Goal: Task Accomplishment & Management: Manage account settings

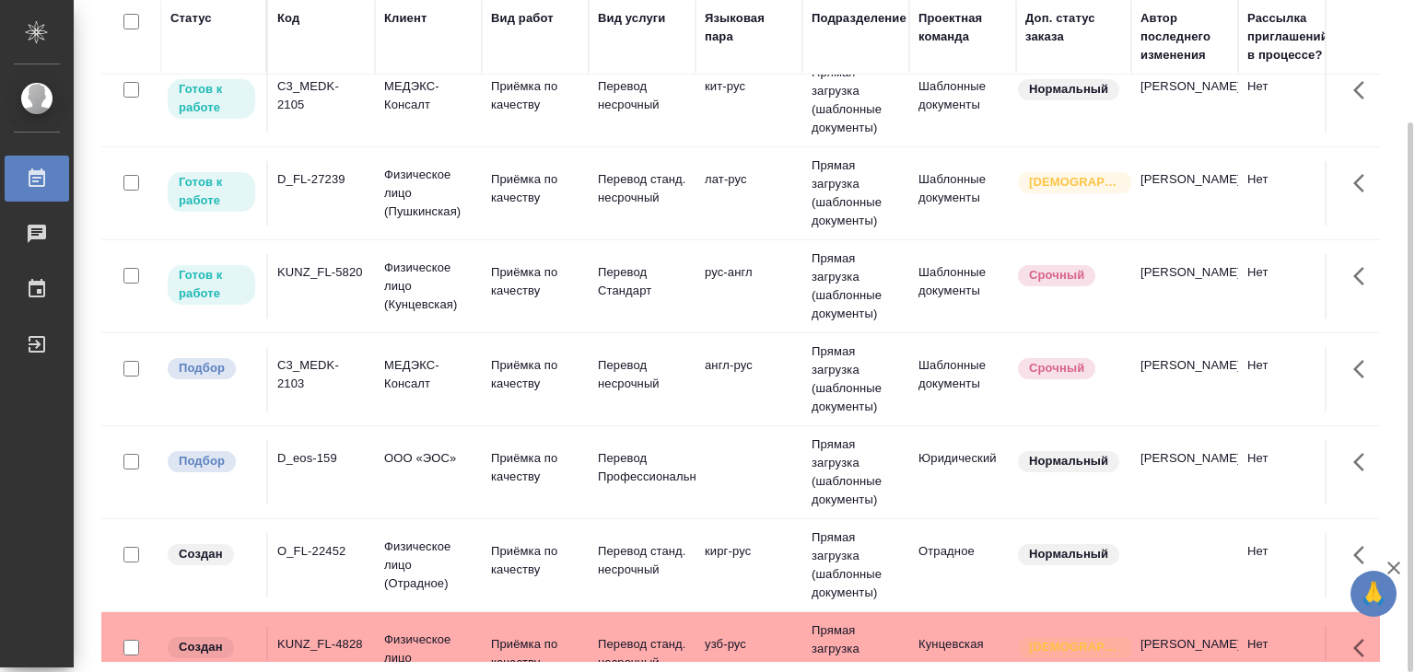
scroll to position [553, 0]
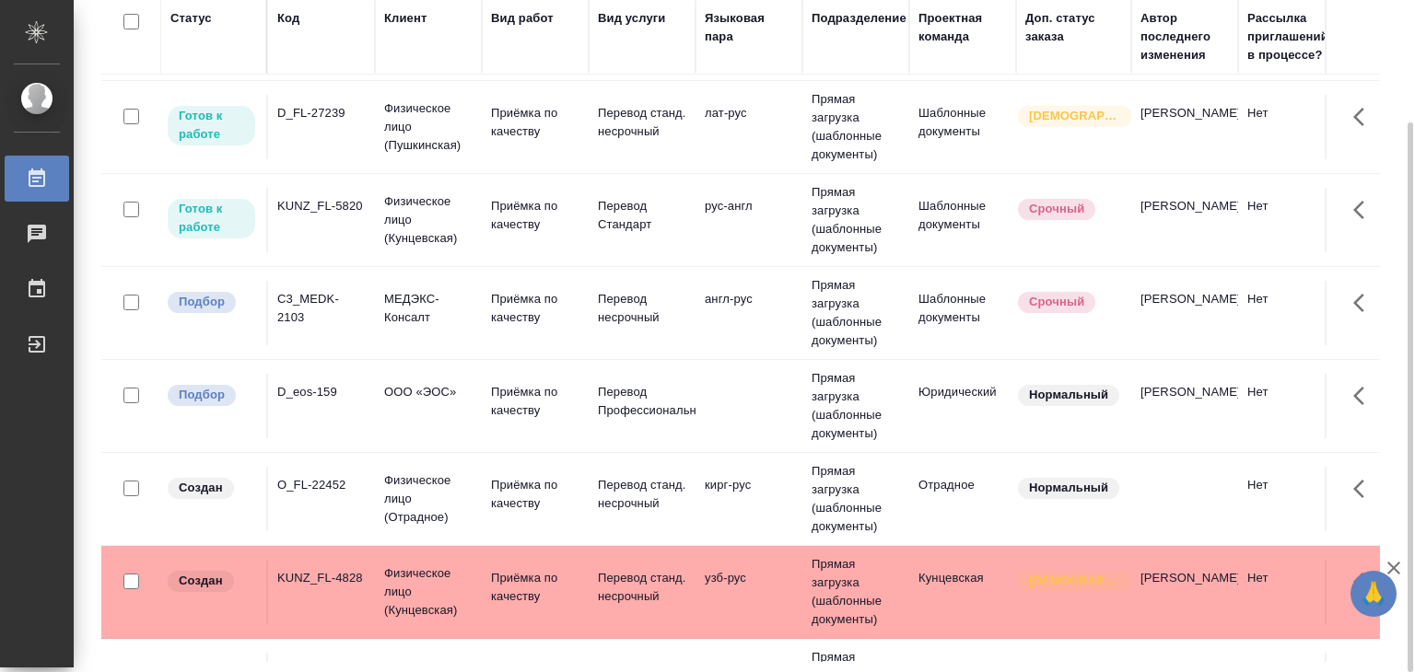
click at [702, 399] on td at bounding box center [748, 406] width 107 height 64
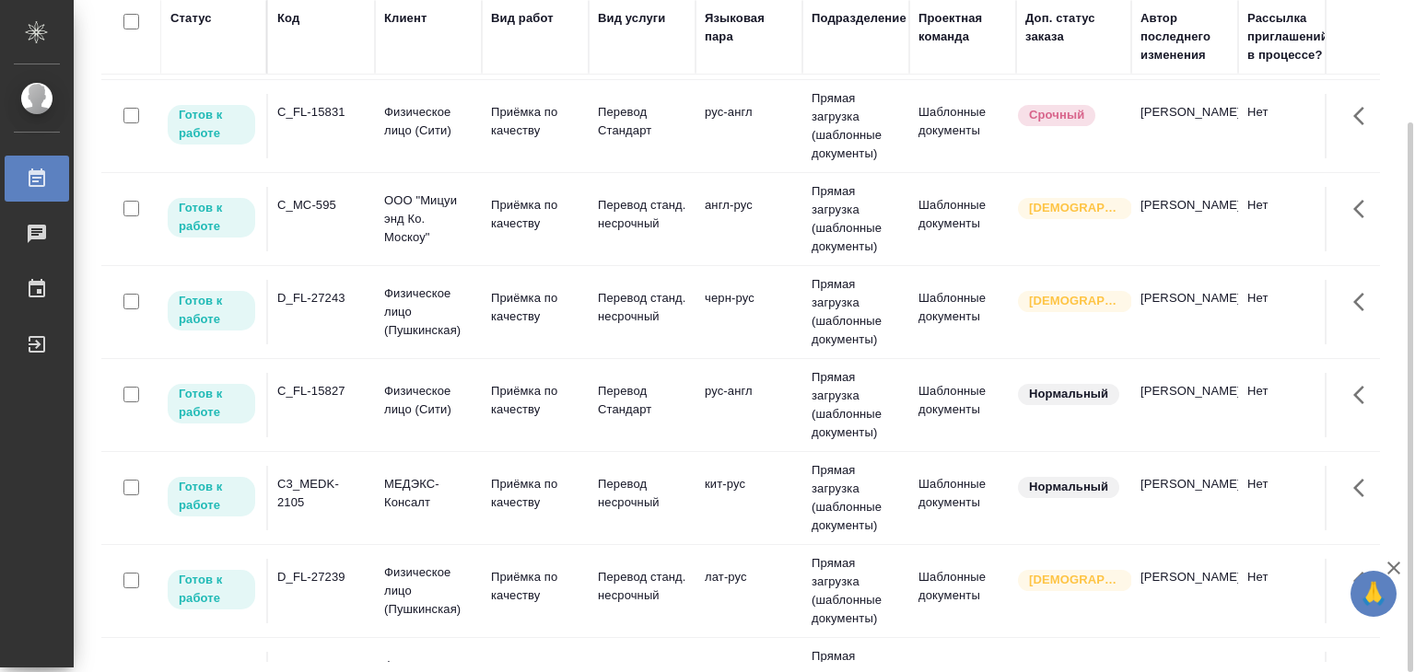
scroll to position [0, 0]
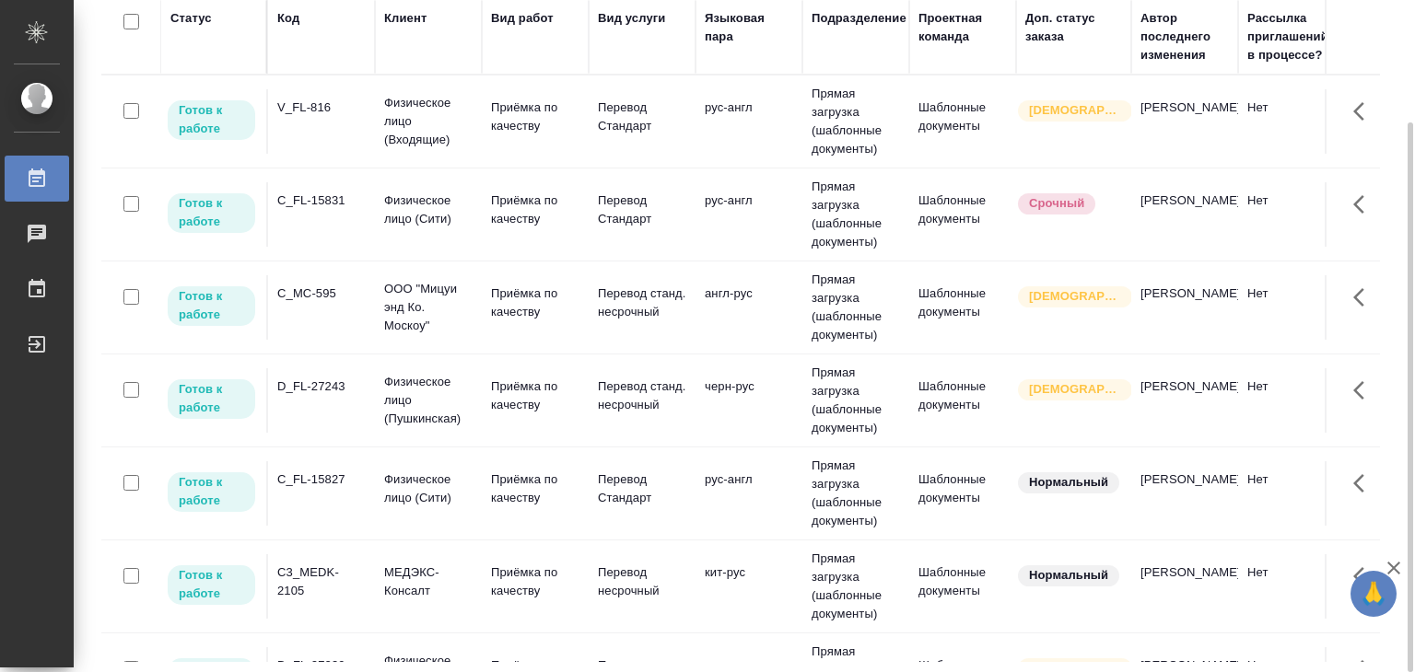
click at [318, 126] on td "V_FL-816" at bounding box center [321, 121] width 107 height 64
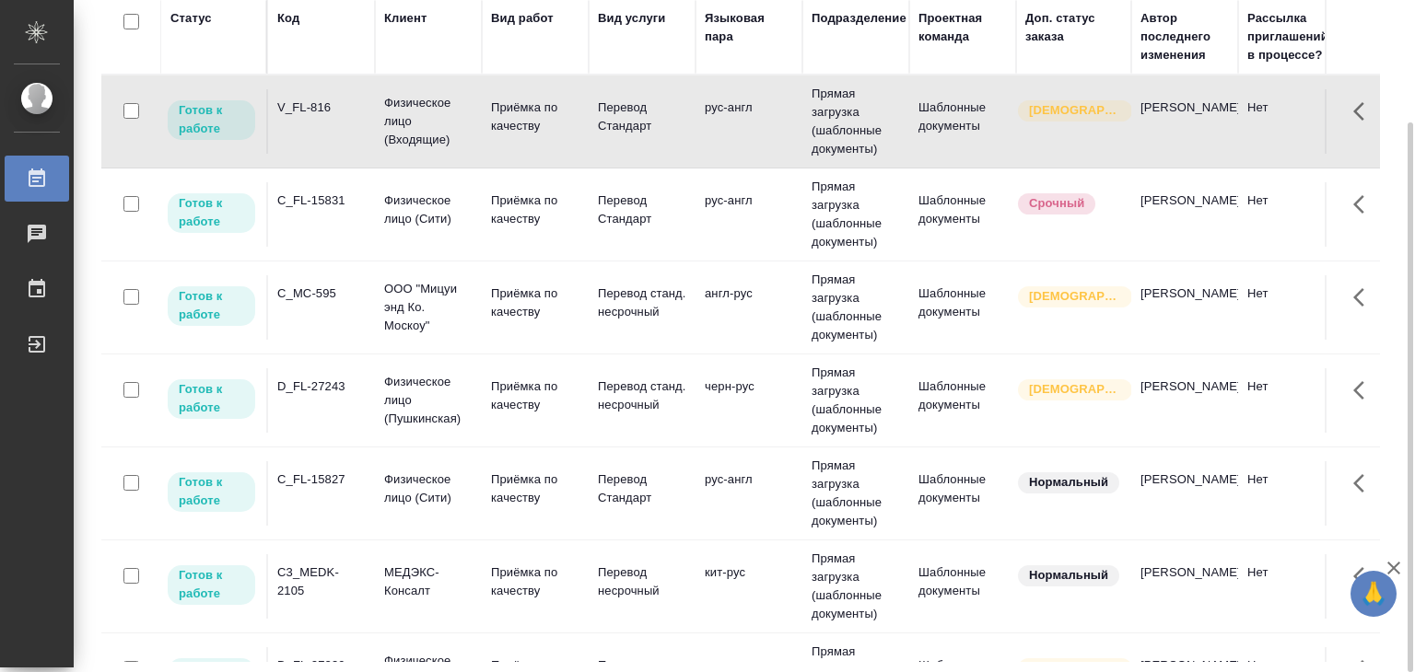
click at [321, 212] on td "C_FL-15831" at bounding box center [321, 214] width 107 height 64
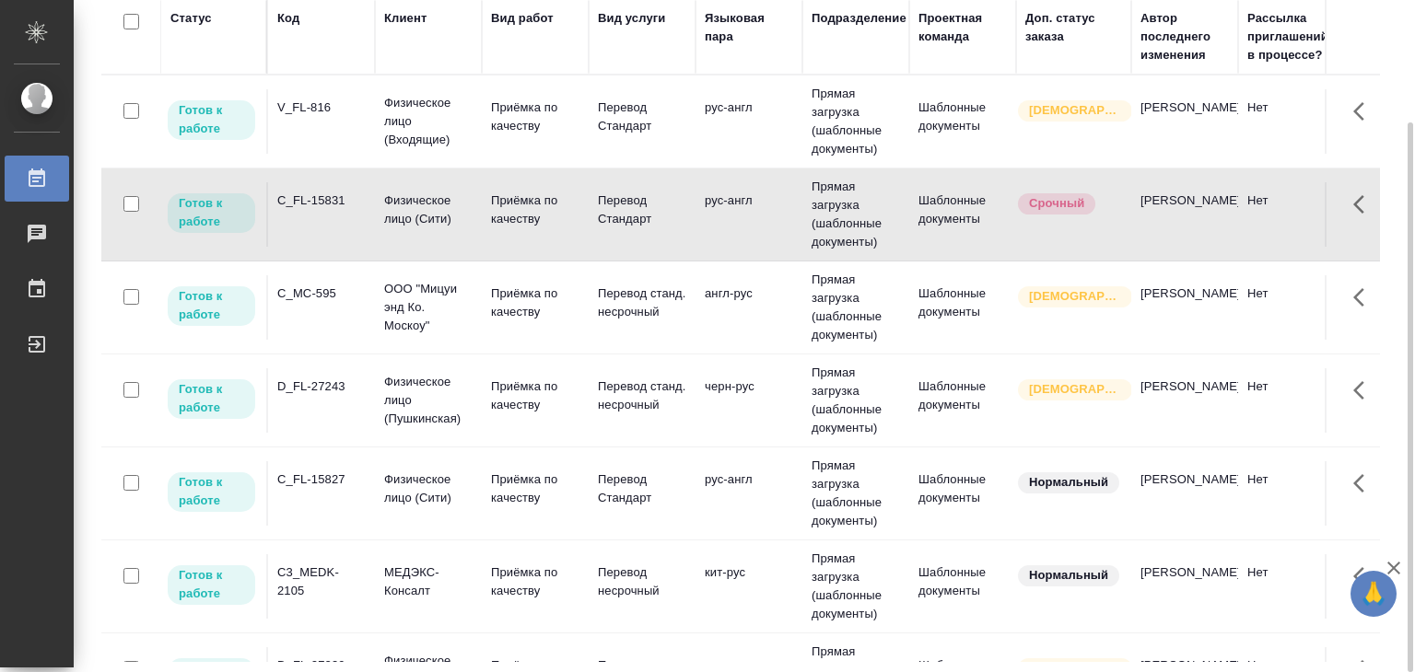
click at [368, 480] on td "C_FL-15827" at bounding box center [321, 493] width 107 height 64
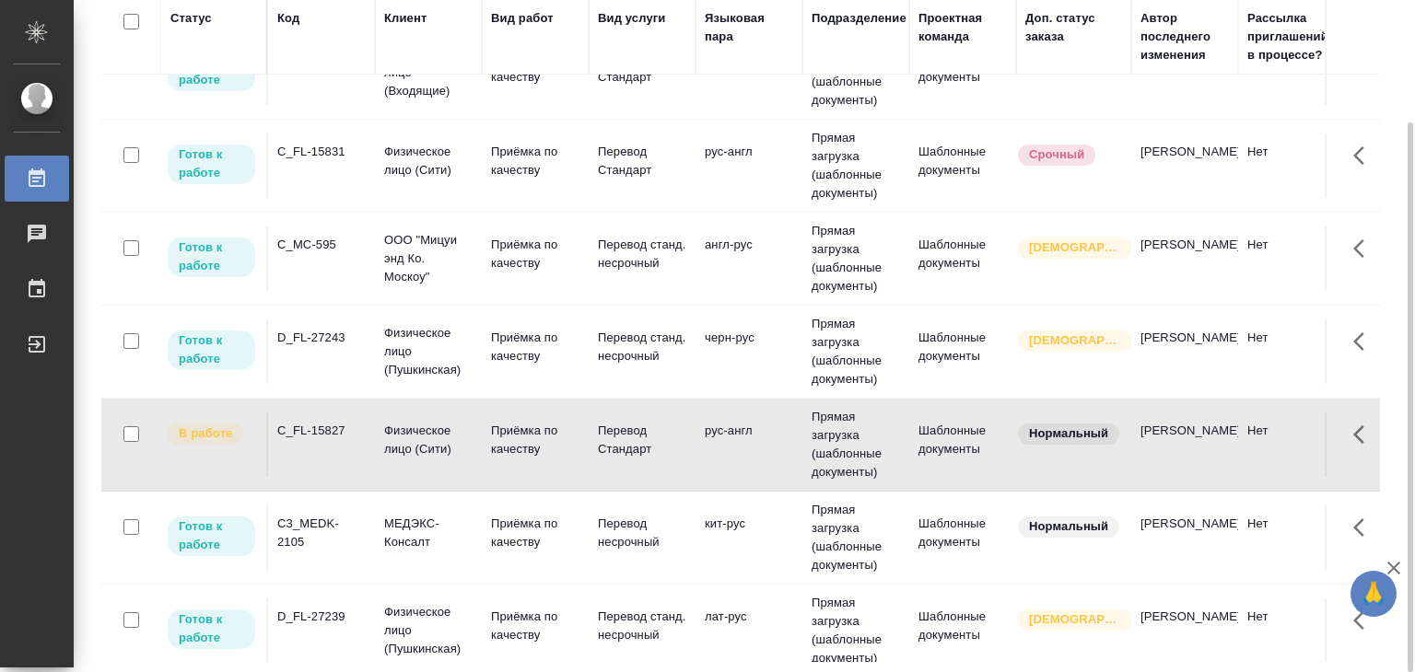
scroll to position [184, 0]
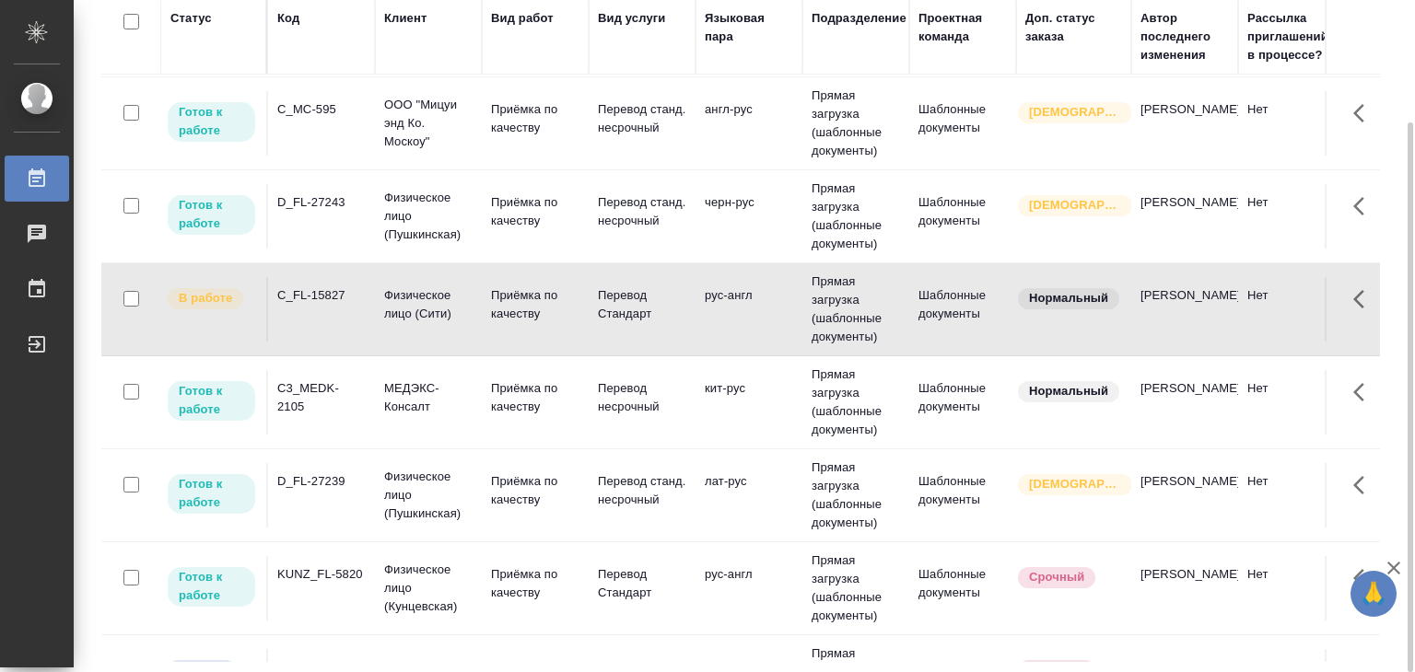
click at [320, 400] on div "C3_MEDK-2105" at bounding box center [321, 397] width 88 height 37
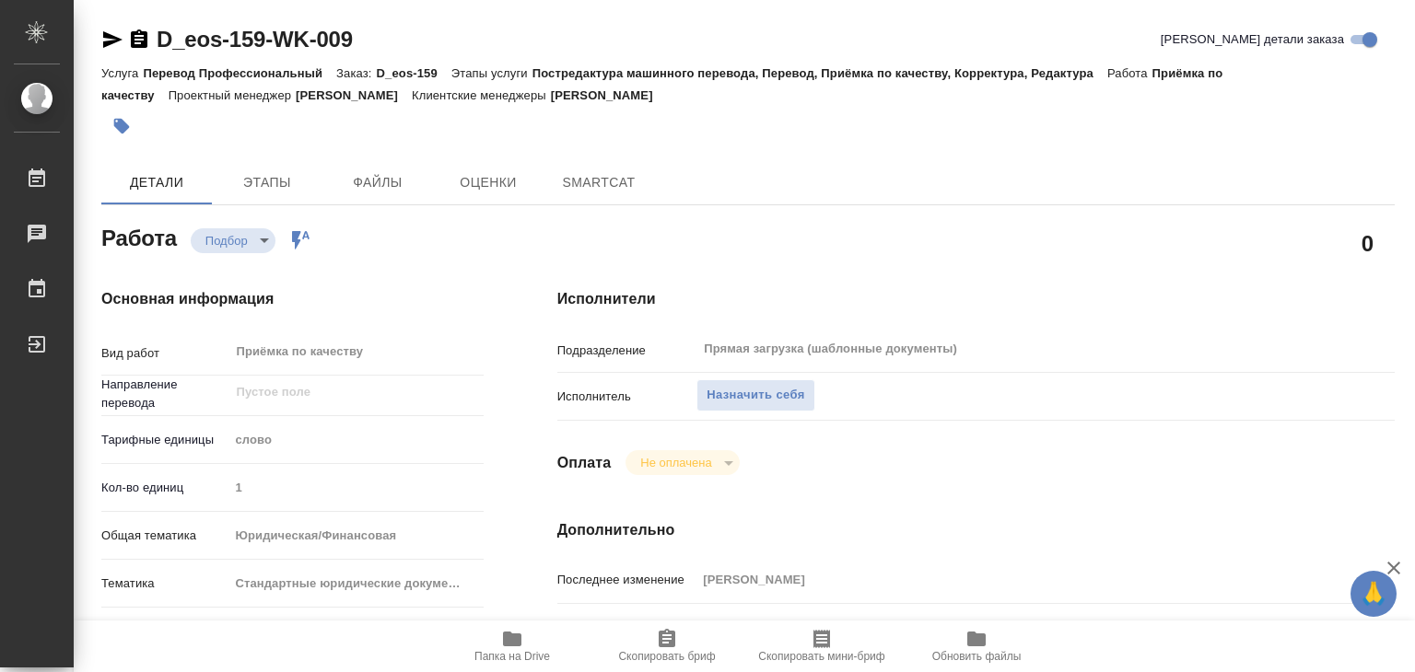
type textarea "x"
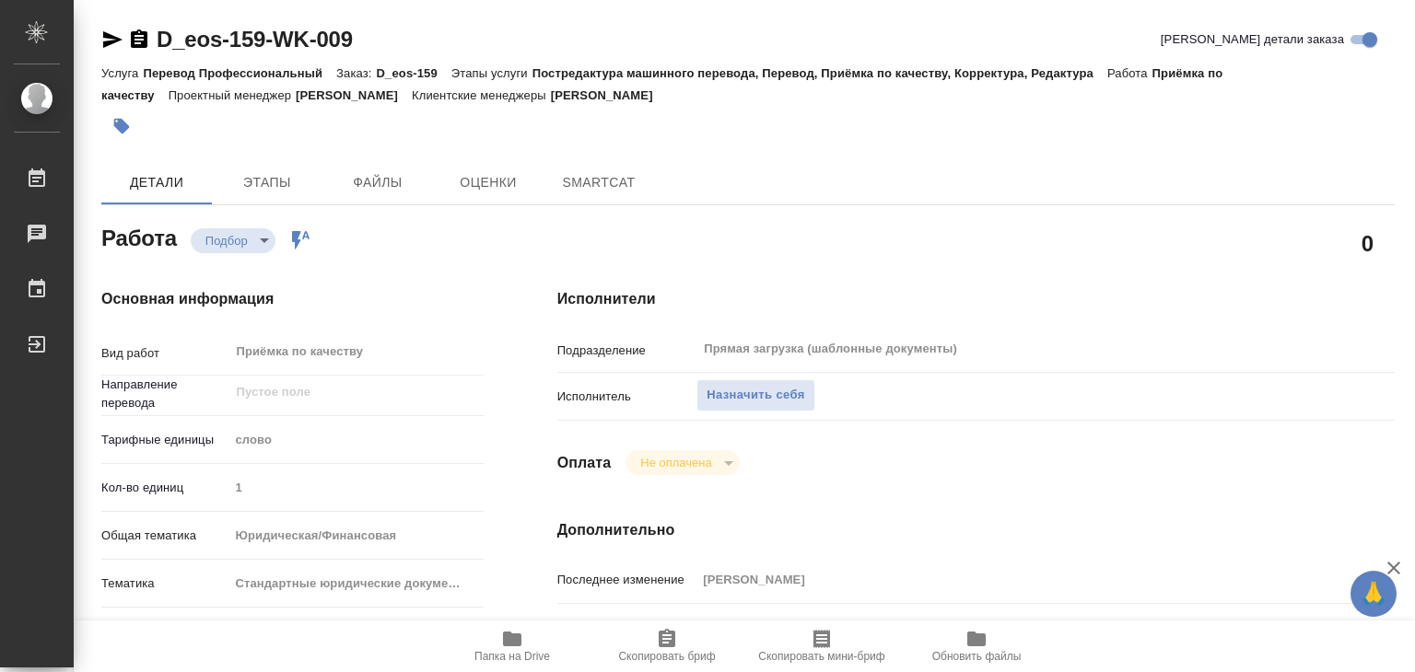
type textarea "x"
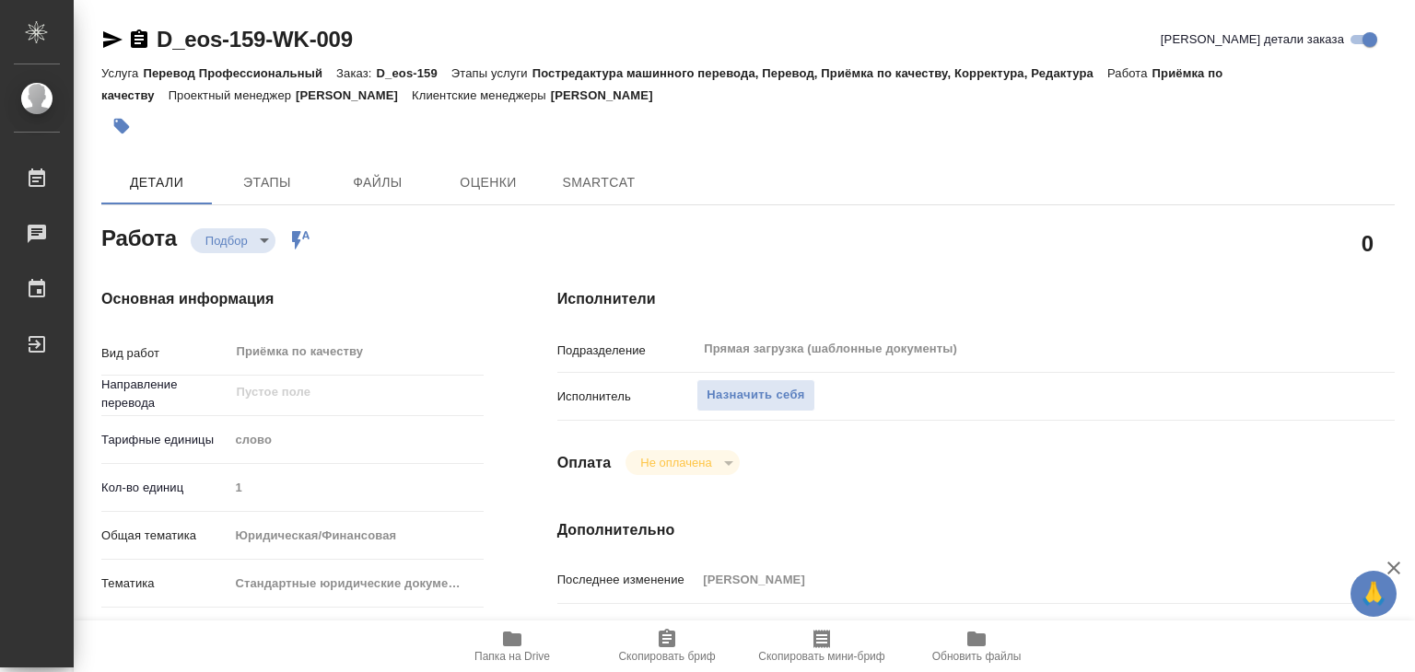
type textarea "x"
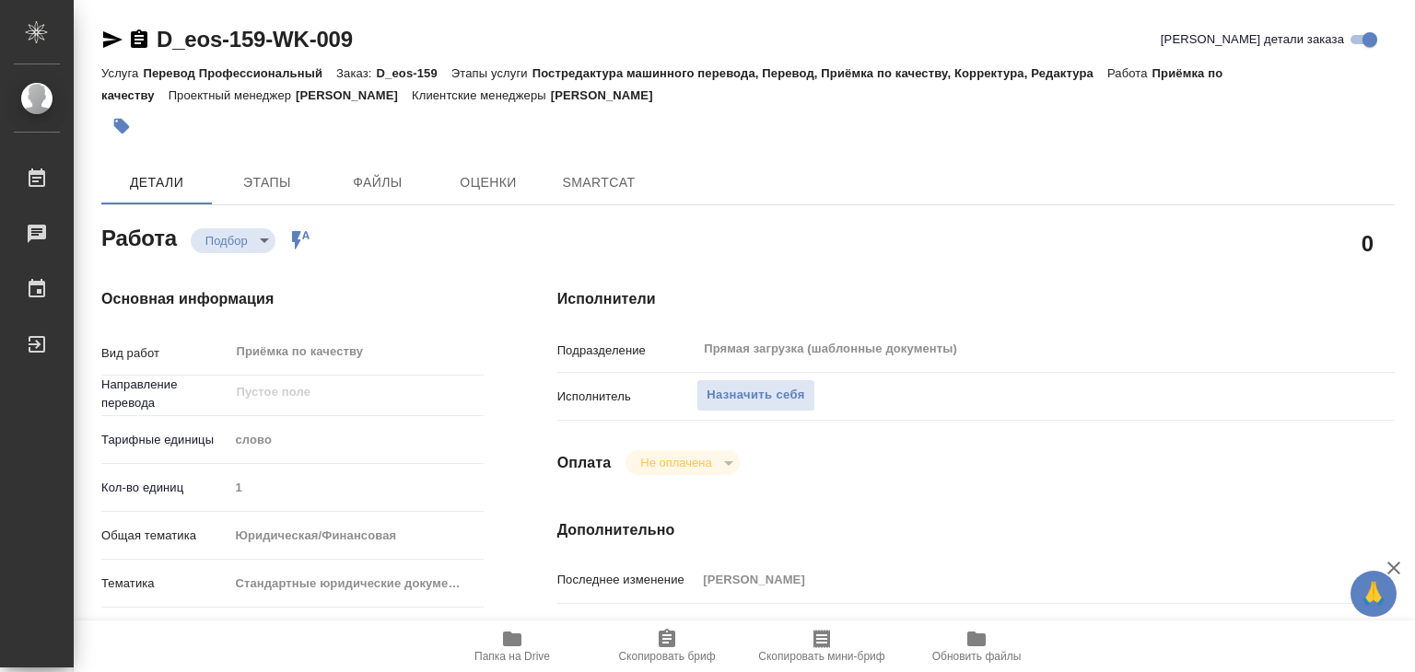
type textarea "x"
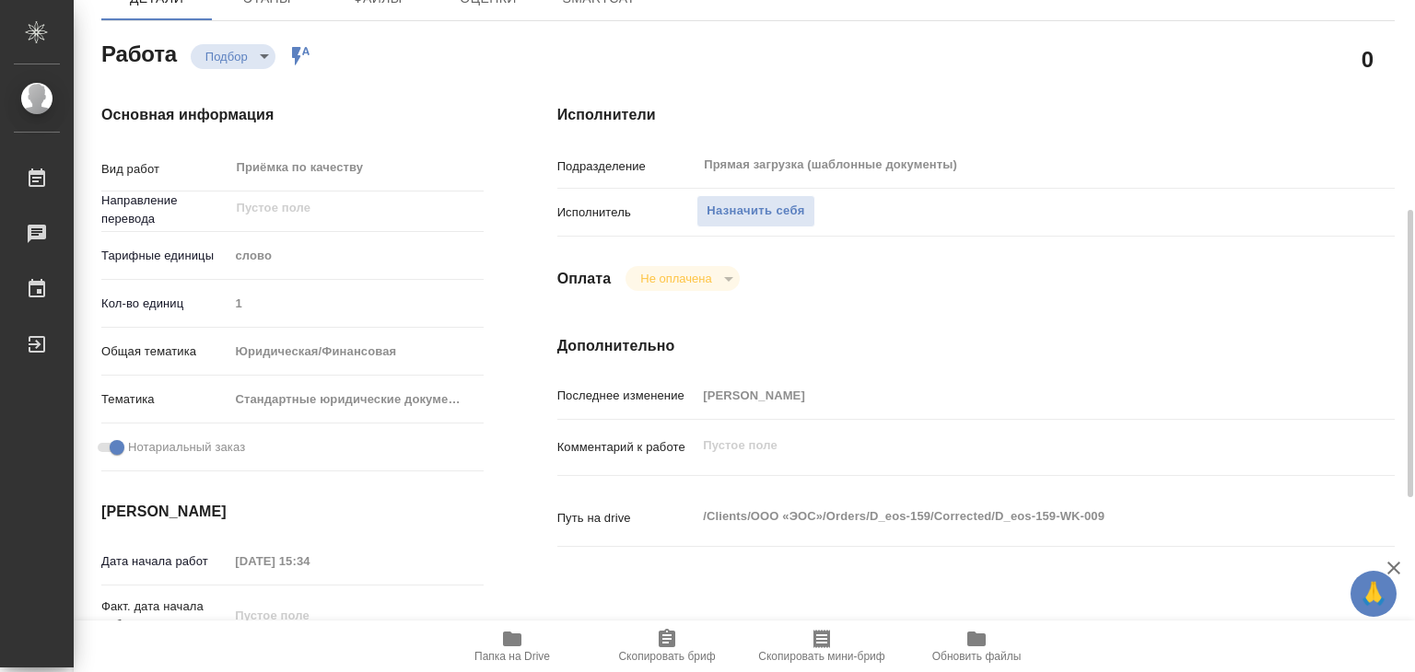
scroll to position [368, 0]
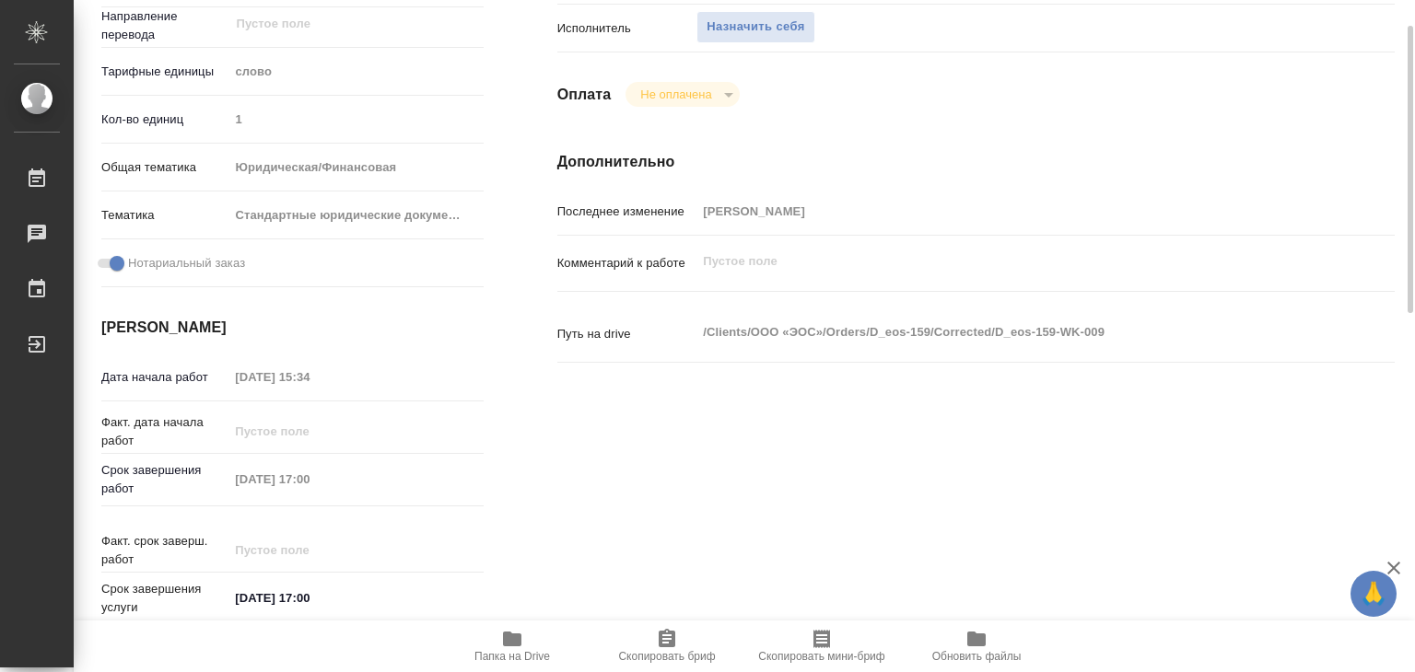
type textarea "x"
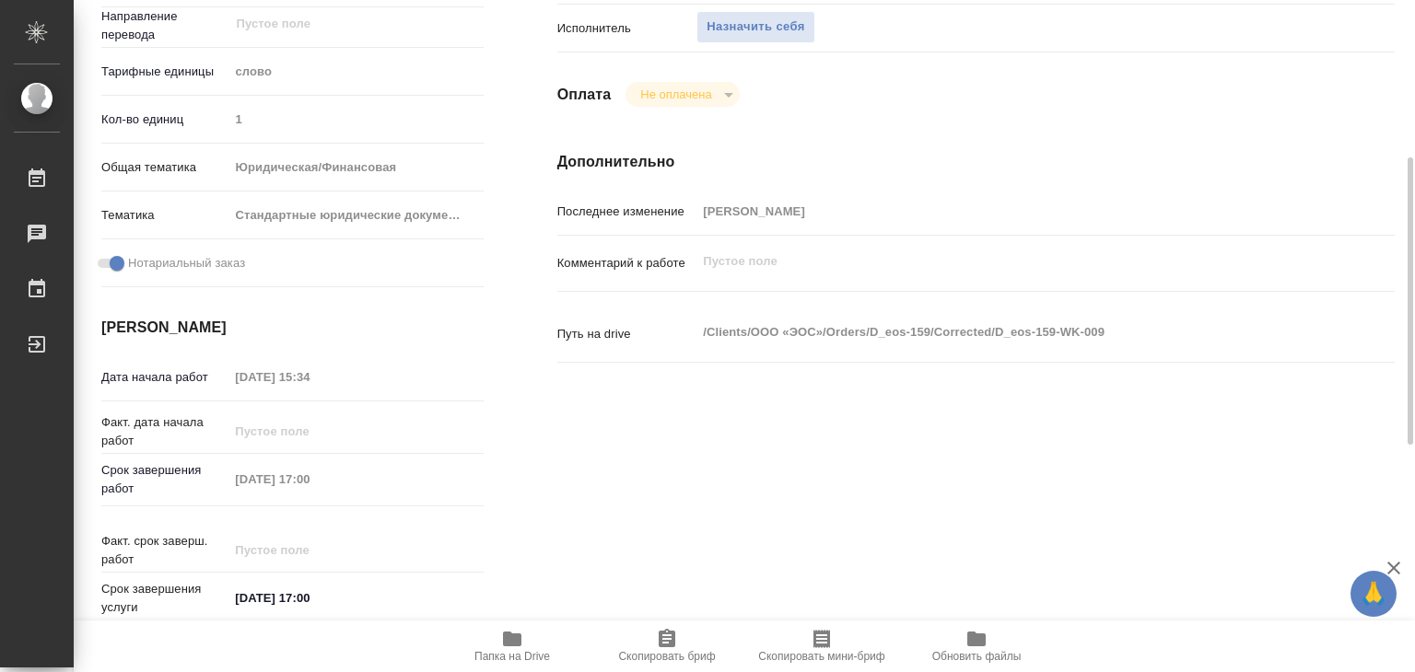
type textarea "x"
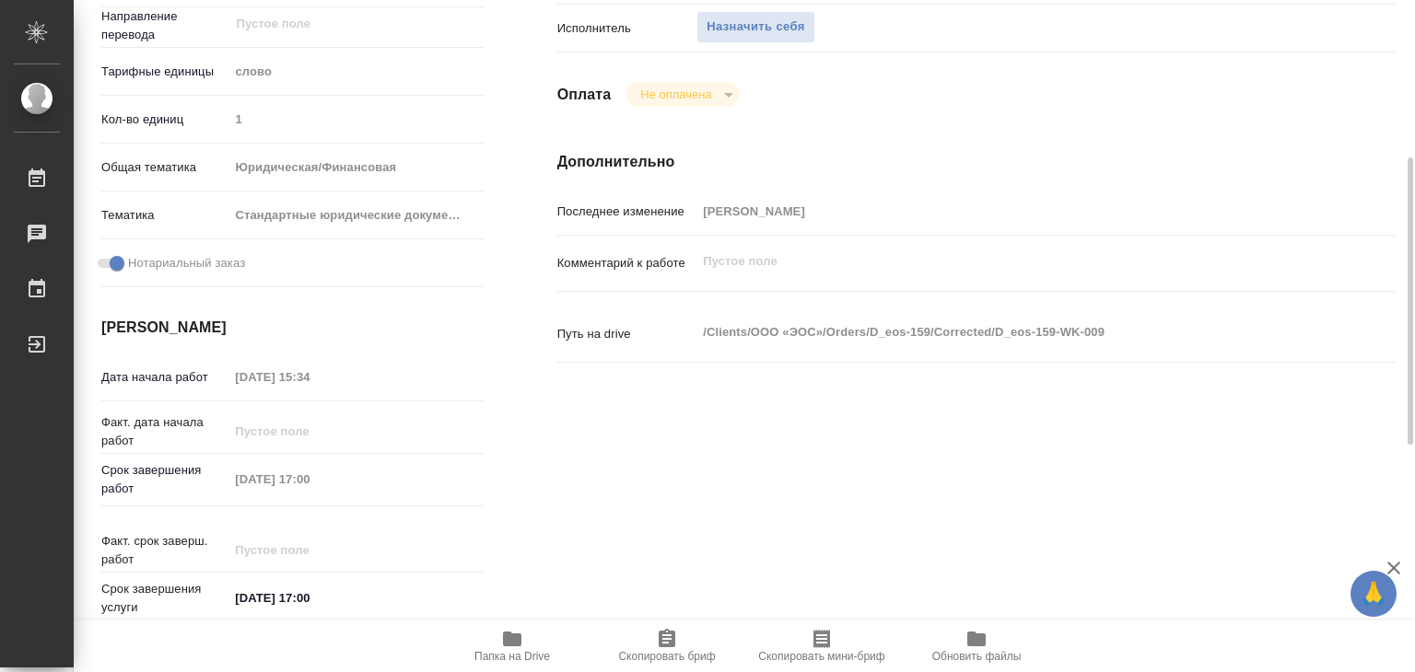
type textarea "x"
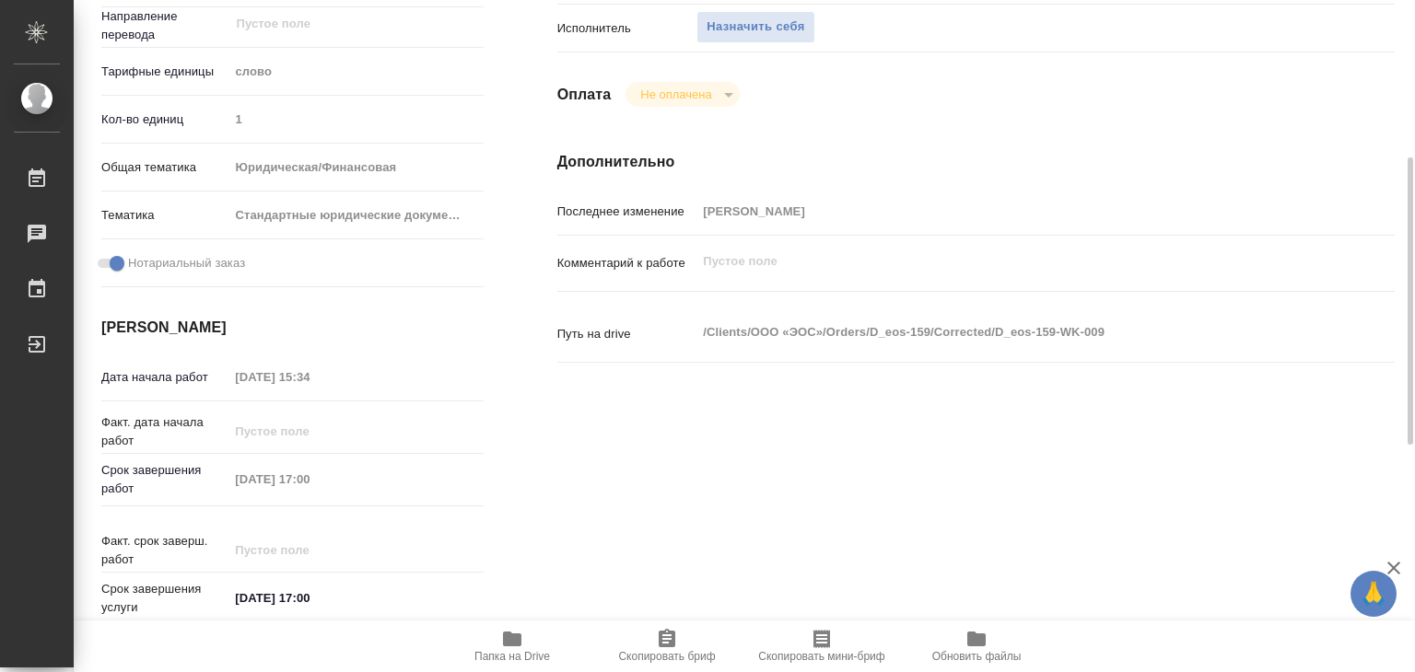
scroll to position [0, 0]
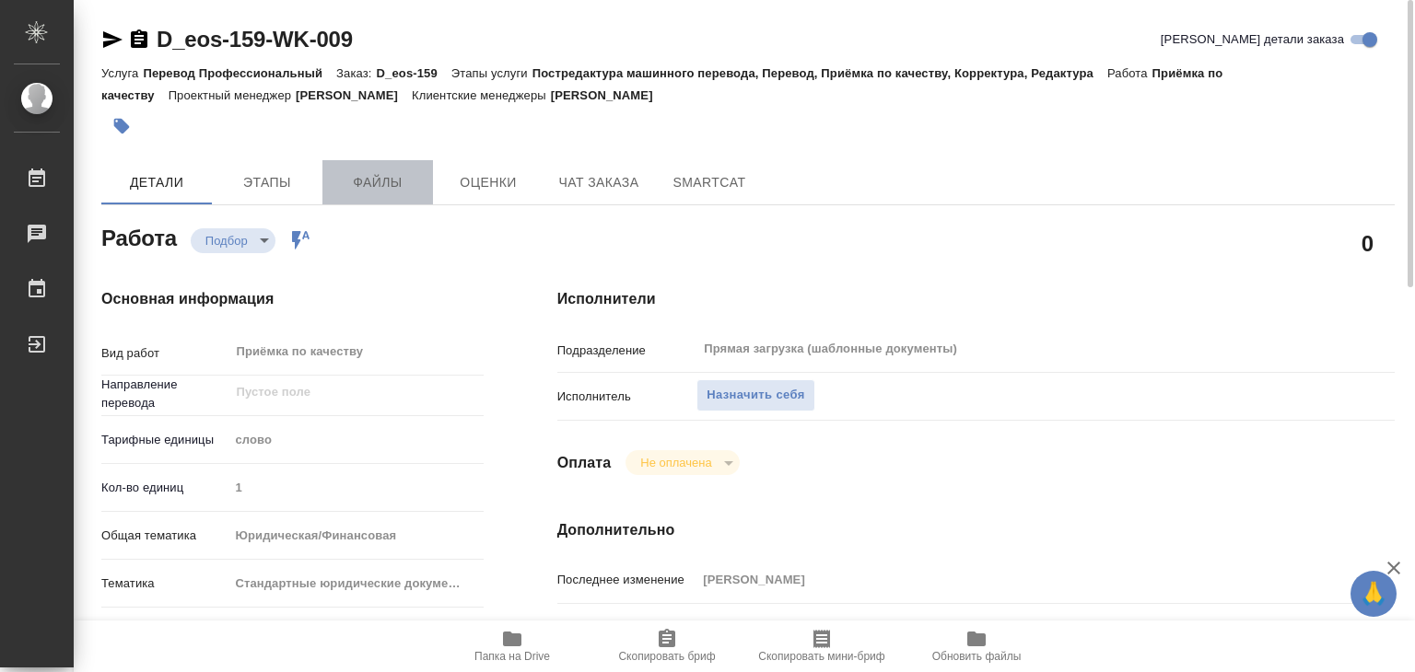
click at [365, 195] on button "Файлы" at bounding box center [377, 182] width 111 height 44
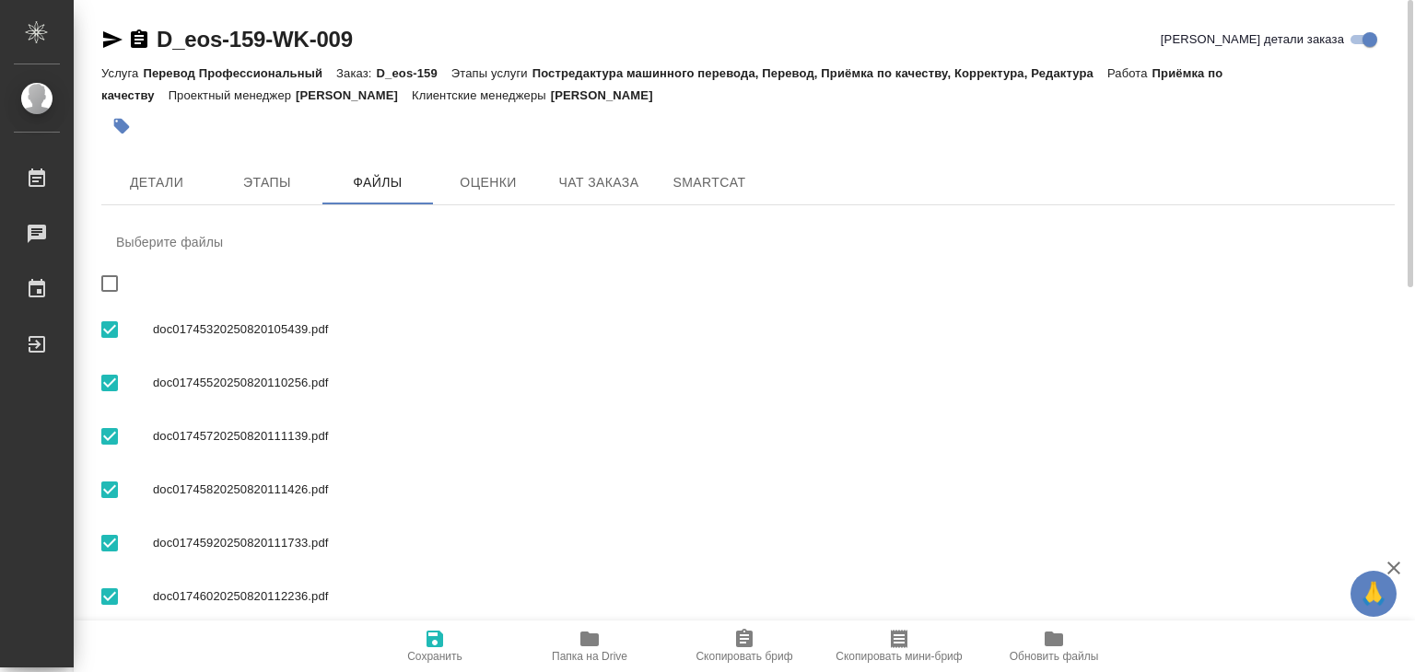
scroll to position [112, 0]
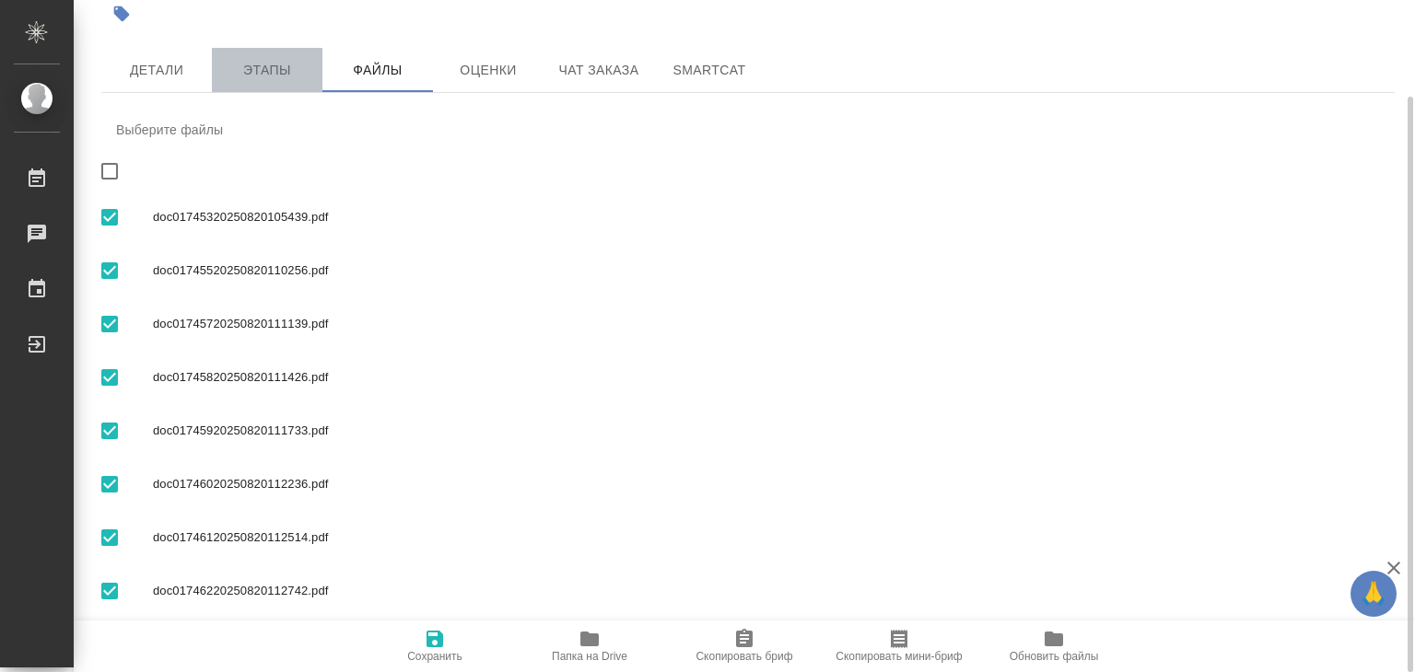
click at [257, 74] on span "Этапы" at bounding box center [267, 70] width 88 height 23
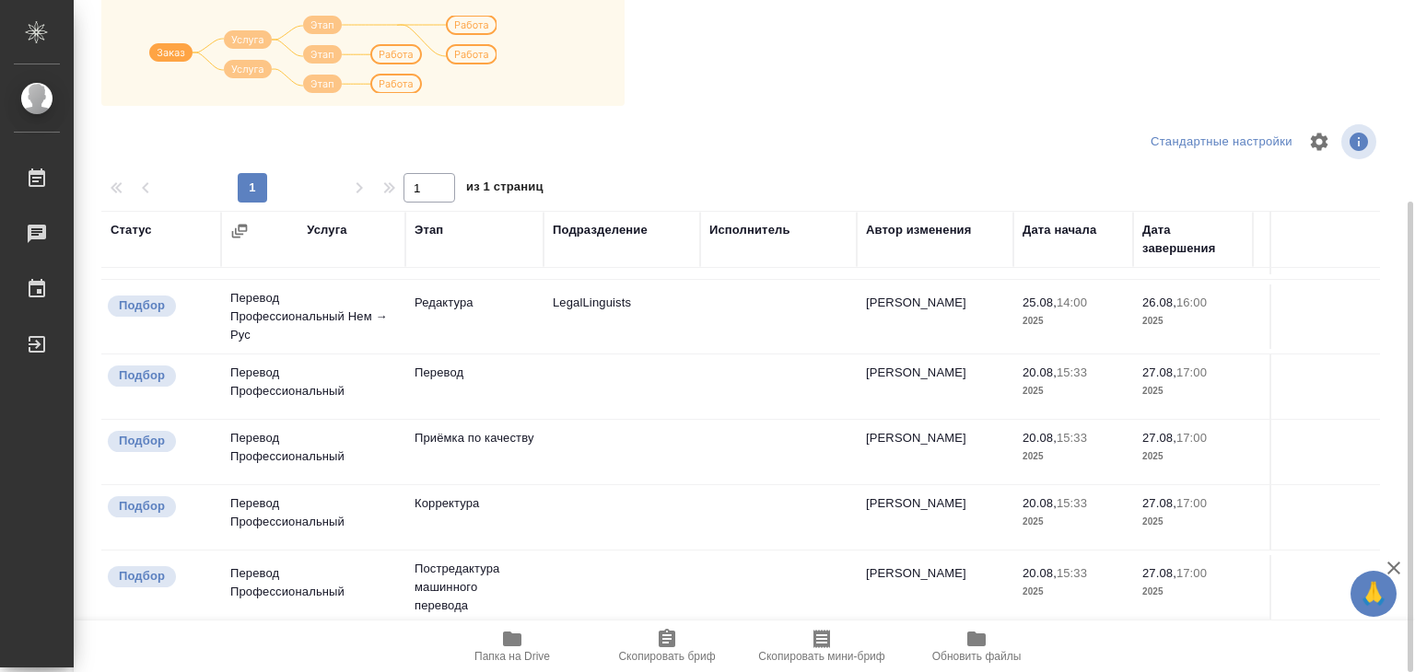
scroll to position [195, 0]
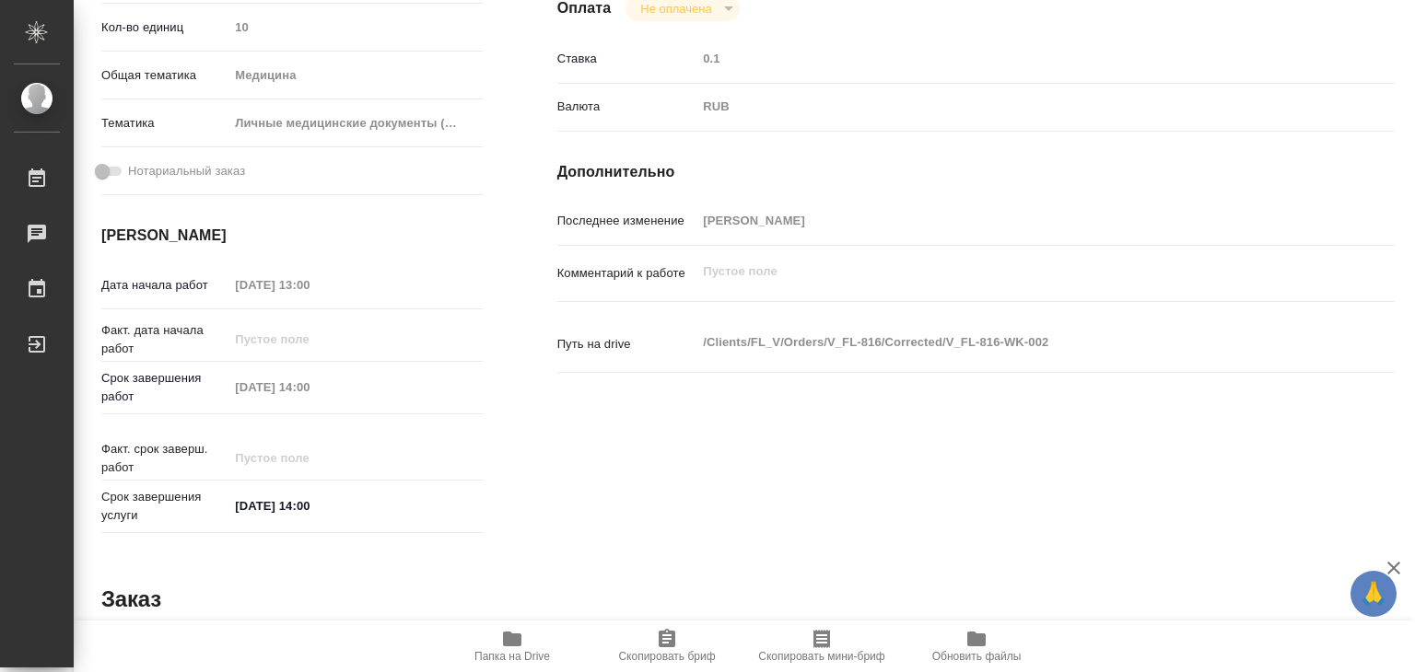
scroll to position [92, 0]
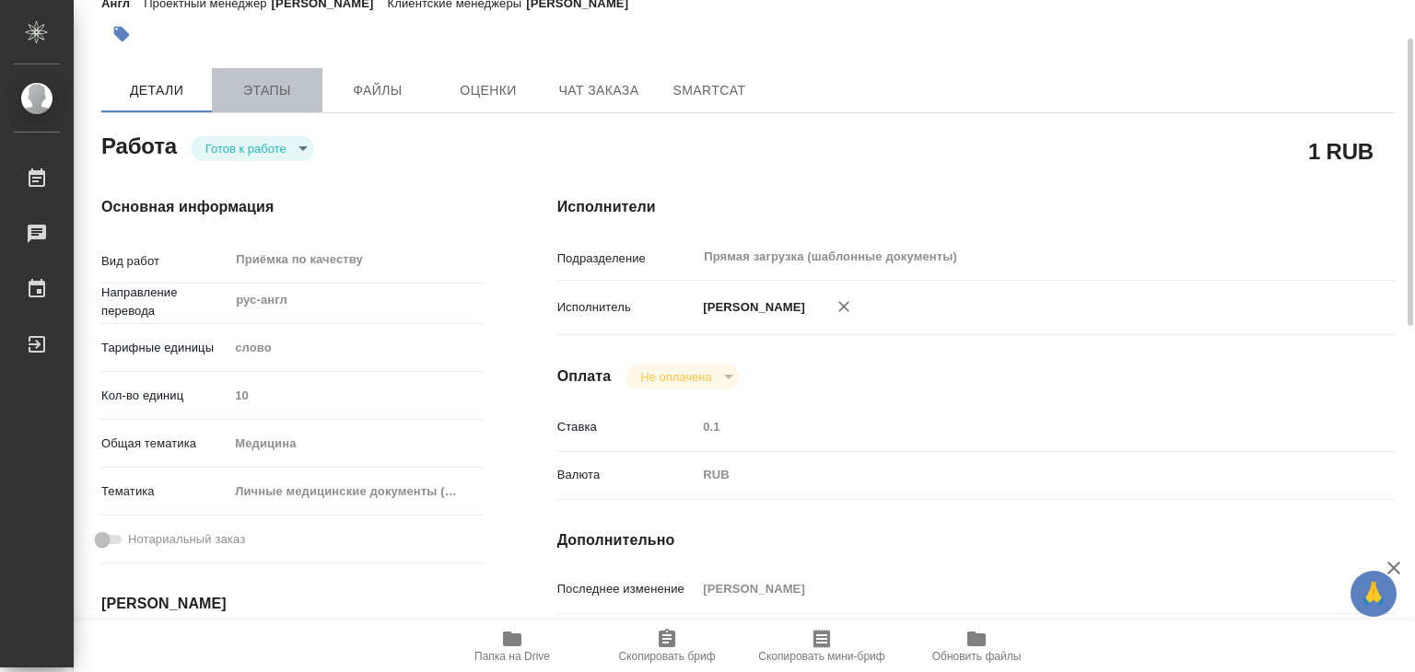
click at [288, 83] on span "Этапы" at bounding box center [267, 90] width 88 height 23
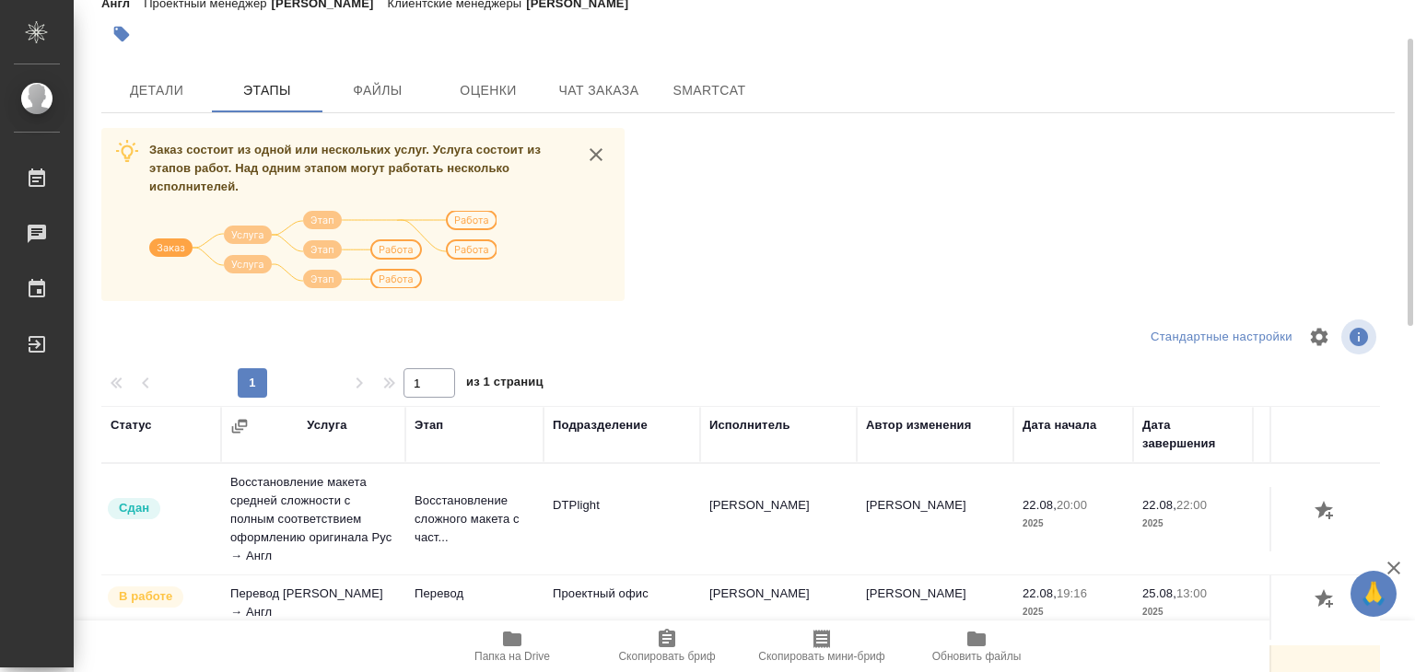
scroll to position [287, 0]
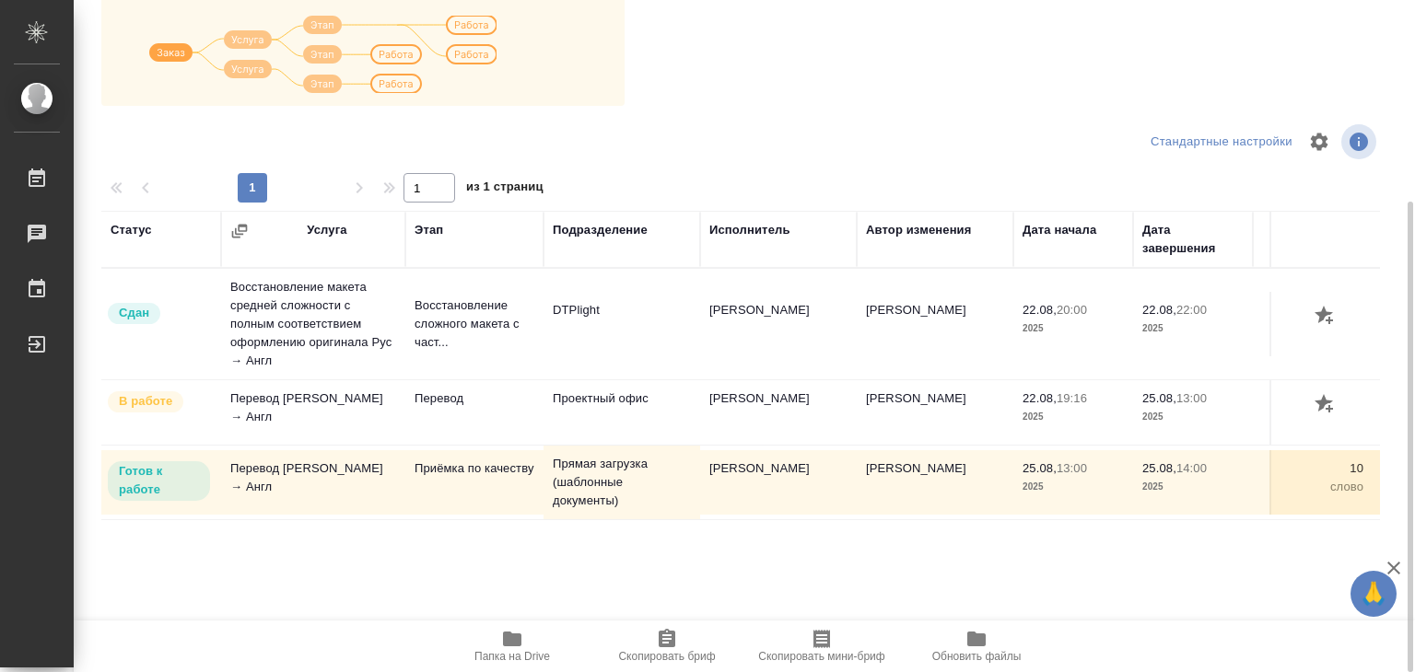
click at [506, 647] on icon "button" at bounding box center [512, 639] width 22 height 22
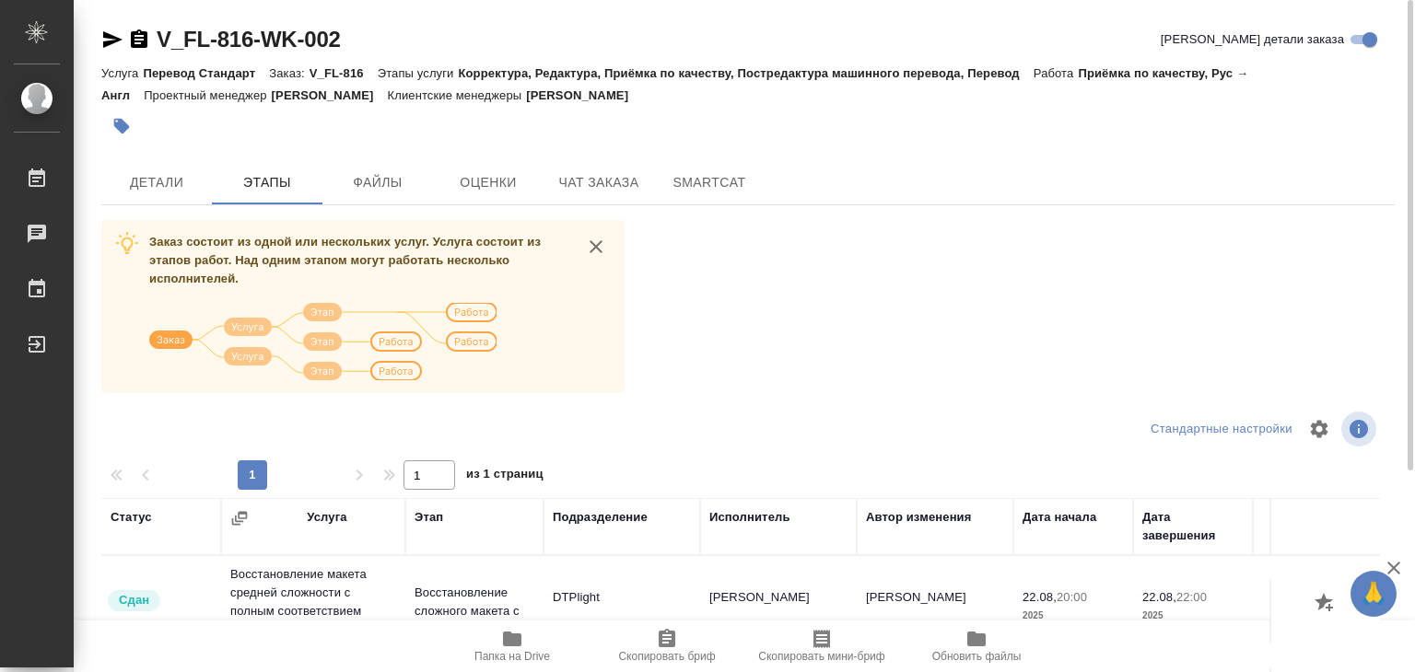
click at [593, 248] on icon "close" at bounding box center [596, 247] width 22 height 22
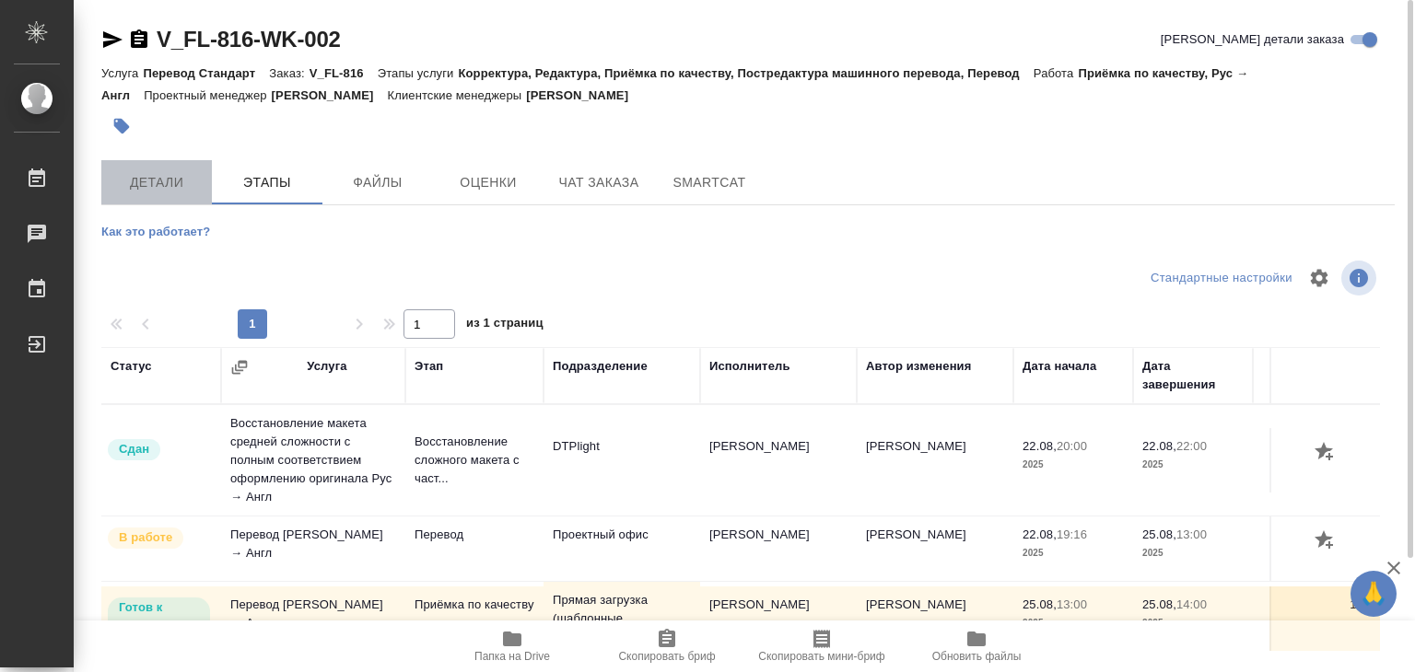
click at [154, 181] on span "Детали" at bounding box center [156, 182] width 88 height 23
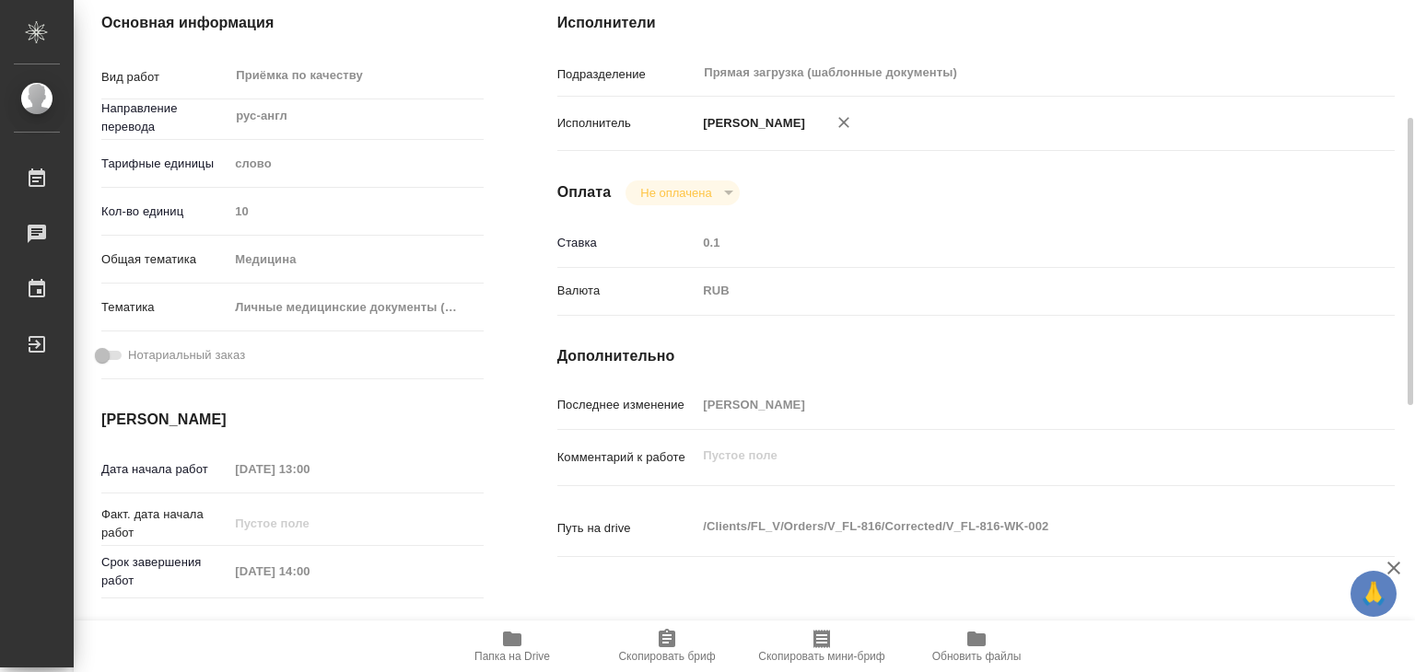
type textarea "x"
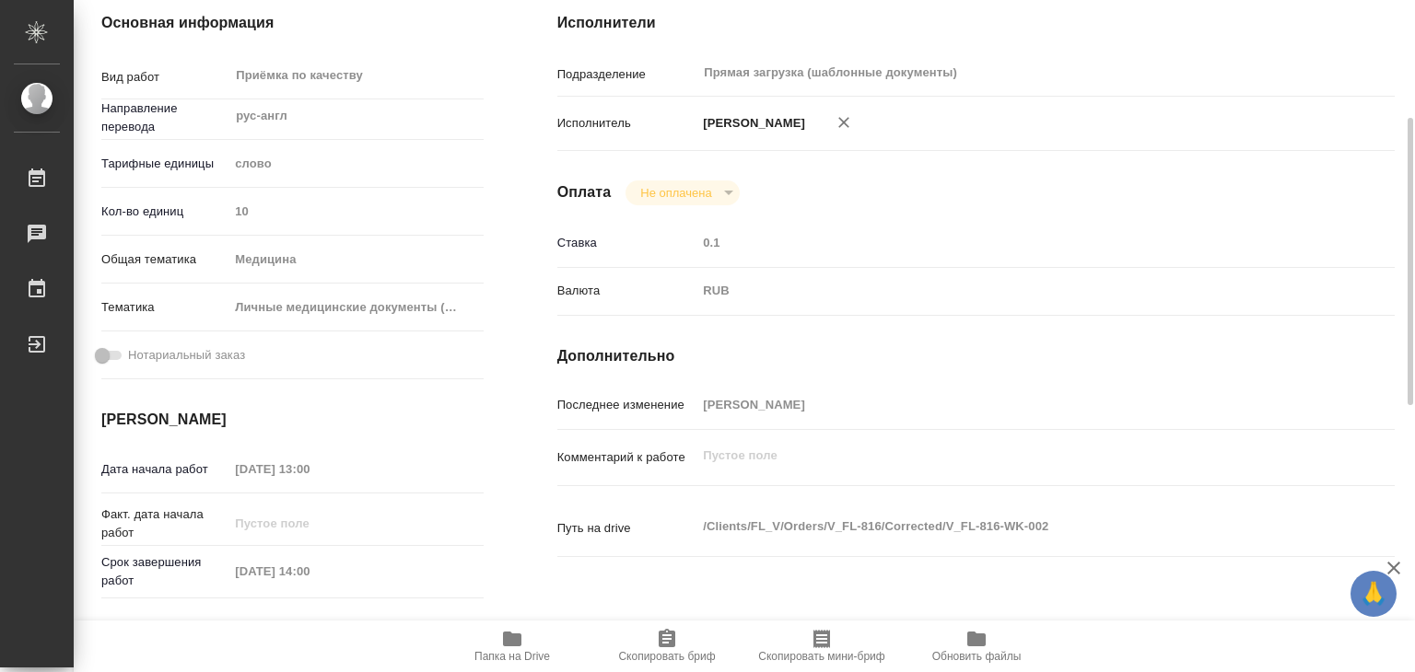
type textarea "x"
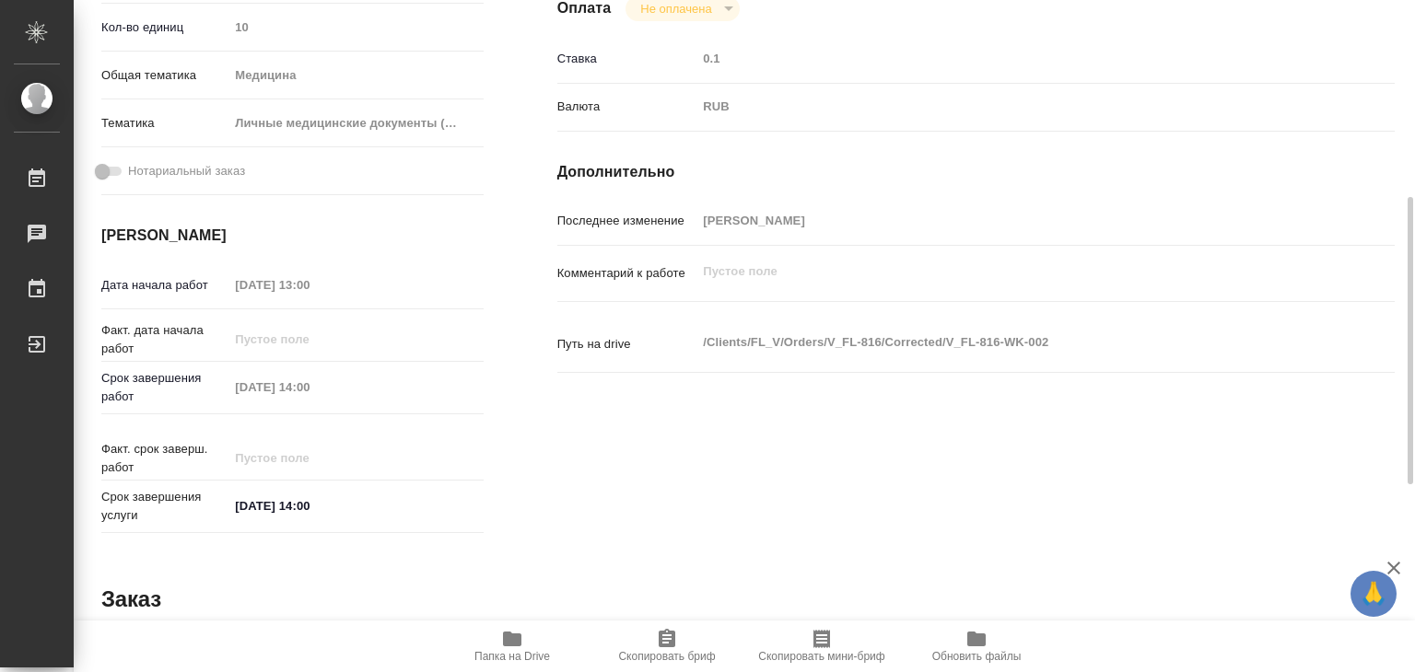
type textarea "x"
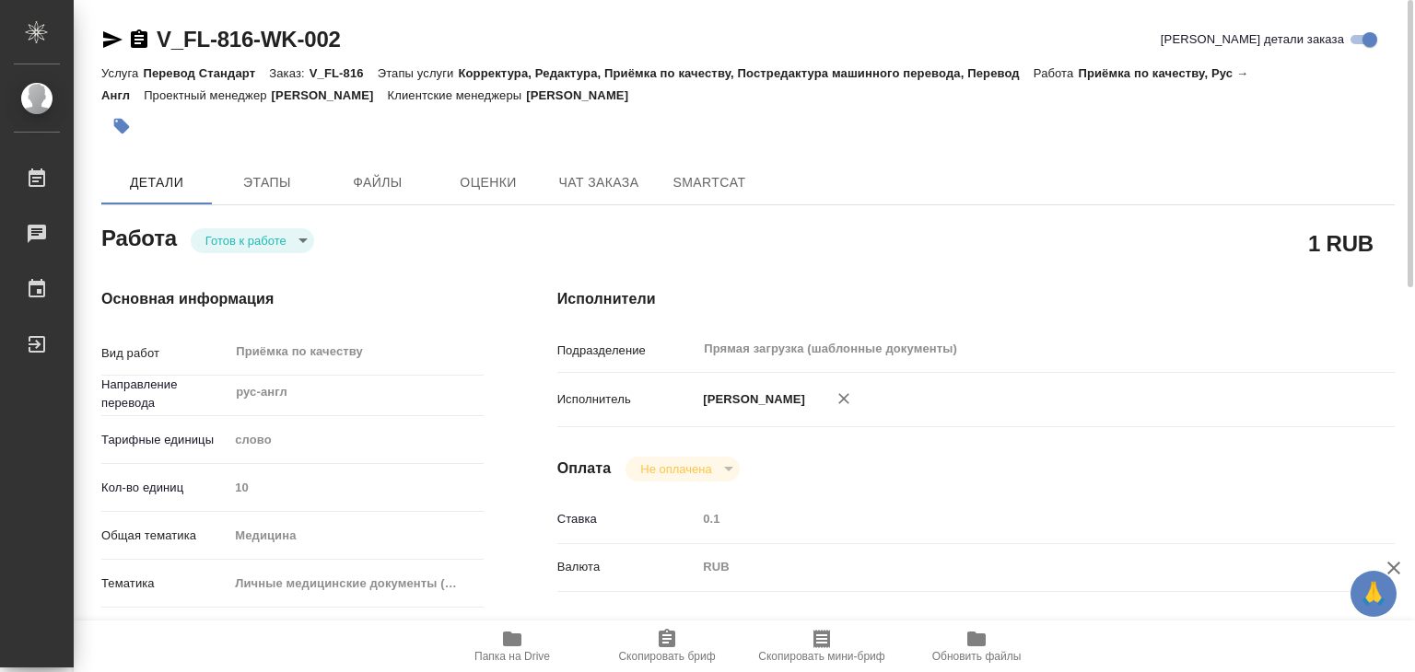
type textarea "x"
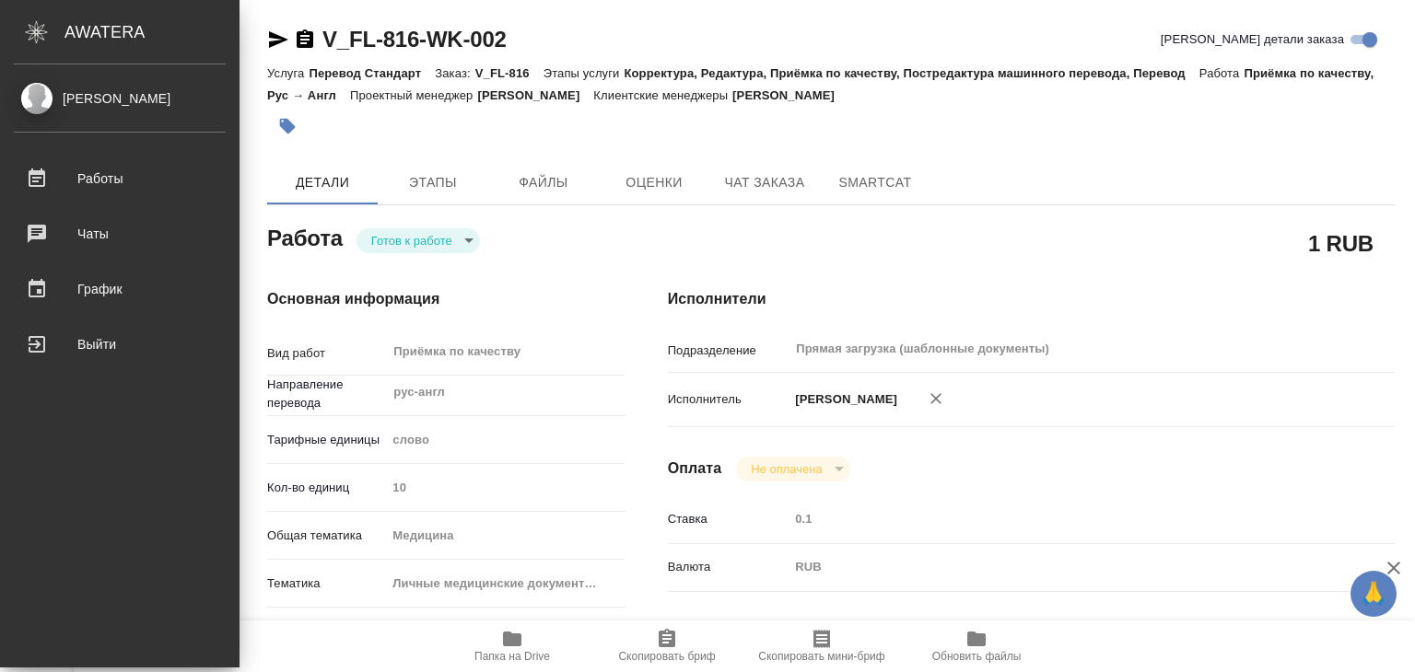
type textarea "x"
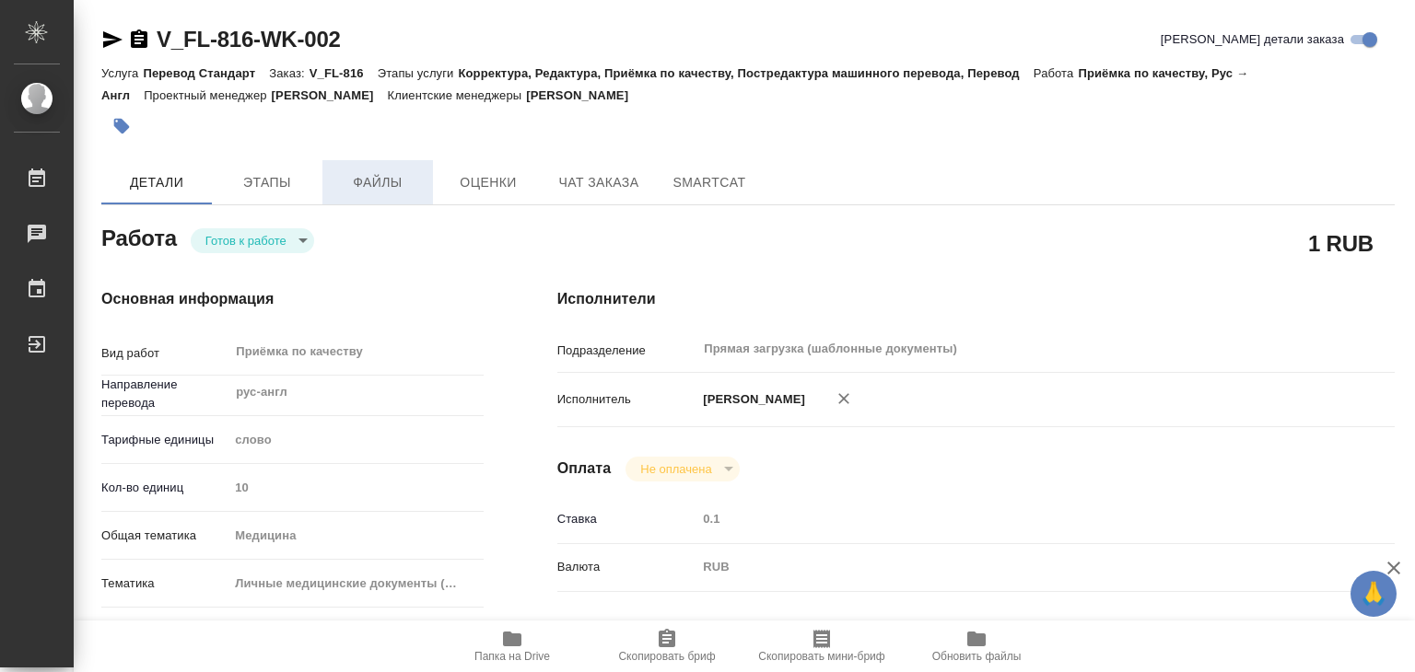
click at [379, 179] on span "Файлы" at bounding box center [377, 182] width 88 height 23
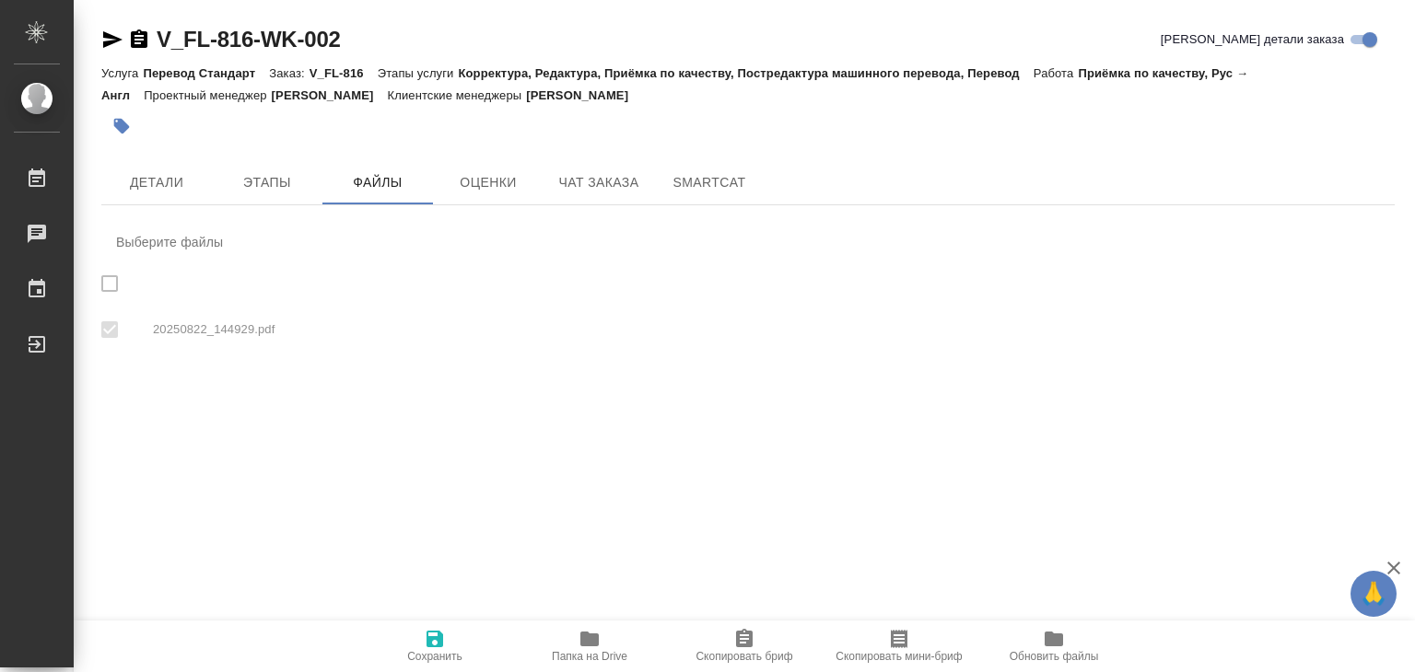
checkbox input "true"
click at [294, 173] on span "Этапы" at bounding box center [267, 182] width 88 height 23
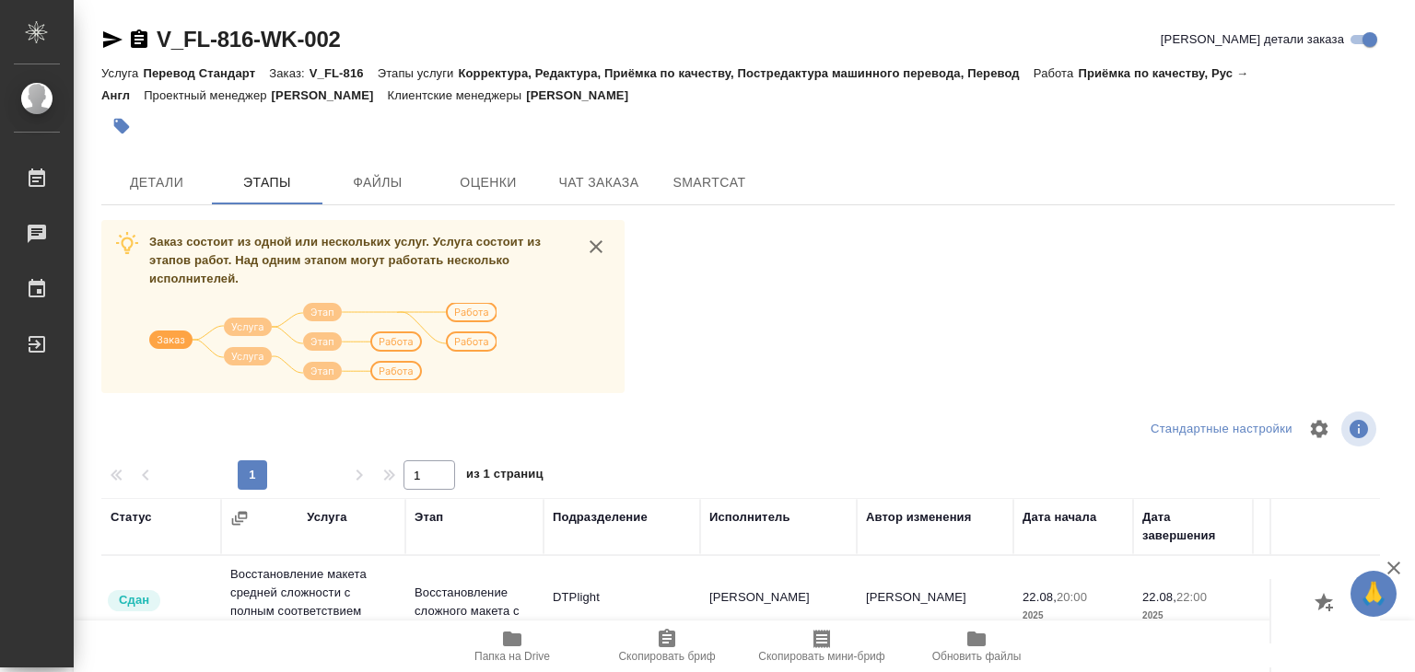
scroll to position [287, 0]
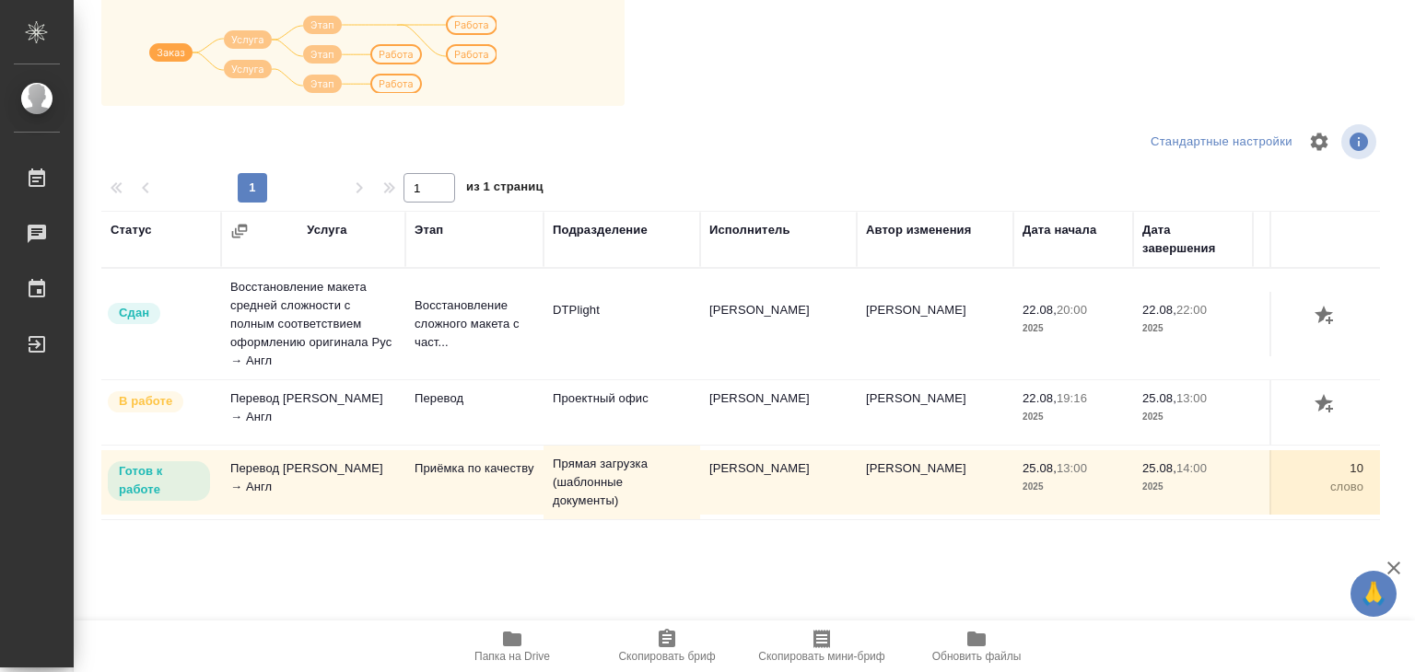
click at [523, 634] on span "Папка на Drive" at bounding box center [512, 645] width 133 height 35
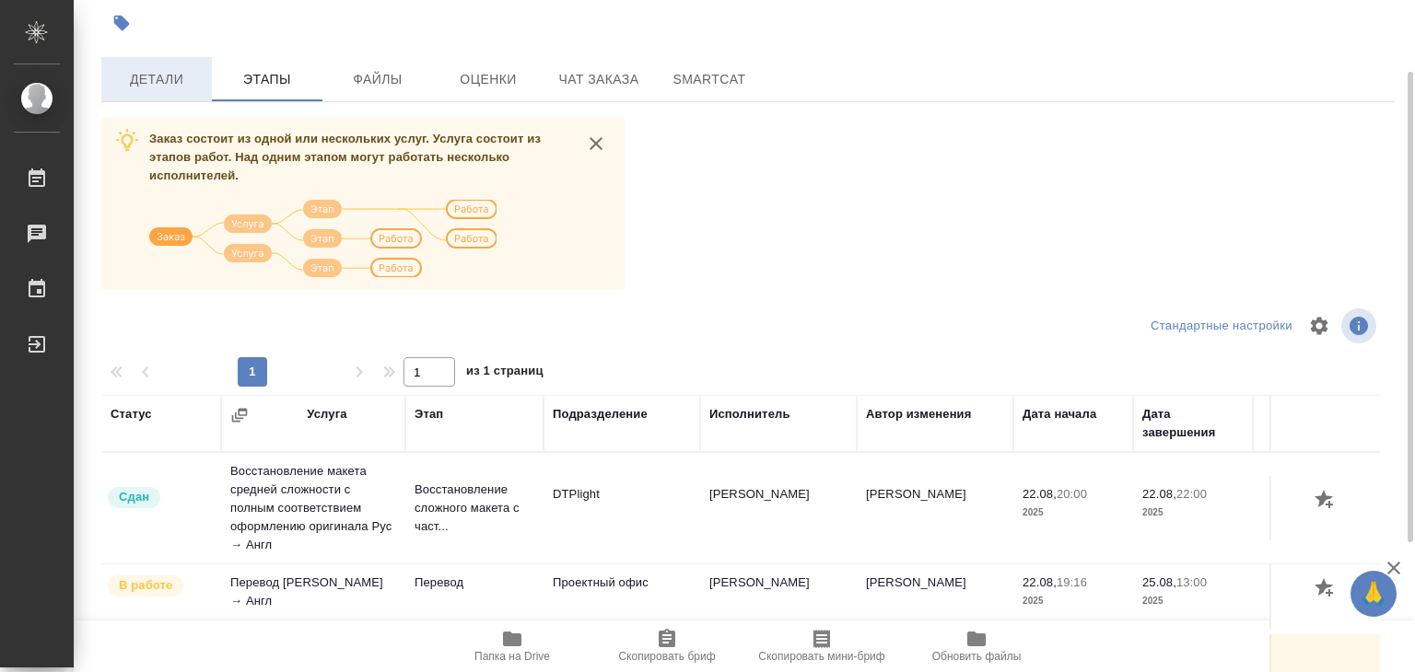
click at [162, 83] on span "Детали" at bounding box center [156, 79] width 88 height 23
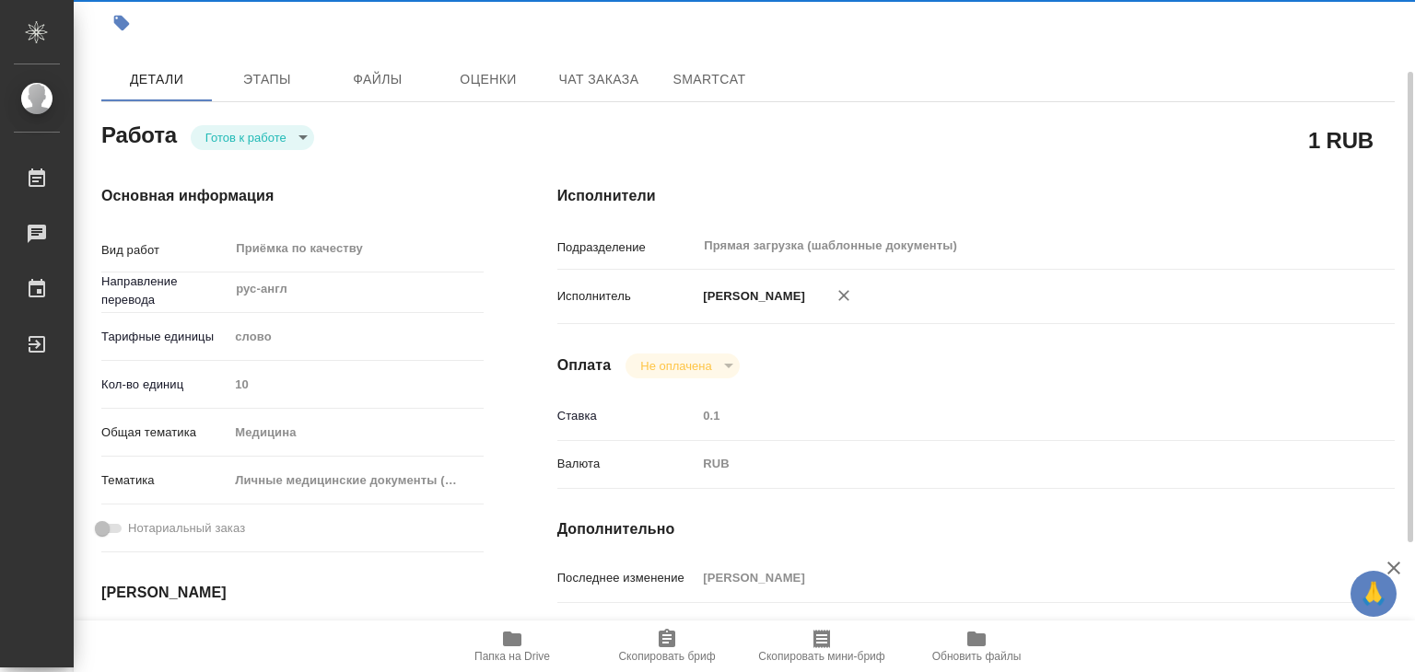
type textarea "x"
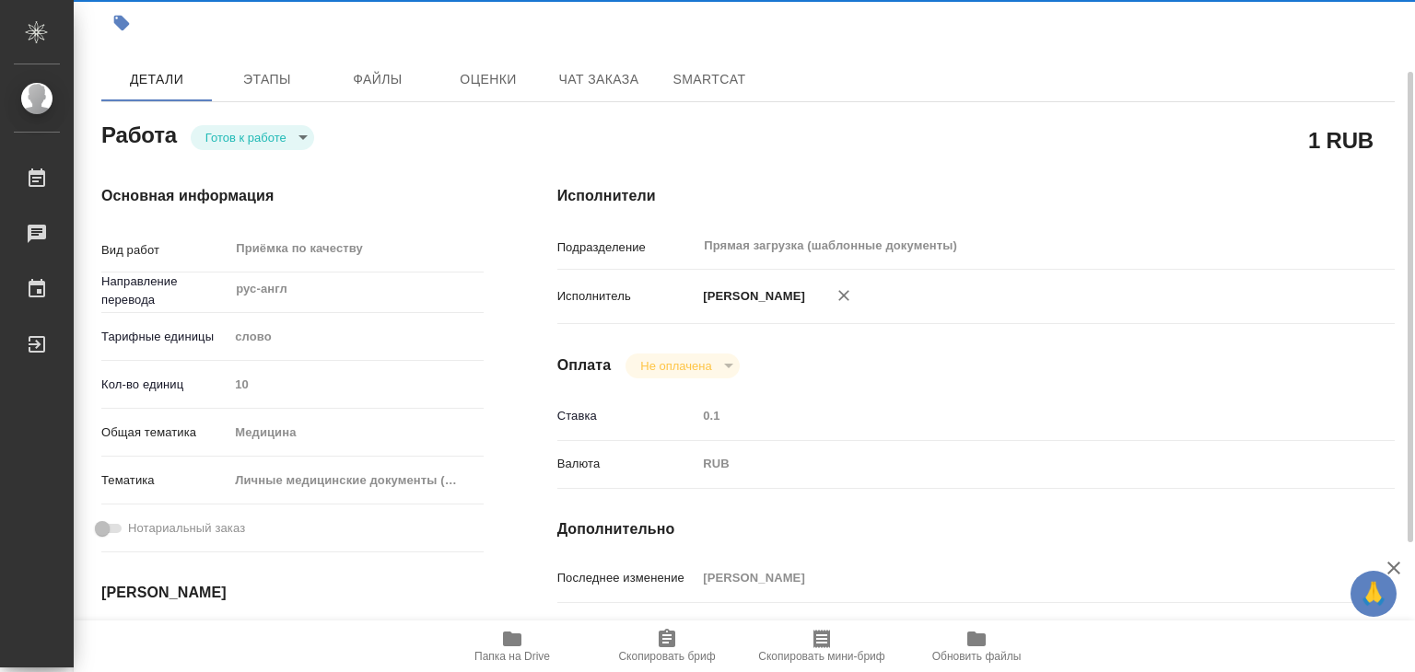
type textarea "x"
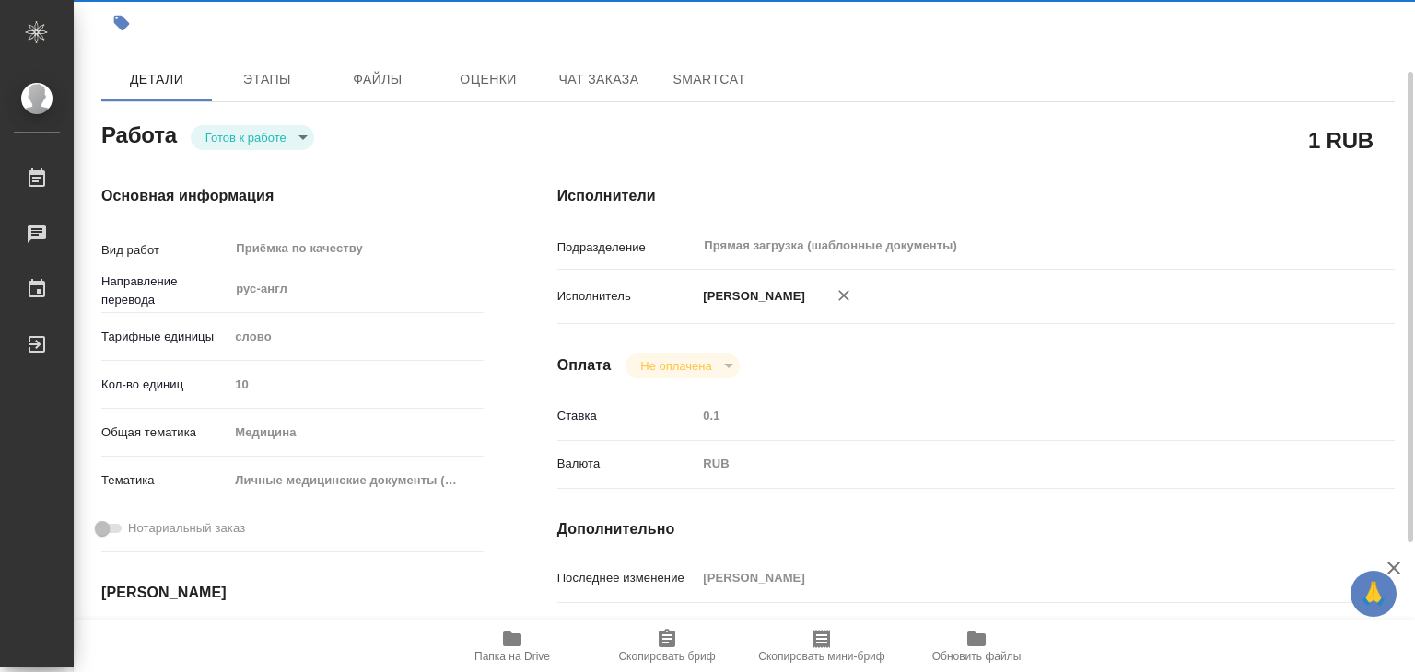
type textarea "x"
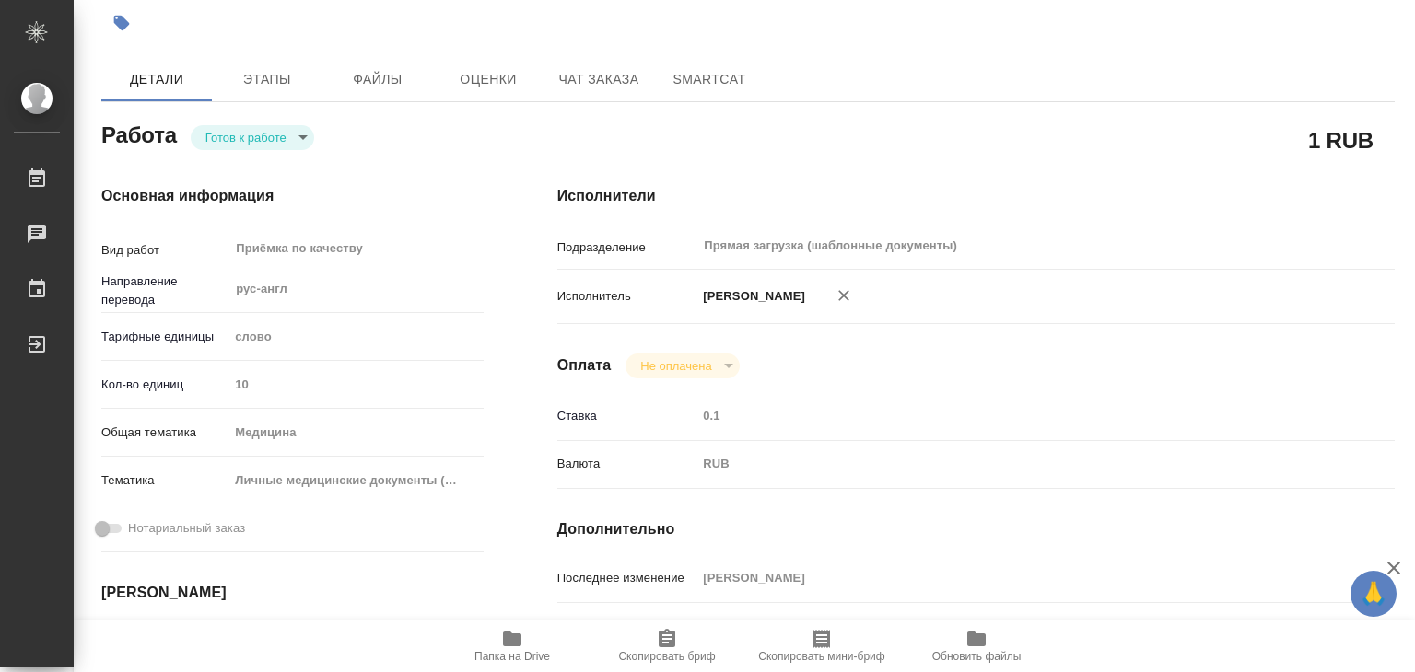
type textarea "x"
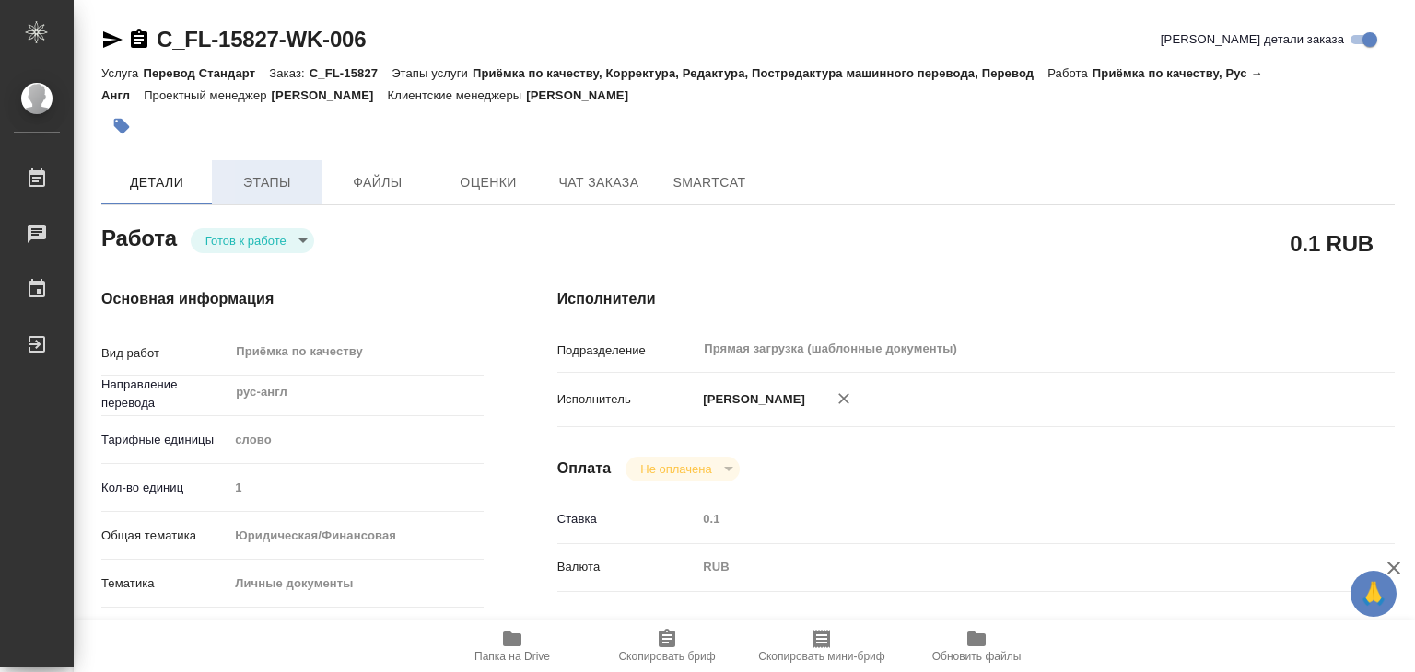
click at [271, 165] on button "Этапы" at bounding box center [267, 182] width 111 height 44
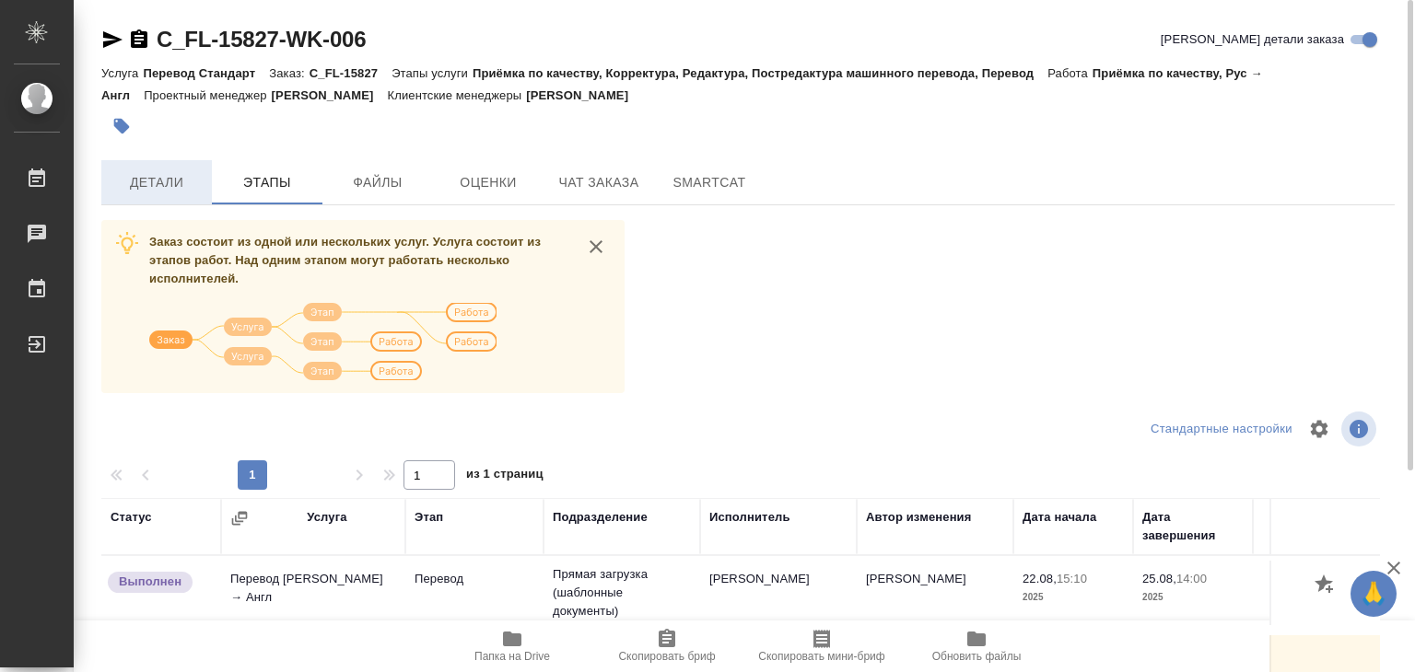
click at [155, 181] on span "Детали" at bounding box center [156, 182] width 88 height 23
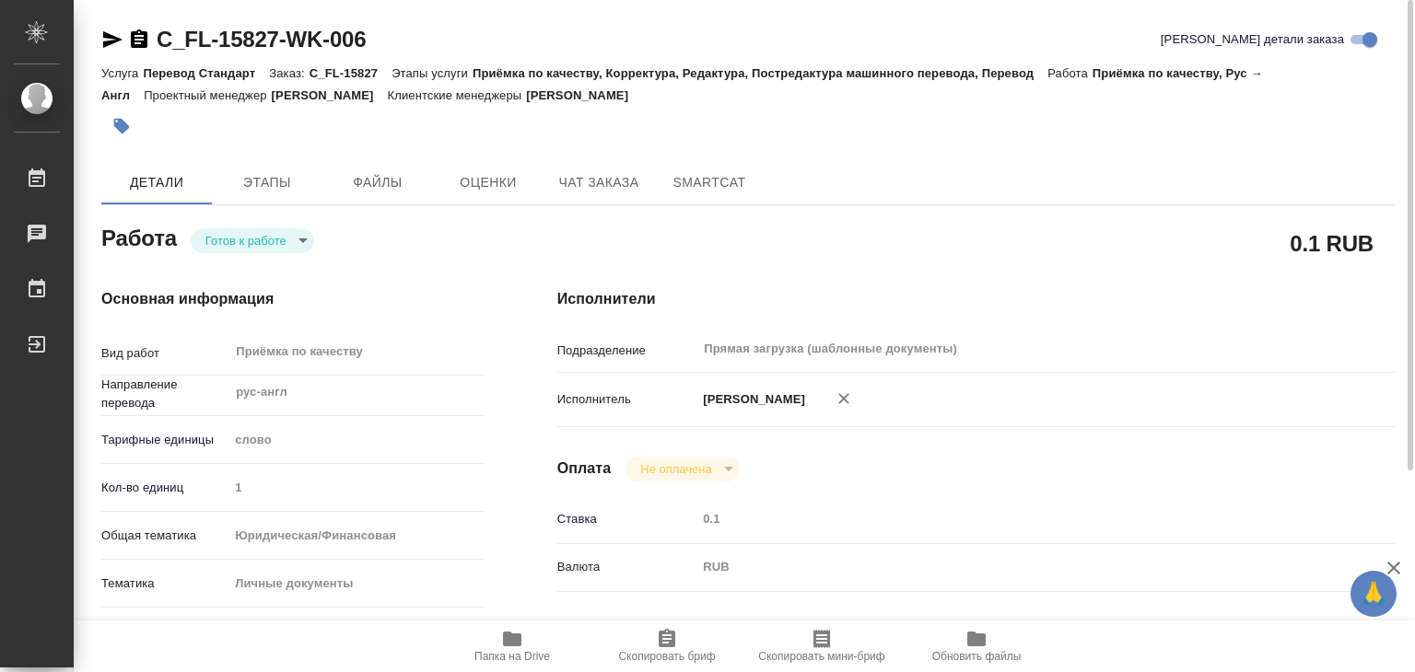
type textarea "x"
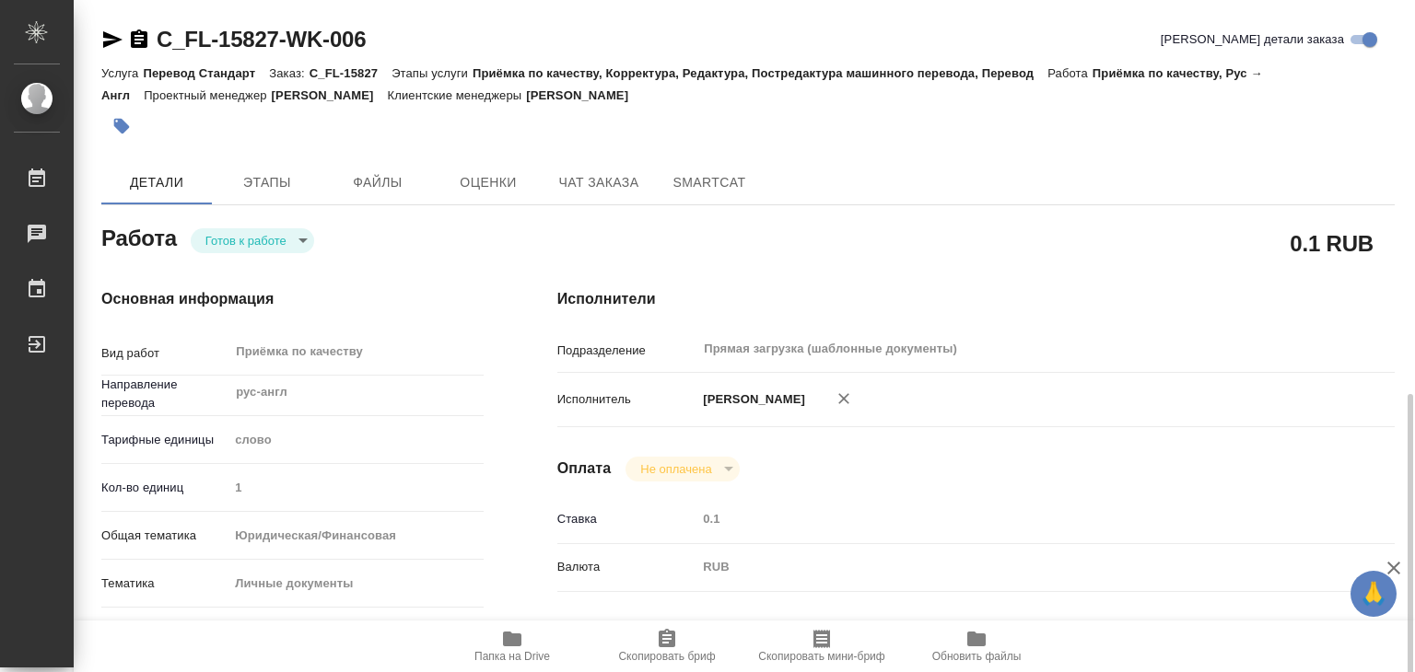
scroll to position [276, 0]
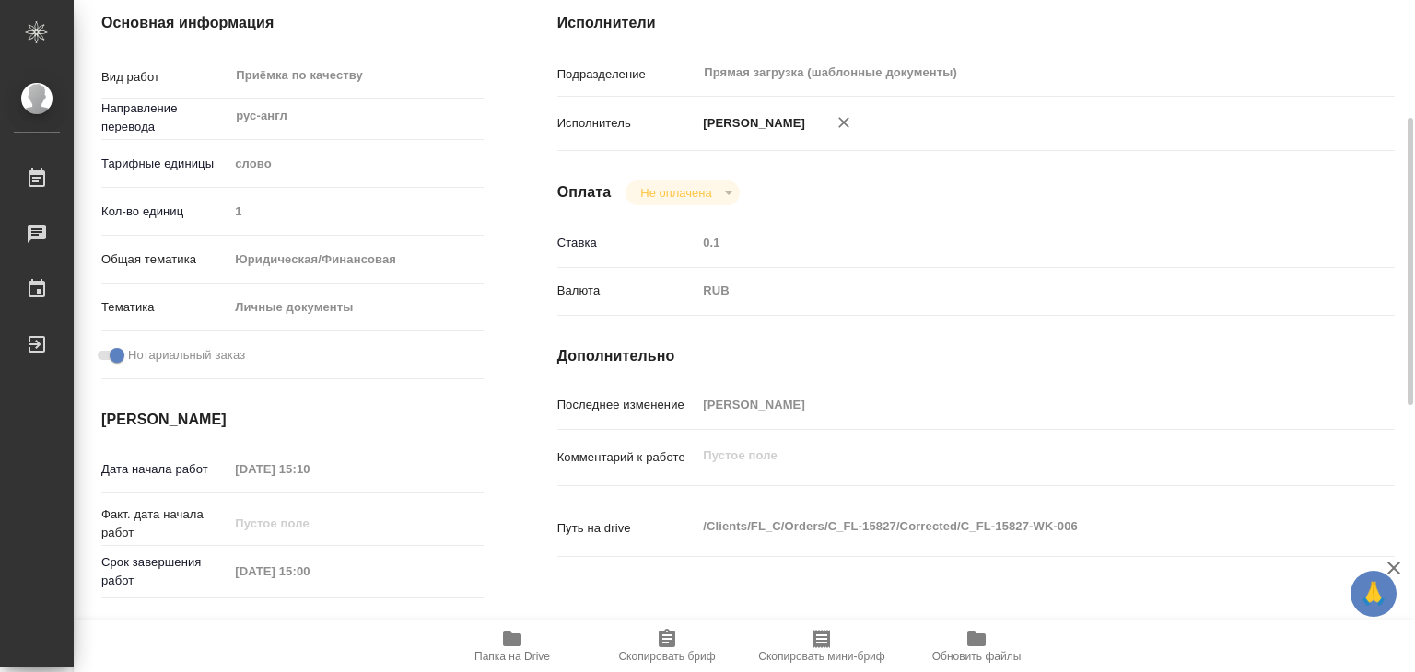
type textarea "x"
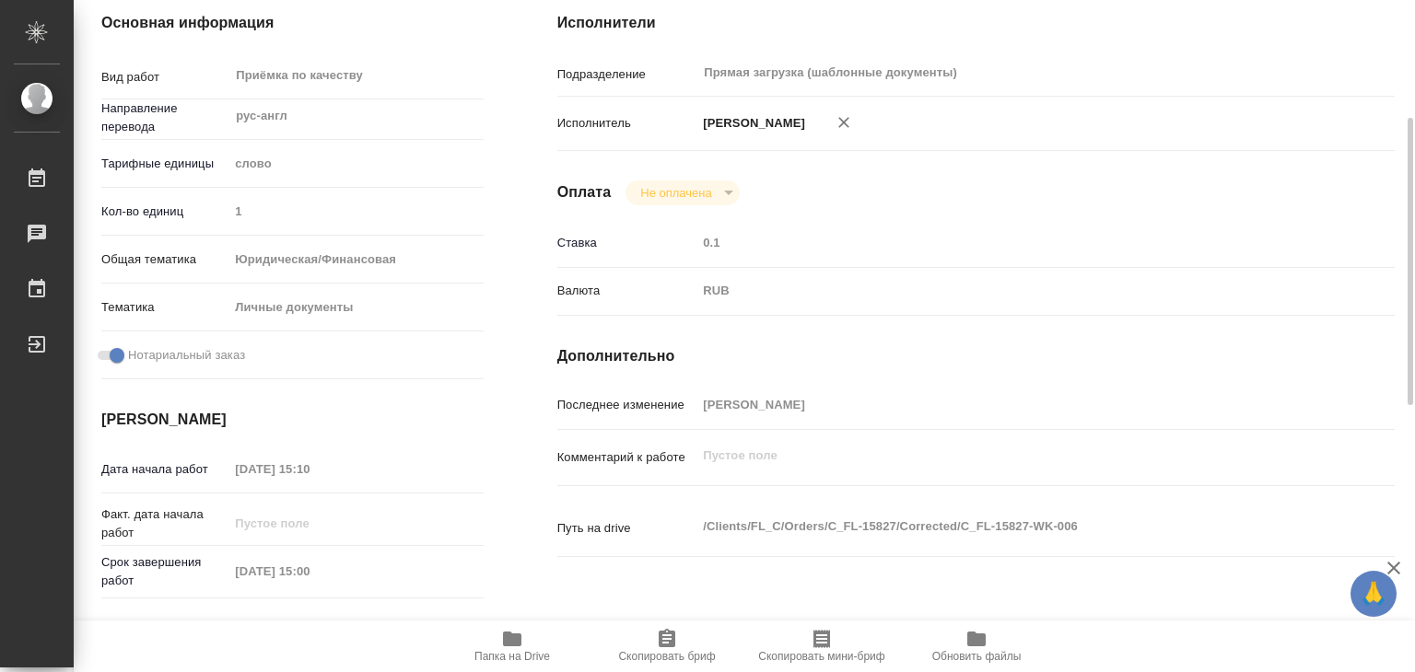
click at [512, 634] on icon "button" at bounding box center [512, 639] width 18 height 15
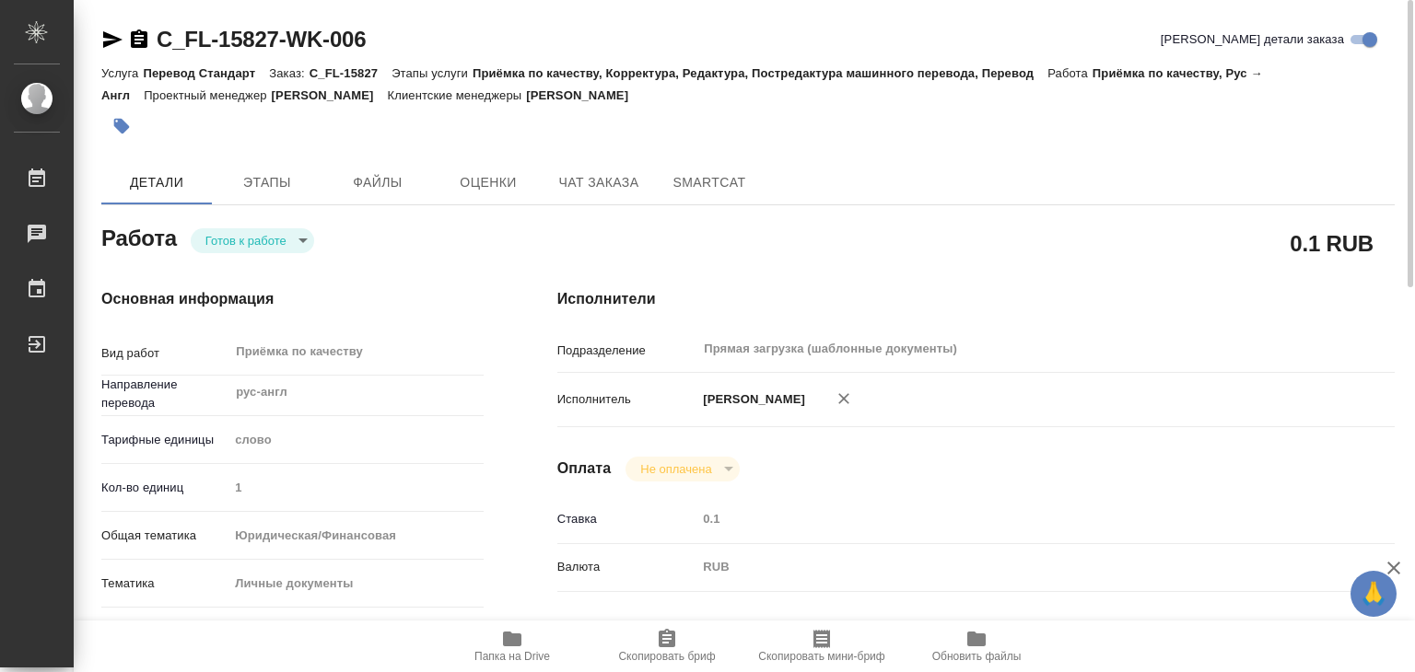
click at [306, 247] on body "🙏 .cls-1 fill:#fff; AWATERA Alilekova Valeriya Работы 0 Чаты График Выйти C_FL-…" at bounding box center [707, 336] width 1415 height 672
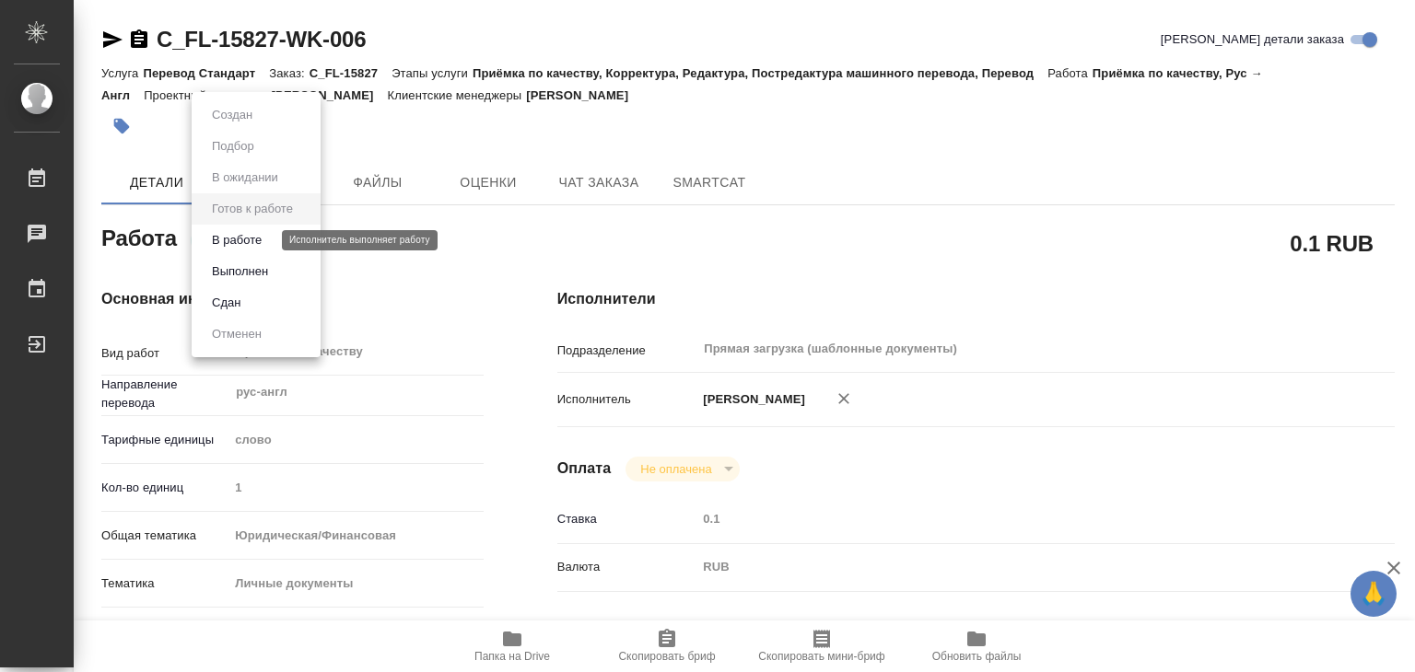
click at [262, 237] on button "В работе" at bounding box center [236, 240] width 61 height 20
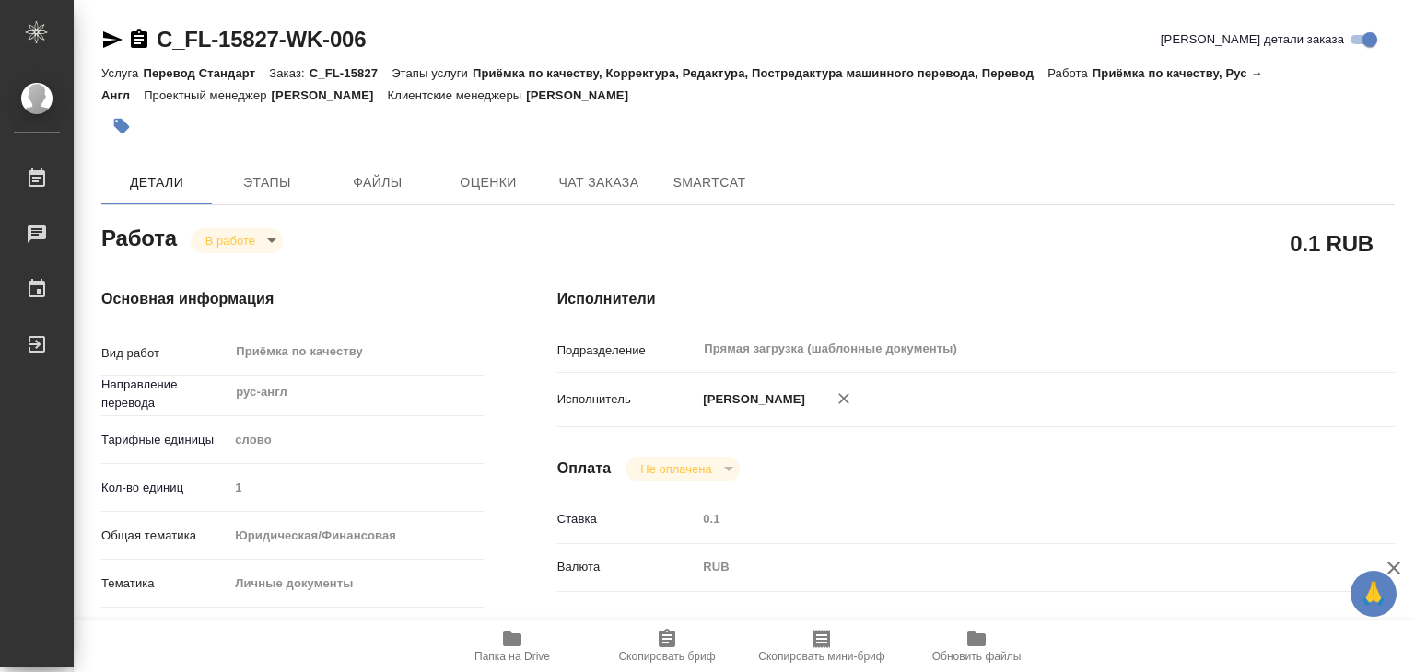
type textarea "x"
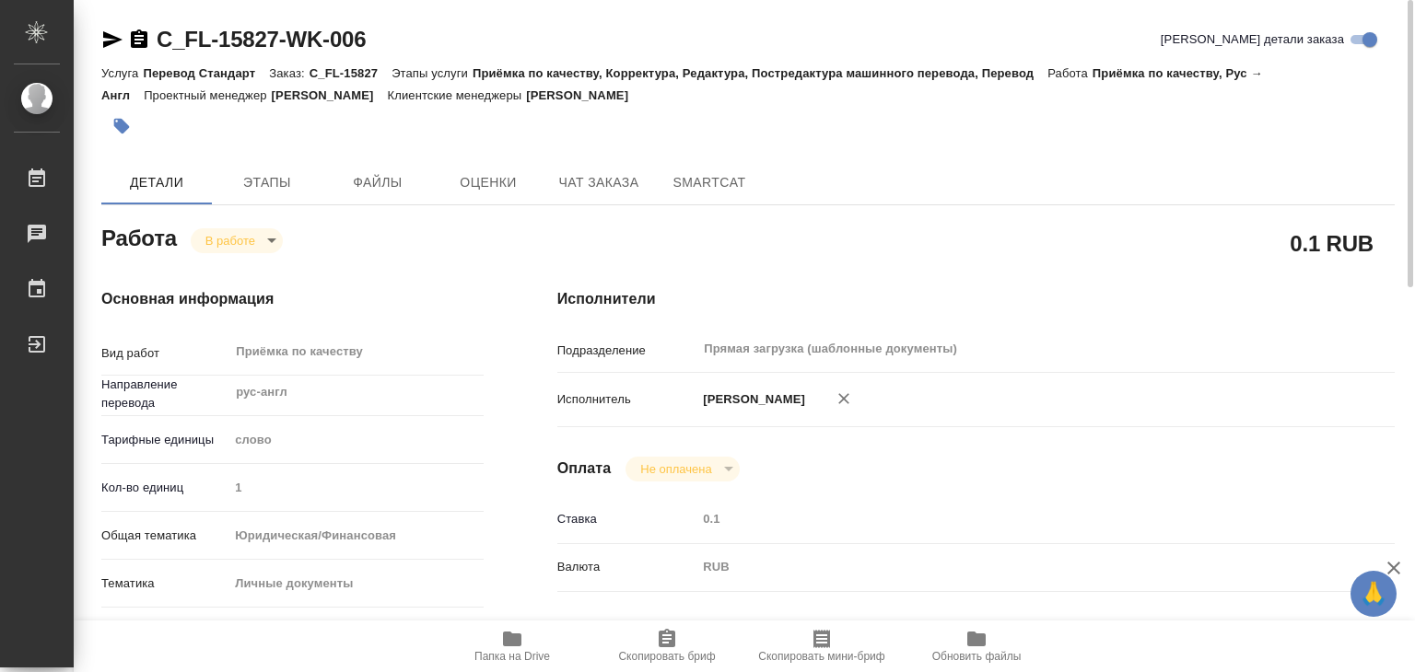
type textarea "x"
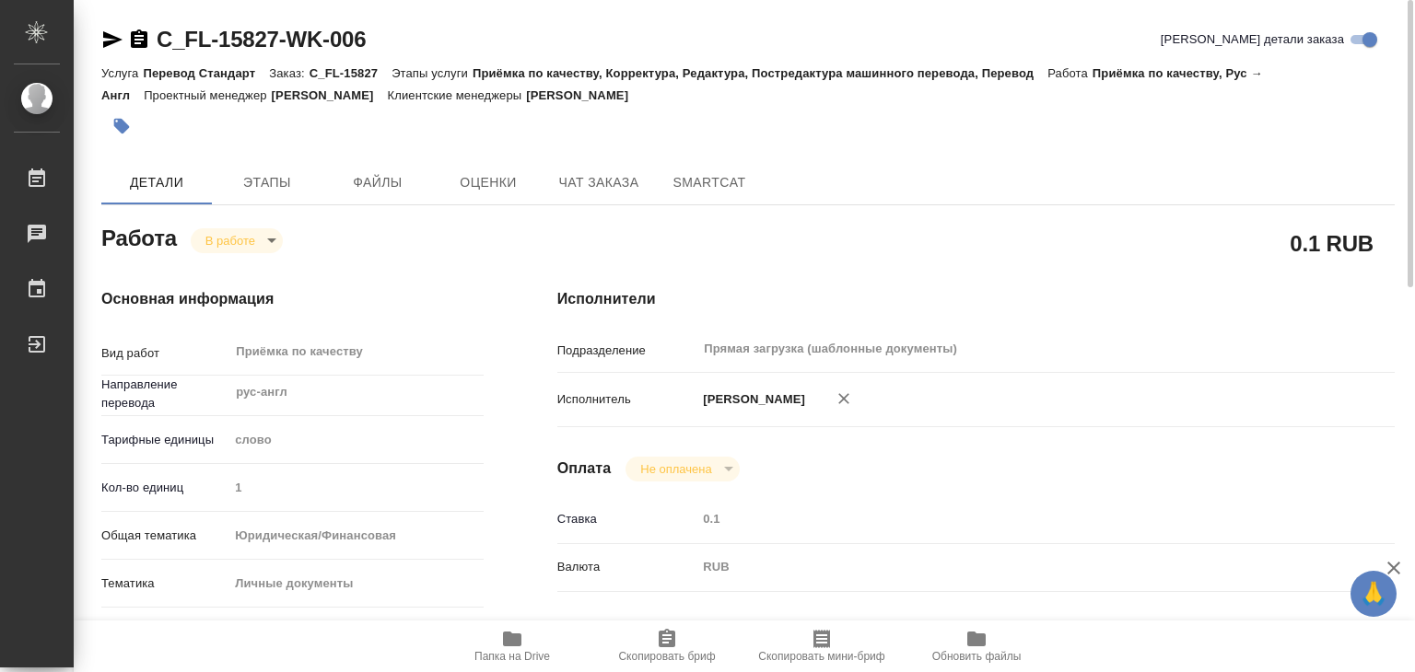
scroll to position [184, 0]
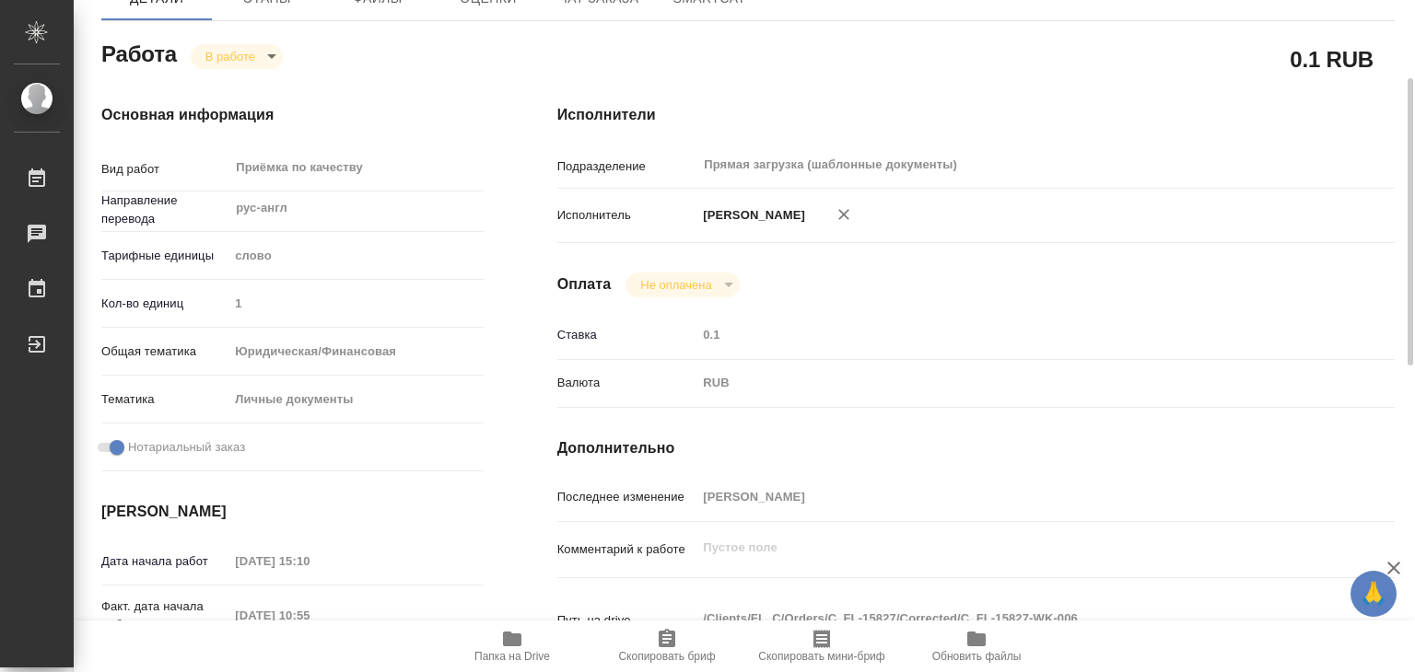
type textarea "x"
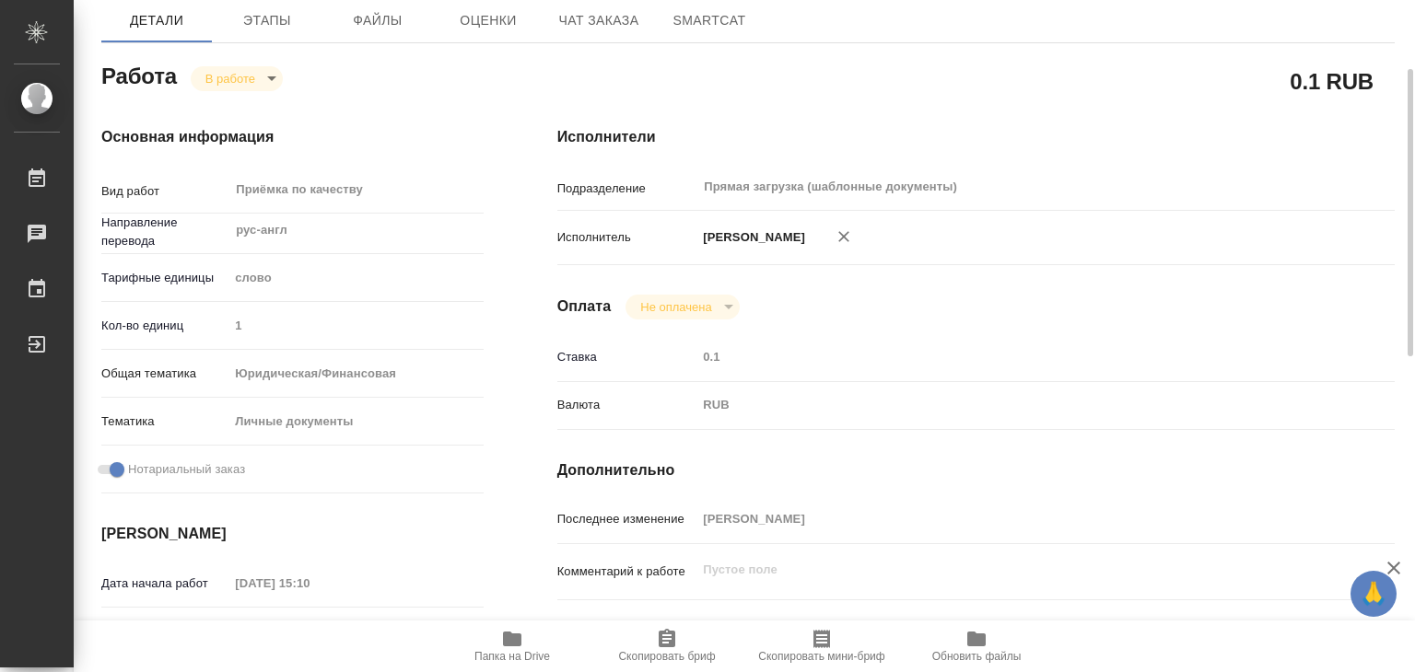
scroll to position [0, 0]
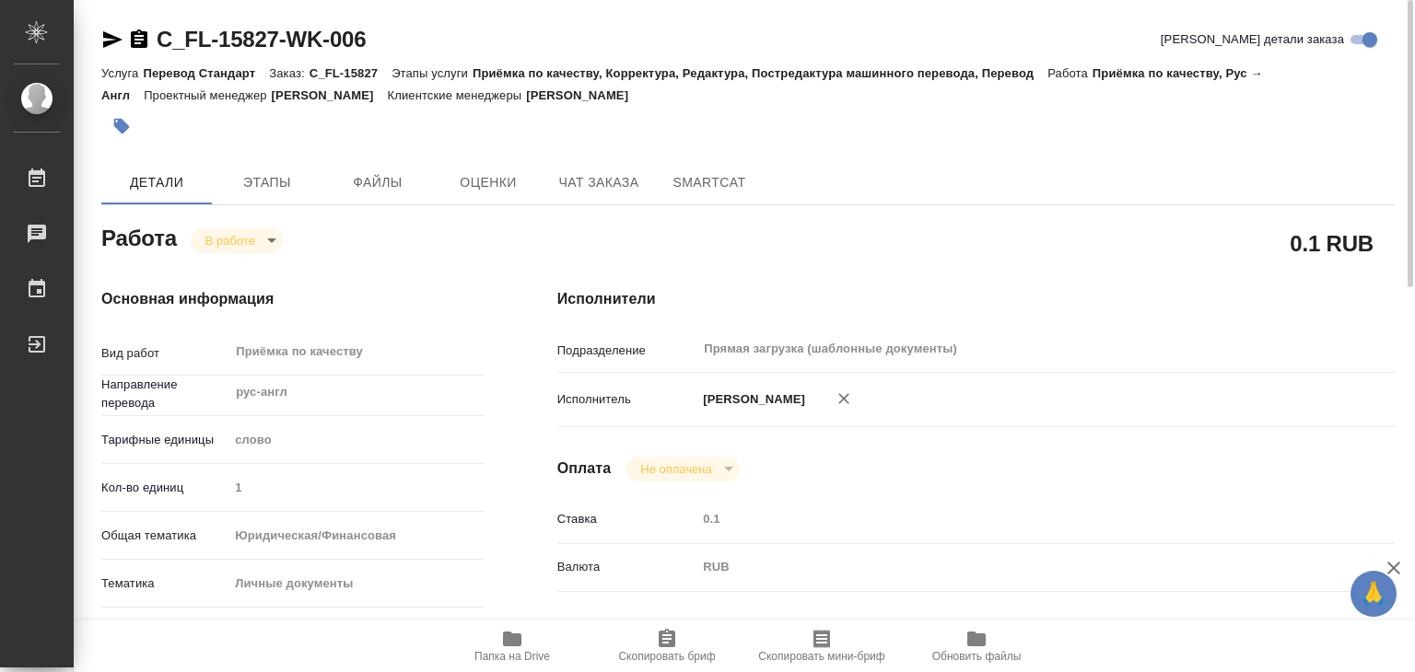
click at [113, 122] on icon "button" at bounding box center [121, 126] width 18 height 18
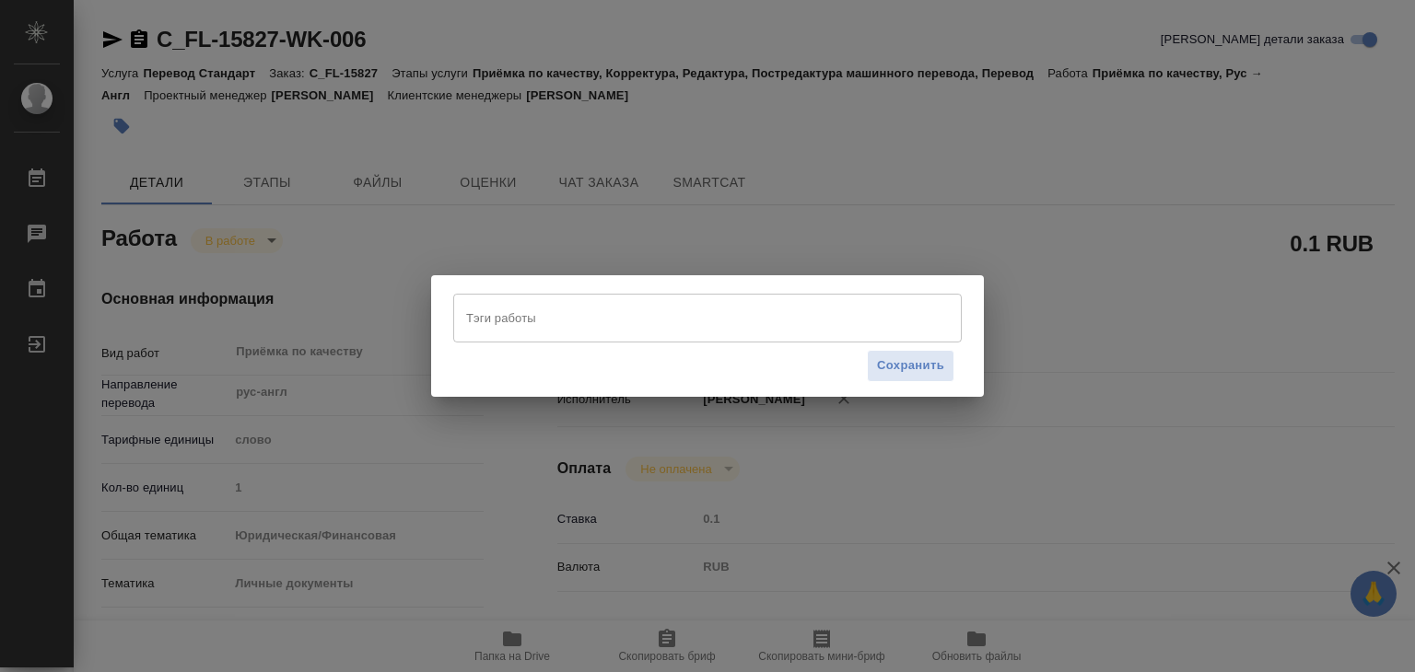
click at [586, 310] on input "Тэги работы" at bounding box center [689, 317] width 457 height 31
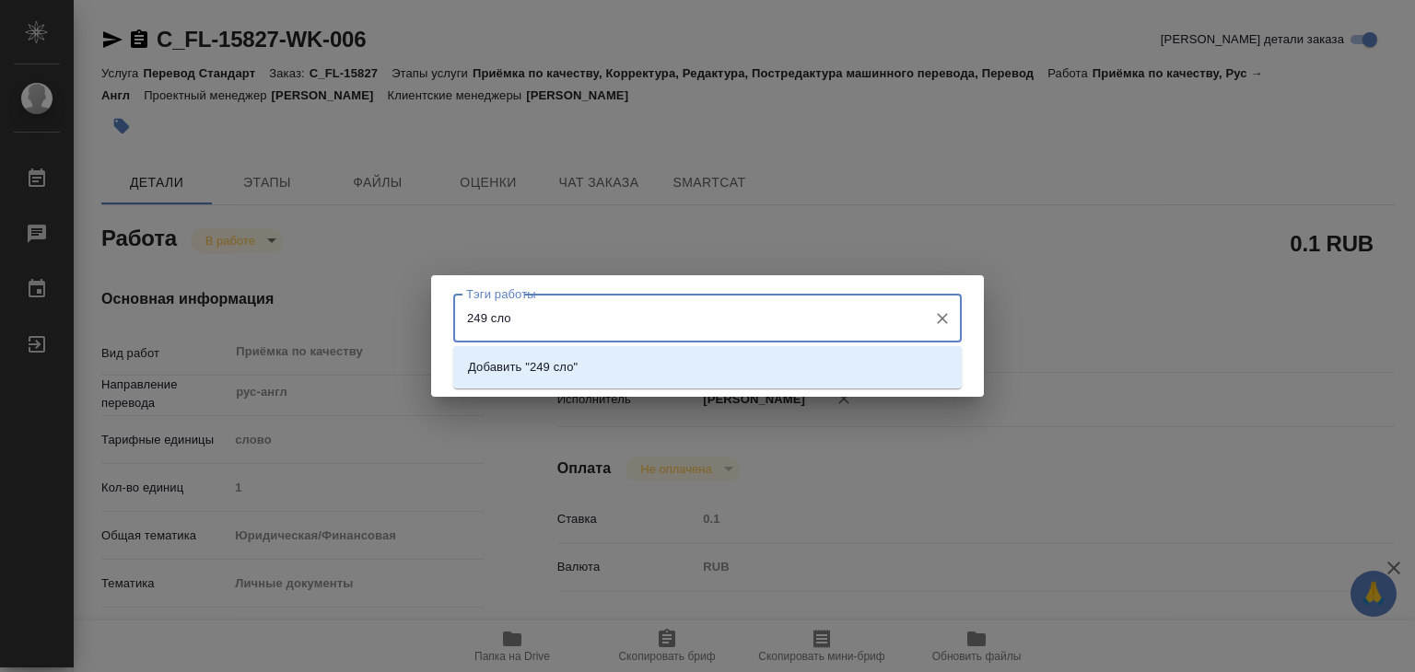
type input "249 слов"
click at [559, 368] on p "Добавить "249 слов"" at bounding box center [526, 367] width 116 height 18
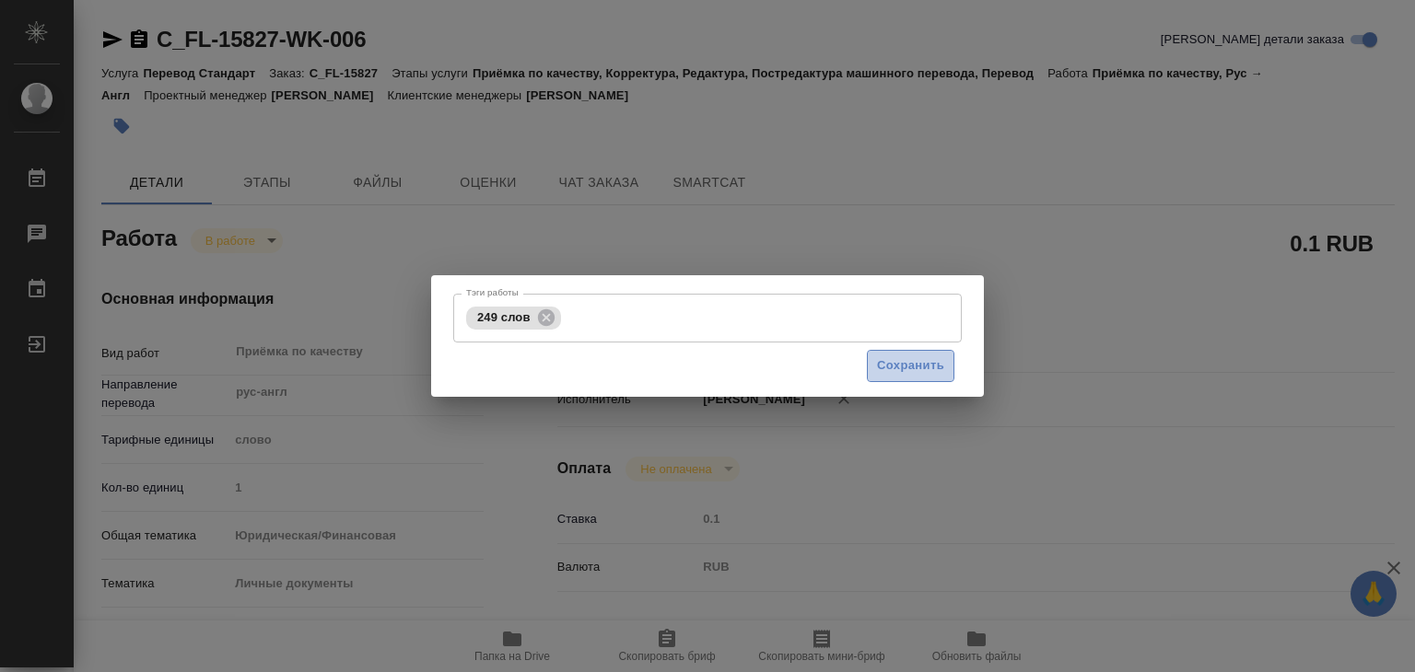
click at [893, 370] on span "Сохранить" at bounding box center [910, 366] width 67 height 21
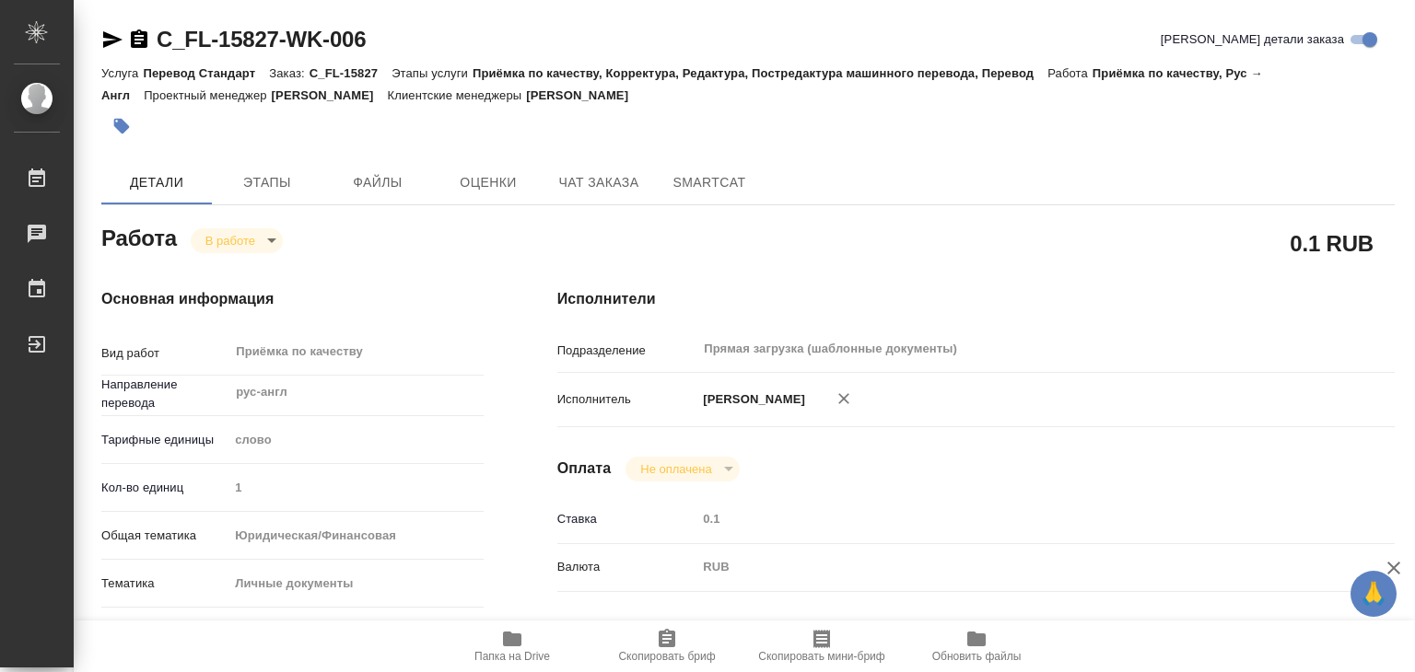
type input "inProgress"
type textarea "Приёмка по качеству"
type textarea "x"
type input "рус-англ"
type input "5a8b1489cc6b4906c91bfd90"
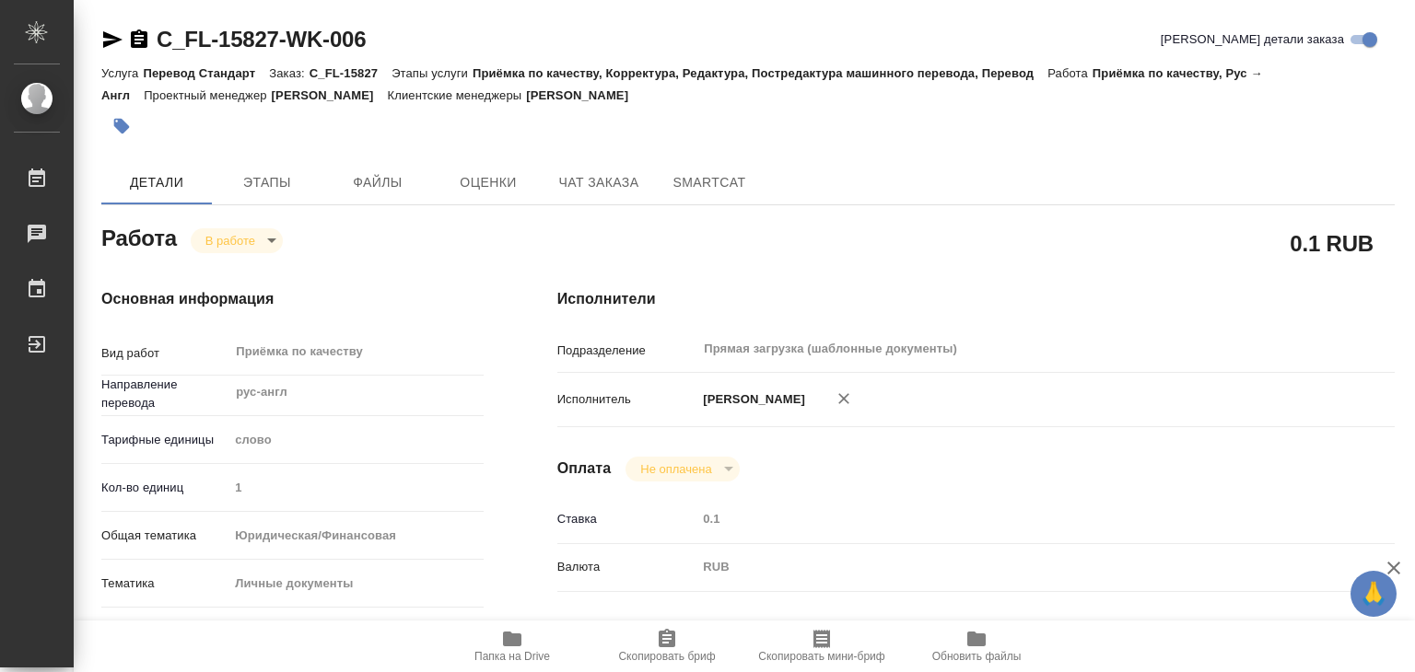
type input "1"
type input "yr-fn"
type input "5a8b8b956a9677013d343cfe"
checkbox input "true"
type input "22.08.2025 15:10"
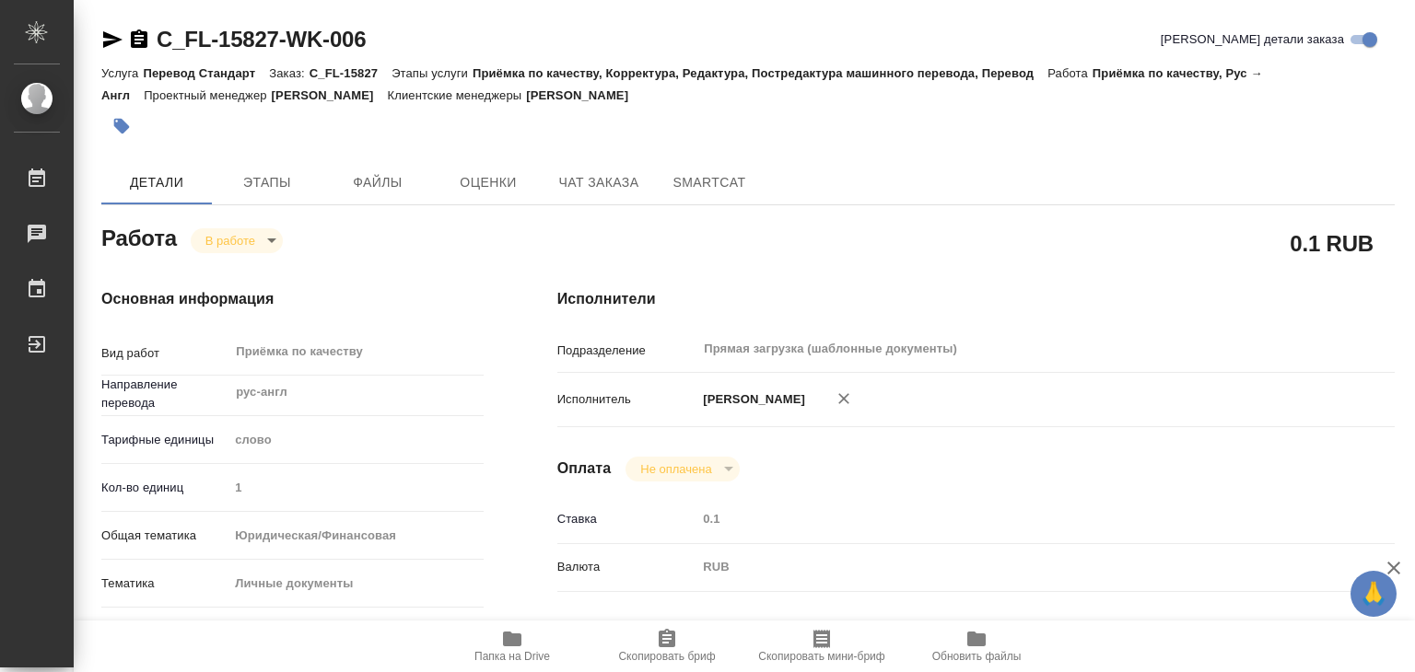
type input "25.08.2025 10:55"
type input "25.08.2025 15:00"
type input "Прямая загрузка (шаблонные документы)"
type input "notPayed"
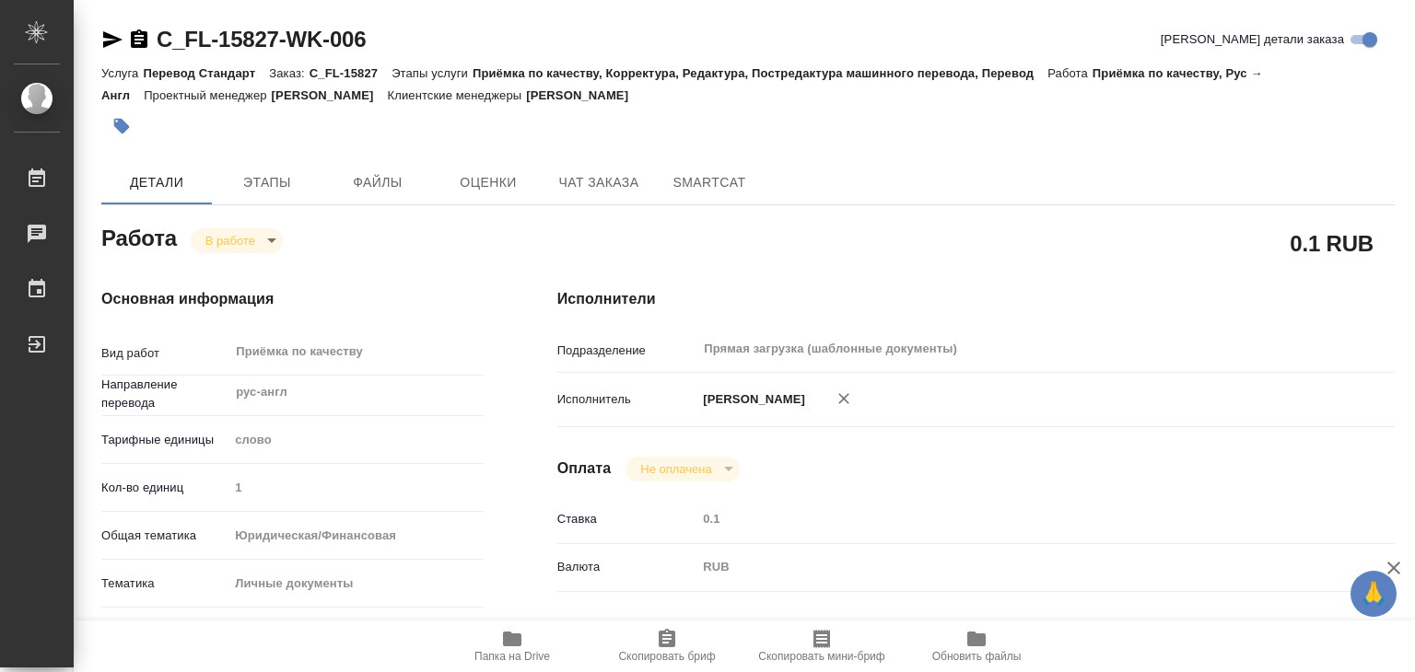
type input "0.1"
type input "RUB"
type input "[PERSON_NAME]"
type textarea "x"
type textarea "/Clients/FL_C/Orders/C_FL-15827/Corrected/C_FL-15827-WK-006"
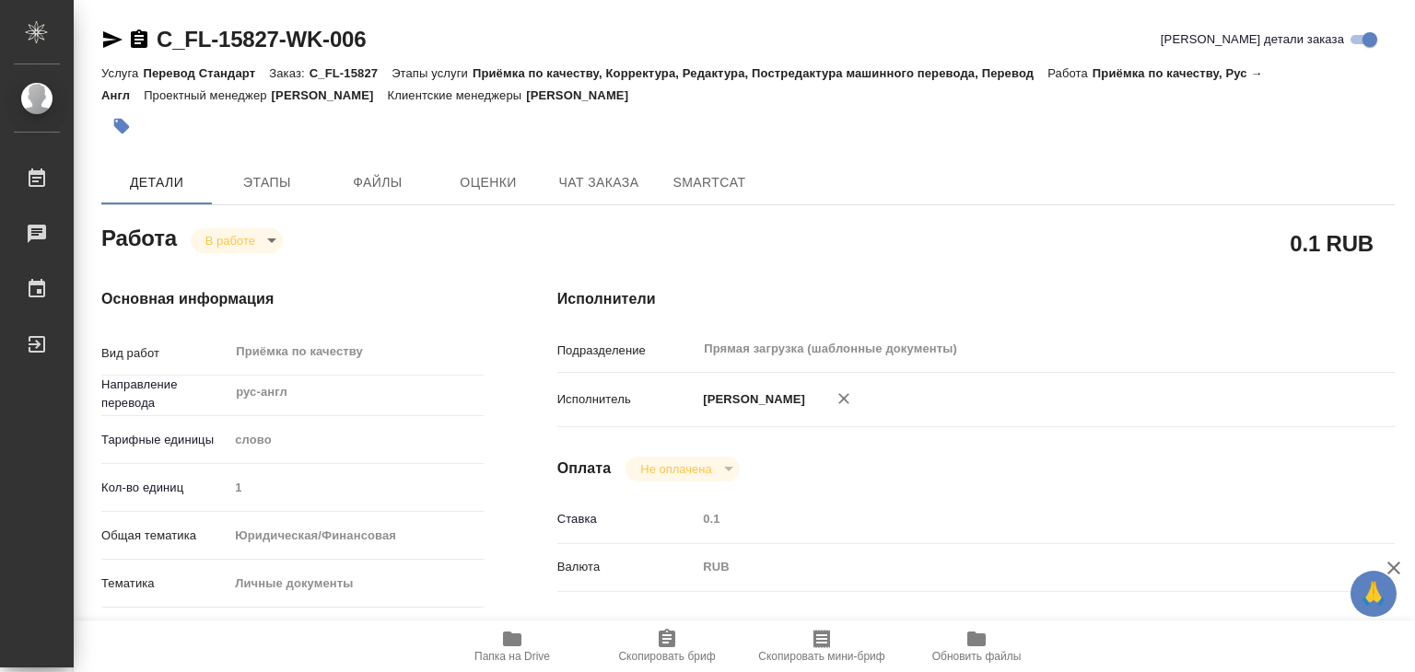
type textarea "x"
type input "C_FL-15827"
type input "Перевод Стандарт"
type input "Приёмка по качеству, Корректура, Редактура, Постредактура машинного перевода, П…"
type input "[PERSON_NAME]"
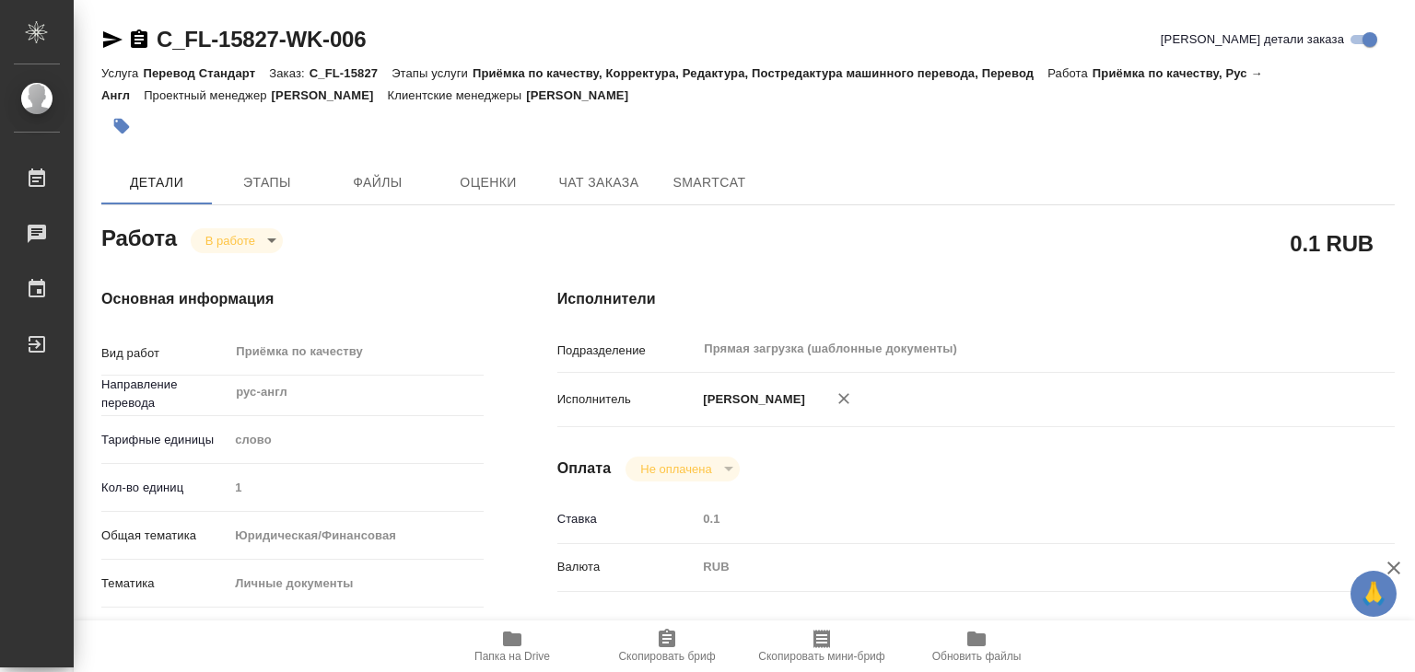
type input "/Clients/FL_C/Orders/C_FL-15827"
type textarea "VOZIAN ANDREY"
type textarea "x"
type textarea "нот переводили аналогичный док тут C_FL-15437 (закинула в реф)"
type textarea "x"
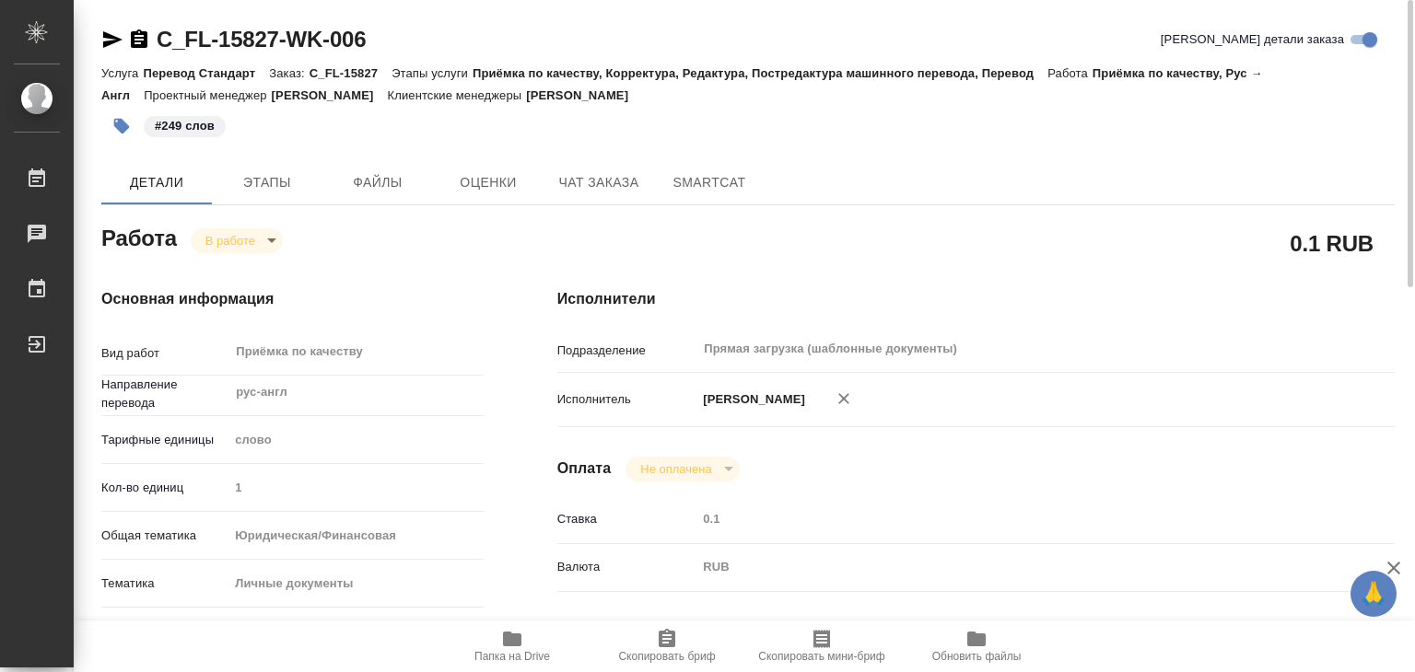
type textarea "x"
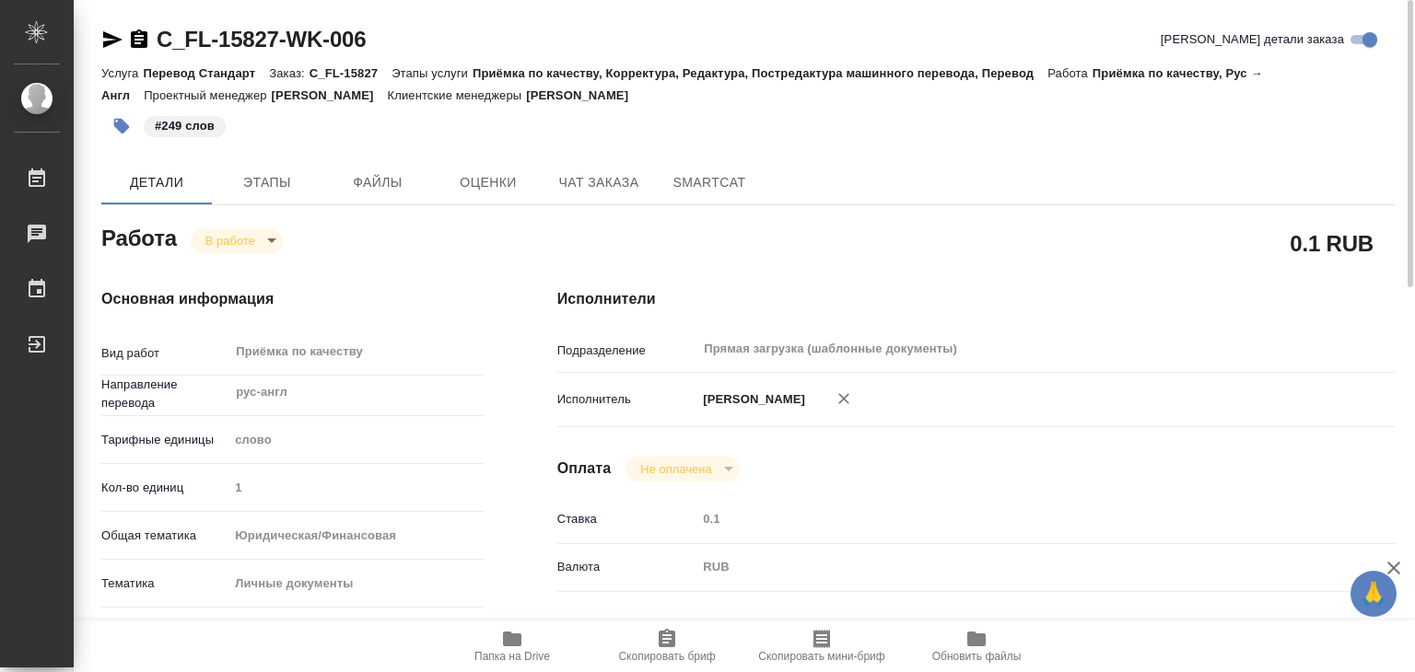
type textarea "x"
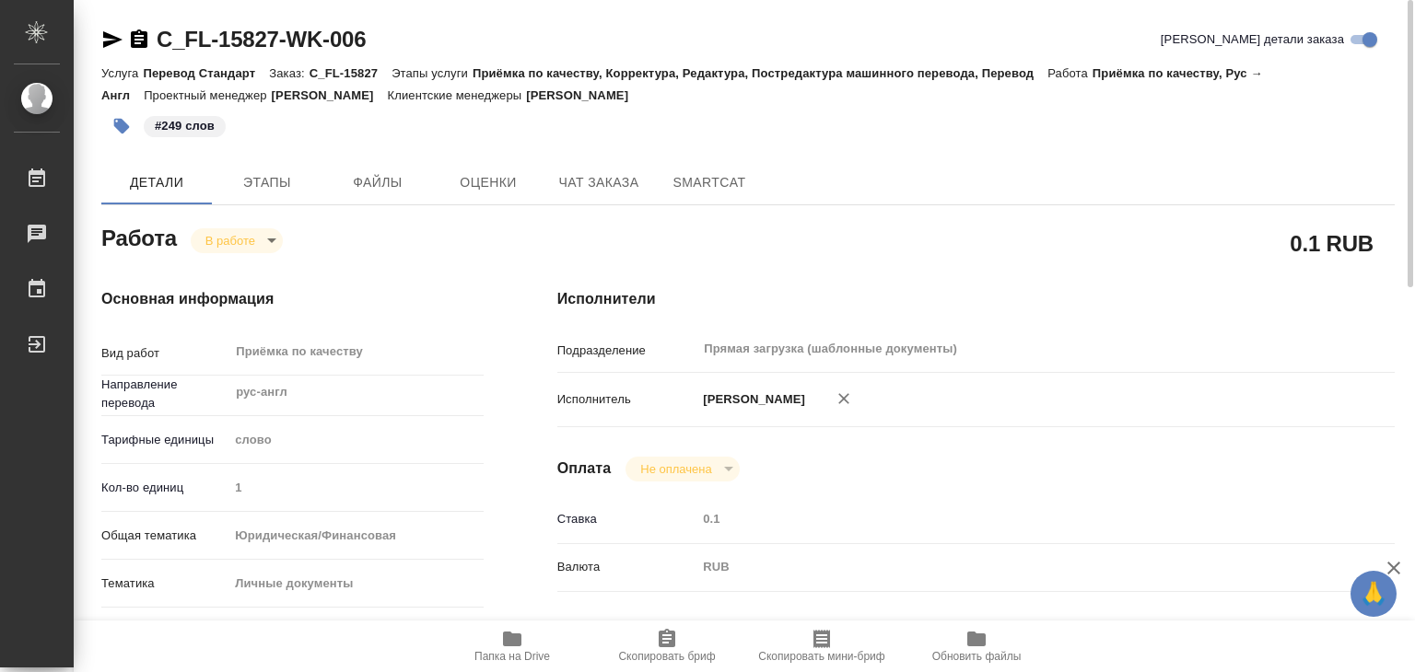
type textarea "x"
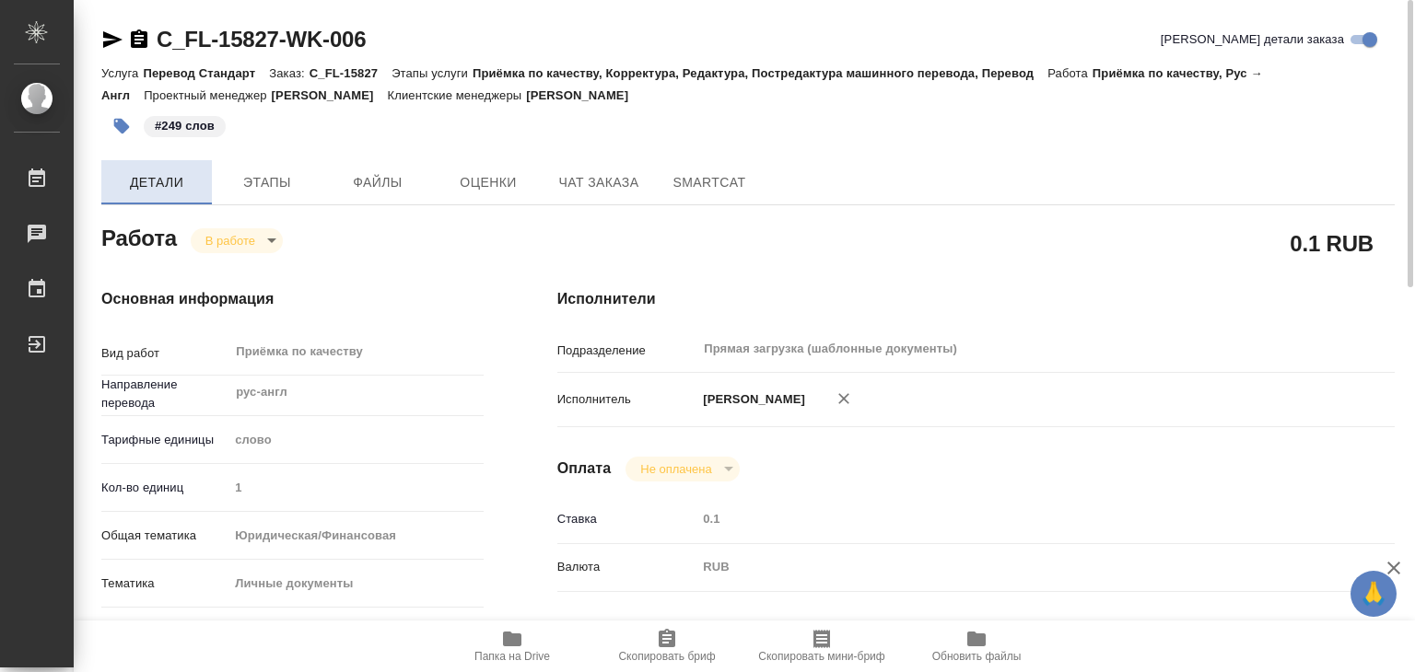
click at [162, 192] on span "Детали" at bounding box center [156, 182] width 88 height 23
drag, startPoint x: 702, startPoint y: 99, endPoint x: 607, endPoint y: 96, distance: 94.9
click at [607, 96] on div "Услуга Перевод Стандарт Заказ: C_FL-15827 Этапы услуги Приёмка по качеству, Кор…" at bounding box center [747, 84] width 1293 height 44
copy p "[PERSON_NAME]"
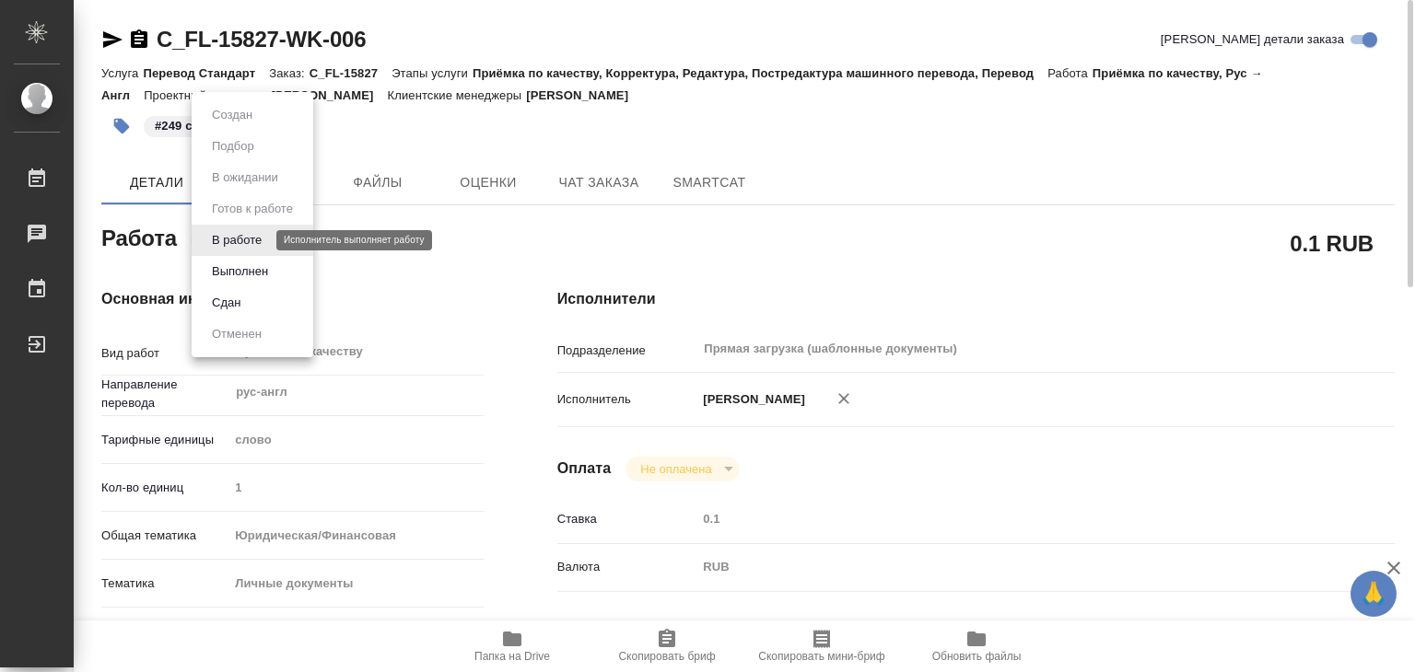
click at [254, 241] on body "🙏 .cls-1 fill:#fff; AWATERA Alilekova Valeriya Работы 0 Чаты График Выйти C_FL-…" at bounding box center [707, 336] width 1415 height 672
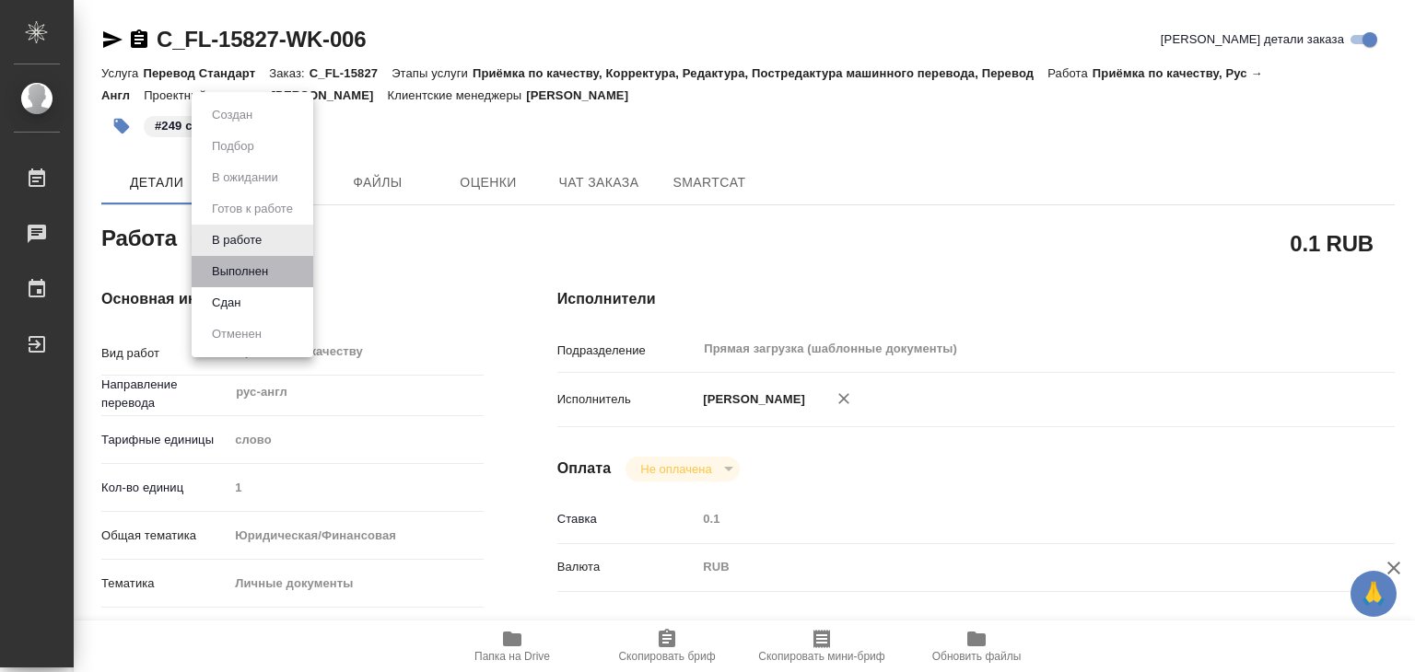
click at [278, 270] on li "Выполнен" at bounding box center [253, 271] width 122 height 31
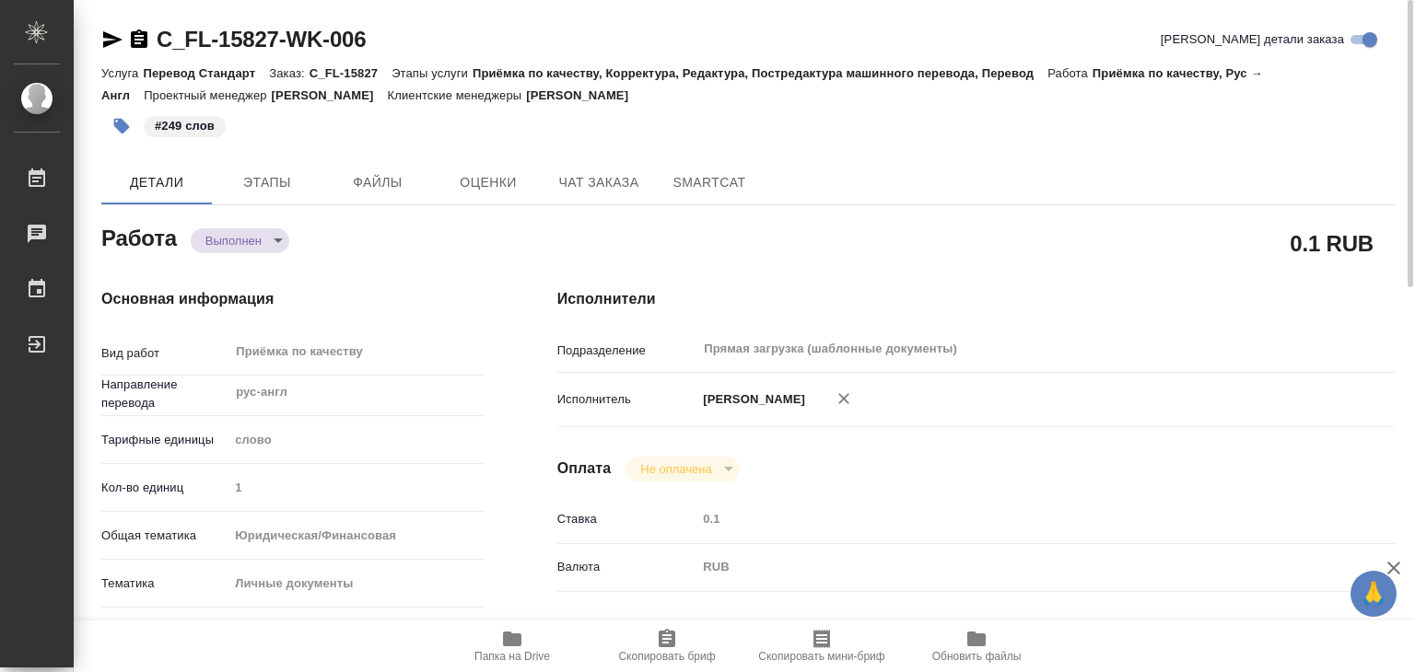
type textarea "x"
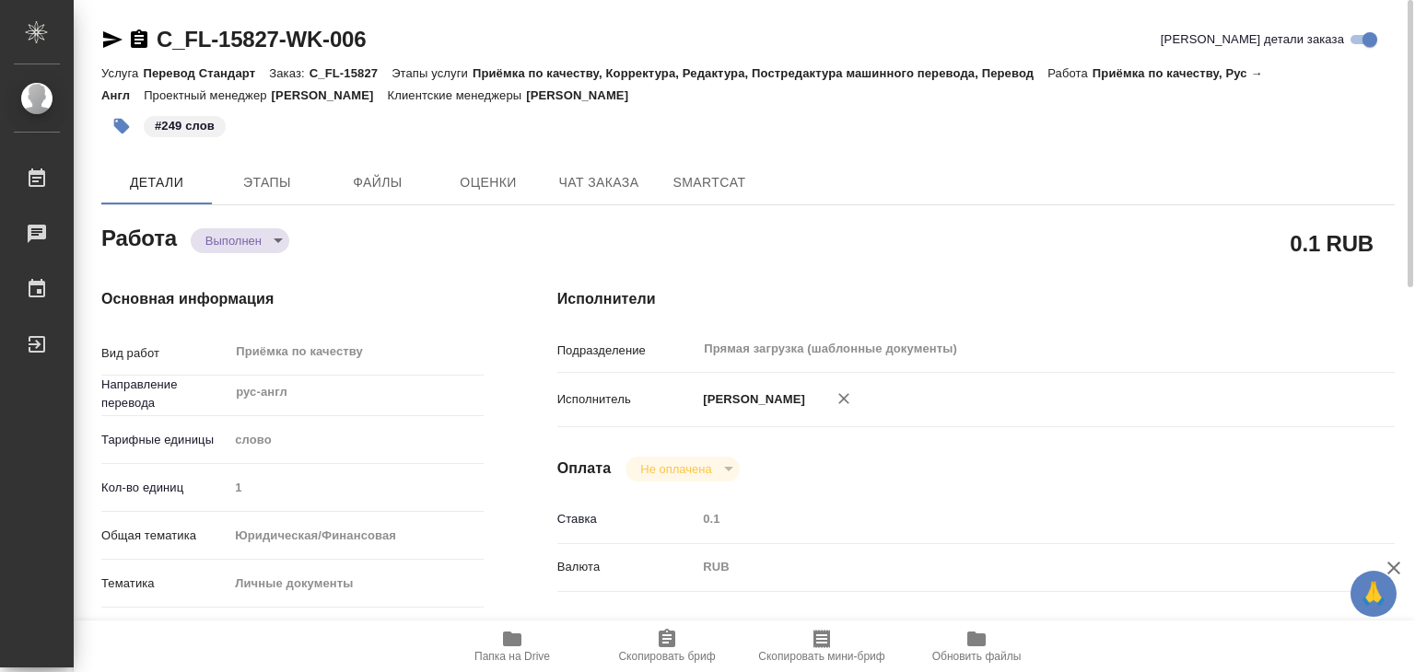
type textarea "x"
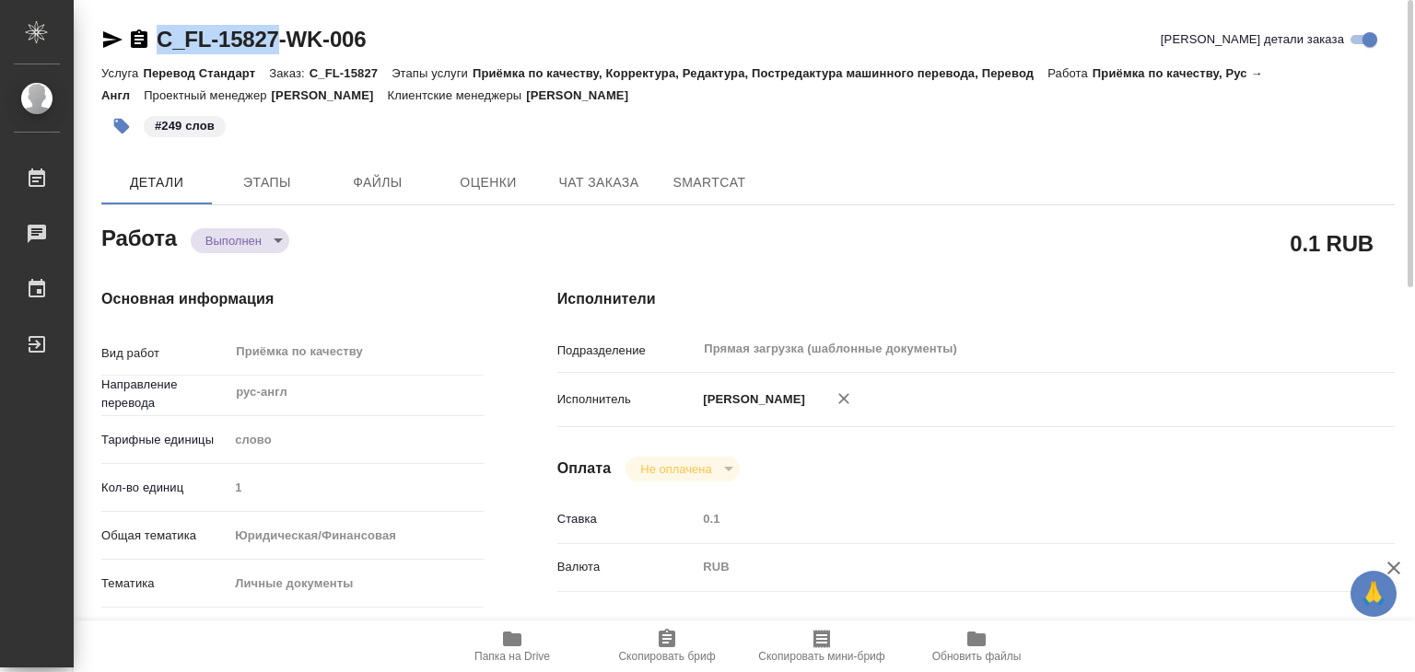
type textarea "x"
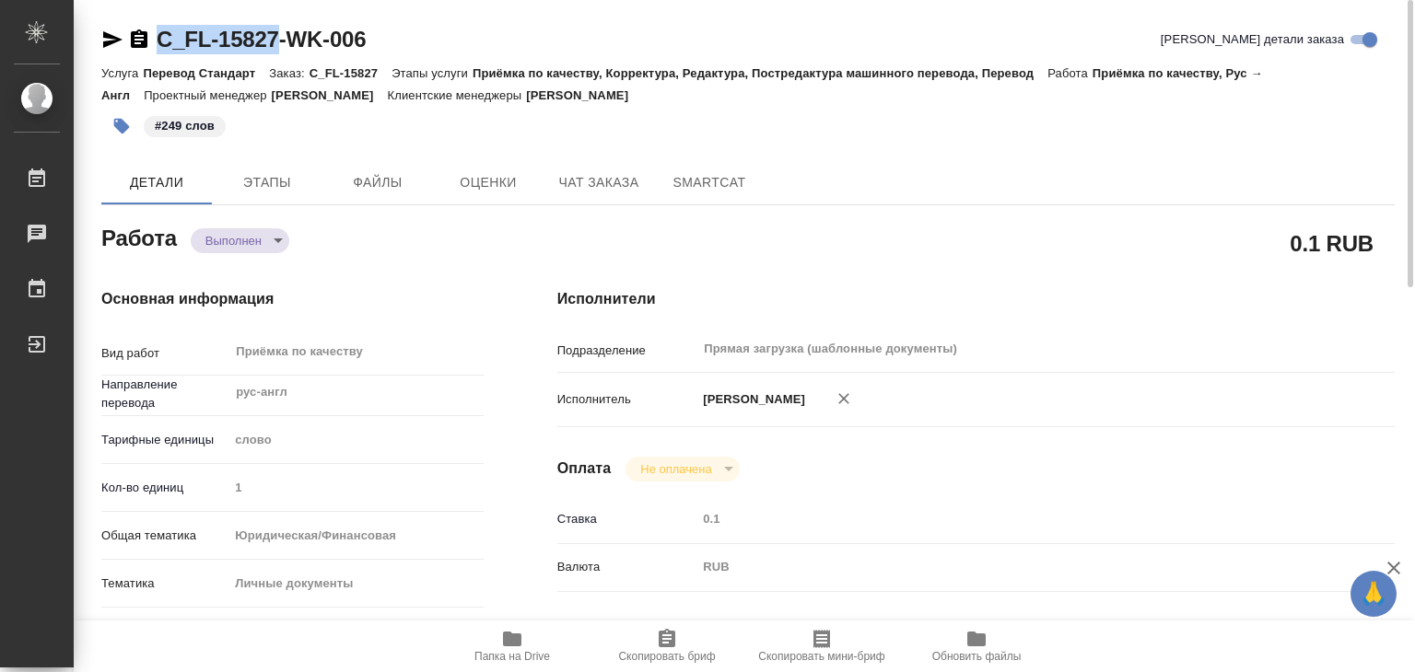
drag, startPoint x: 150, startPoint y: 26, endPoint x: 284, endPoint y: 44, distance: 134.8
click at [284, 44] on div "C_FL-15827-WK-006" at bounding box center [233, 39] width 264 height 29
copy link "C_FL-15827"
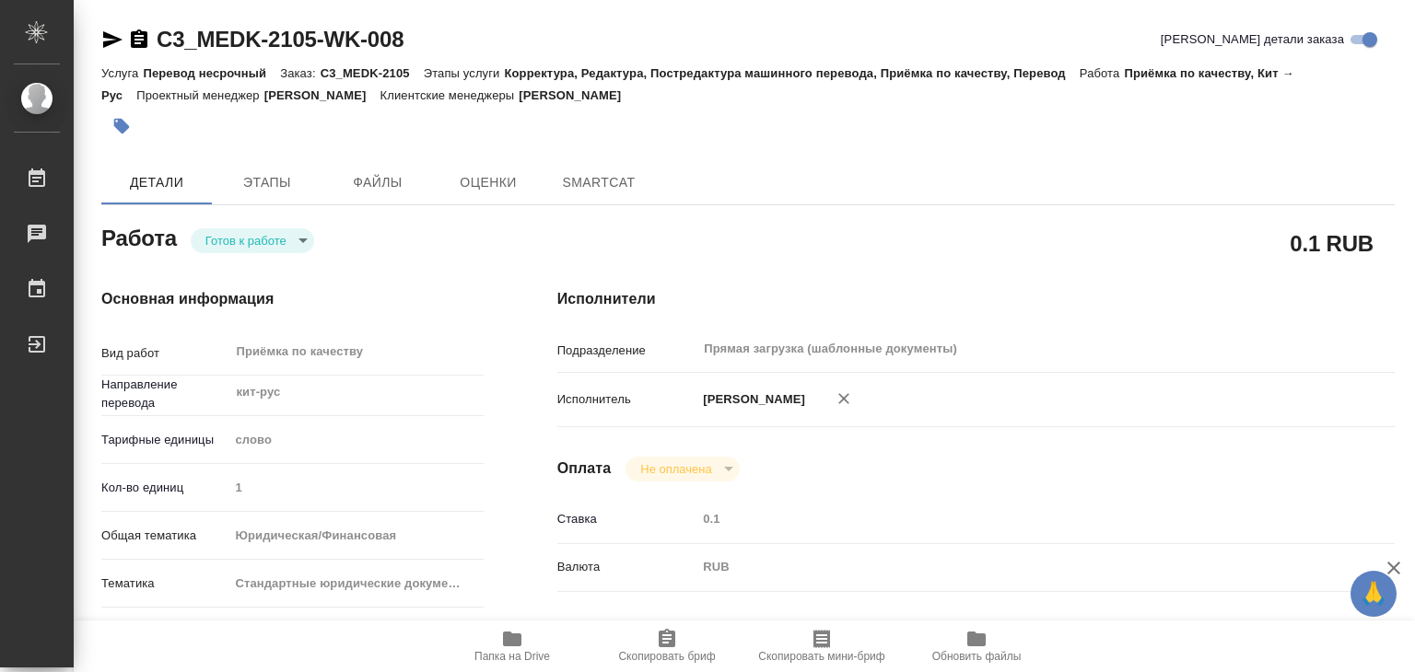
type textarea "x"
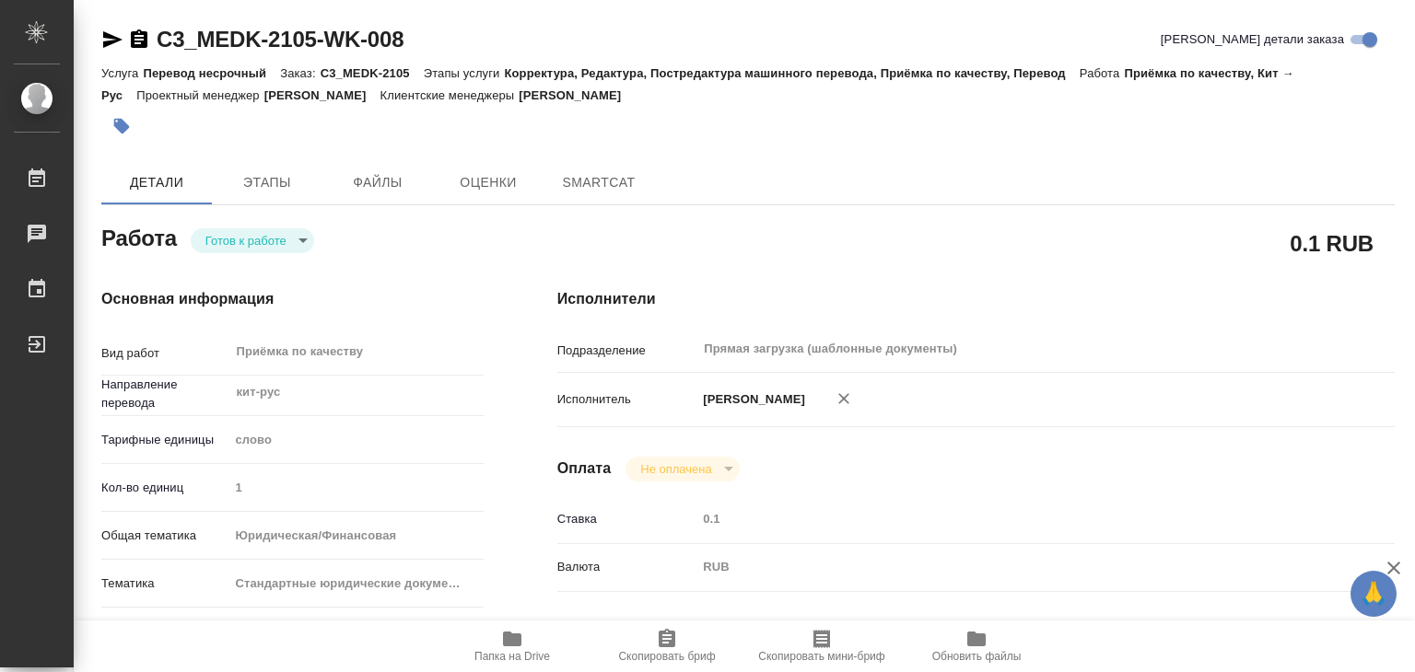
type textarea "x"
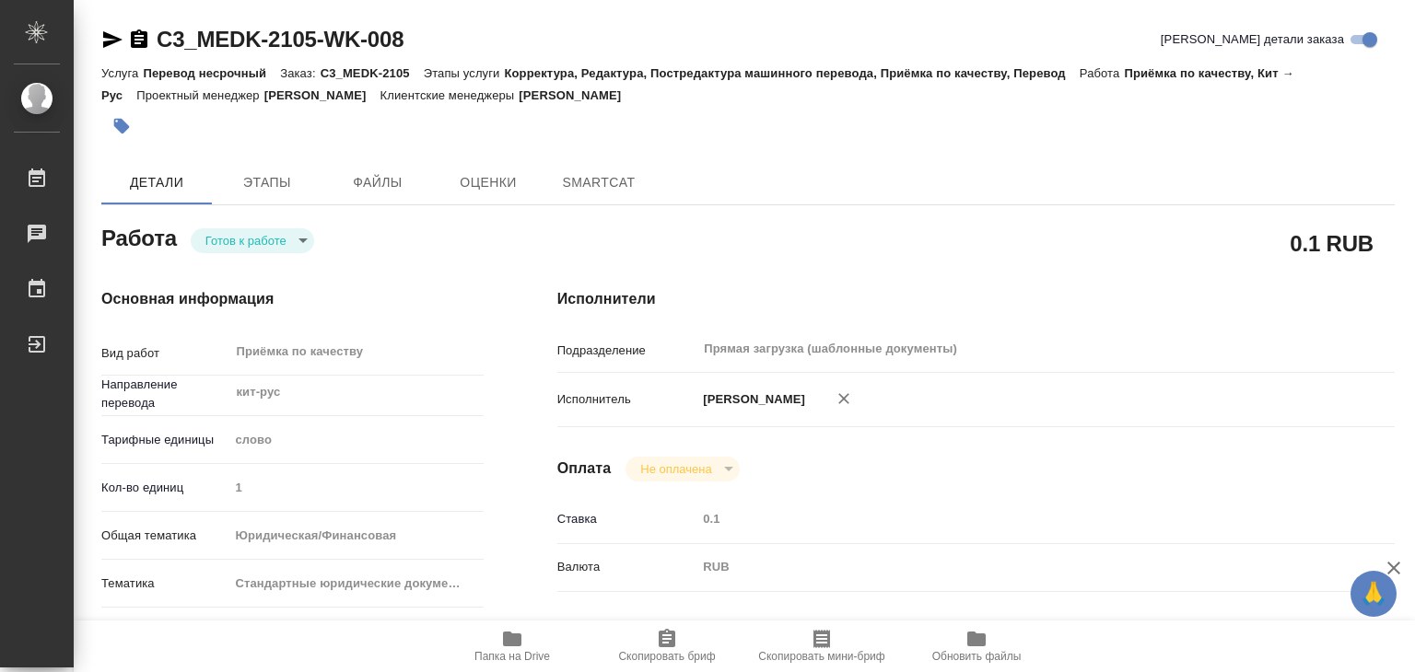
type textarea "x"
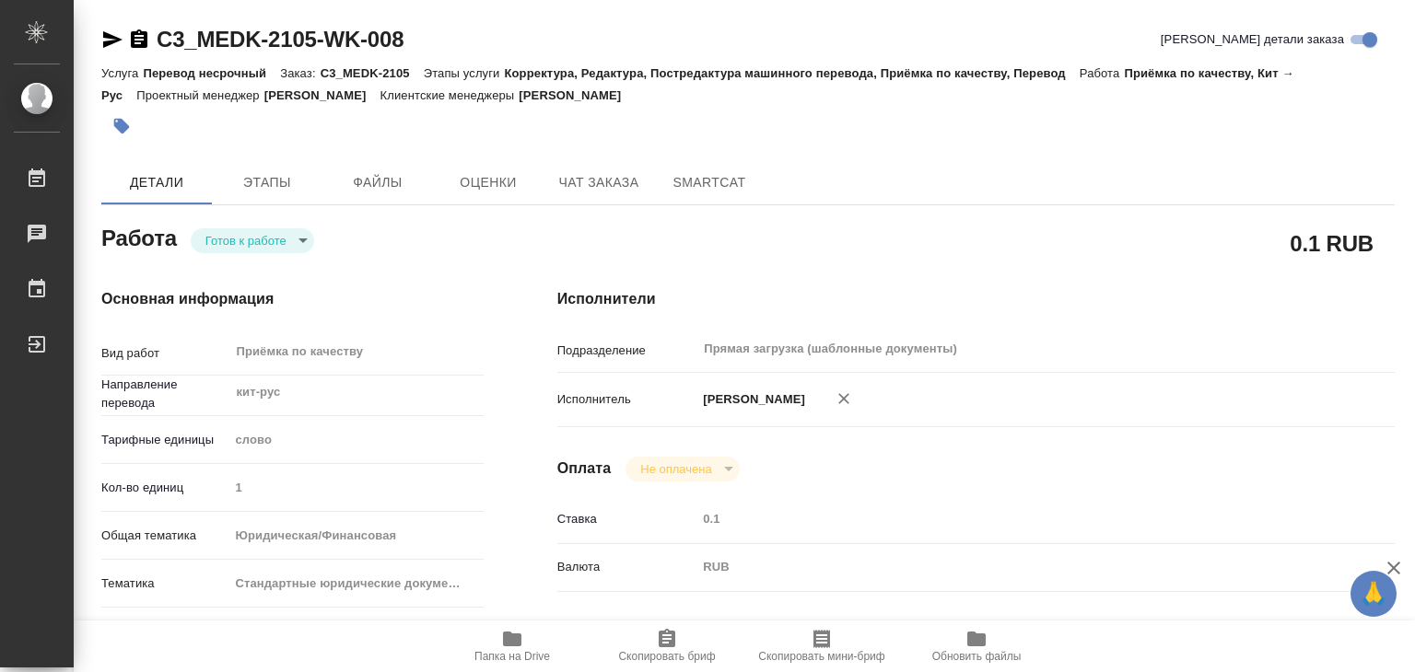
type textarea "x"
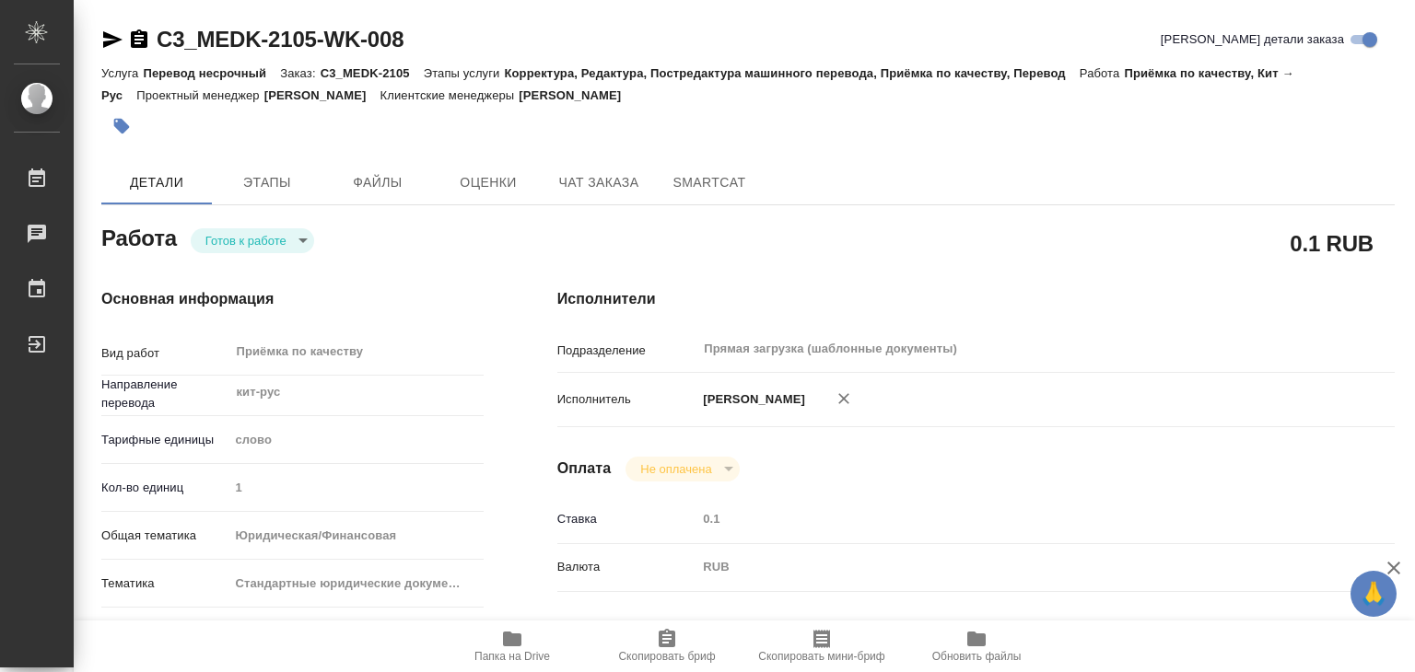
type textarea "x"
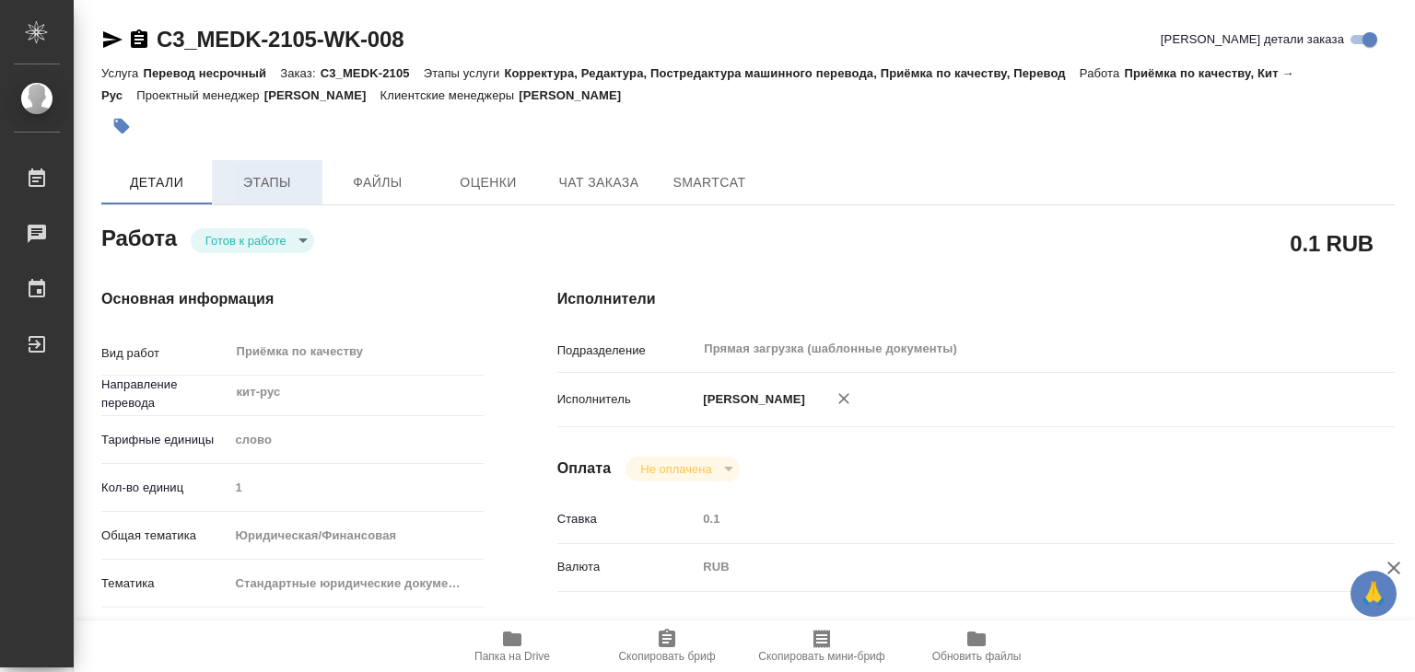
click at [258, 178] on span "Этапы" at bounding box center [267, 182] width 88 height 23
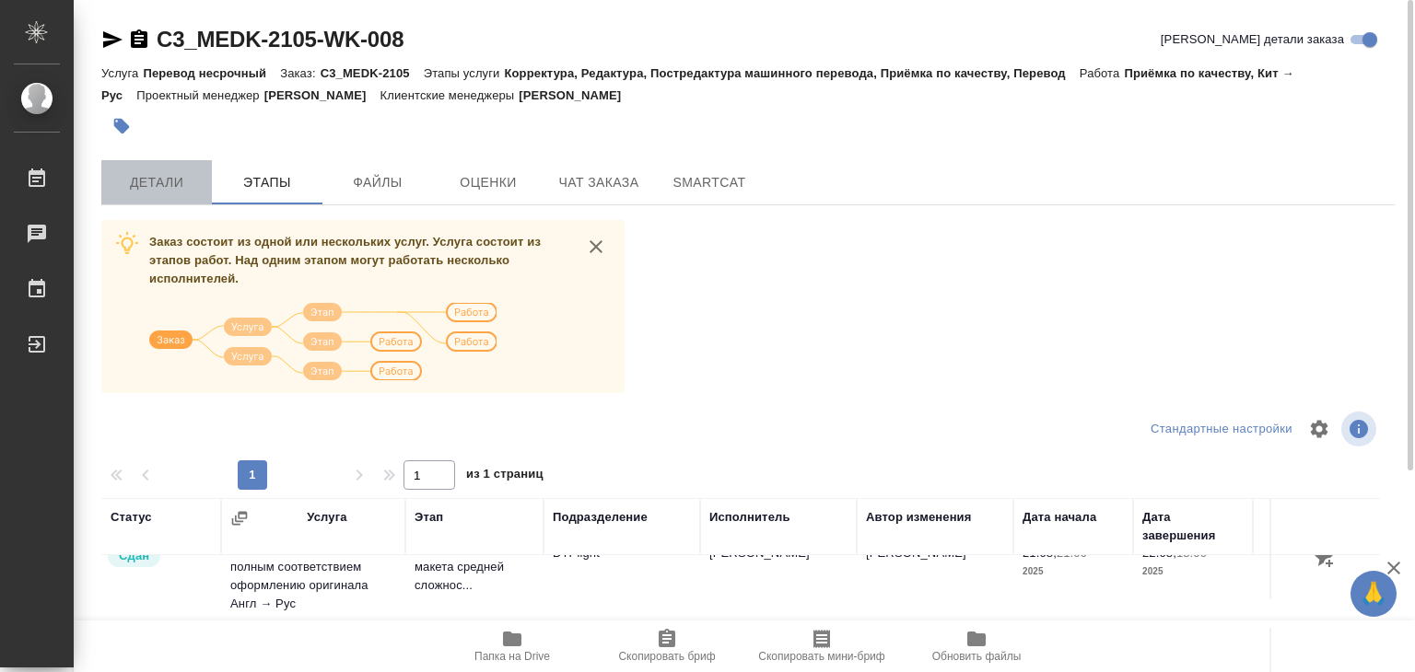
click at [174, 197] on button "Детали" at bounding box center [156, 182] width 111 height 44
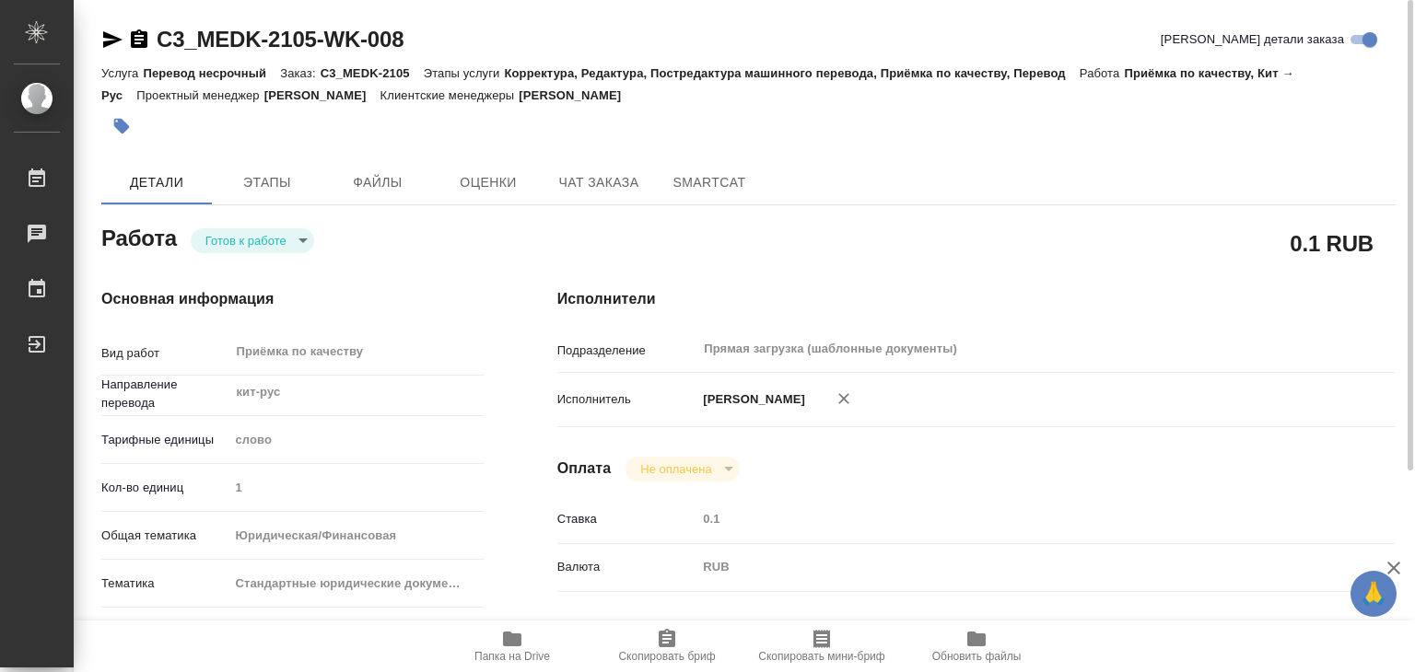
type textarea "x"
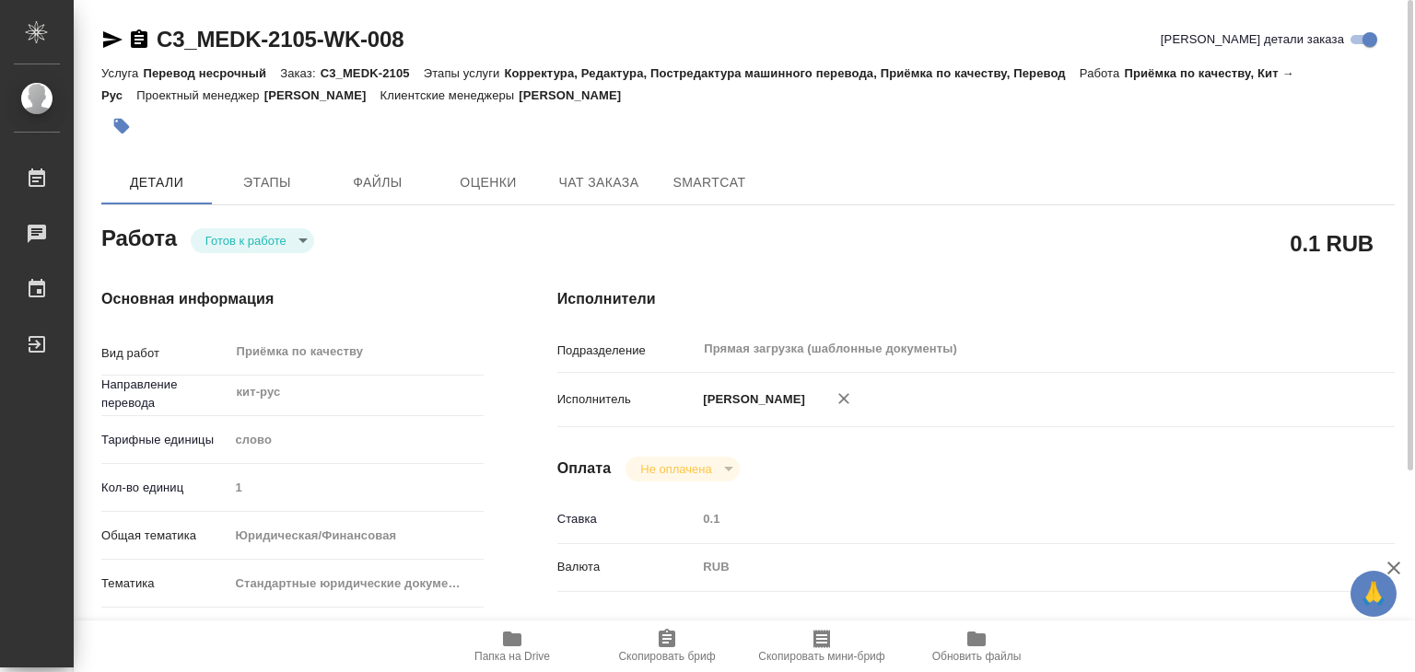
type textarea "x"
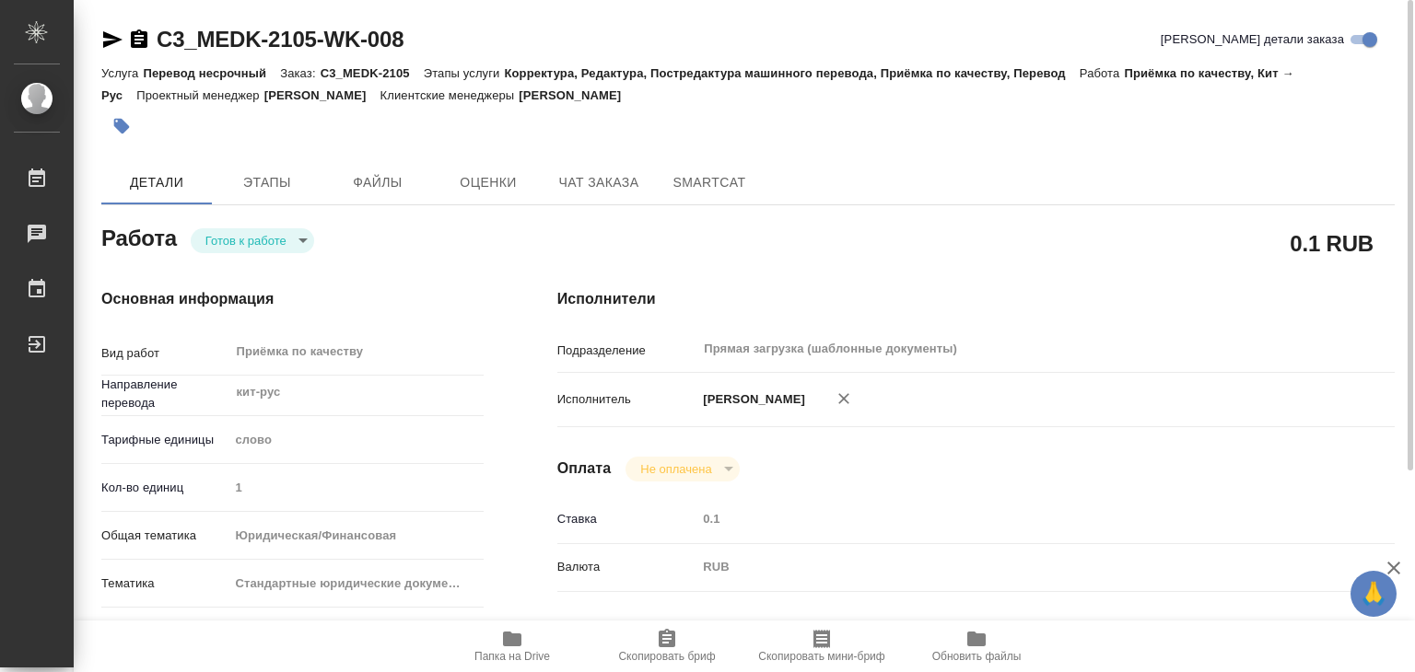
type textarea "x"
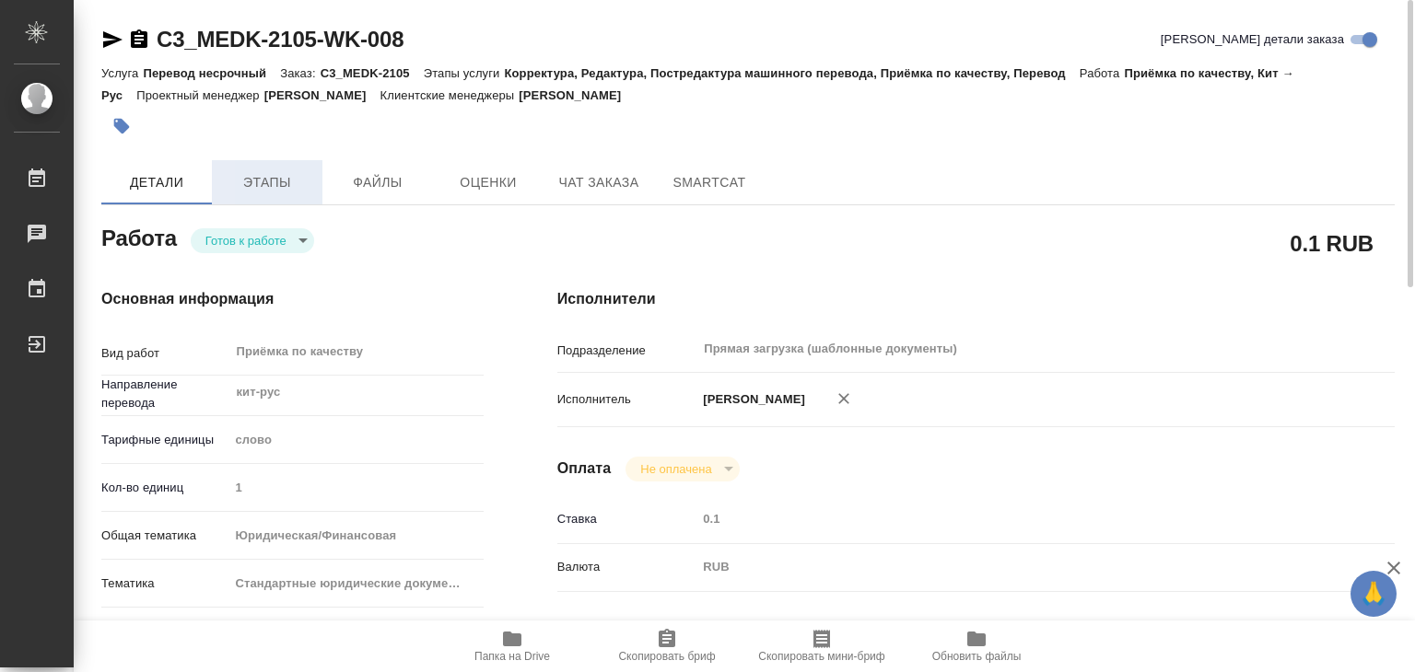
click at [291, 178] on span "Этапы" at bounding box center [267, 182] width 88 height 23
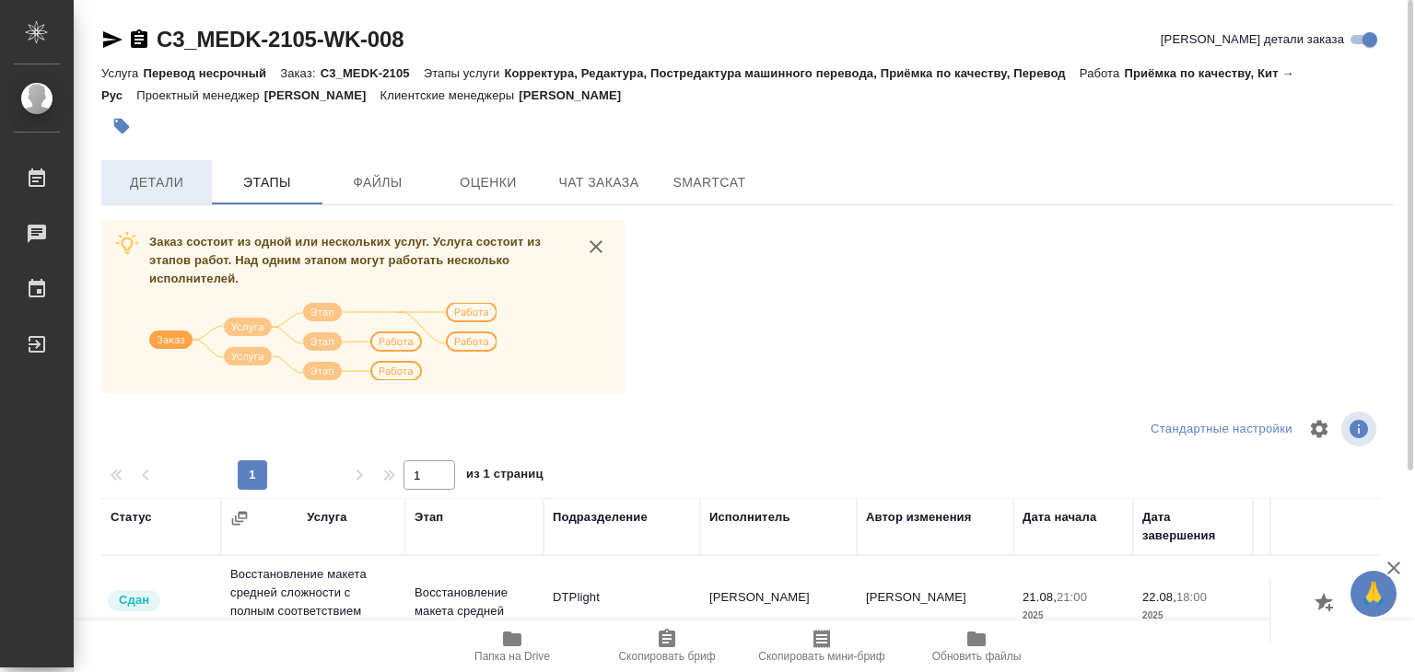
click at [148, 178] on span "Детали" at bounding box center [156, 182] width 88 height 23
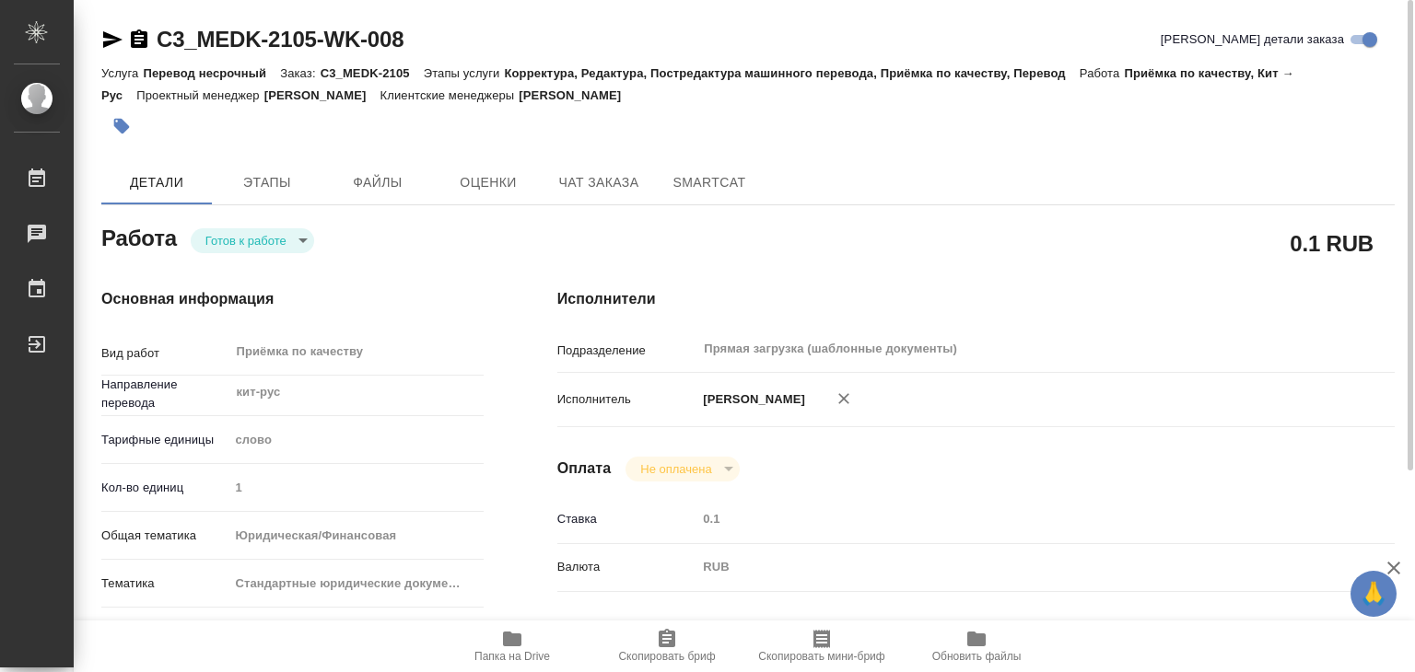
type textarea "x"
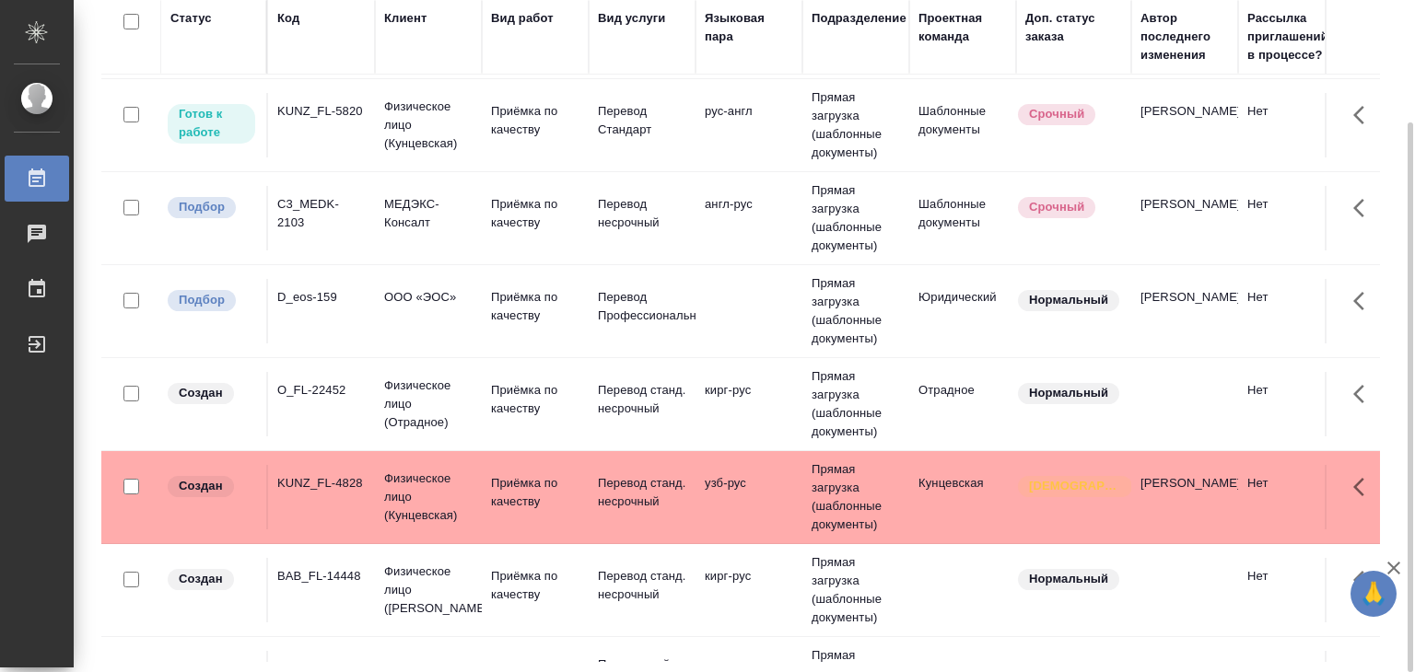
scroll to position [645, 0]
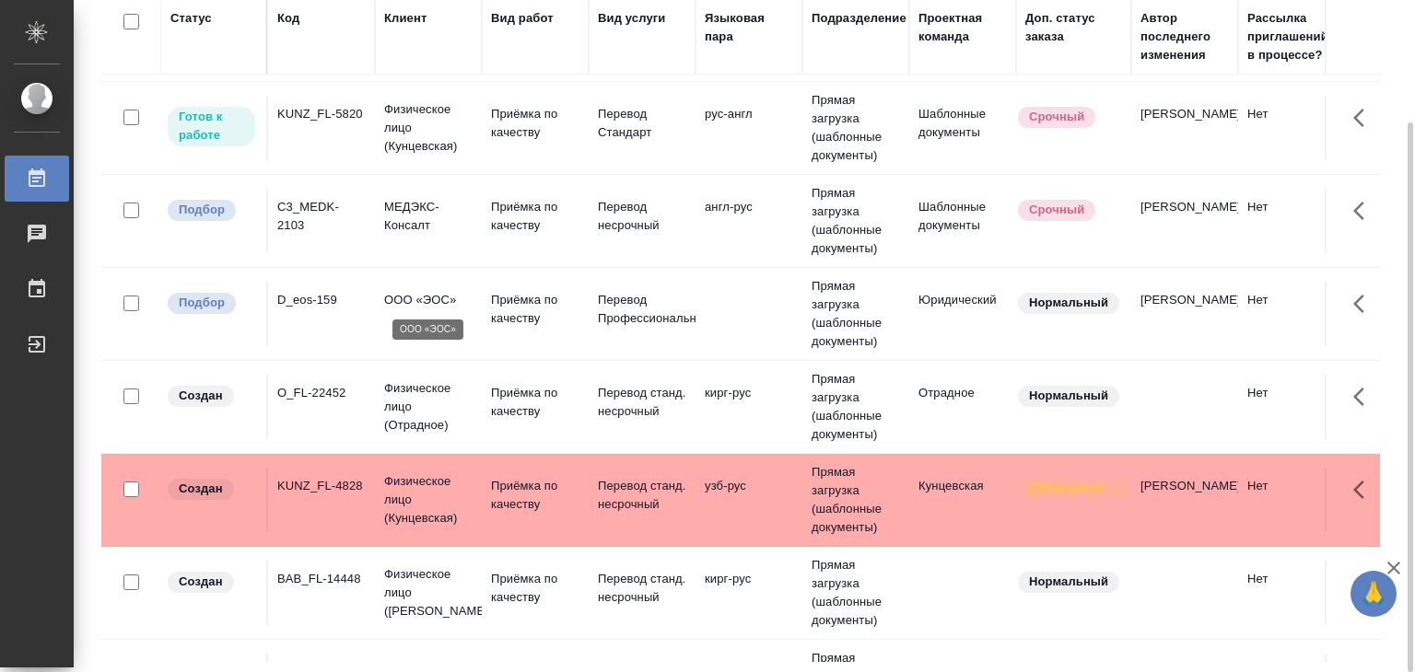
click at [438, 304] on p "ООО «ЭОС»" at bounding box center [428, 300] width 88 height 18
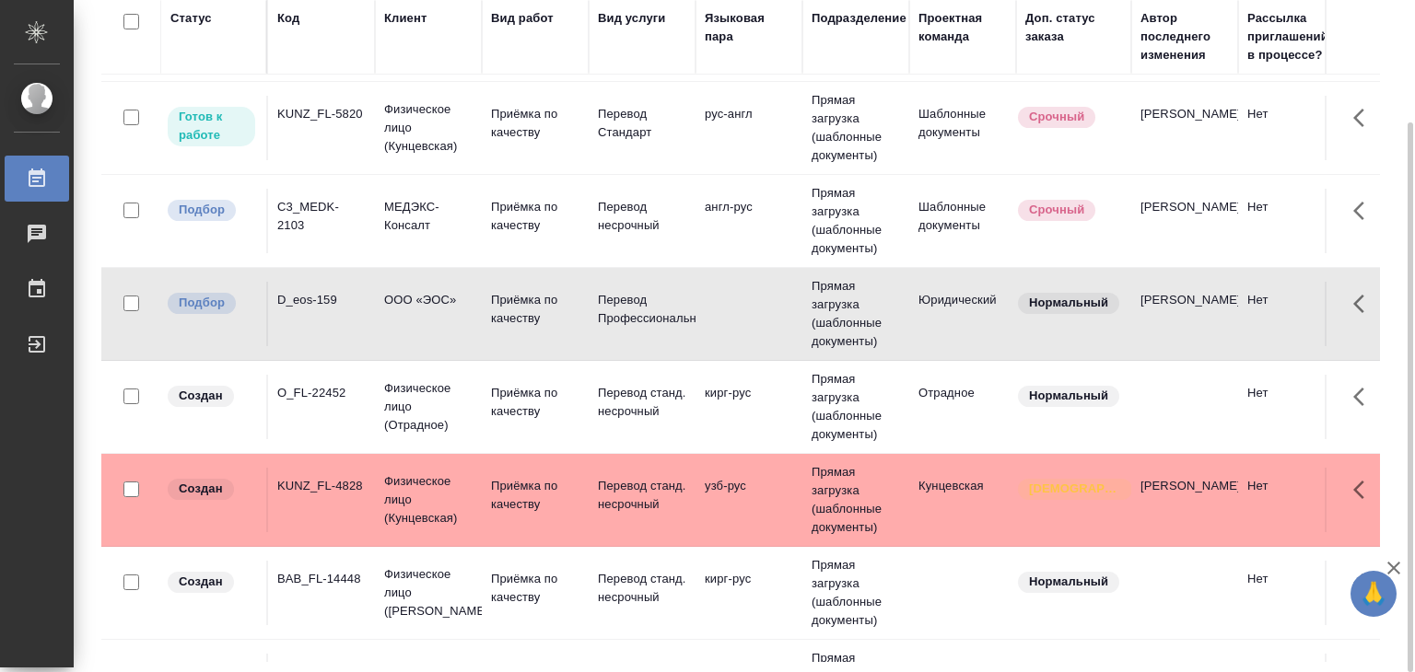
click at [327, 215] on div "C3_MEDK-2103" at bounding box center [321, 216] width 88 height 37
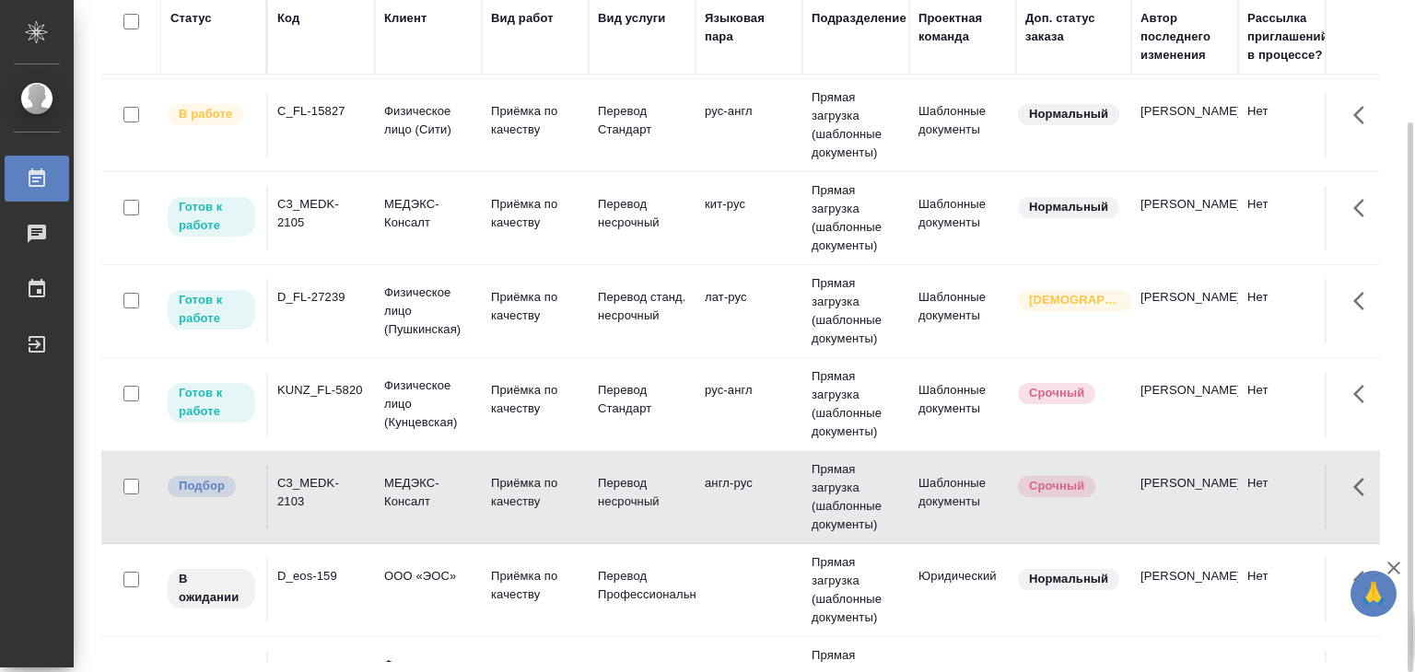
scroll to position [0, 0]
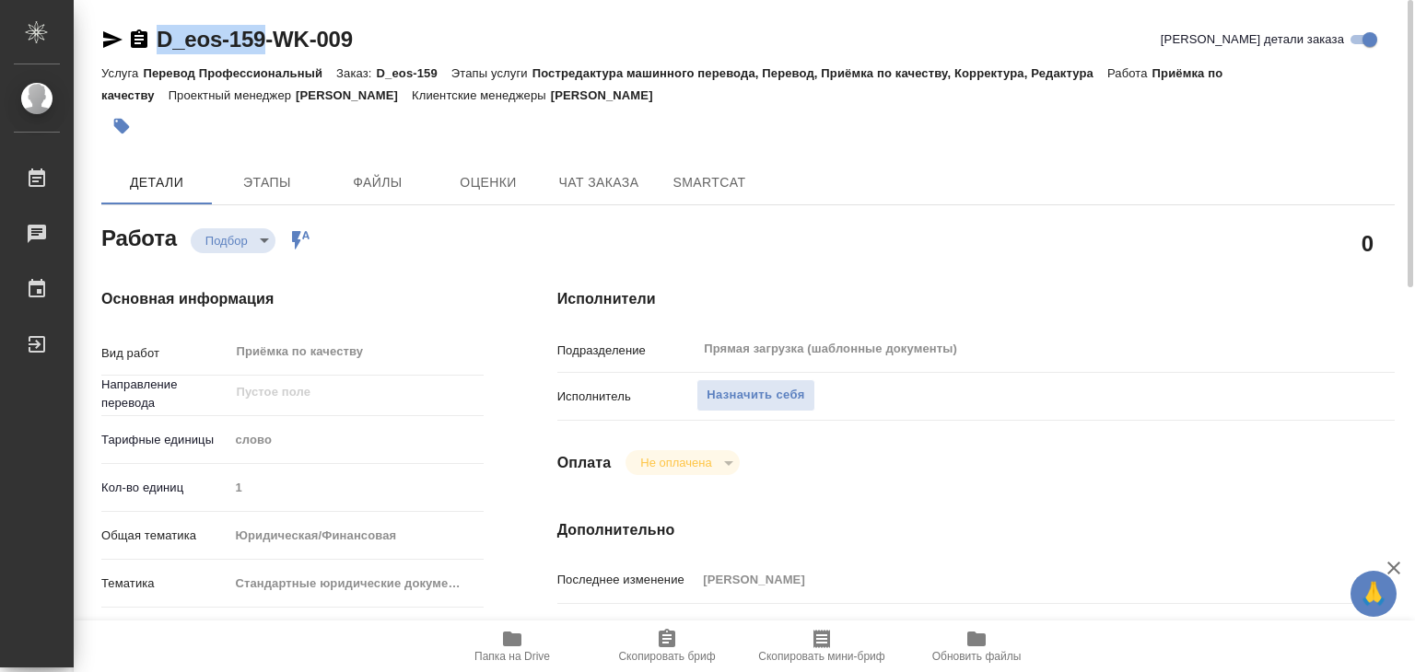
drag, startPoint x: 158, startPoint y: 20, endPoint x: 265, endPoint y: 48, distance: 110.4
copy link "D_eos-159"
click at [764, 386] on span "Назначить себя" at bounding box center [755, 395] width 98 height 21
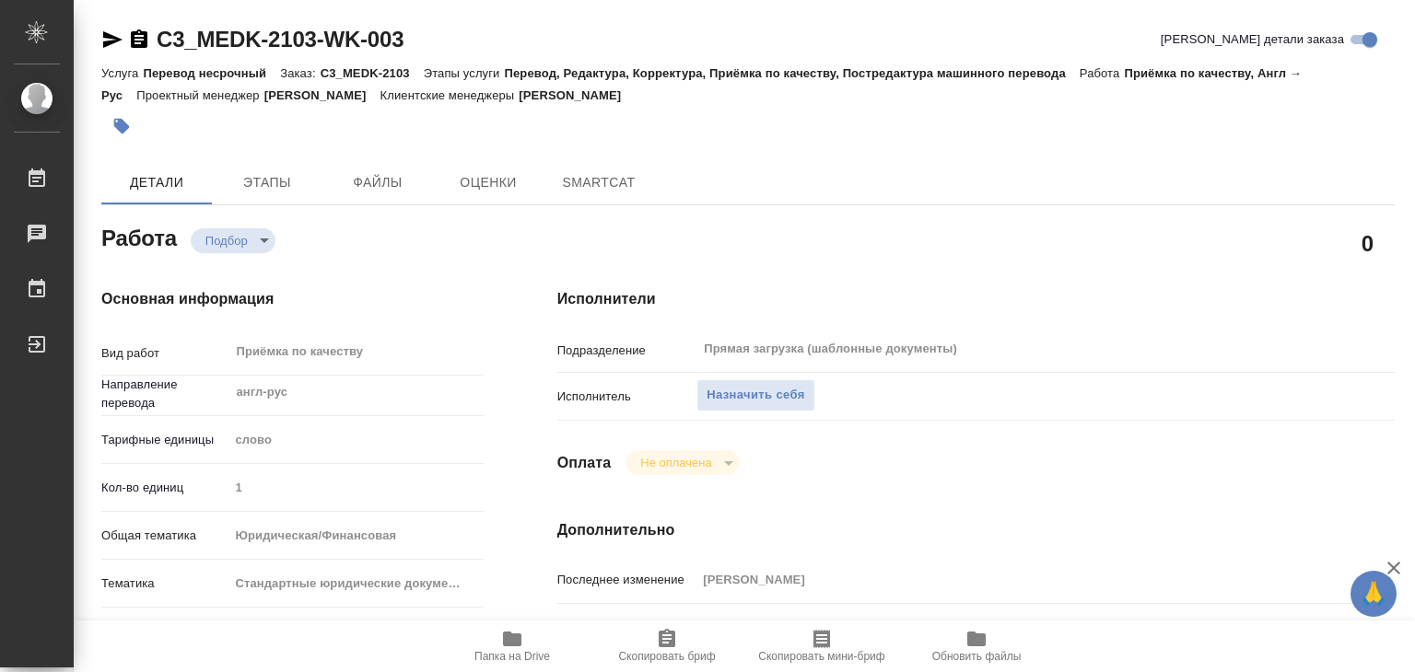
type textarea "x"
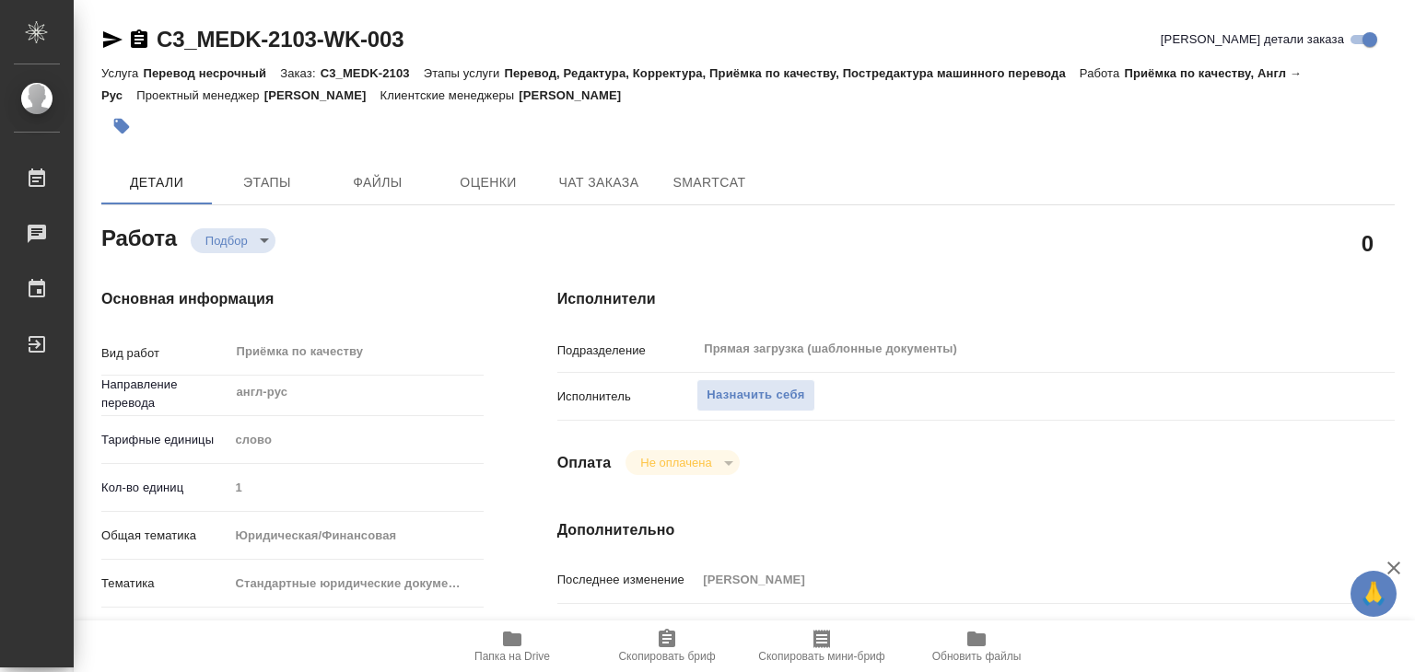
type textarea "x"
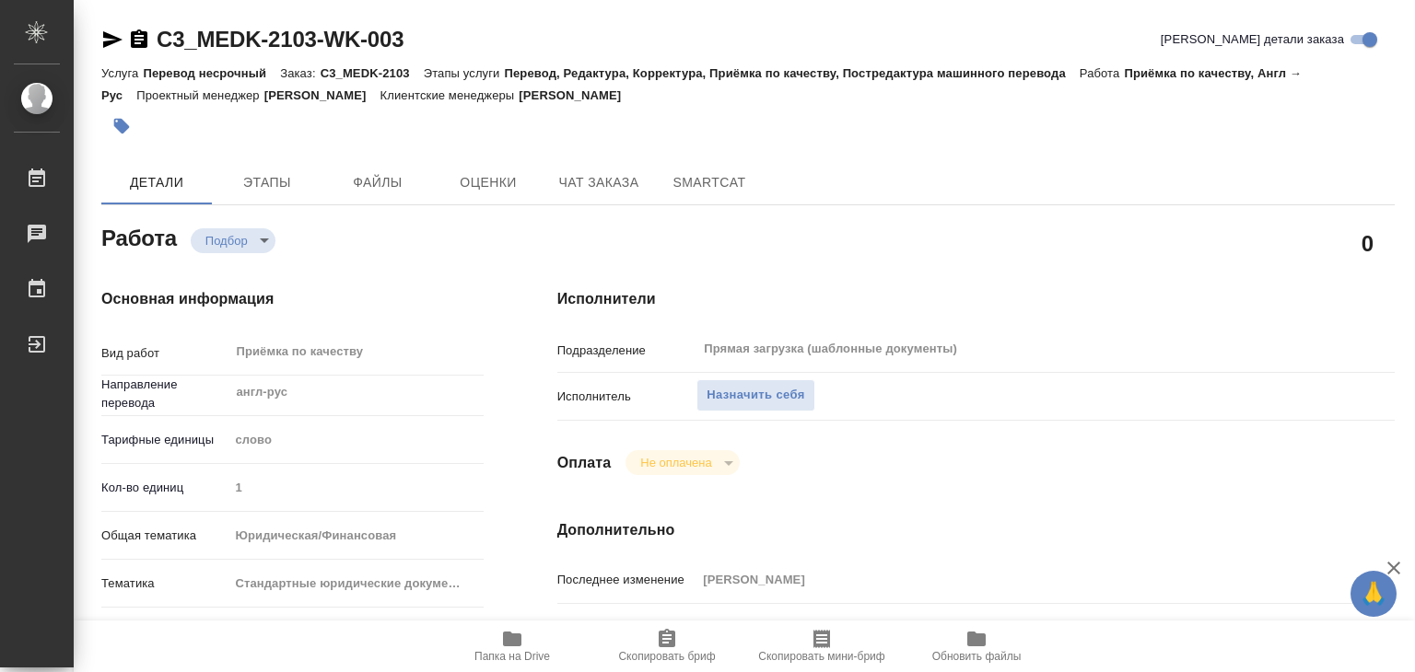
type textarea "x"
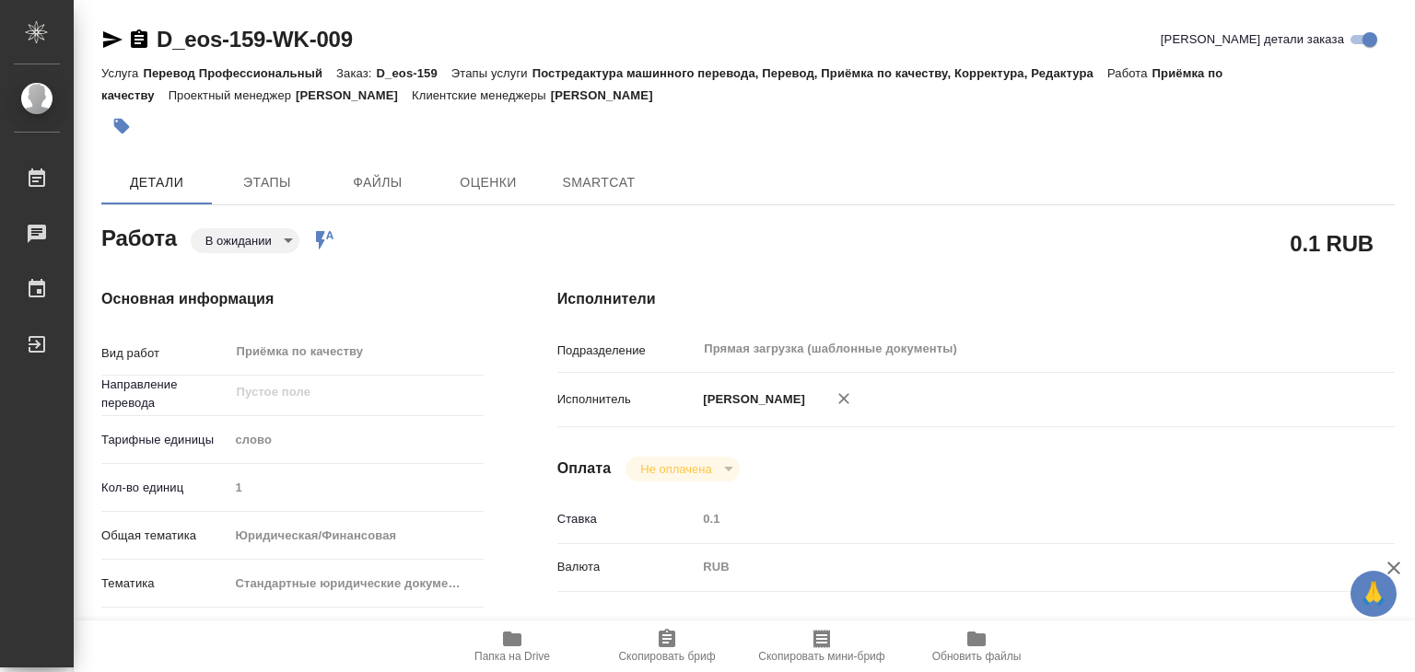
type textarea "x"
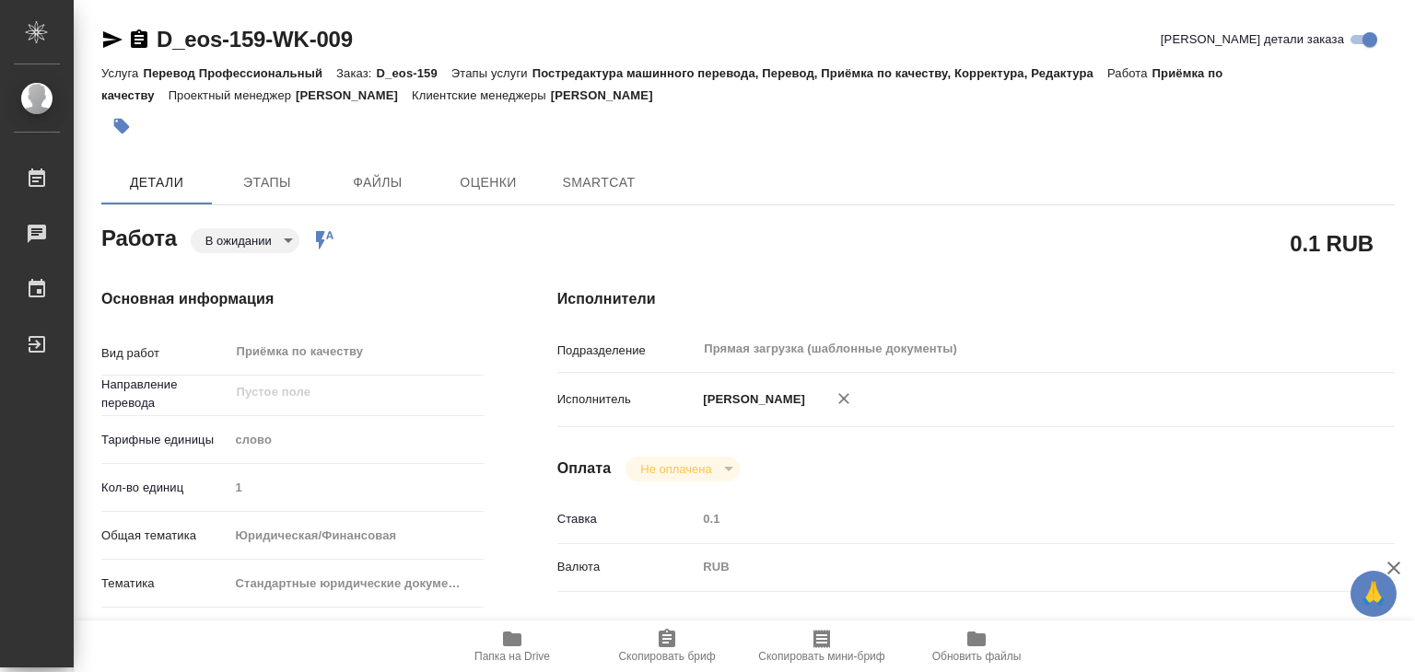
type textarea "x"
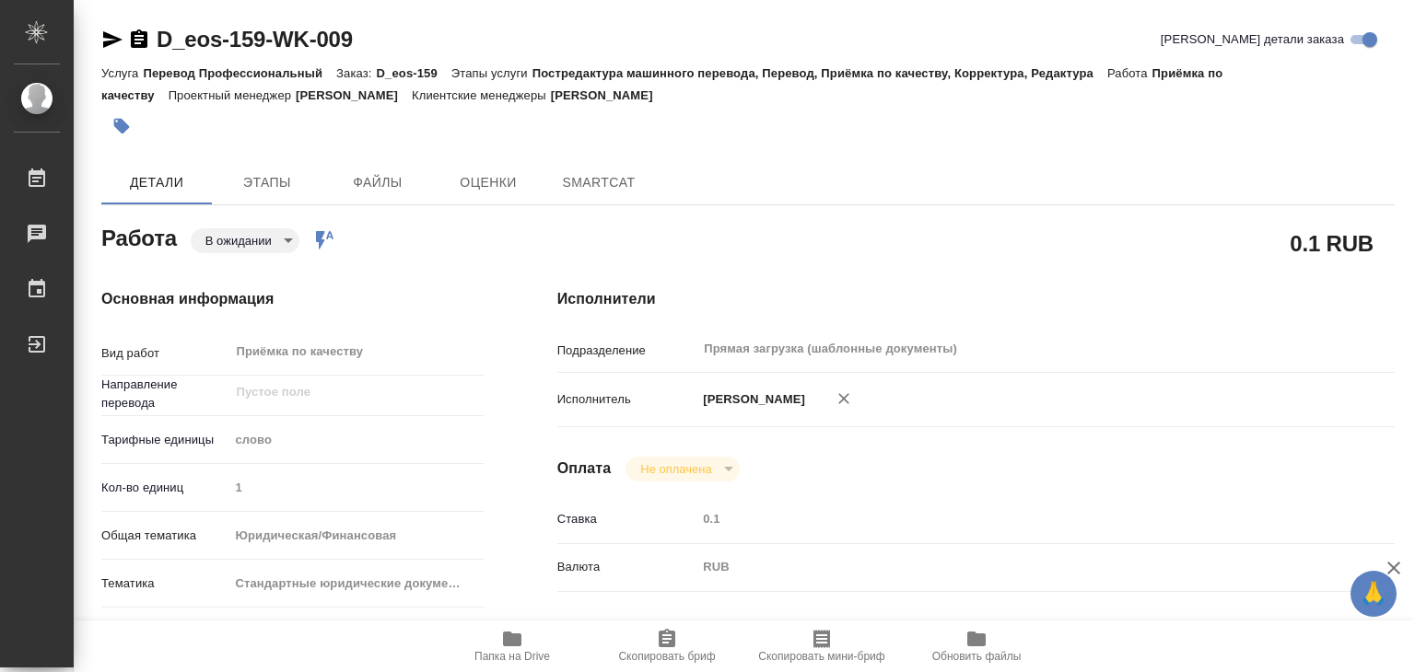
type textarea "x"
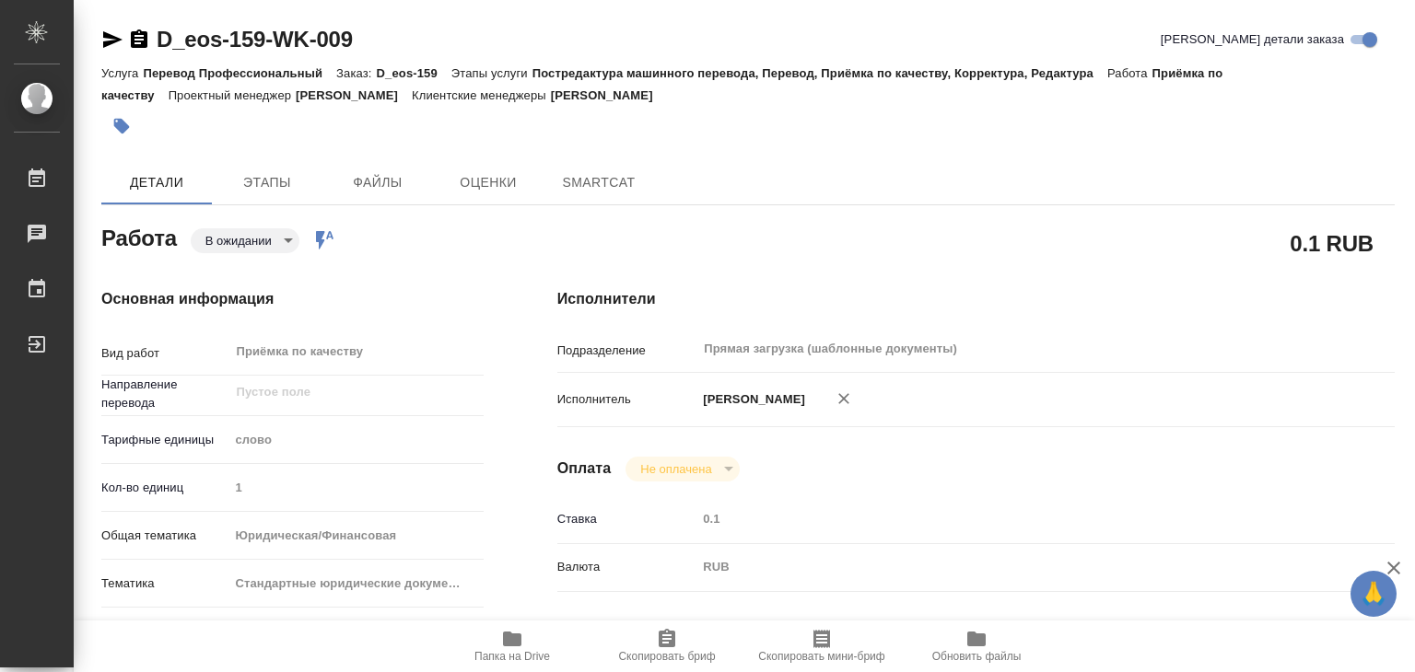
type textarea "x"
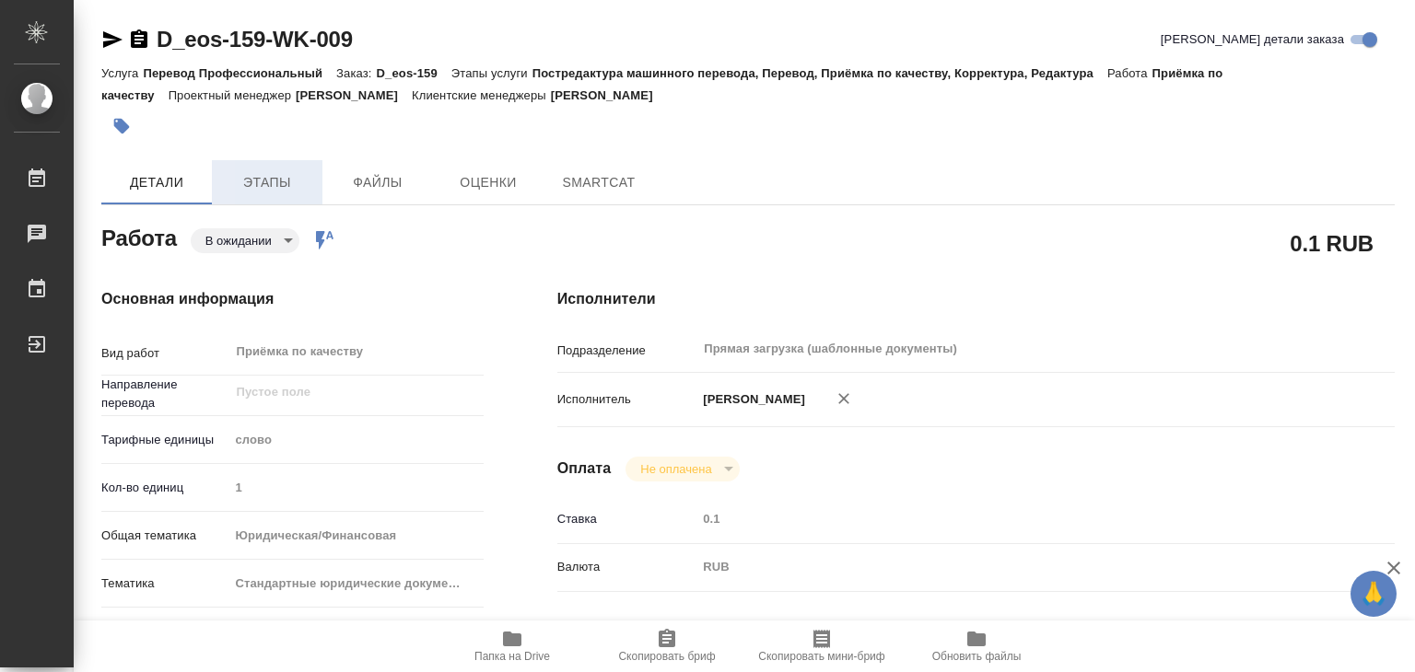
type textarea "x"
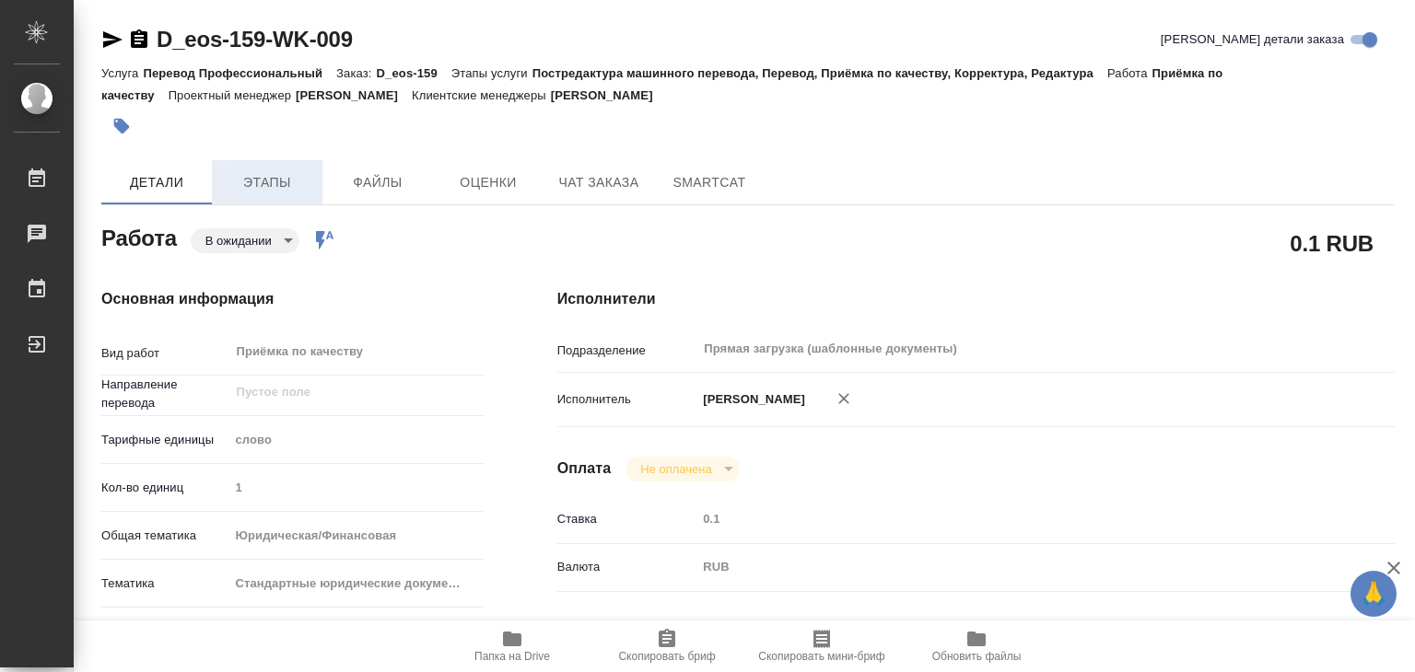
type textarea "x"
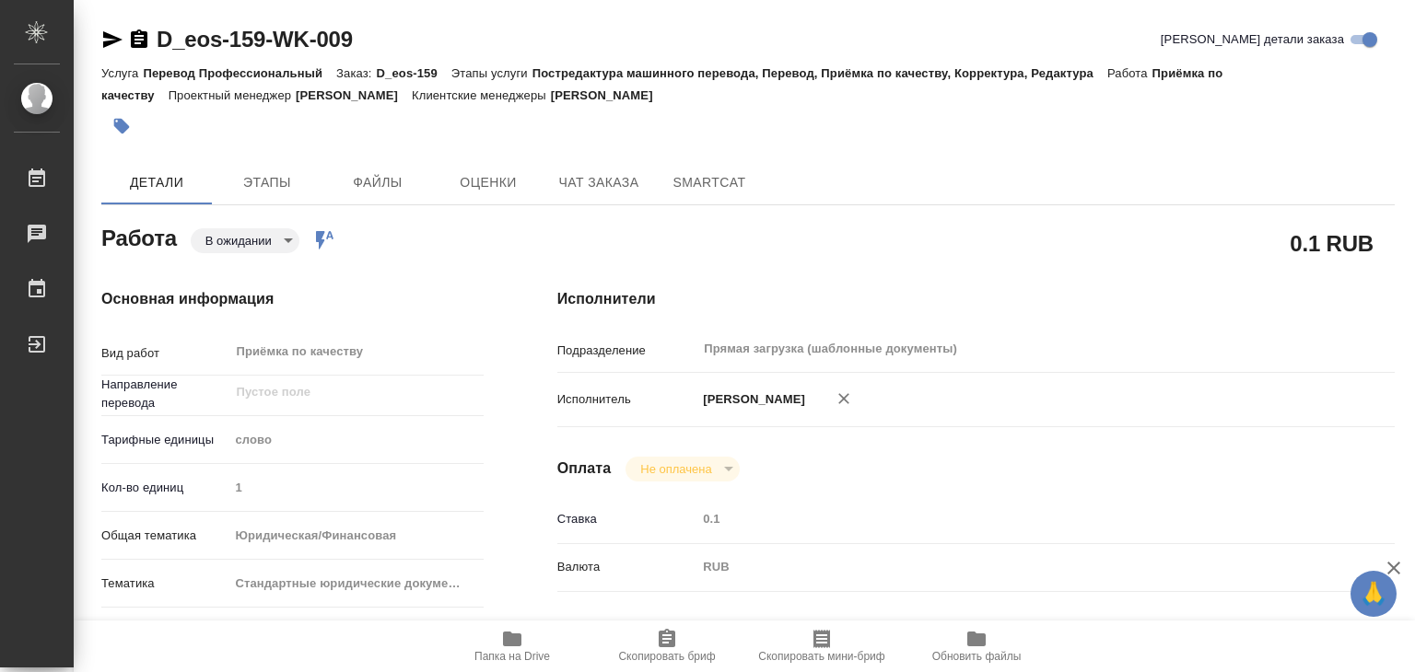
type textarea "x"
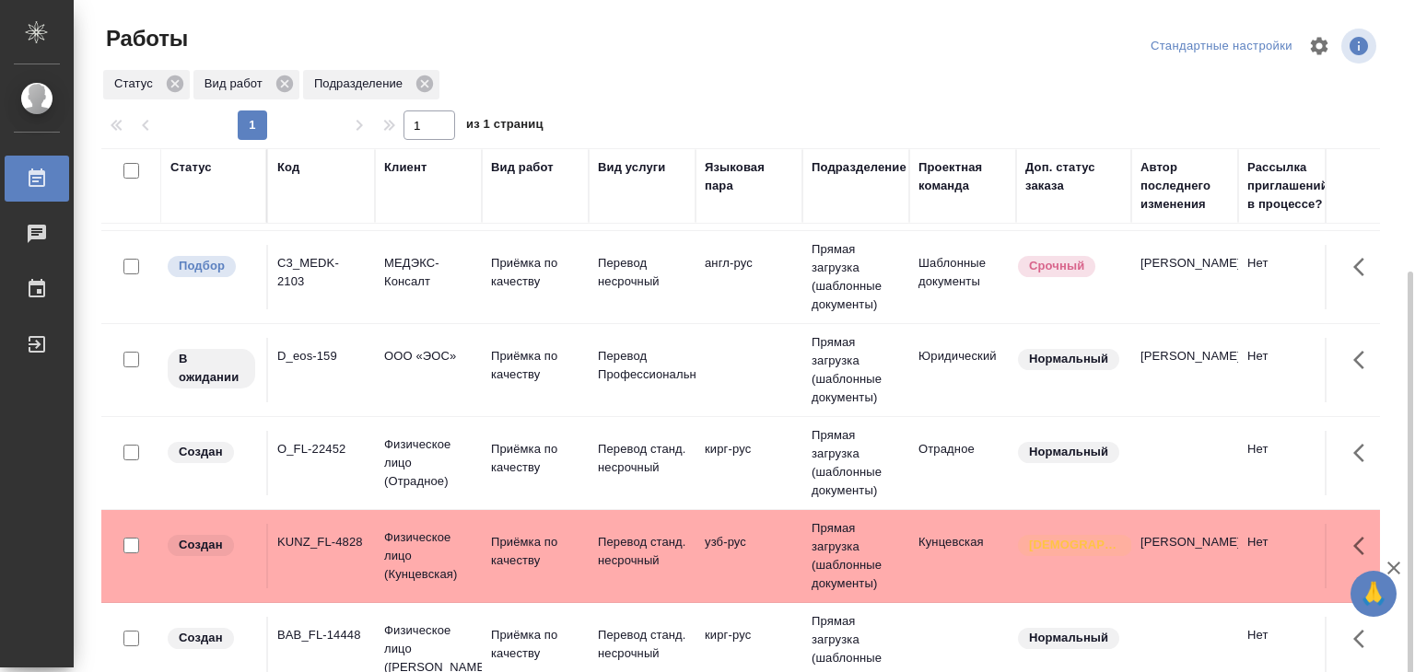
scroll to position [149, 0]
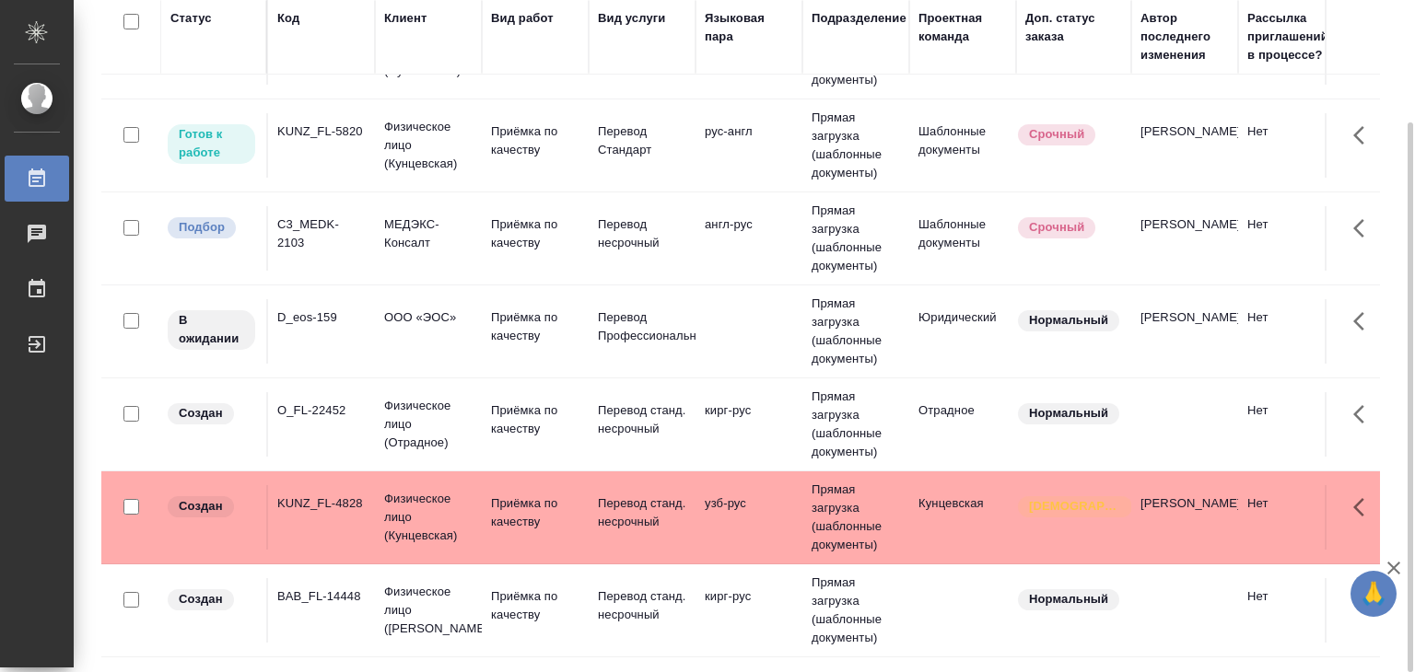
scroll to position [553, 0]
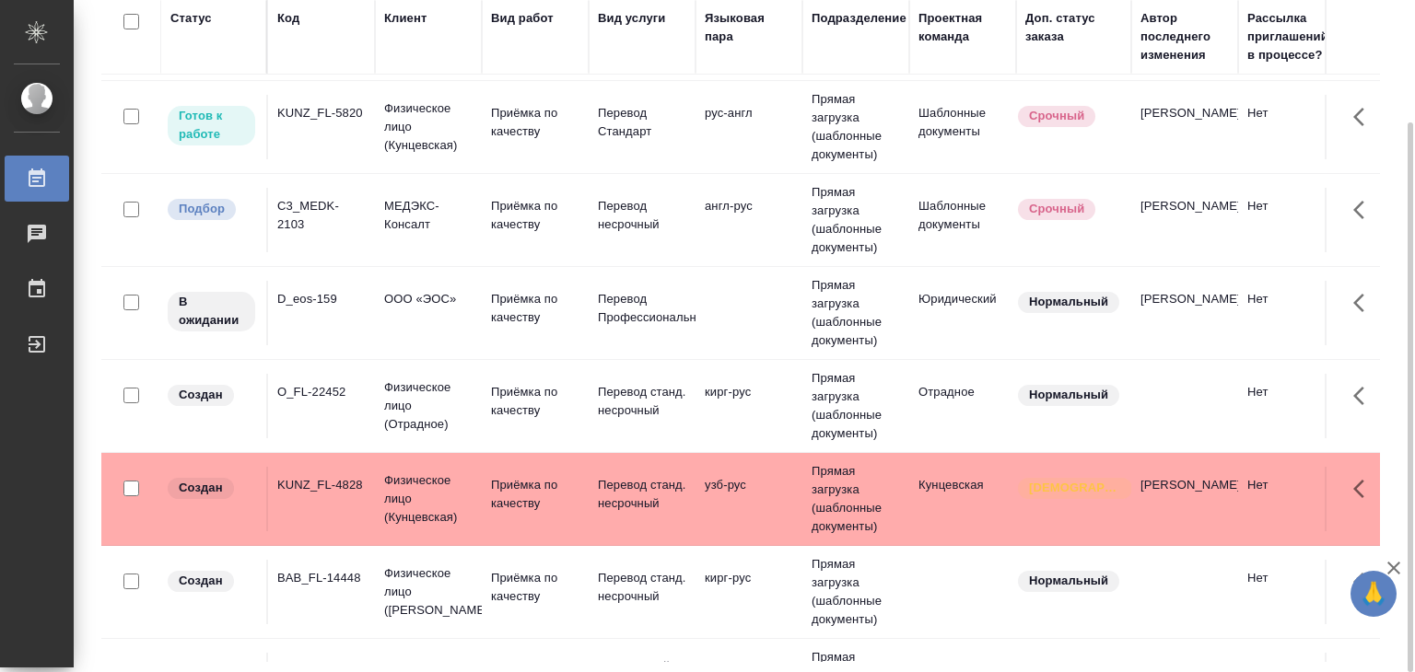
click at [313, 200] on div "C3_MEDK-2103" at bounding box center [321, 215] width 88 height 37
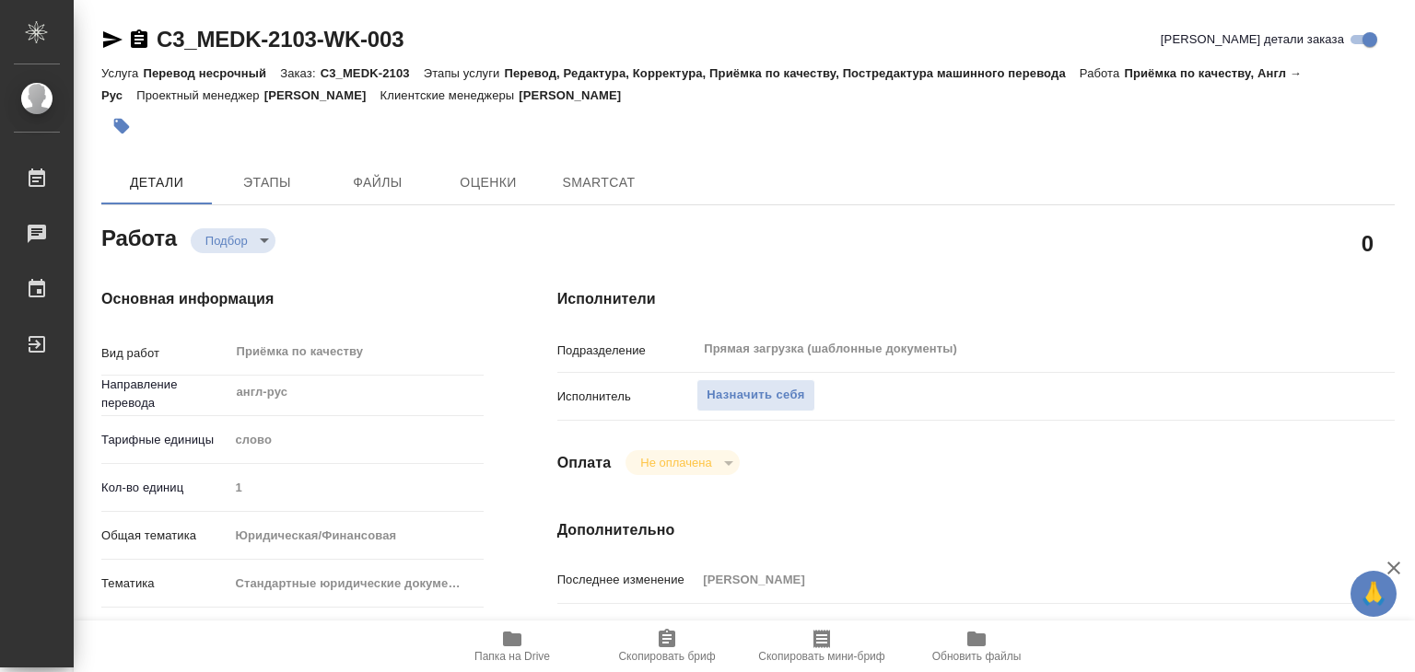
type textarea "x"
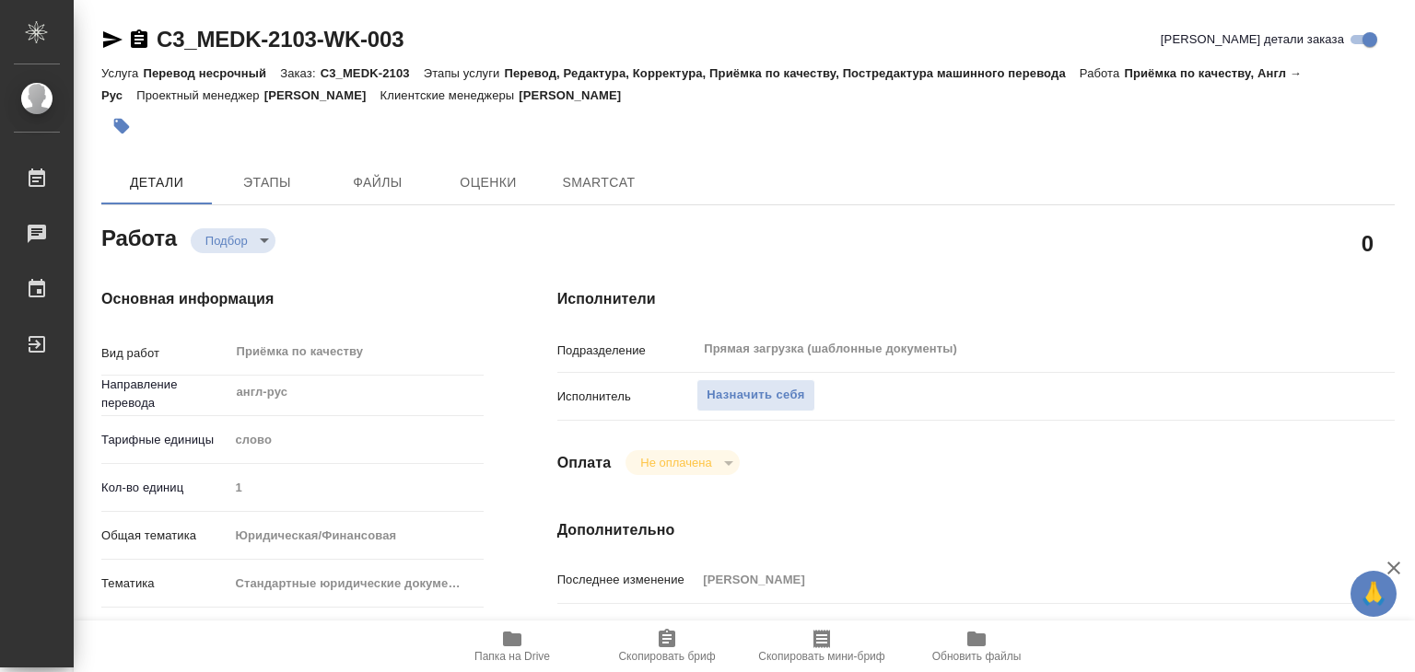
type textarea "x"
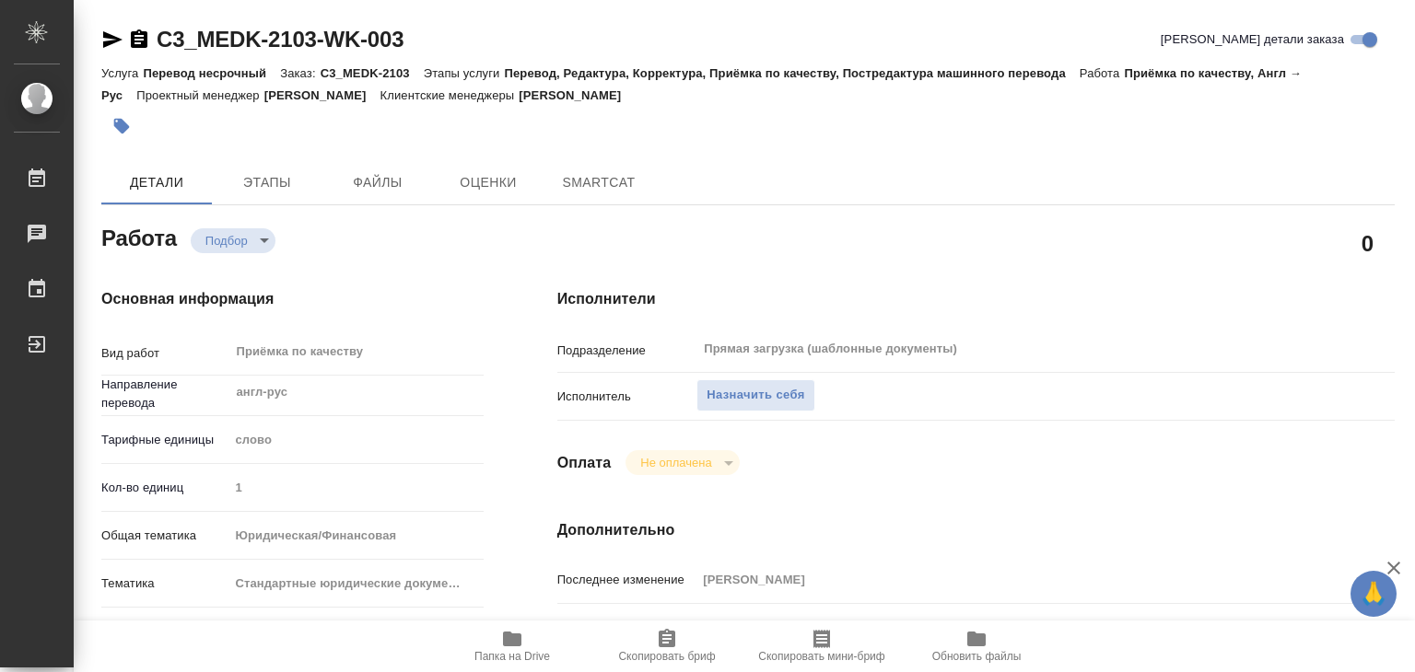
type textarea "x"
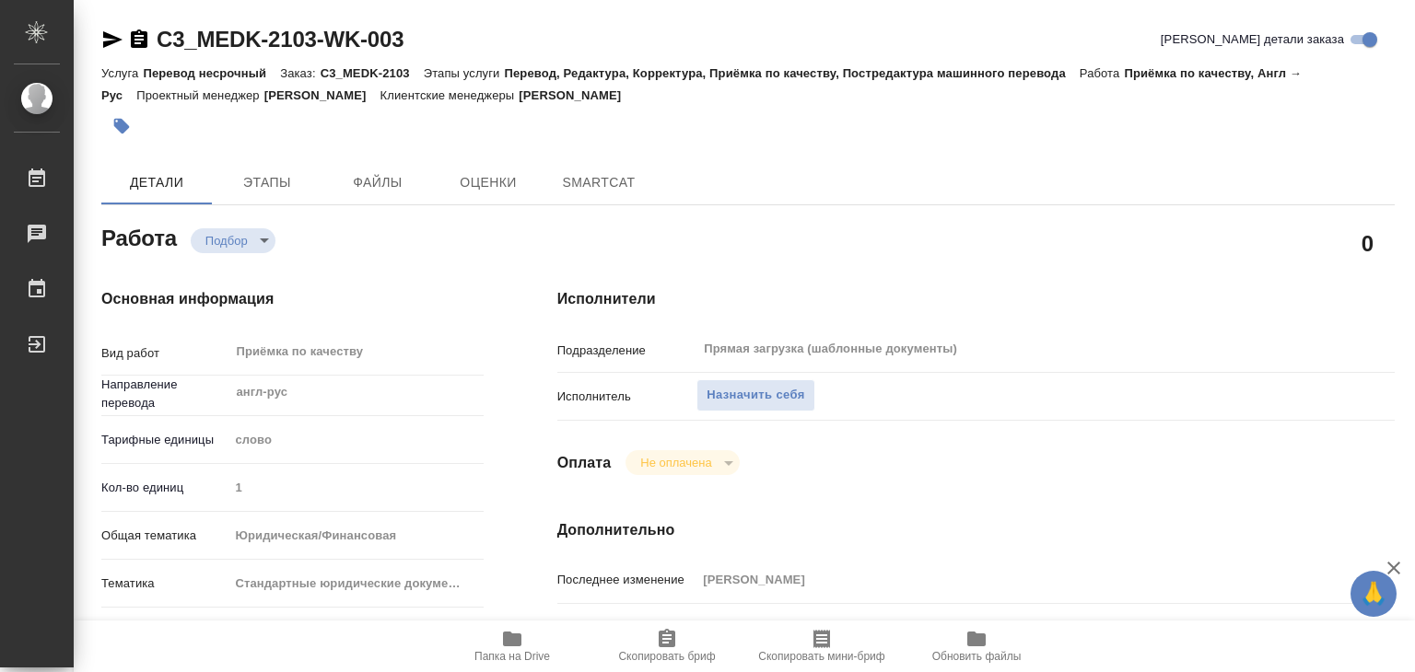
scroll to position [368, 0]
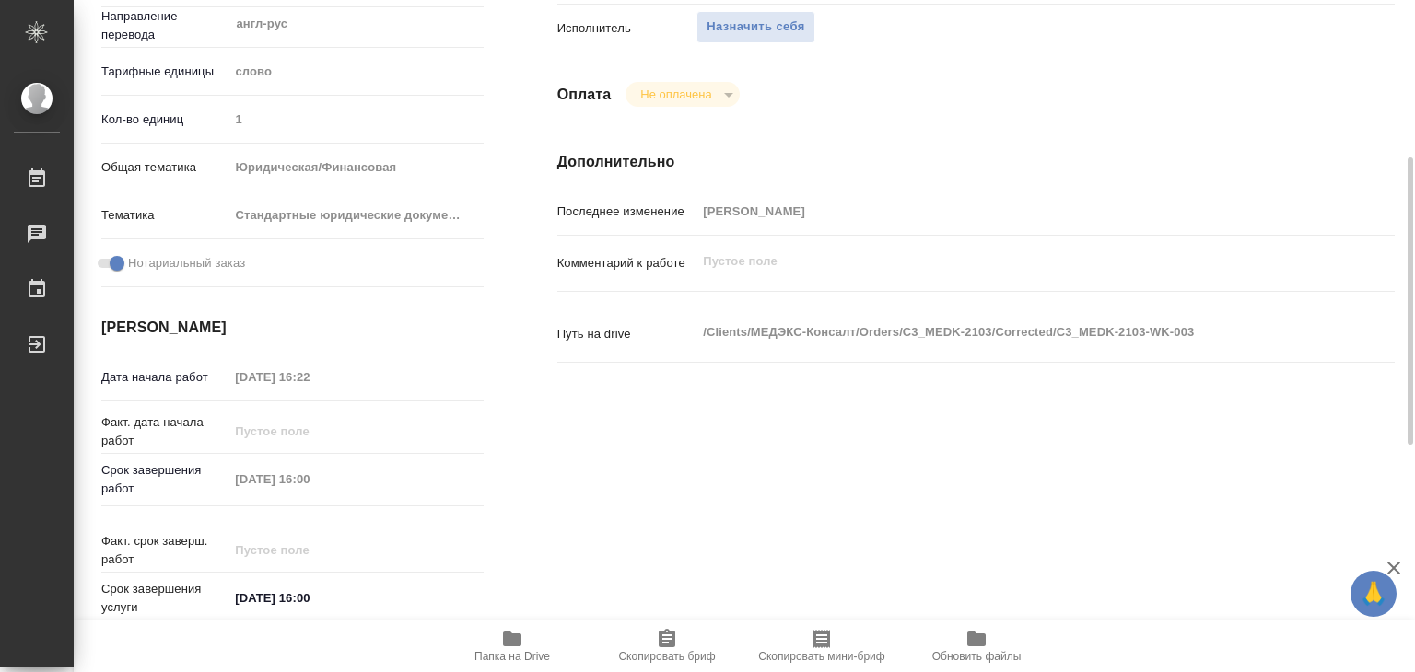
type textarea "x"
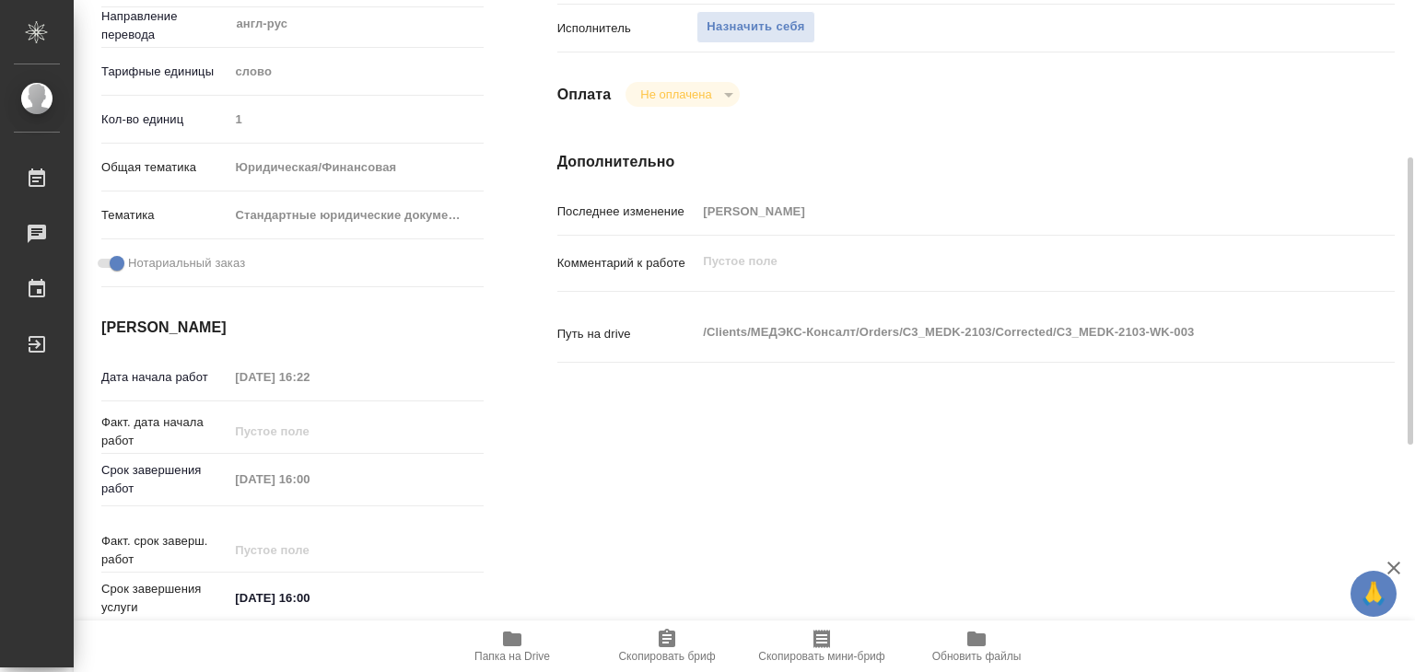
type textarea "x"
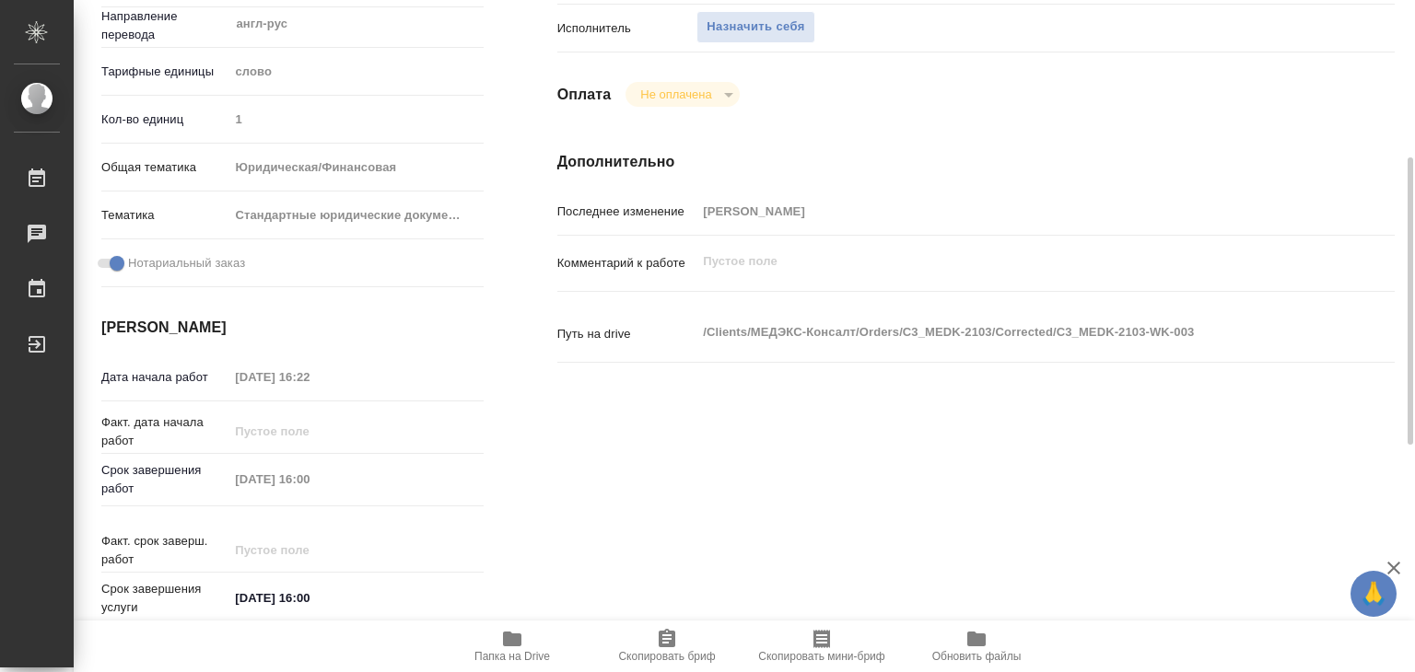
type textarea "x"
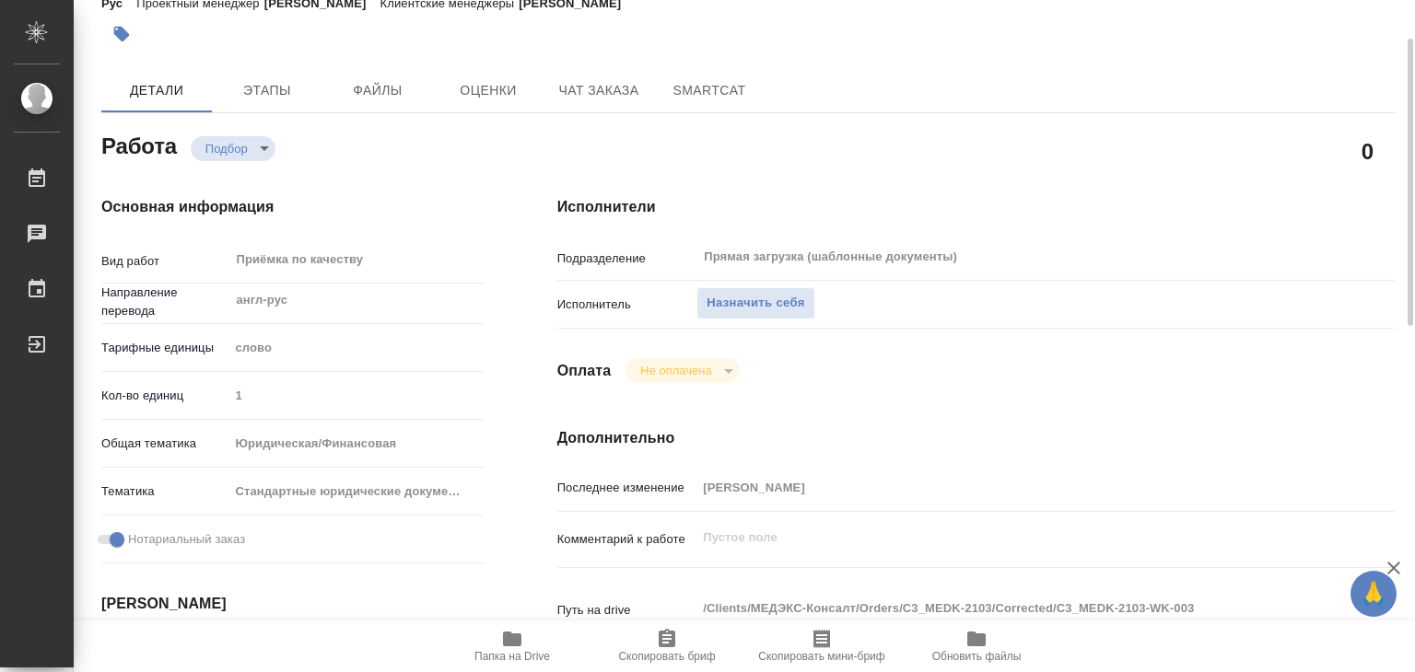
scroll to position [0, 0]
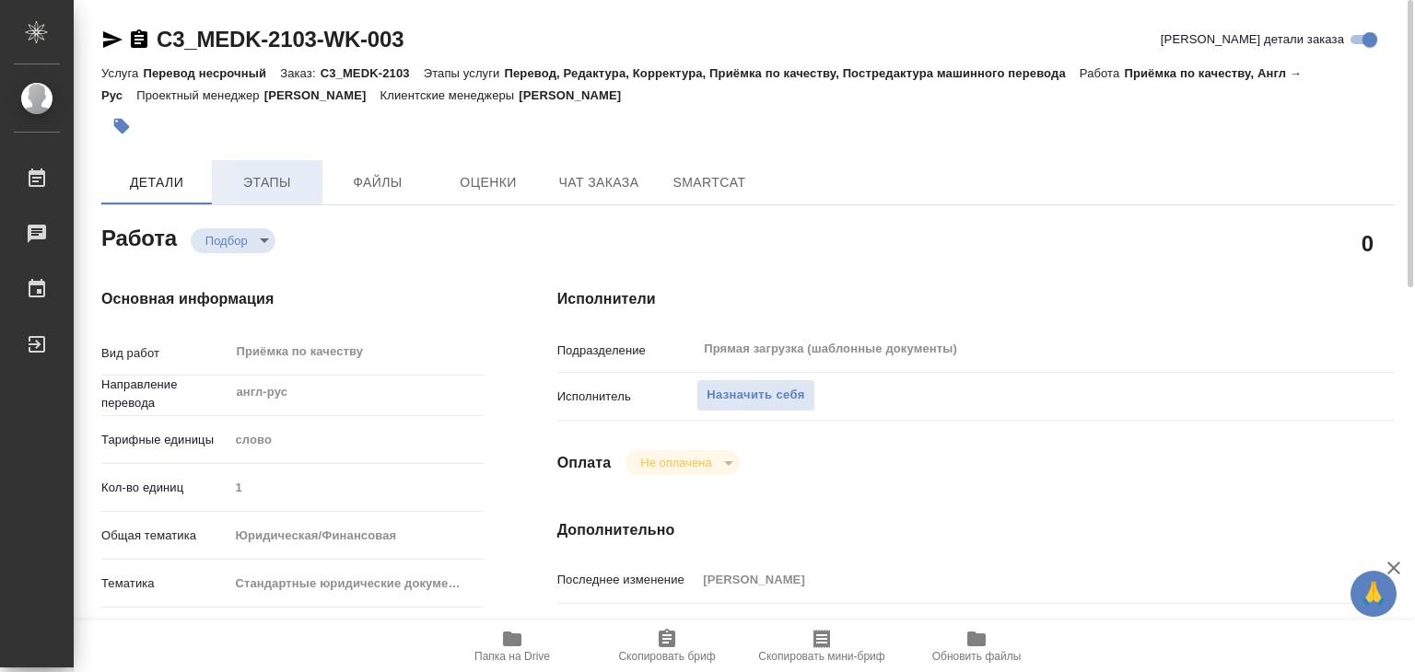
click at [287, 174] on span "Этапы" at bounding box center [267, 182] width 88 height 23
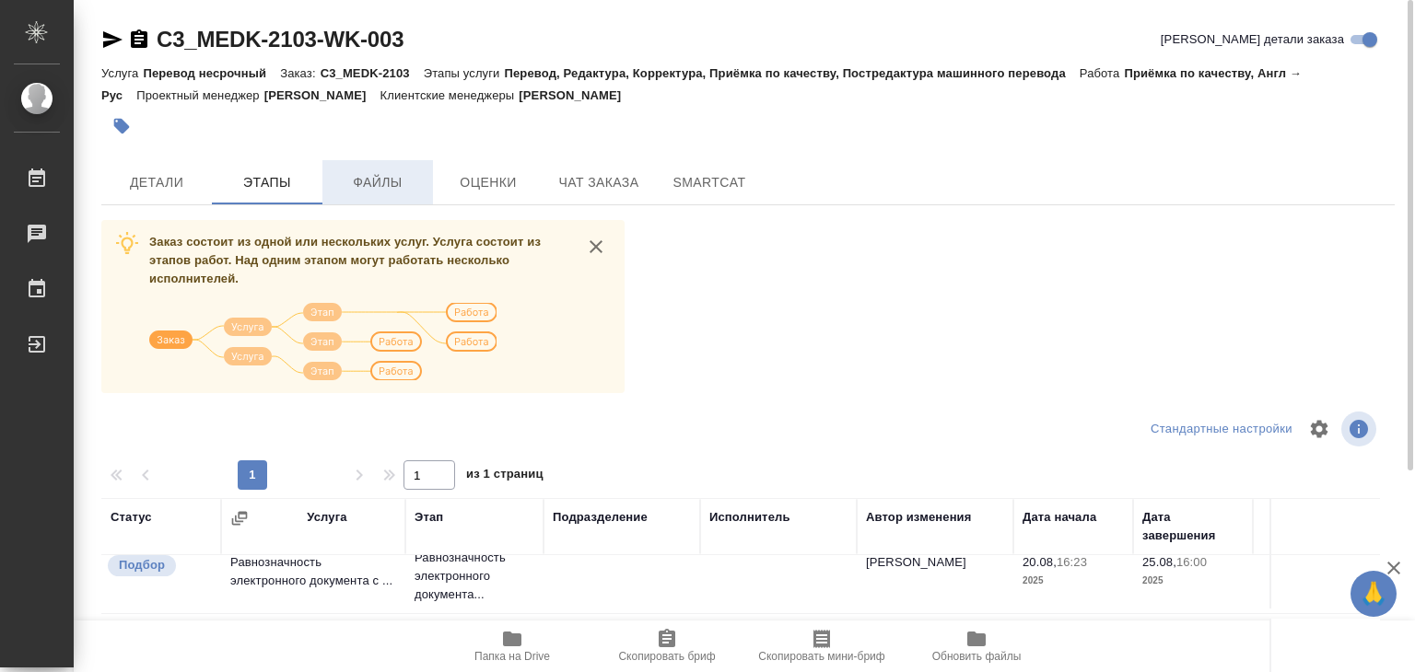
click at [346, 172] on span "Файлы" at bounding box center [377, 182] width 88 height 23
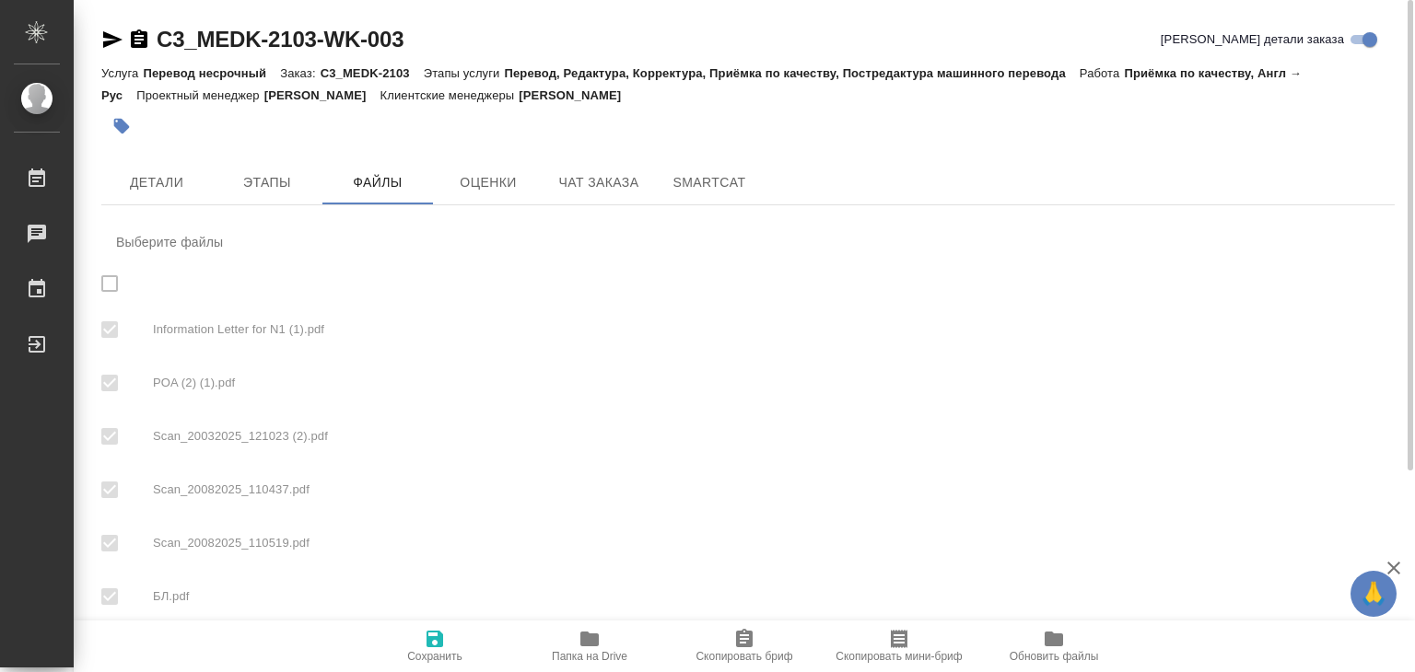
checkbox input "true"
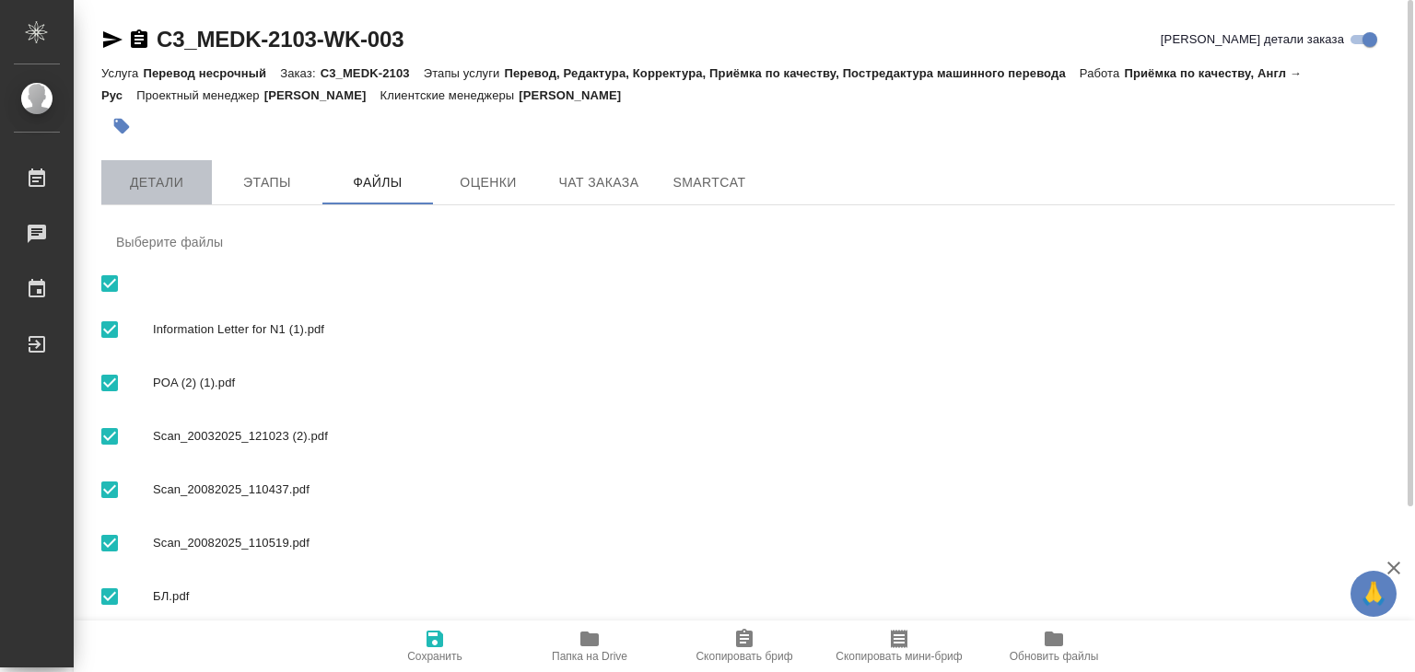
click at [168, 174] on span "Детали" at bounding box center [156, 182] width 88 height 23
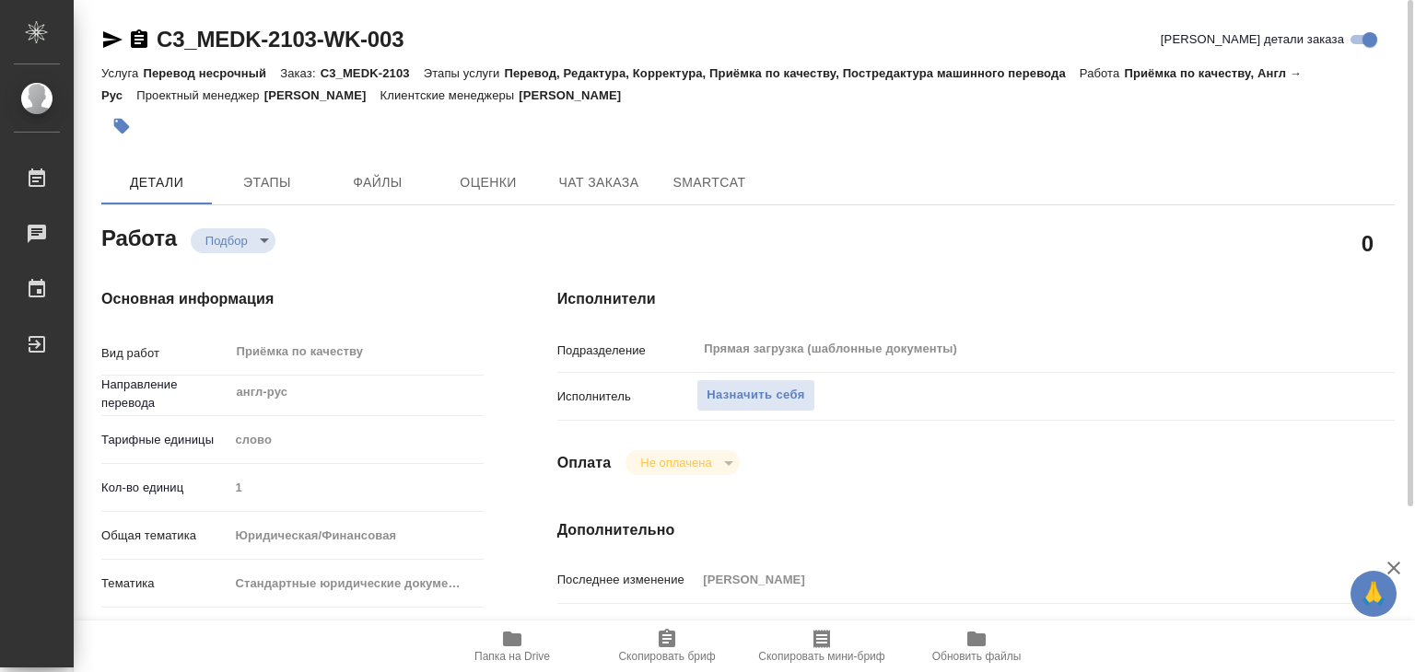
type textarea "x"
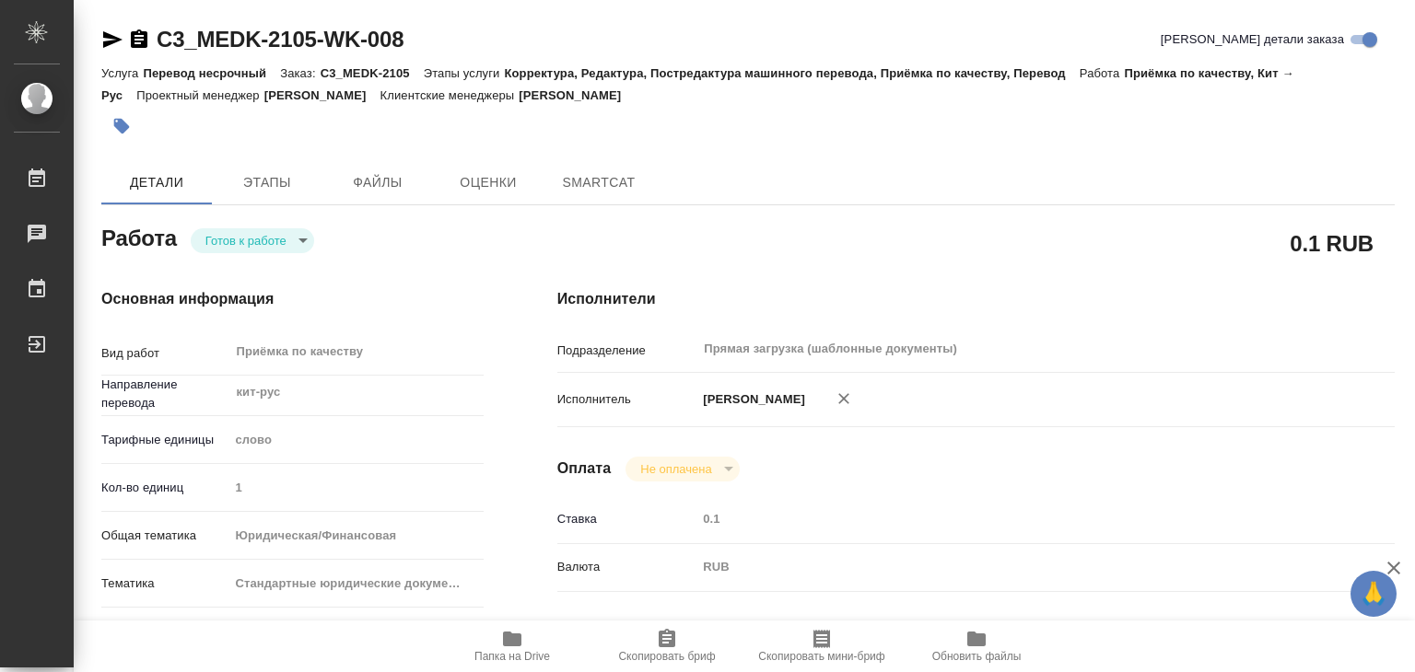
type textarea "x"
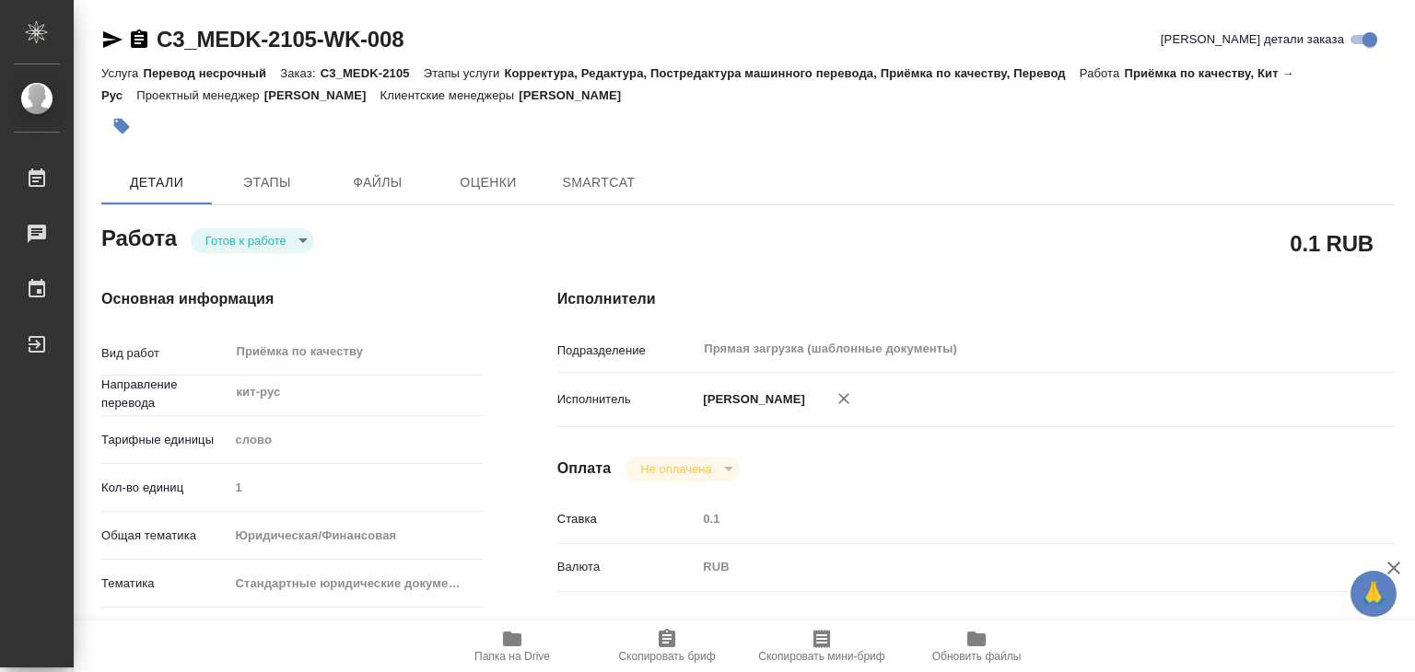
type textarea "x"
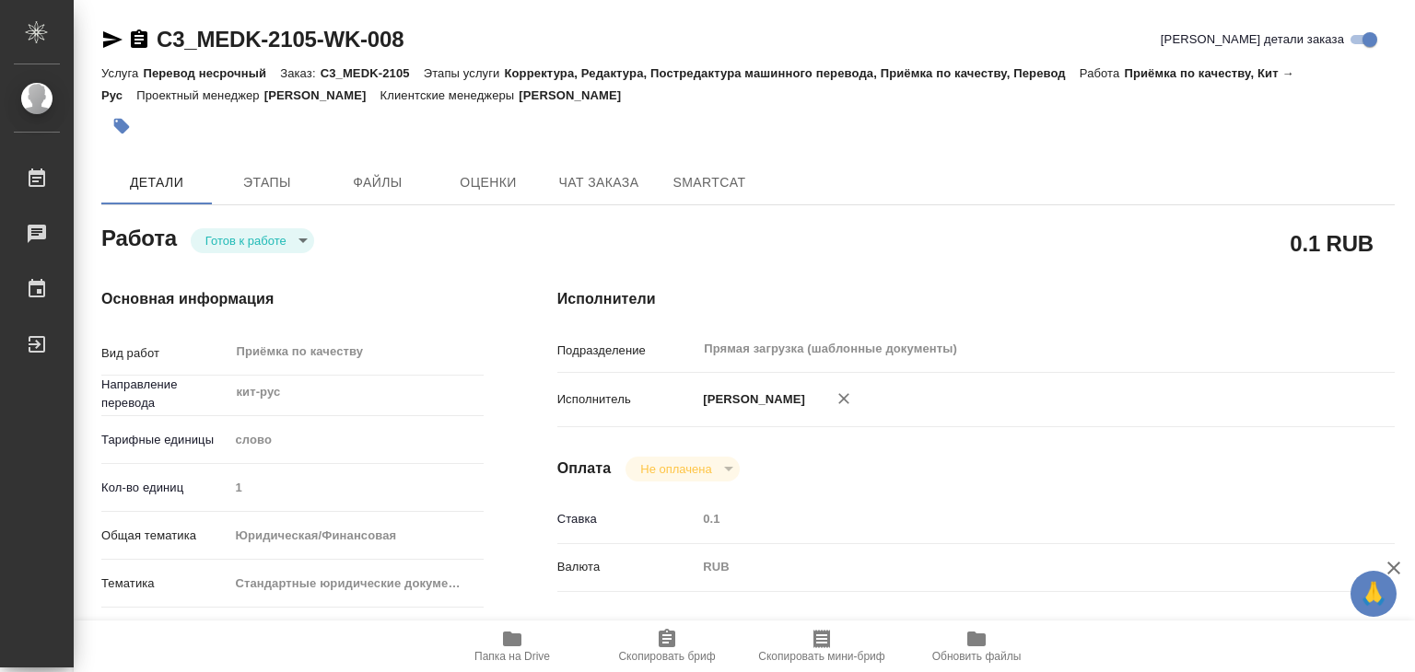
type textarea "x"
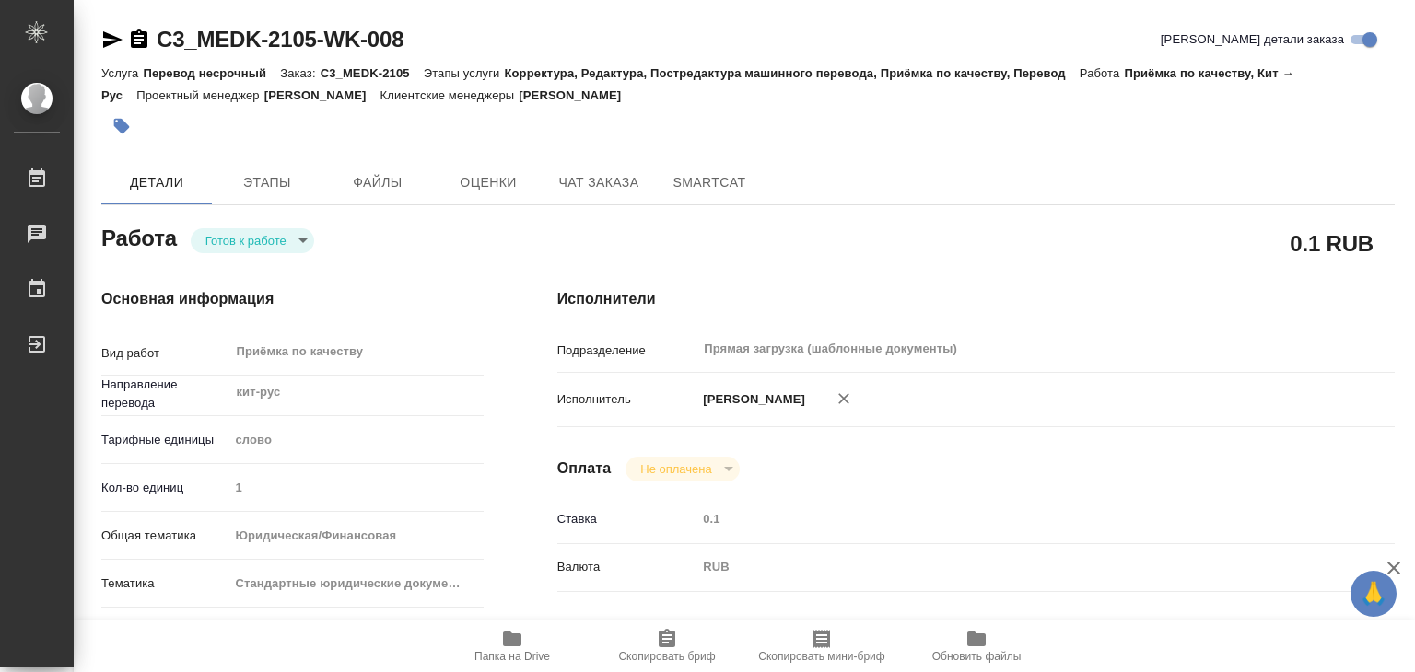
type textarea "x"
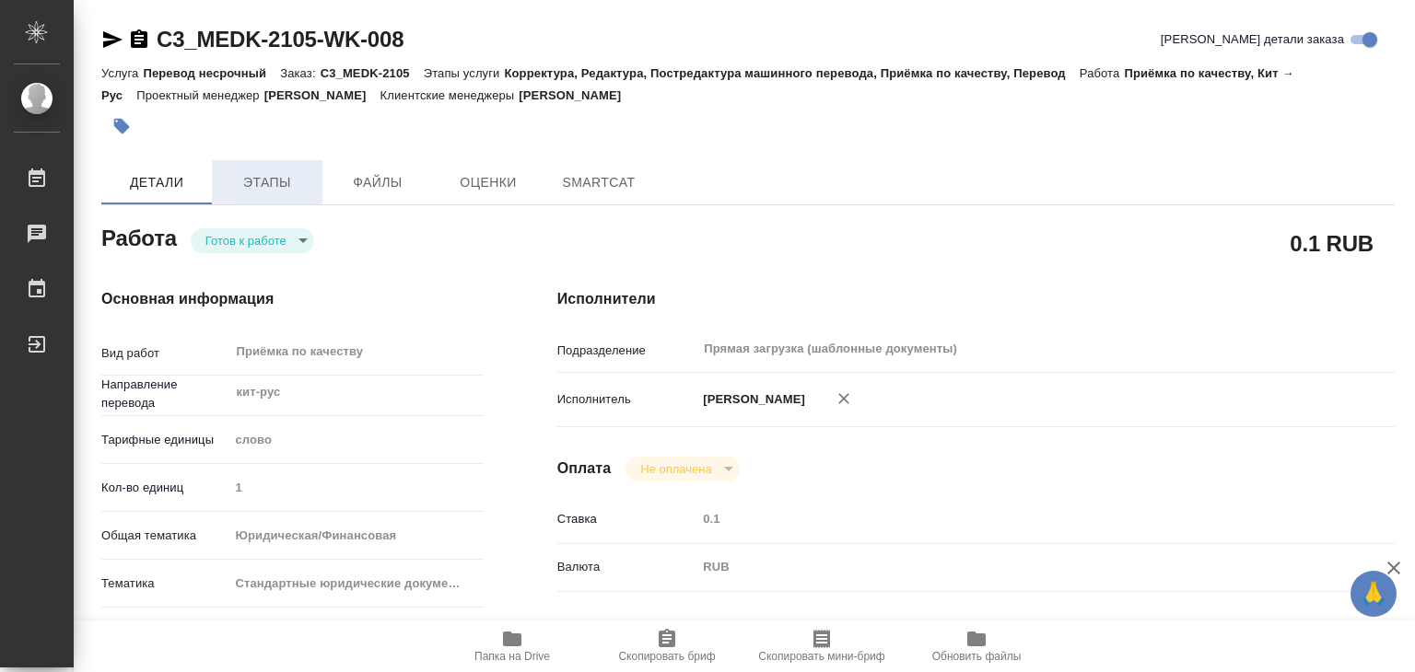
type textarea "x"
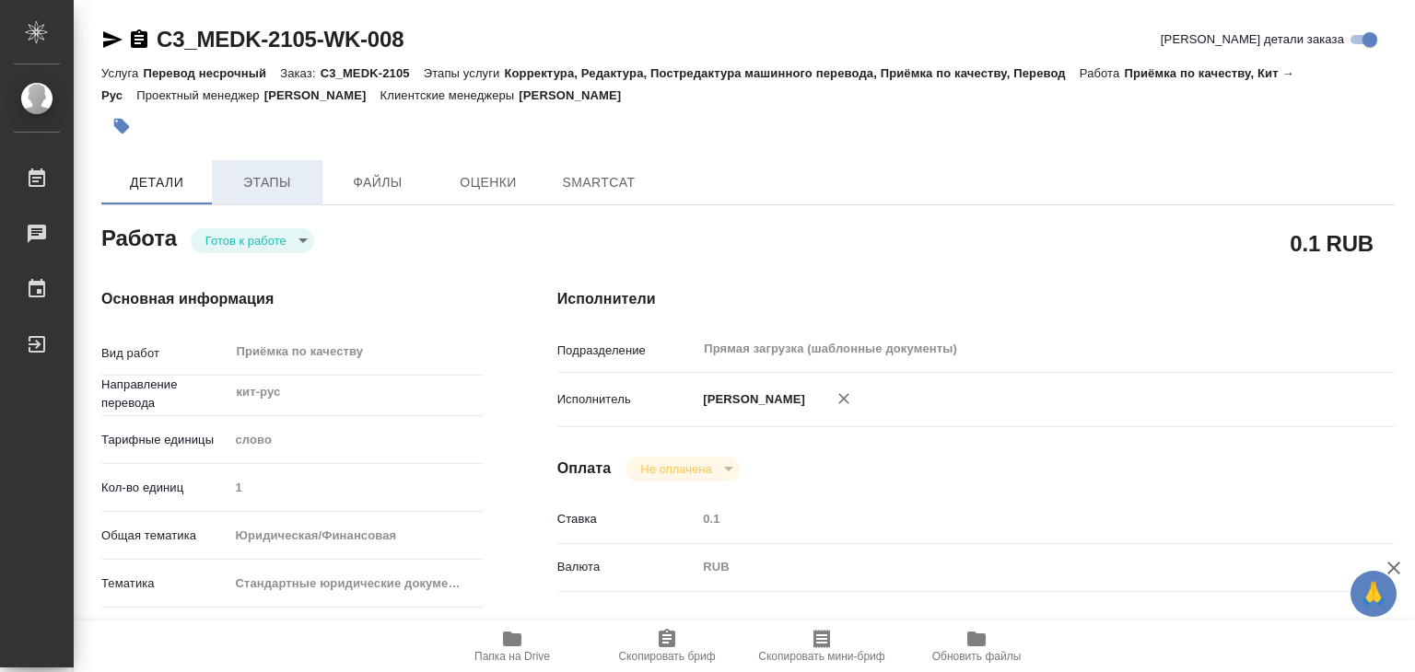
type textarea "x"
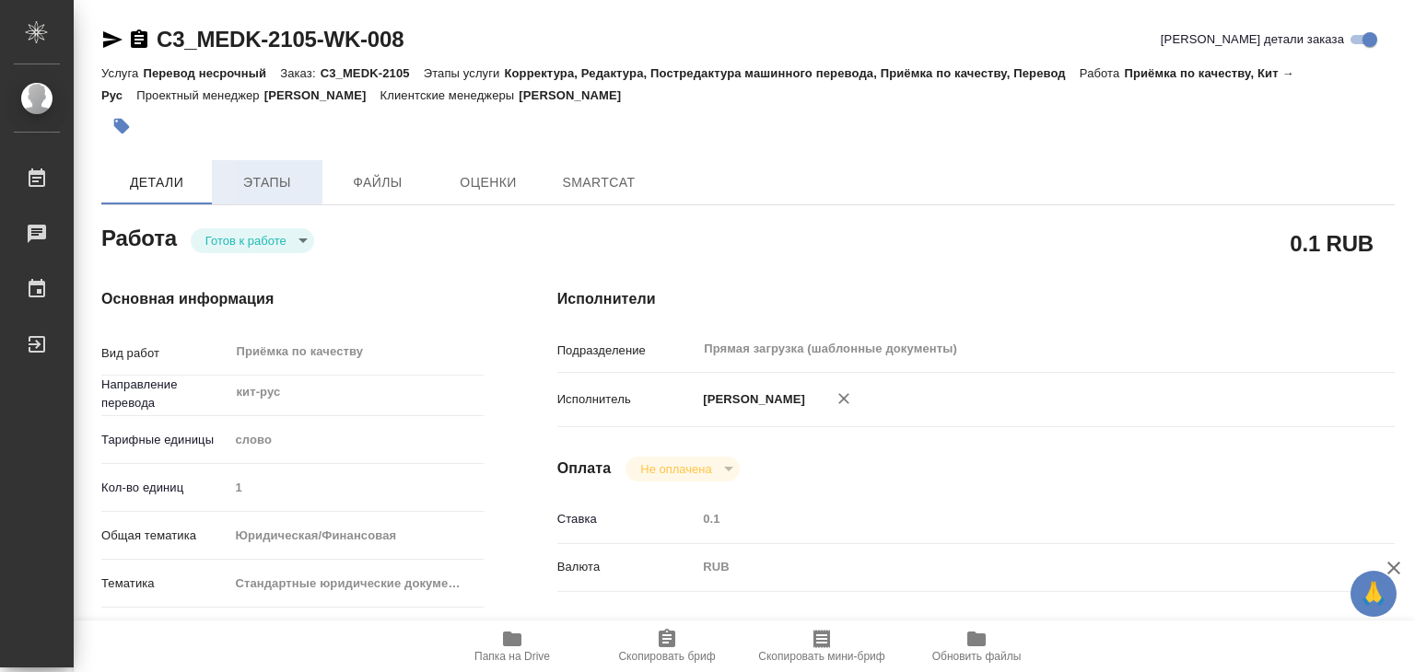
click at [268, 174] on span "Этапы" at bounding box center [267, 182] width 88 height 23
type textarea "x"
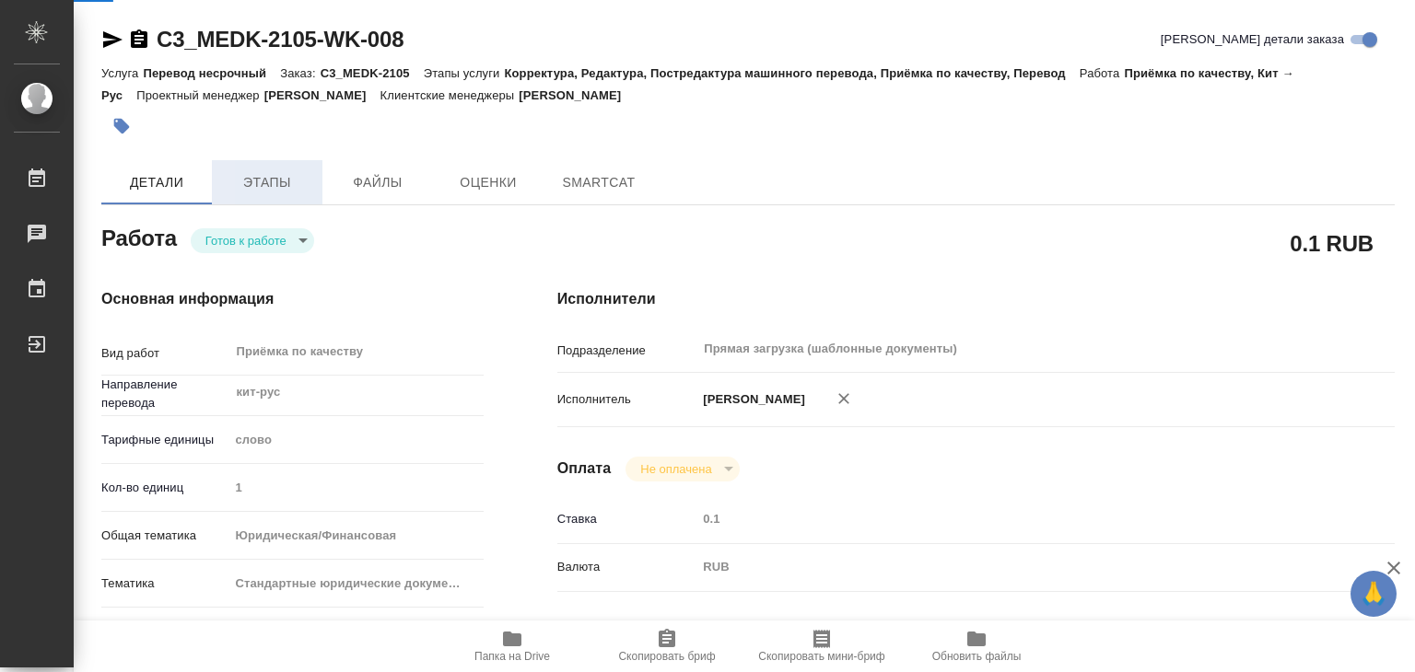
type textarea "x"
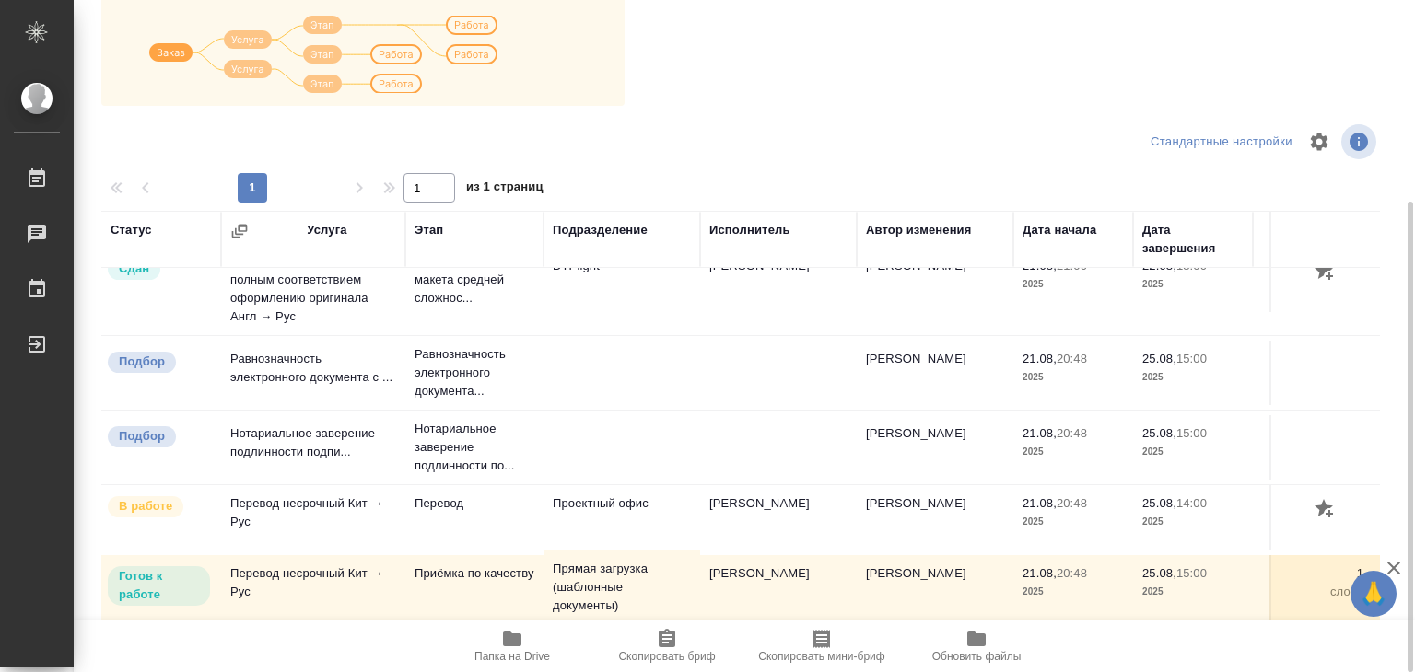
scroll to position [56, 0]
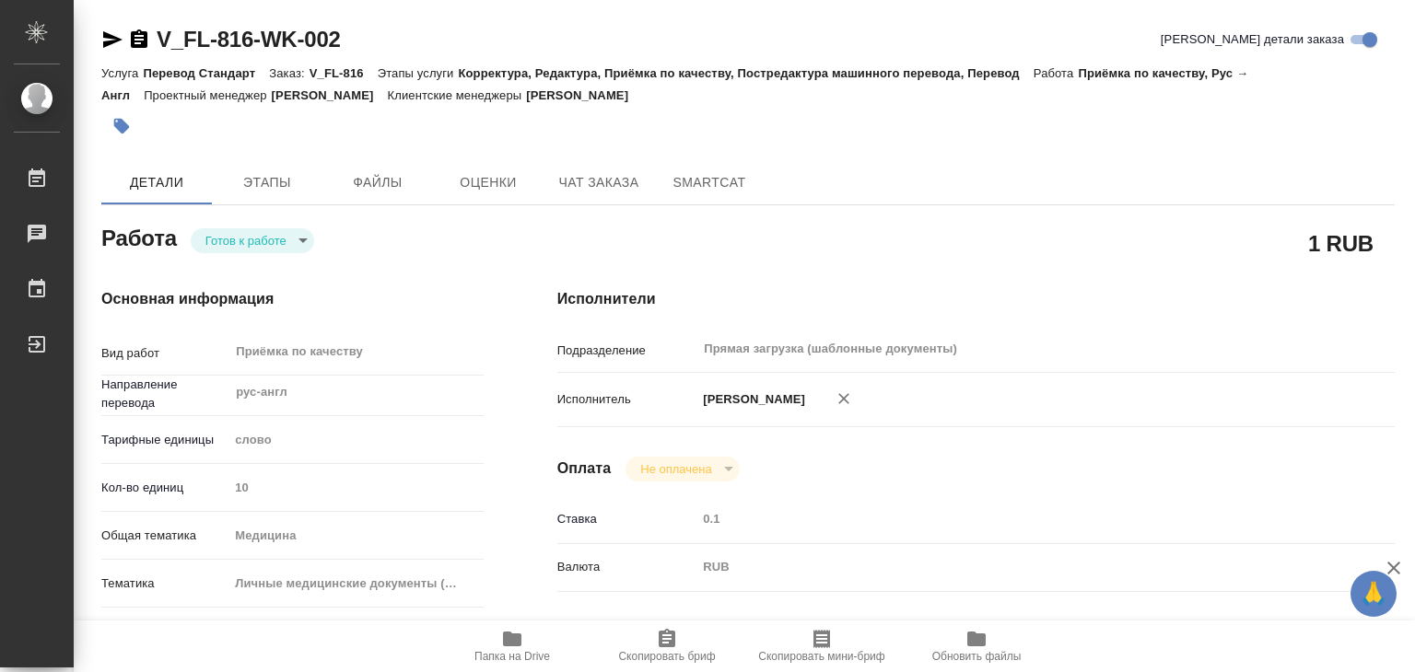
scroll to position [103, 0]
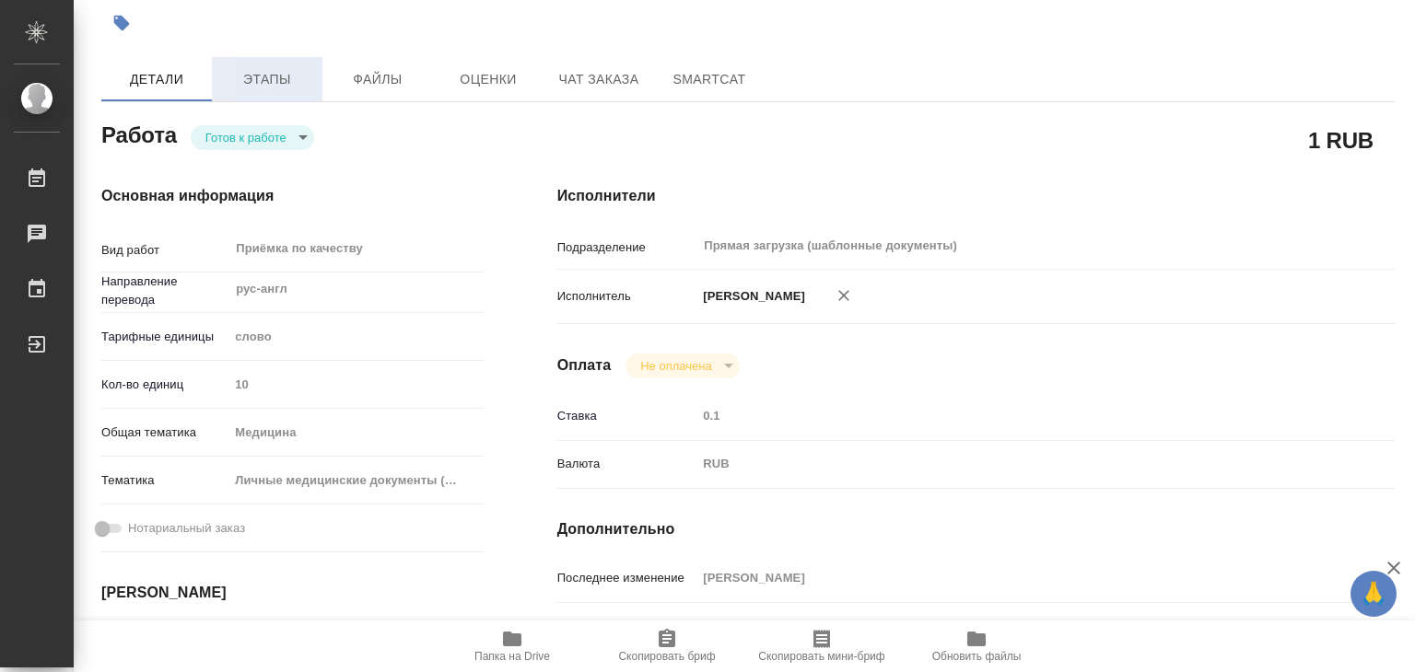
click at [247, 76] on span "Этапы" at bounding box center [267, 79] width 88 height 23
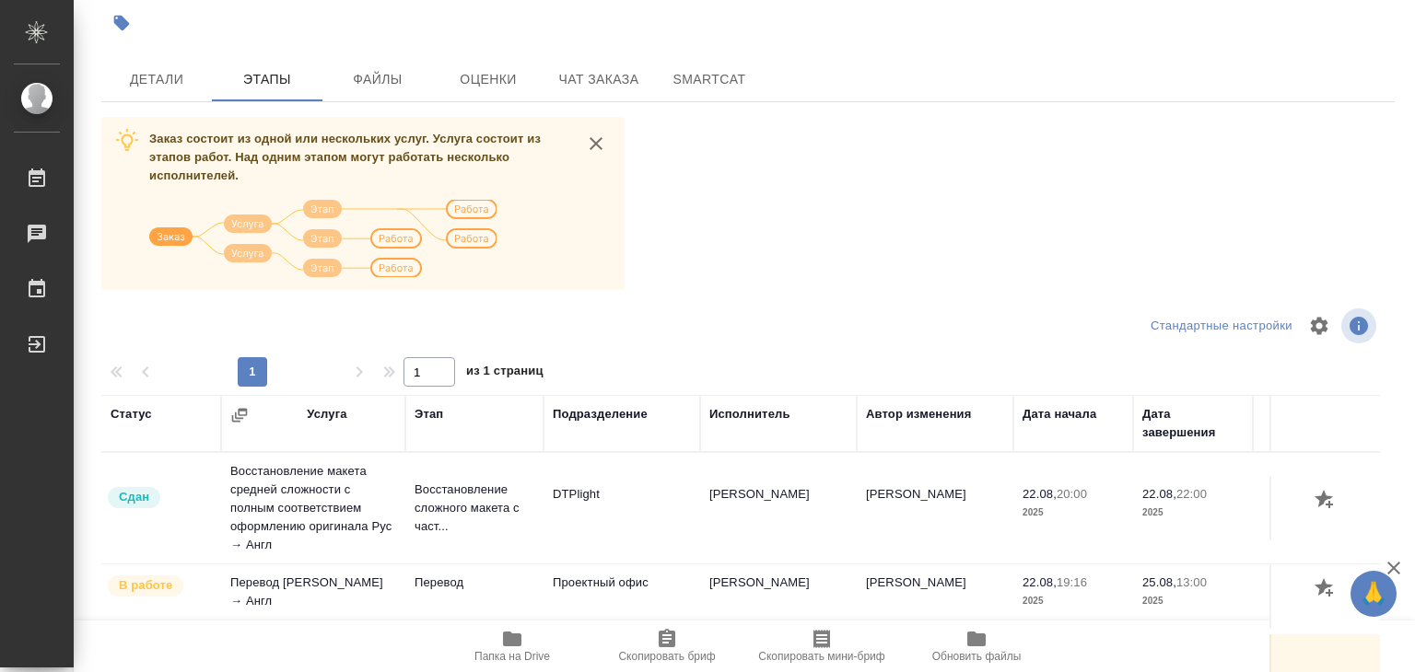
scroll to position [287, 0]
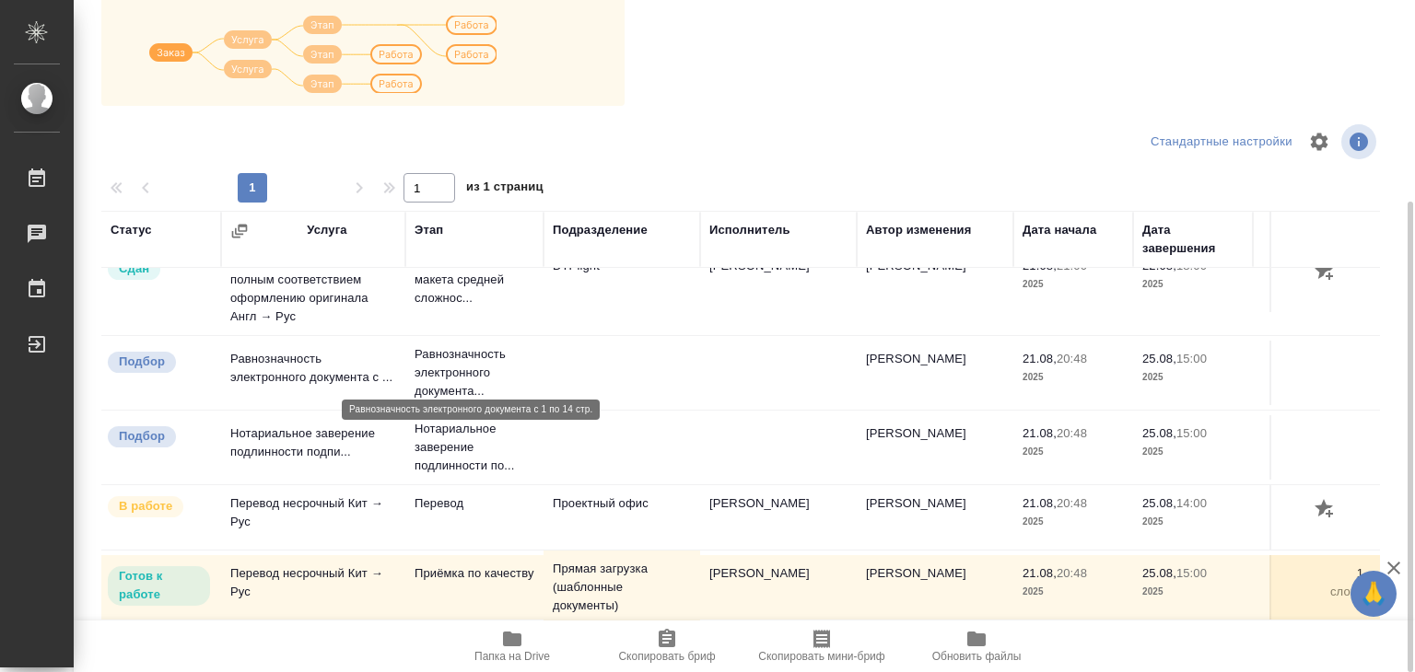
scroll to position [56, 0]
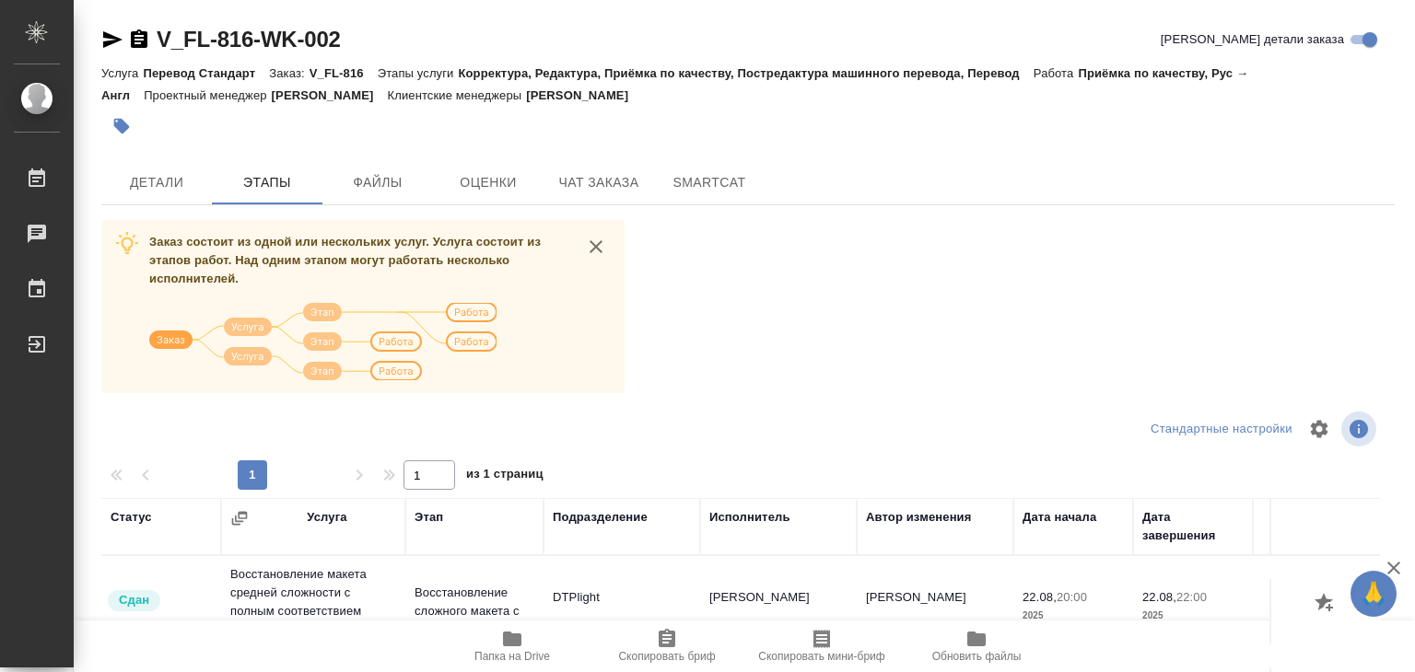
scroll to position [287, 0]
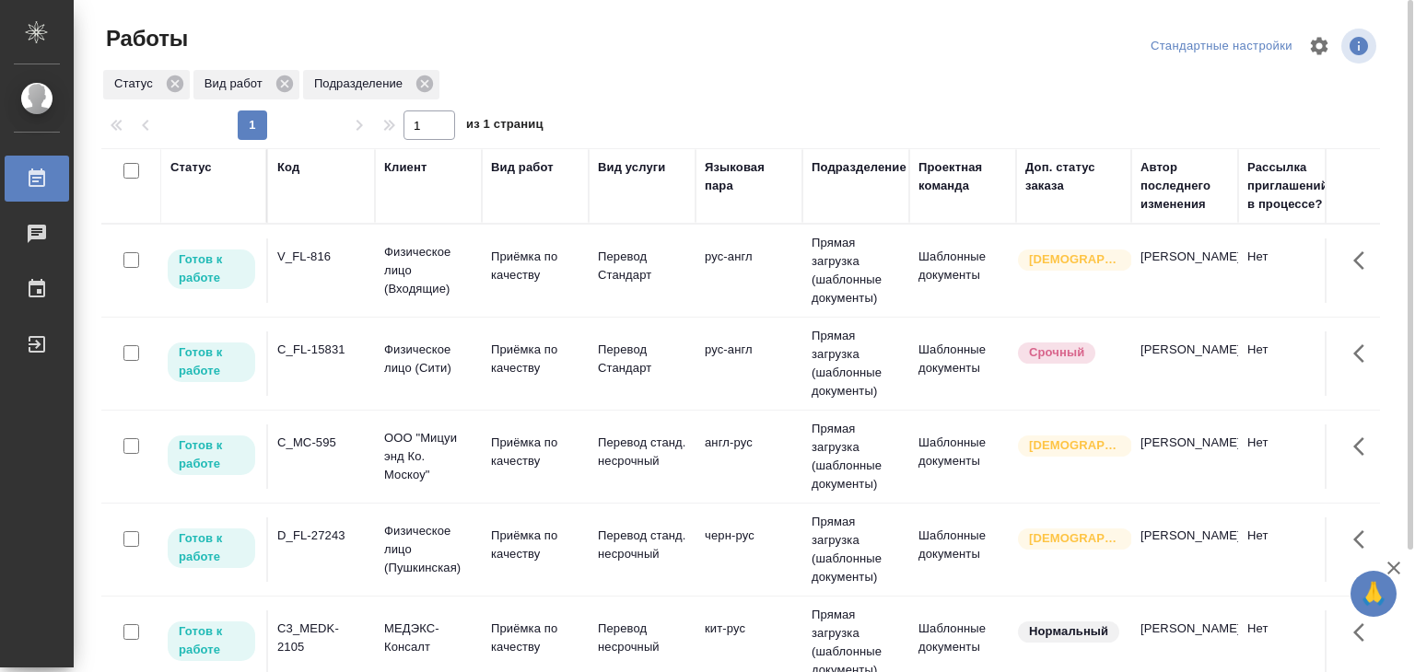
click at [306, 271] on td "V_FL-816" at bounding box center [321, 271] width 107 height 64
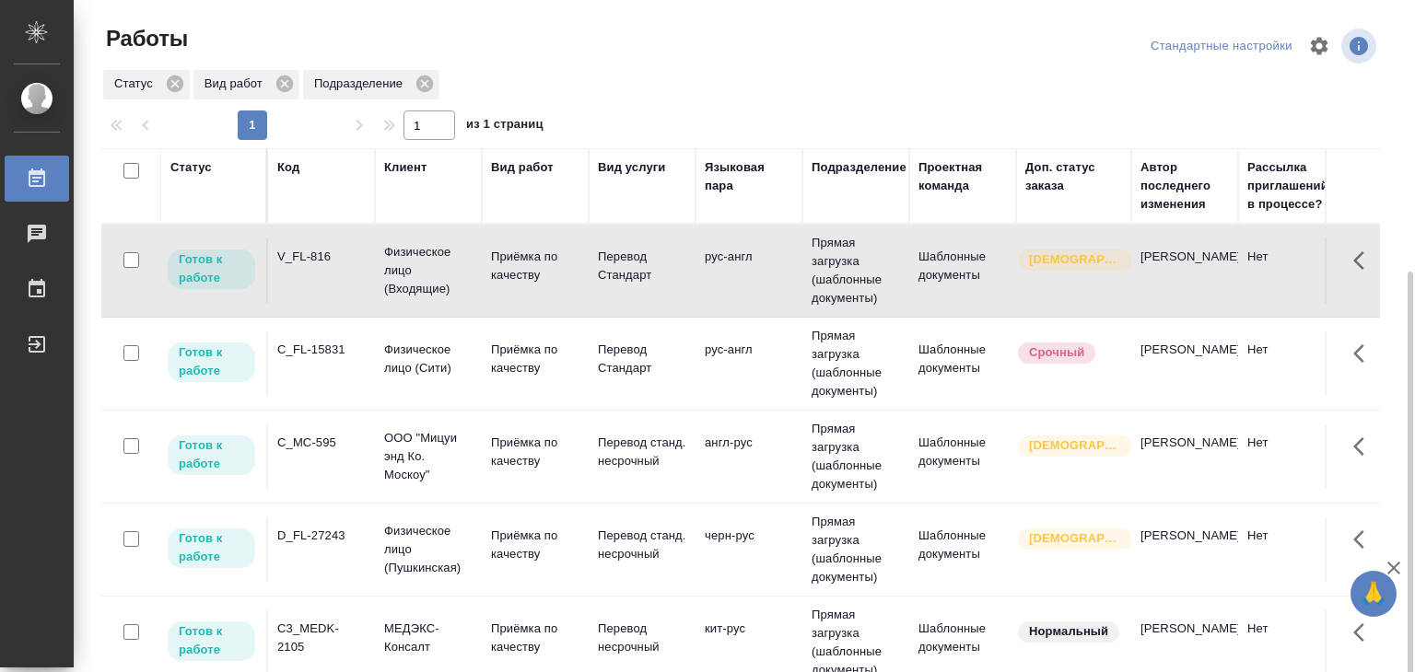
scroll to position [276, 0]
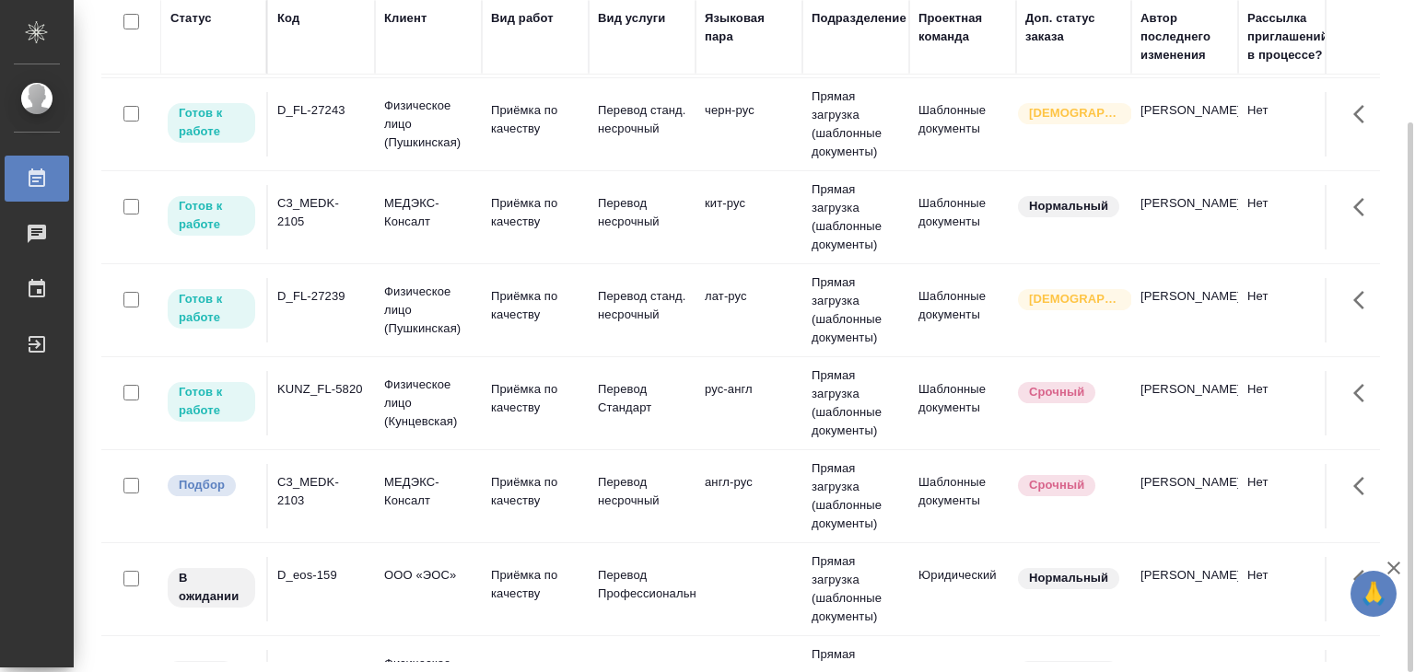
click at [350, 229] on div "C3_MEDK-2105" at bounding box center [321, 212] width 88 height 37
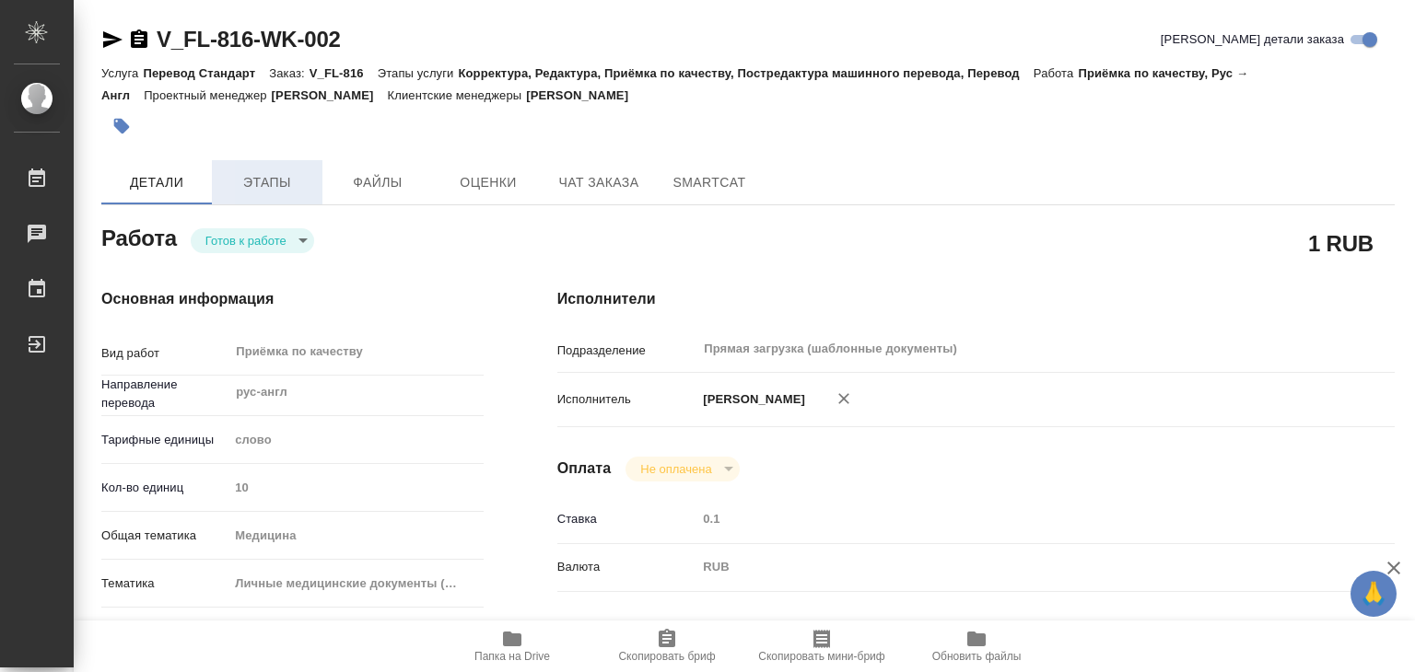
click at [282, 189] on span "Этапы" at bounding box center [267, 182] width 88 height 23
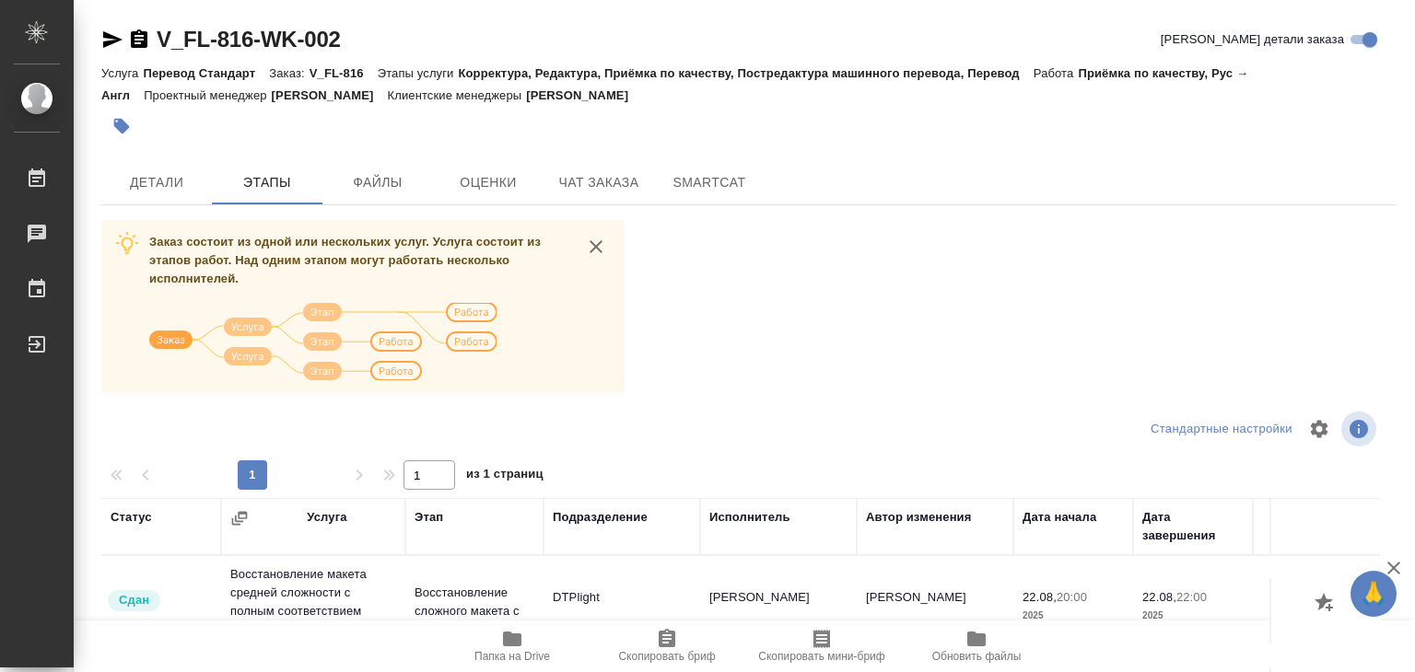
scroll to position [287, 0]
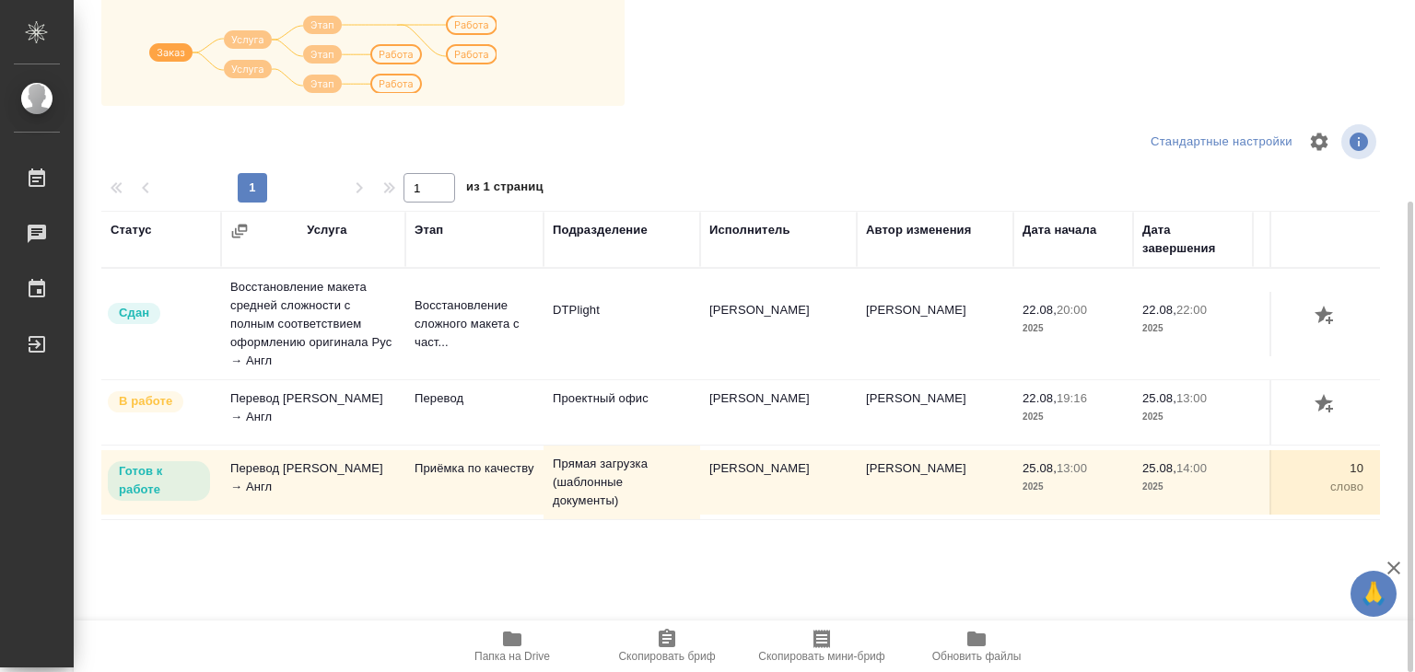
click at [511, 653] on span "Папка на Drive" at bounding box center [512, 656] width 76 height 13
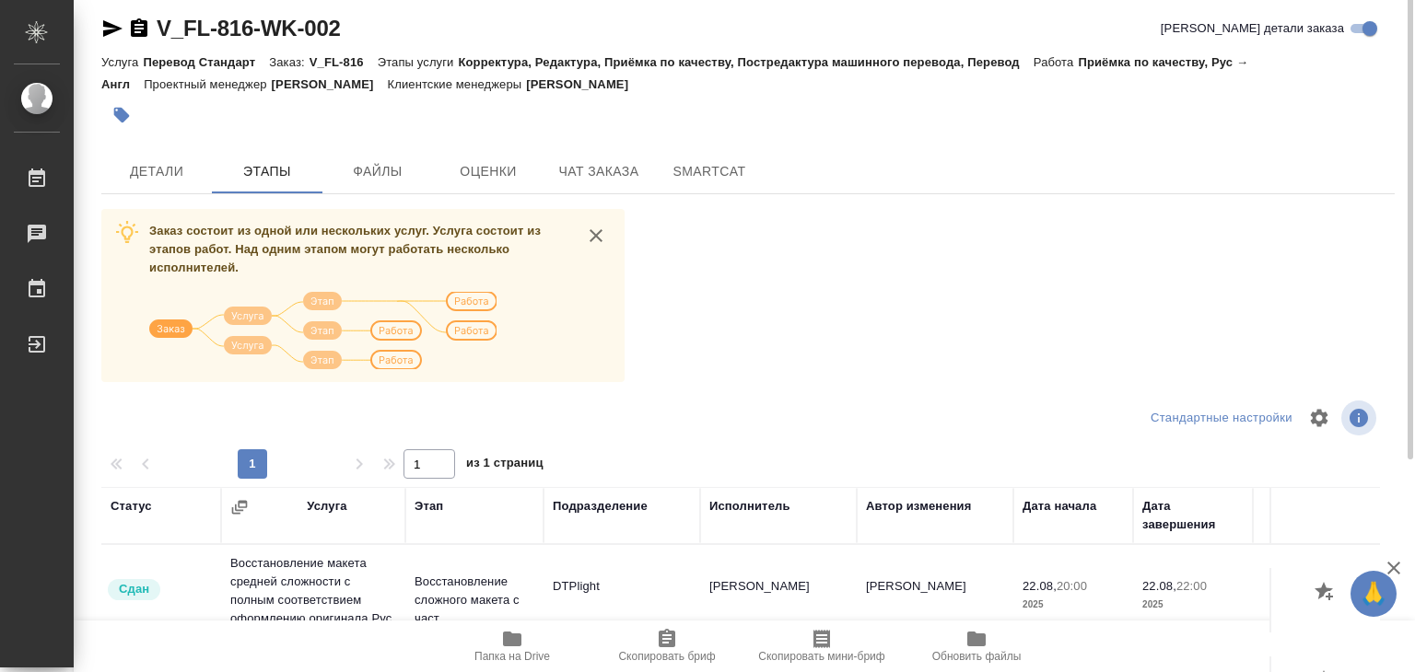
scroll to position [0, 0]
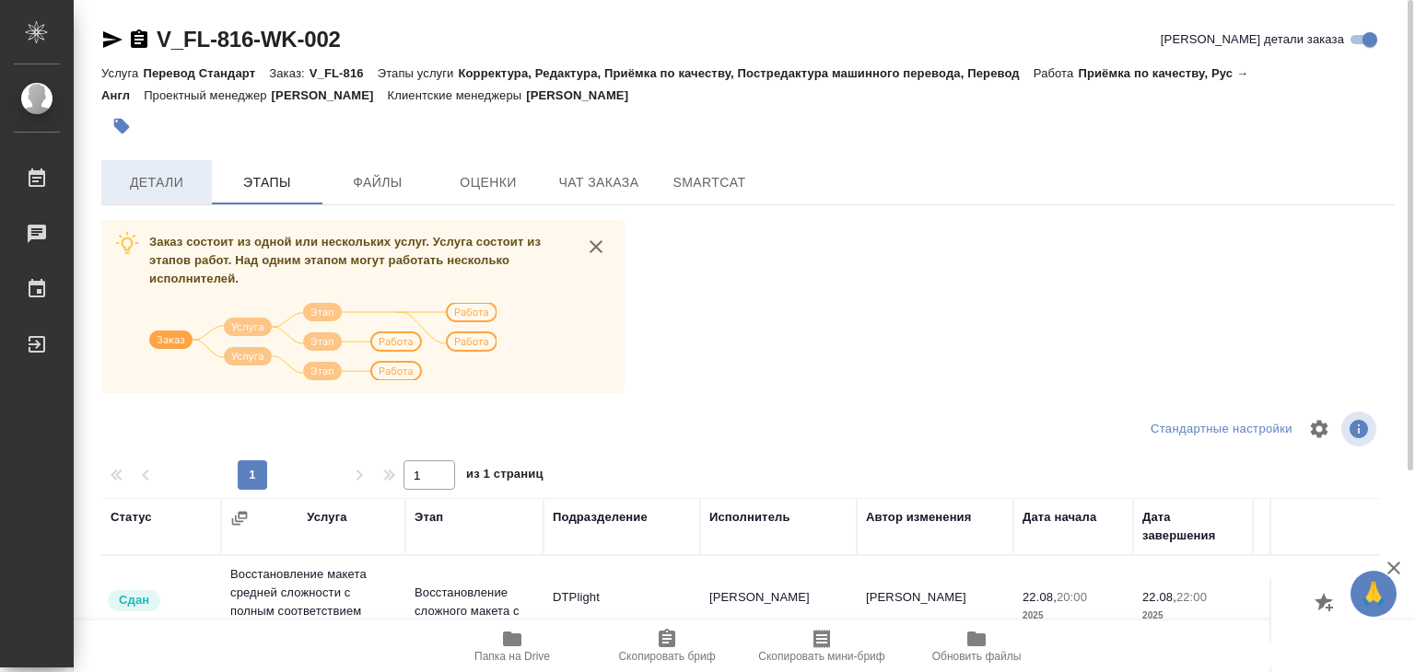
click at [179, 191] on span "Детали" at bounding box center [156, 182] width 88 height 23
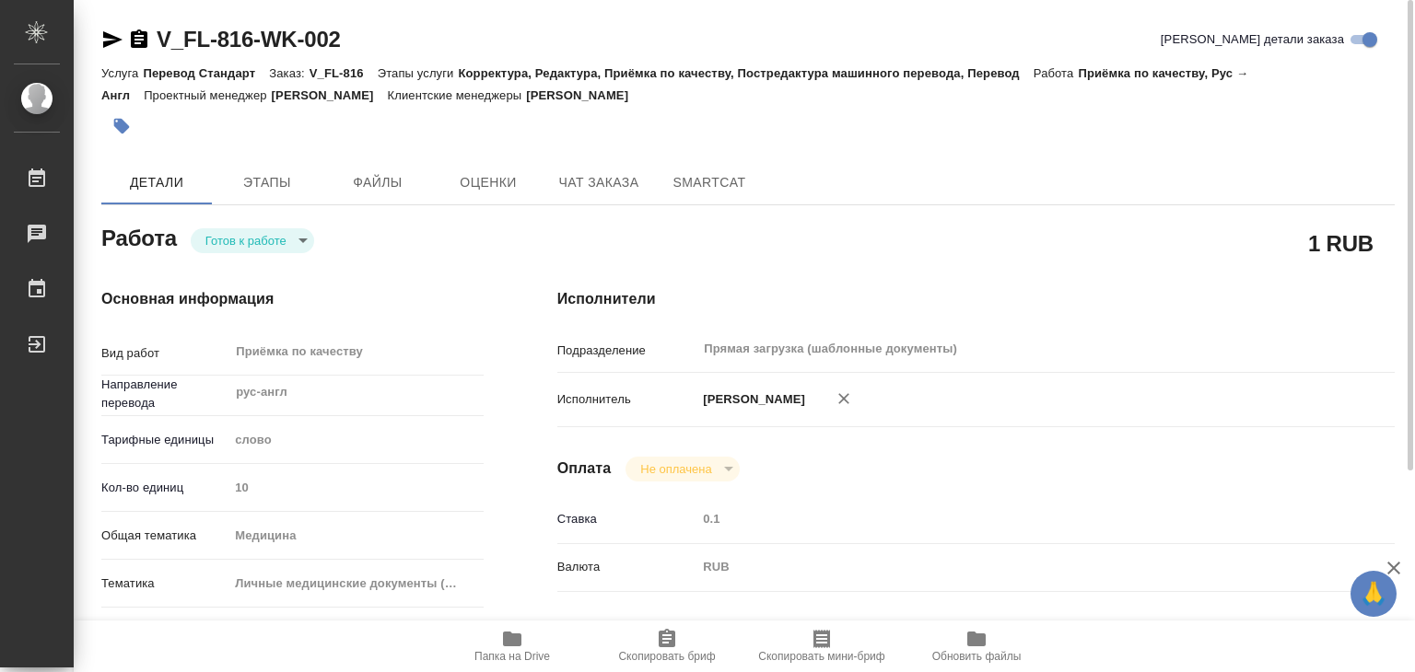
type textarea "x"
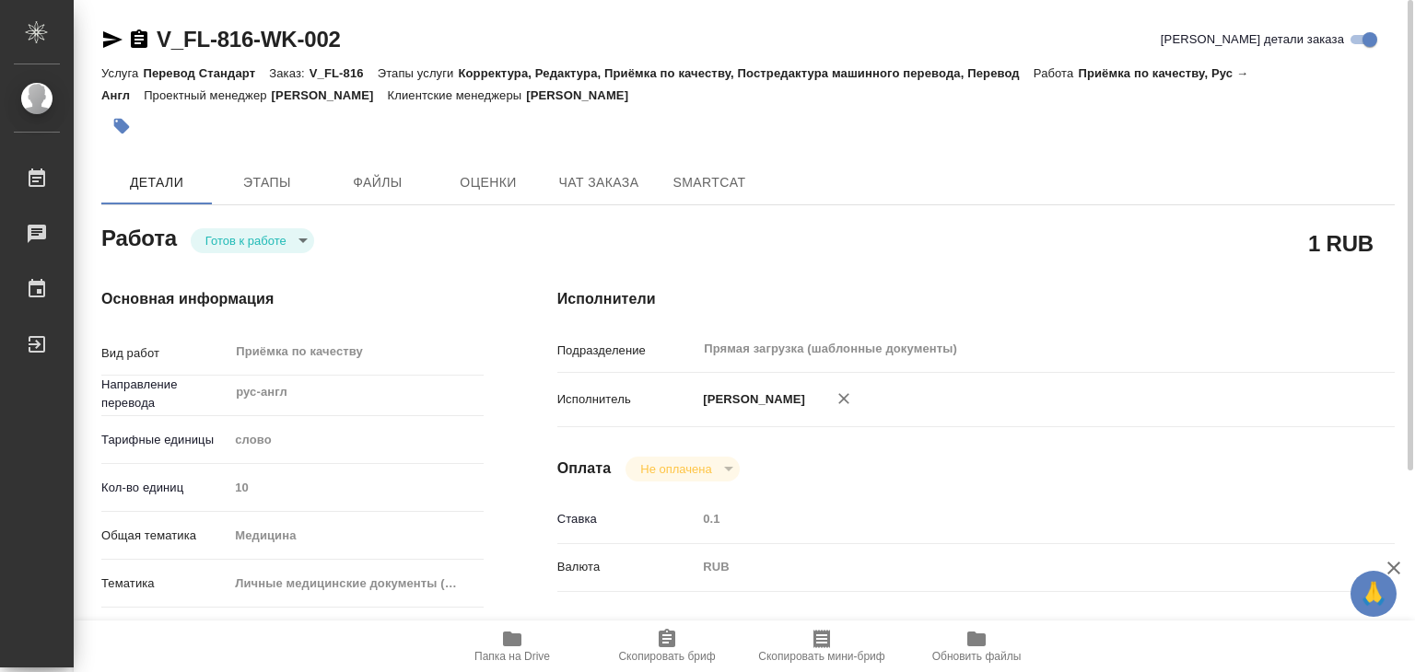
click at [228, 246] on body "🙏 .cls-1 fill:#fff; AWATERA Alilekova Valeriya Работы 0 Чаты График Выйти V_FL-…" at bounding box center [707, 336] width 1415 height 672
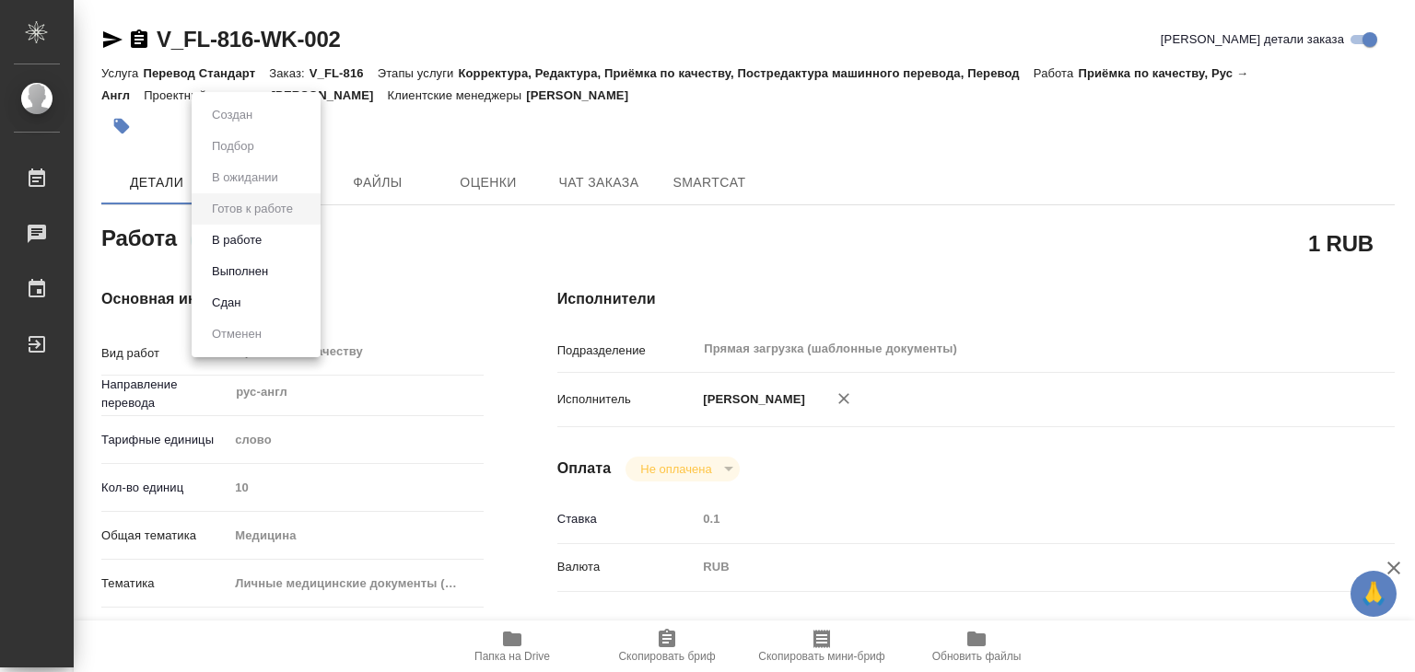
type textarea "x"
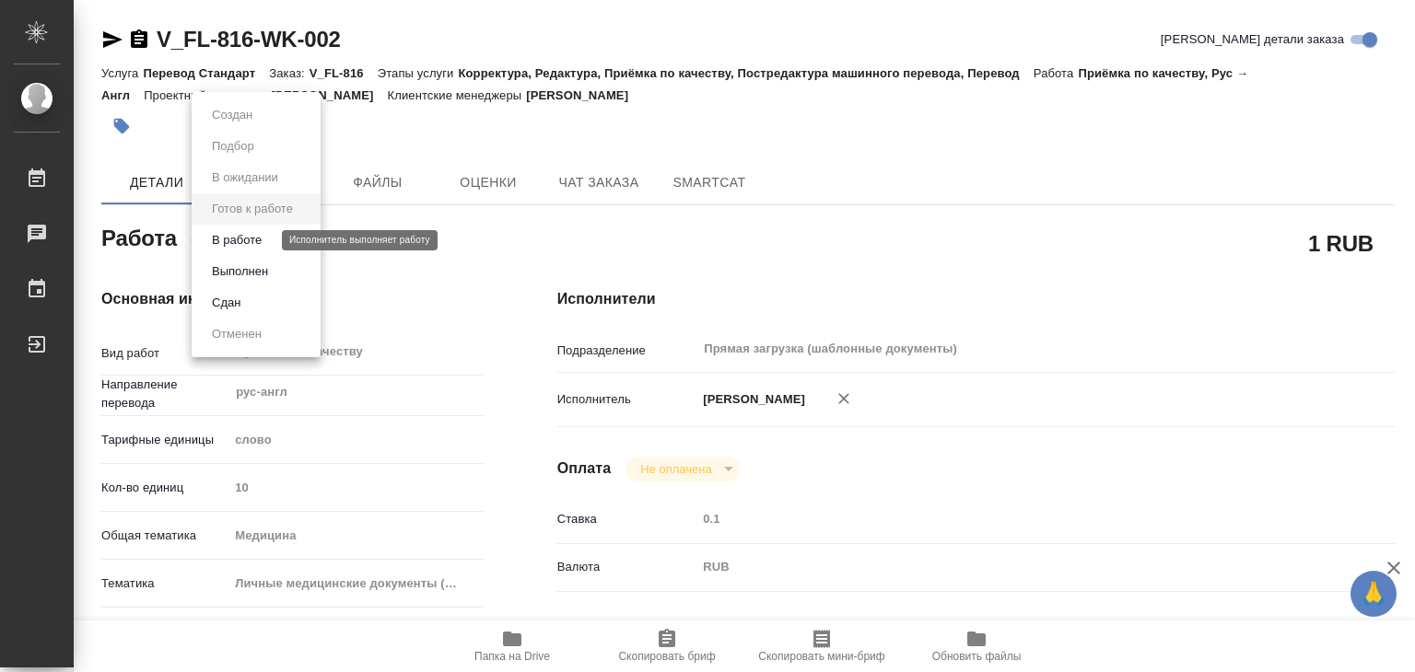
click at [263, 240] on button "В работе" at bounding box center [236, 240] width 61 height 20
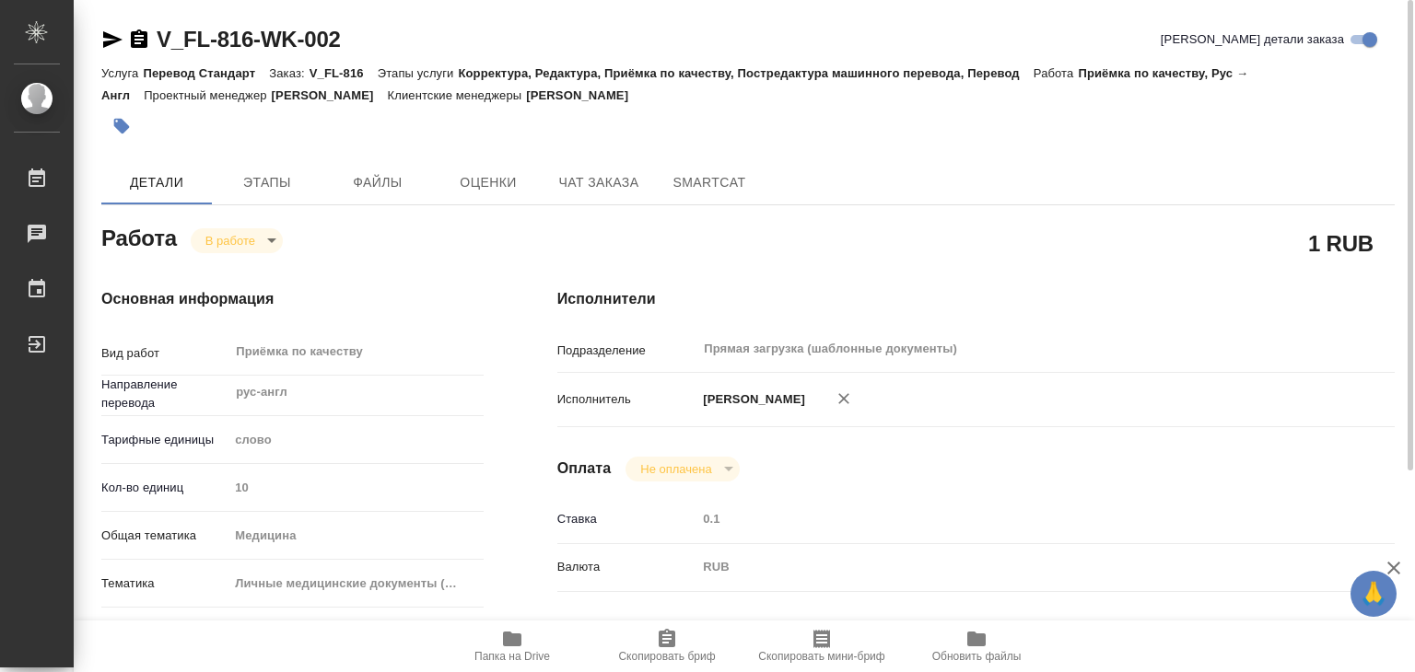
type textarea "x"
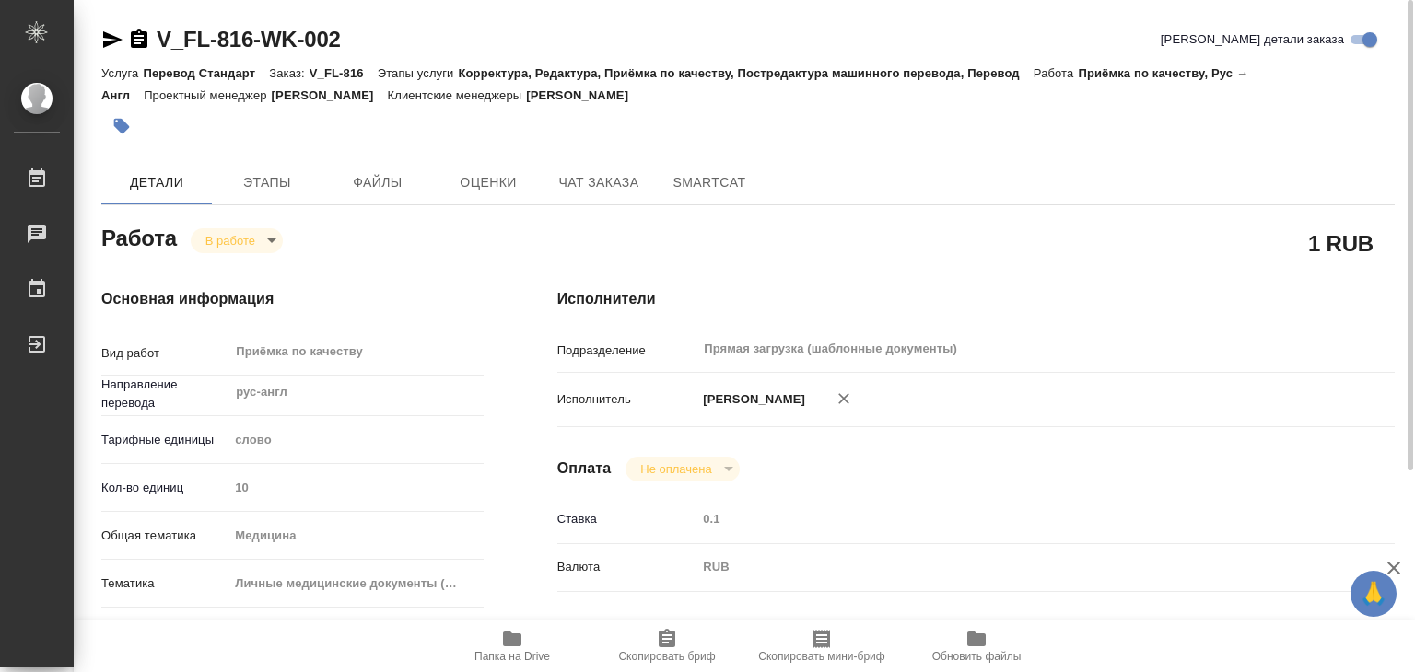
type textarea "x"
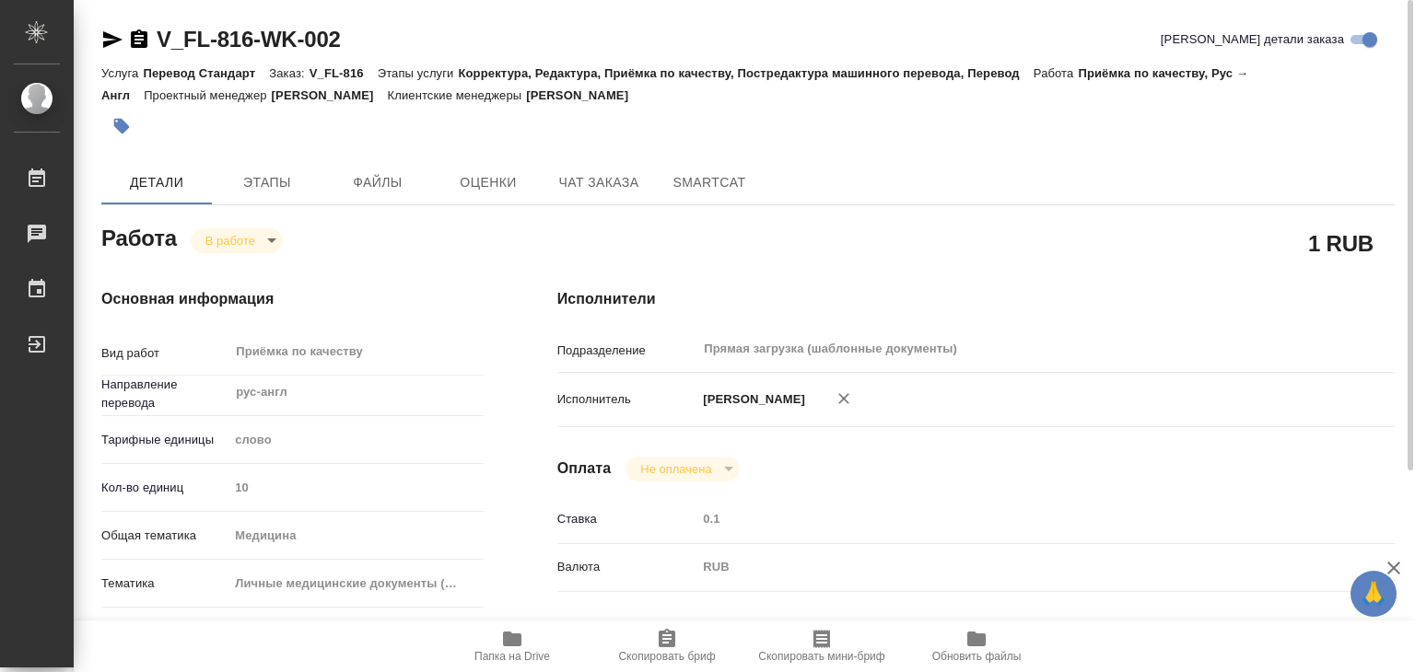
type textarea "x"
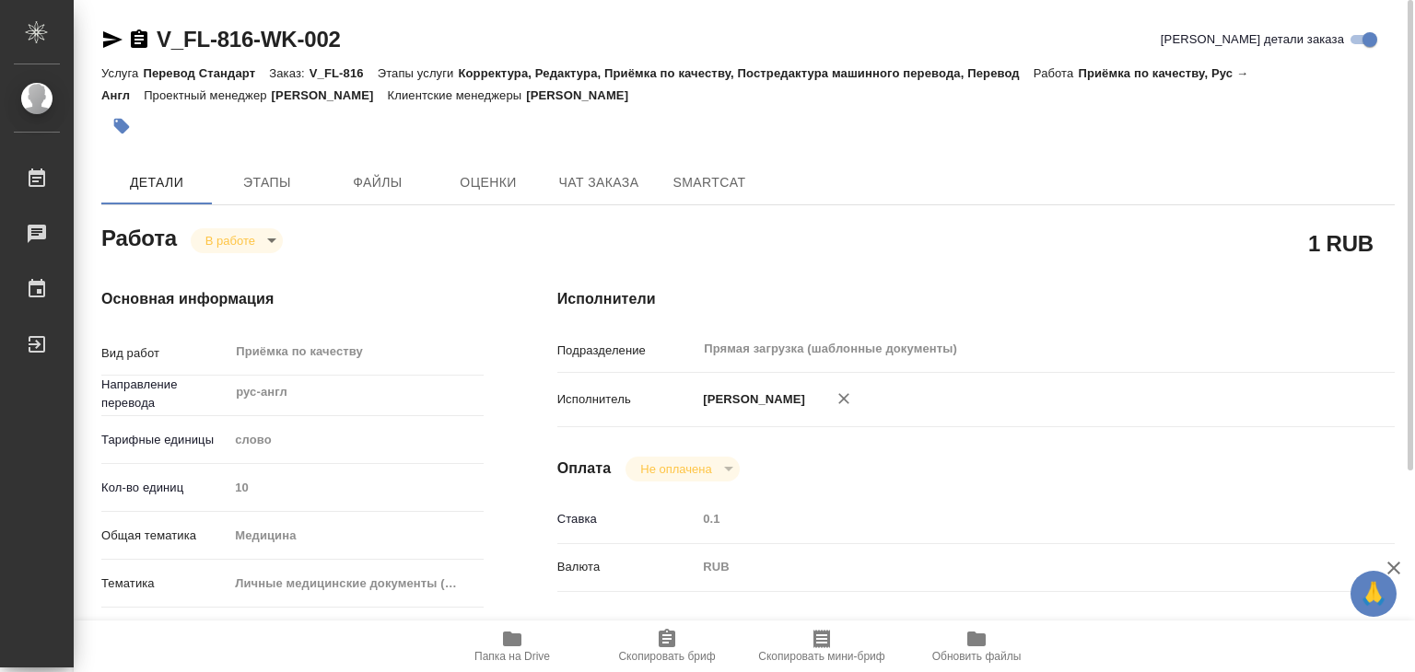
type textarea "x"
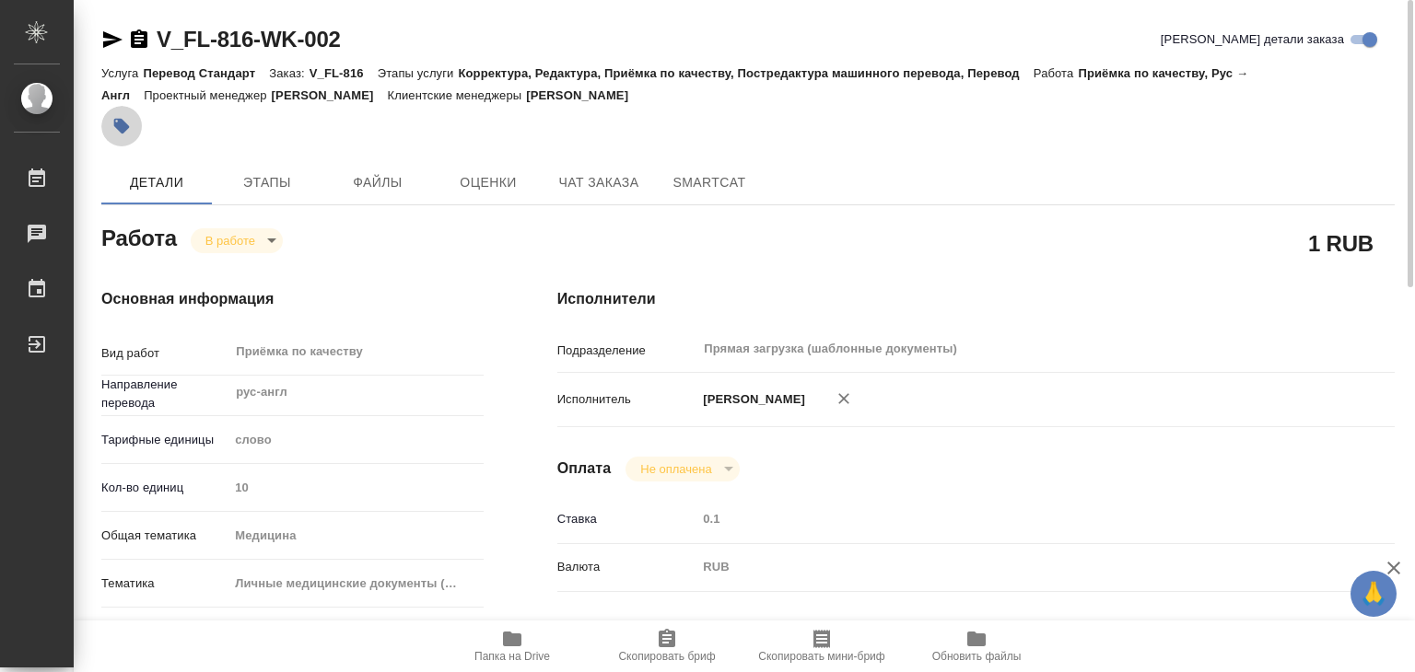
click at [122, 134] on icon "button" at bounding box center [121, 126] width 18 height 18
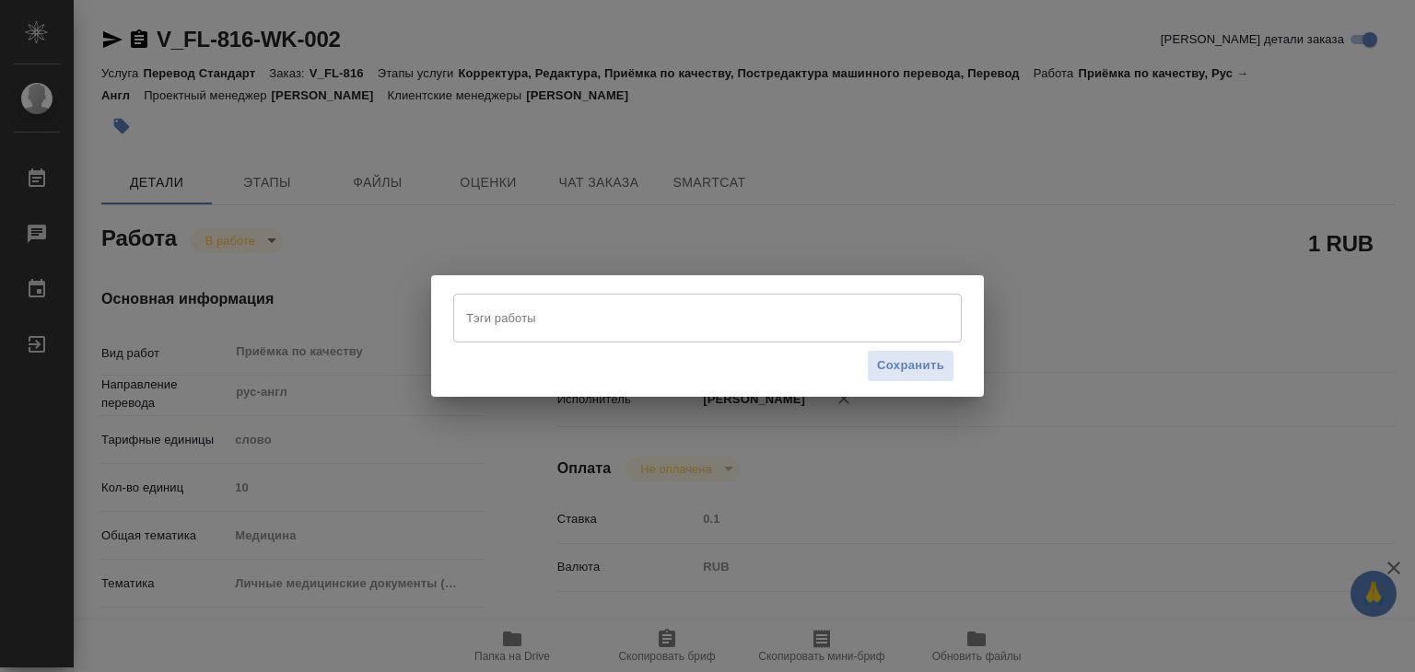
click at [521, 340] on div "Тэги работы" at bounding box center [707, 318] width 508 height 48
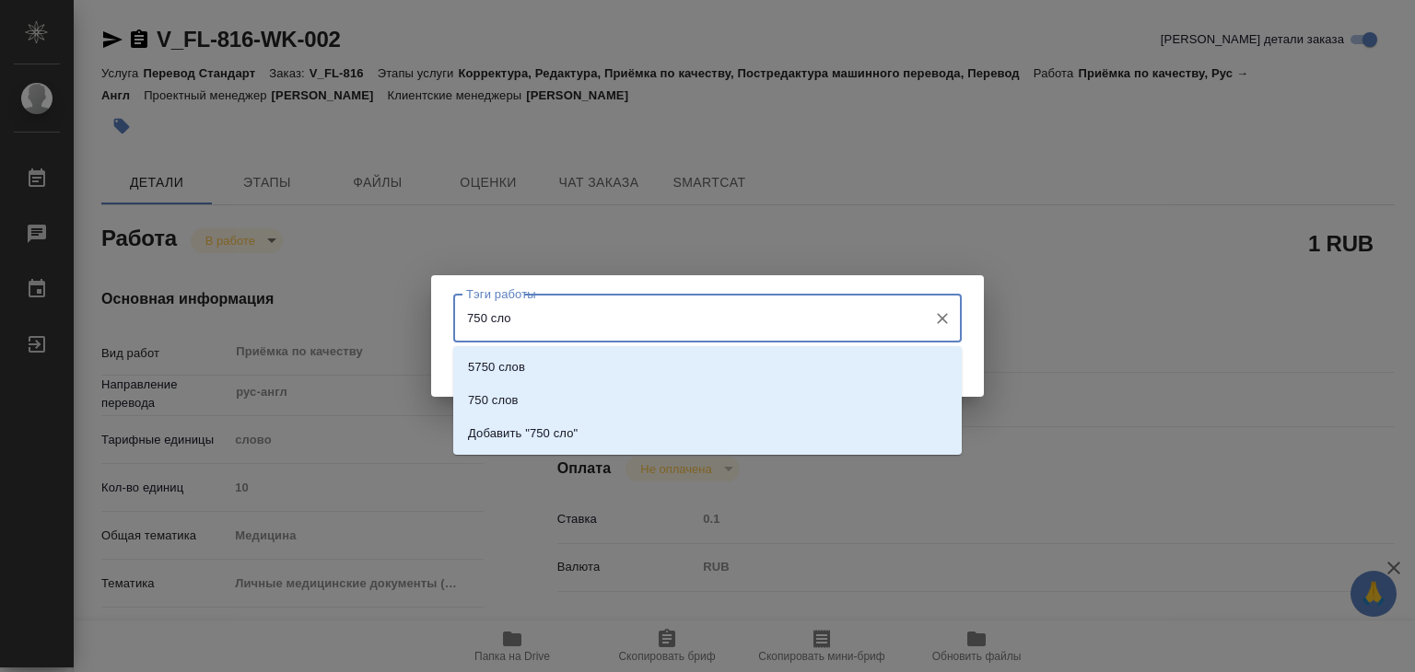
type input "750 слов"
click at [534, 403] on li "750 слов" at bounding box center [707, 400] width 508 height 33
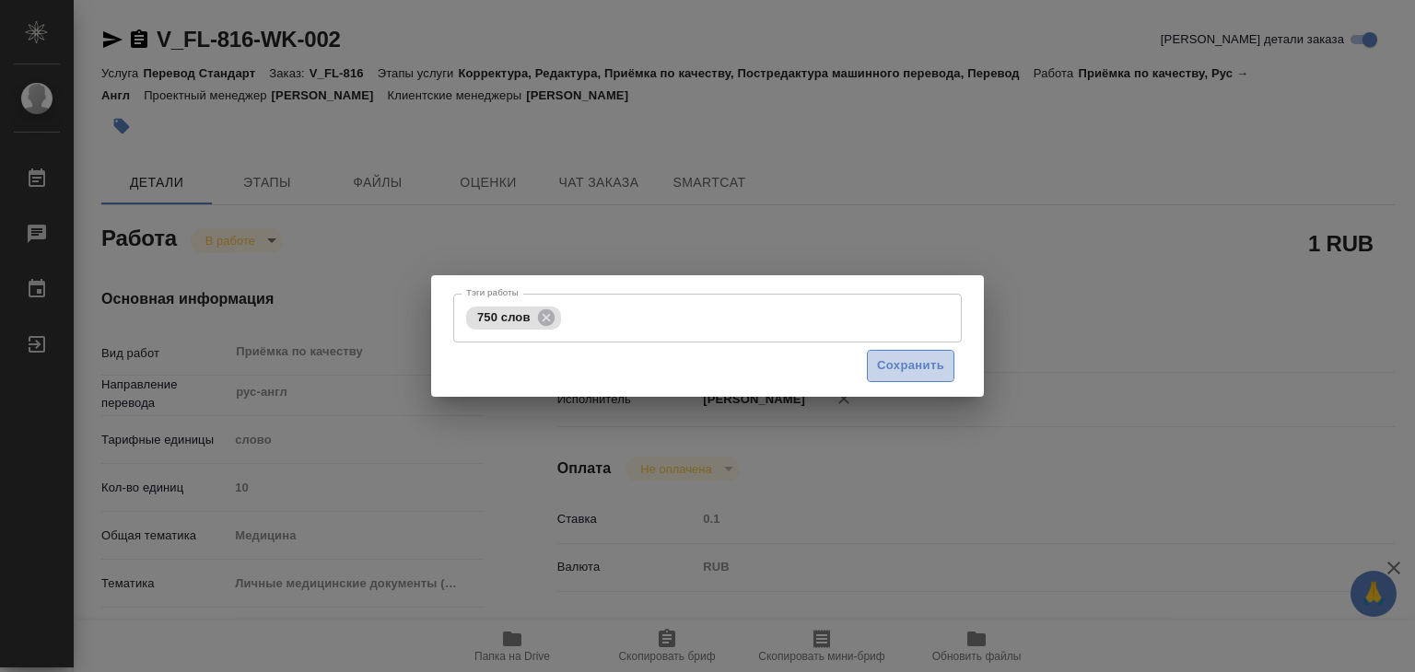
click at [898, 366] on span "Сохранить" at bounding box center [910, 366] width 67 height 21
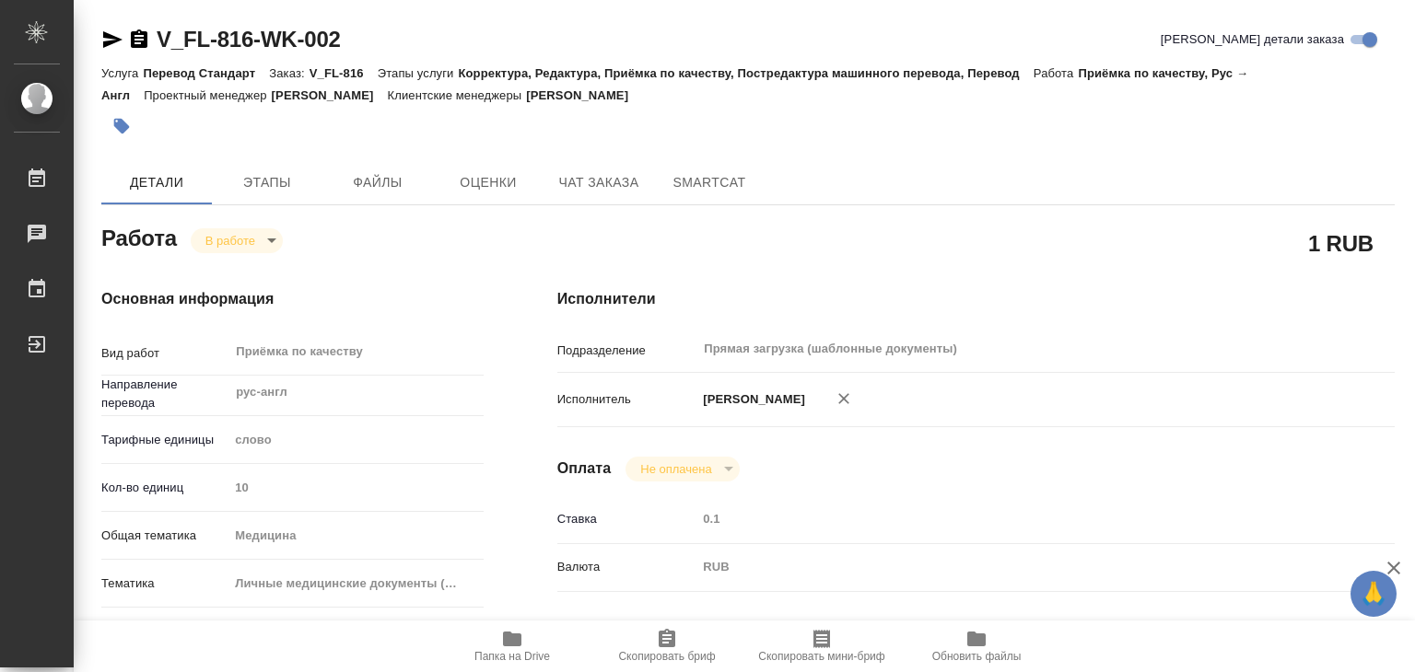
type input "inProgress"
type textarea "Приёмка по качеству"
type textarea "x"
type input "рус-англ"
type input "5a8b1489cc6b4906c91bfd90"
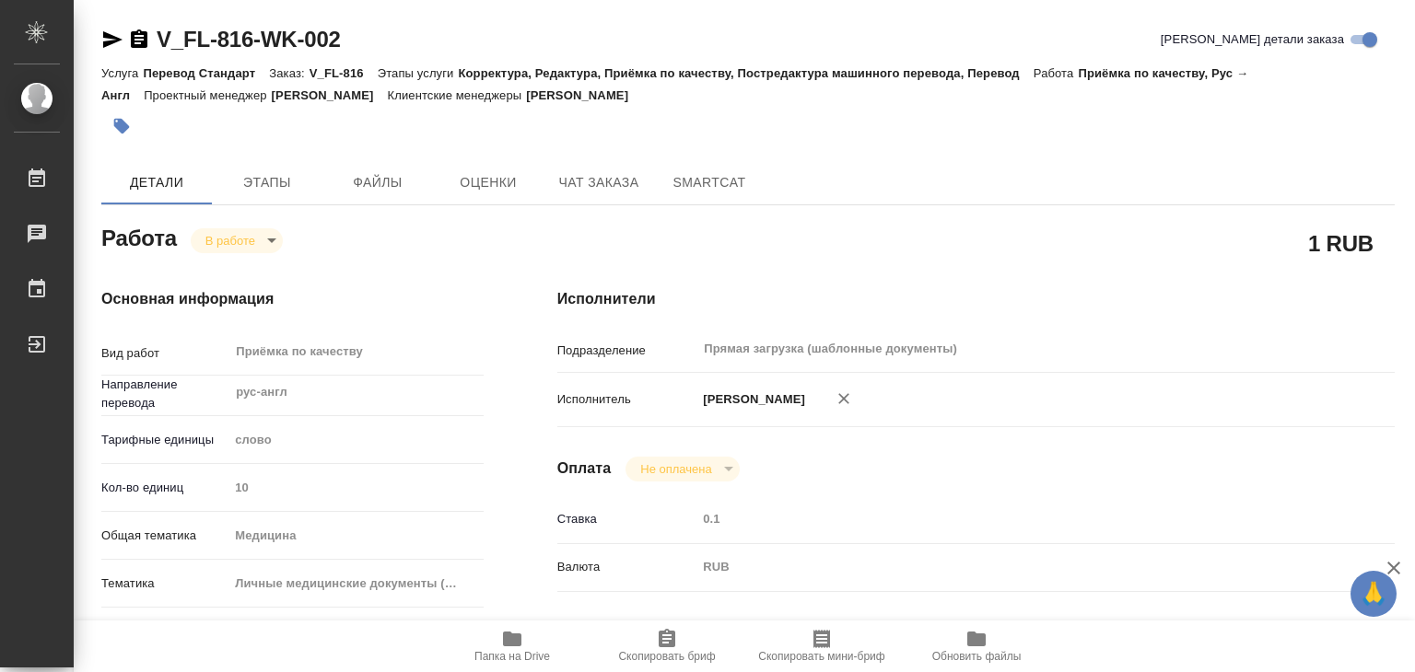
type input "10"
type input "med"
type input "5a8b8b956a9677013d343e74"
type input "25.08.2025 13:00"
type input "25.08.2025 13:03"
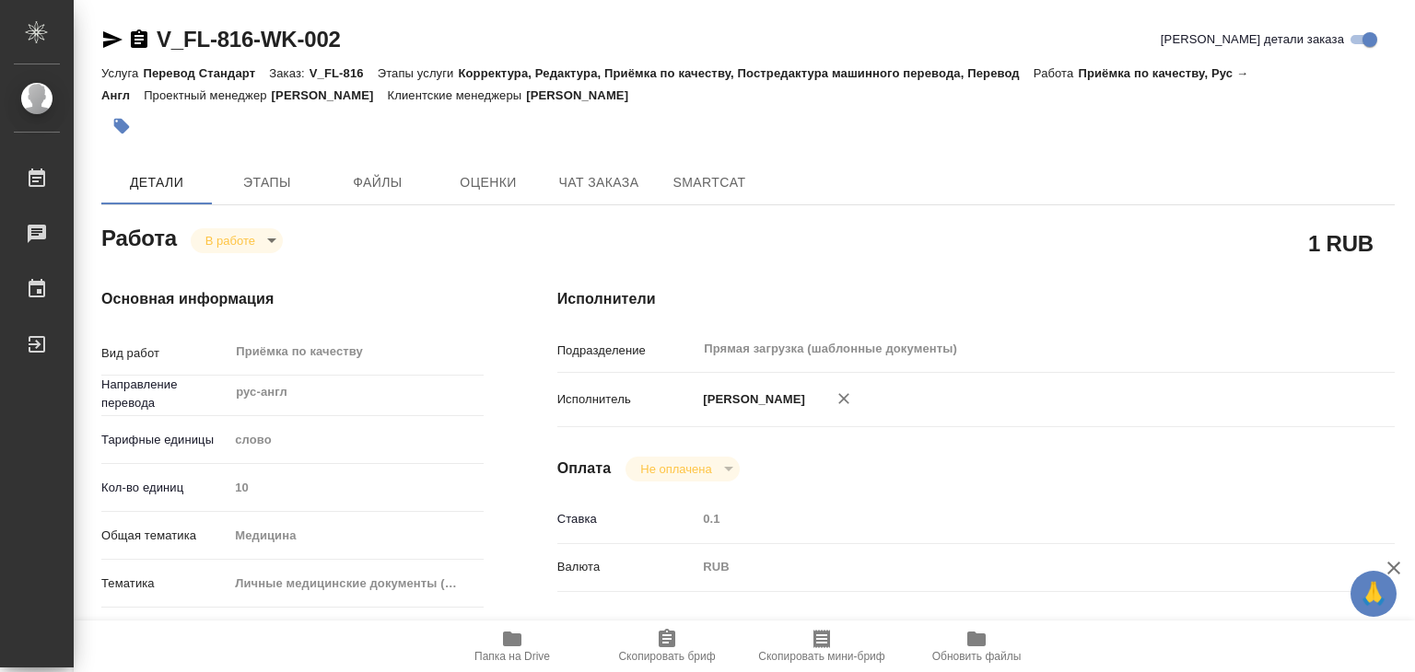
type input "25.08.2025 14:00"
type input "Прямая загрузка (шаблонные документы)"
type input "notPayed"
type input "0.1"
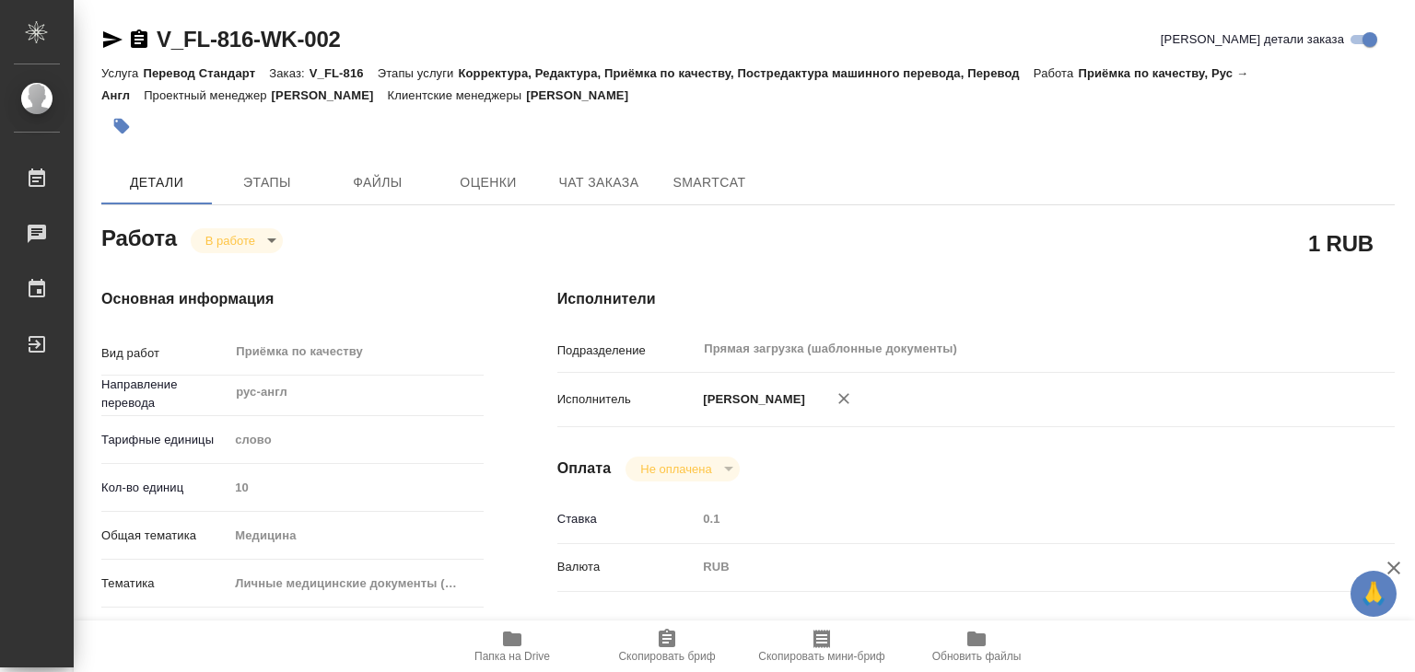
type input "RUB"
type input "Алилекова Валерия"
type textarea "x"
type textarea "/Clients/FL_V/Orders/V_FL-816/Corrected/V_FL-816-WK-002"
type textarea "x"
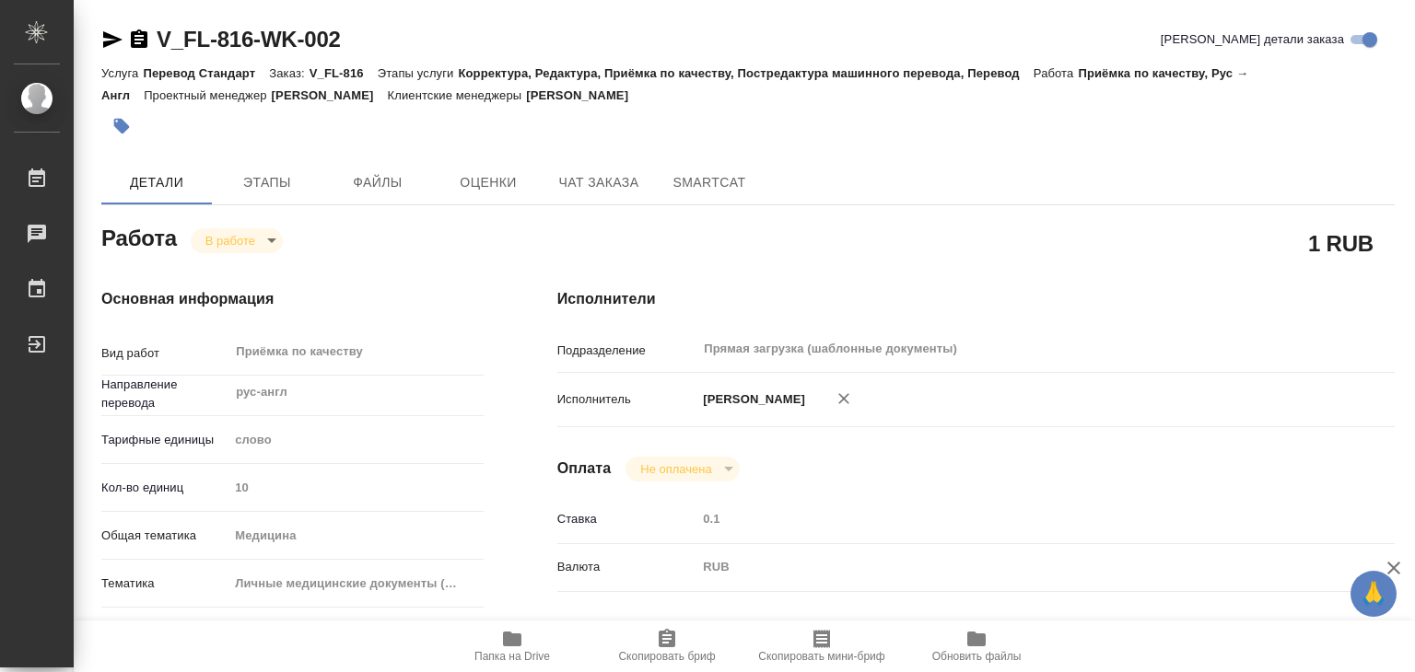
type input "V_FL-816"
type input "Перевод Стандарт"
type input "Корректура, Редактура, Приёмка по качеству, Постредактура машинного перевода, П…"
type input "Касымов Тимур"
type input "/Clients/FL_V/Orders/V_FL-816"
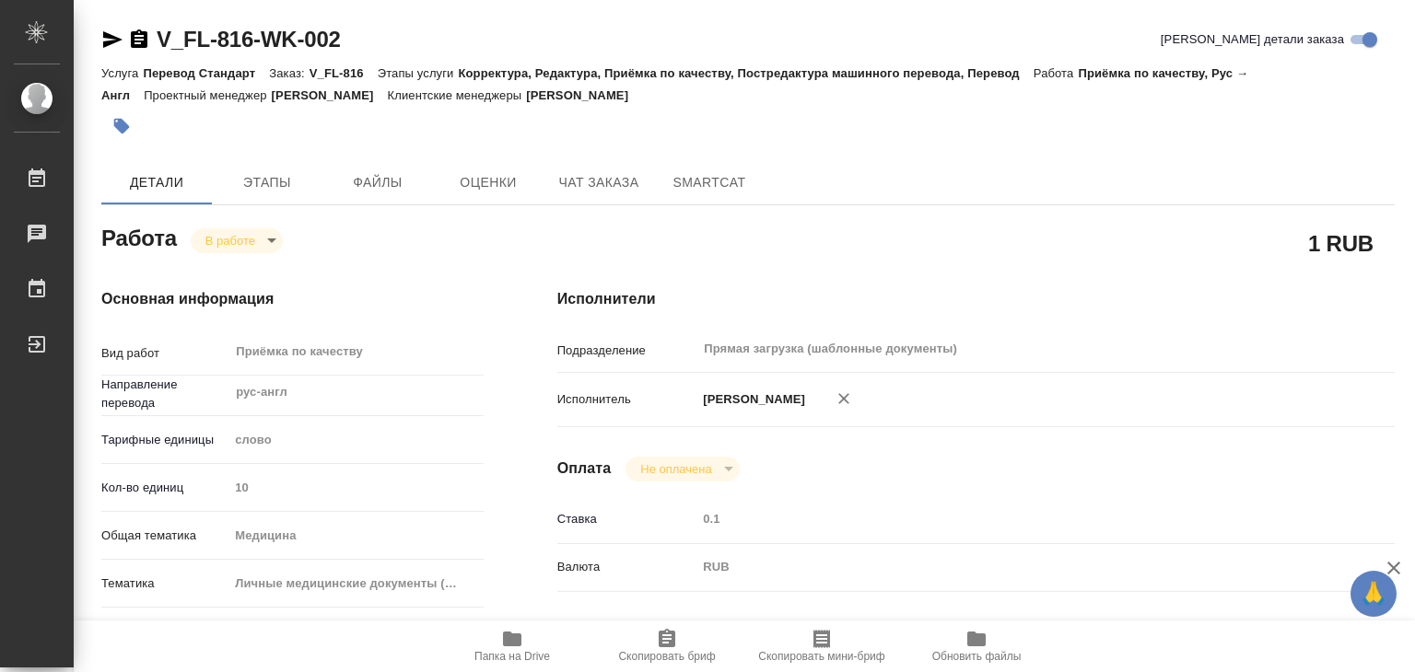
type textarea "x"
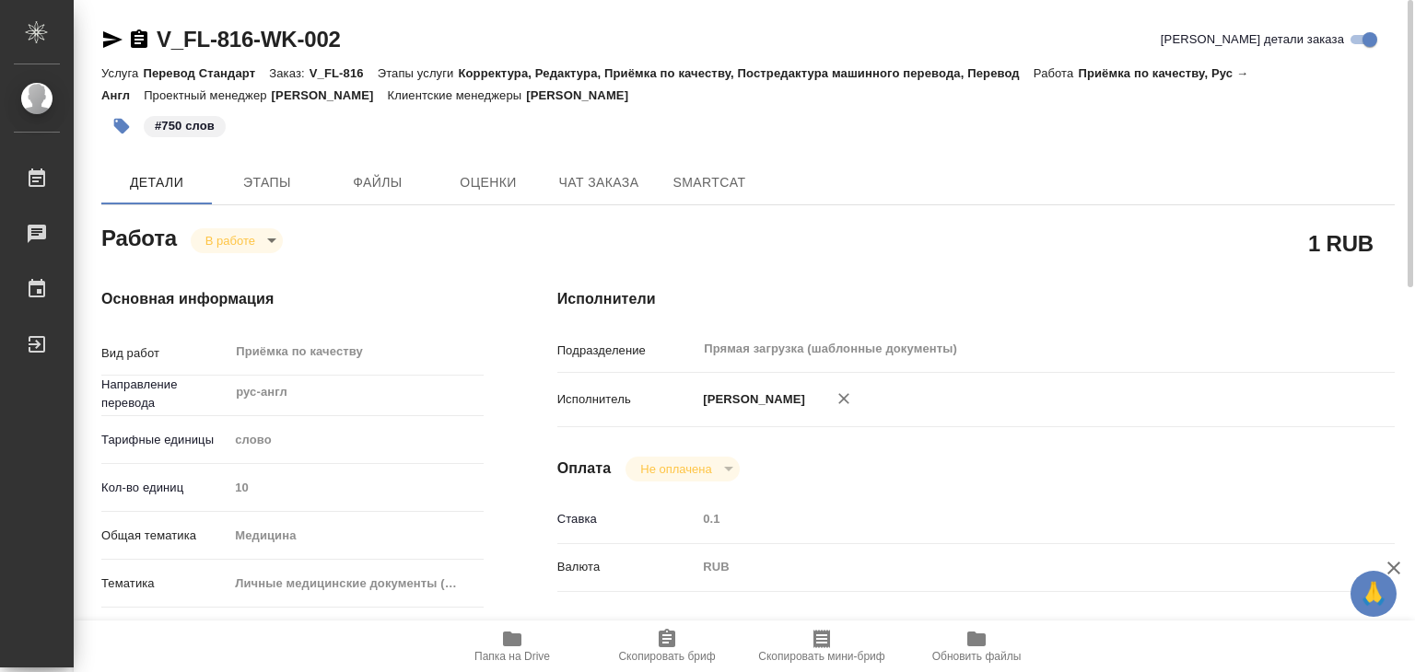
type textarea "x"
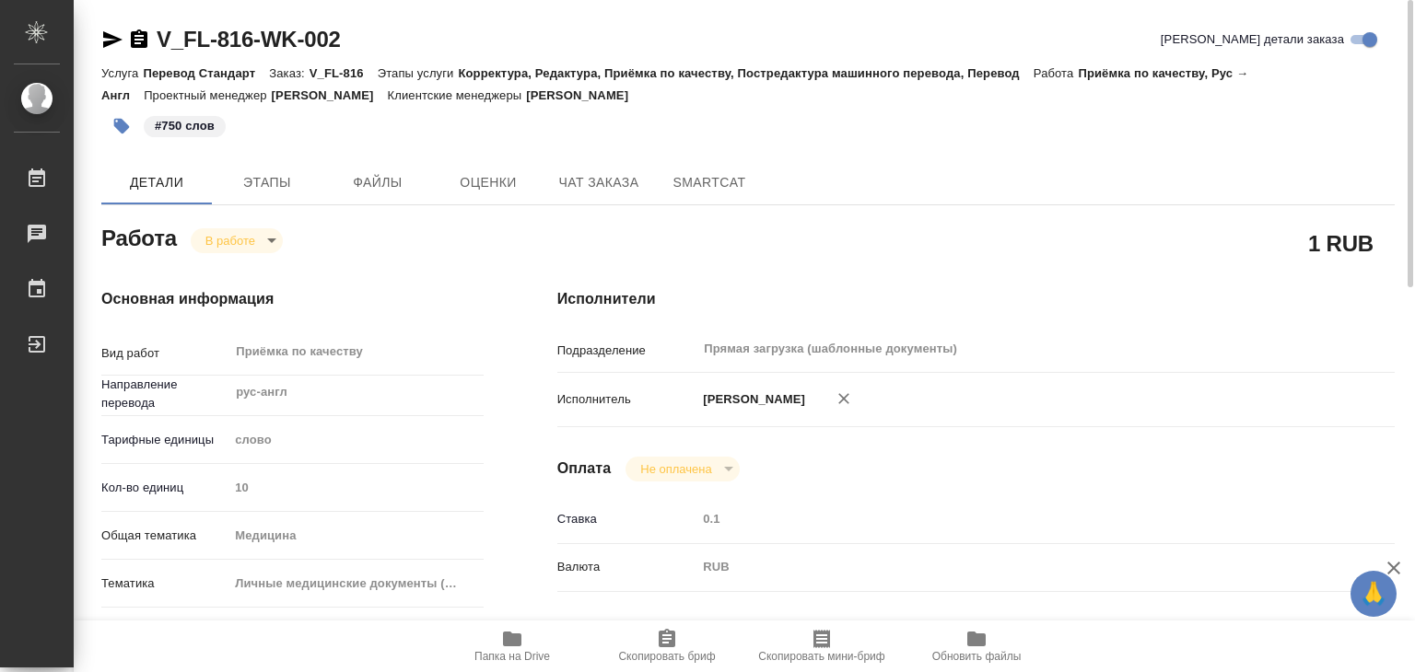
type textarea "x"
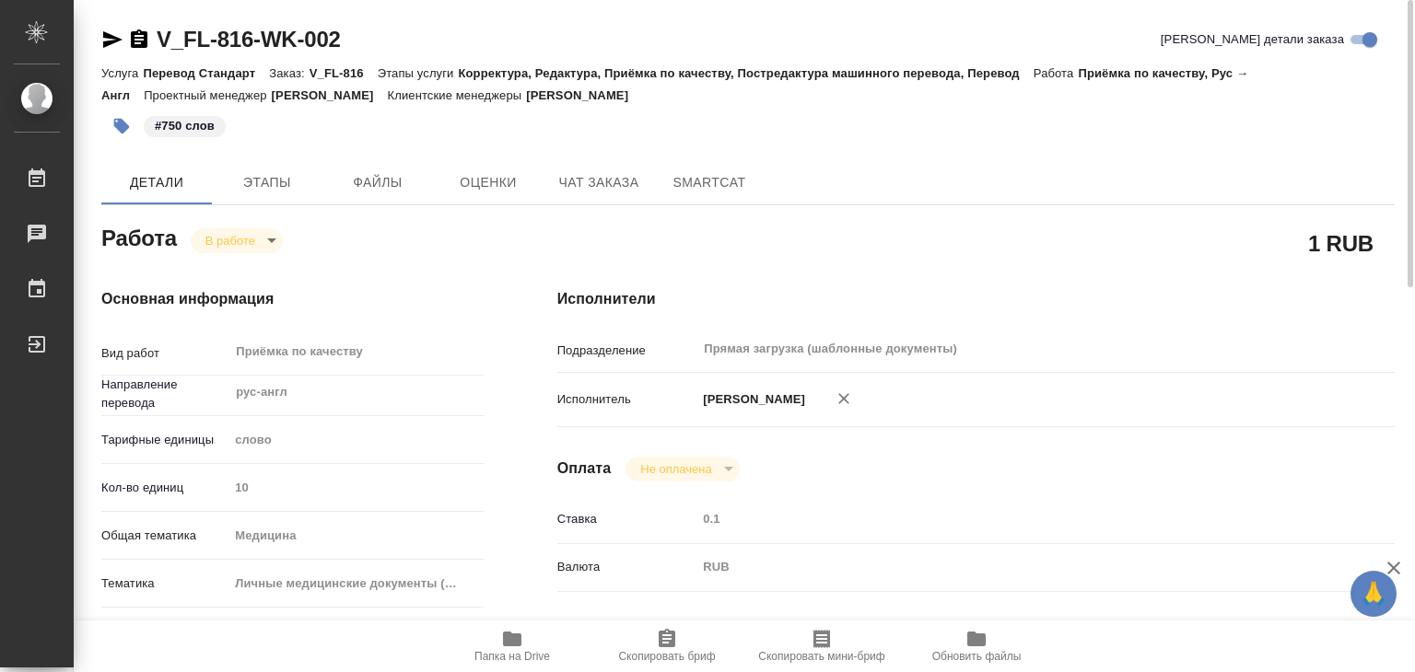
type textarea "x"
click at [516, 653] on span "Папка на Drive" at bounding box center [512, 656] width 76 height 13
drag, startPoint x: 715, startPoint y: 88, endPoint x: 606, endPoint y: 100, distance: 109.3
click at [606, 100] on div "Услуга Перевод Стандарт Заказ: V_FL-816 Этапы услуги Корректура, Редактура, При…" at bounding box center [747, 84] width 1293 height 44
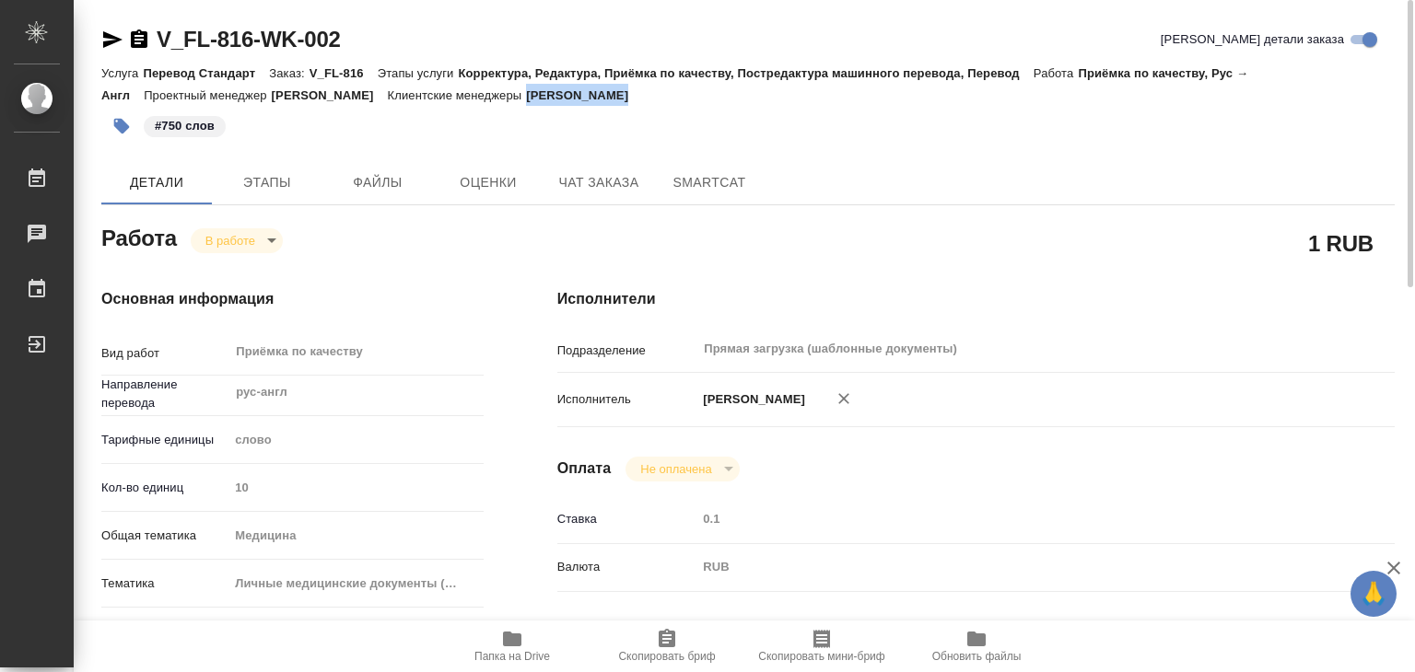
copy p "Касымов Тимур"
drag, startPoint x: 164, startPoint y: 29, endPoint x: 251, endPoint y: 50, distance: 90.0
click at [251, 50] on div "V_FL-816-WK-002" at bounding box center [220, 39] width 239 height 29
copy link "V_FL-816"
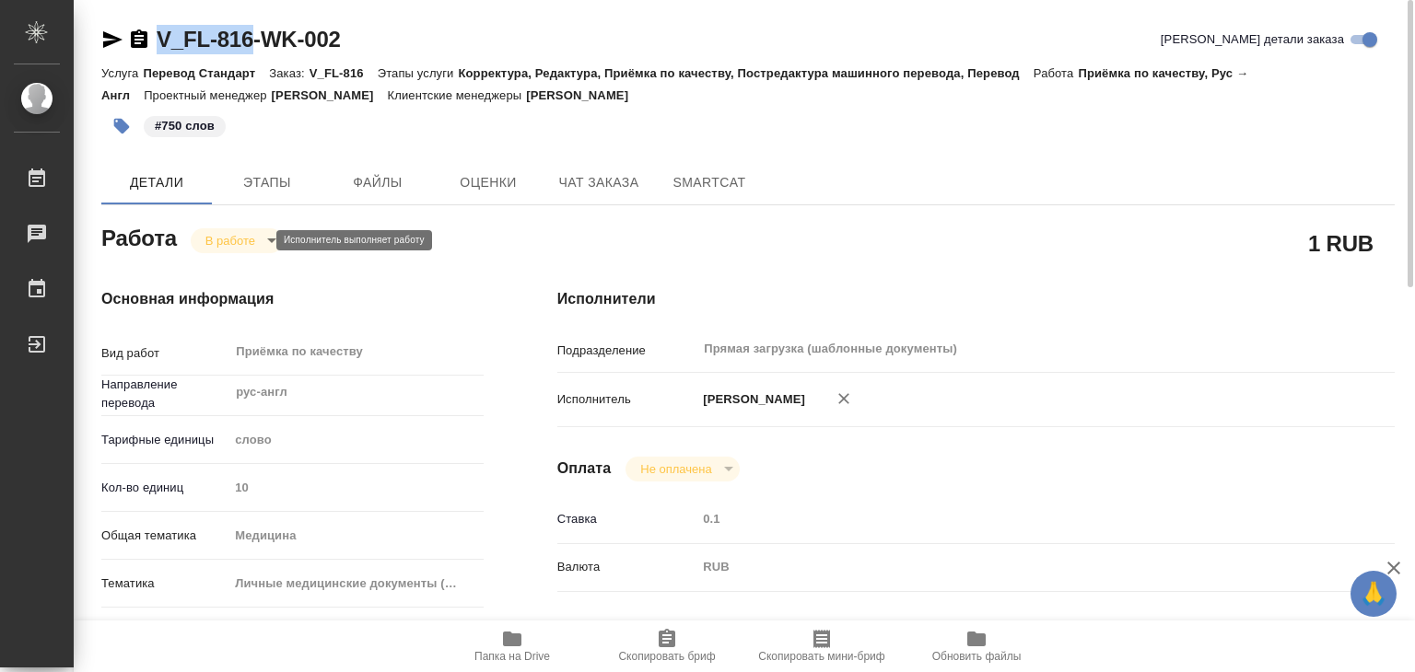
click at [228, 233] on body "🙏 .cls-1 fill:#fff; AWATERA Alilekova Valeriya Работы 0 Чаты График Выйти V_FL-…" at bounding box center [707, 336] width 1415 height 672
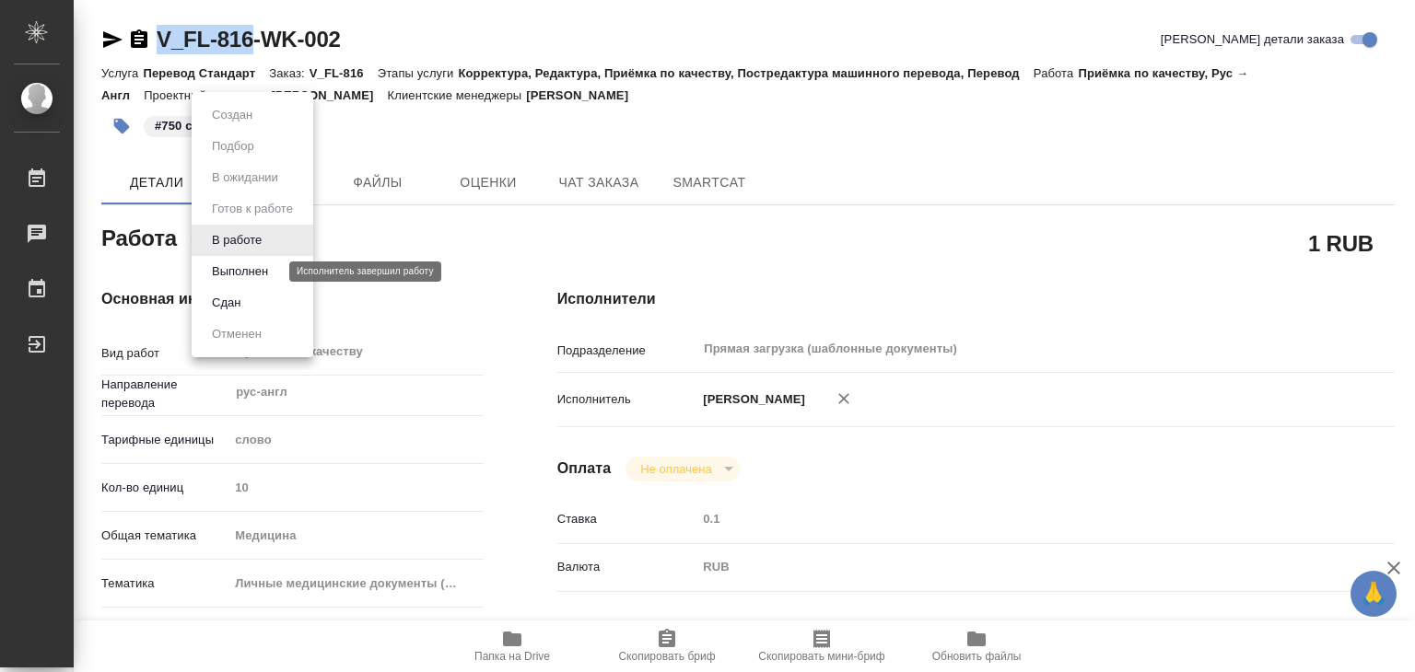
click at [261, 271] on button "Выполнен" at bounding box center [239, 272] width 67 height 20
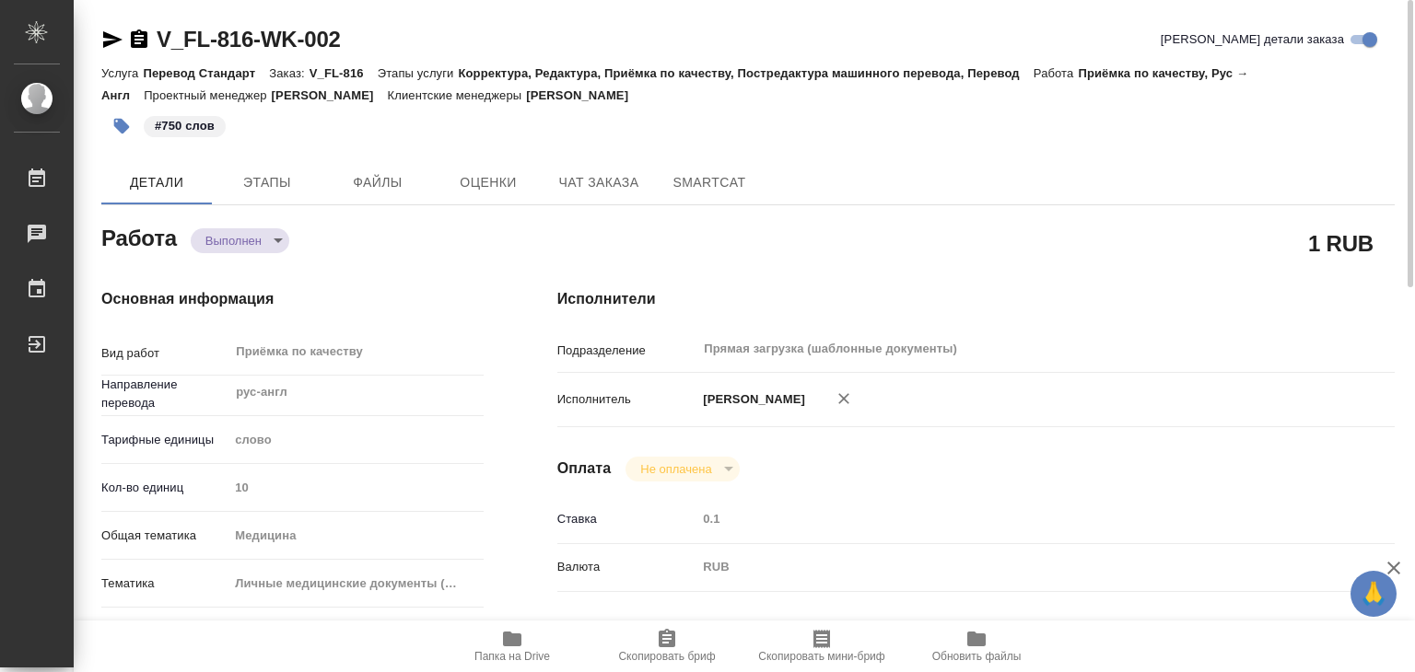
type textarea "x"
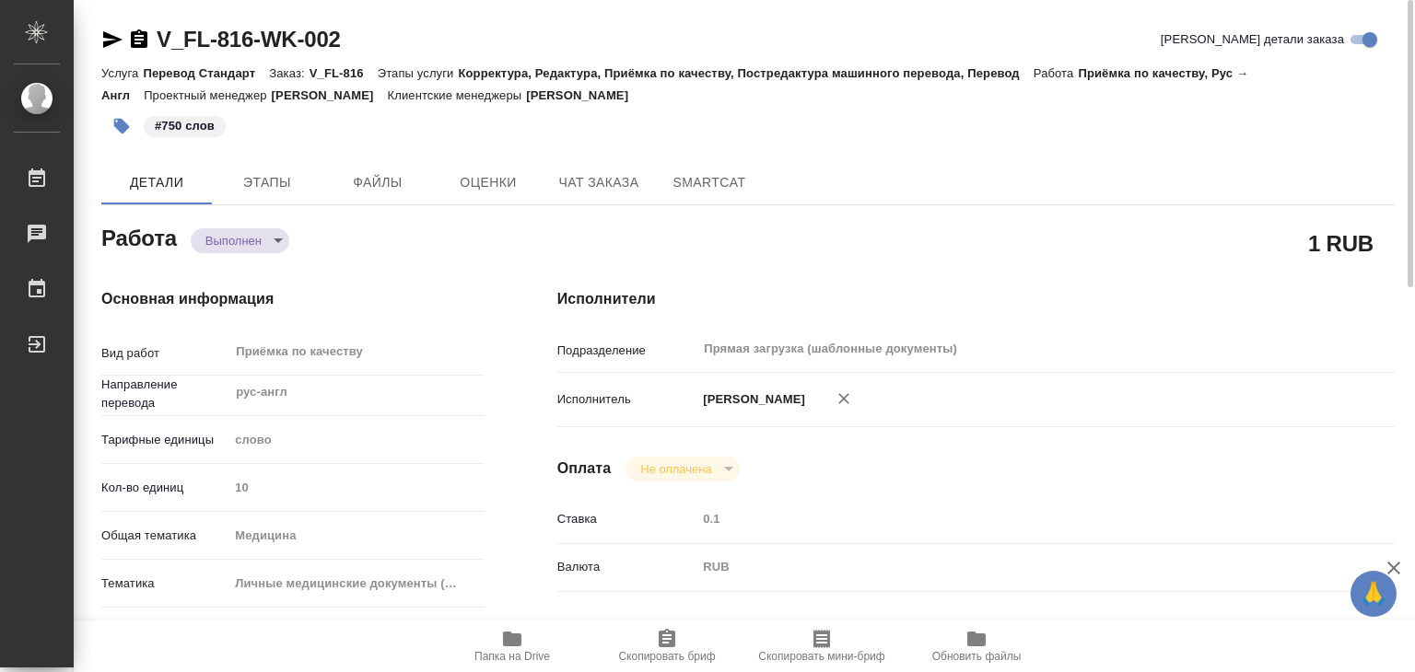
type textarea "x"
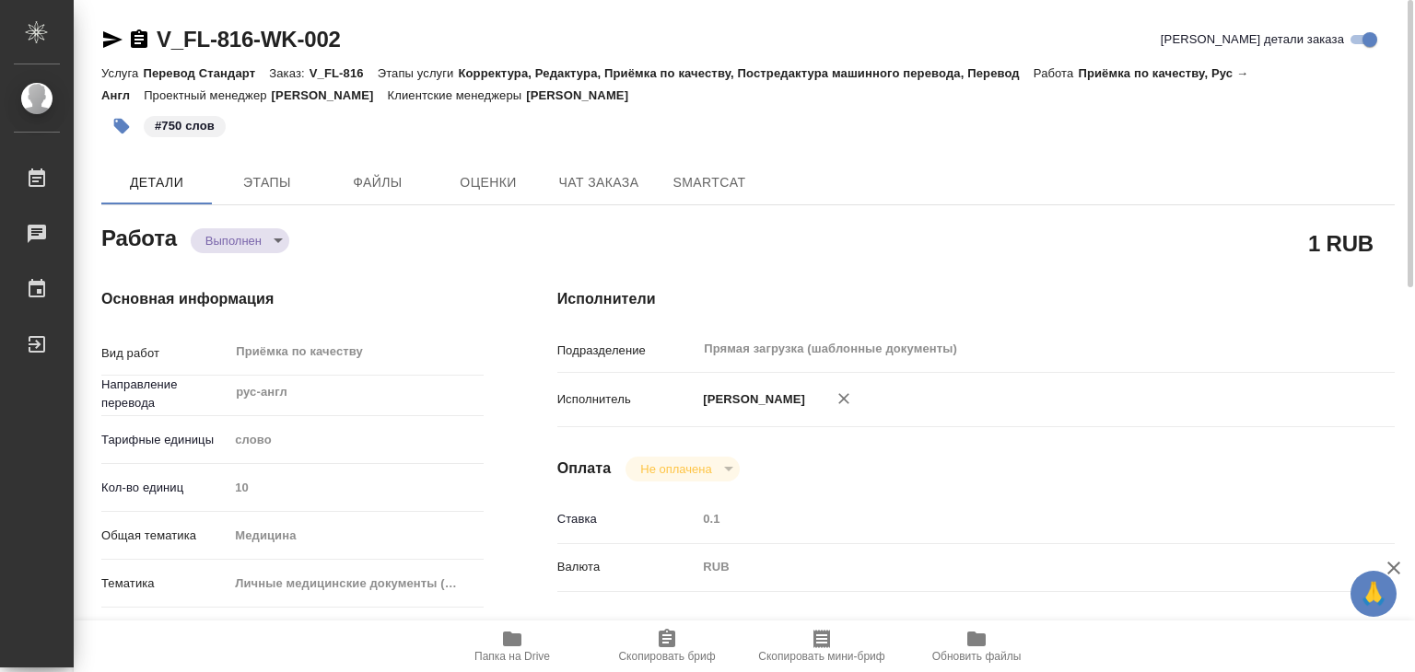
type textarea "x"
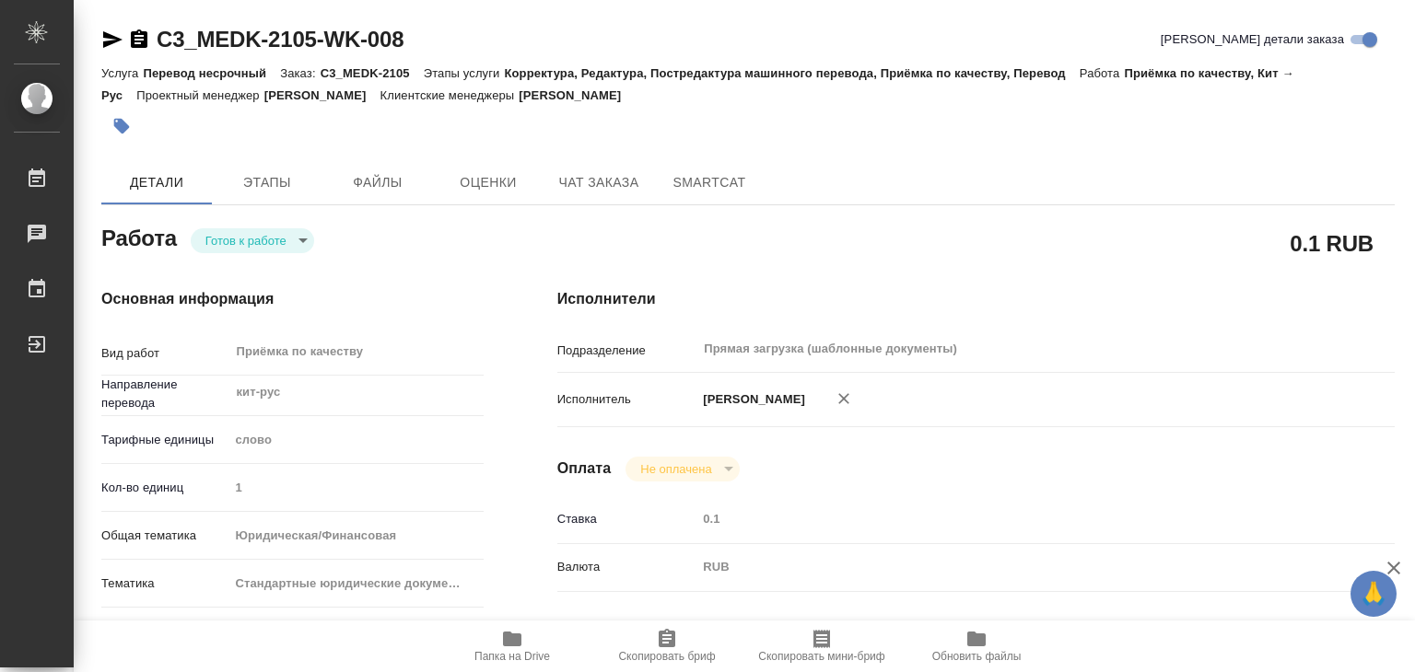
scroll to position [92, 0]
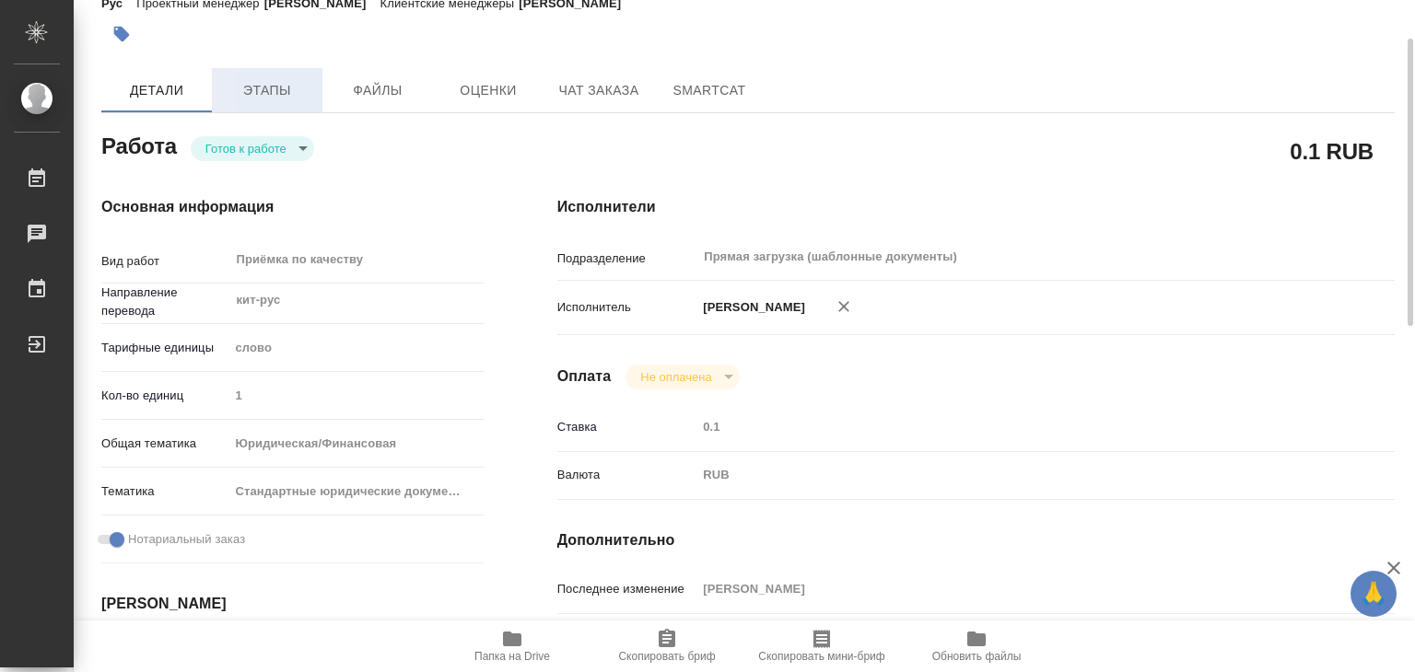
click at [284, 75] on button "Этапы" at bounding box center [267, 90] width 111 height 44
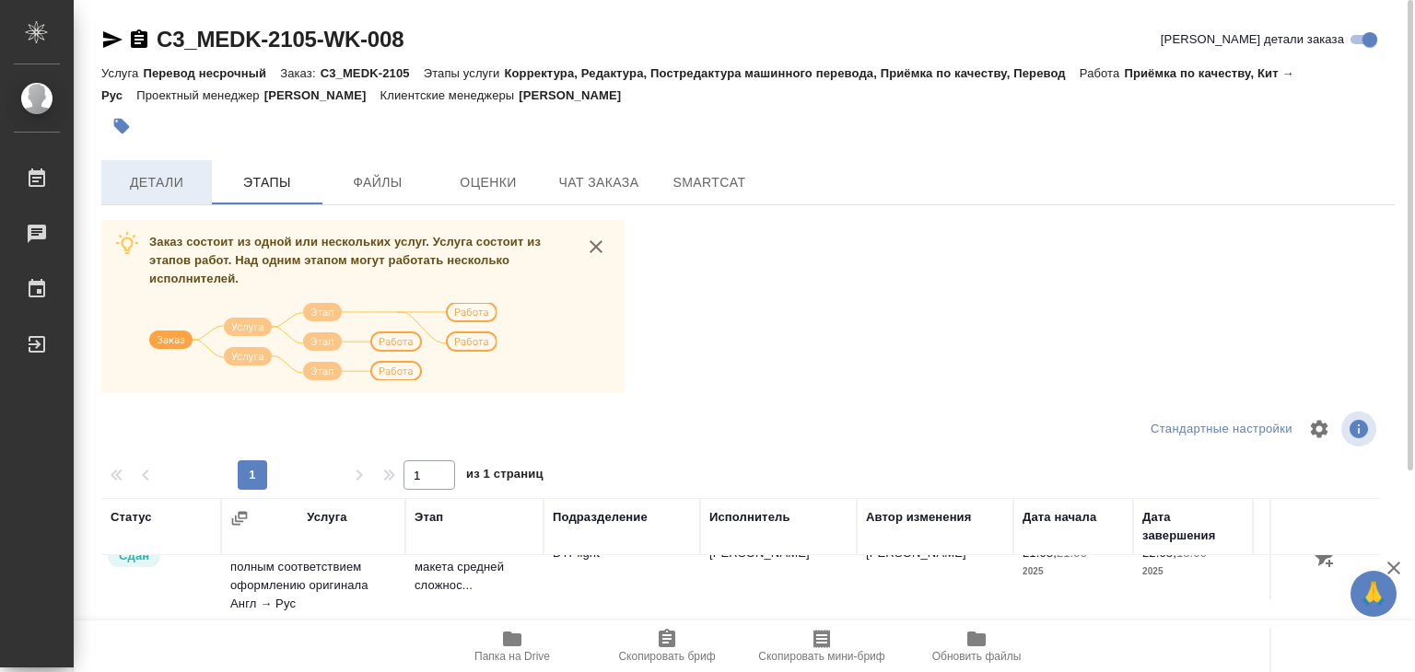
click at [180, 172] on span "Детали" at bounding box center [156, 182] width 88 height 23
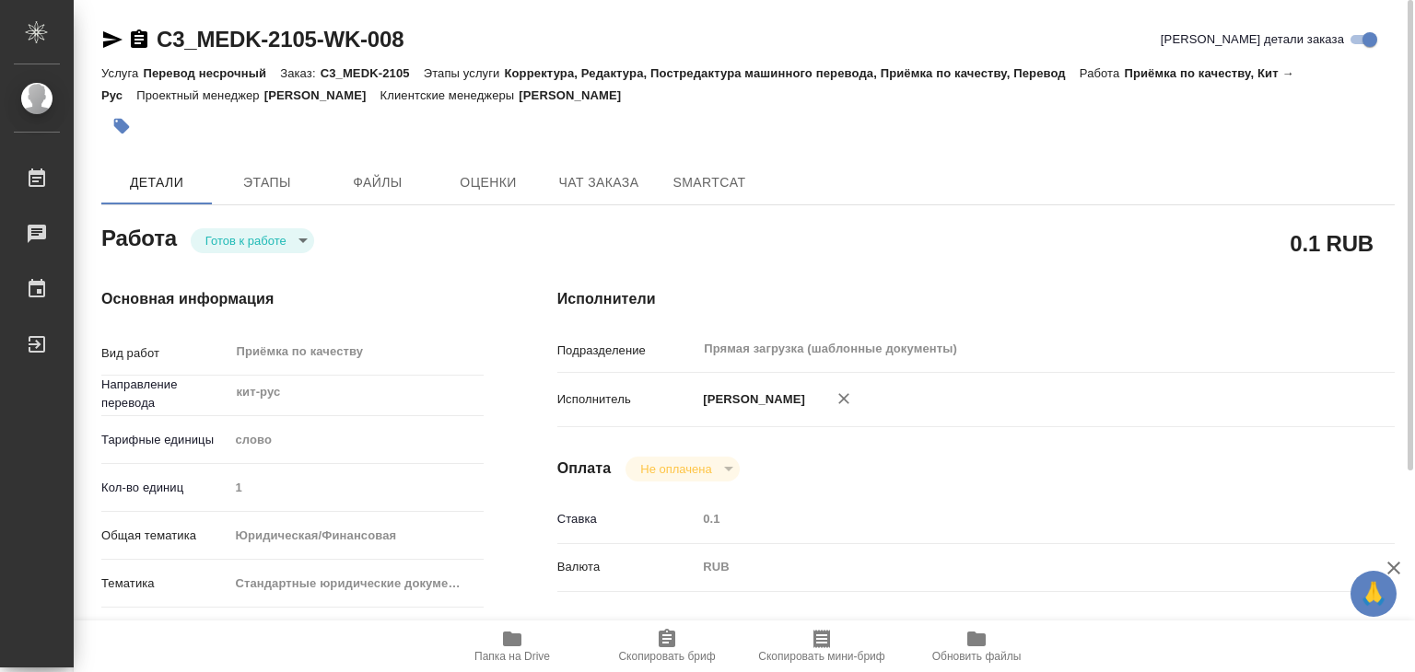
type textarea "x"
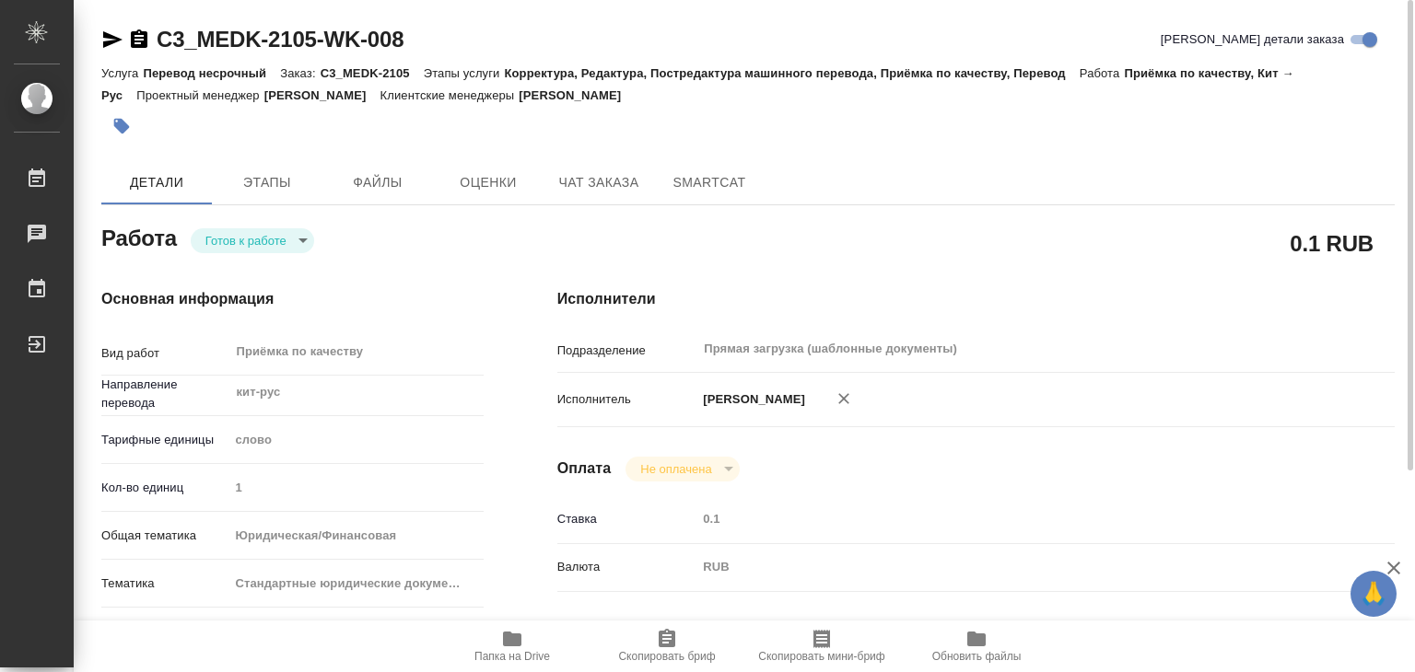
click at [280, 246] on body "🙏 .cls-1 fill:#fff; AWATERA Alilekova Valeriya Работы 0 Чаты График Выйти C3_ME…" at bounding box center [707, 336] width 1415 height 672
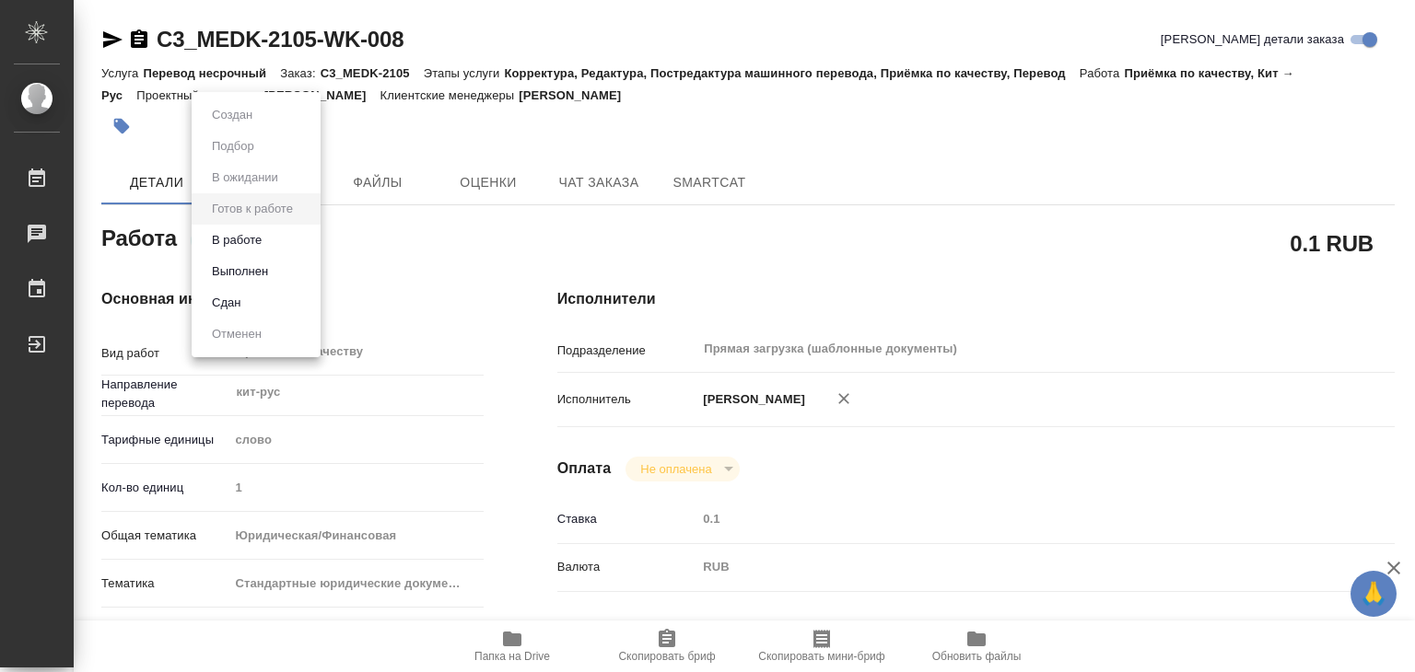
click at [279, 242] on li "В работе" at bounding box center [256, 240] width 129 height 31
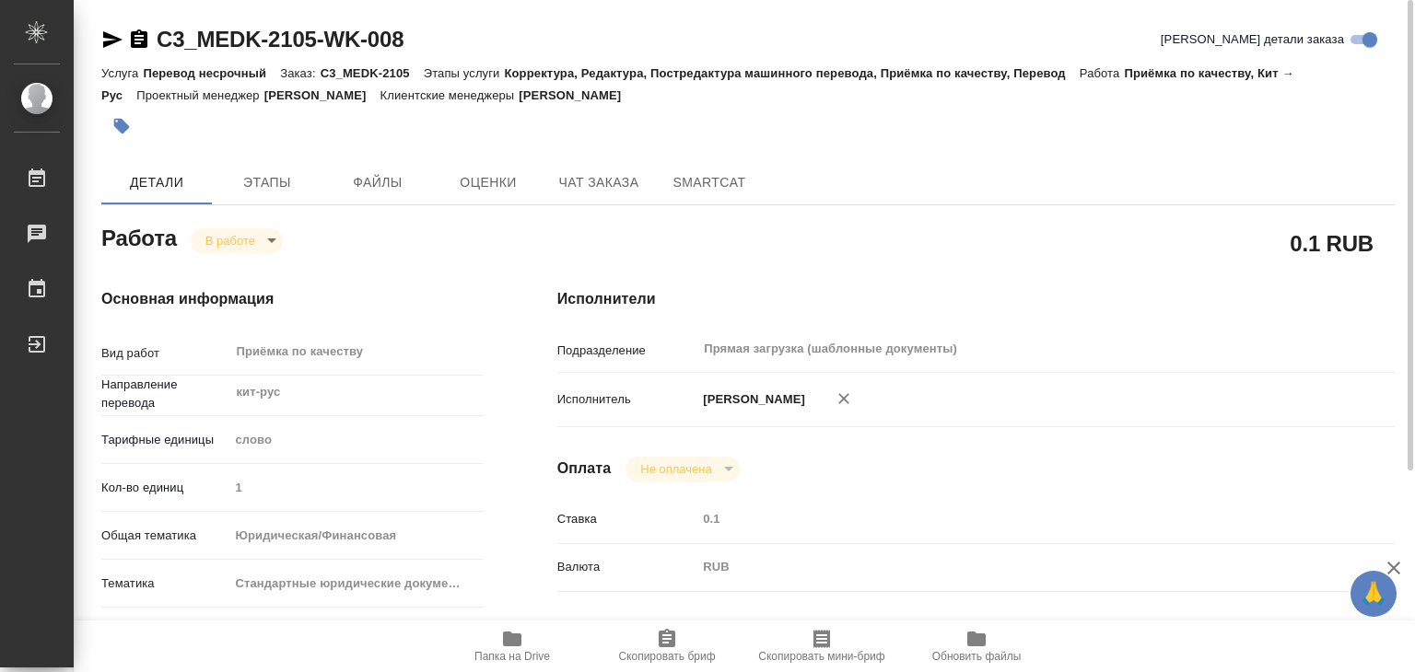
type textarea "x"
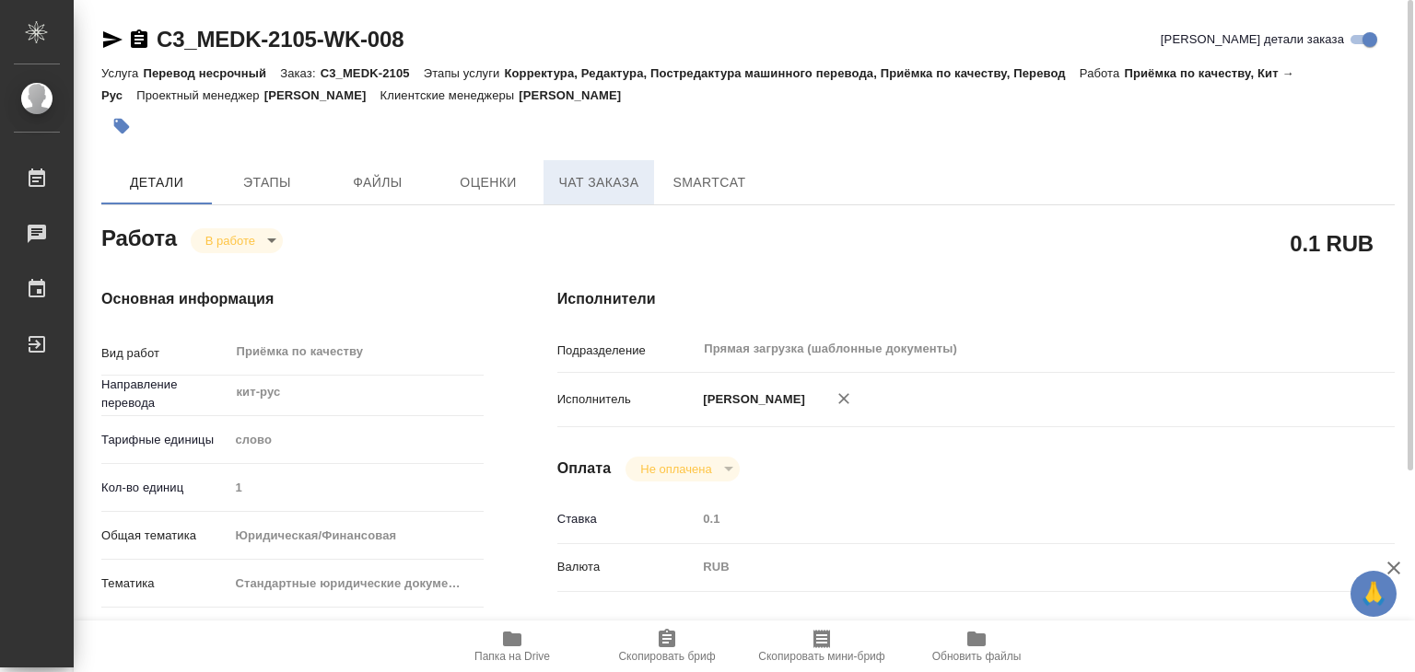
type textarea "x"
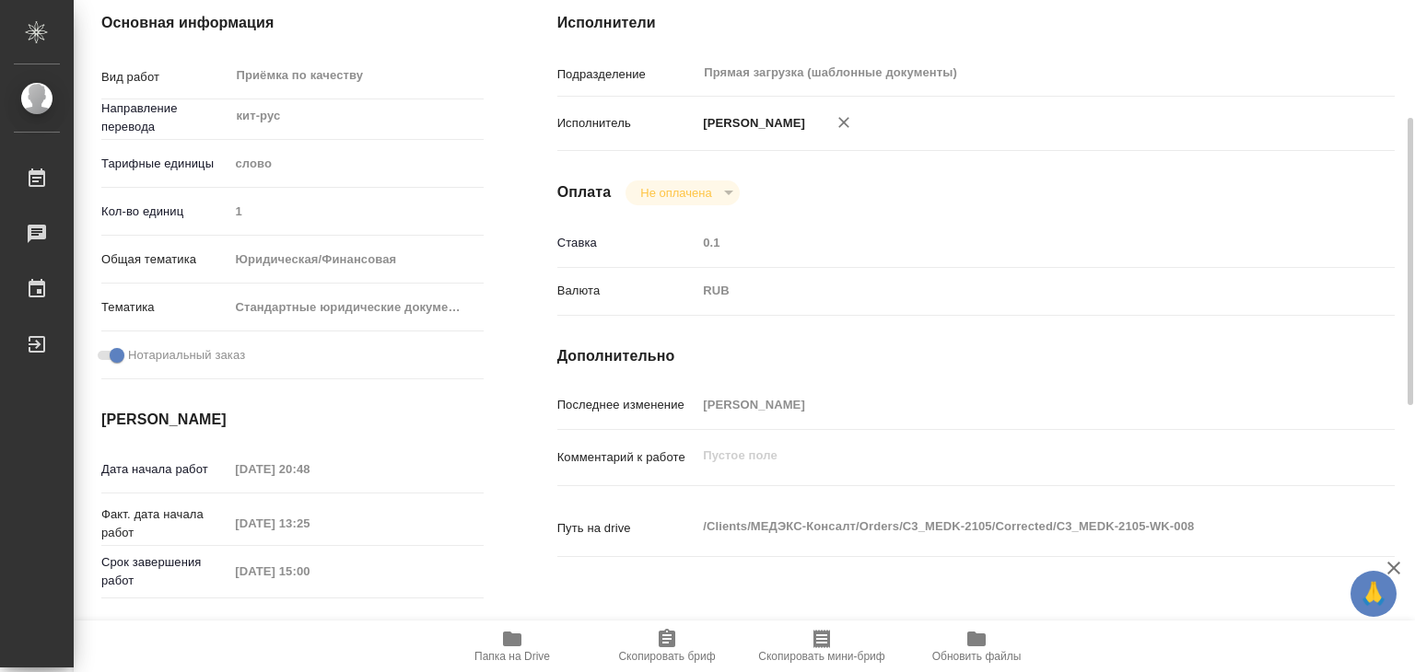
type textarea "x"
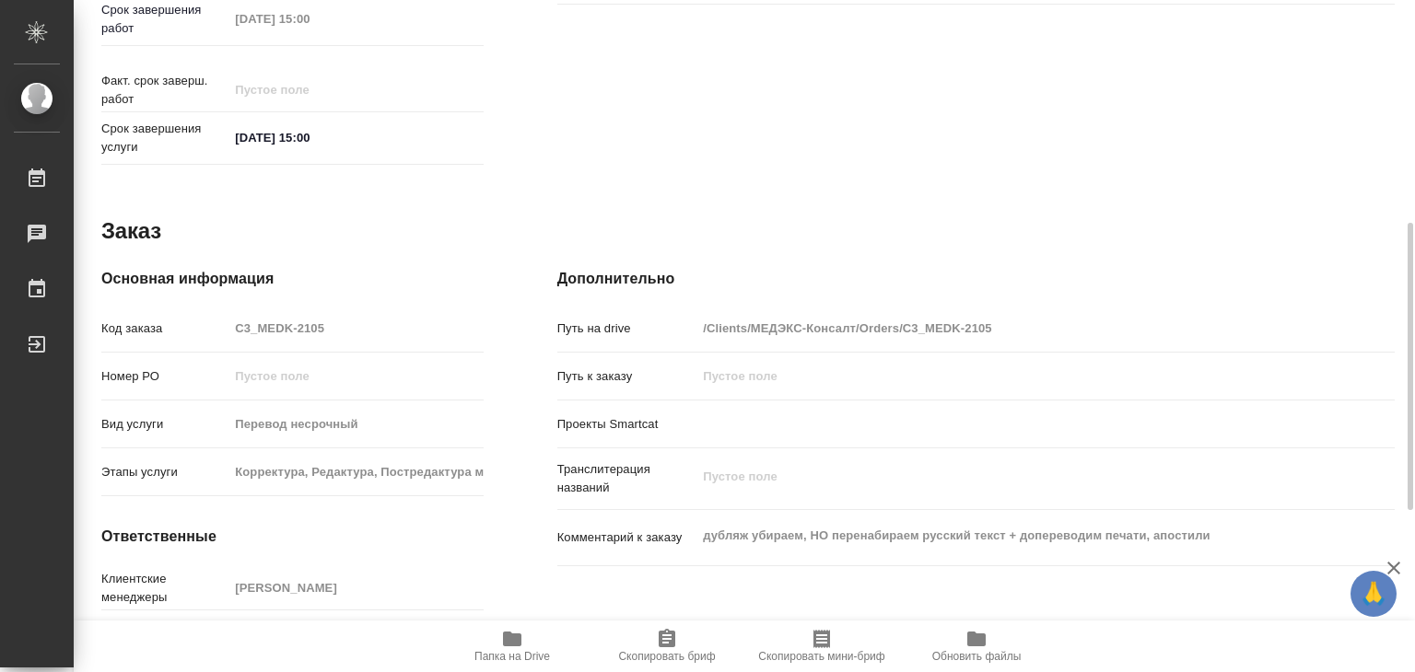
scroll to position [899, 0]
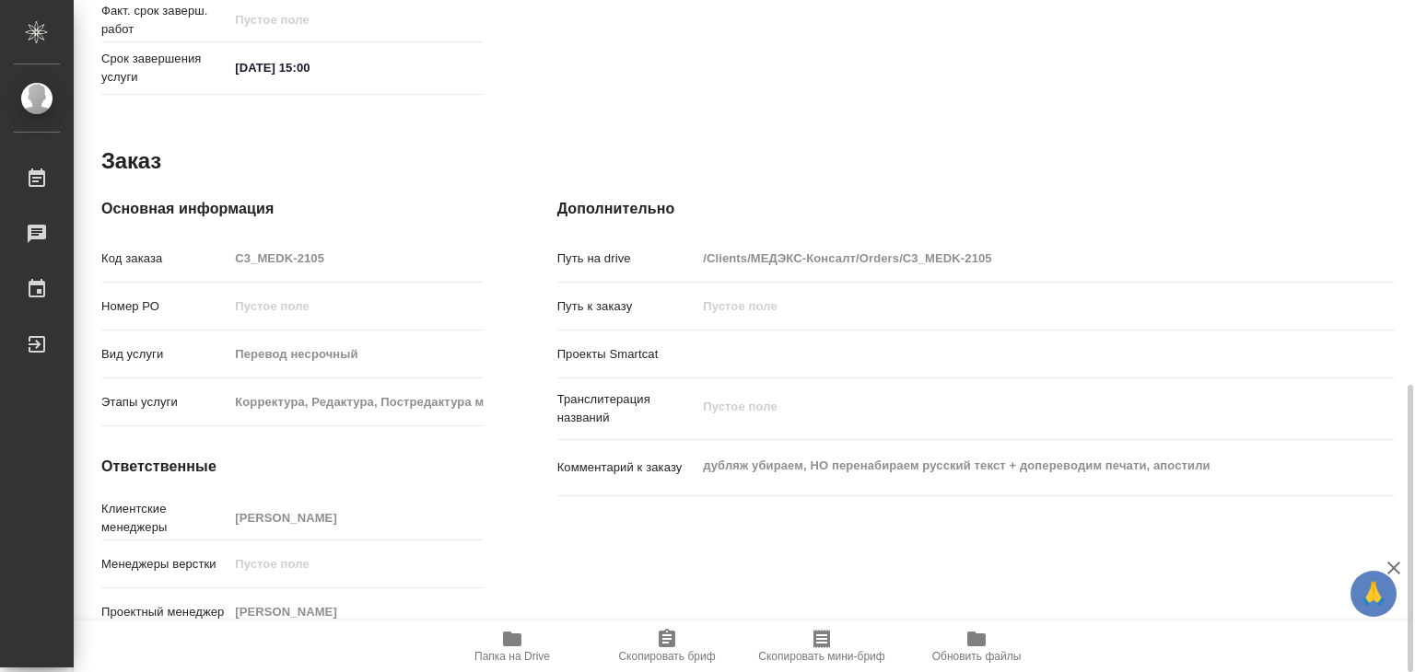
click at [505, 650] on span "Папка на Drive" at bounding box center [512, 656] width 76 height 13
drag, startPoint x: 1414, startPoint y: 419, endPoint x: 1406, endPoint y: 119, distance: 300.4
click at [1406, 119] on div at bounding box center [1408, 336] width 14 height 672
click at [1393, 567] on icon "button" at bounding box center [1393, 568] width 13 height 13
click at [958, 448] on div "Комментарий к заказу дубляж убираем, НО перенабираем русский текст + допереводи…" at bounding box center [975, 468] width 837 height 41
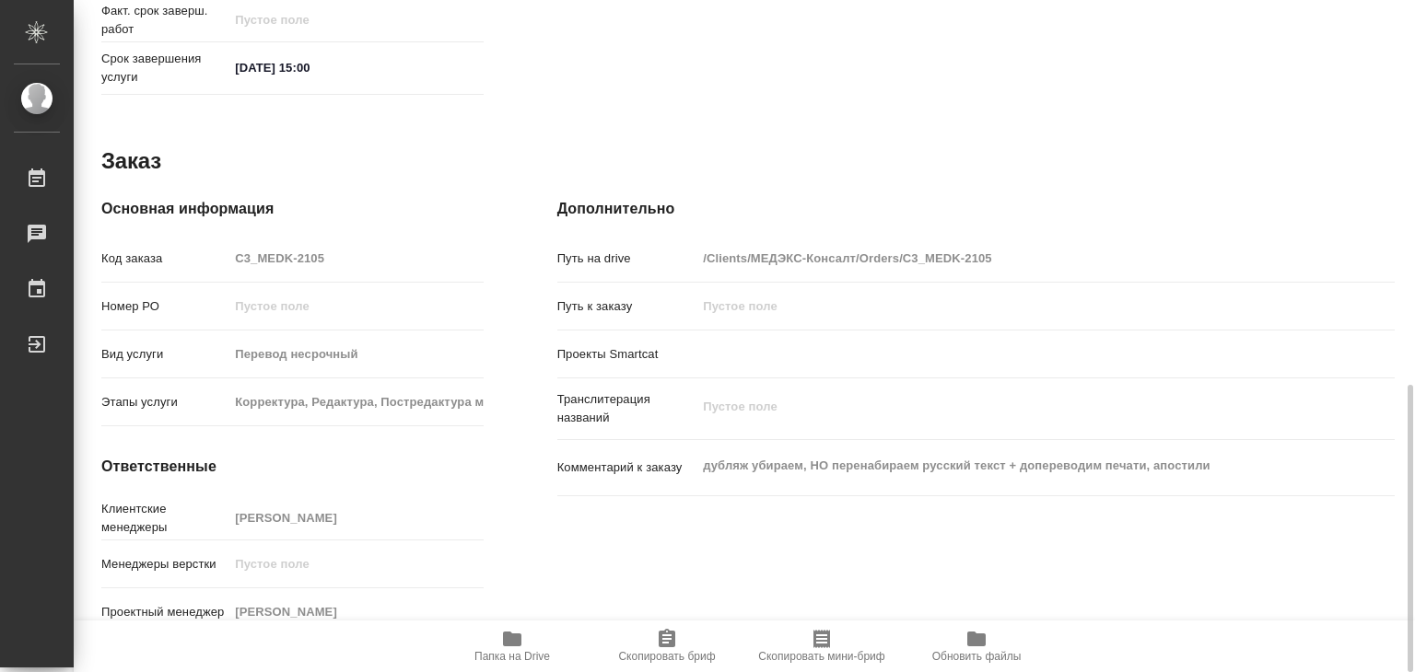
click at [756, 389] on div "x" at bounding box center [1010, 409] width 628 height 41
click at [880, 339] on div "Проекты Smartcat" at bounding box center [975, 354] width 837 height 32
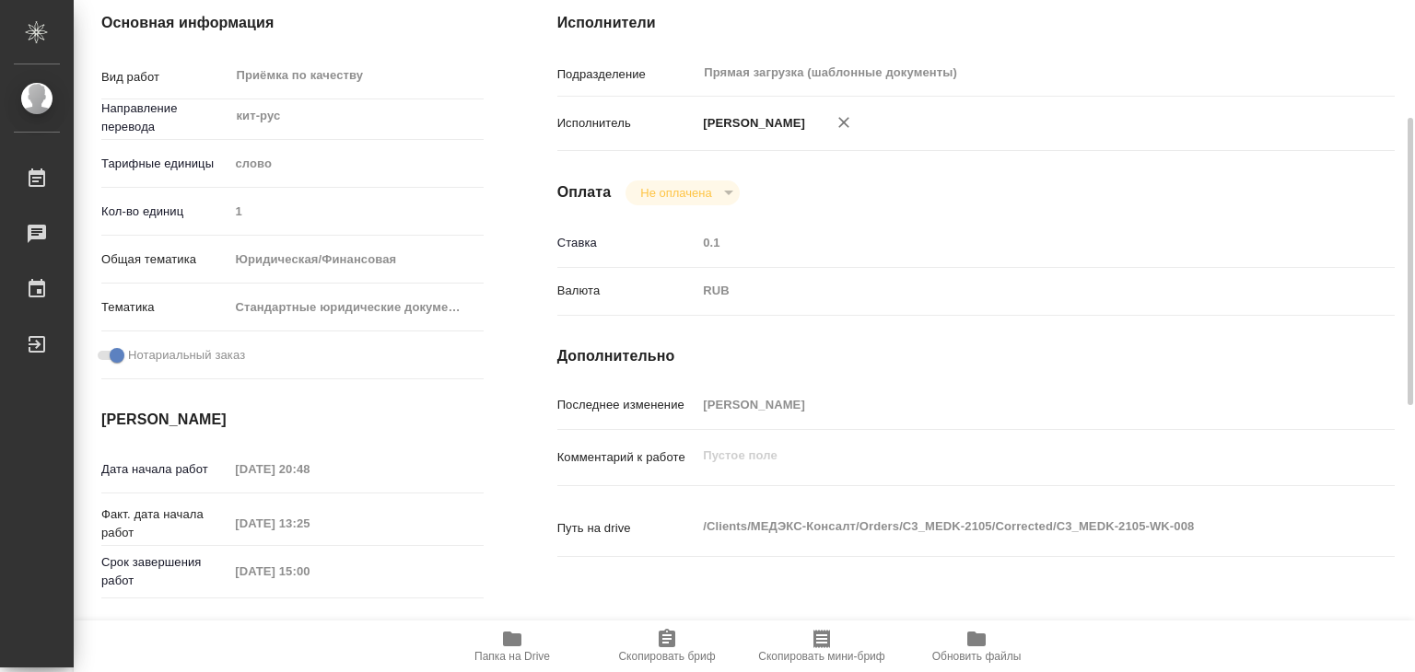
scroll to position [92, 0]
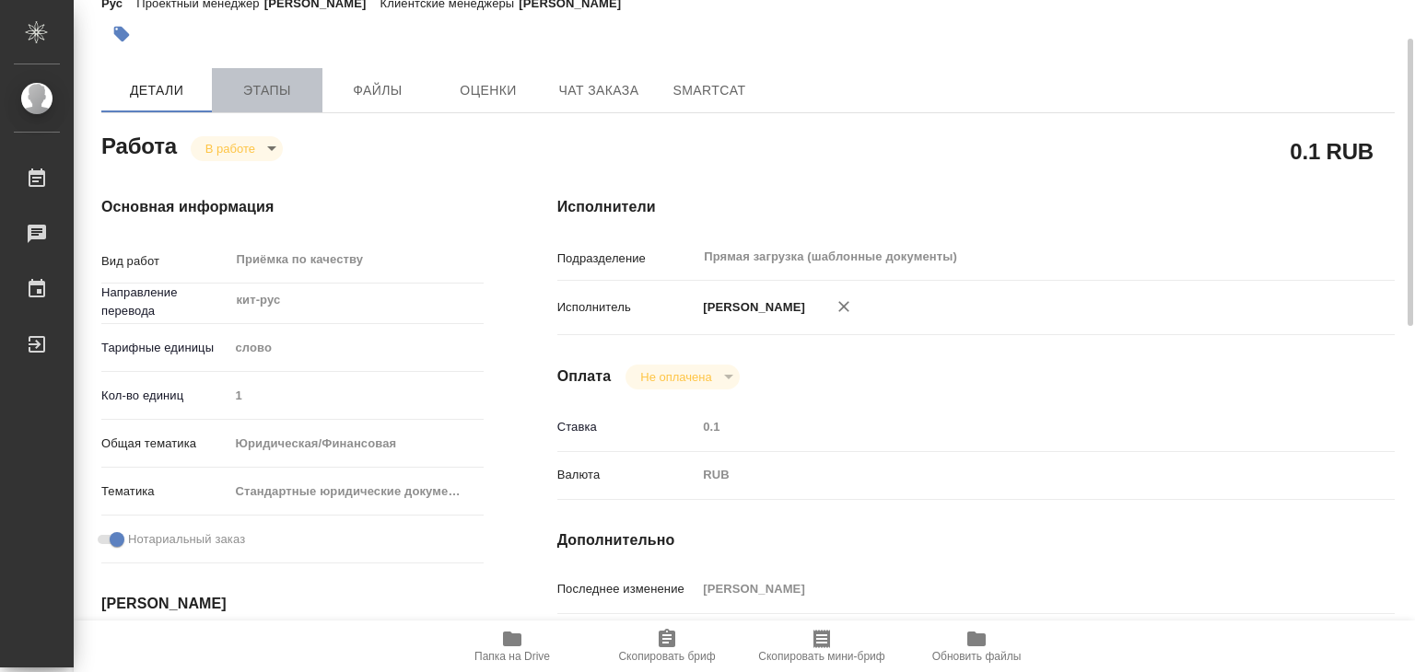
click at [284, 86] on span "Этапы" at bounding box center [267, 90] width 88 height 23
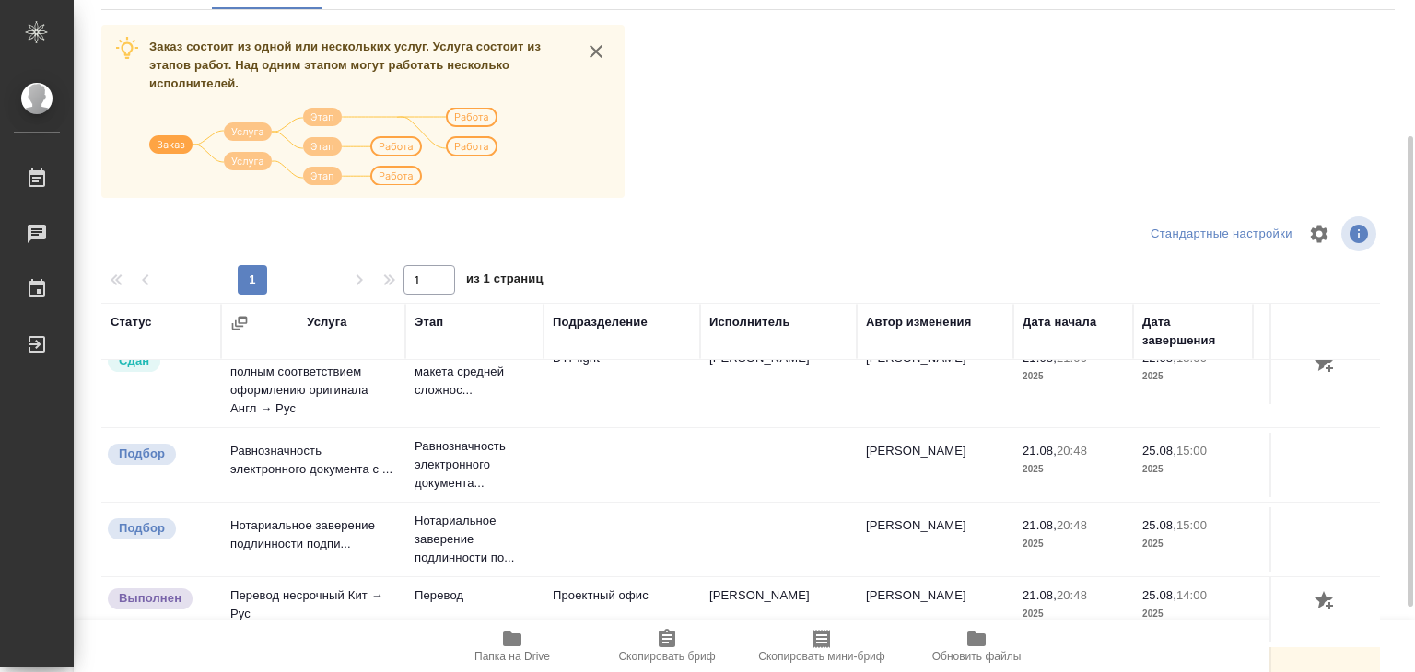
scroll to position [103, 0]
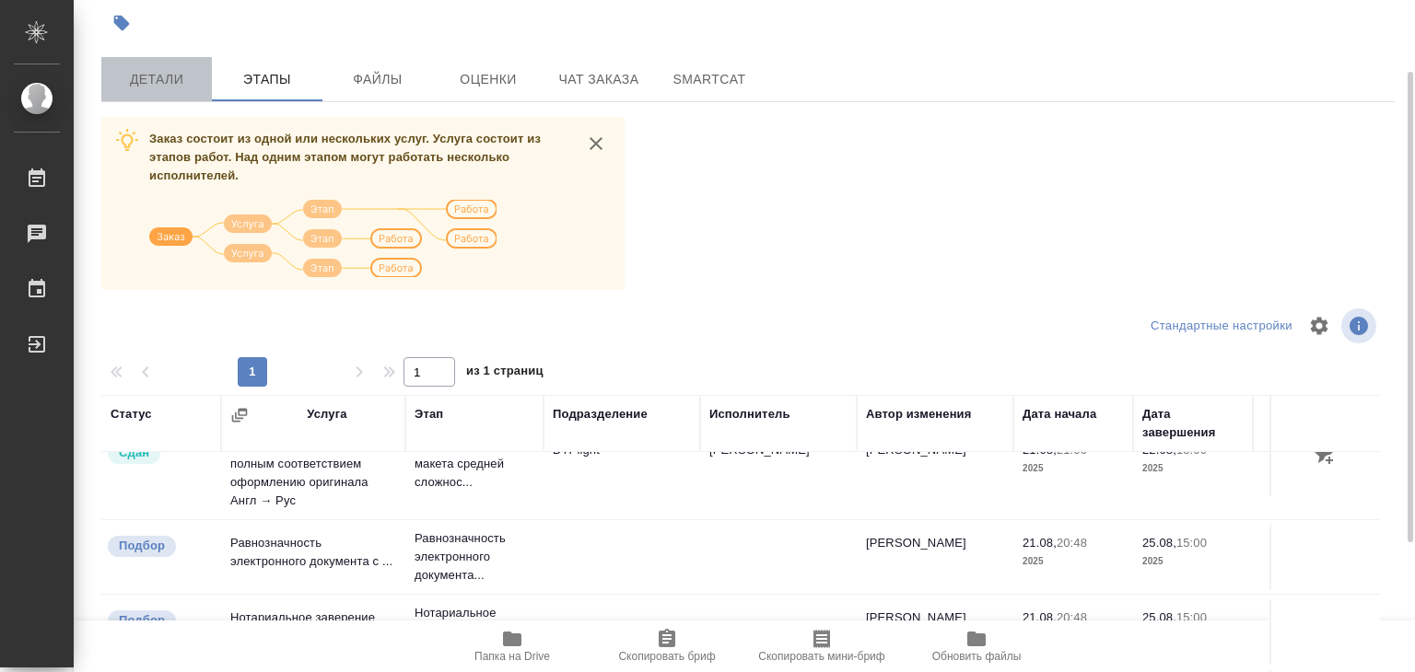
click at [167, 84] on span "Детали" at bounding box center [156, 79] width 88 height 23
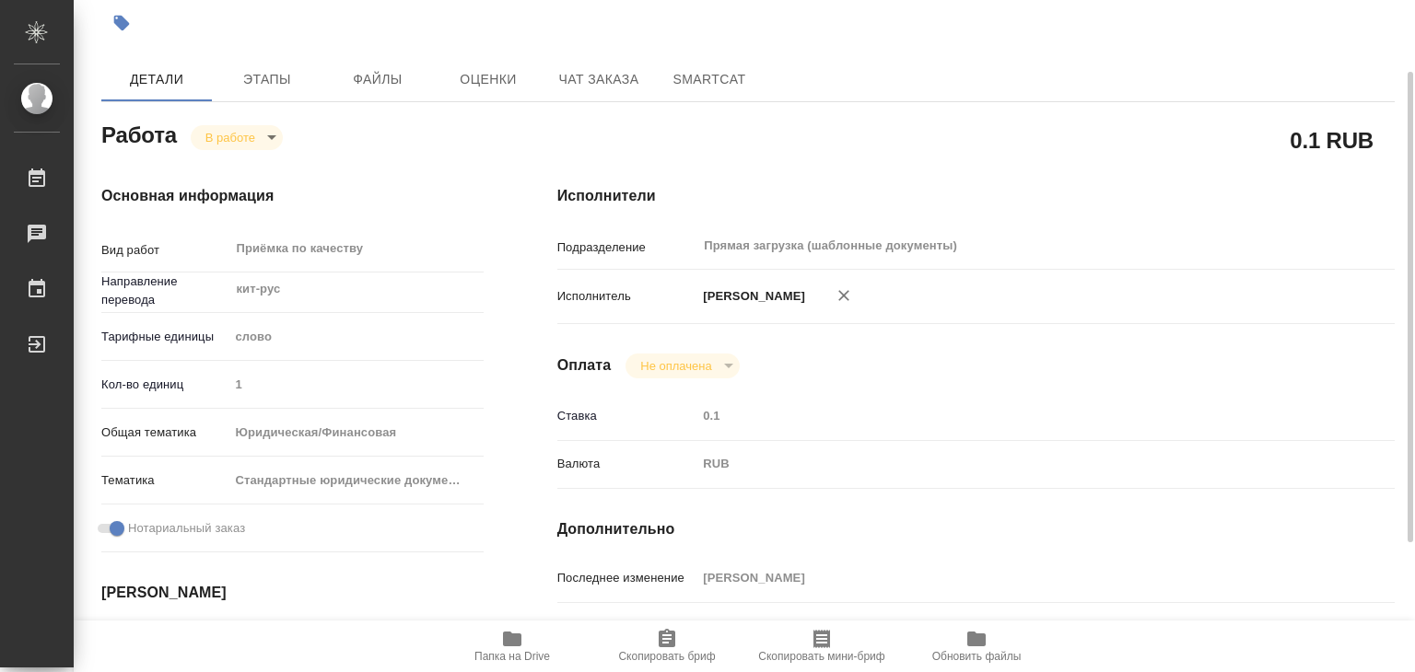
type textarea "x"
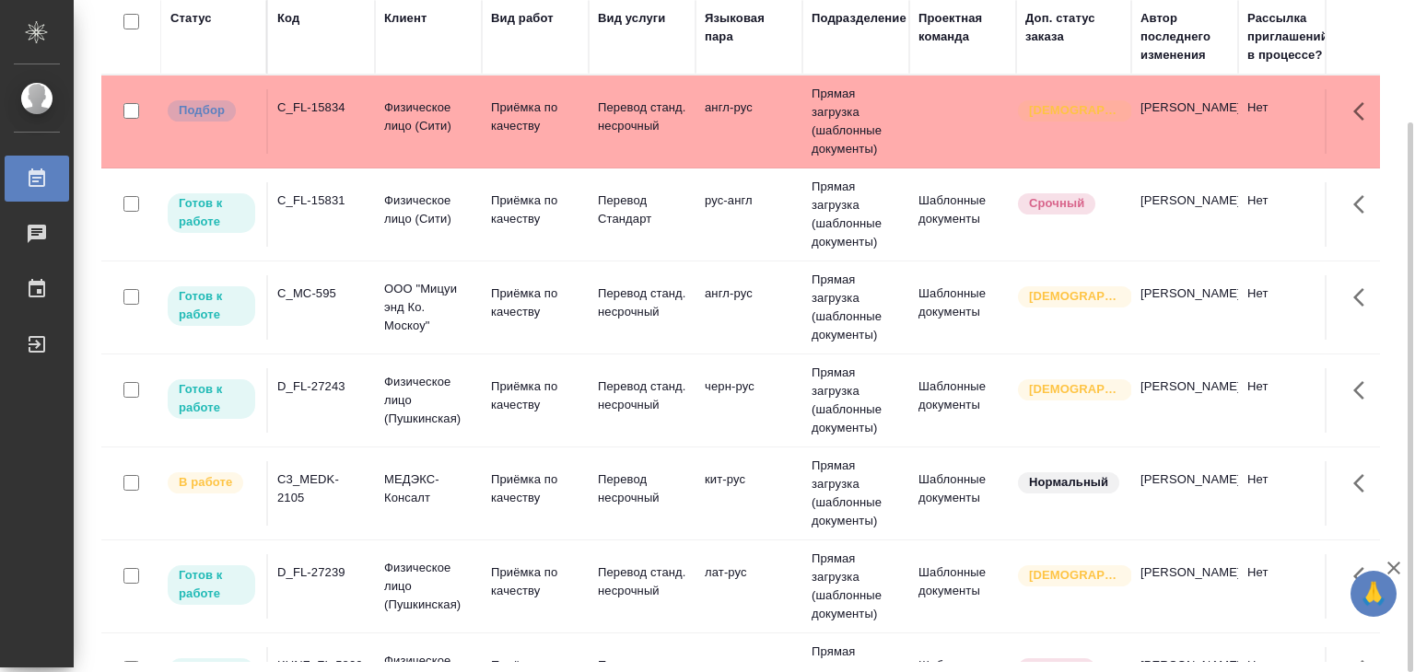
click at [327, 89] on td "C_FL-15834" at bounding box center [321, 121] width 107 height 64
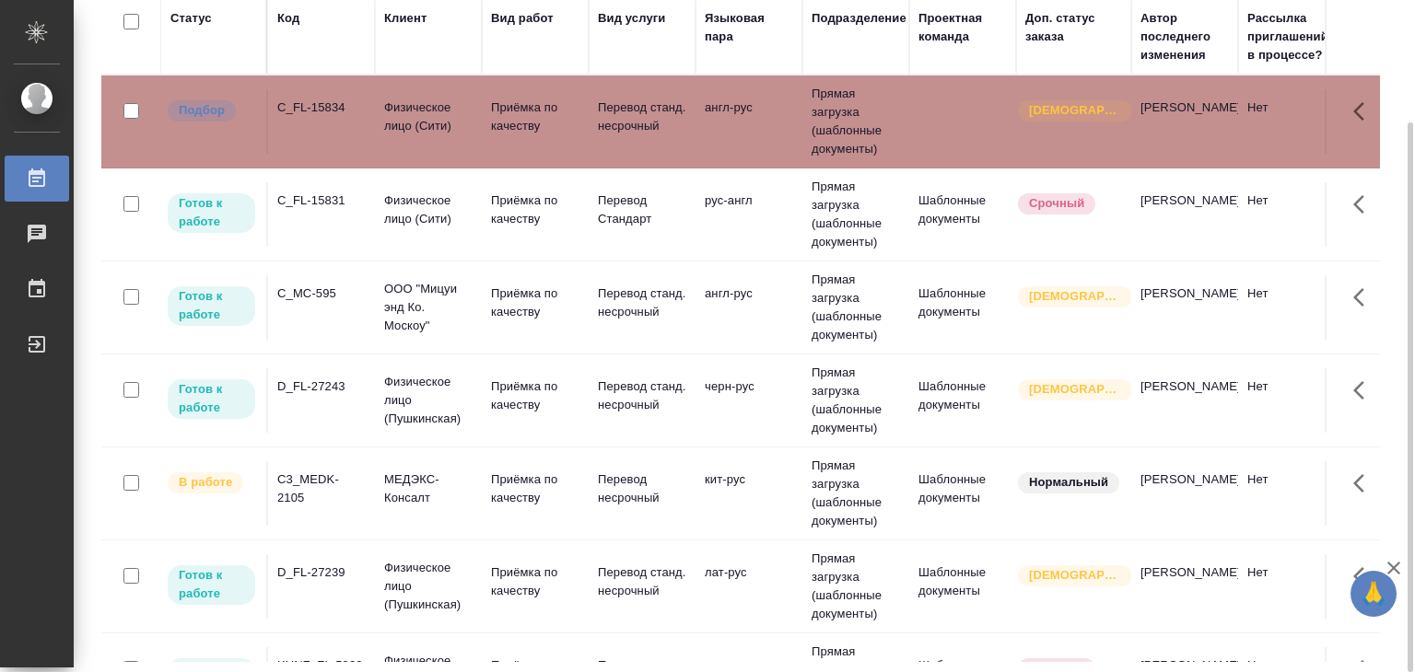
scroll to position [368, 0]
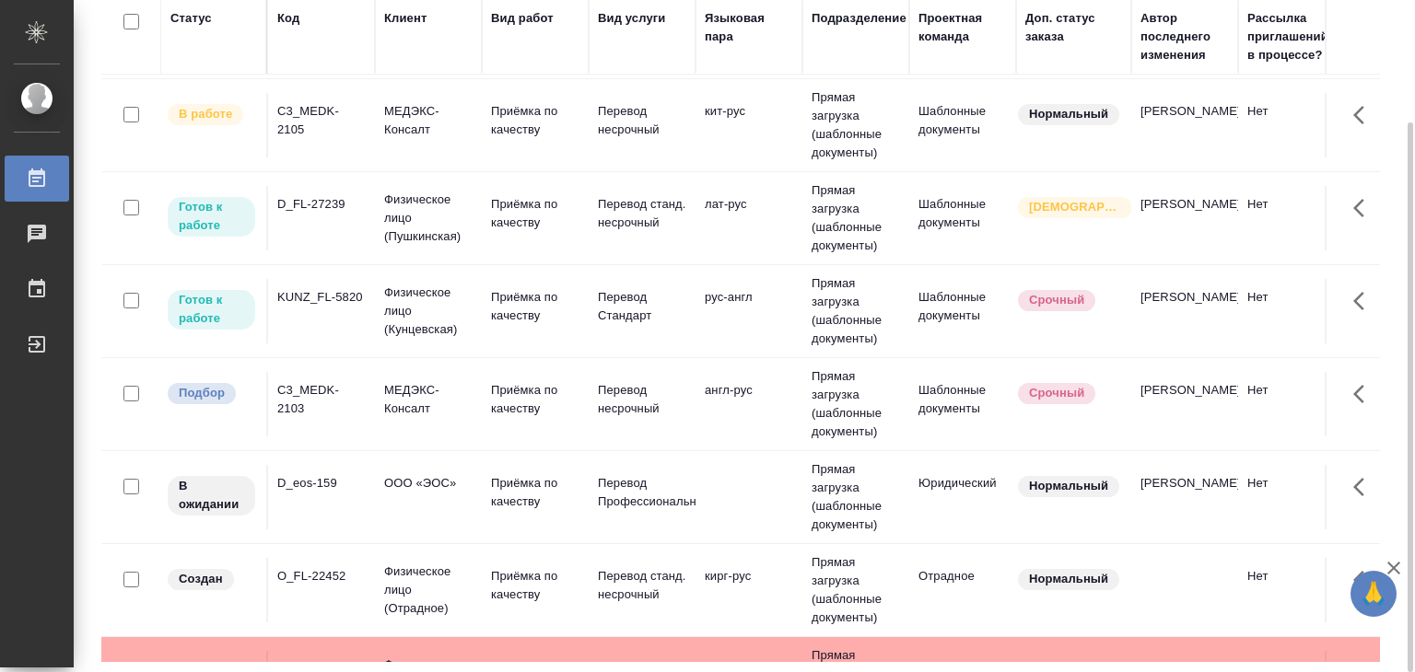
click at [368, 402] on td "C3_MEDK-2103" at bounding box center [321, 404] width 107 height 64
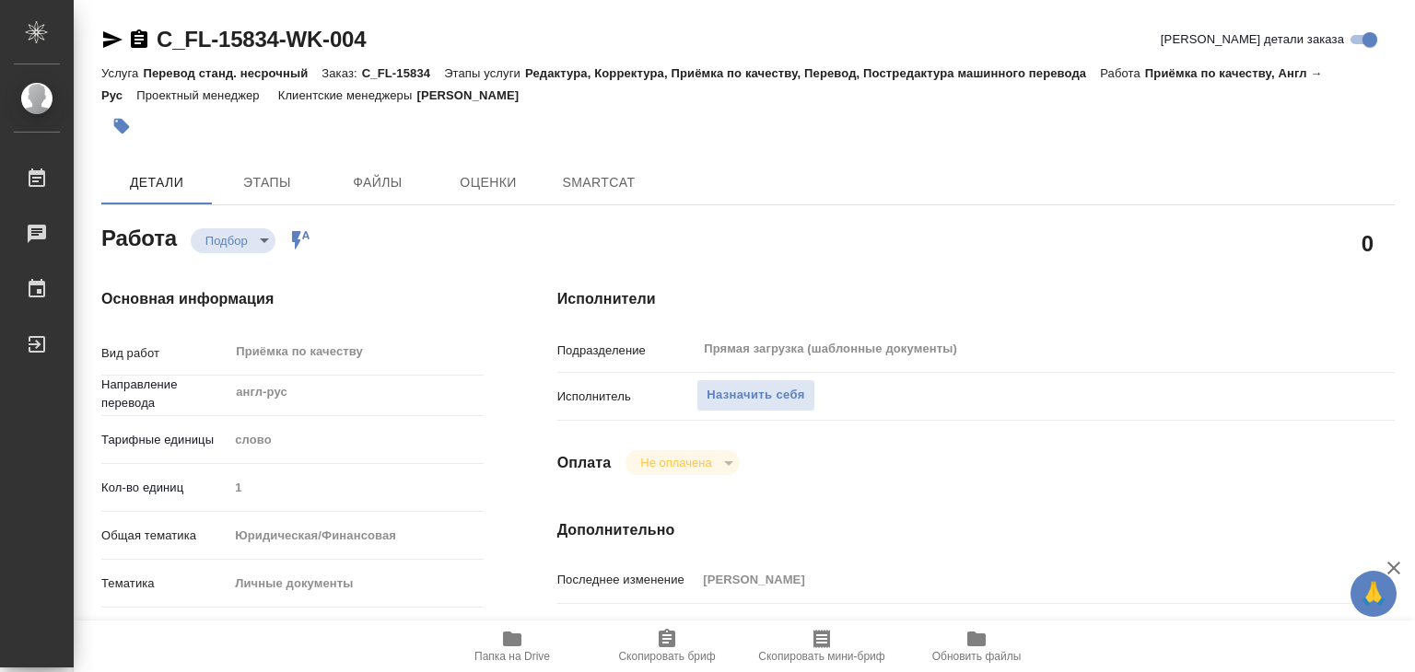
type textarea "x"
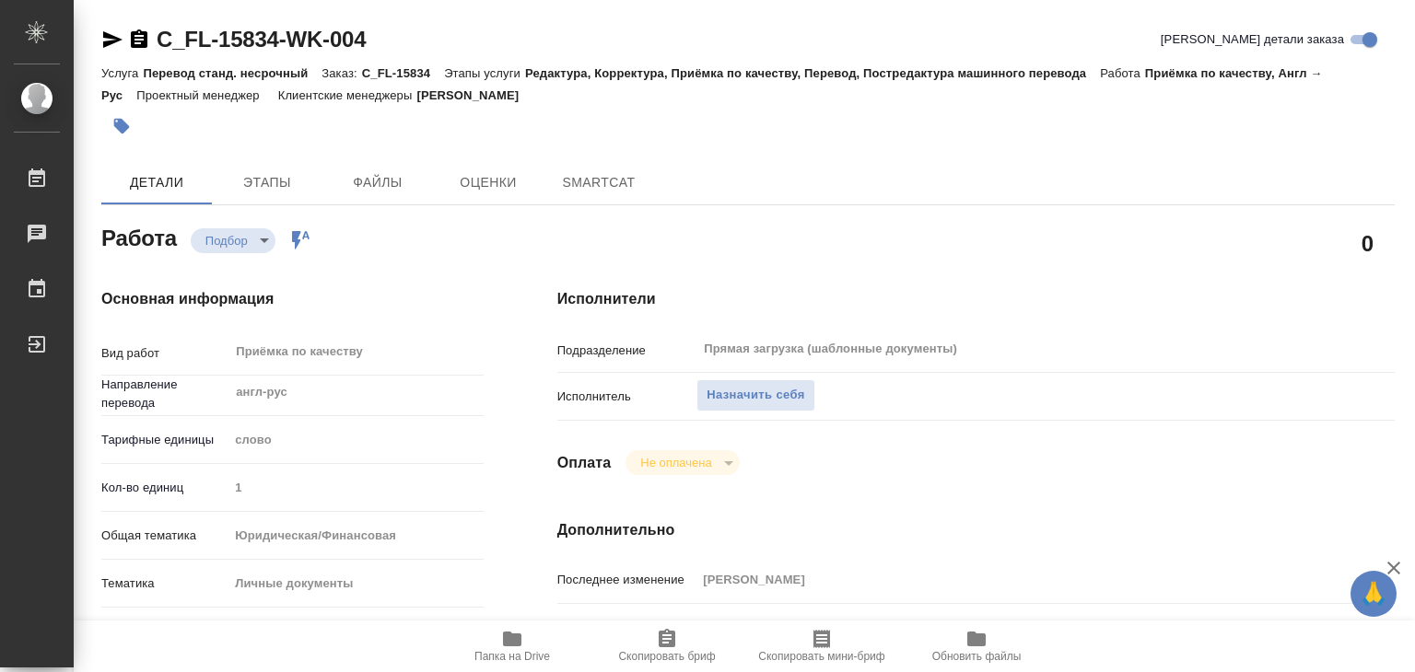
type textarea "x"
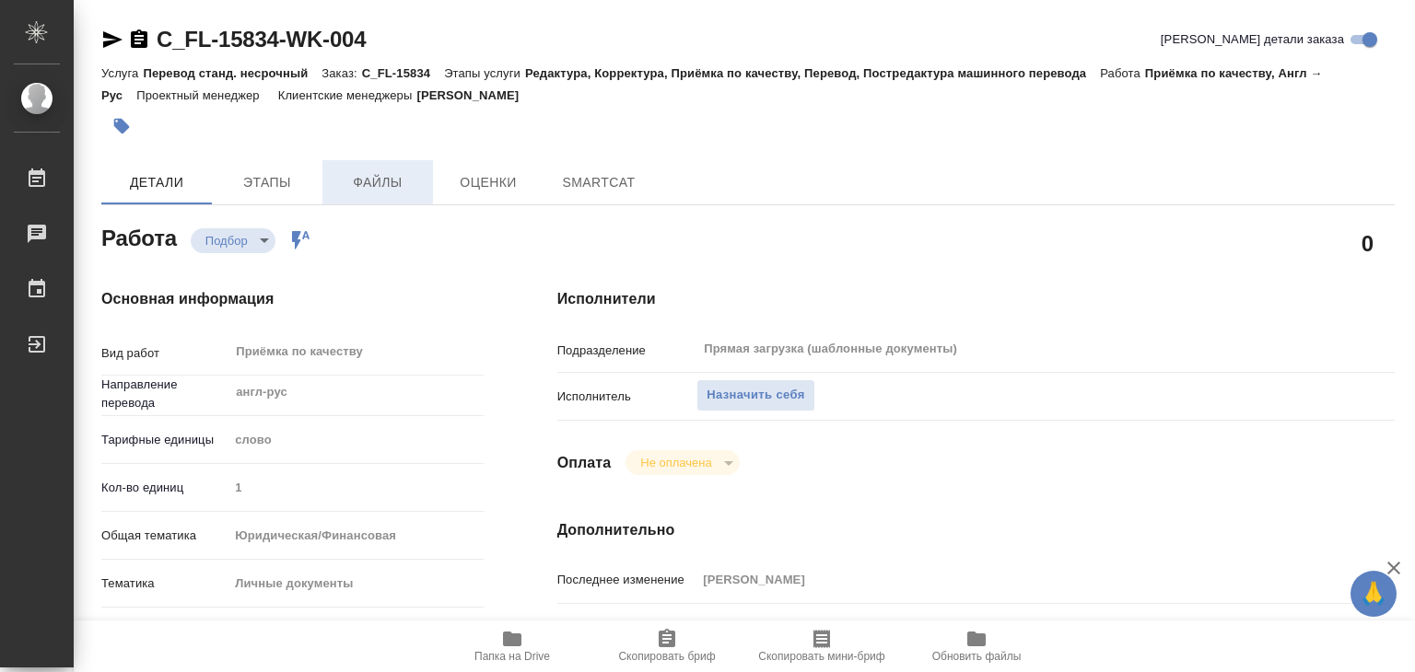
type textarea "x"
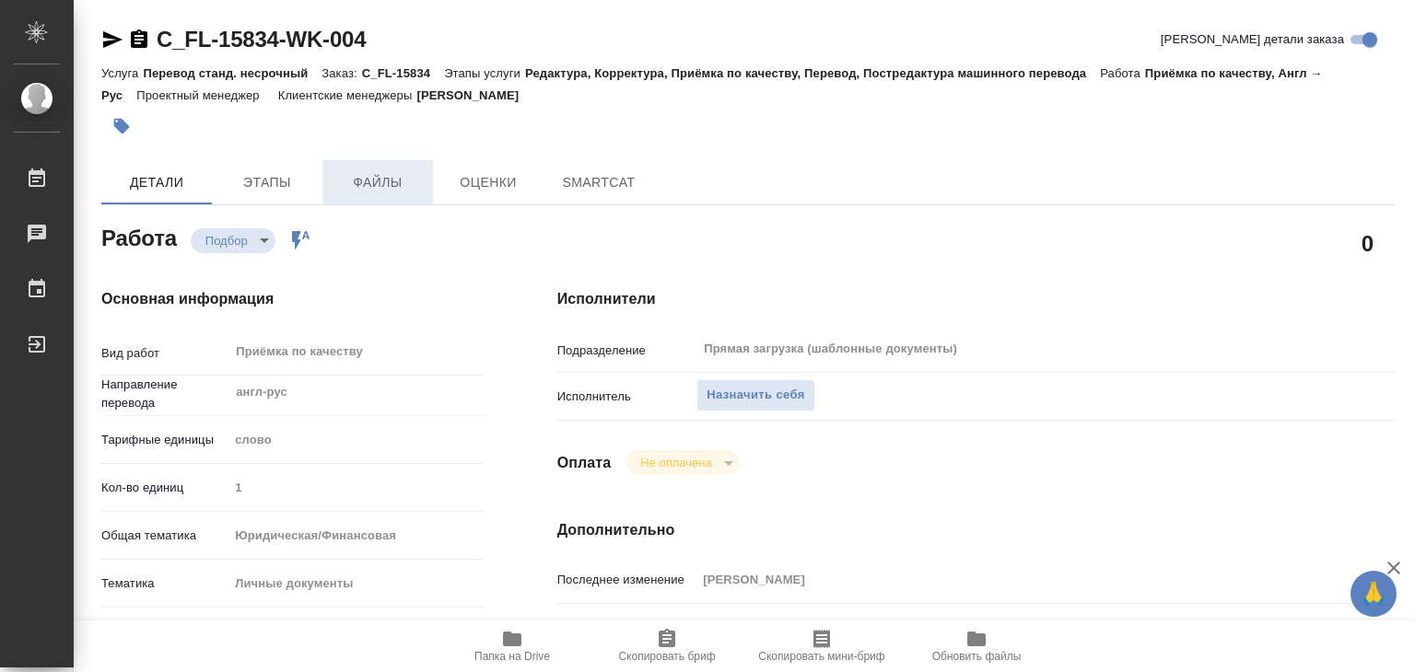
type textarea "x"
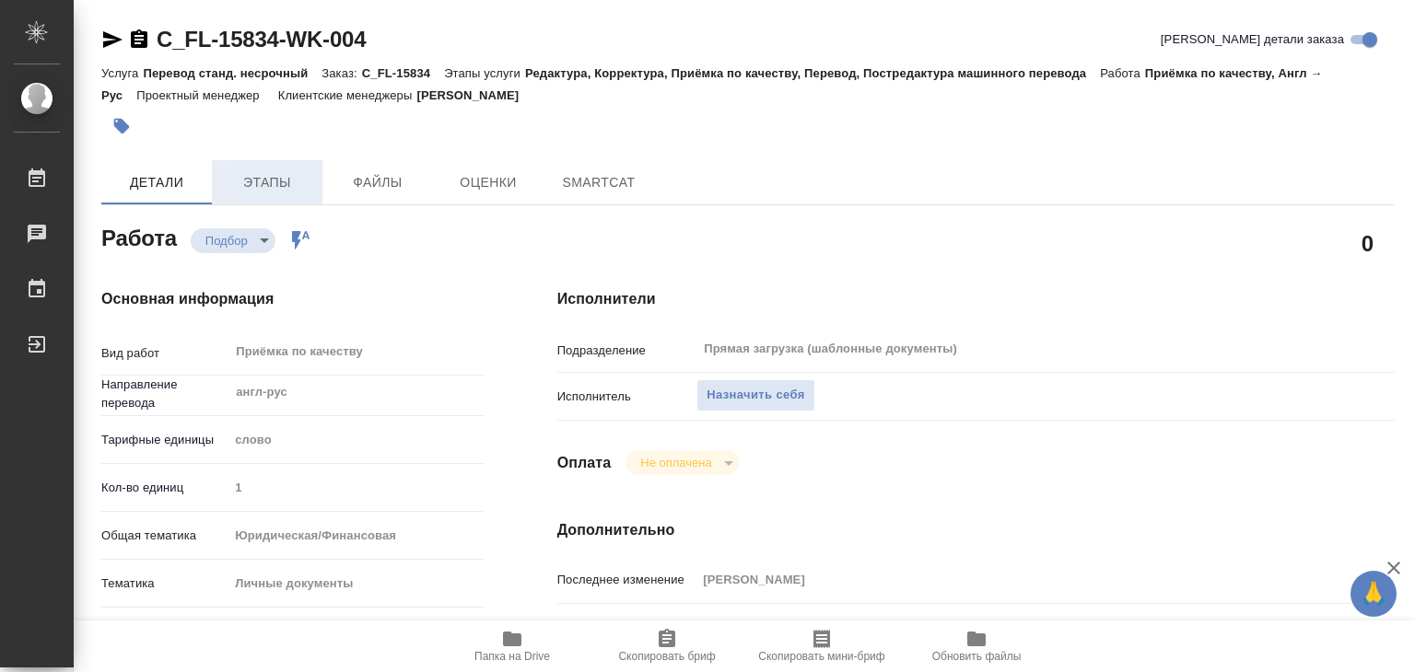
type textarea "x"
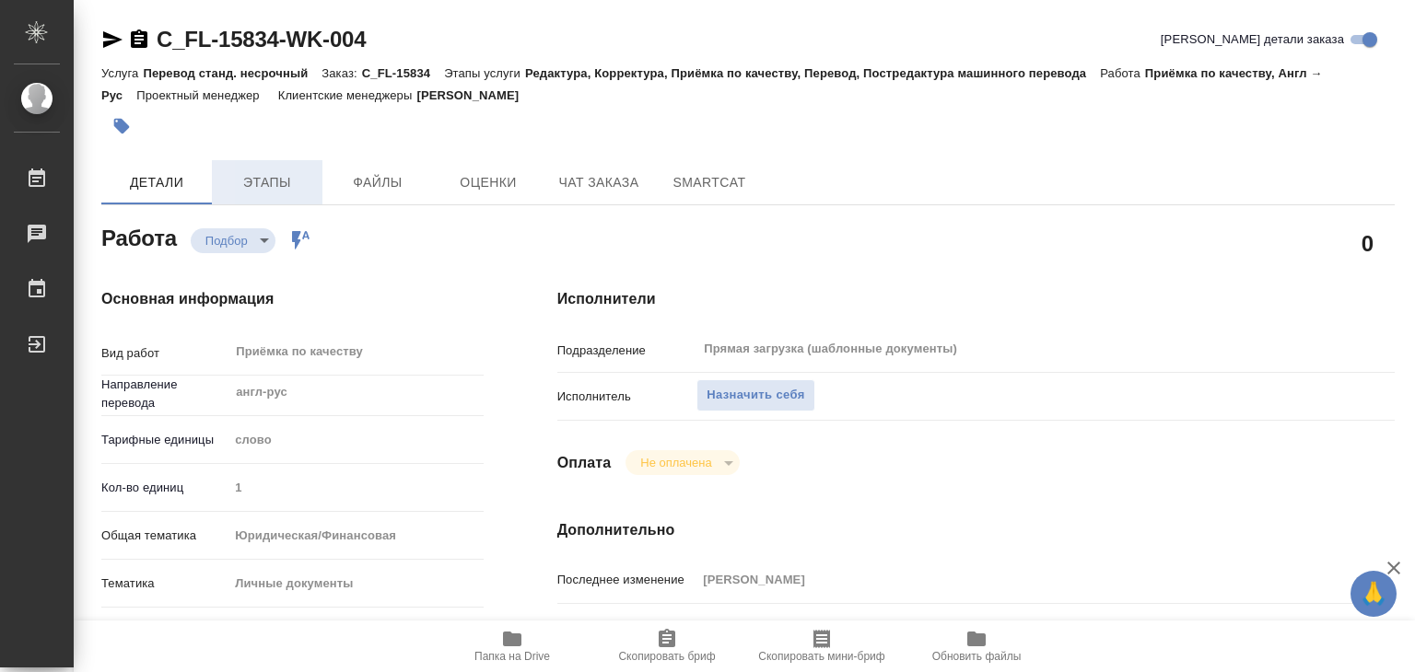
click at [216, 171] on button "Этапы" at bounding box center [267, 182] width 111 height 44
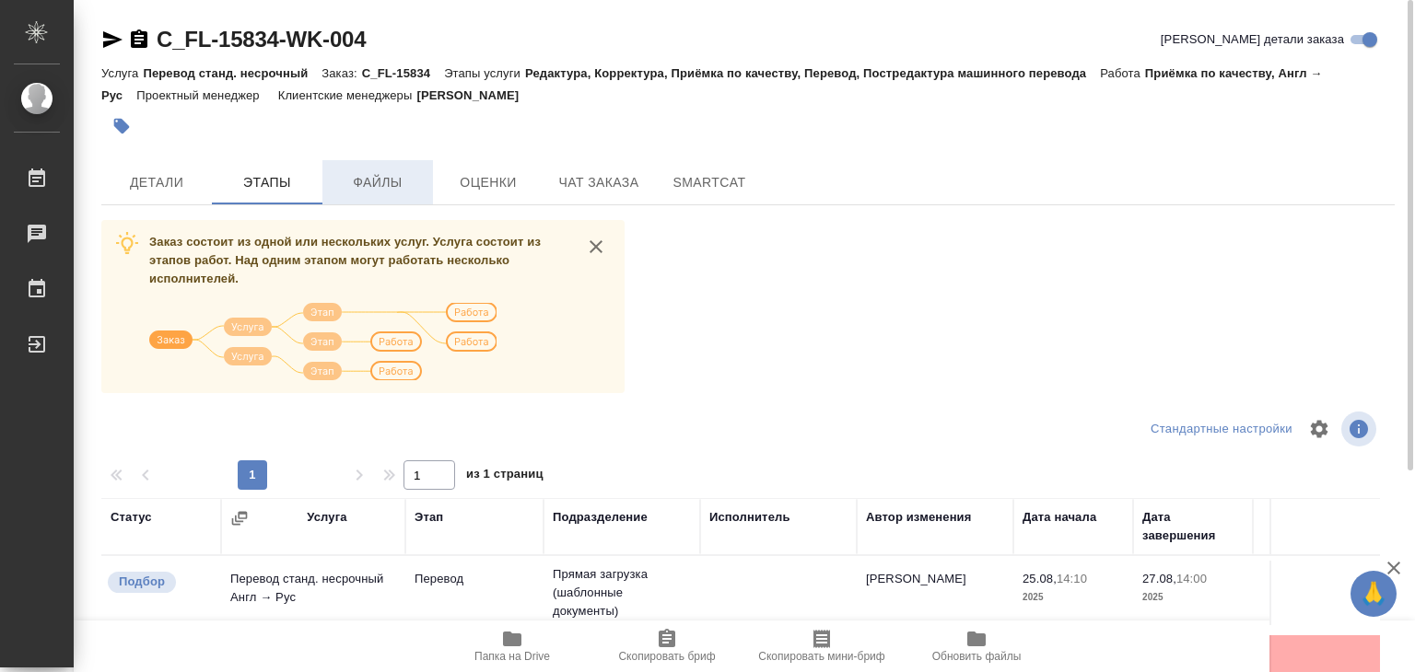
click at [363, 197] on button "Файлы" at bounding box center [377, 182] width 111 height 44
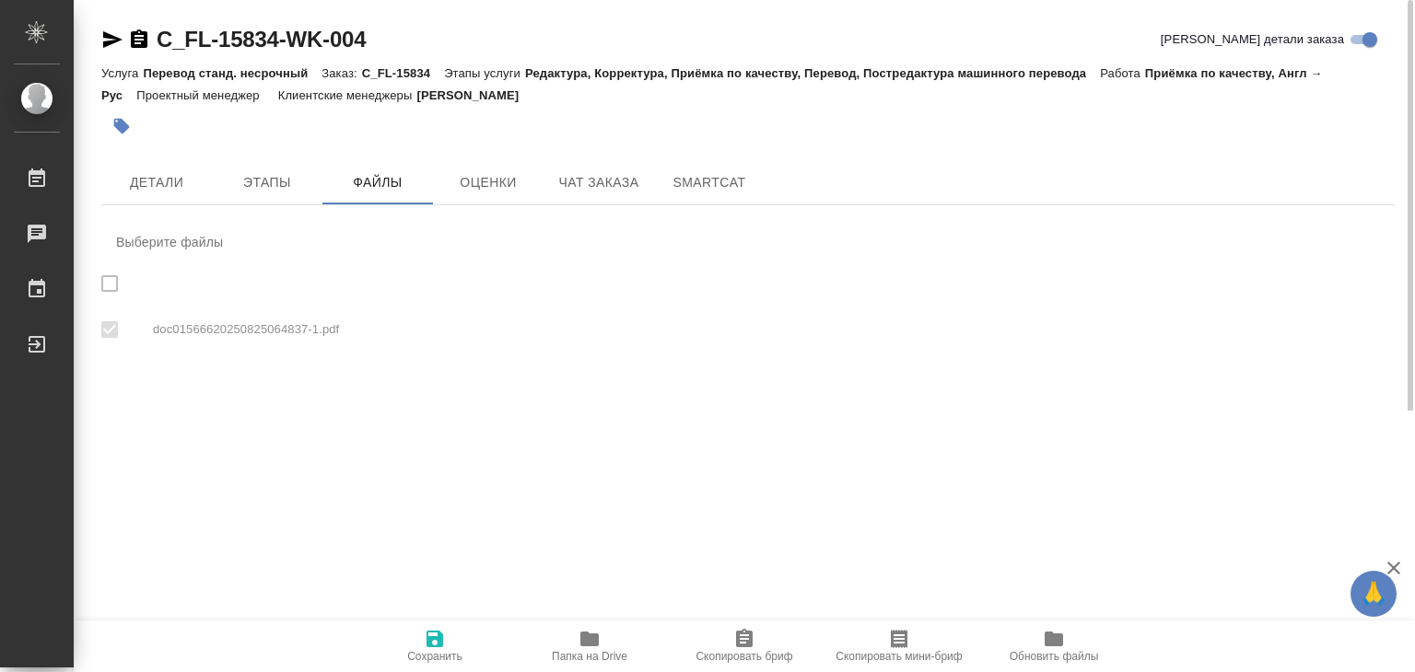
checkbox input "true"
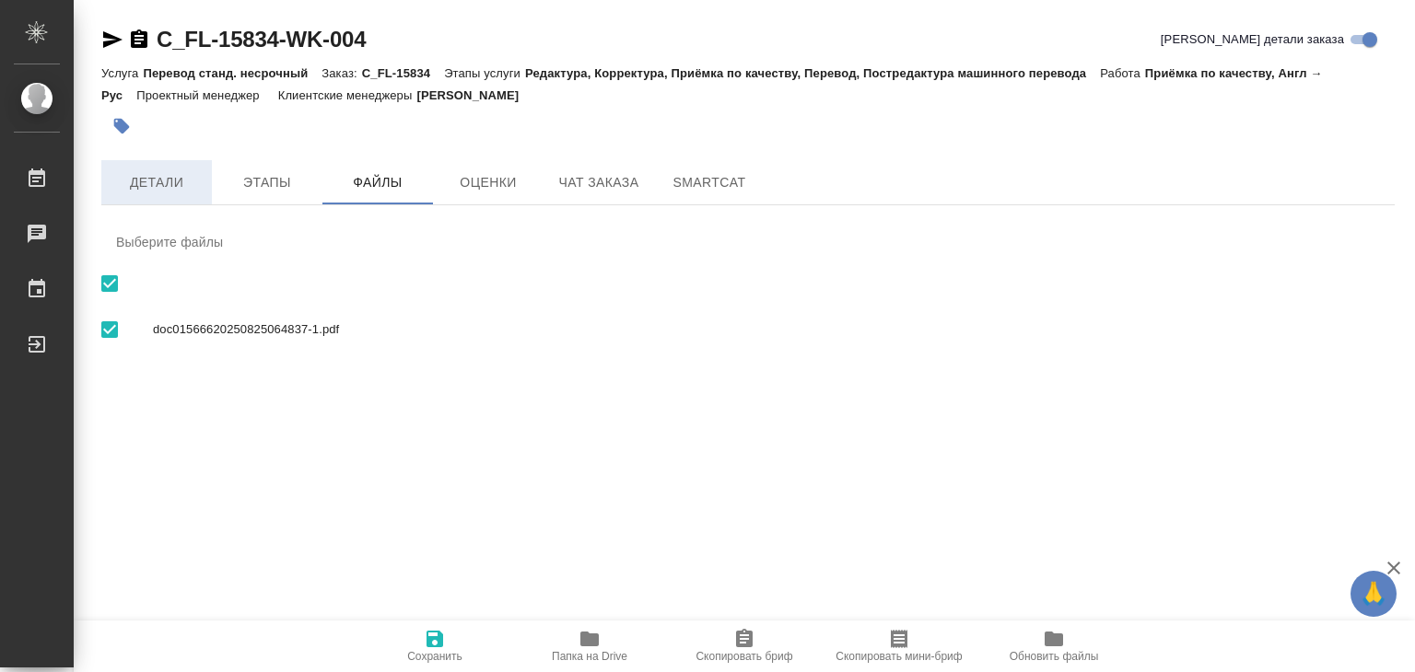
click at [182, 180] on span "Детали" at bounding box center [156, 182] width 88 height 23
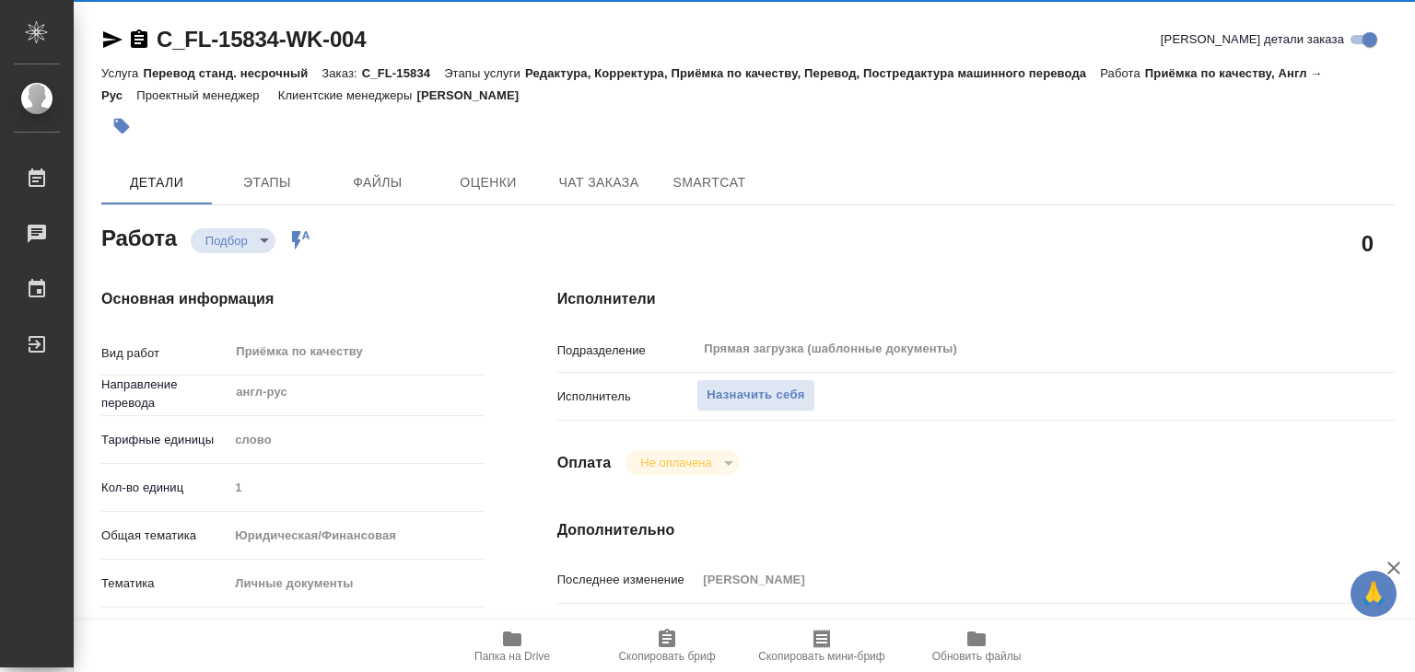
type textarea "x"
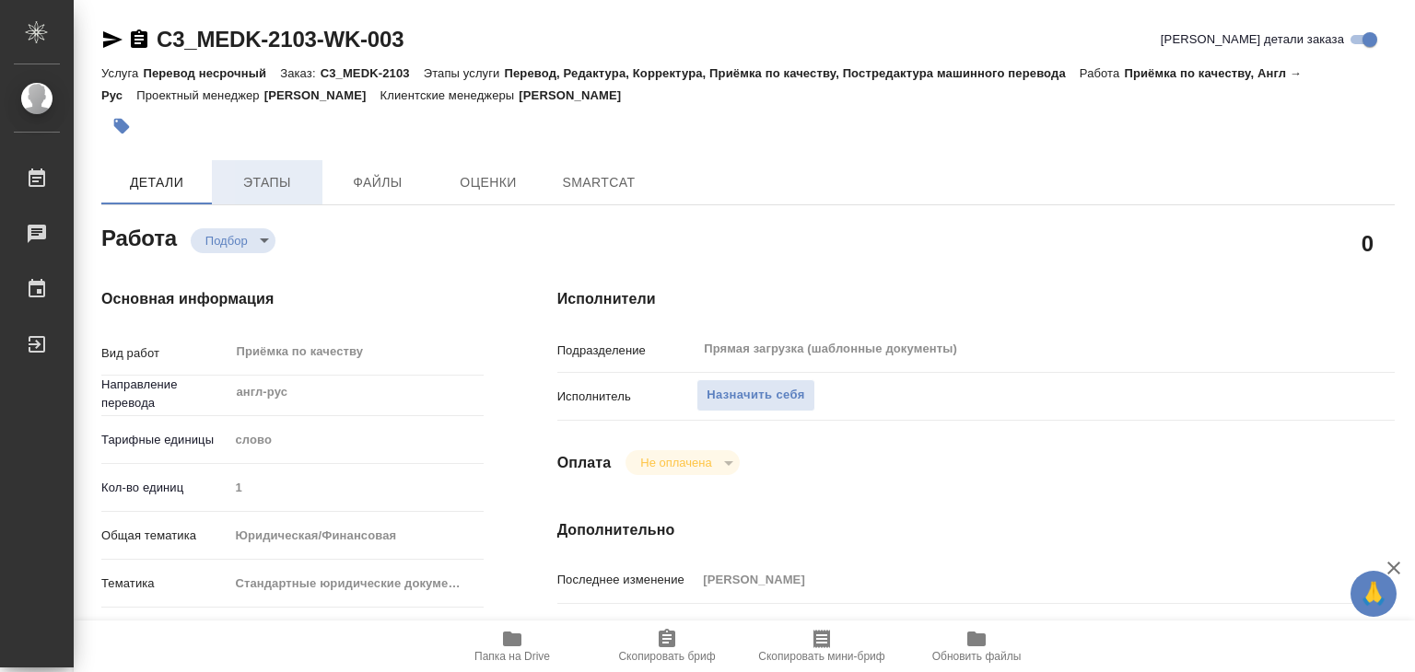
type textarea "x"
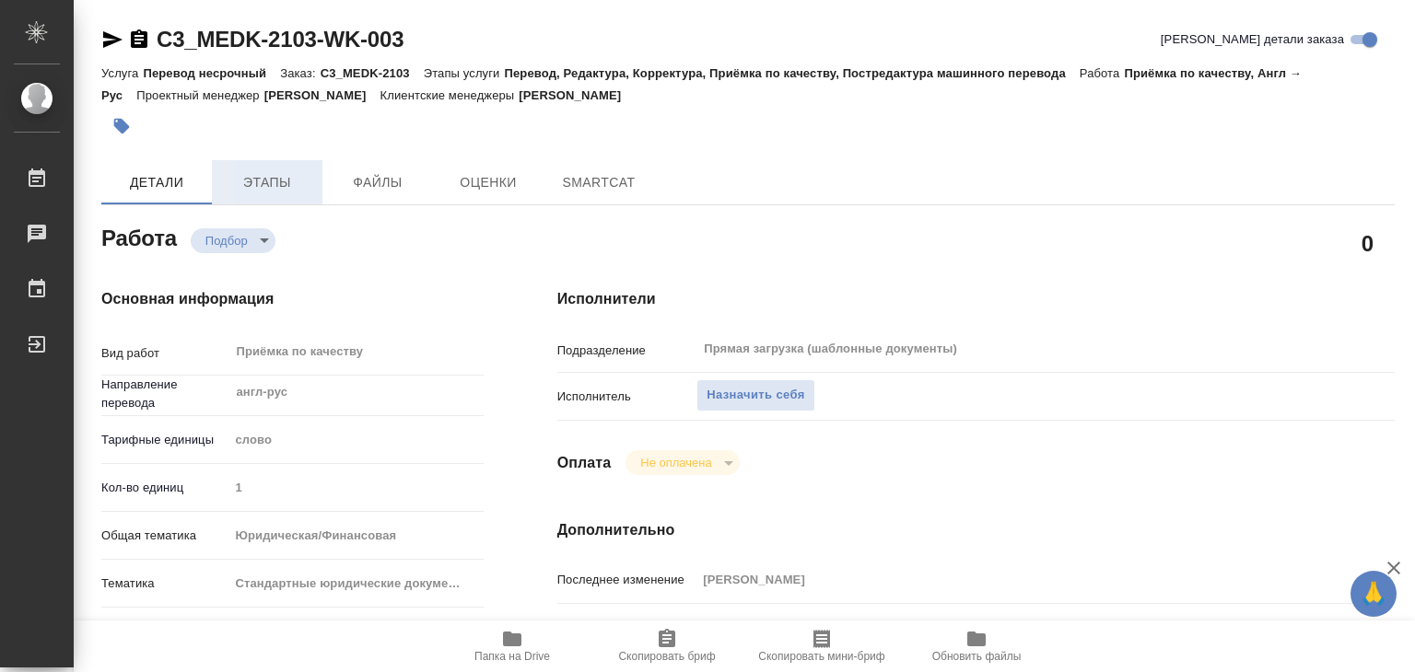
type textarea "x"
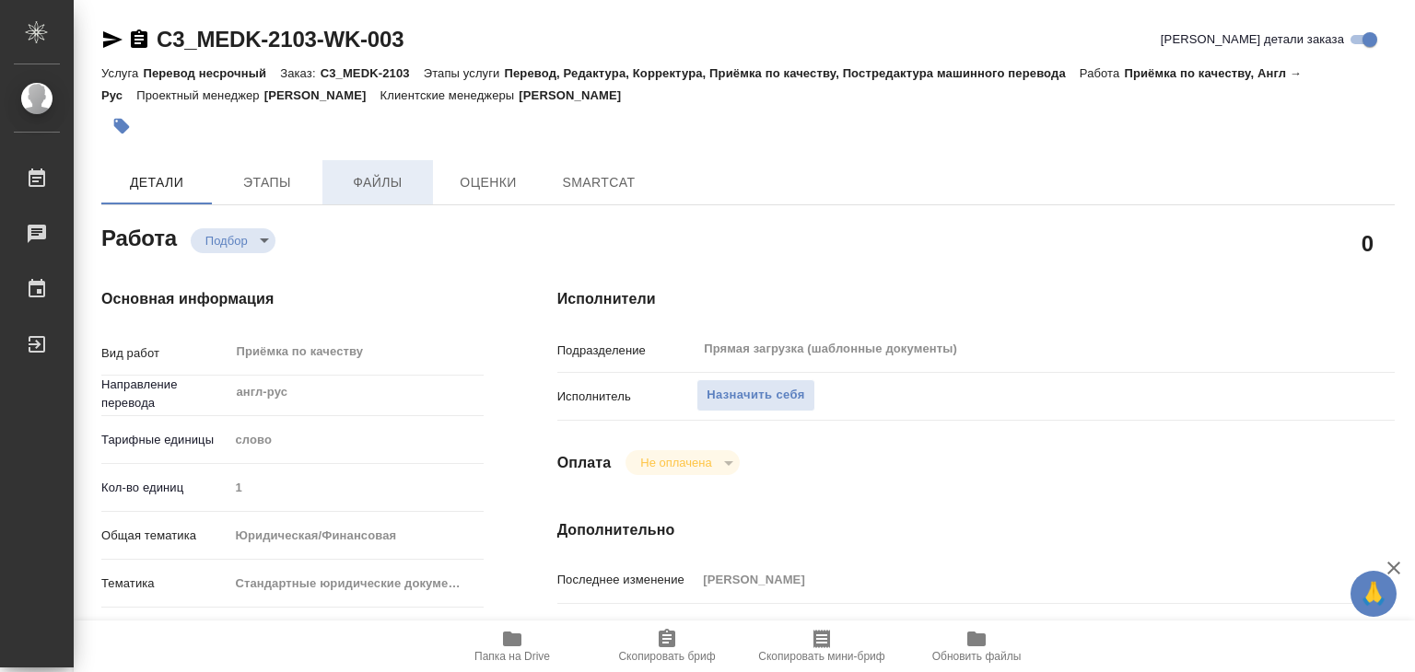
type textarea "x"
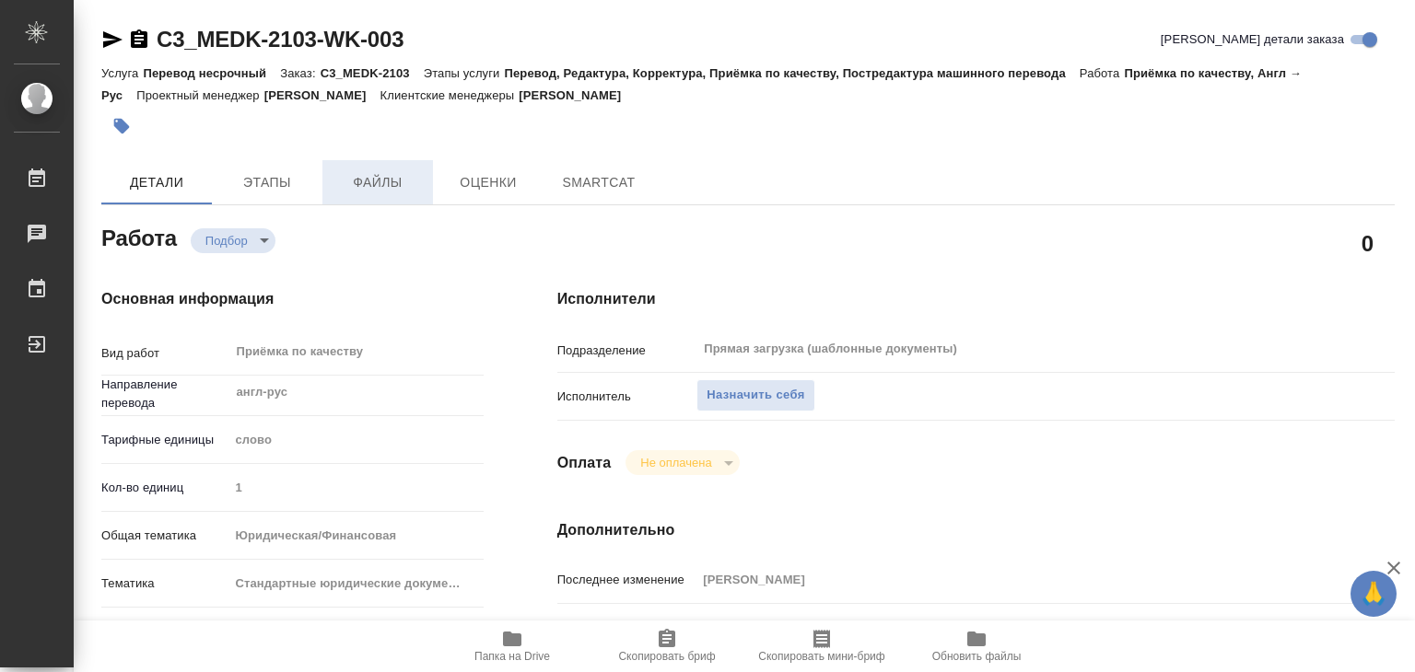
type textarea "x"
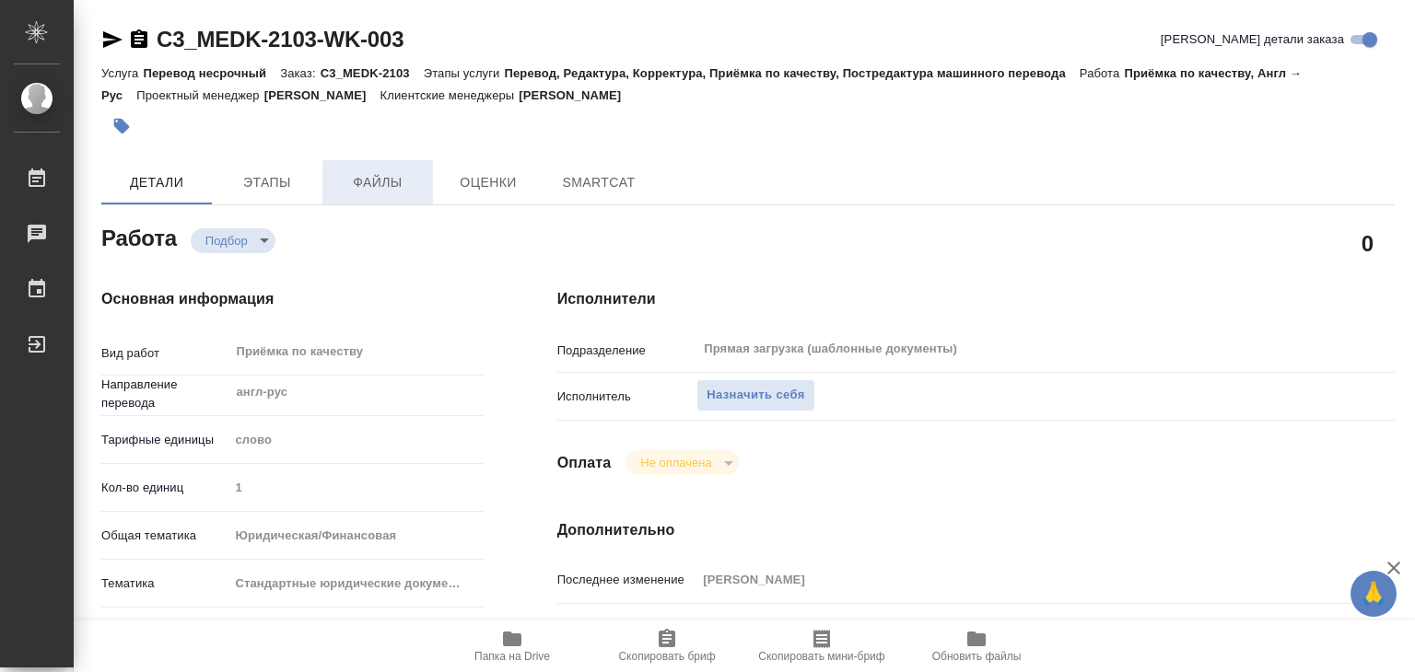
type textarea "x"
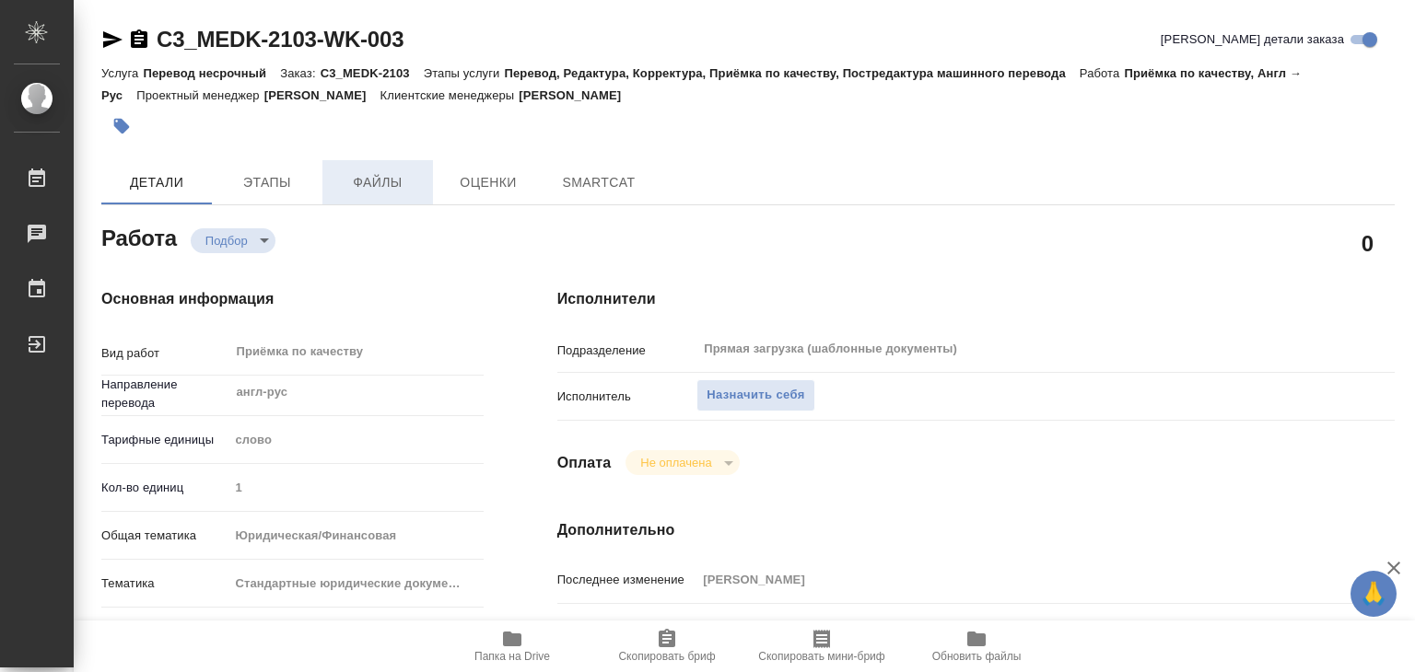
click at [352, 176] on span "Файлы" at bounding box center [377, 182] width 88 height 23
type textarea "x"
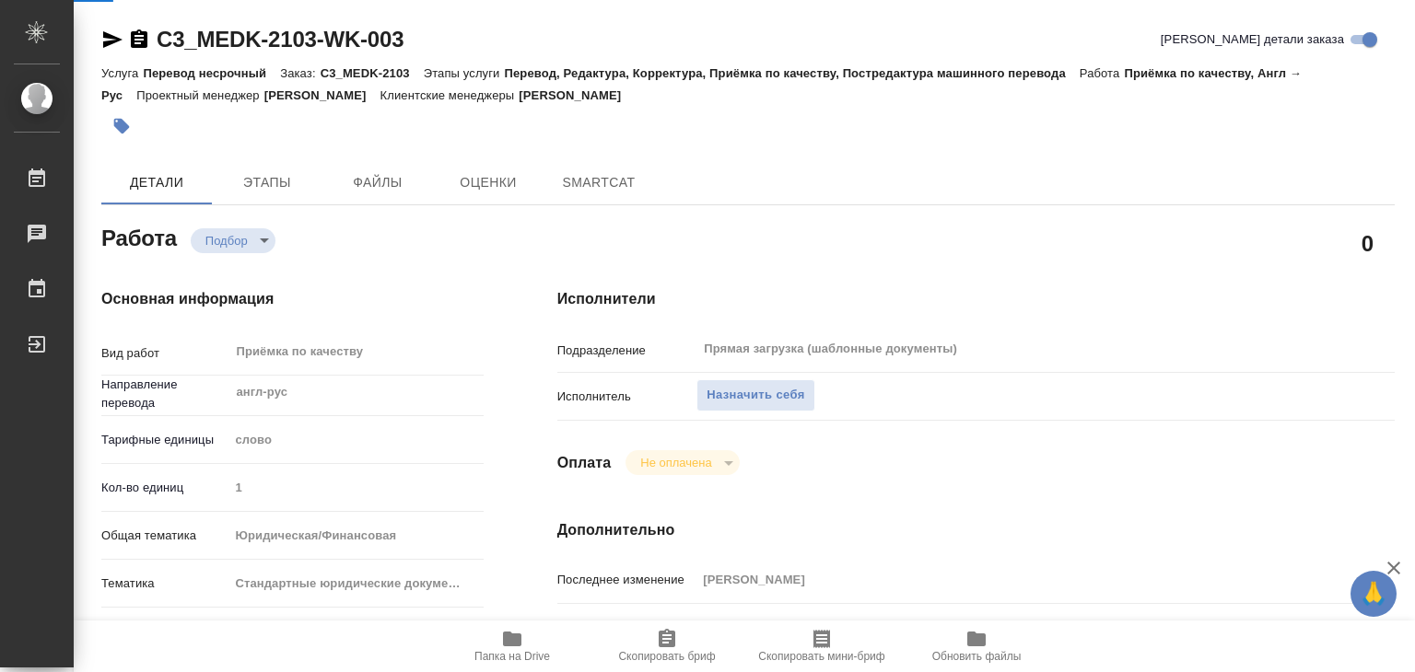
type textarea "x"
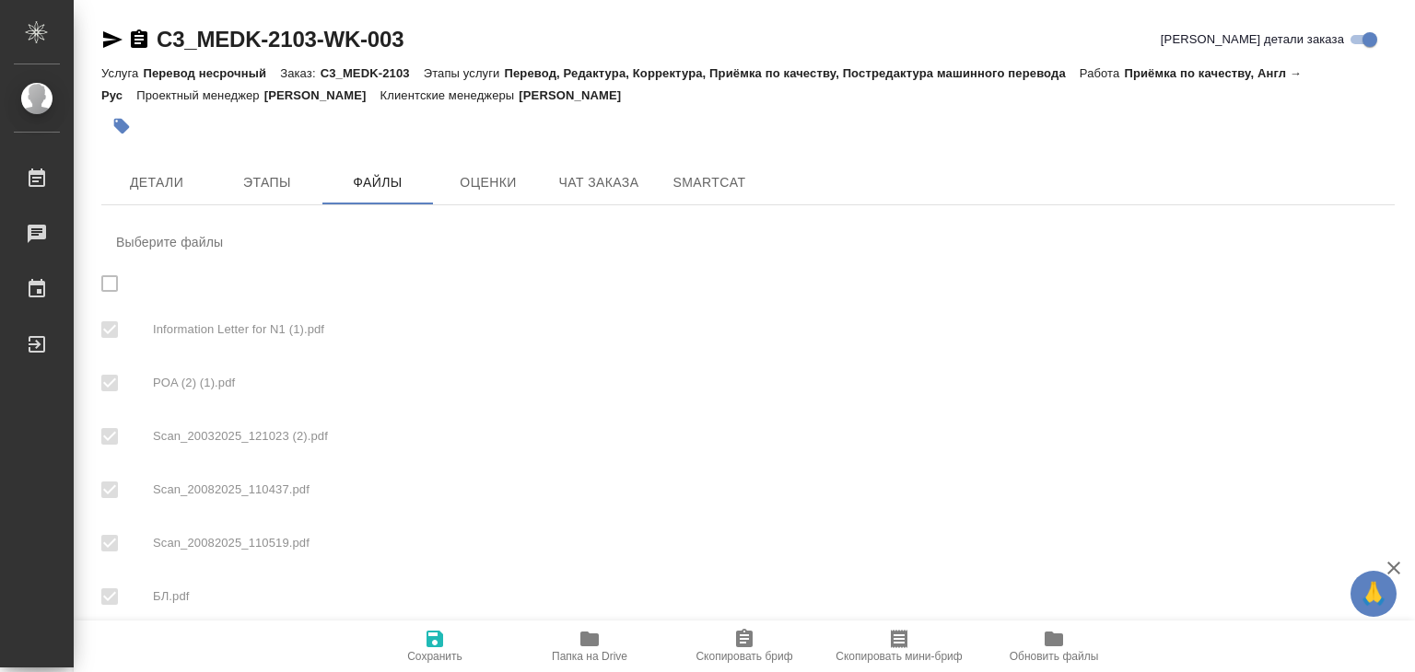
checkbox input "true"
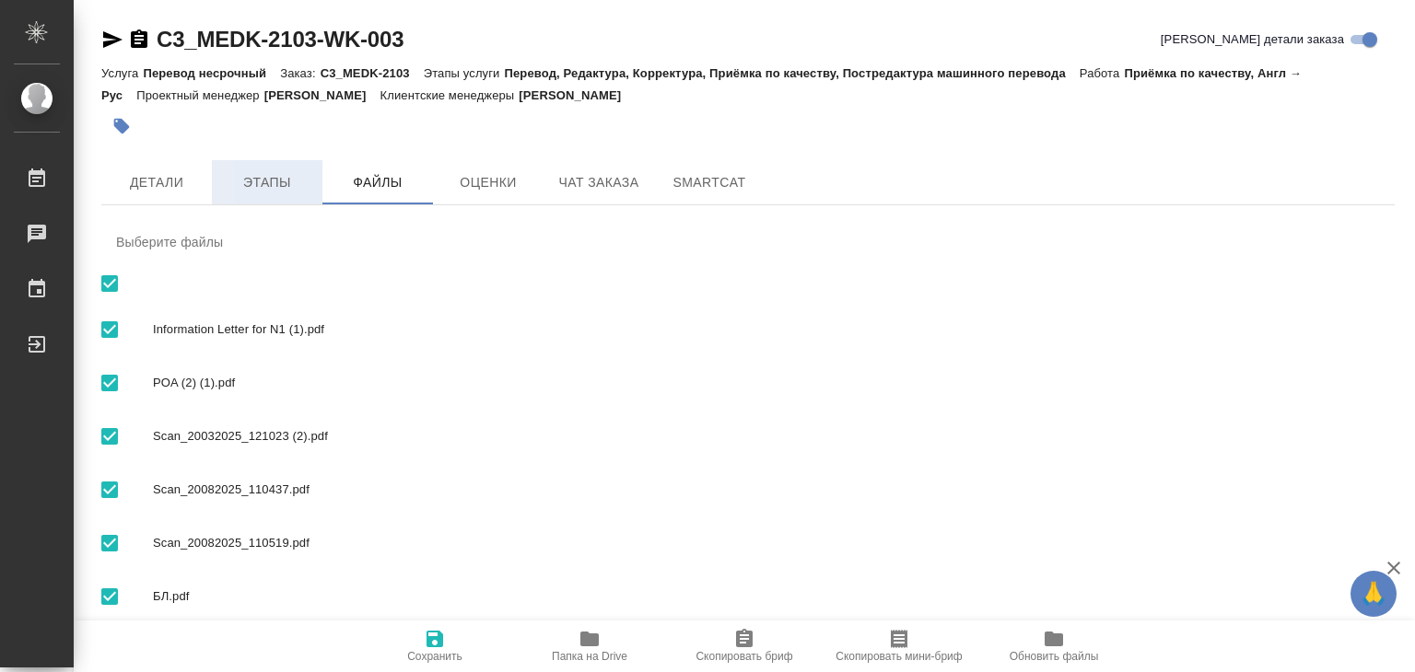
click at [274, 166] on button "Этапы" at bounding box center [267, 182] width 111 height 44
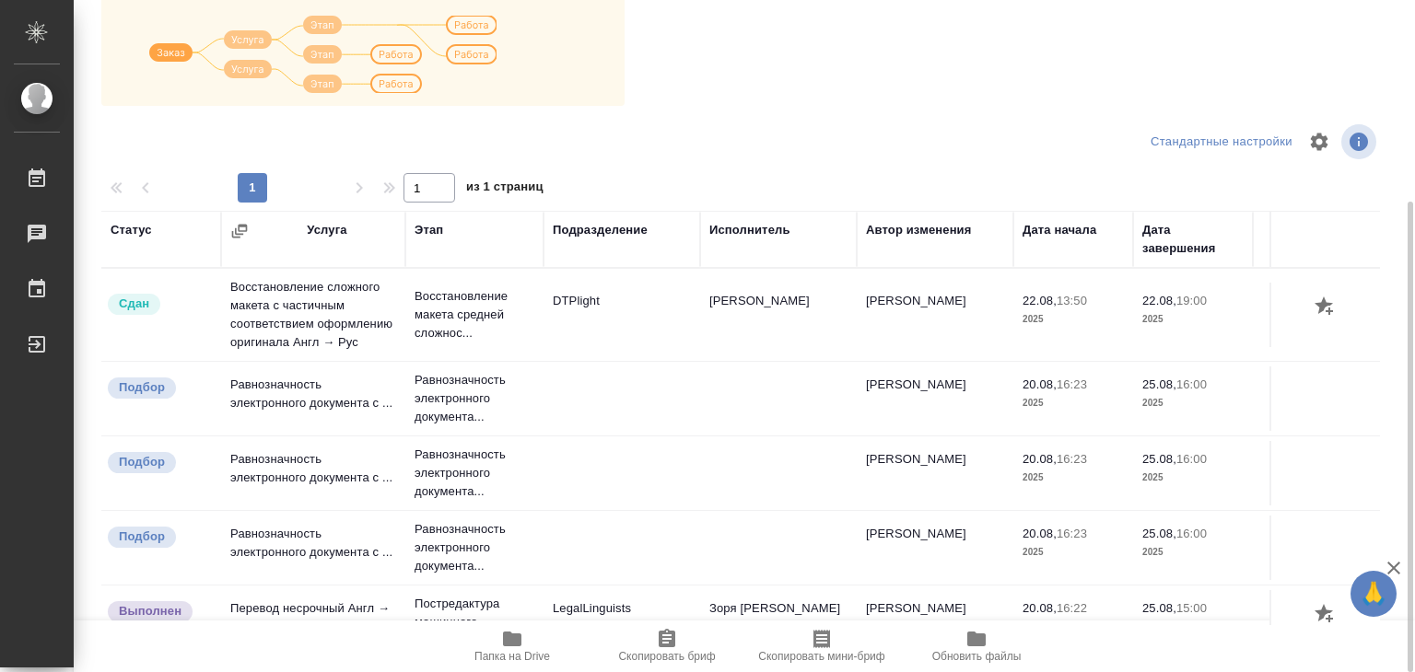
scroll to position [103, 0]
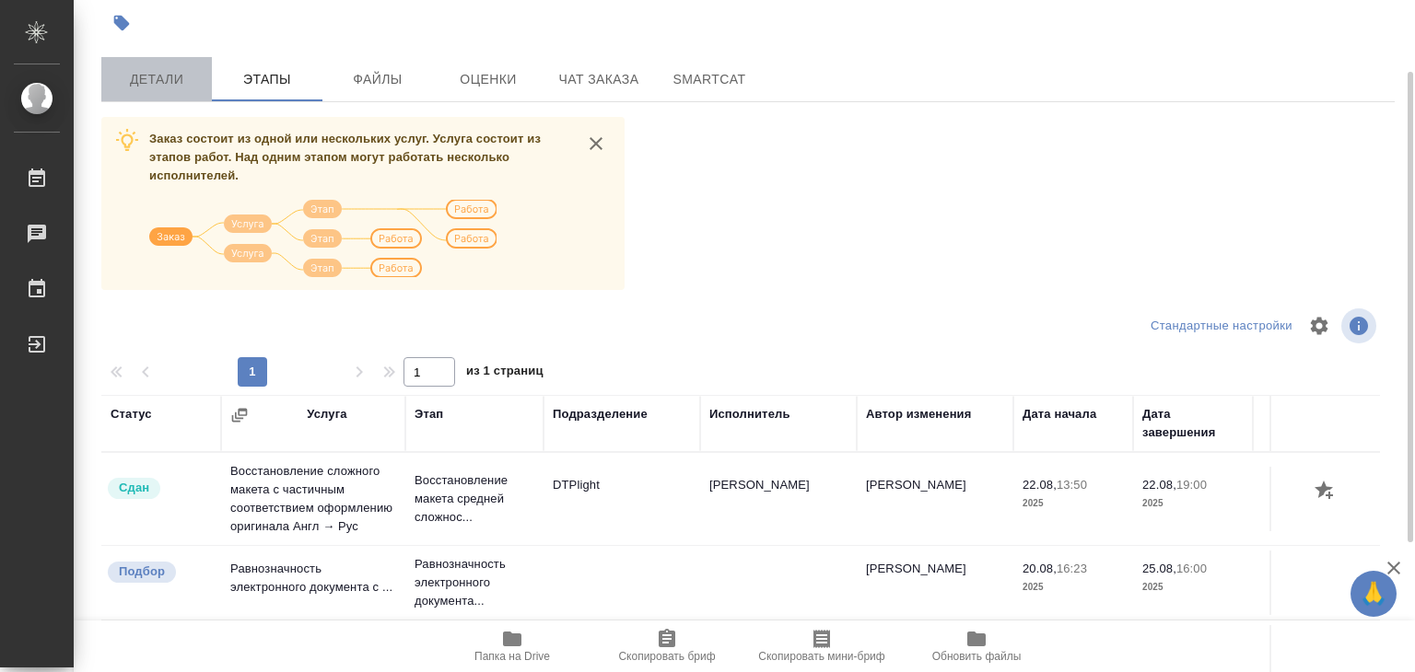
click at [158, 74] on span "Детали" at bounding box center [156, 79] width 88 height 23
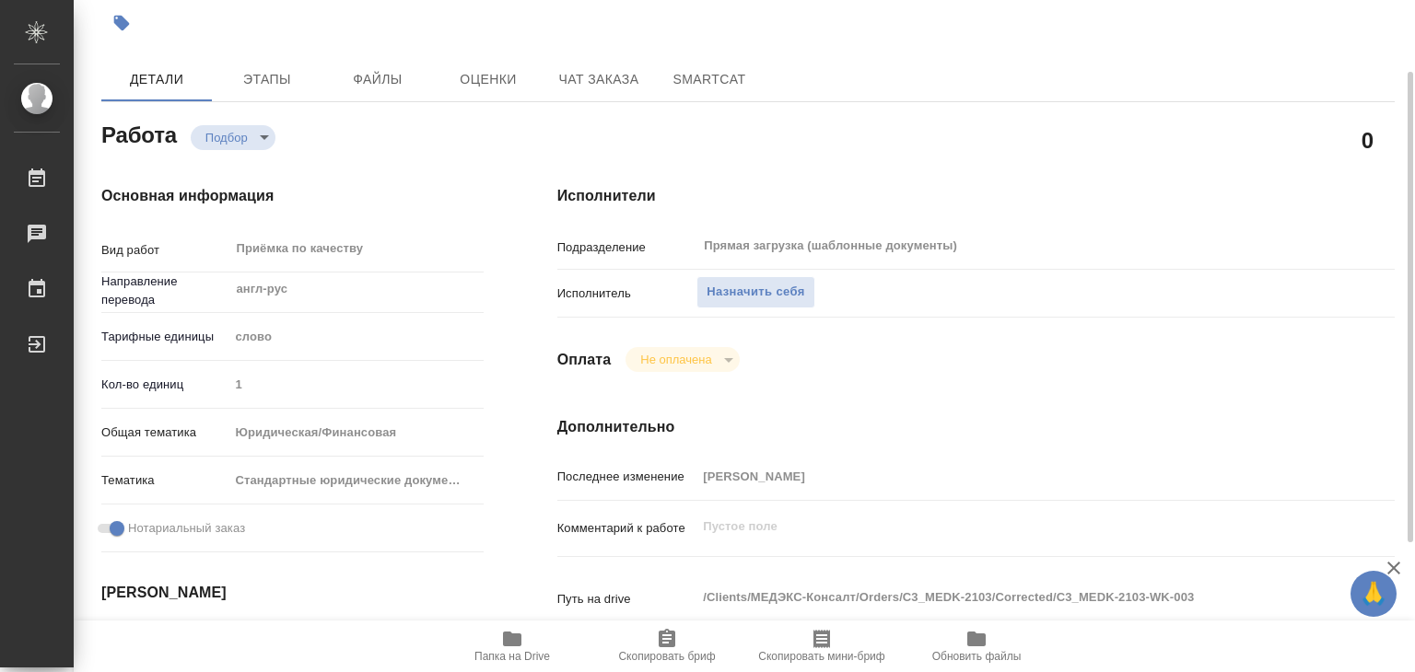
type textarea "x"
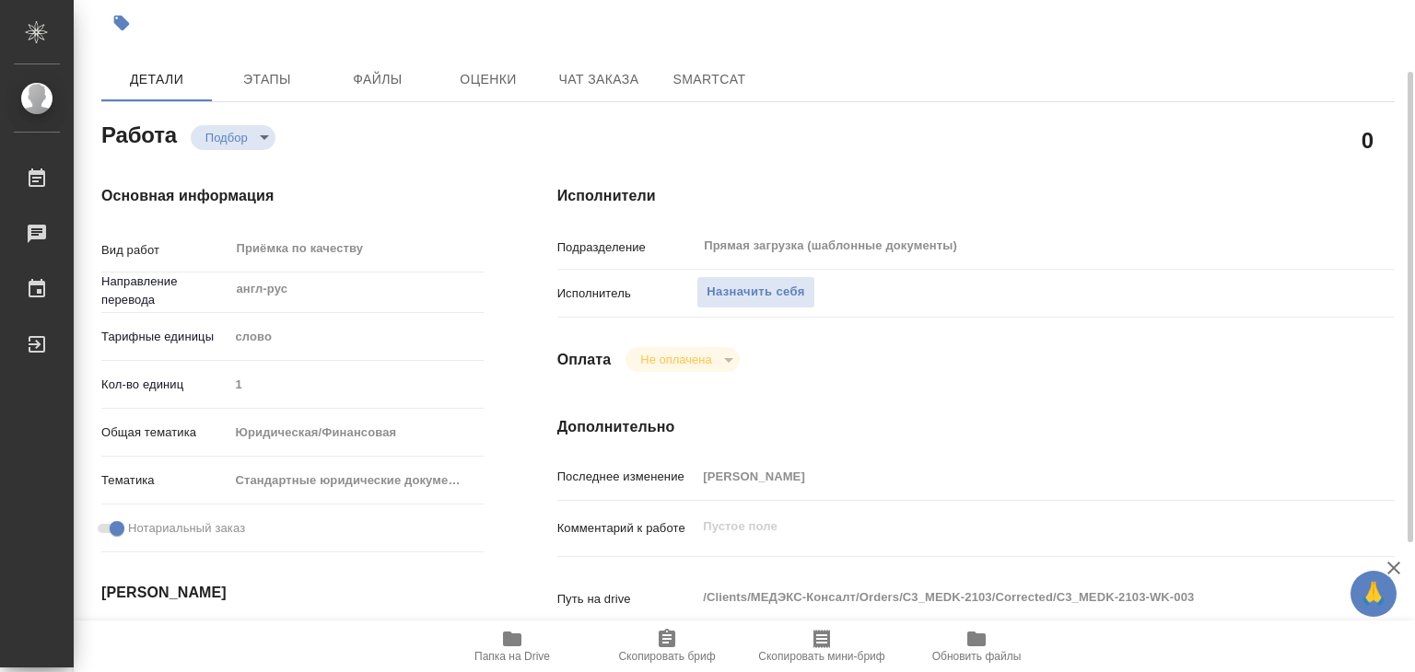
type textarea "x"
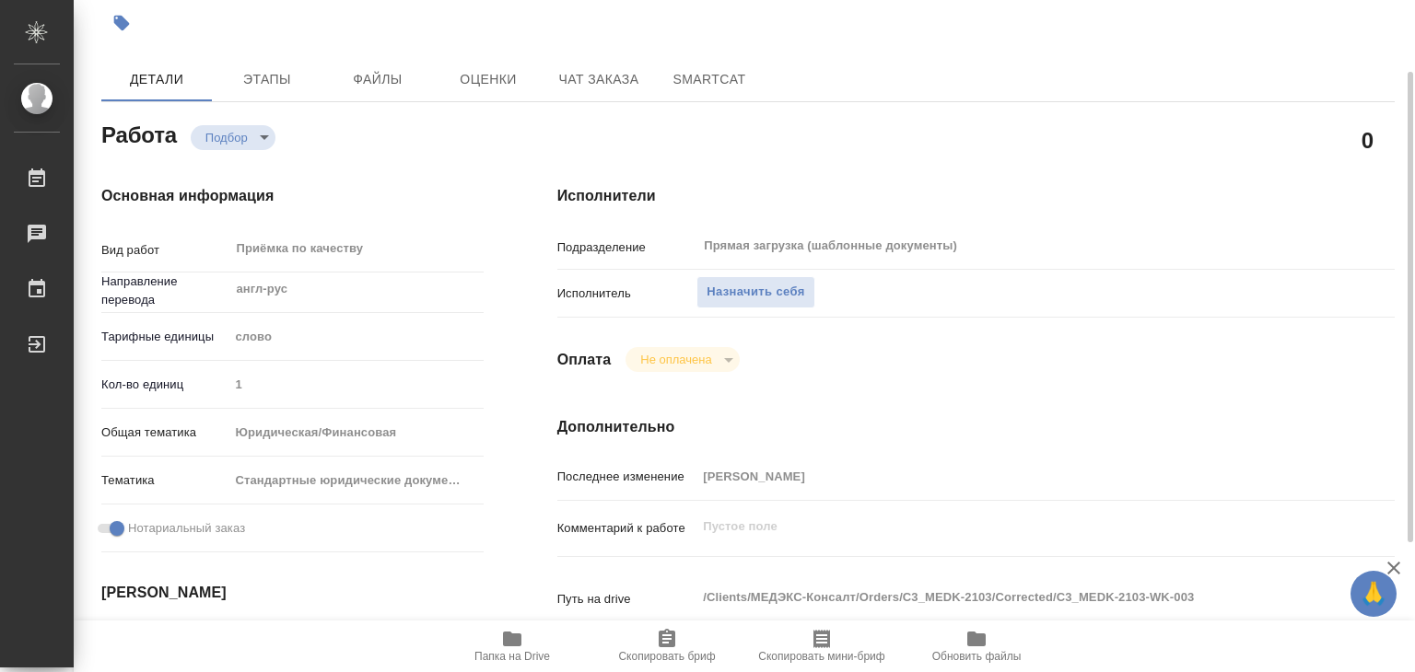
type textarea "x"
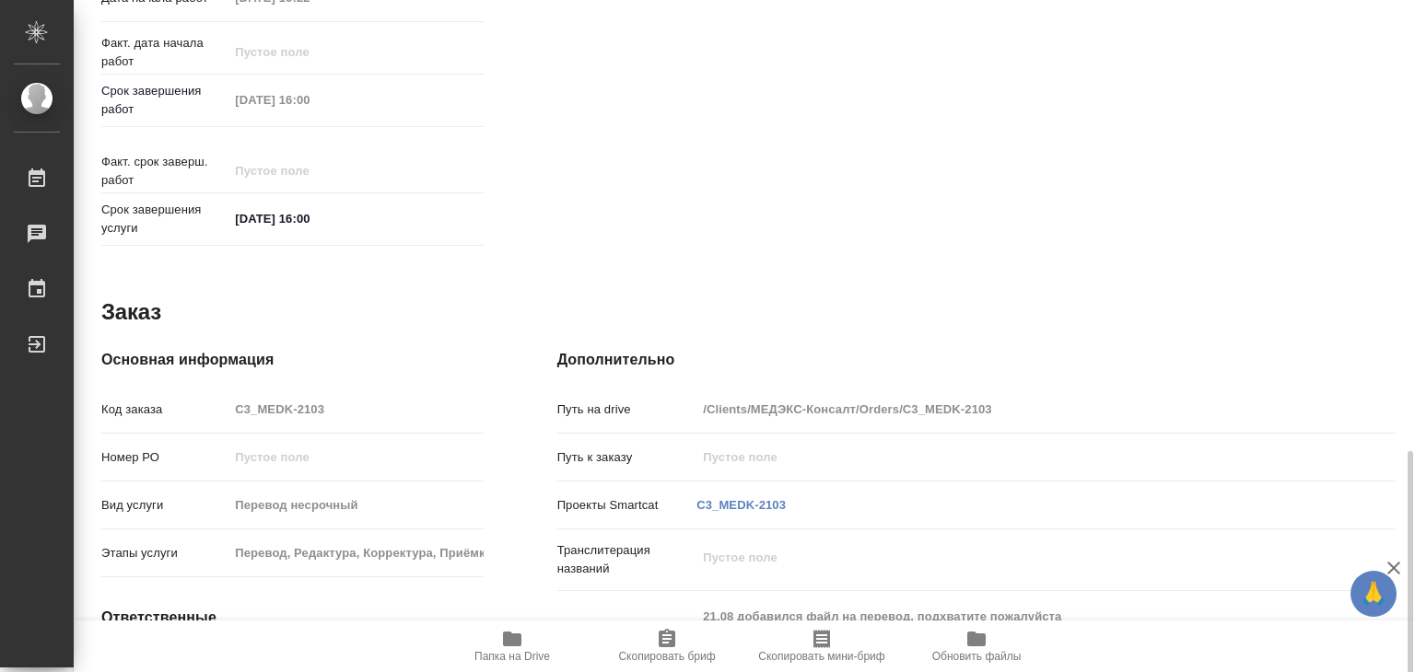
type textarea "x"
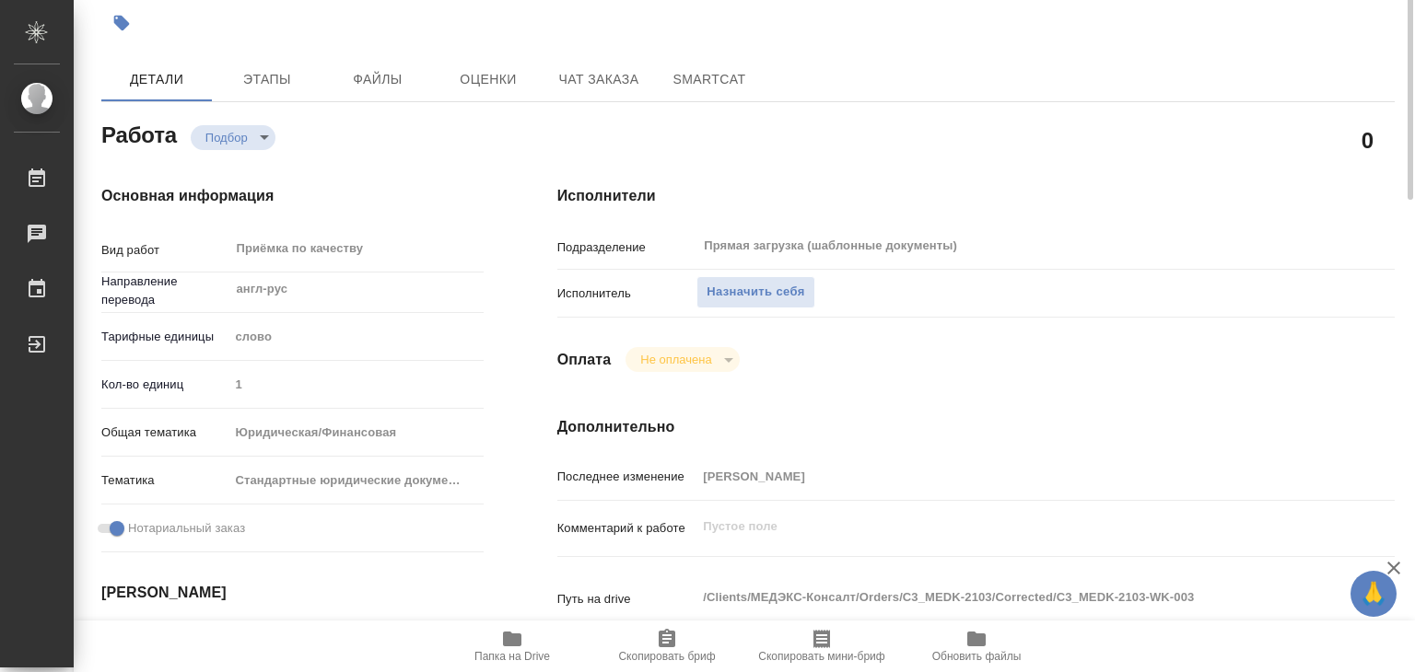
scroll to position [11, 0]
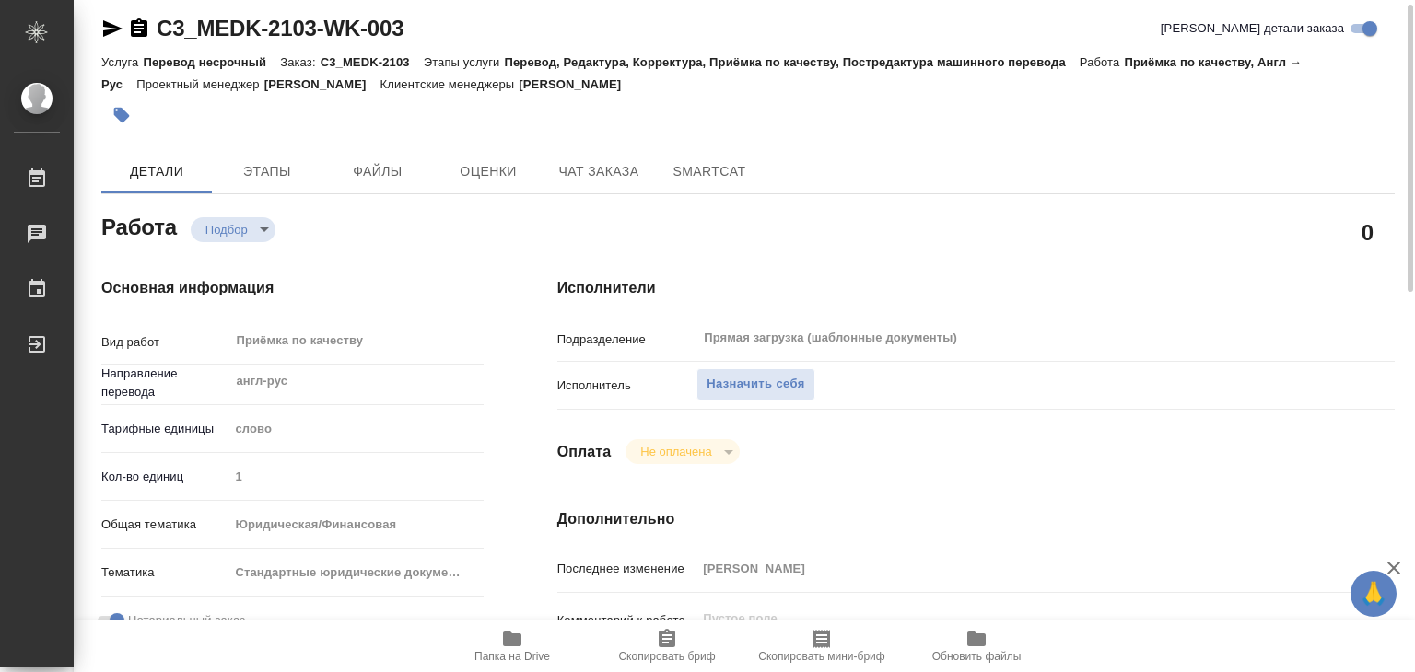
click at [534, 282] on div "Исполнители Подразделение Прямая загрузка (шаблонные документы) ​ Исполнитель Н…" at bounding box center [975, 633] width 911 height 787
click at [516, 644] on icon "button" at bounding box center [512, 639] width 18 height 15
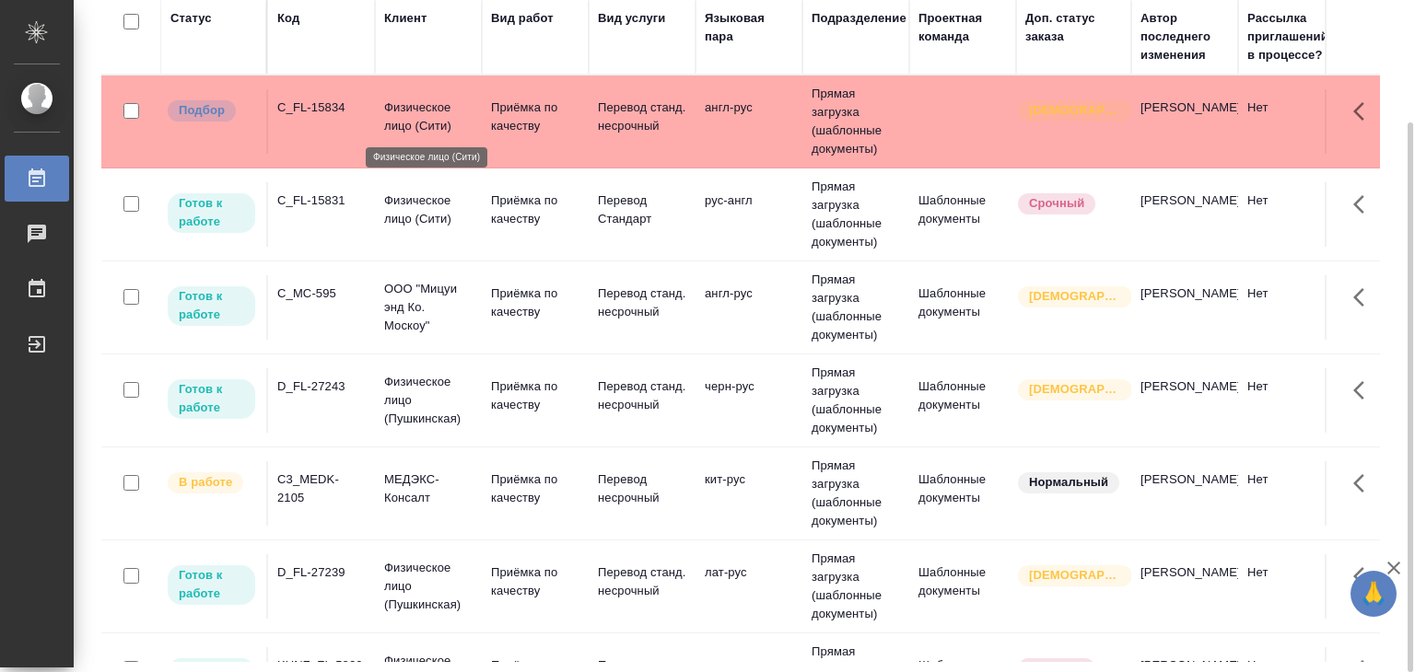
click at [438, 123] on p "Физическое лицо (Сити)" at bounding box center [428, 117] width 88 height 37
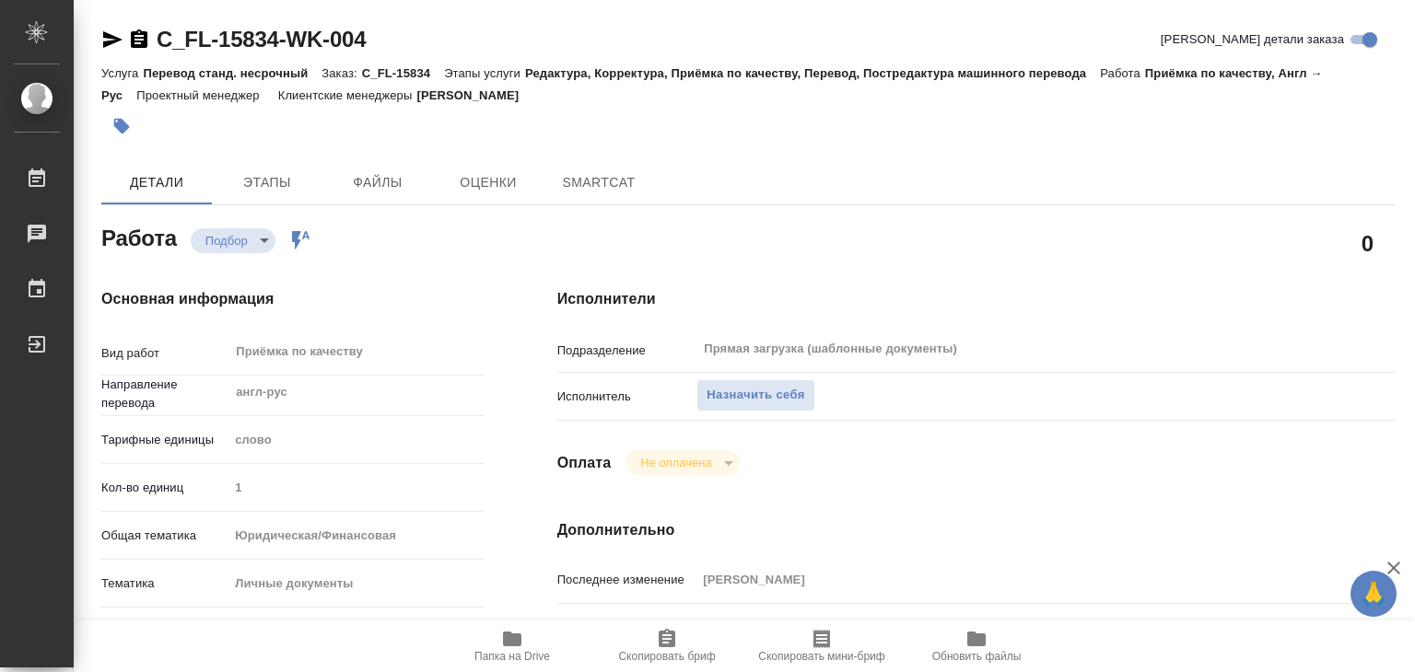
type textarea "x"
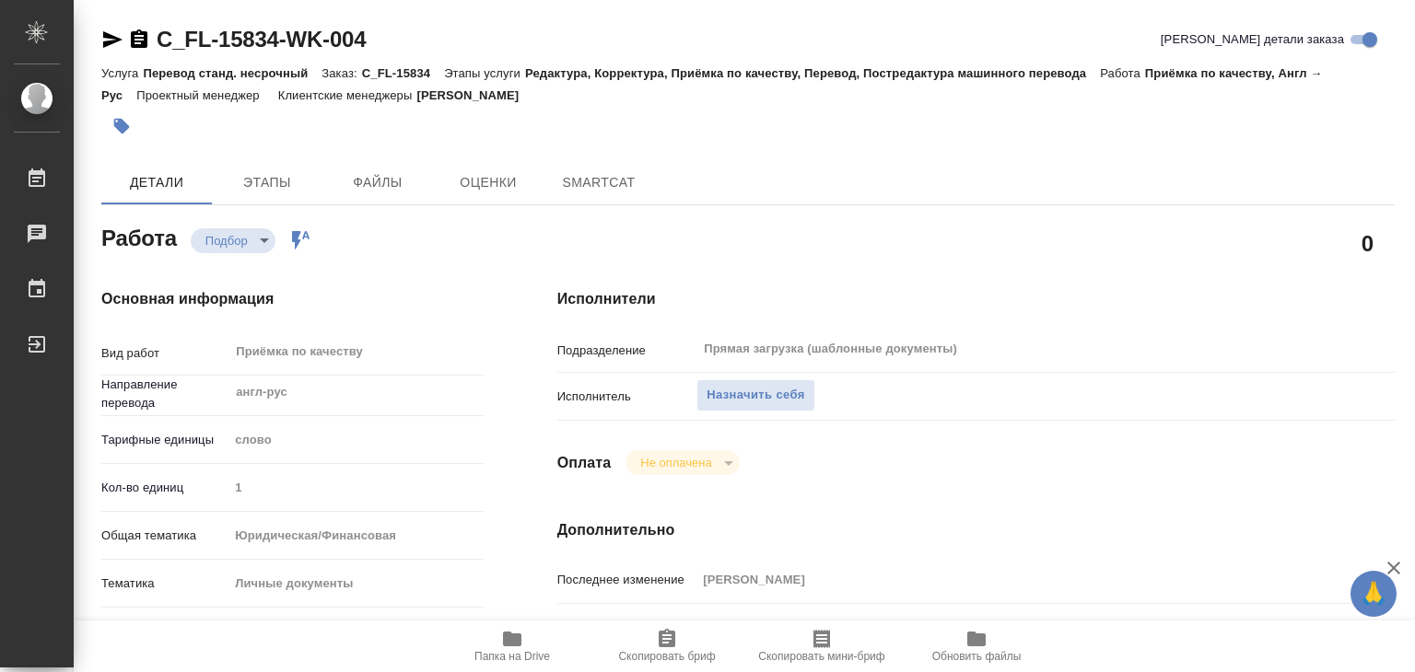
type textarea "x"
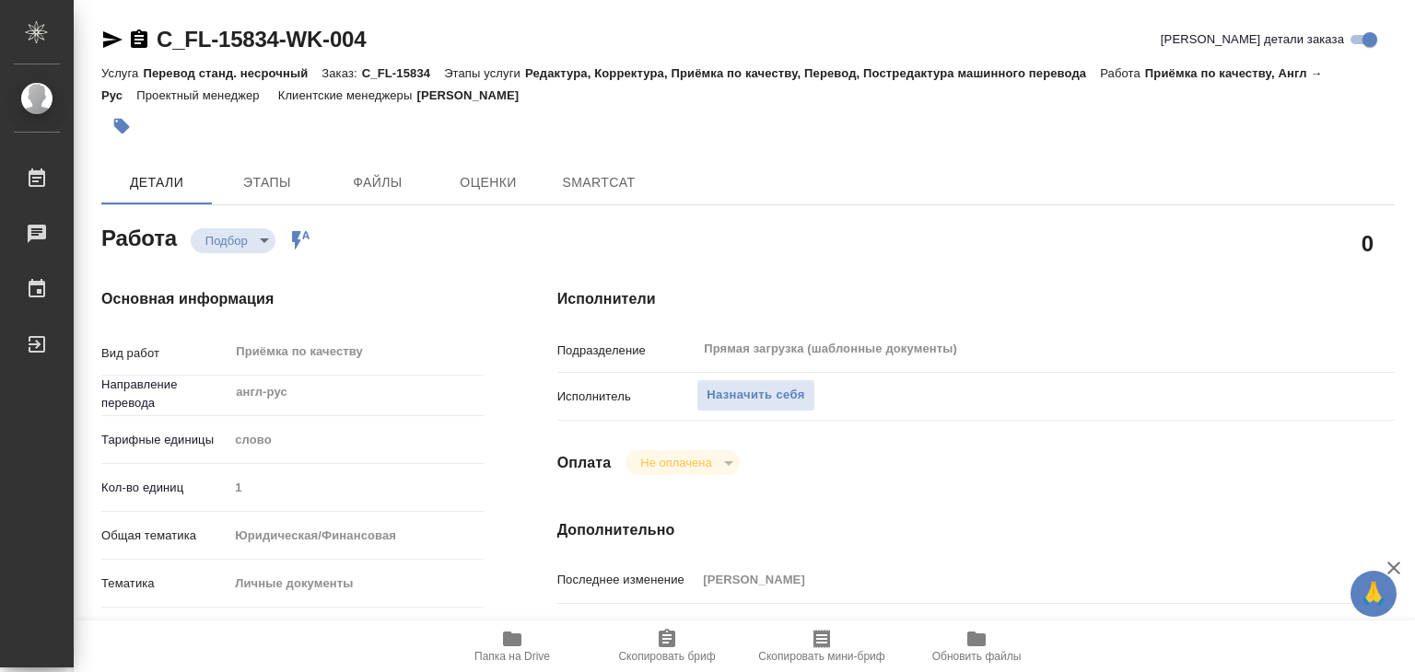
type textarea "x"
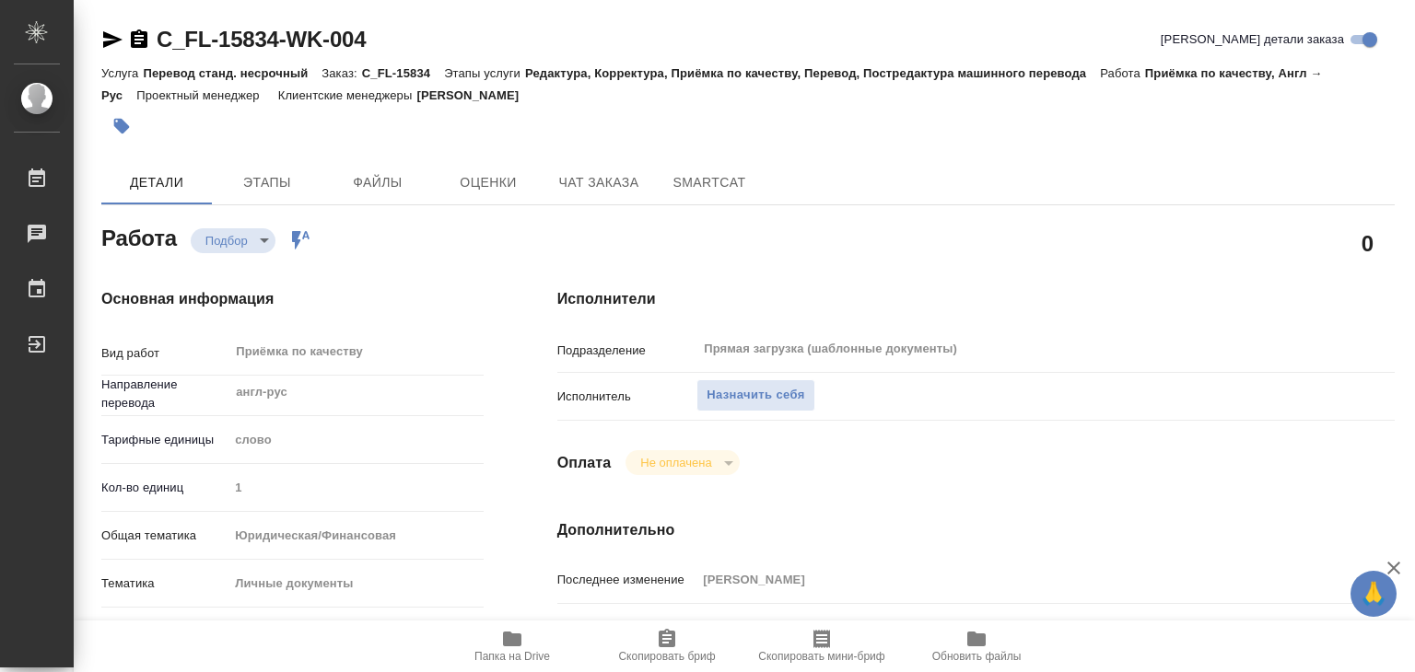
type textarea "x"
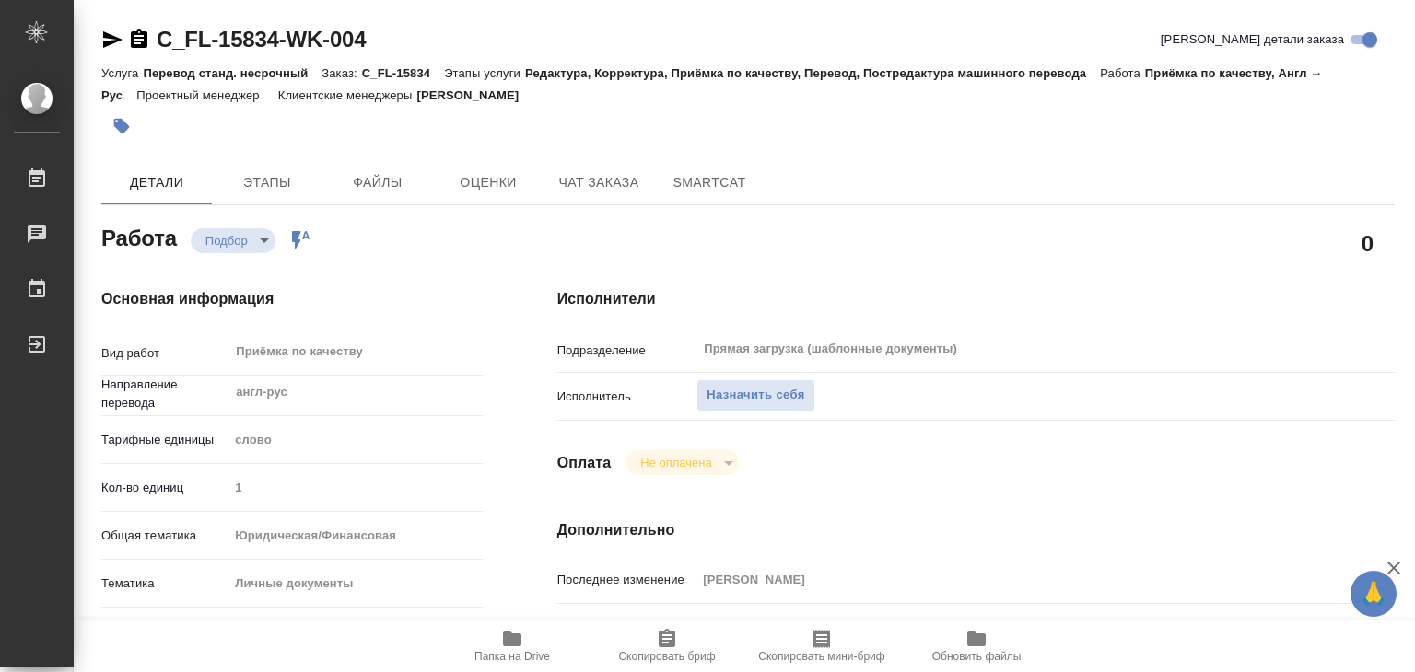
type textarea "x"
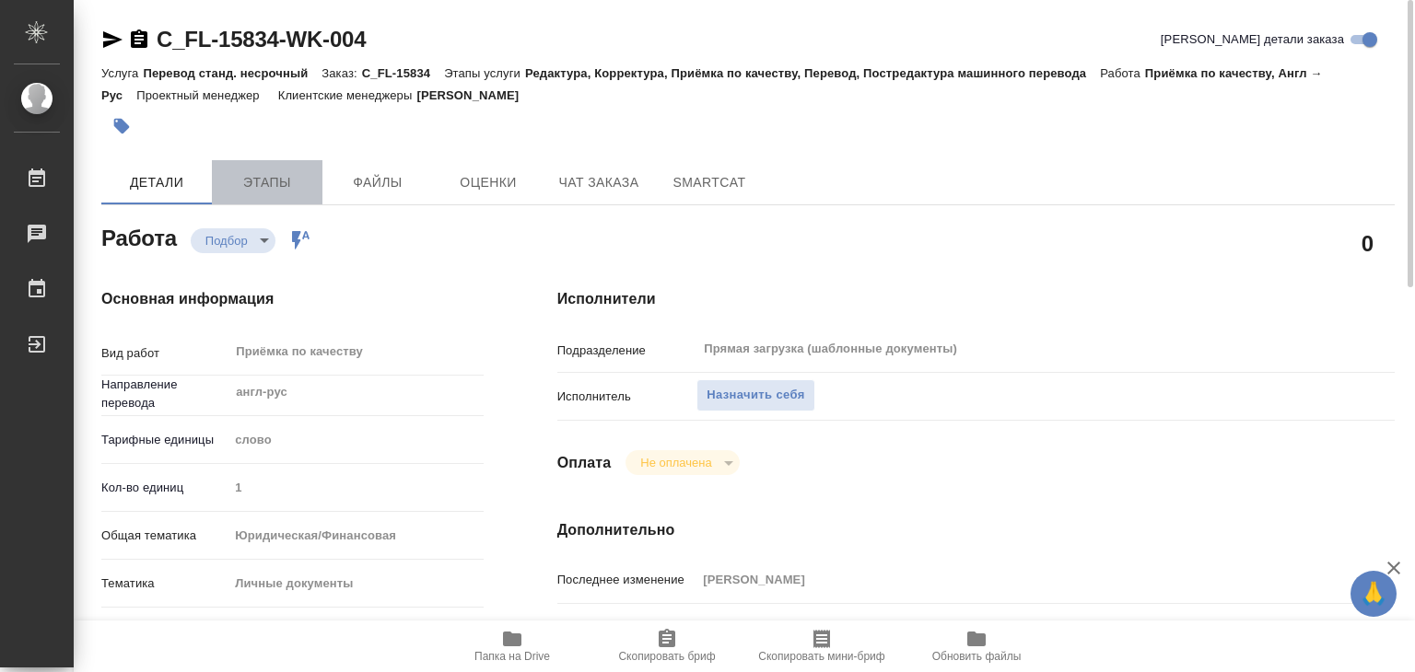
click at [287, 174] on span "Этапы" at bounding box center [267, 182] width 88 height 23
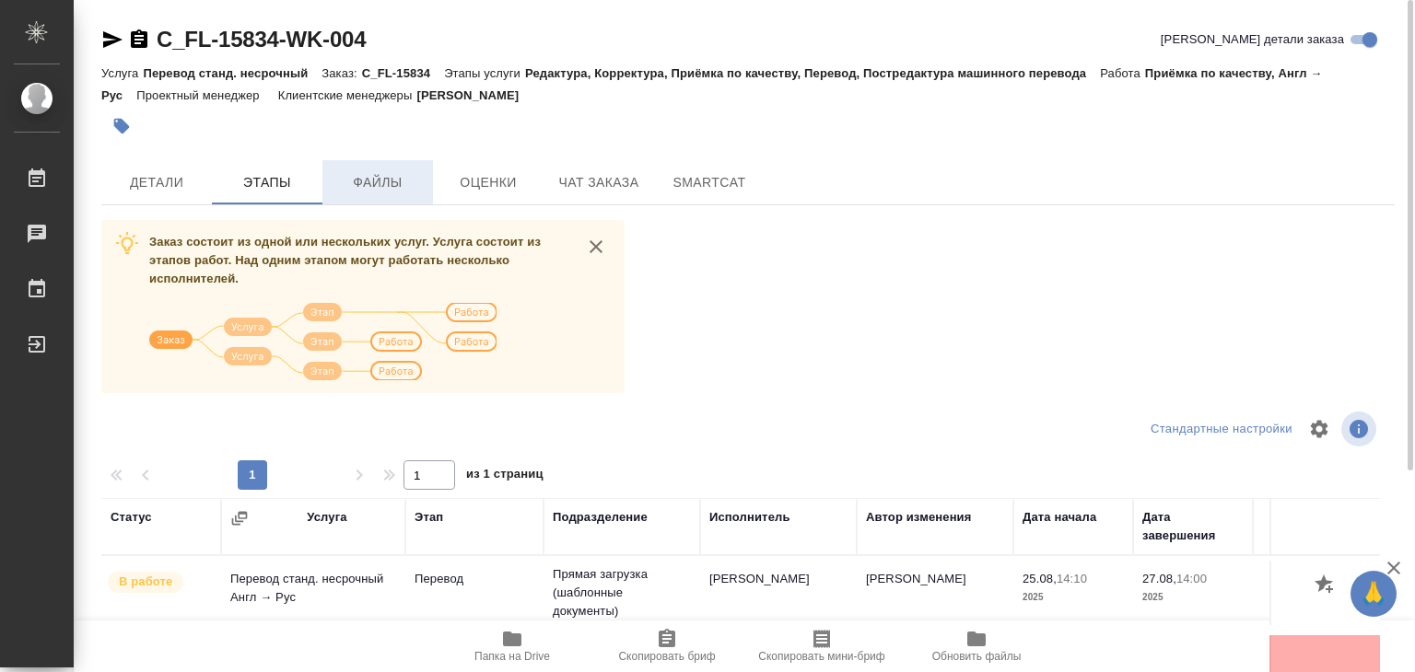
click at [387, 188] on span "Файлы" at bounding box center [377, 182] width 88 height 23
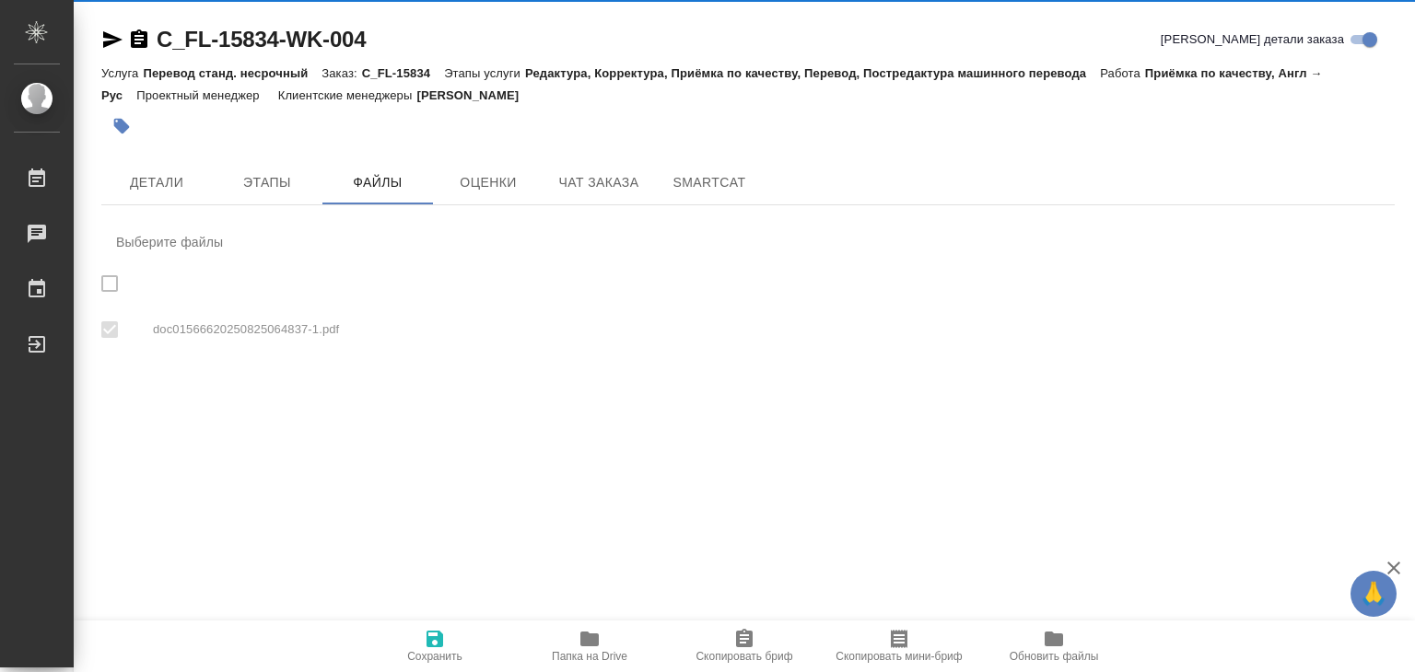
checkbox input "true"
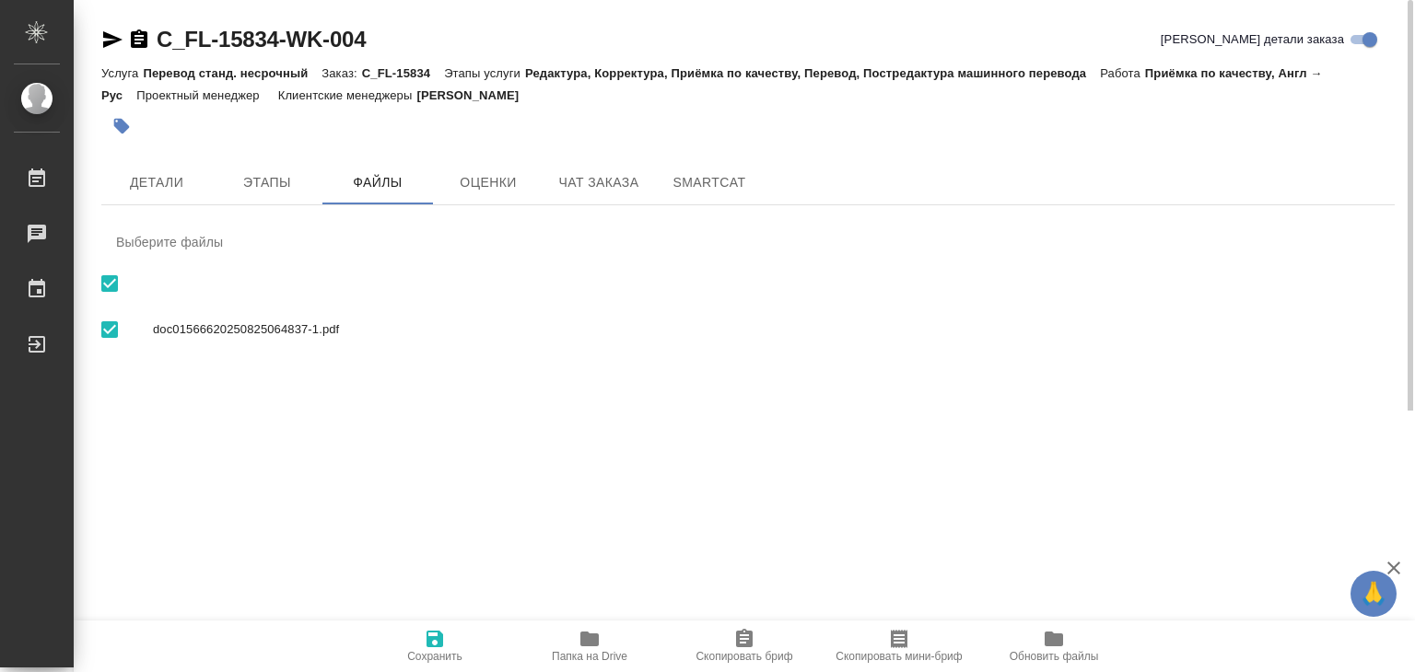
click at [560, 645] on span "Папка на Drive" at bounding box center [589, 645] width 133 height 35
click at [150, 188] on span "Детали" at bounding box center [156, 182] width 88 height 23
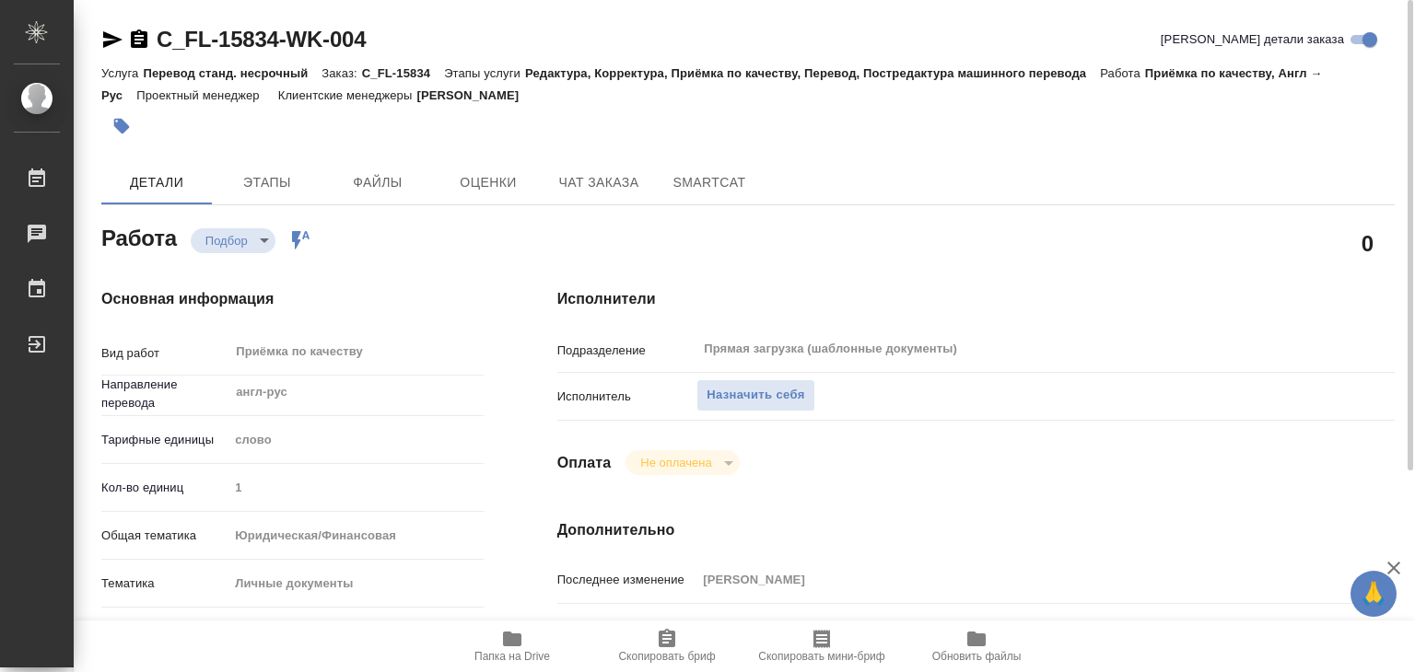
type textarea "x"
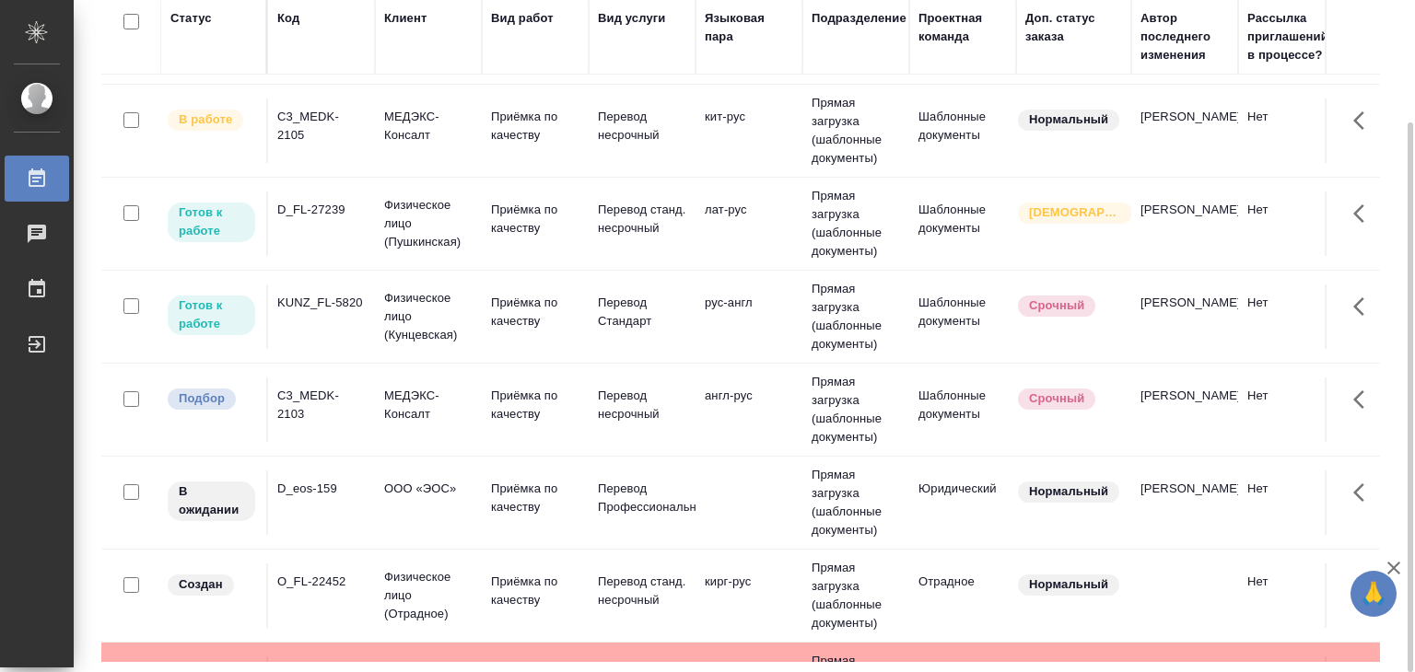
scroll to position [368, 0]
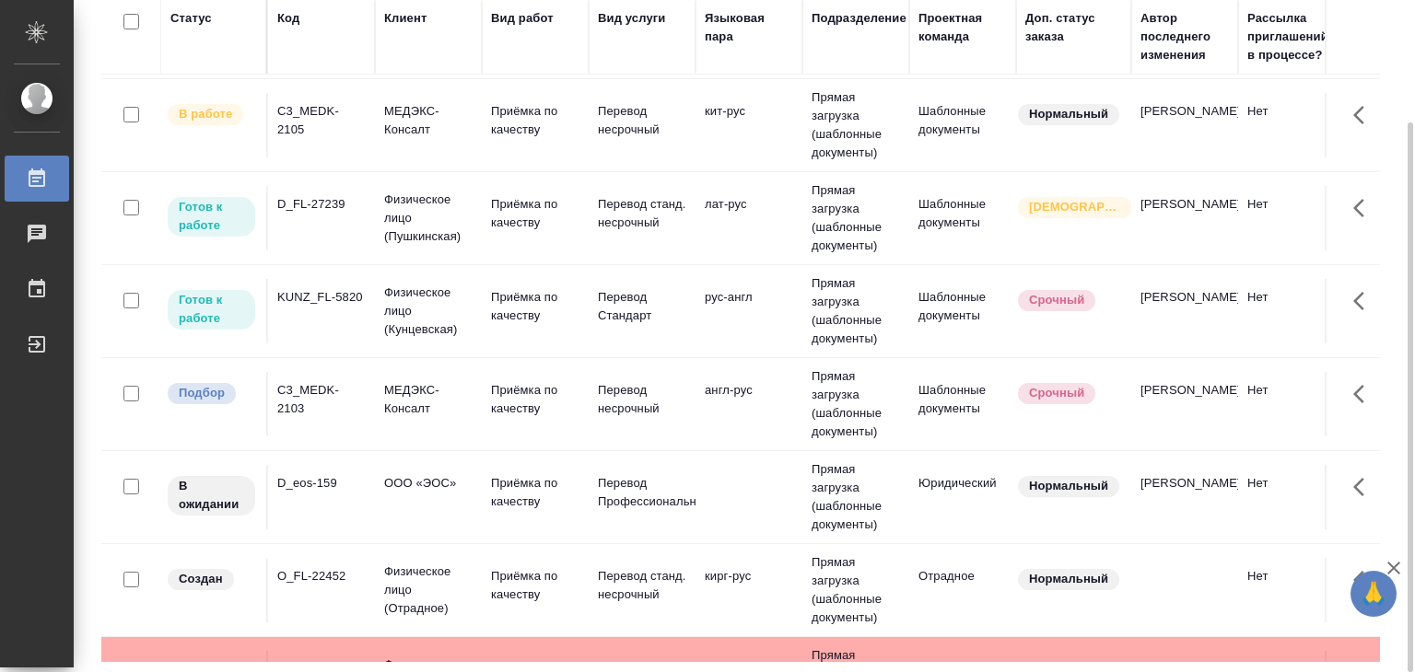
click at [457, 372] on td "МЕДЭКС-Консалт" at bounding box center [428, 404] width 107 height 64
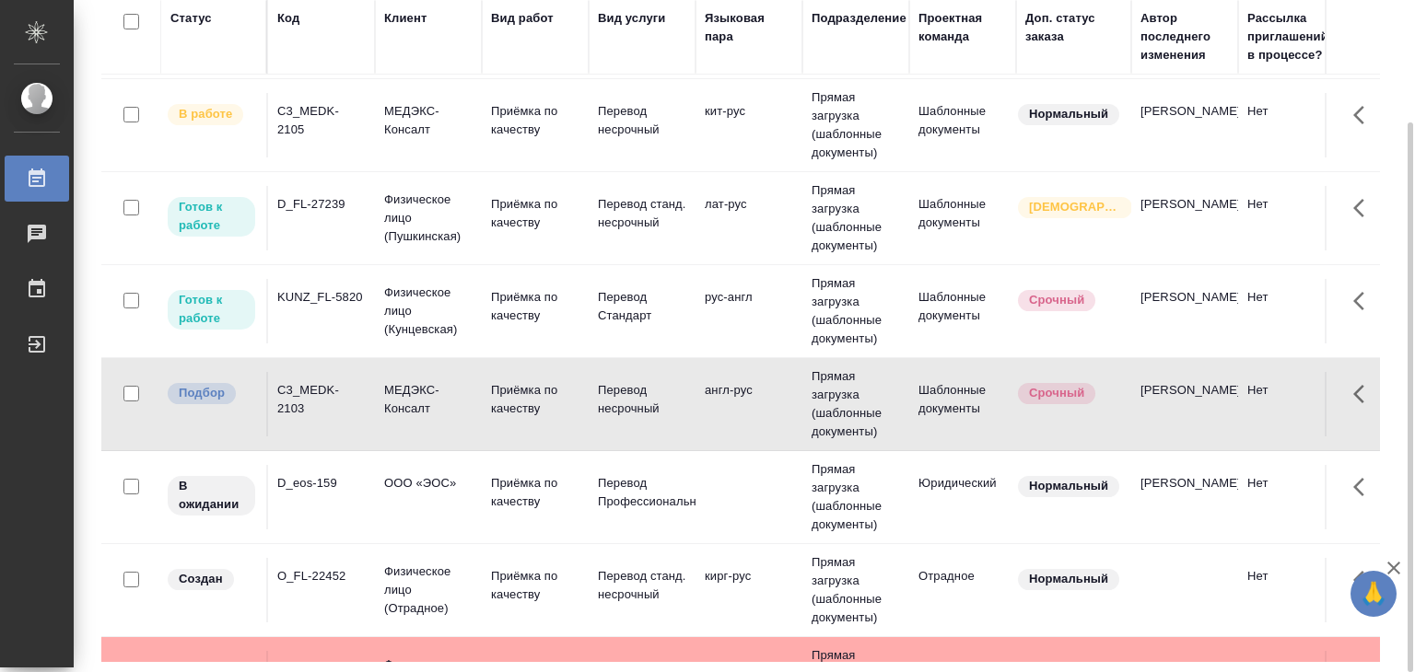
click at [457, 372] on td "МЕДЭКС-Консалт" at bounding box center [428, 404] width 107 height 64
click at [332, 414] on div "C3_MEDK-2103" at bounding box center [321, 399] width 88 height 37
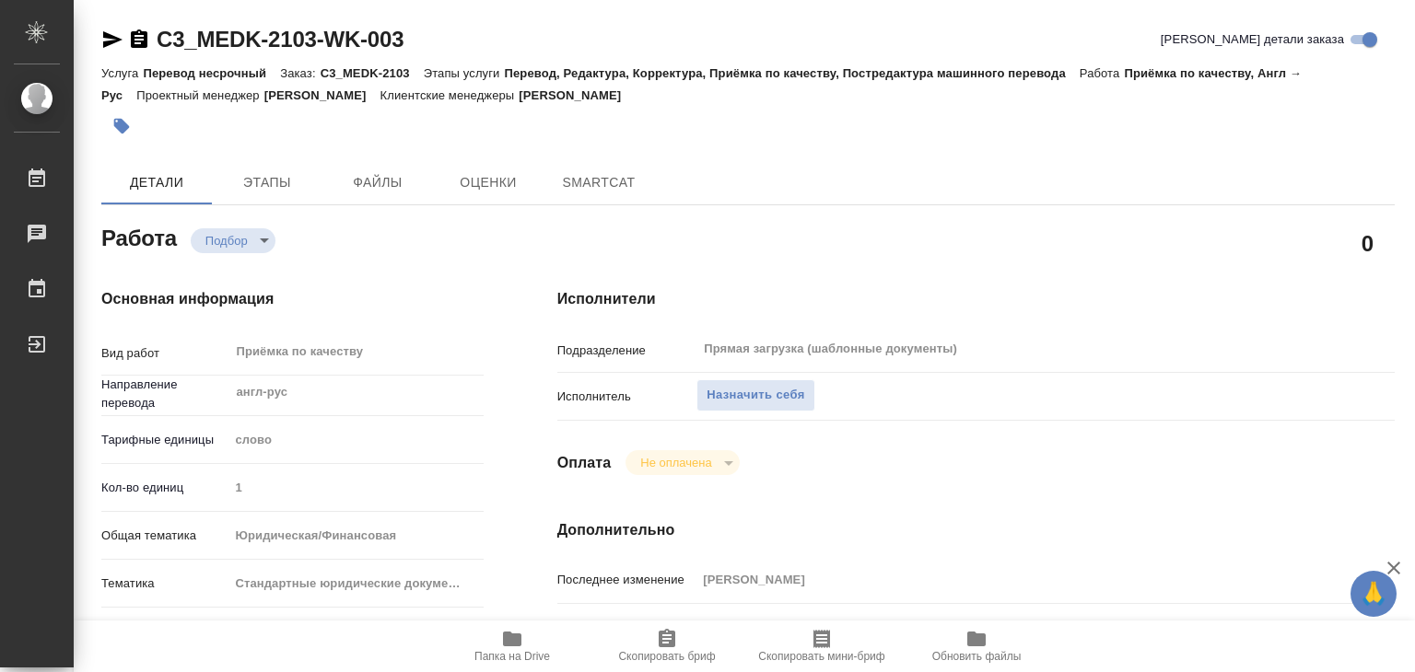
type textarea "x"
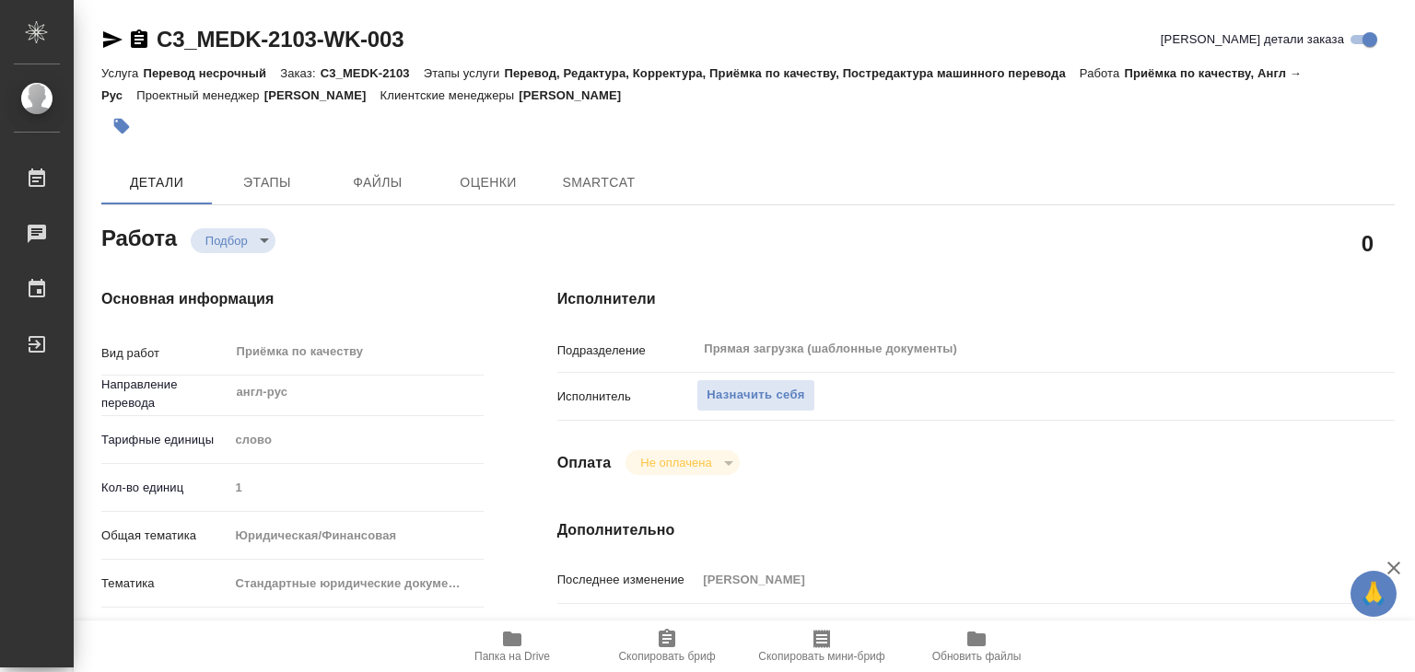
type textarea "x"
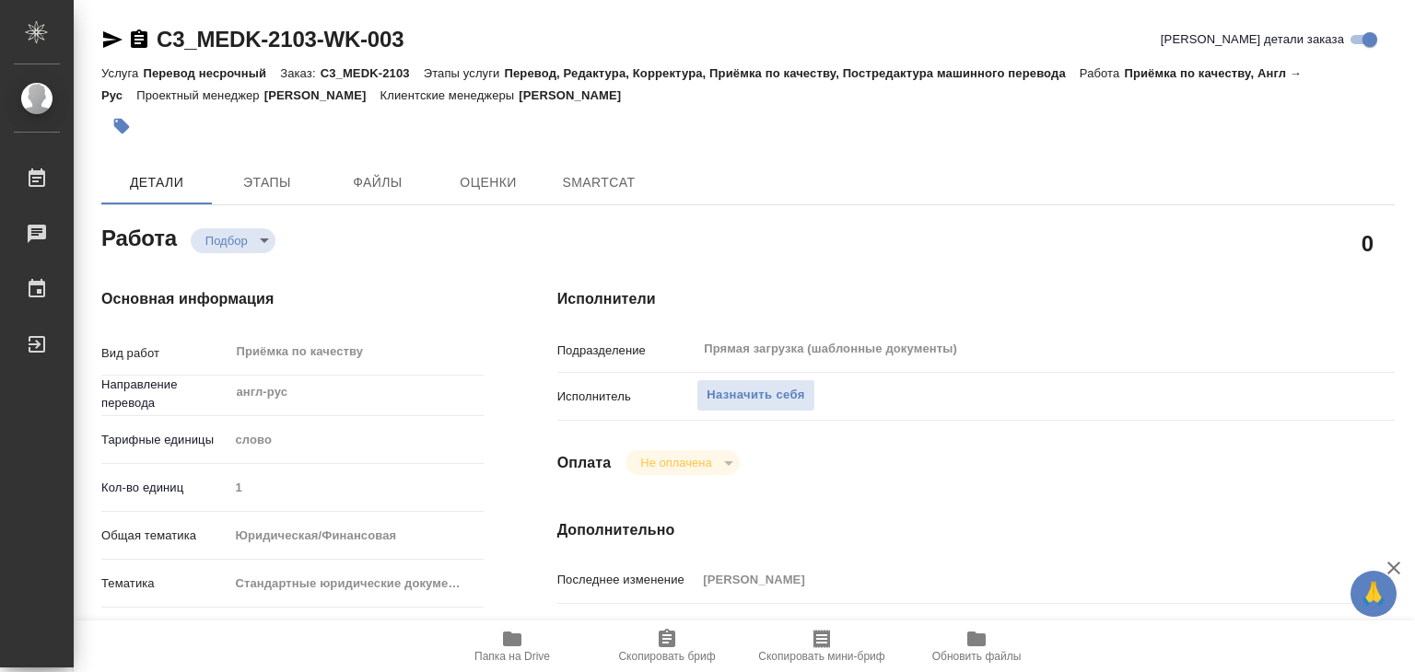
type textarea "x"
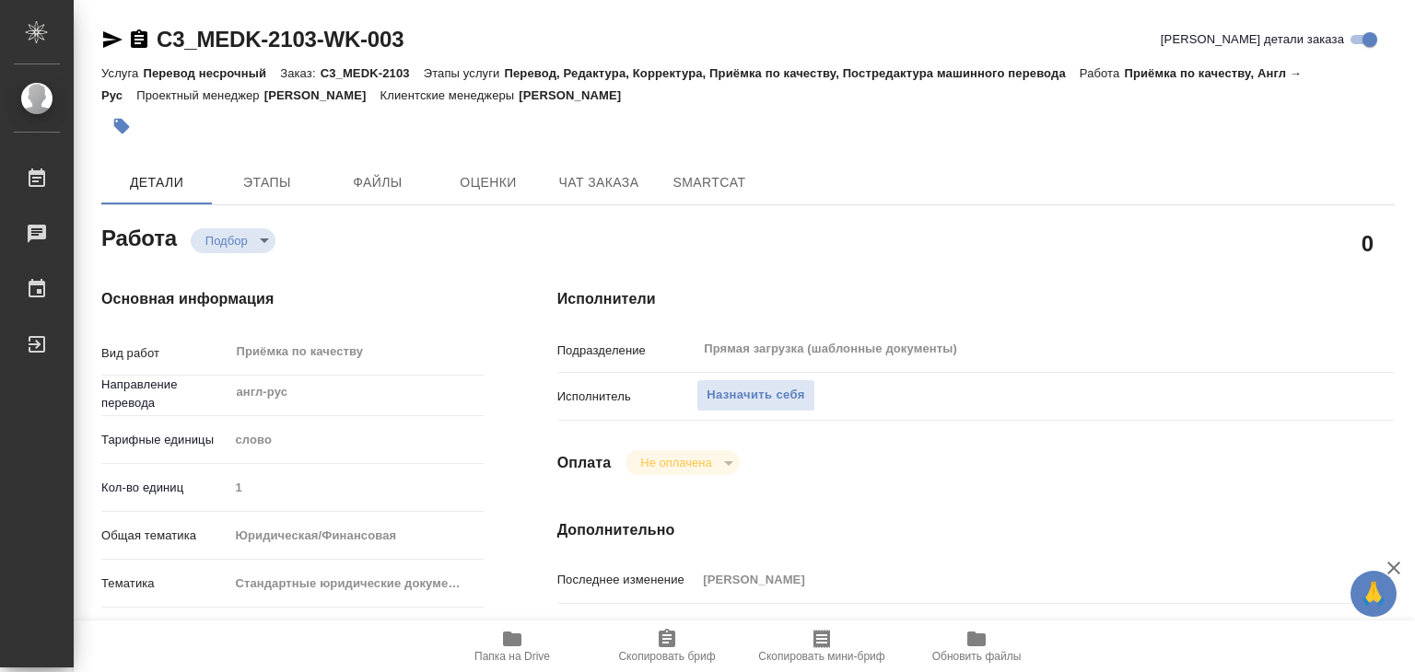
type textarea "x"
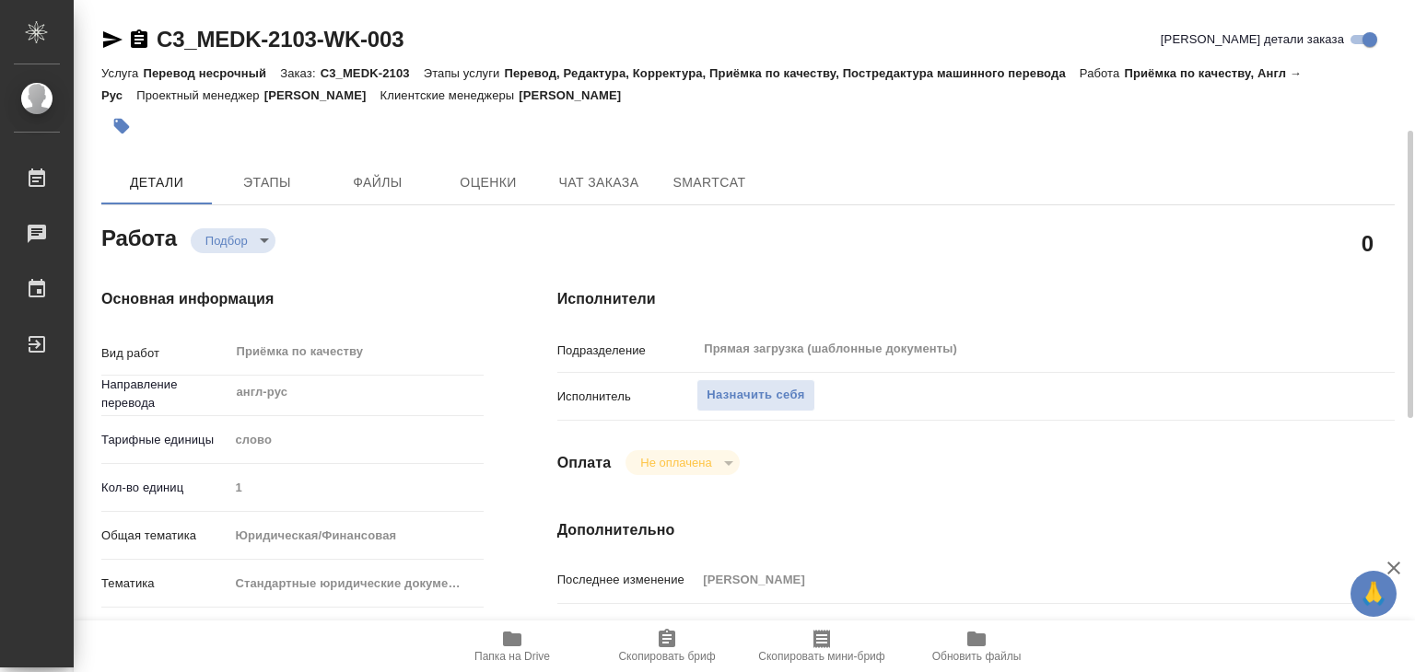
scroll to position [92, 0]
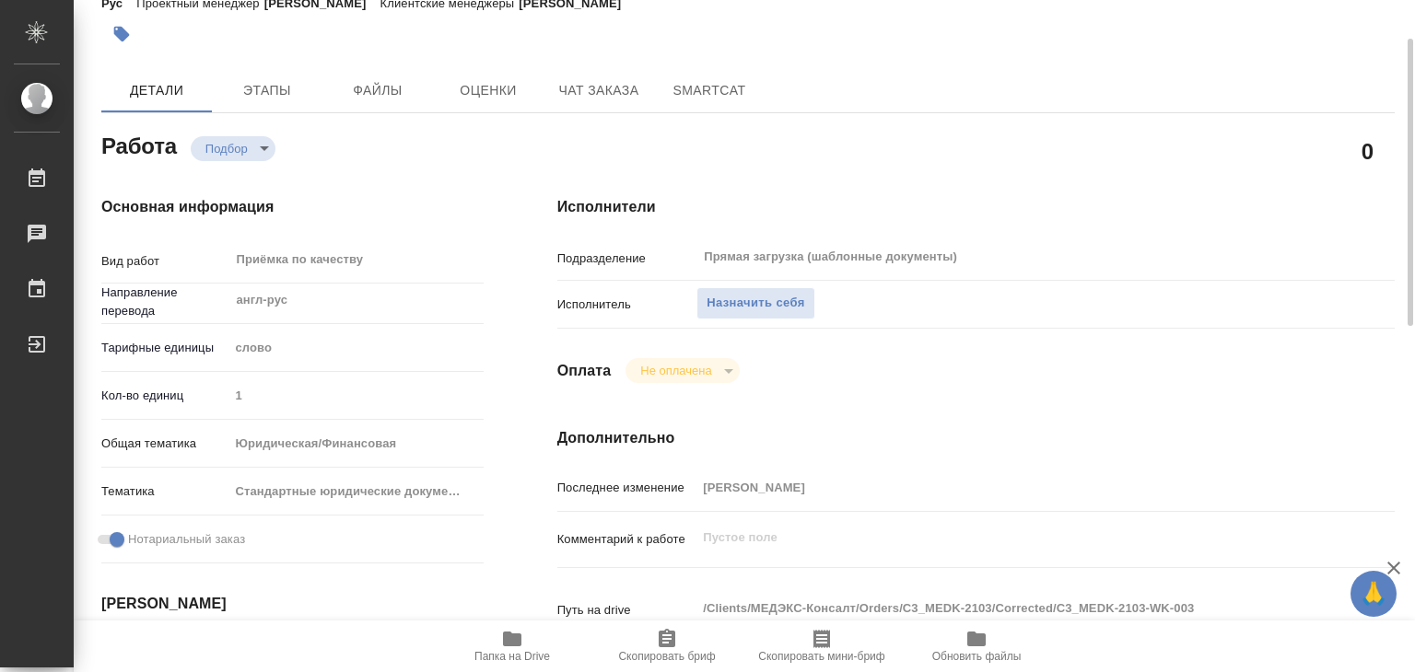
type textarea "x"
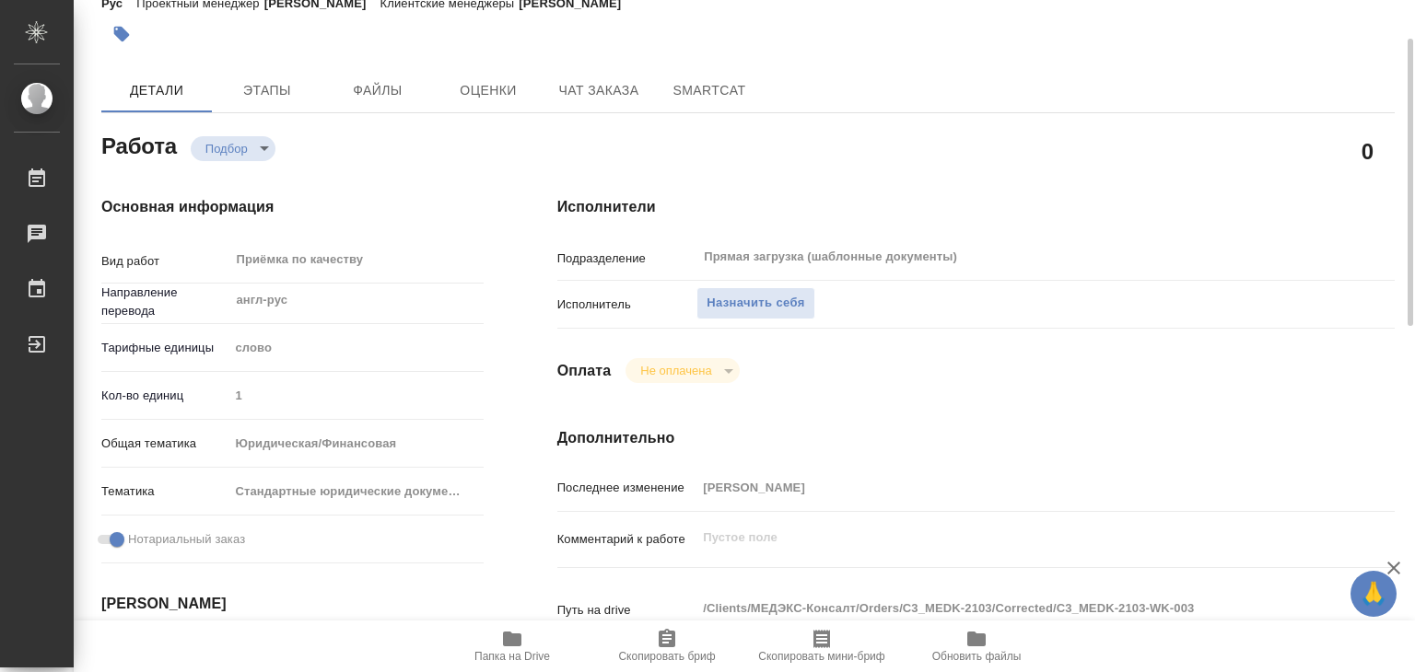
type textarea "x"
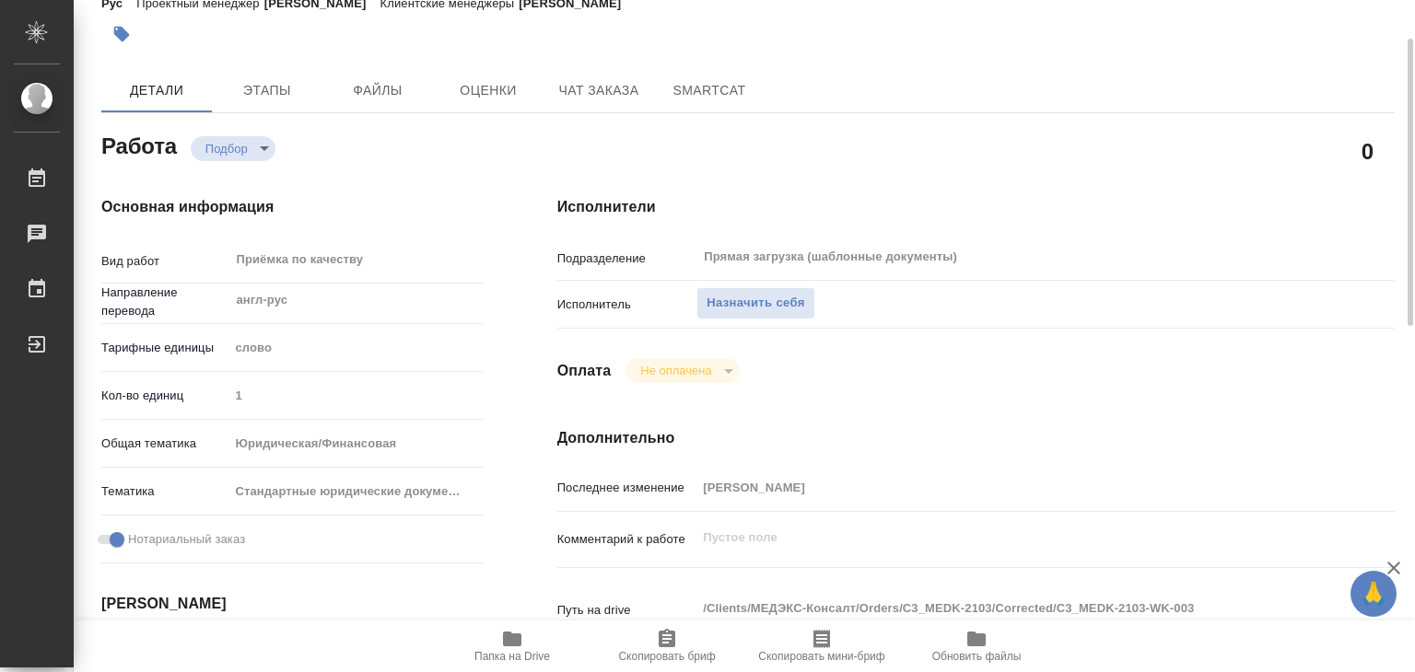
click at [273, 81] on span "Этапы" at bounding box center [267, 90] width 88 height 23
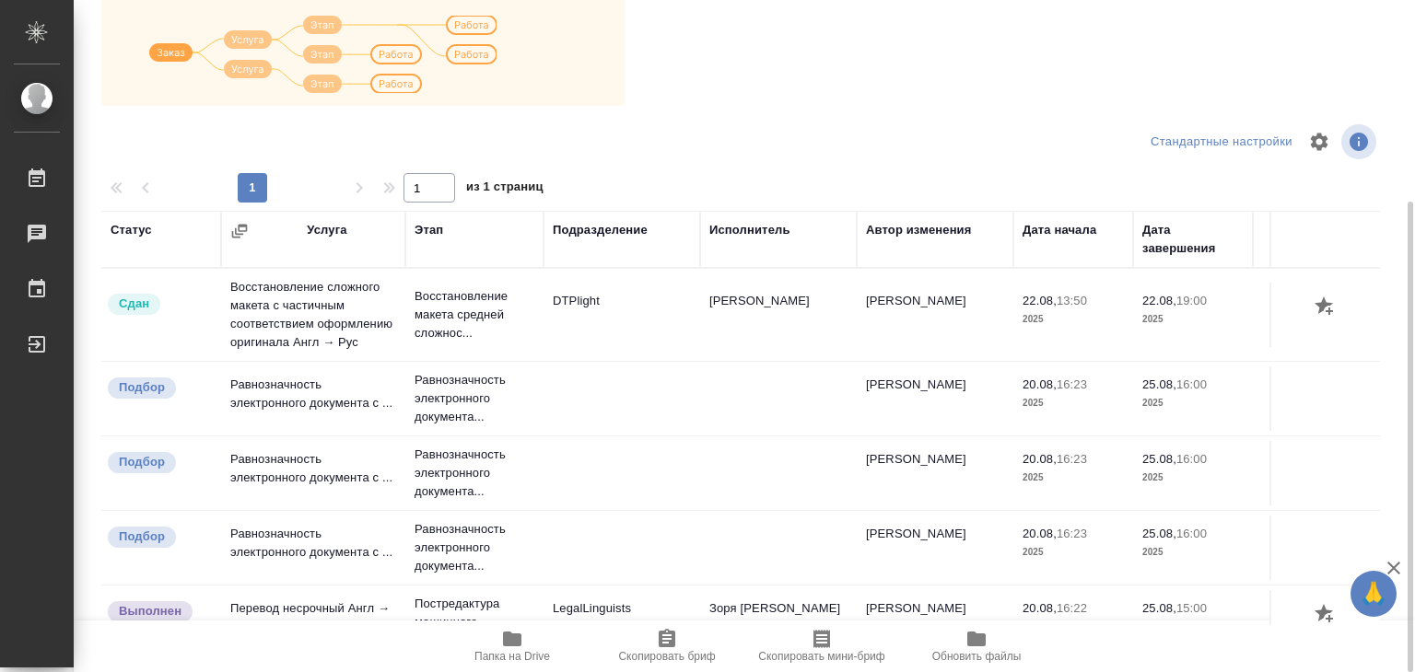
scroll to position [11, 0]
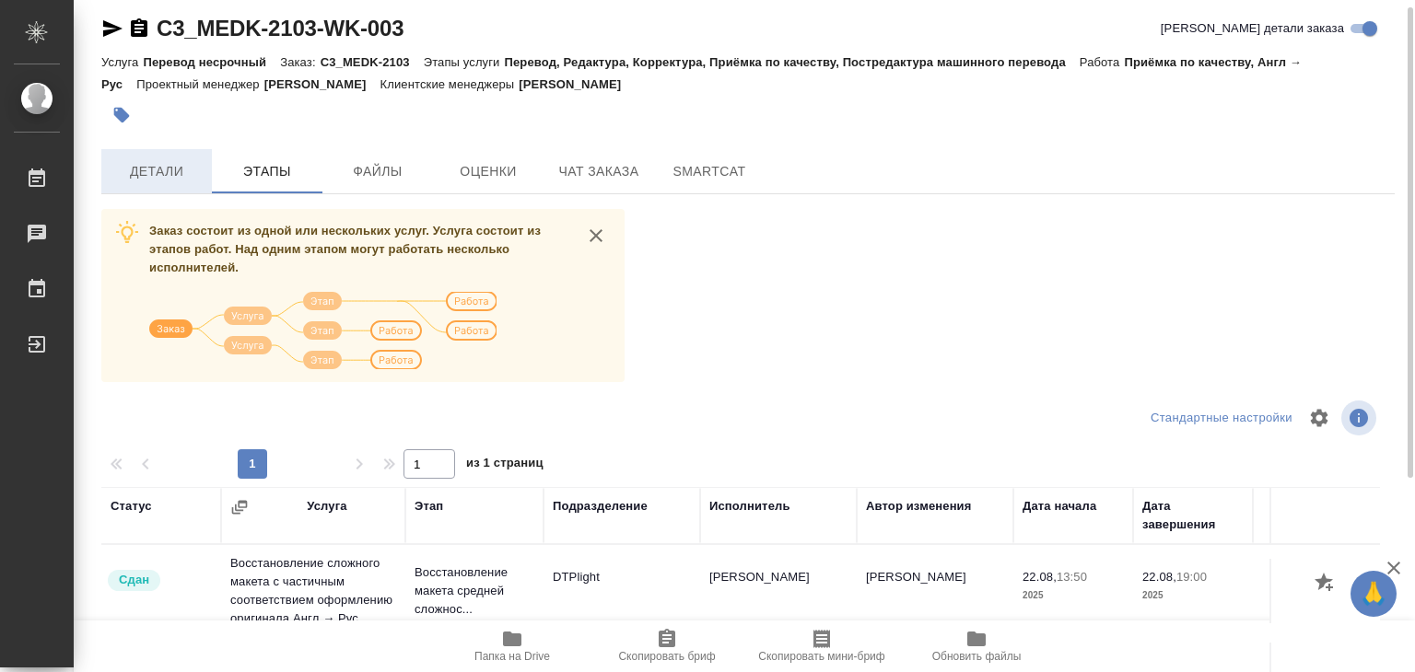
click at [158, 167] on span "Детали" at bounding box center [156, 171] width 88 height 23
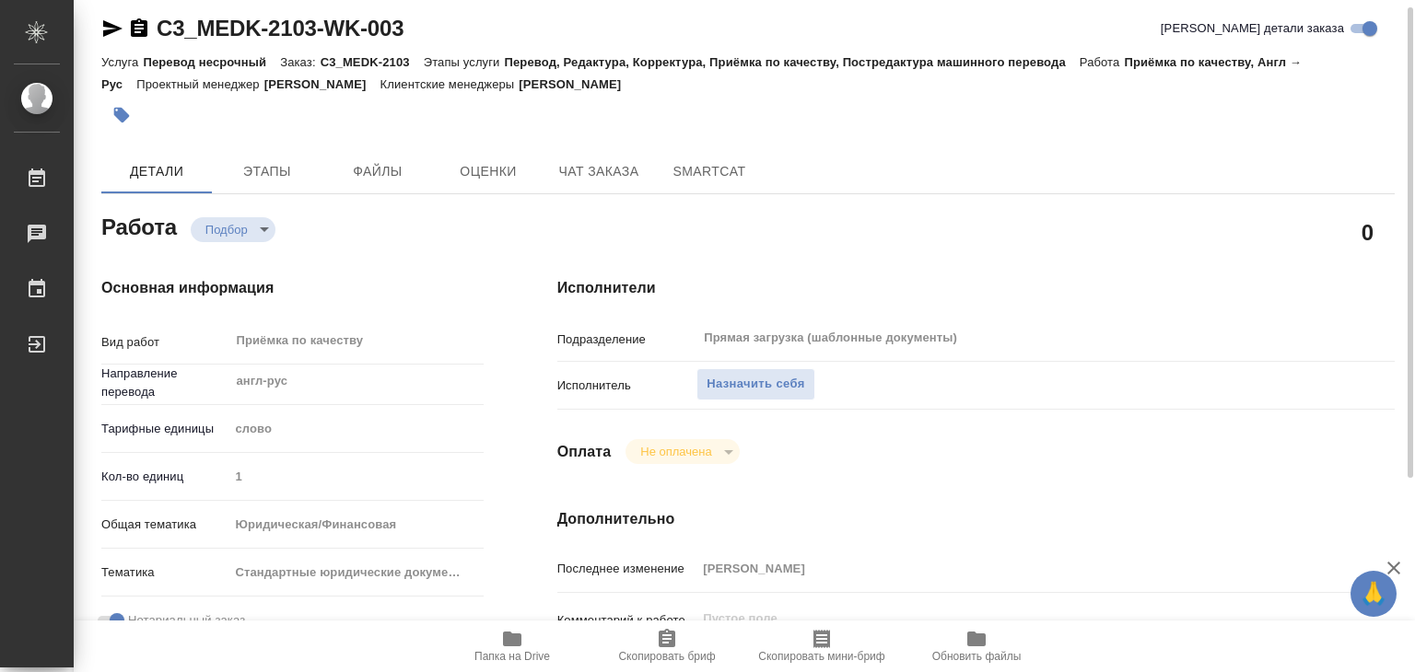
type textarea "x"
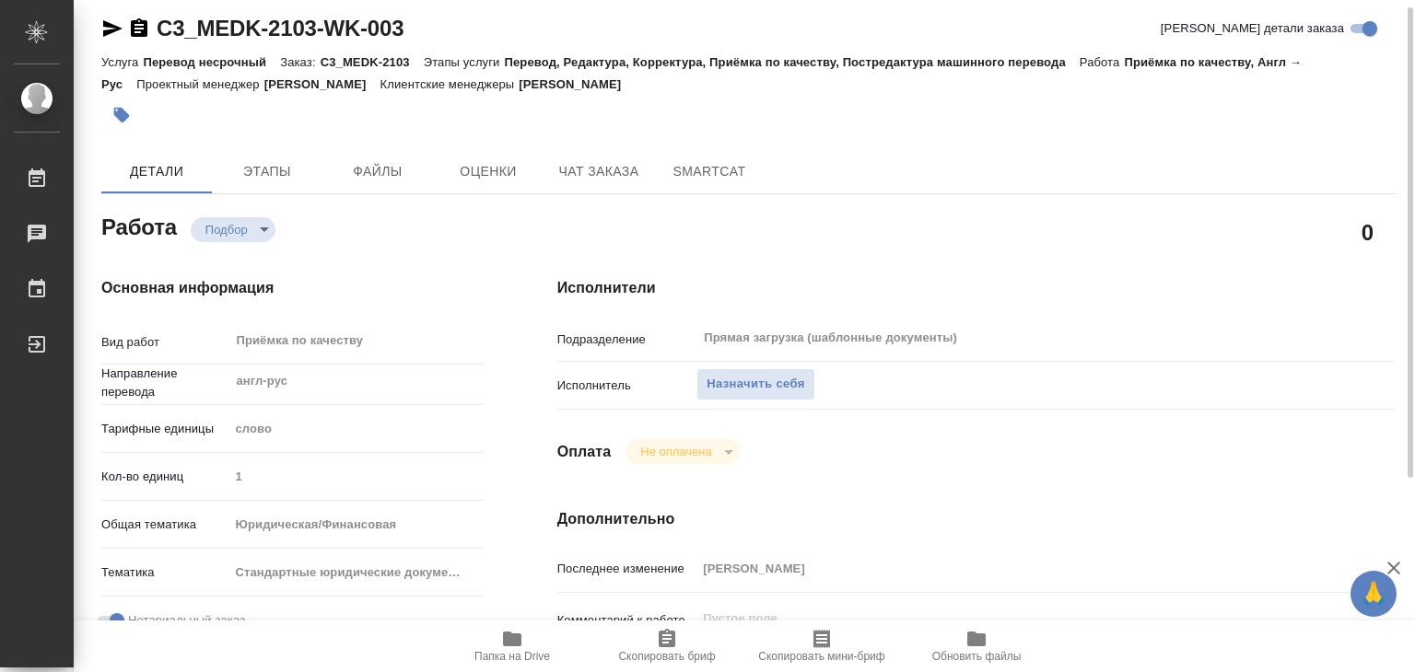
scroll to position [287, 0]
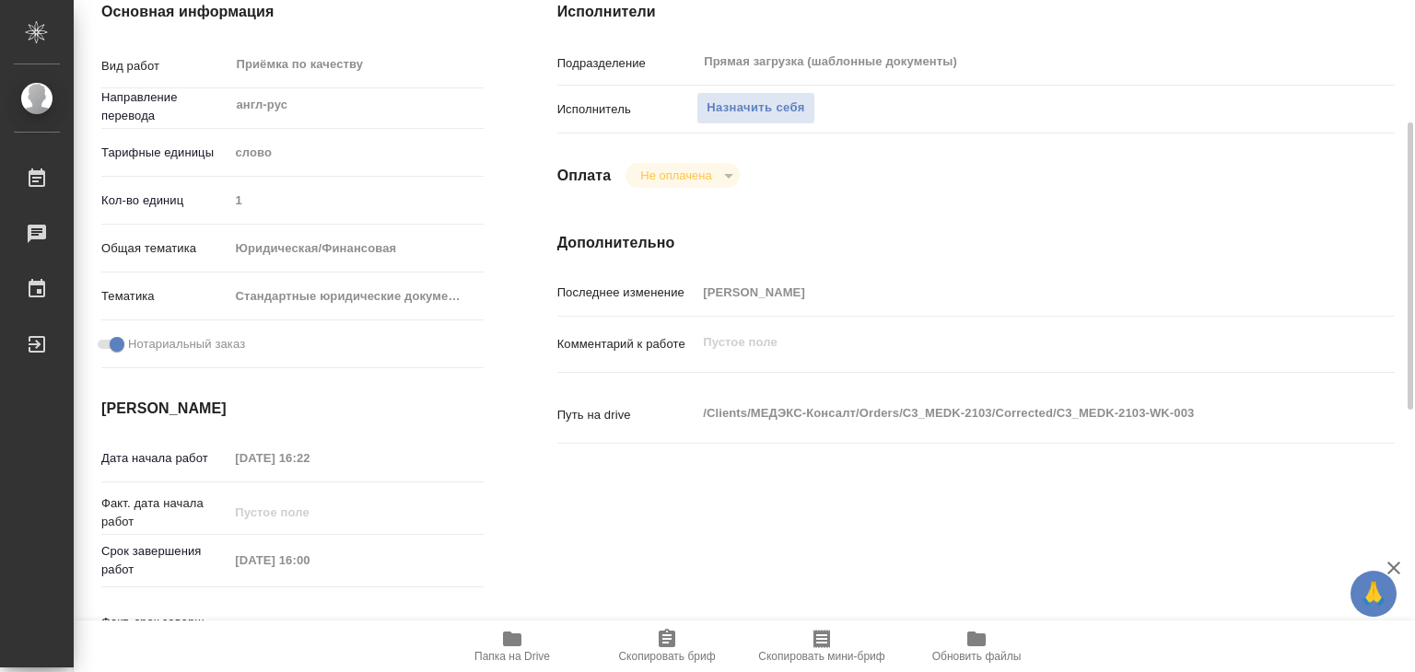
click at [517, 657] on span "Папка на Drive" at bounding box center [512, 656] width 76 height 13
type textarea "x"
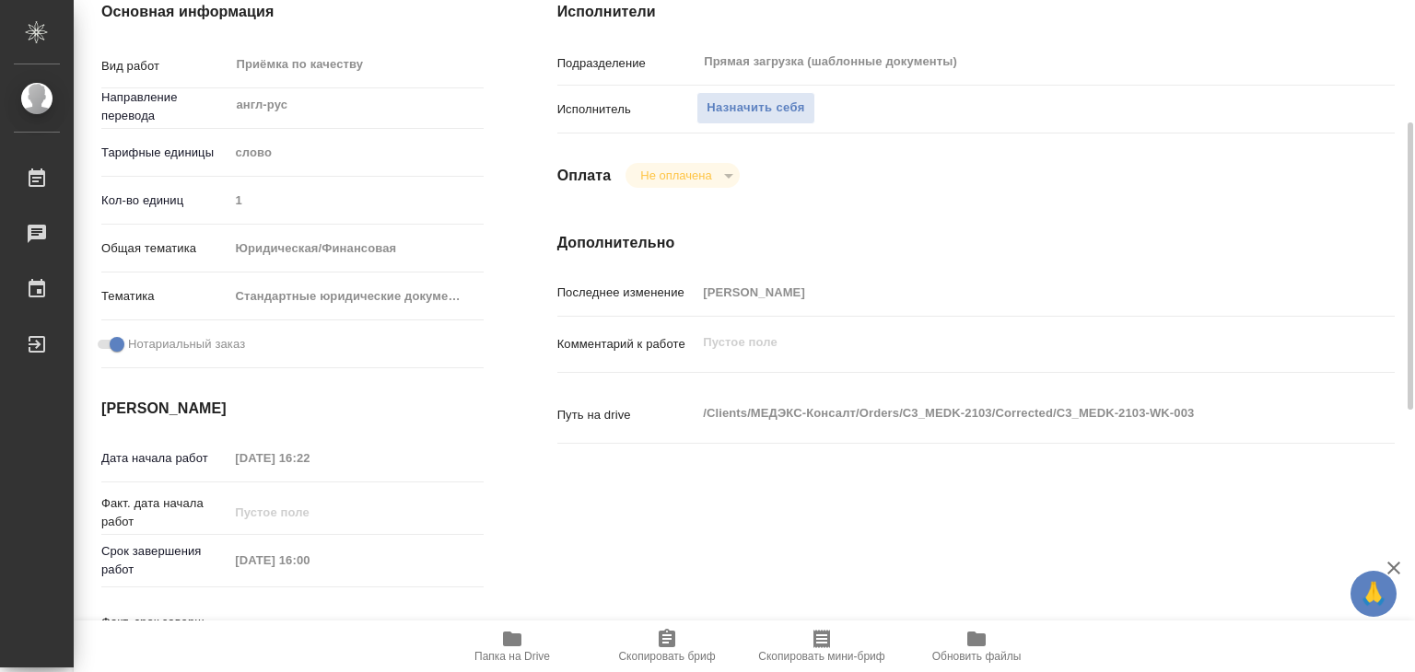
type textarea "x"
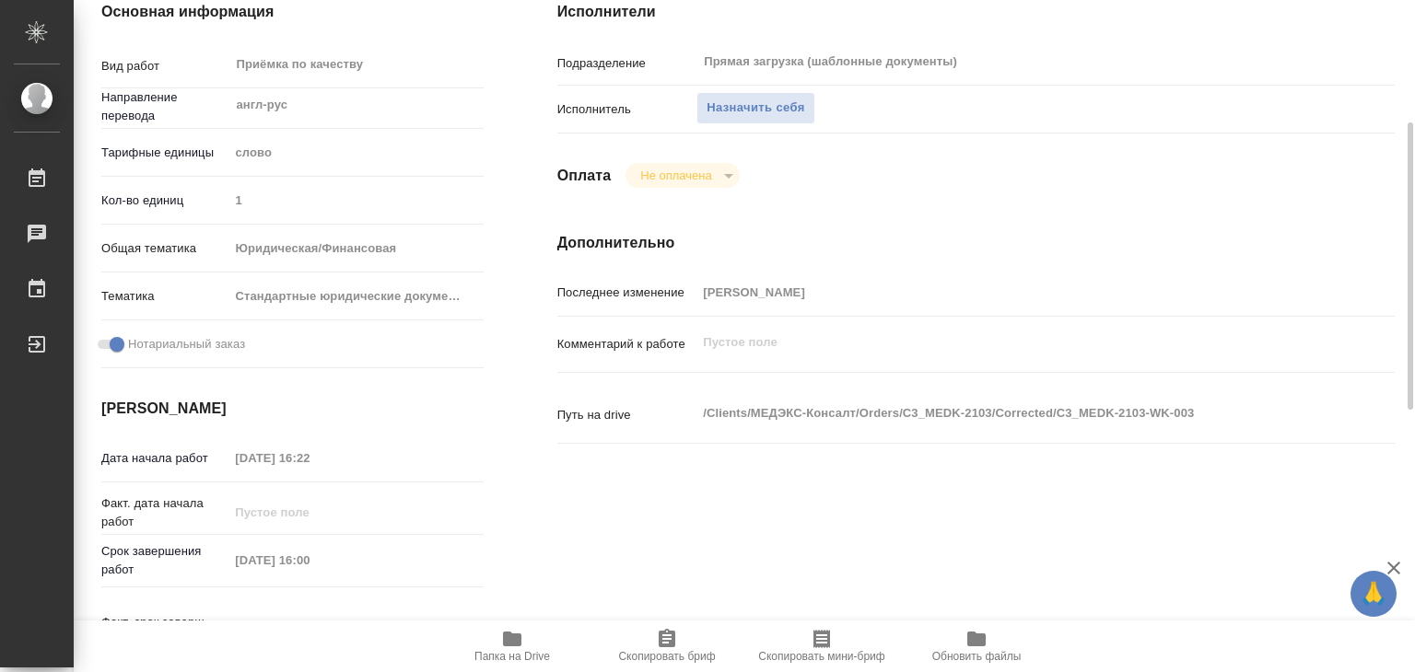
type textarea "x"
click at [523, 645] on span "Папка на Drive" at bounding box center [512, 645] width 133 height 35
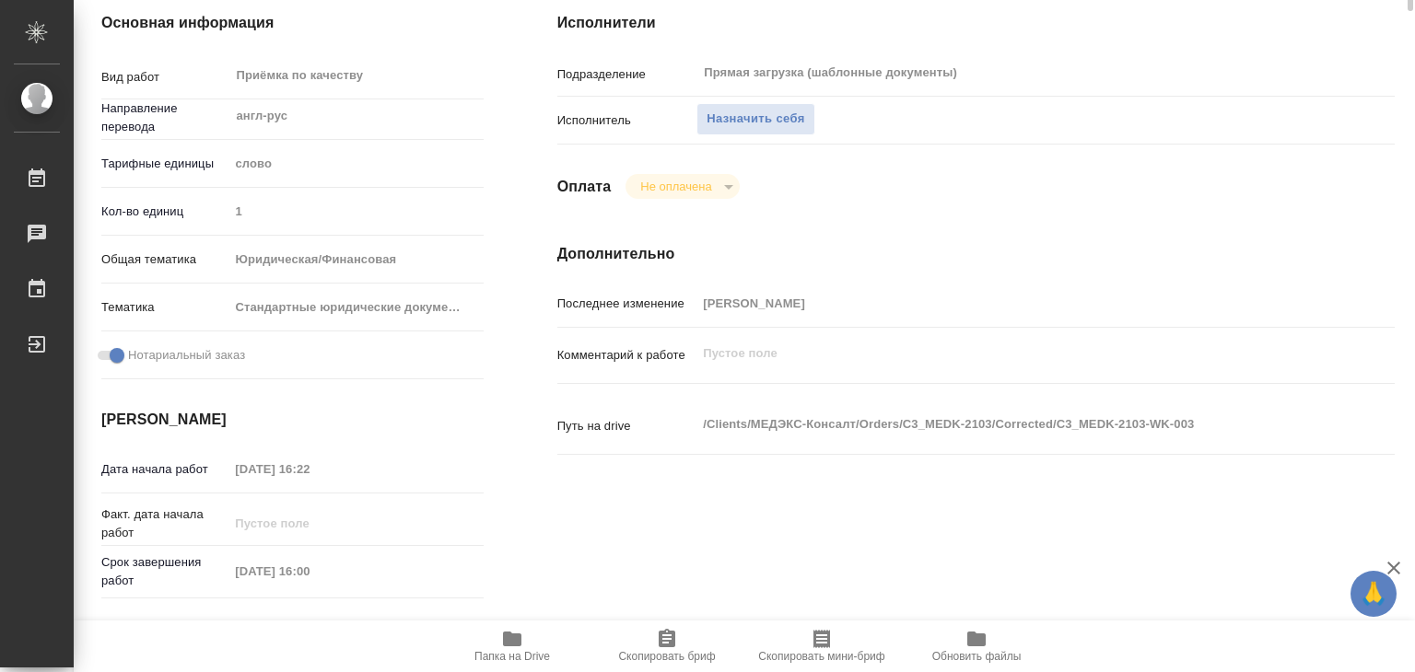
scroll to position [0, 0]
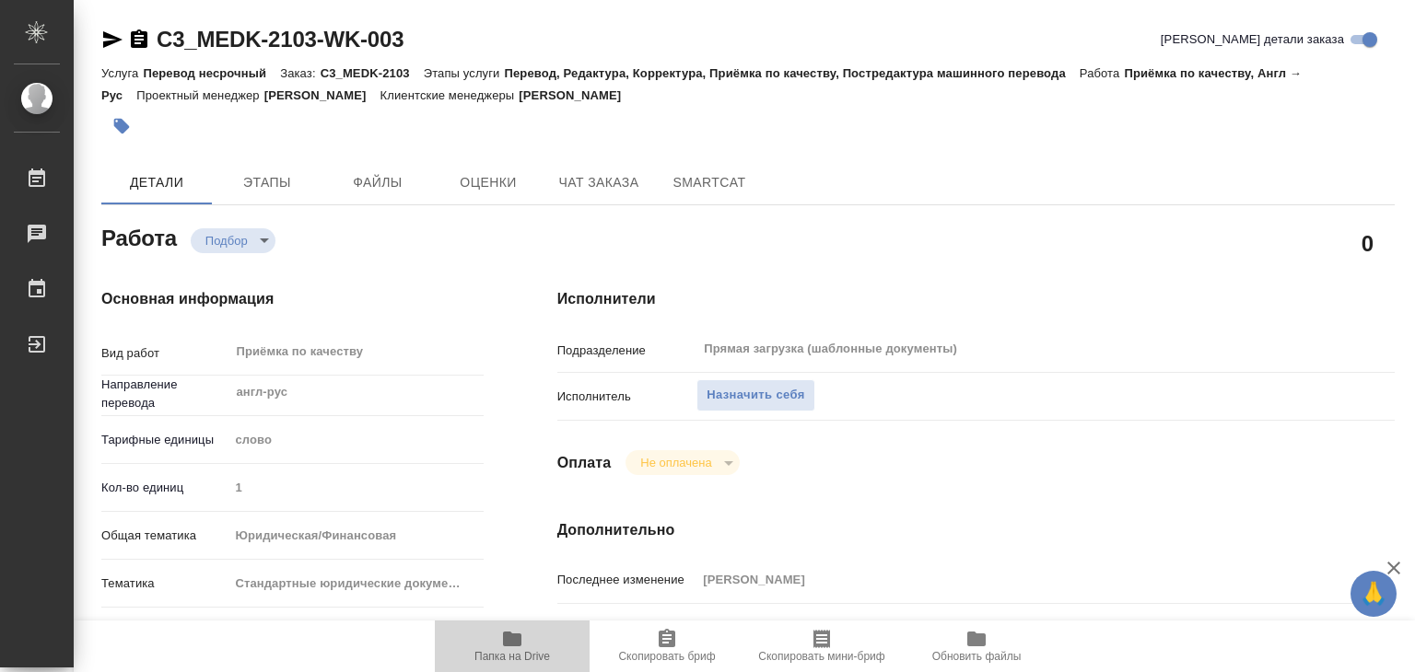
click at [523, 642] on span "Папка на Drive" at bounding box center [512, 645] width 133 height 35
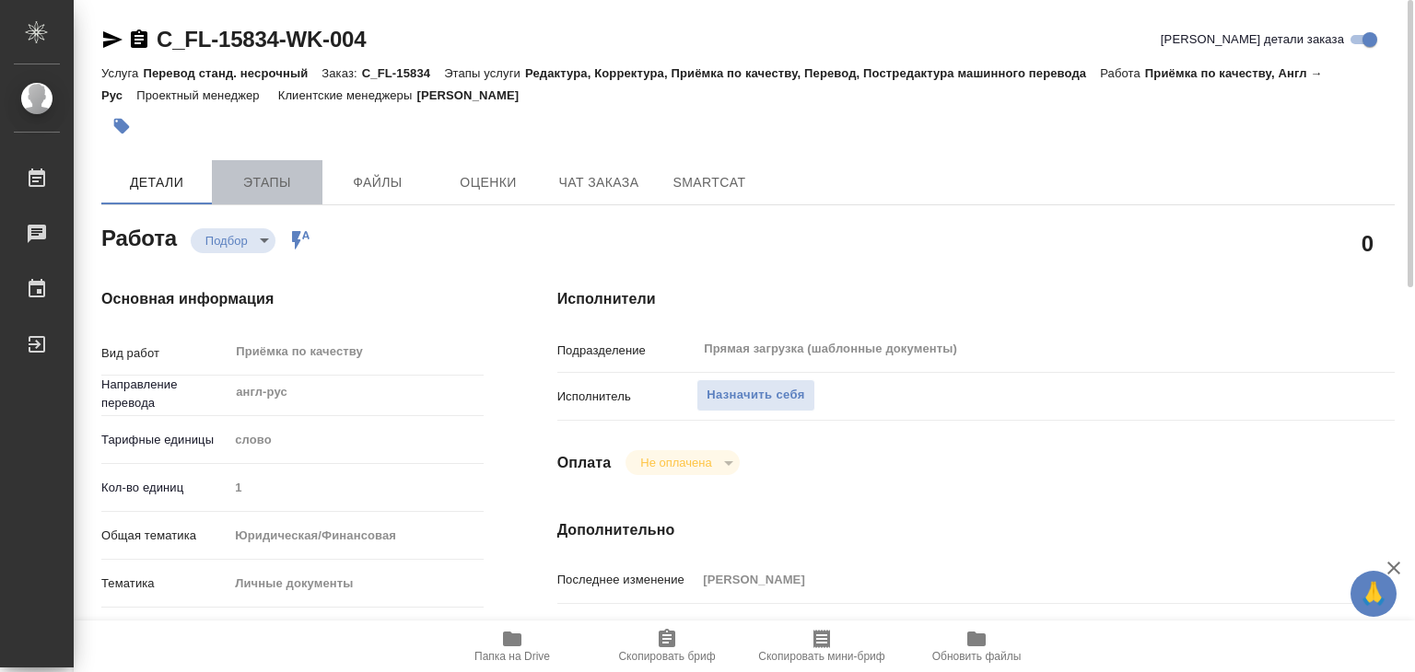
click at [277, 182] on span "Этапы" at bounding box center [267, 182] width 88 height 23
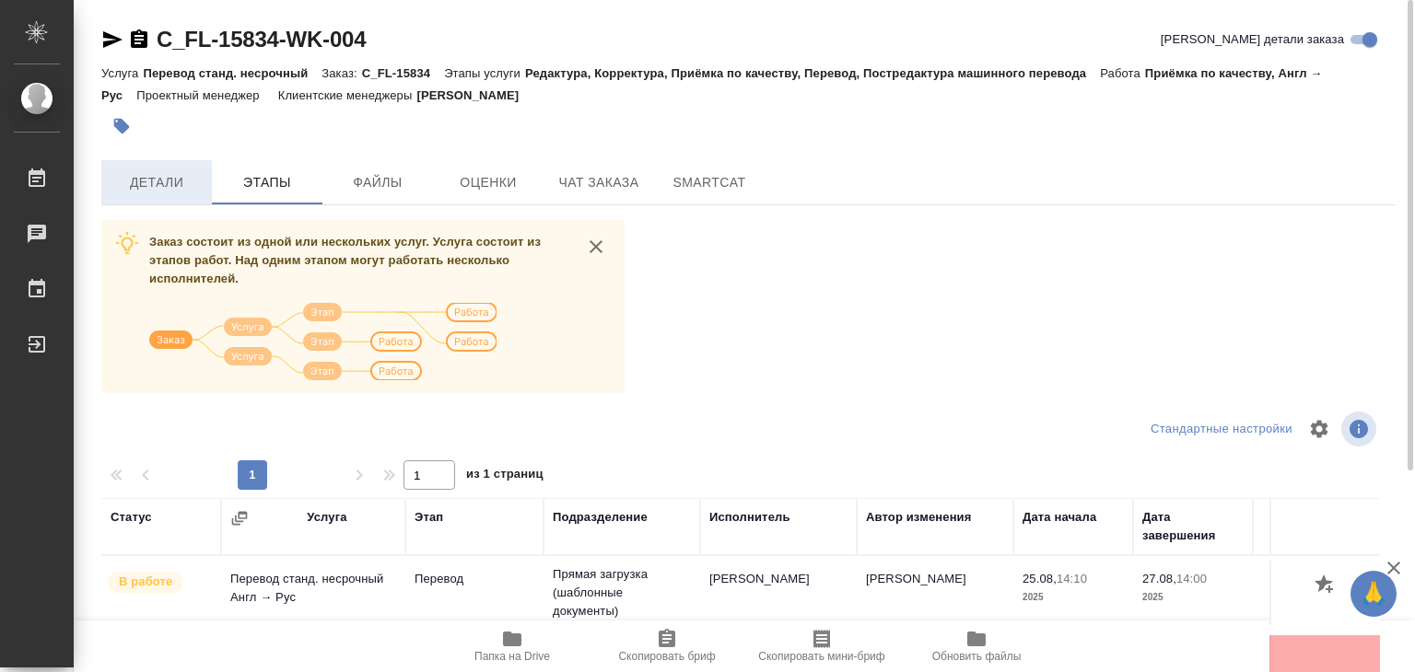
click at [169, 185] on span "Детали" at bounding box center [156, 182] width 88 height 23
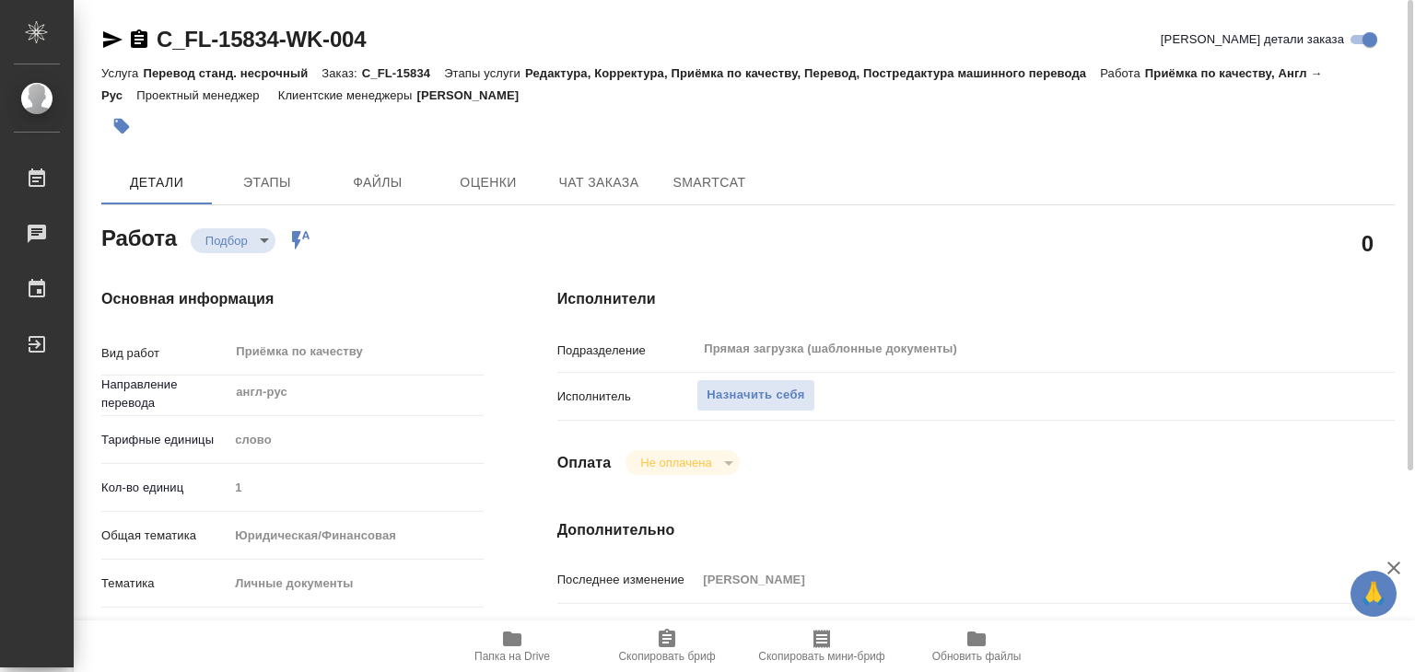
type textarea "x"
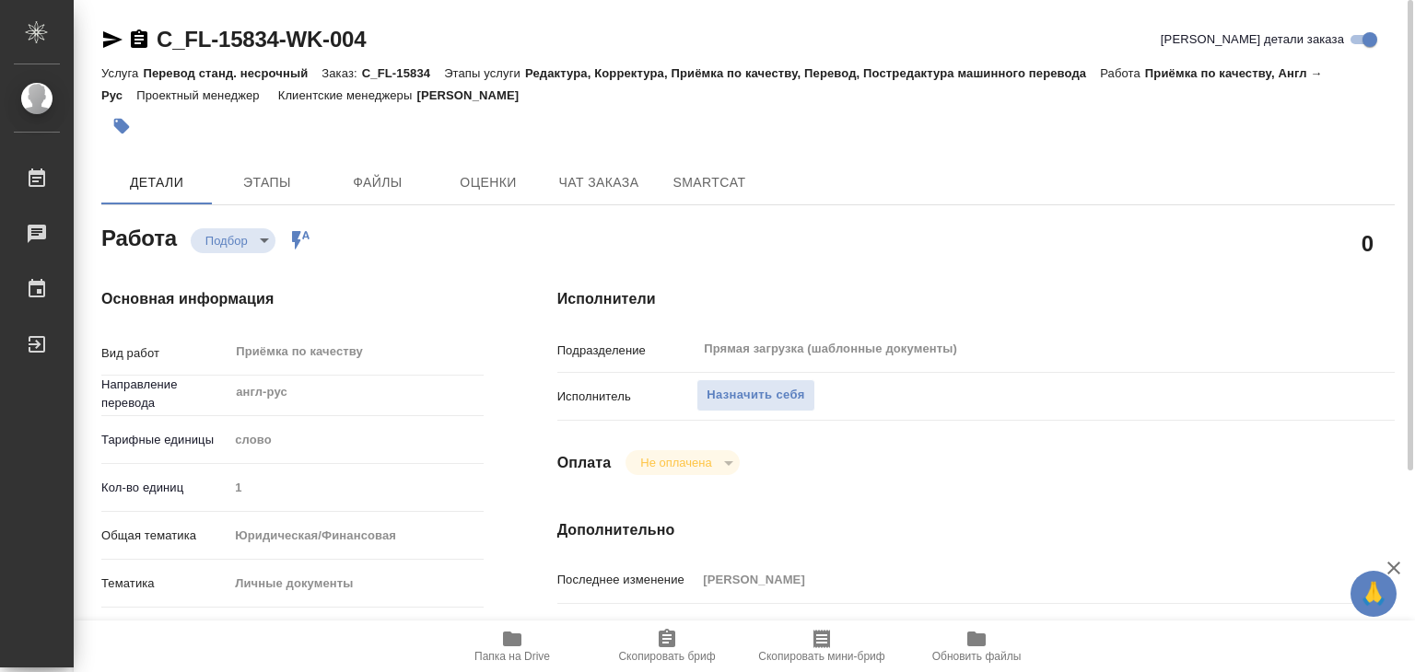
type textarea "x"
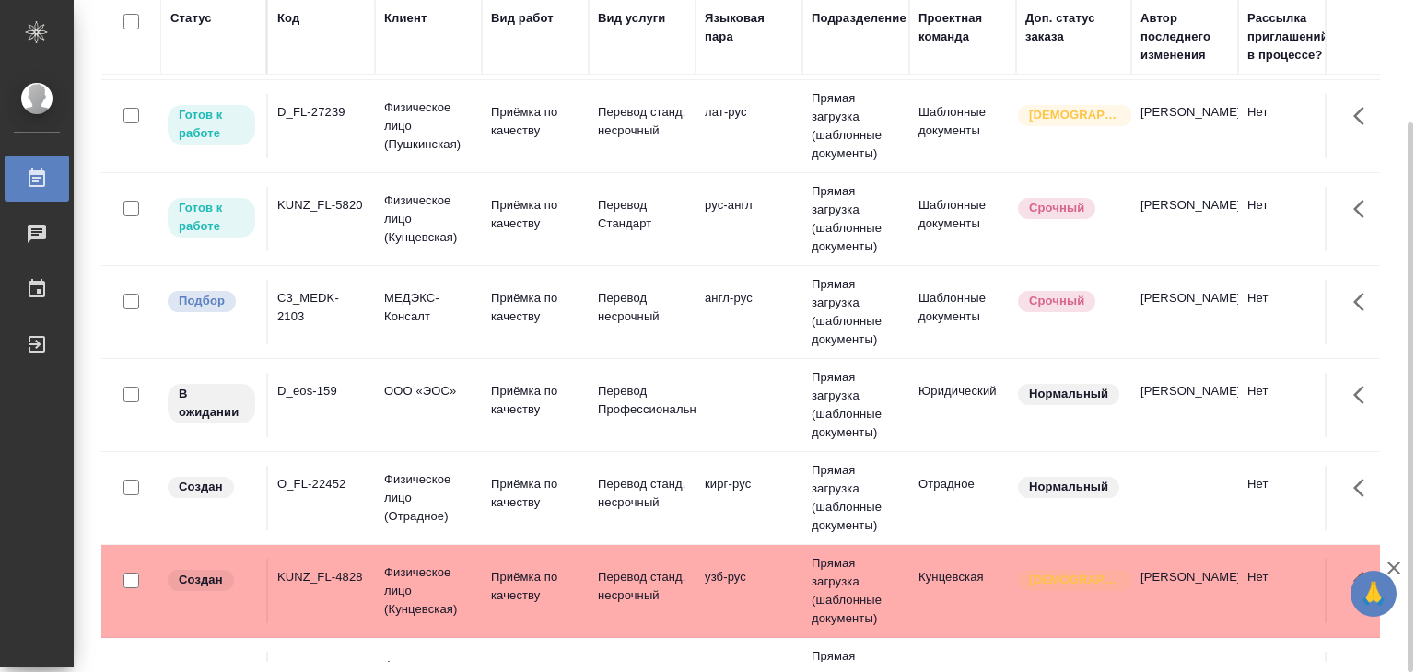
scroll to position [276, 0]
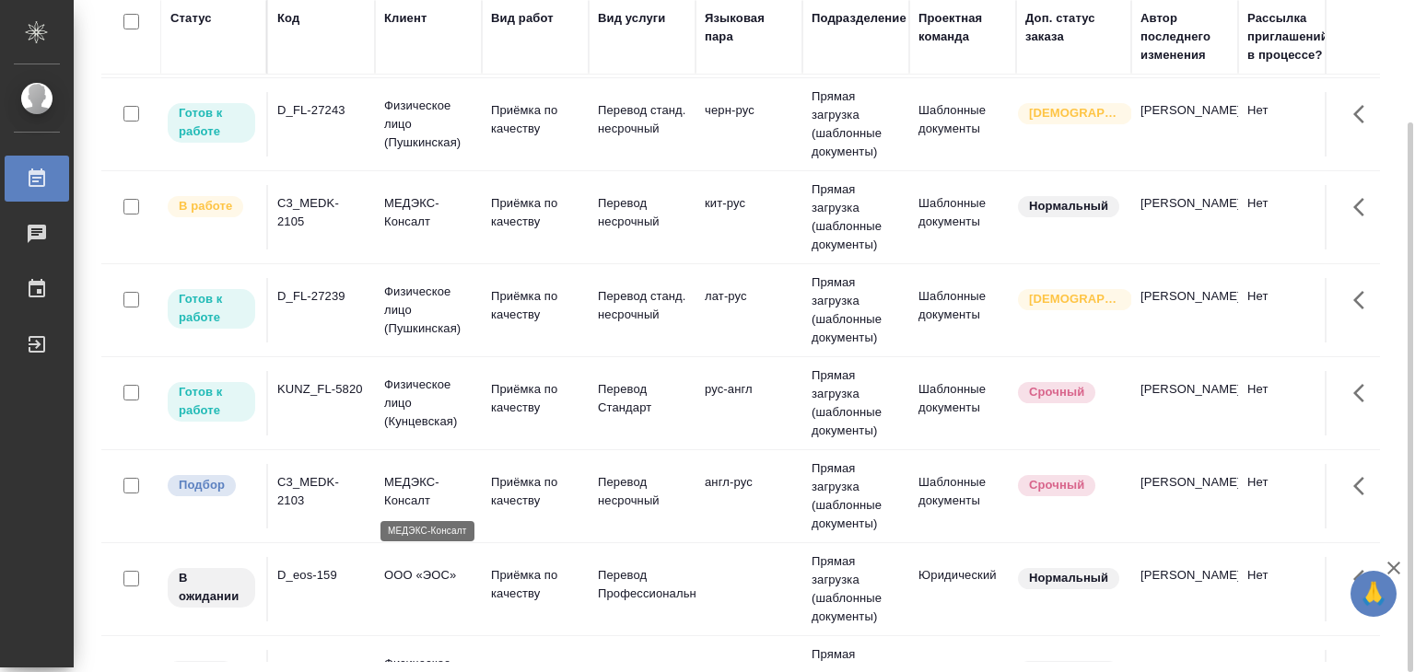
click at [431, 490] on p "МЕДЭКС-Консалт" at bounding box center [428, 491] width 88 height 37
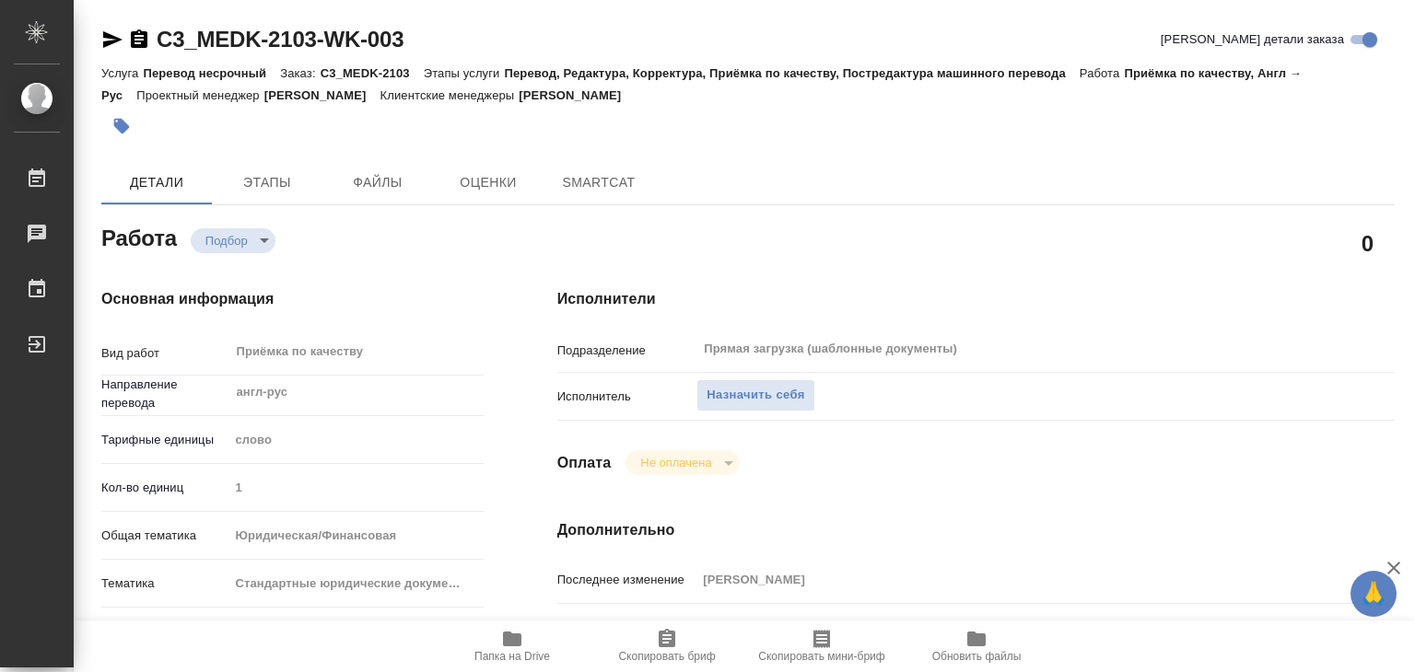
type textarea "x"
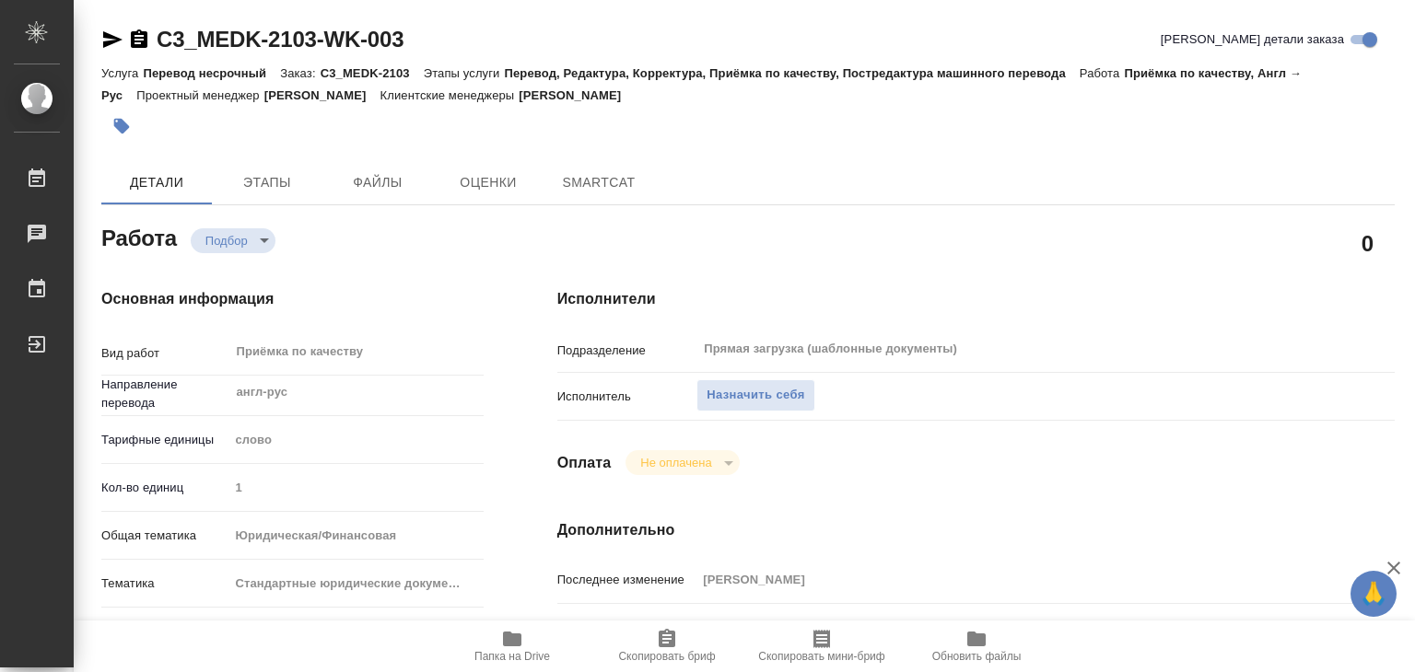
type textarea "x"
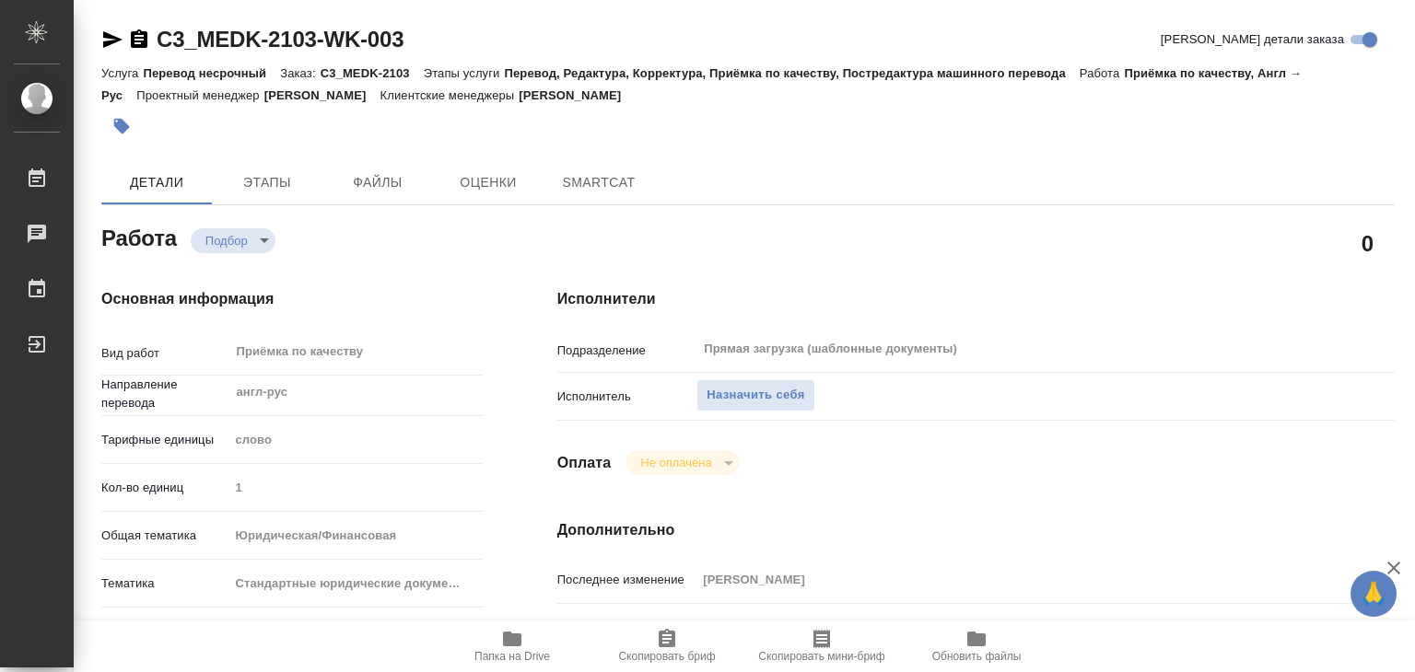
type textarea "x"
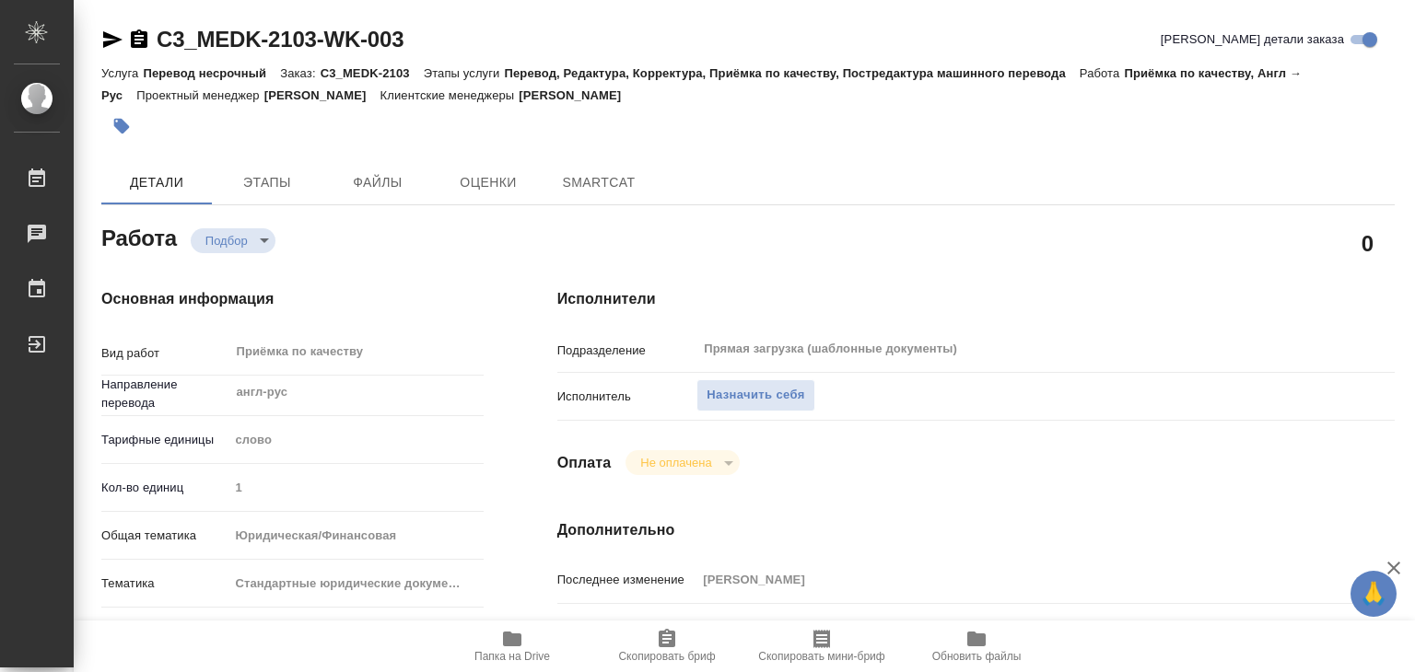
type textarea "x"
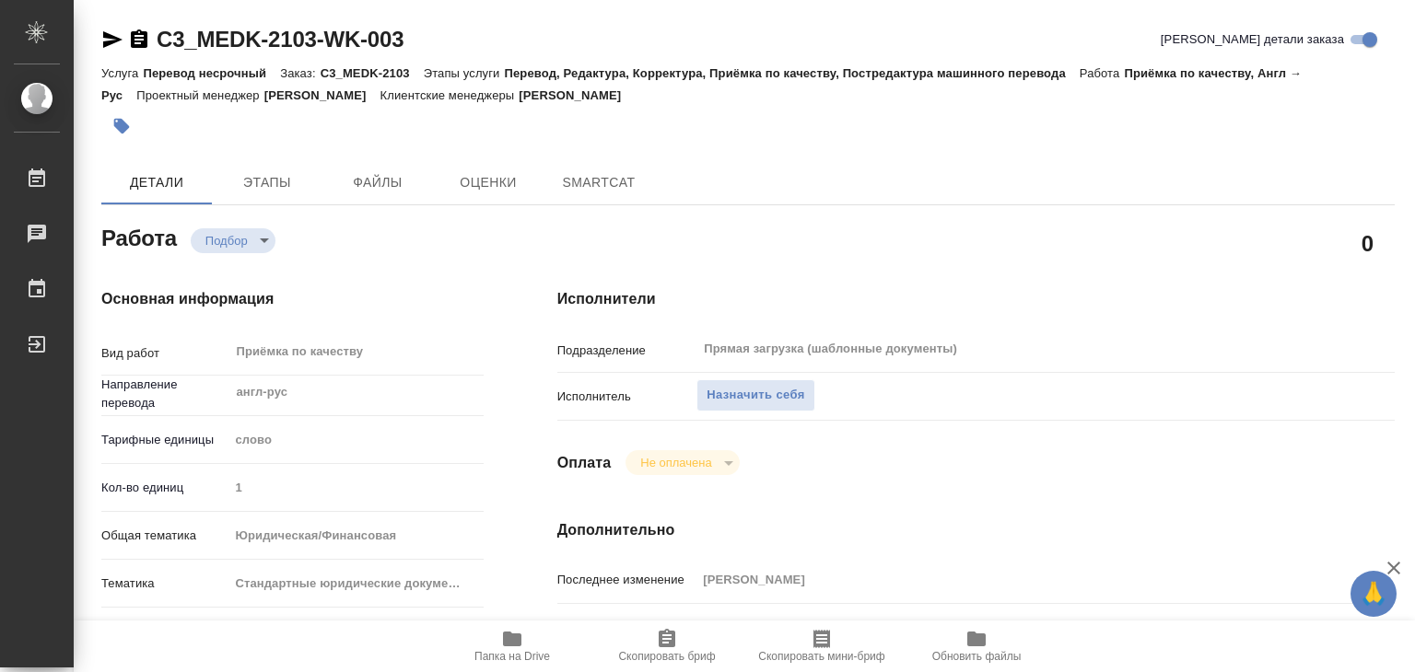
type textarea "x"
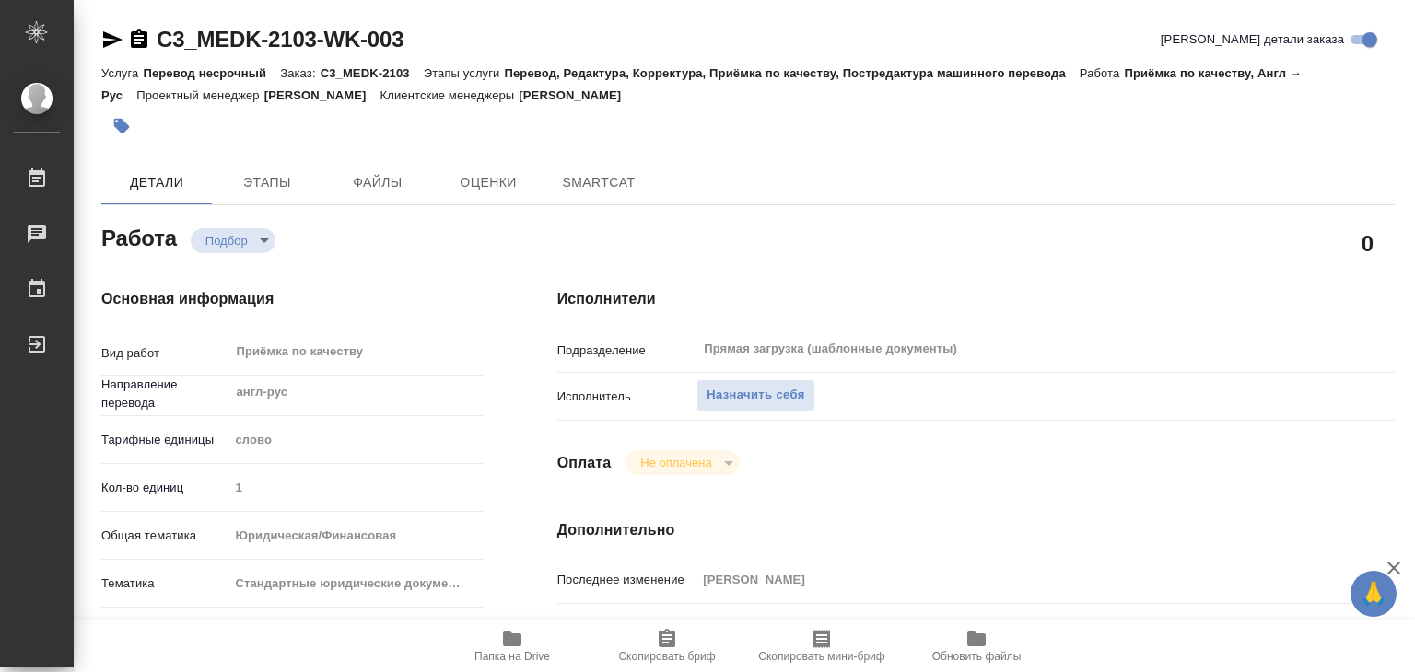
type textarea "x"
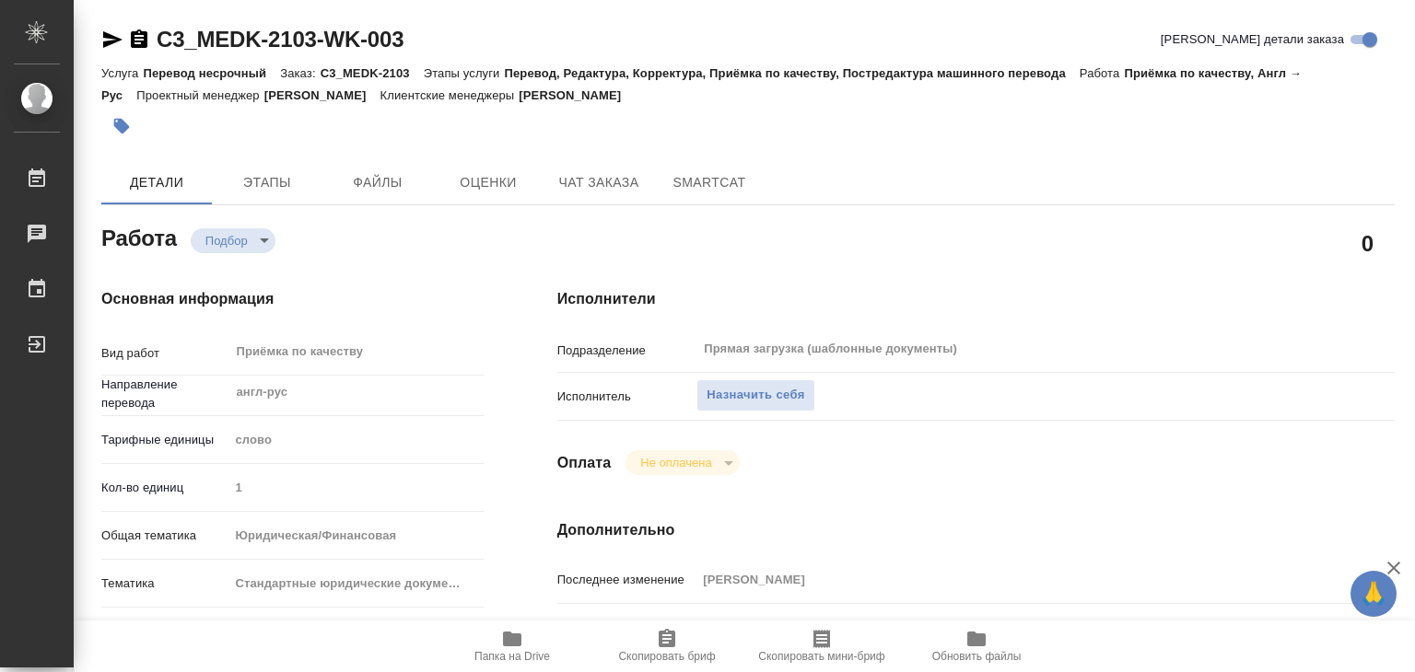
type textarea "x"
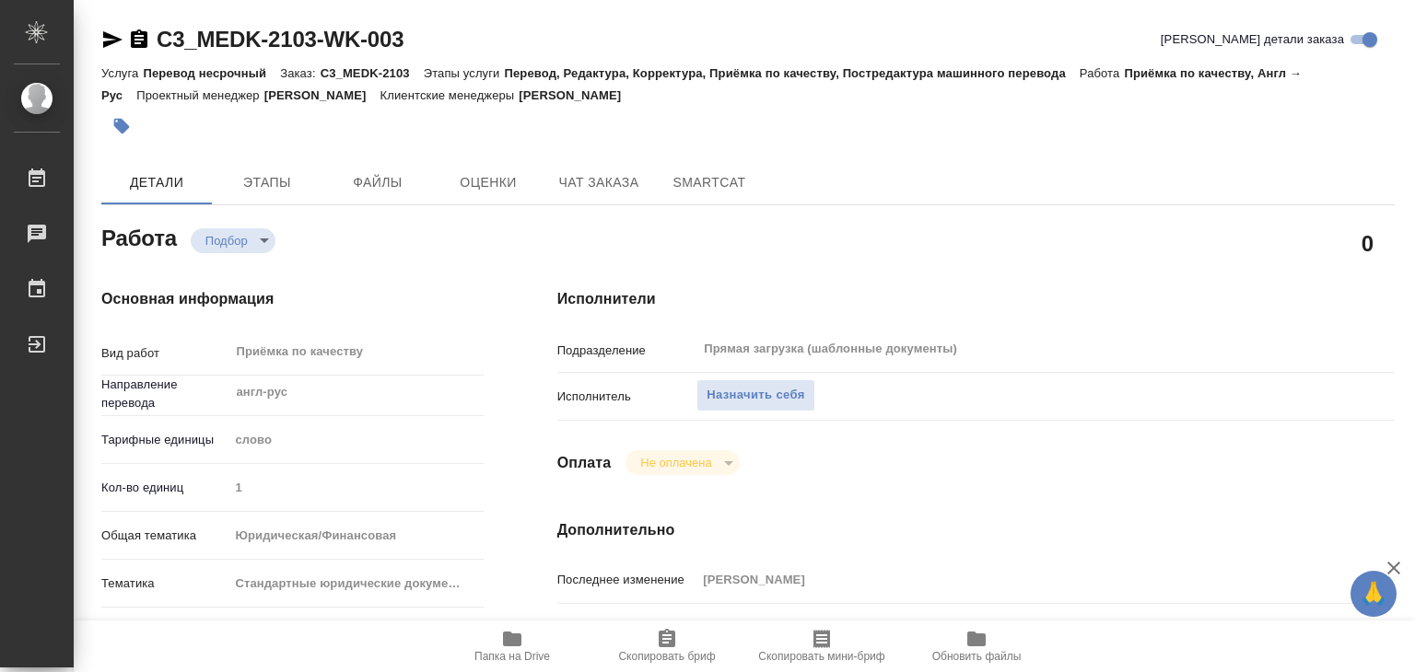
type textarea "x"
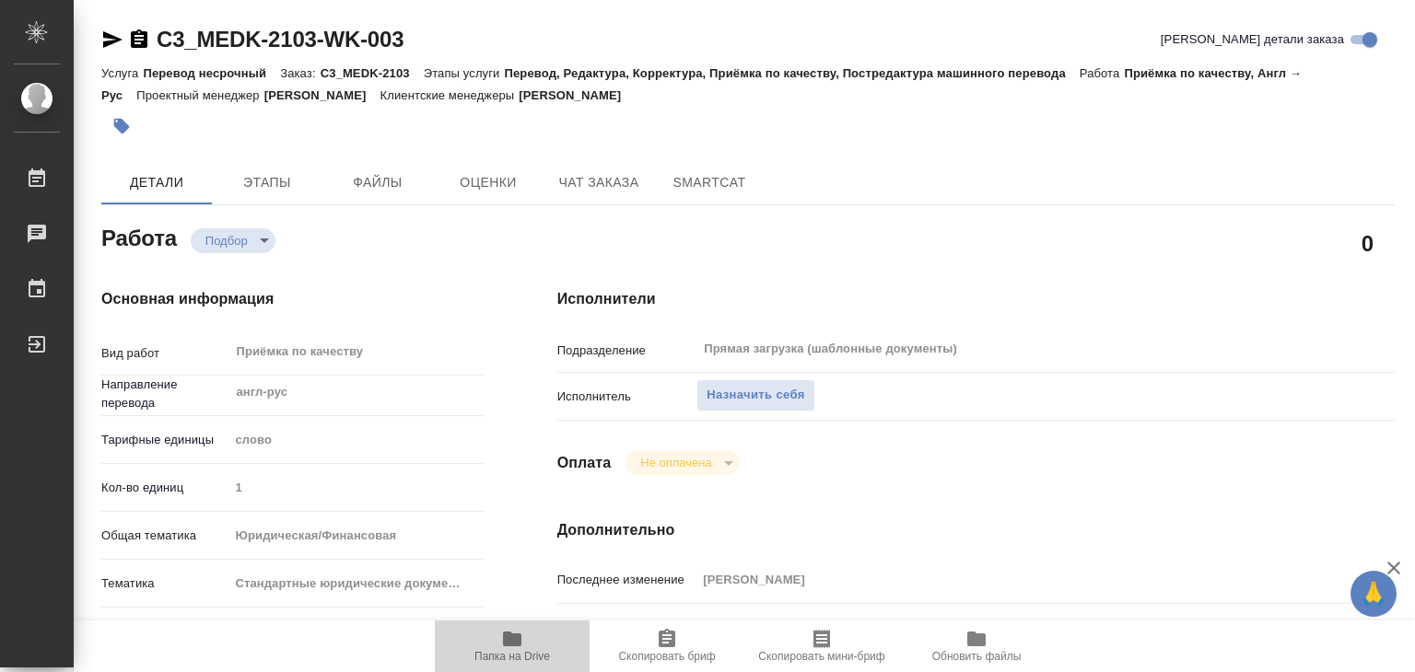
click at [493, 643] on span "Папка на Drive" at bounding box center [512, 645] width 133 height 35
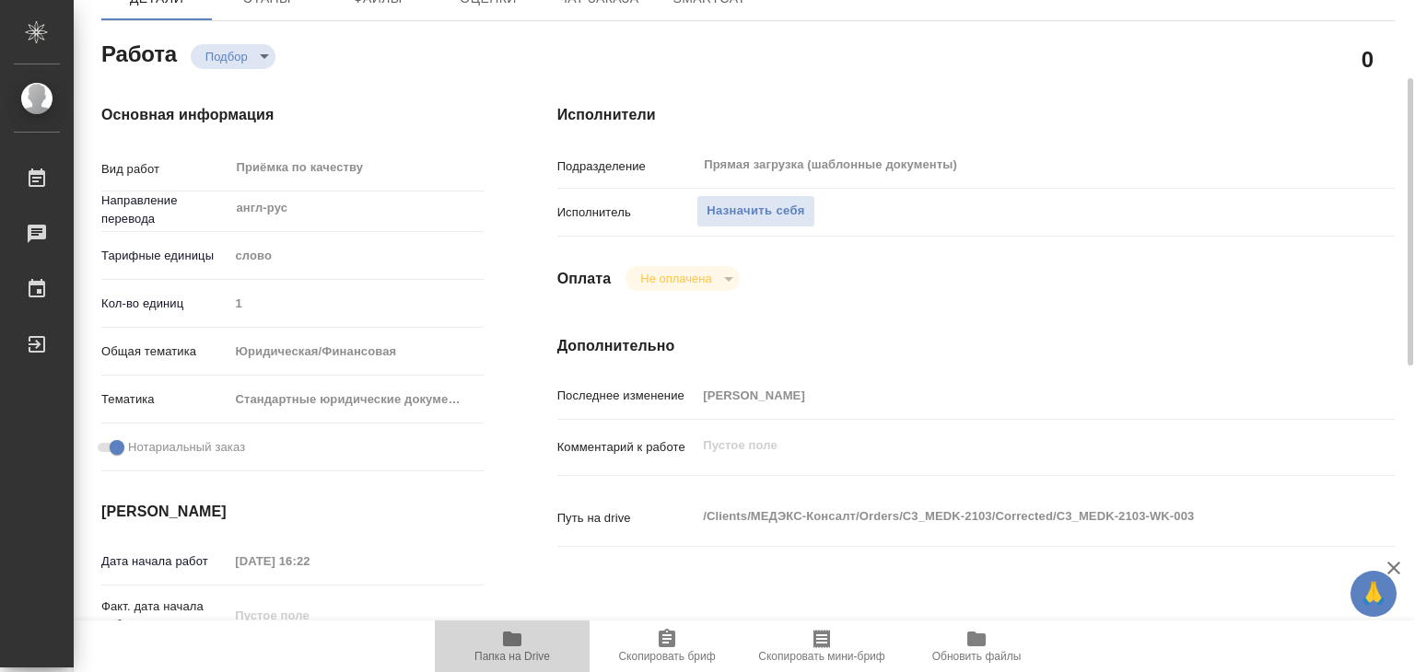
click at [508, 634] on icon "button" at bounding box center [512, 639] width 18 height 15
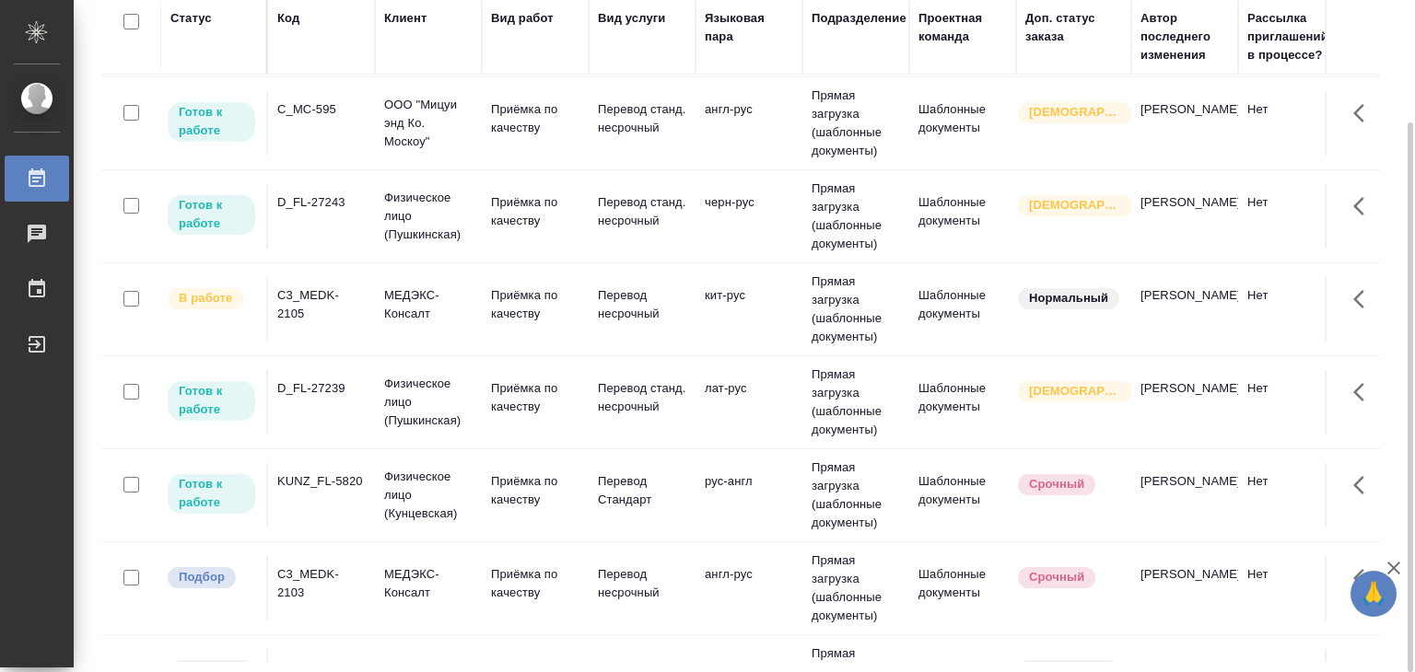
scroll to position [276, 0]
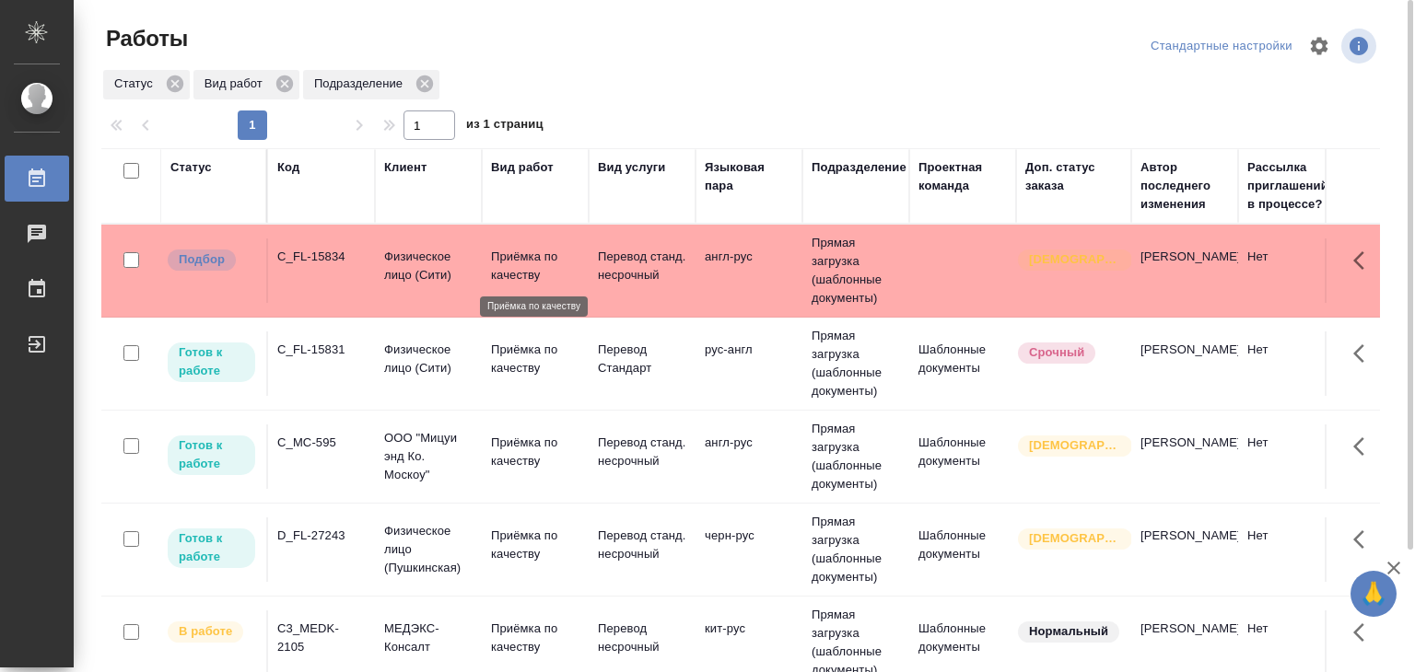
click at [512, 278] on p "Приёмка по качеству" at bounding box center [535, 266] width 88 height 37
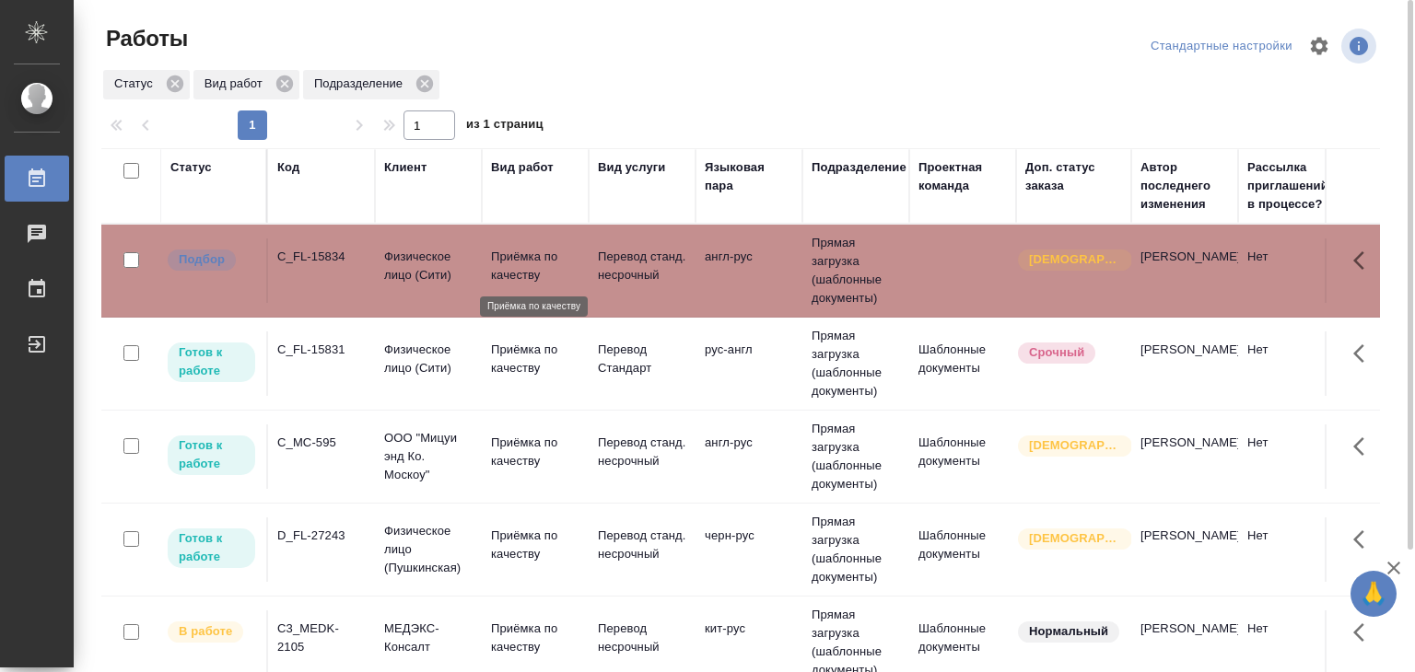
click at [512, 278] on p "Приёмка по качеству" at bounding box center [535, 266] width 88 height 37
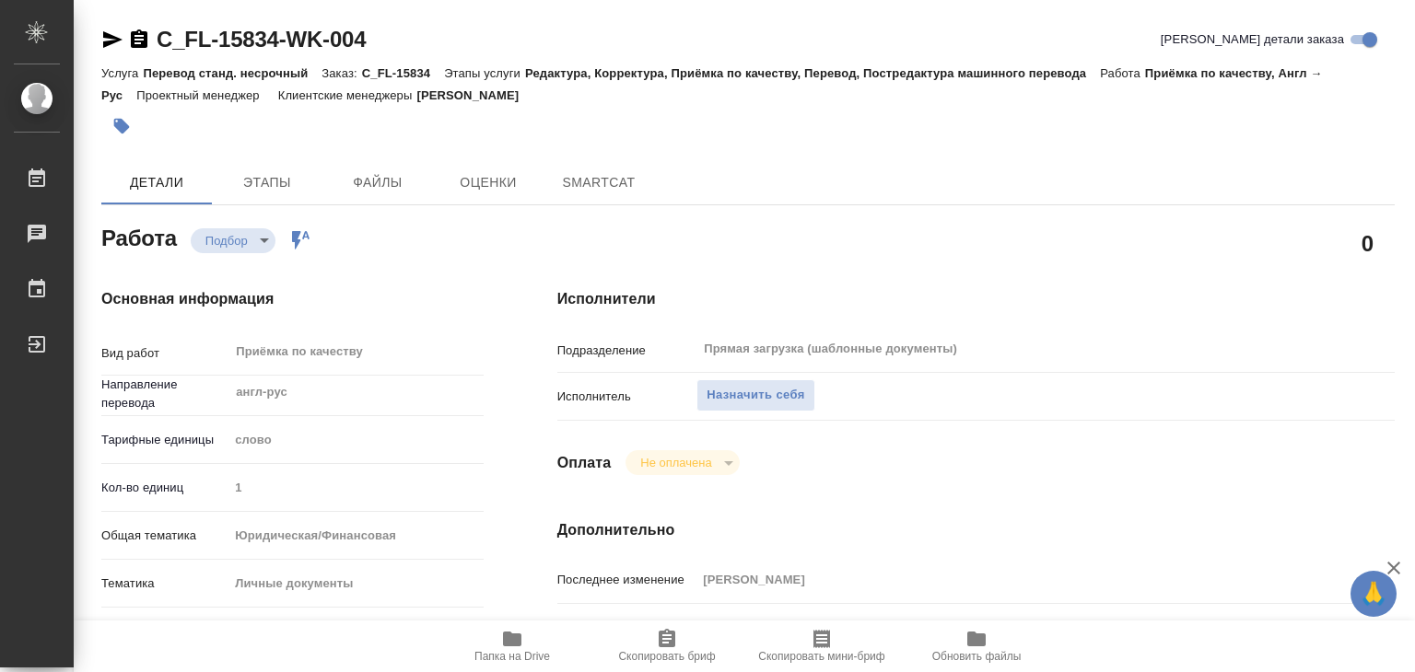
type textarea "x"
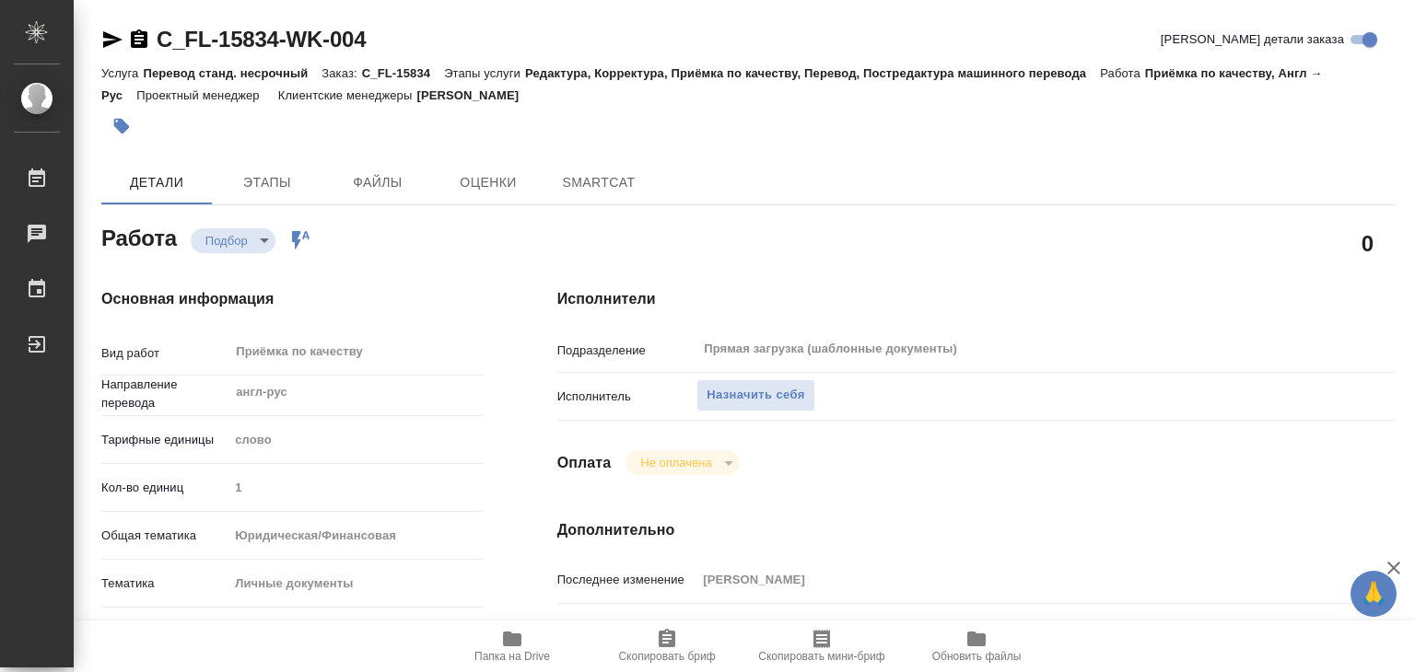
type textarea "x"
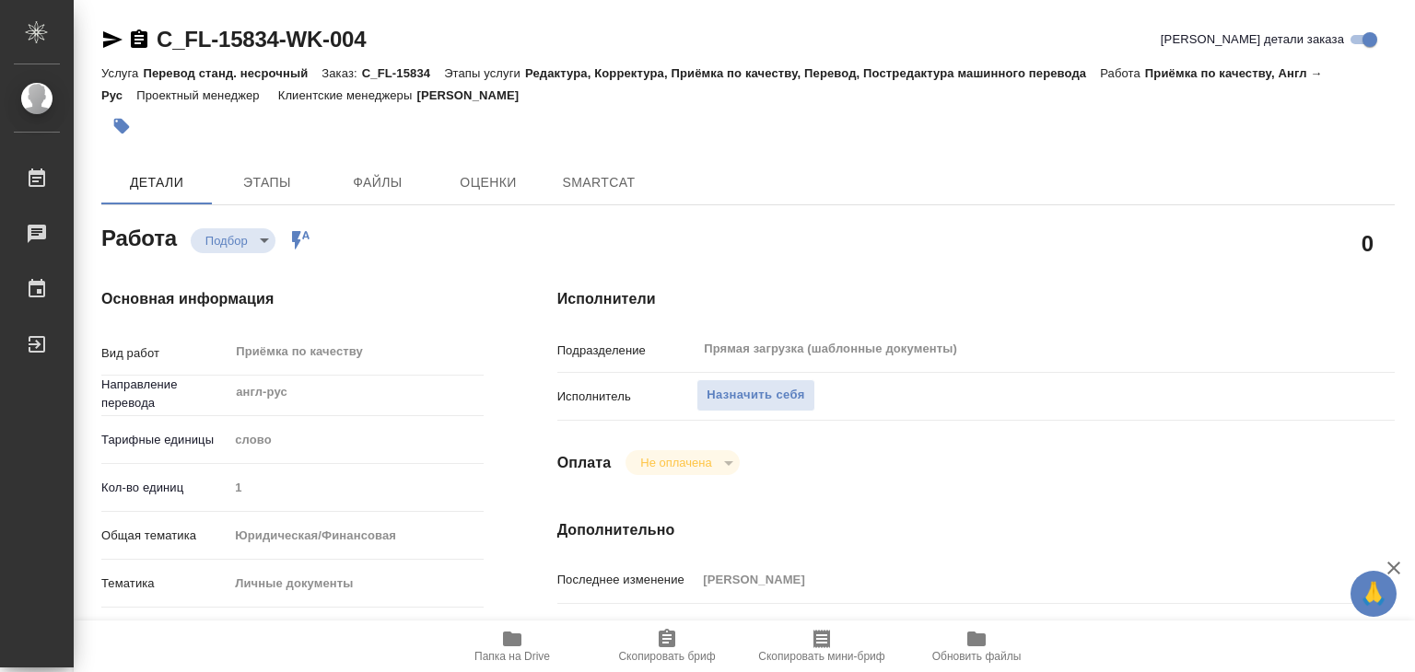
type textarea "x"
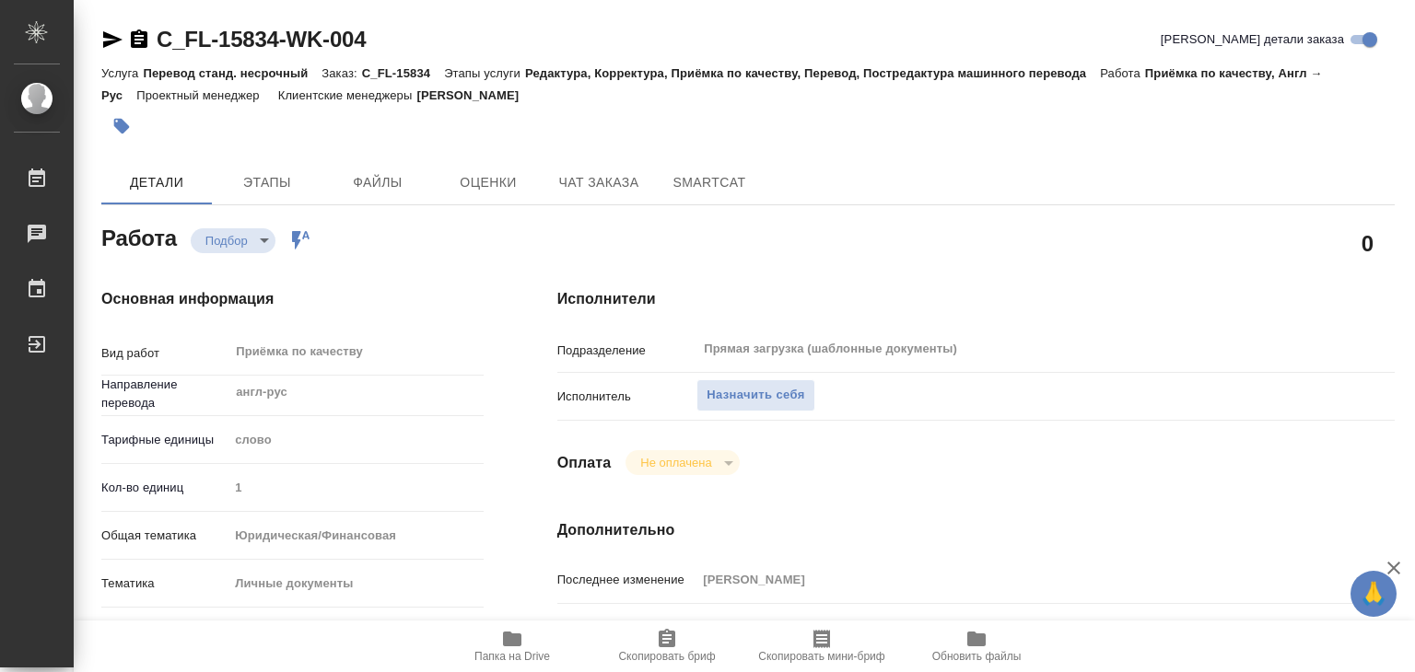
type textarea "x"
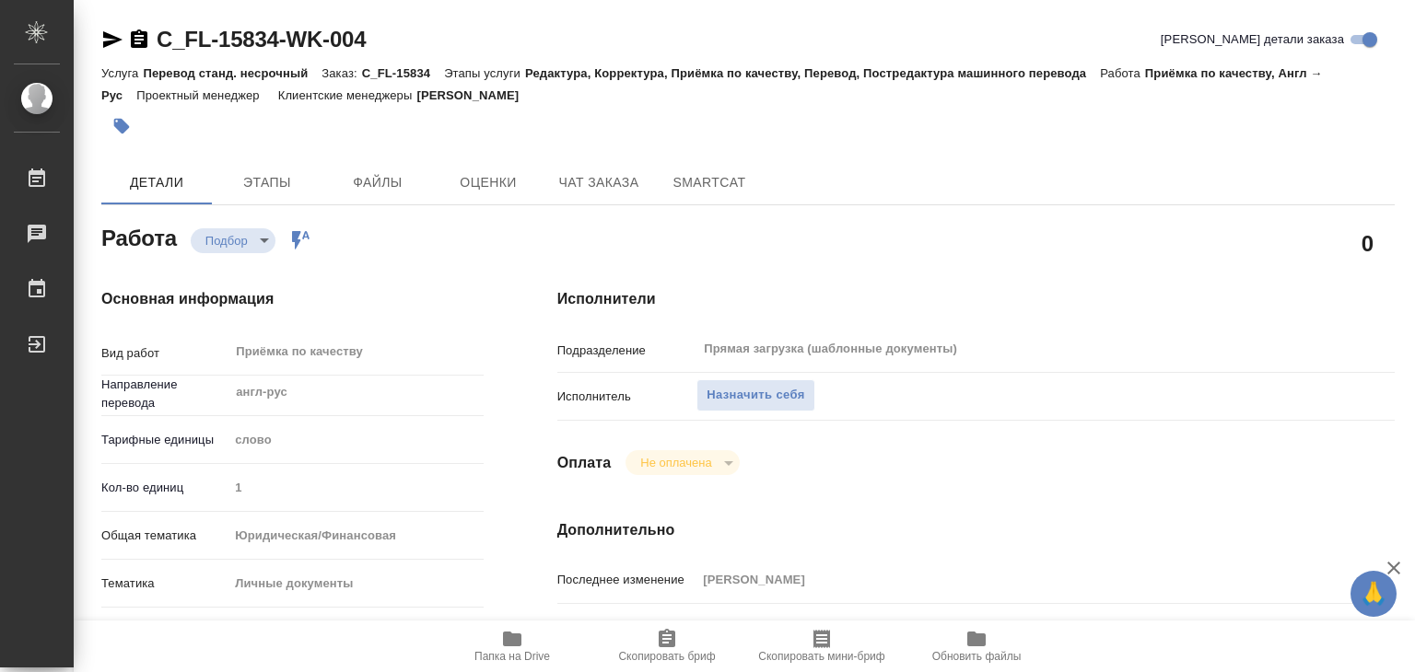
type textarea "x"
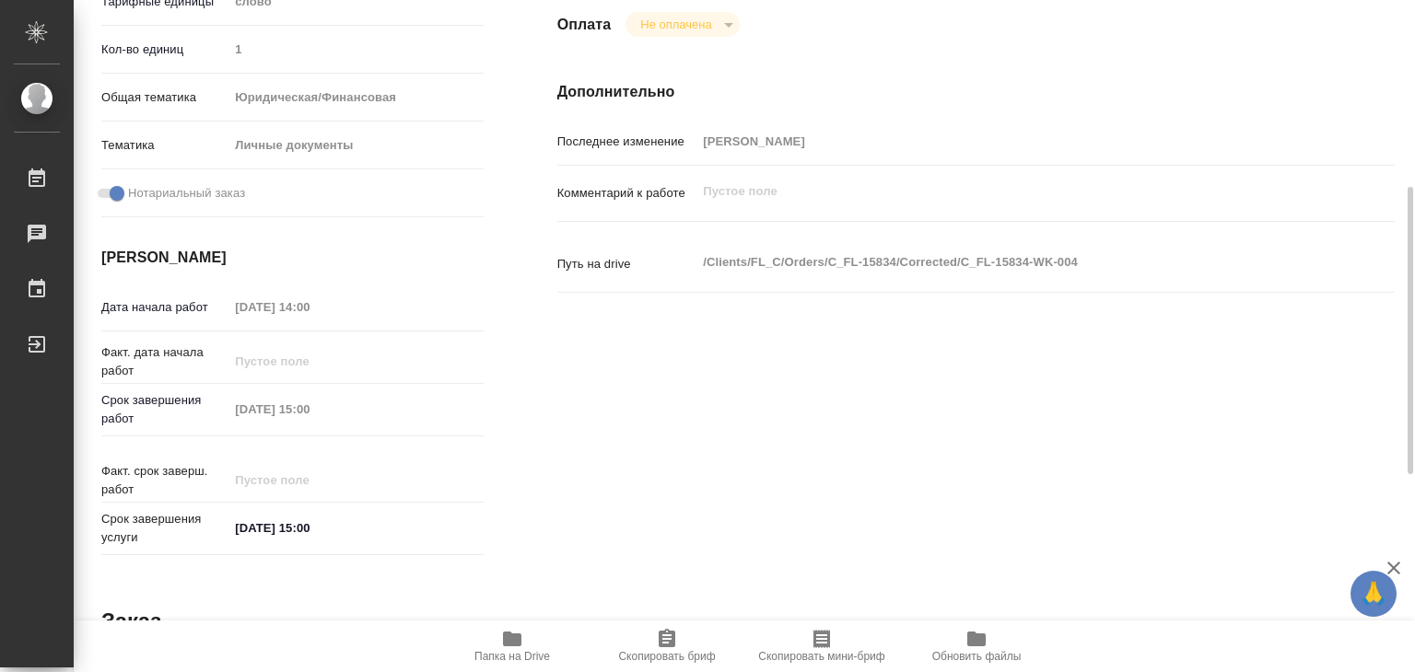
scroll to position [70, 0]
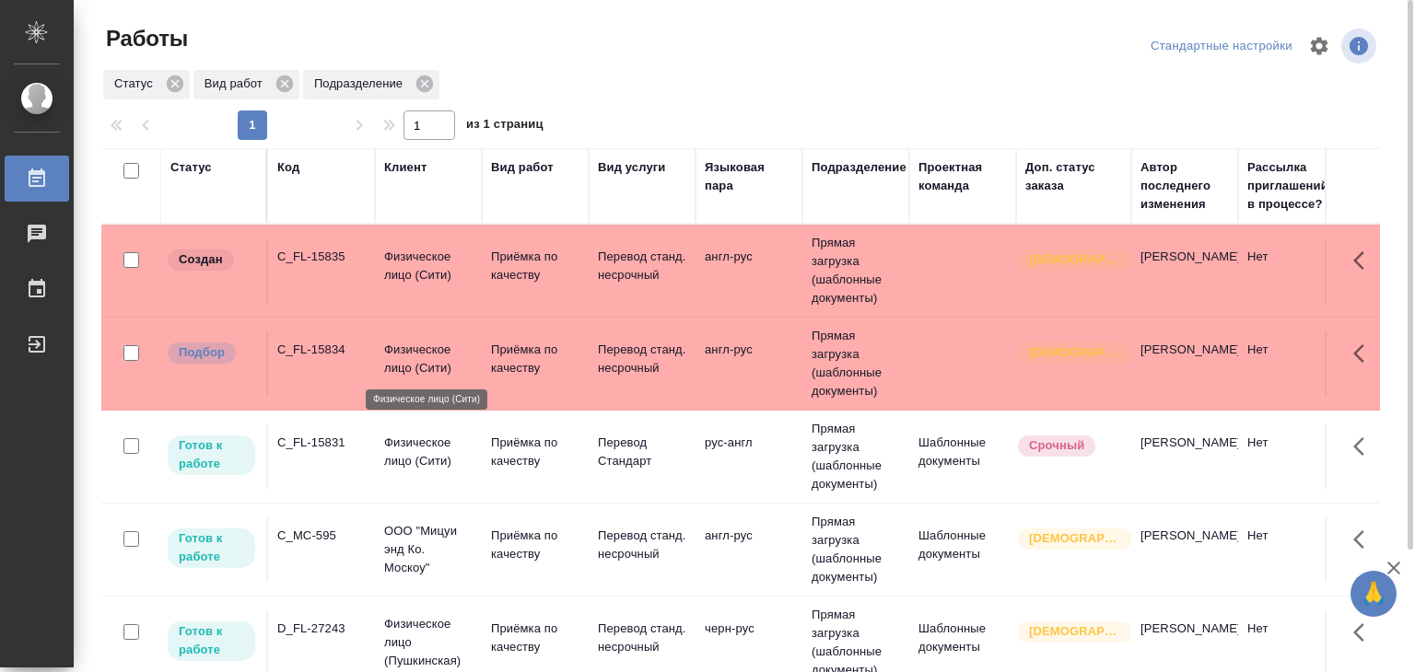
click at [416, 368] on p "Физическое лицо (Сити)" at bounding box center [428, 359] width 88 height 37
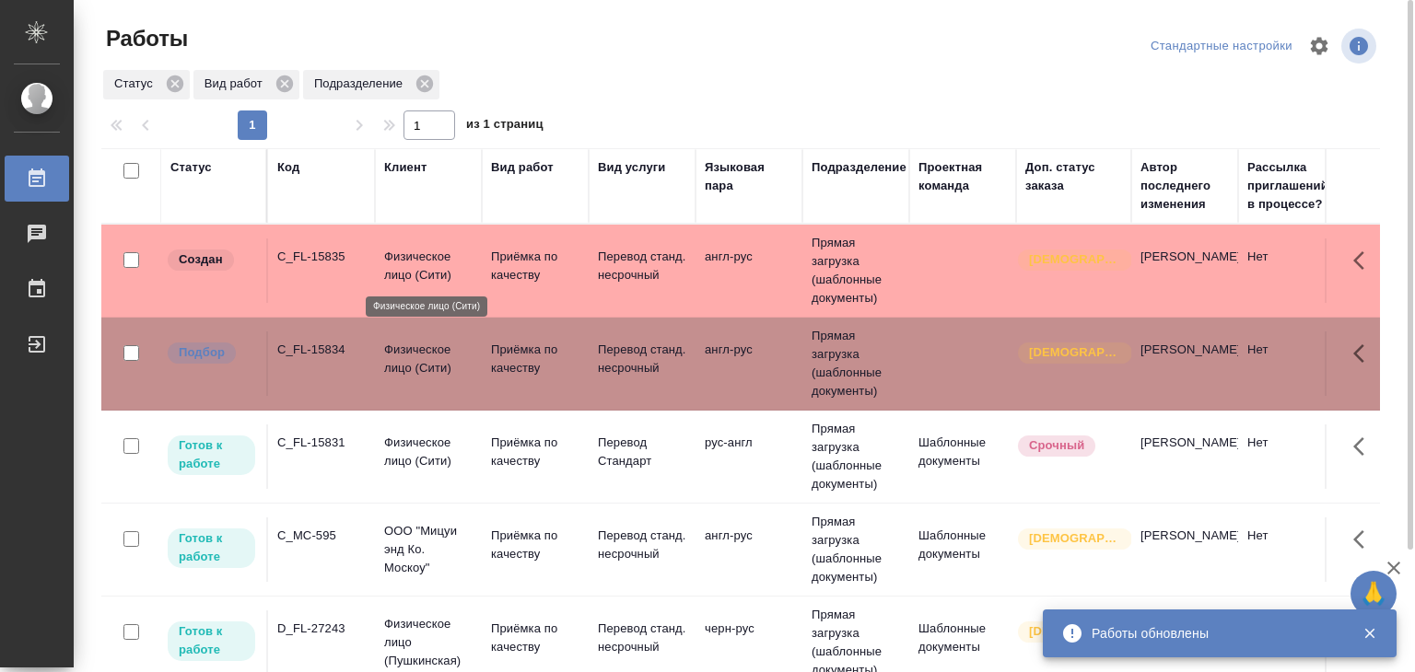
click at [449, 279] on p "Физическое лицо (Сити)" at bounding box center [428, 266] width 88 height 37
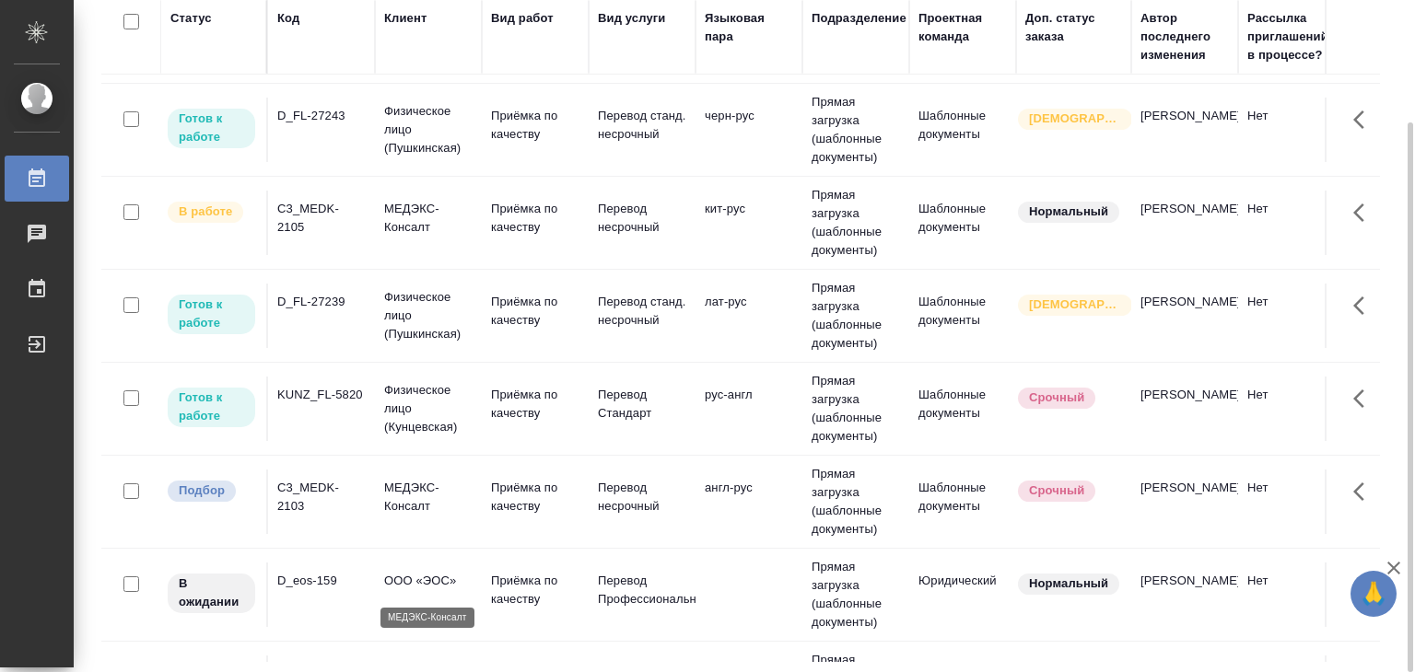
scroll to position [368, 0]
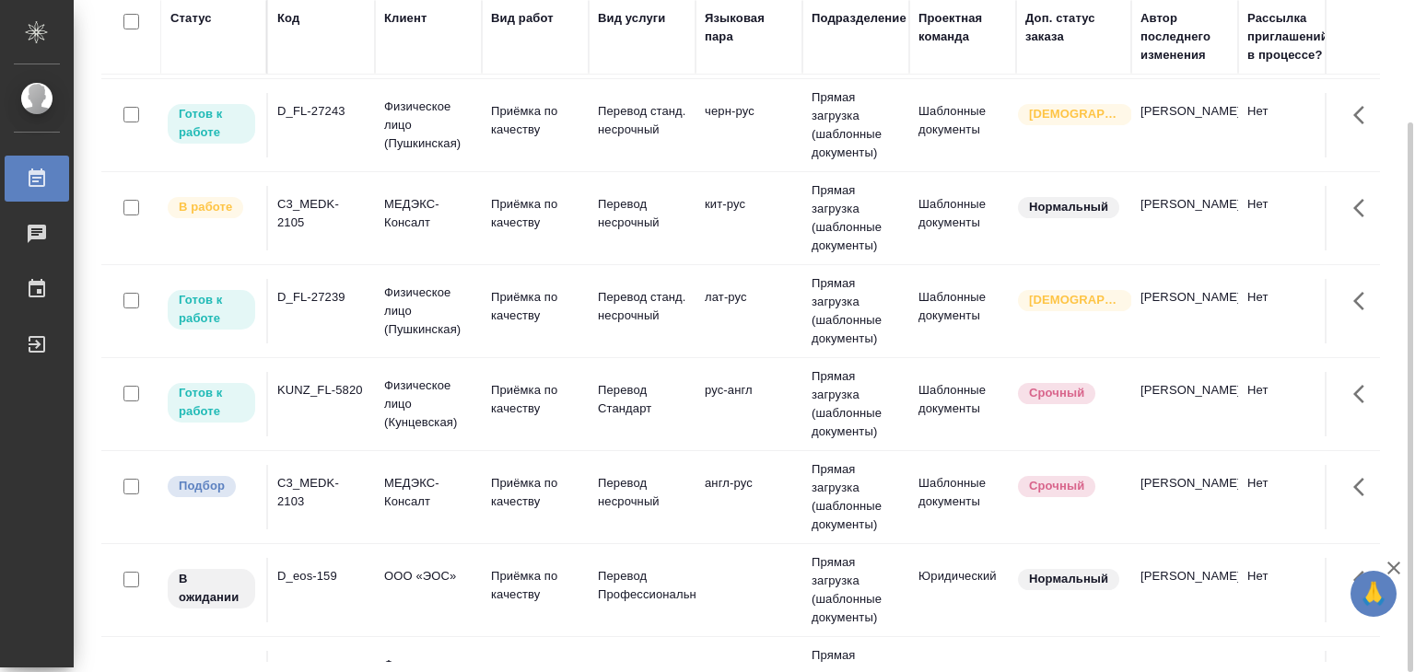
click at [413, 516] on td "МЕДЭКС-Консалт" at bounding box center [428, 497] width 107 height 64
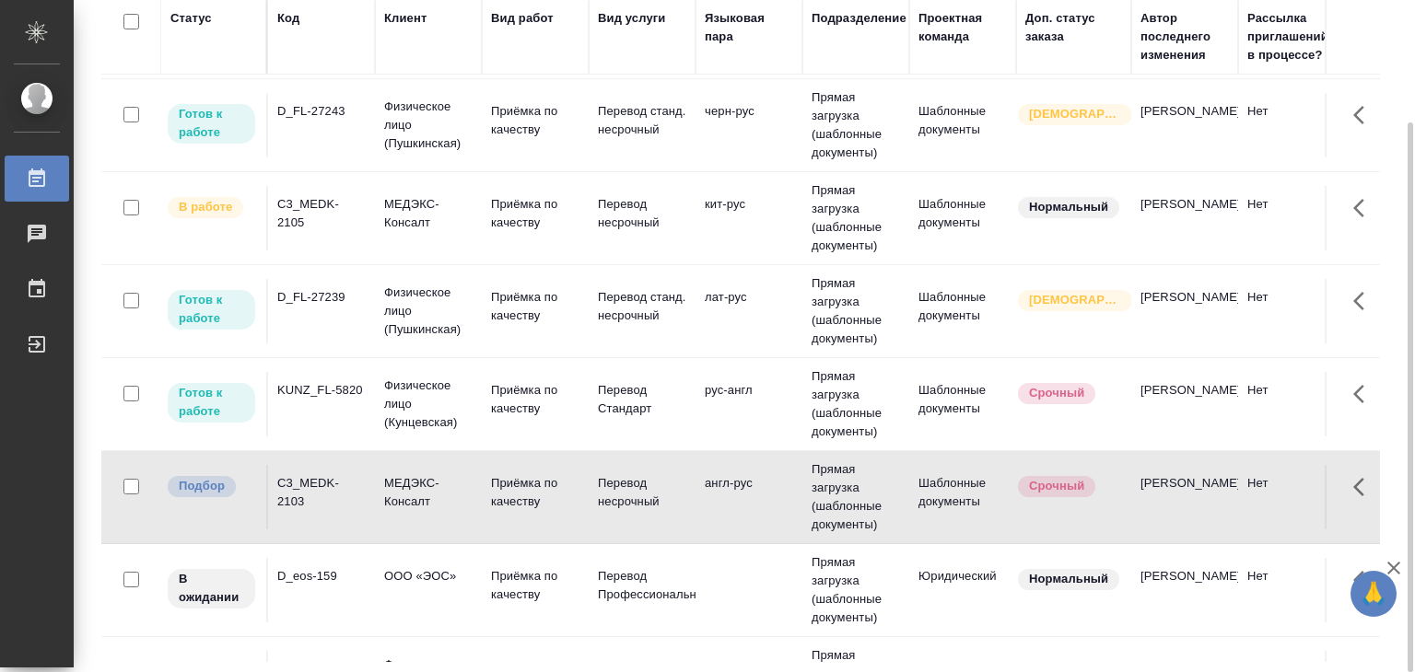
scroll to position [0, 0]
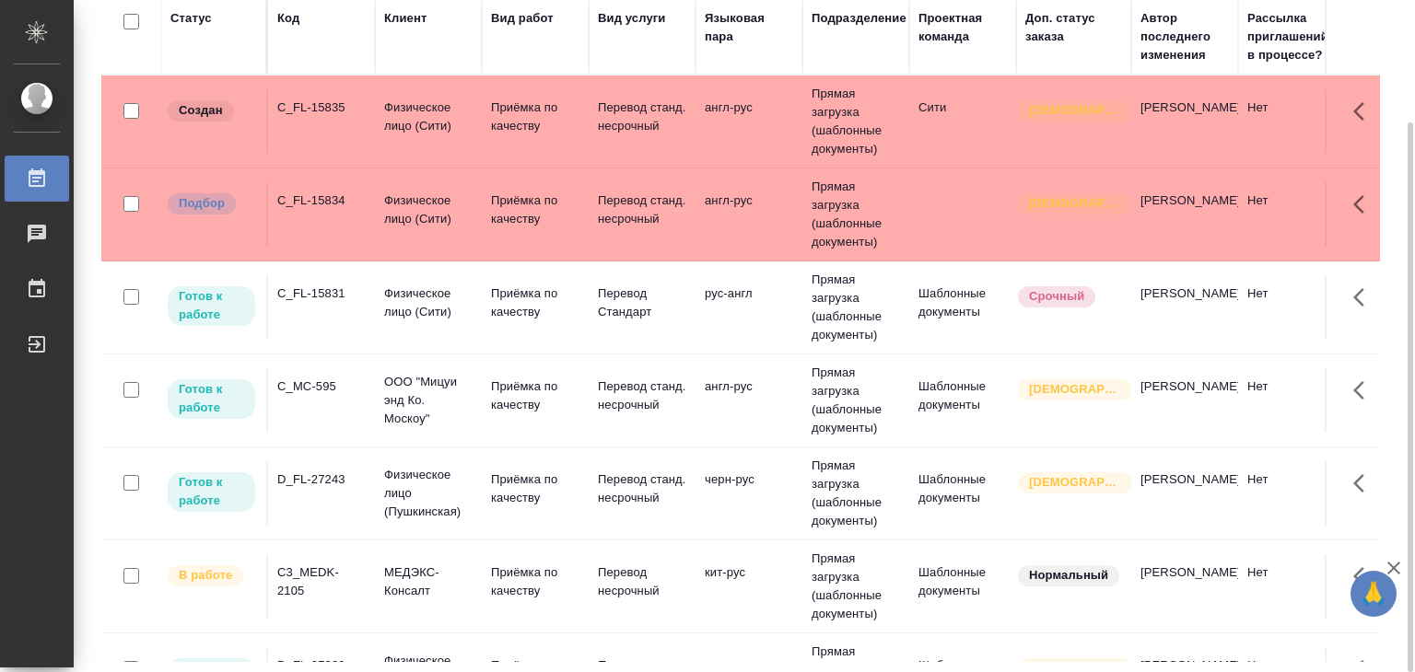
click at [347, 197] on div "C_FL-15834" at bounding box center [321, 201] width 88 height 18
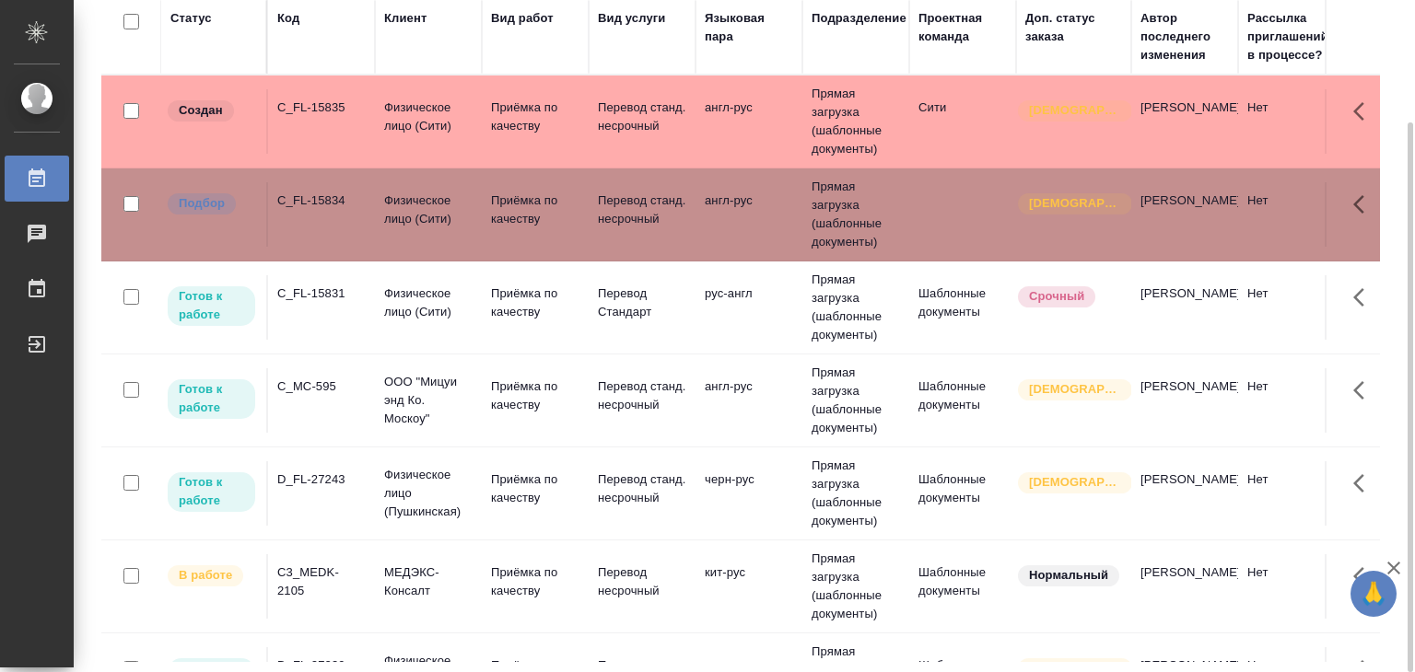
click at [299, 125] on td "C_FL-15835" at bounding box center [321, 121] width 107 height 64
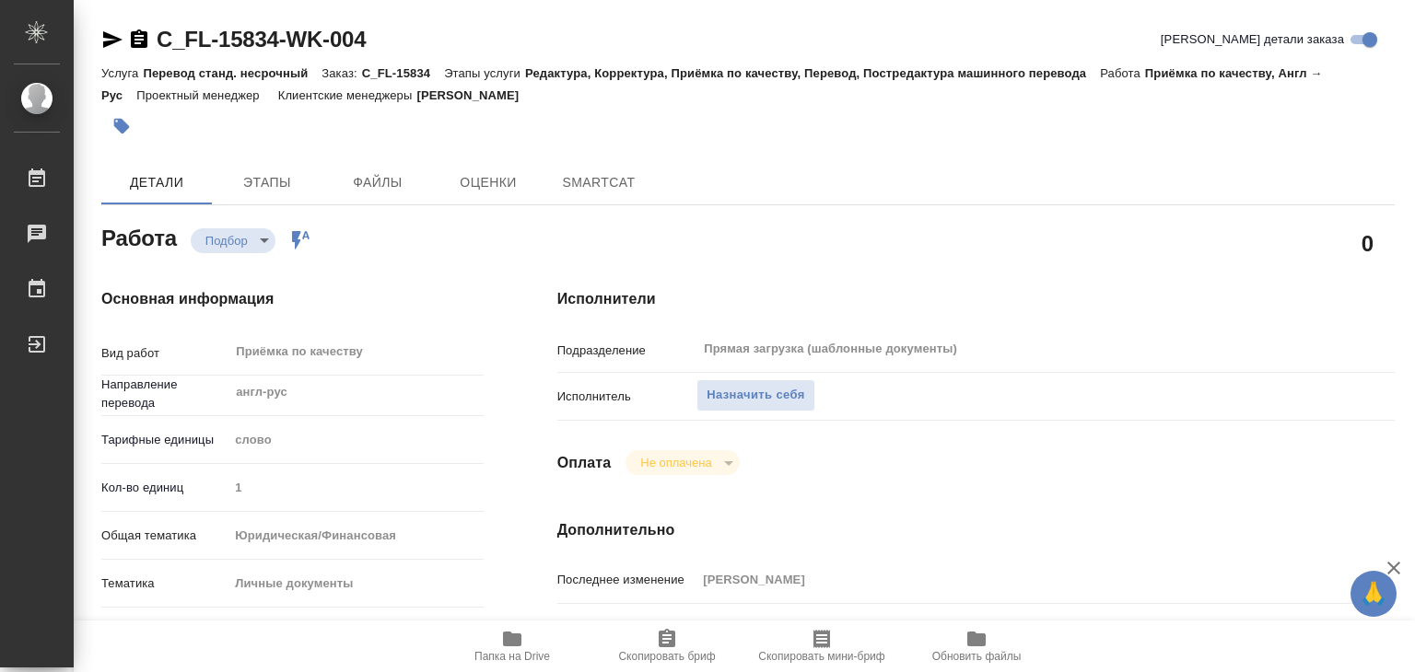
type textarea "x"
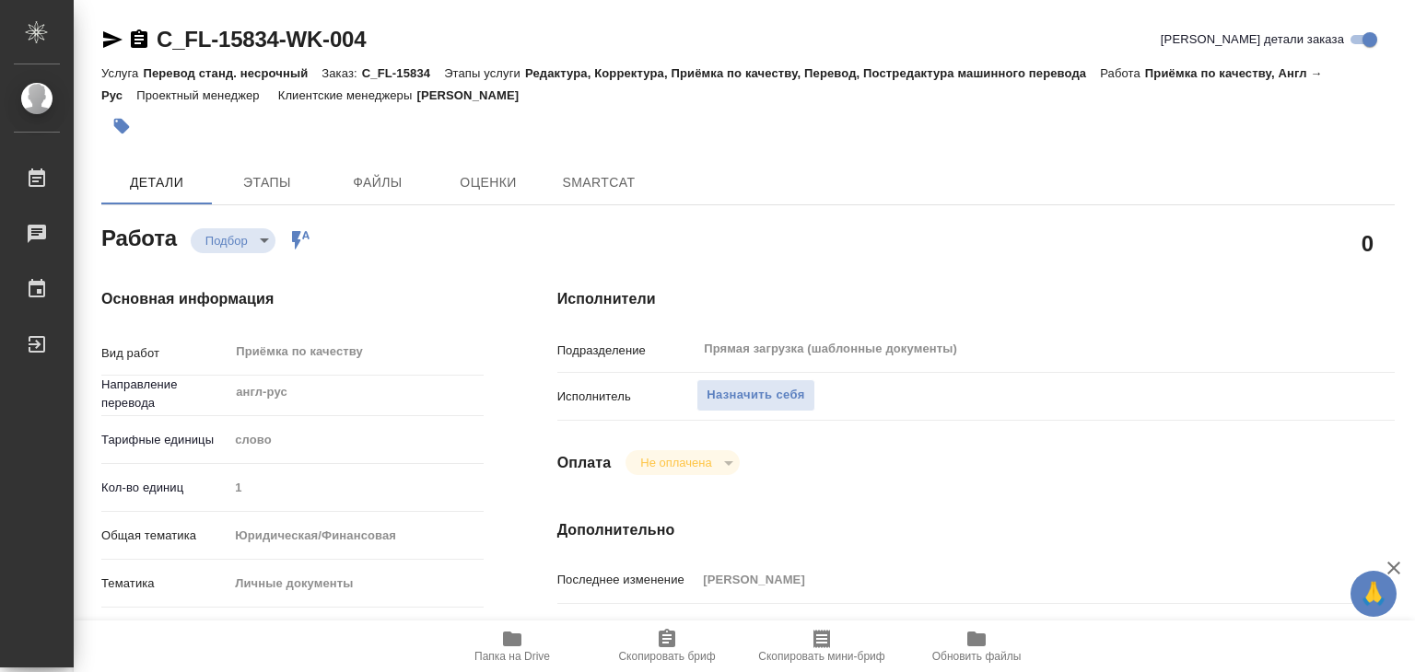
type textarea "x"
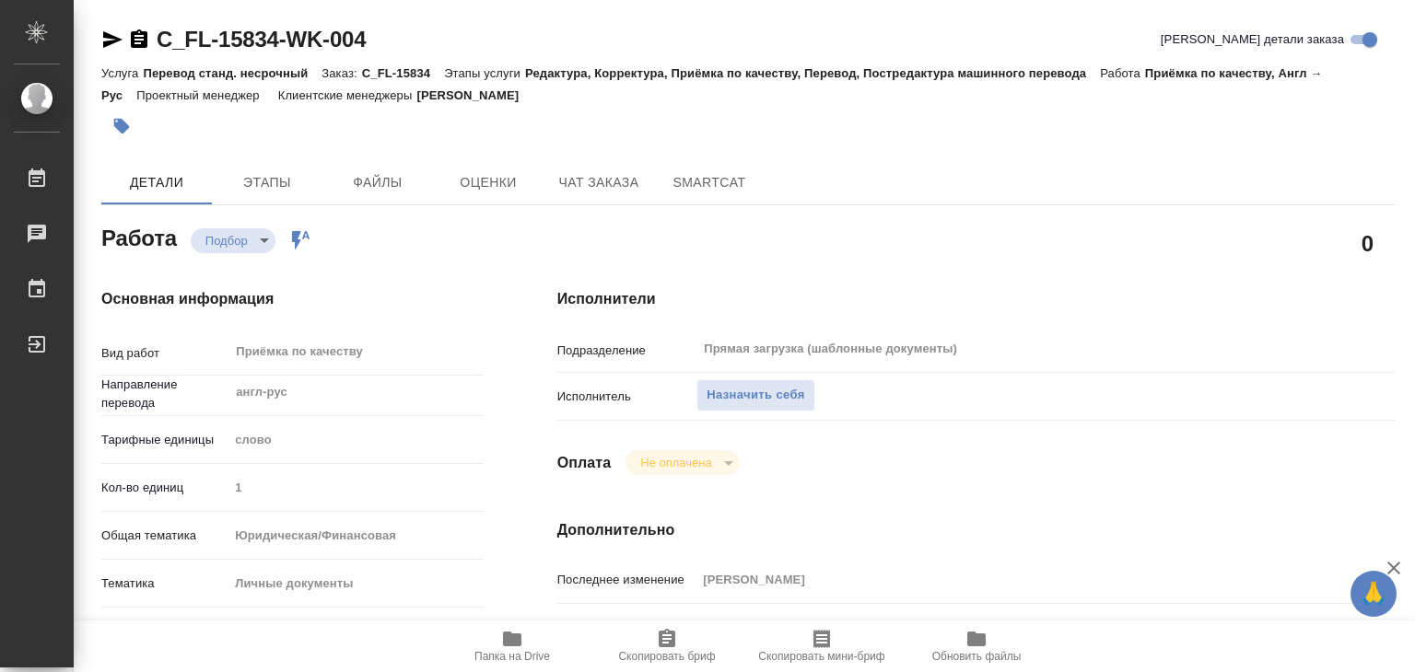
type textarea "x"
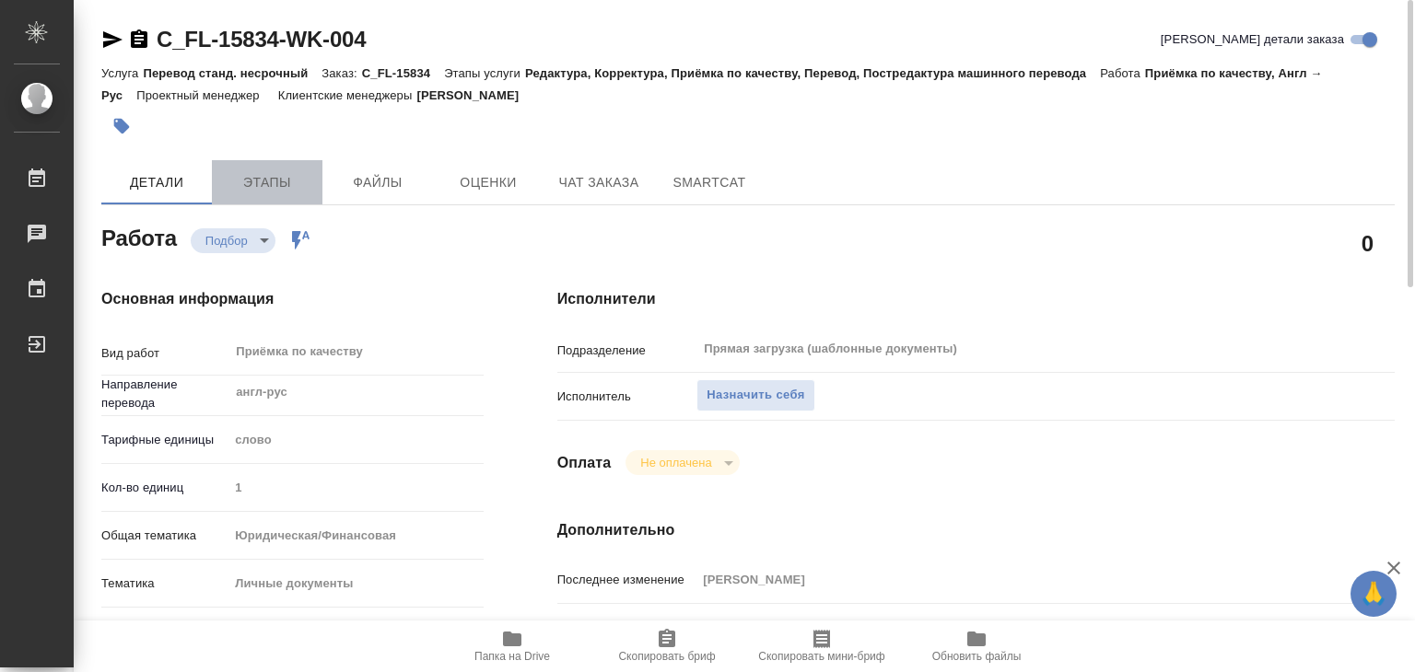
click at [285, 177] on span "Этапы" at bounding box center [267, 182] width 88 height 23
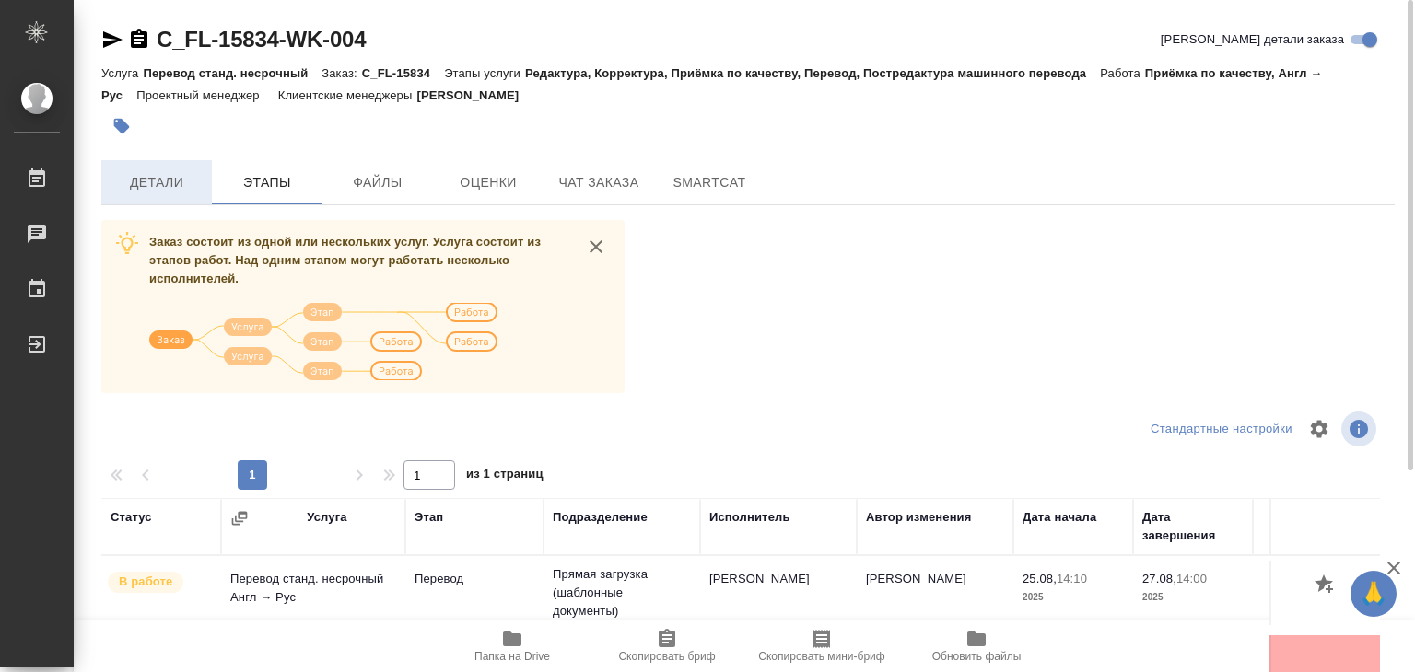
click at [177, 182] on span "Детали" at bounding box center [156, 182] width 88 height 23
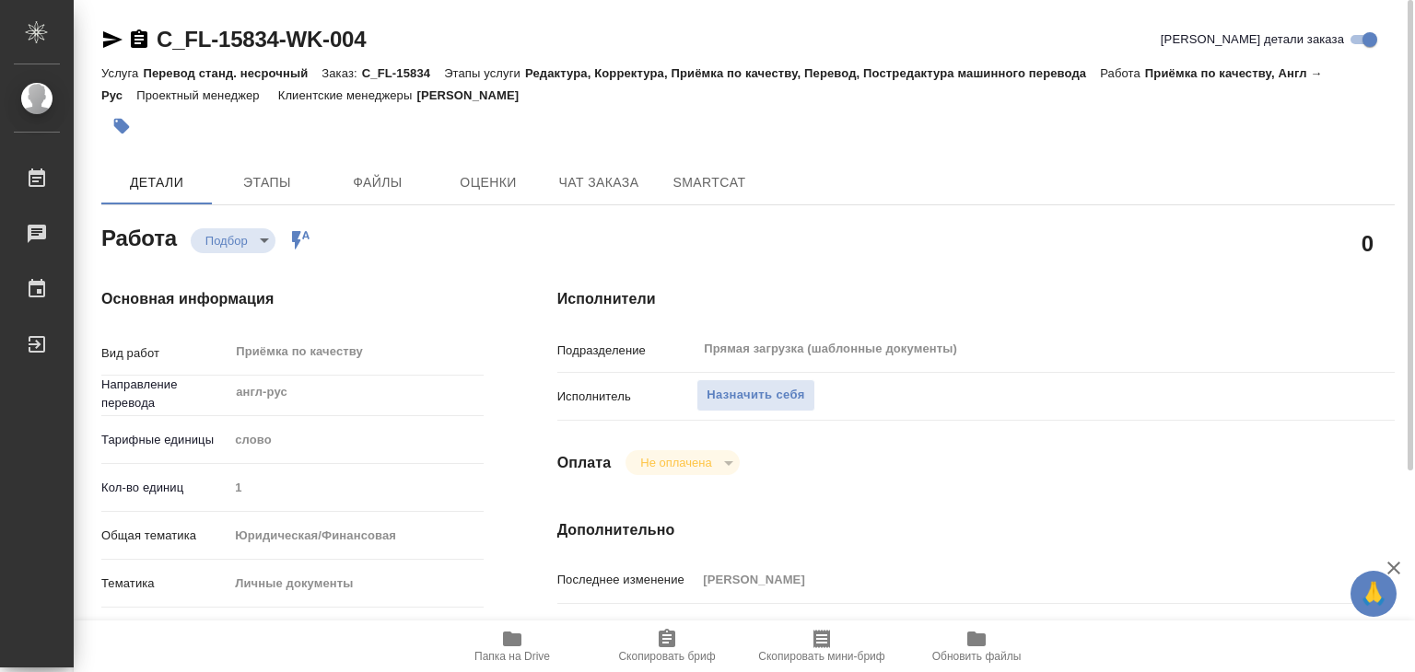
type textarea "x"
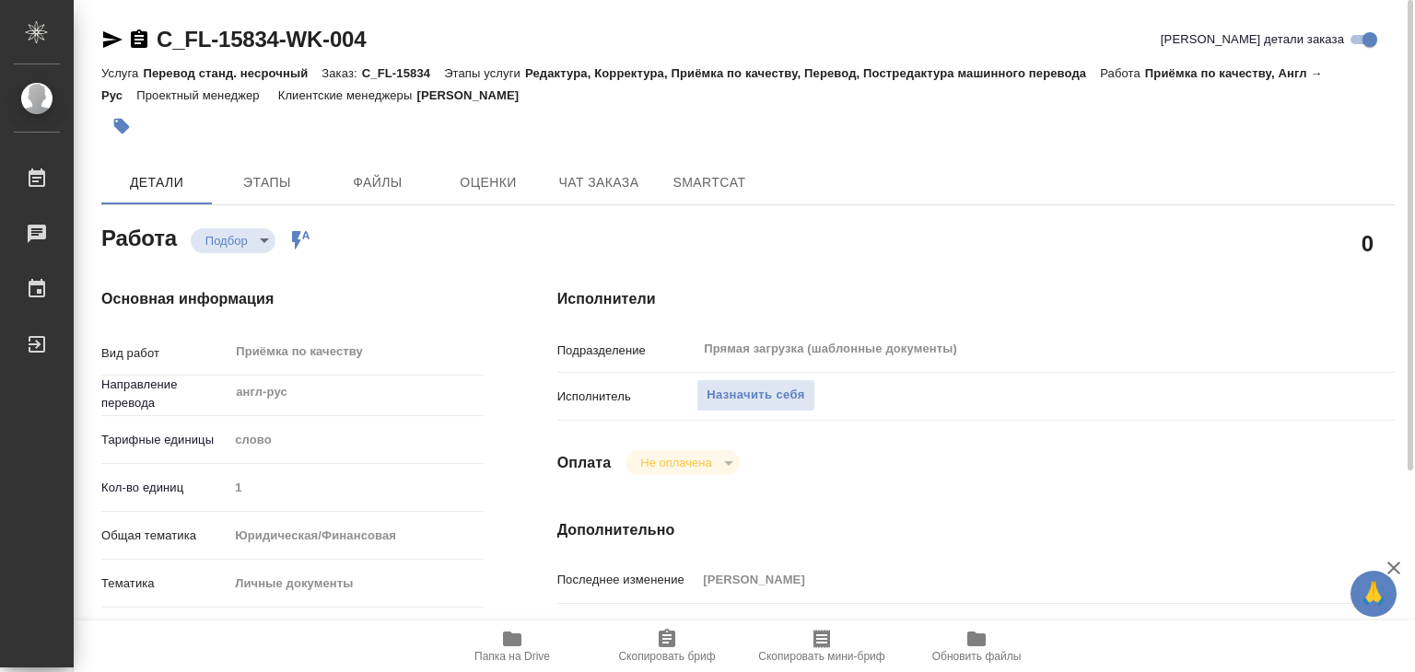
type textarea "x"
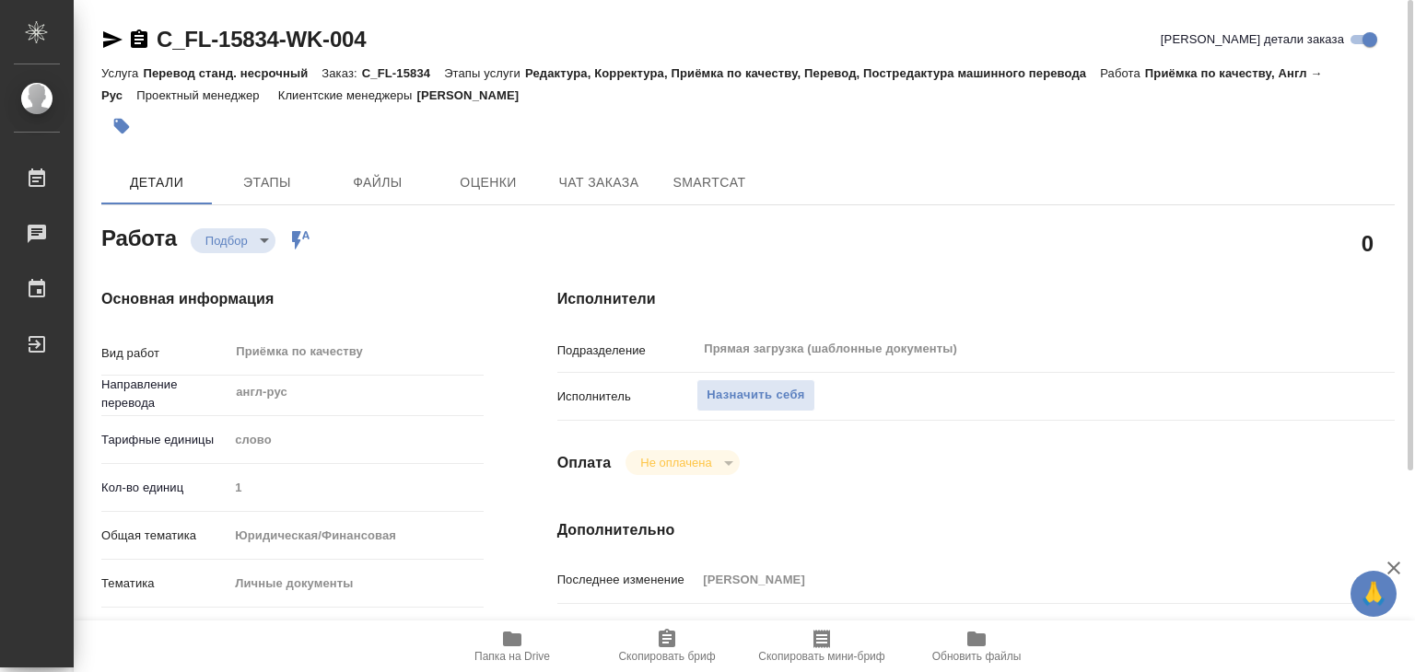
type textarea "x"
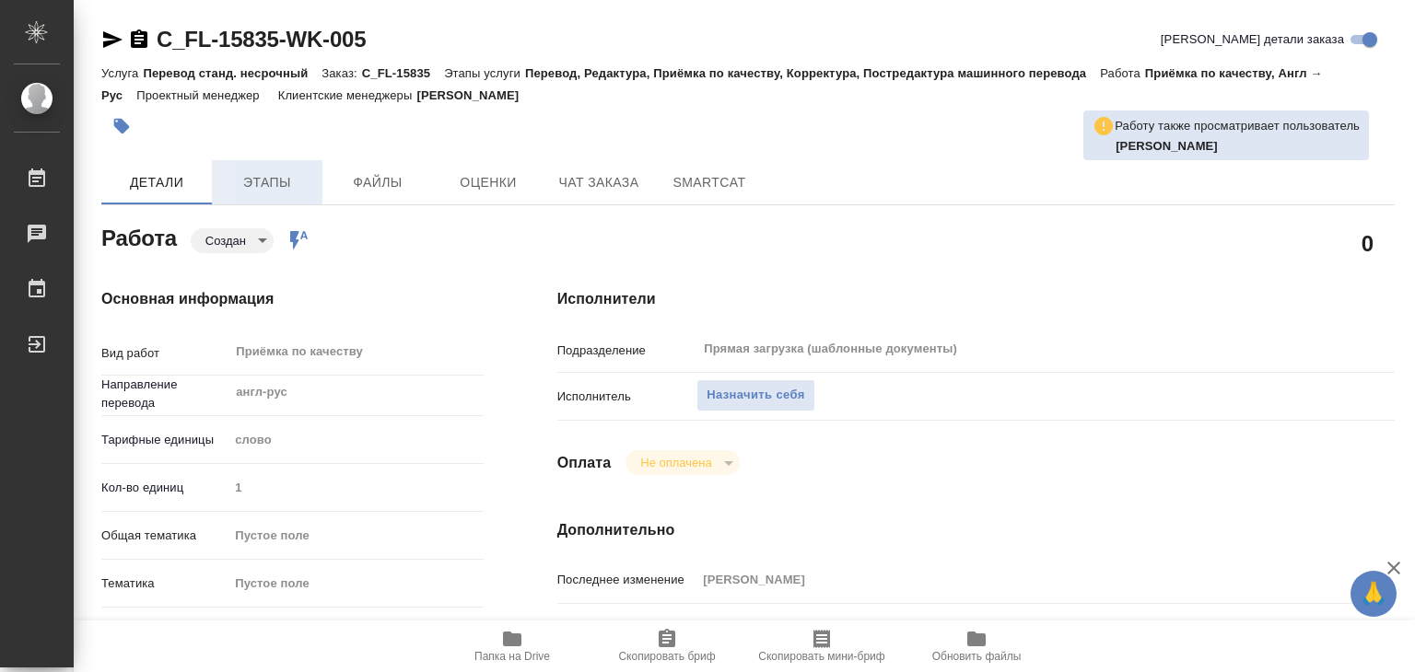
click at [297, 180] on span "Этапы" at bounding box center [267, 182] width 88 height 23
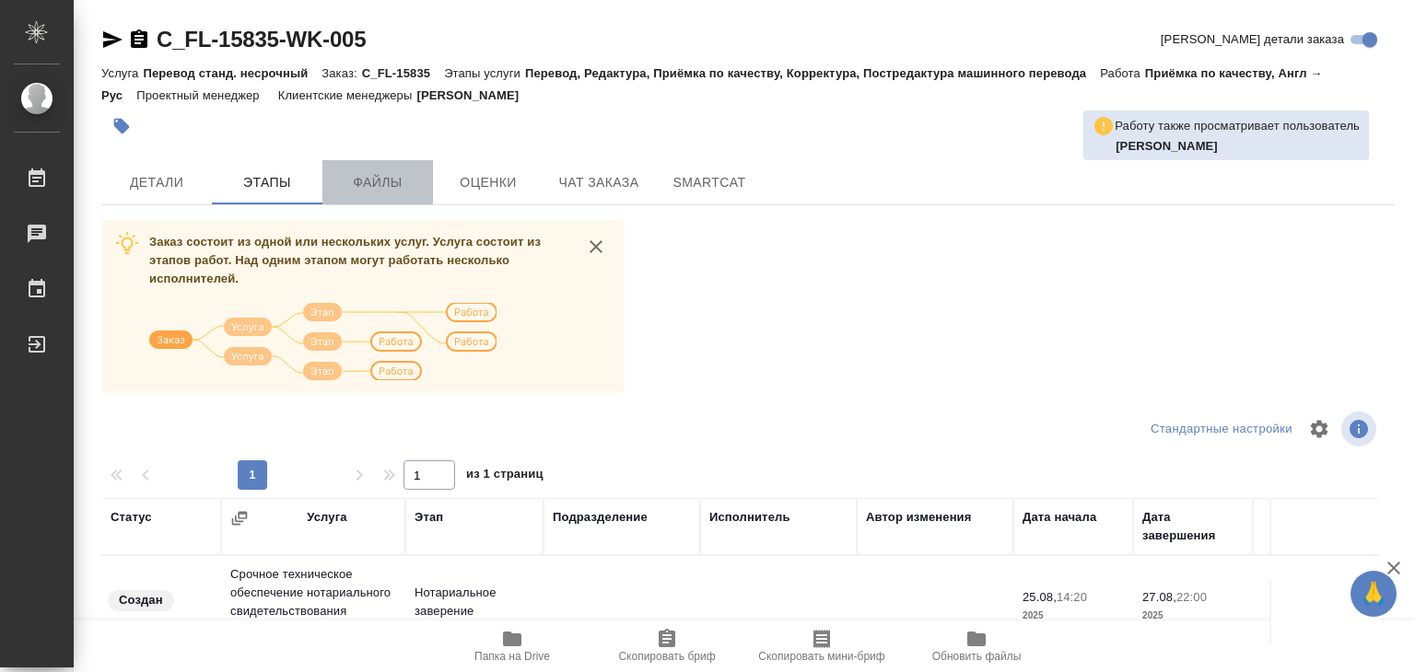
click at [375, 178] on span "Файлы" at bounding box center [377, 182] width 88 height 23
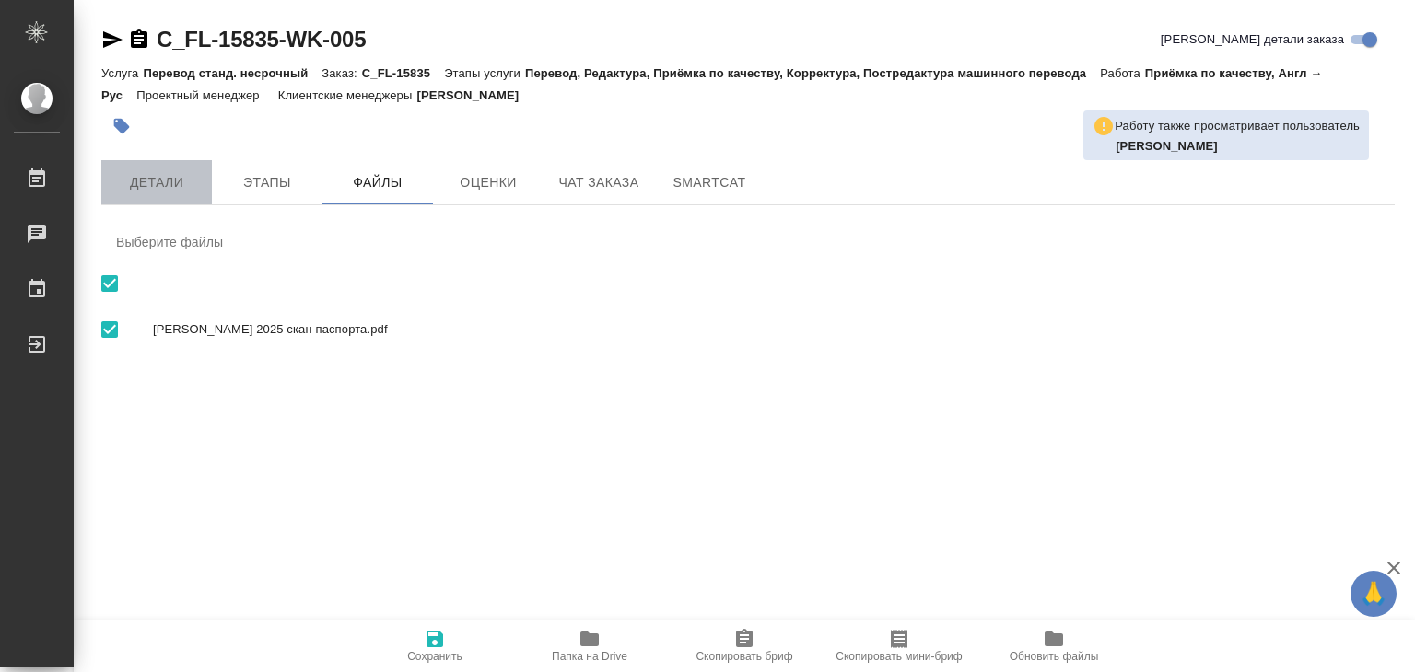
click at [193, 178] on span "Детали" at bounding box center [156, 182] width 88 height 23
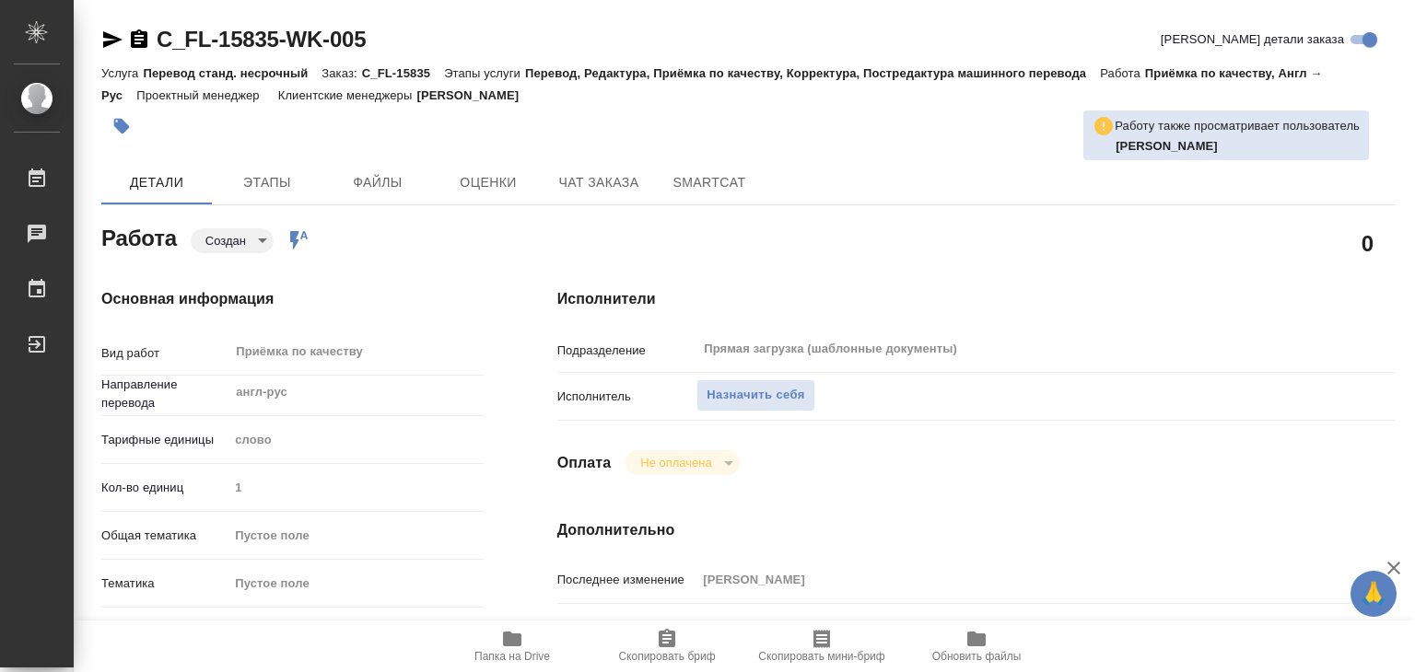
type textarea "x"
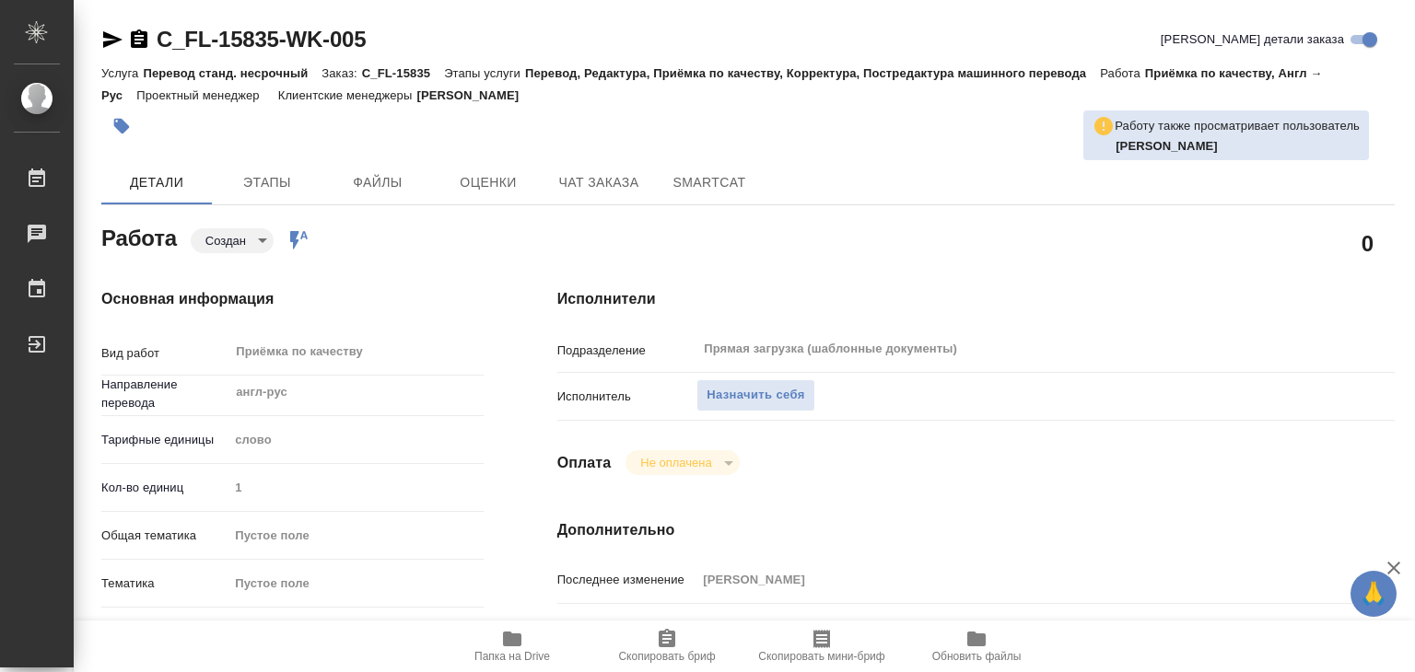
type textarea "x"
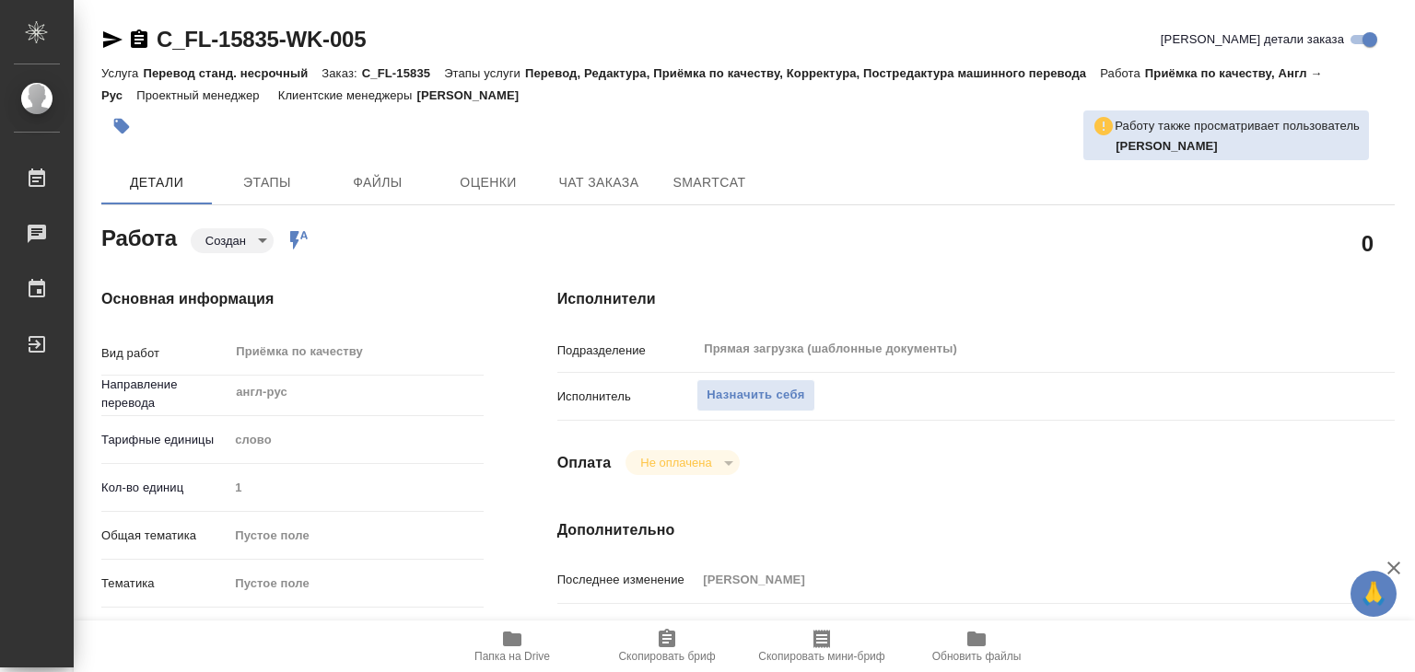
scroll to position [461, 0]
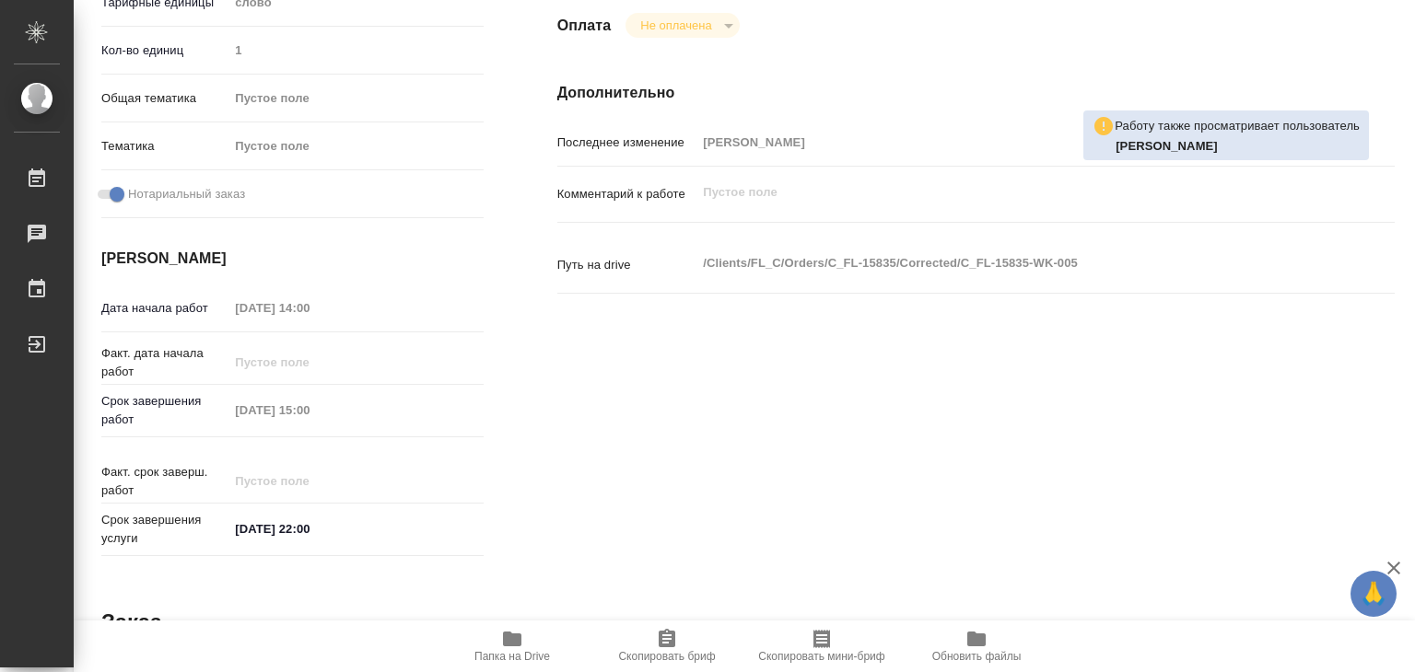
type textarea "x"
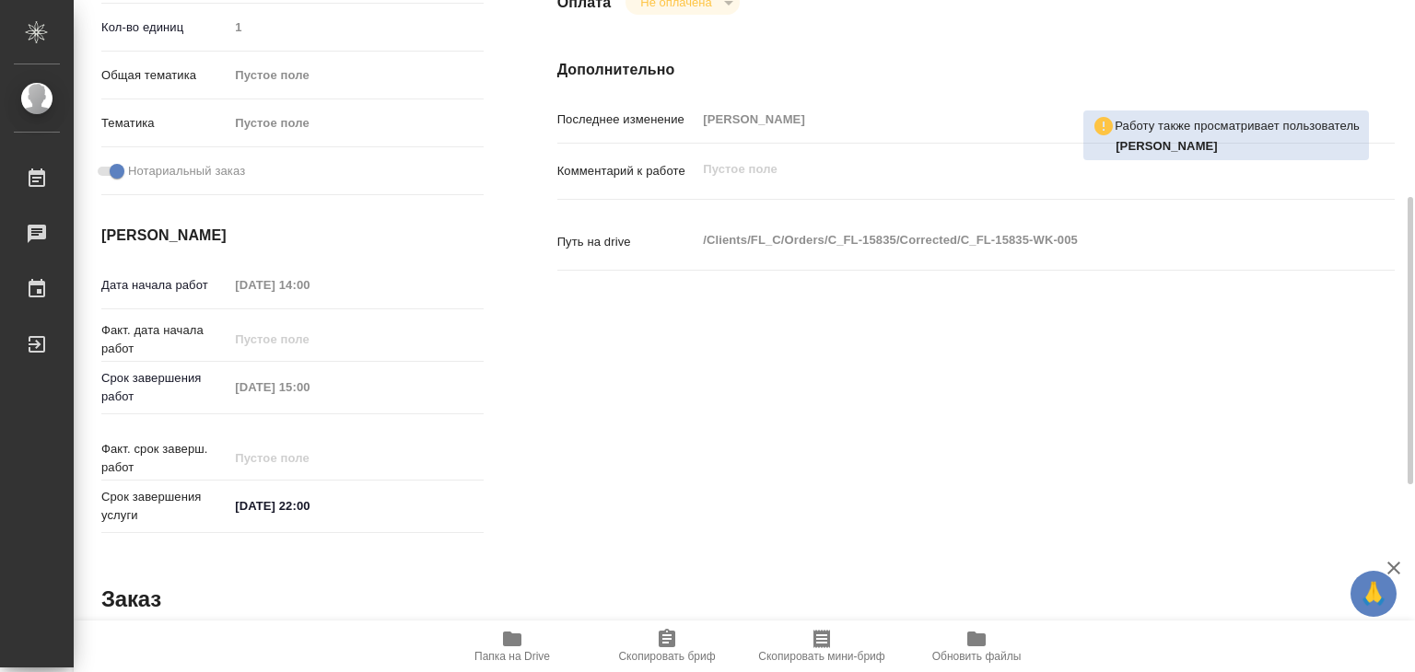
type textarea "x"
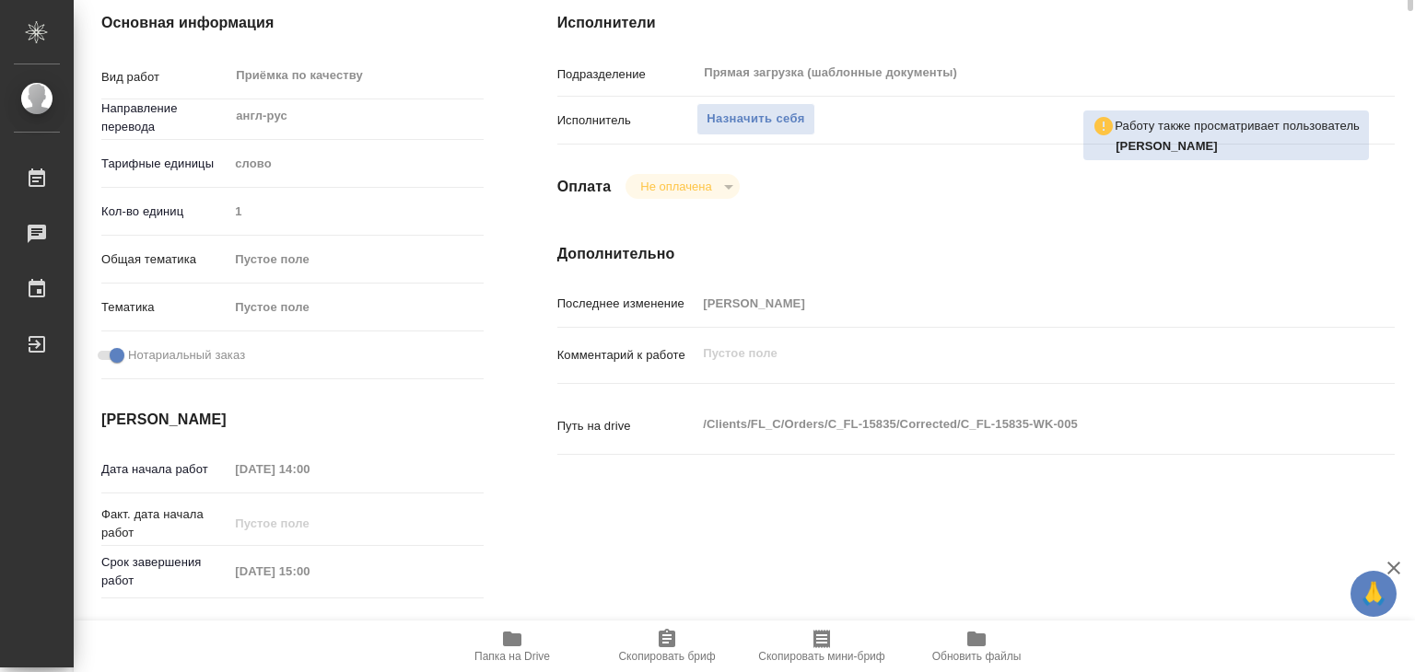
scroll to position [0, 0]
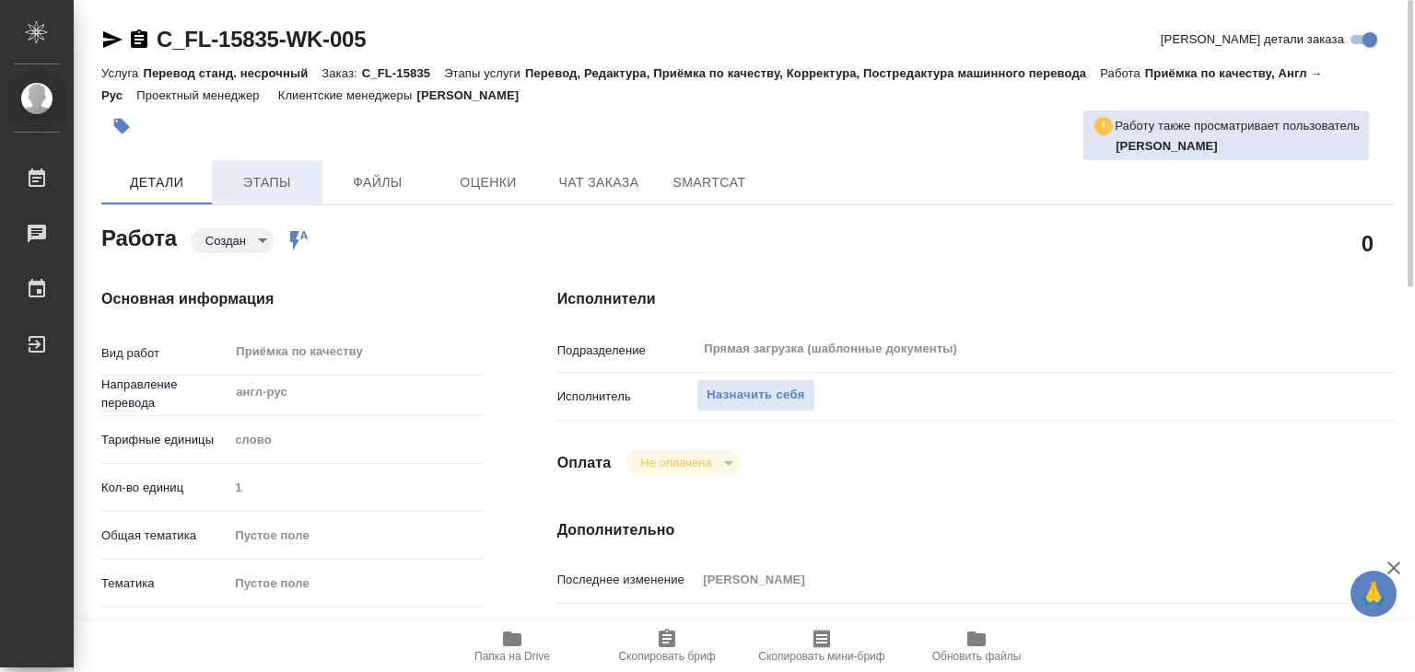
click at [274, 201] on button "Этапы" at bounding box center [267, 182] width 111 height 44
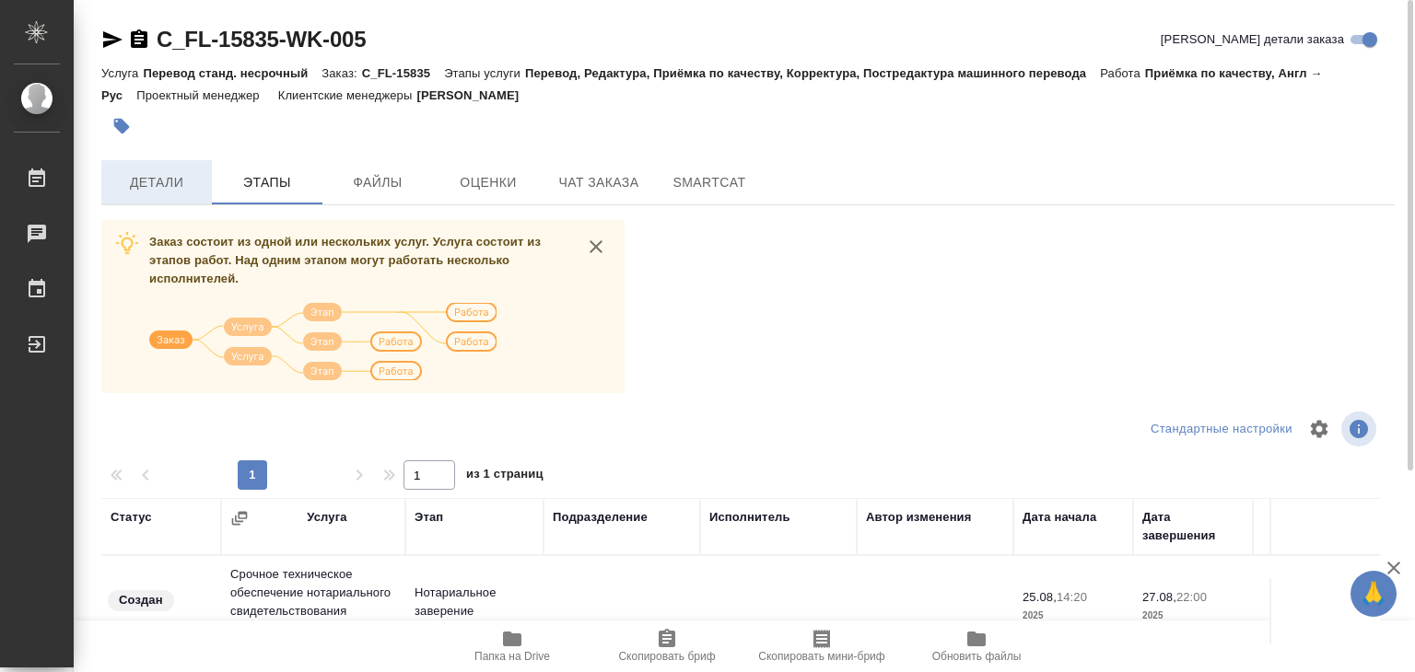
click at [170, 193] on button "Детали" at bounding box center [156, 182] width 111 height 44
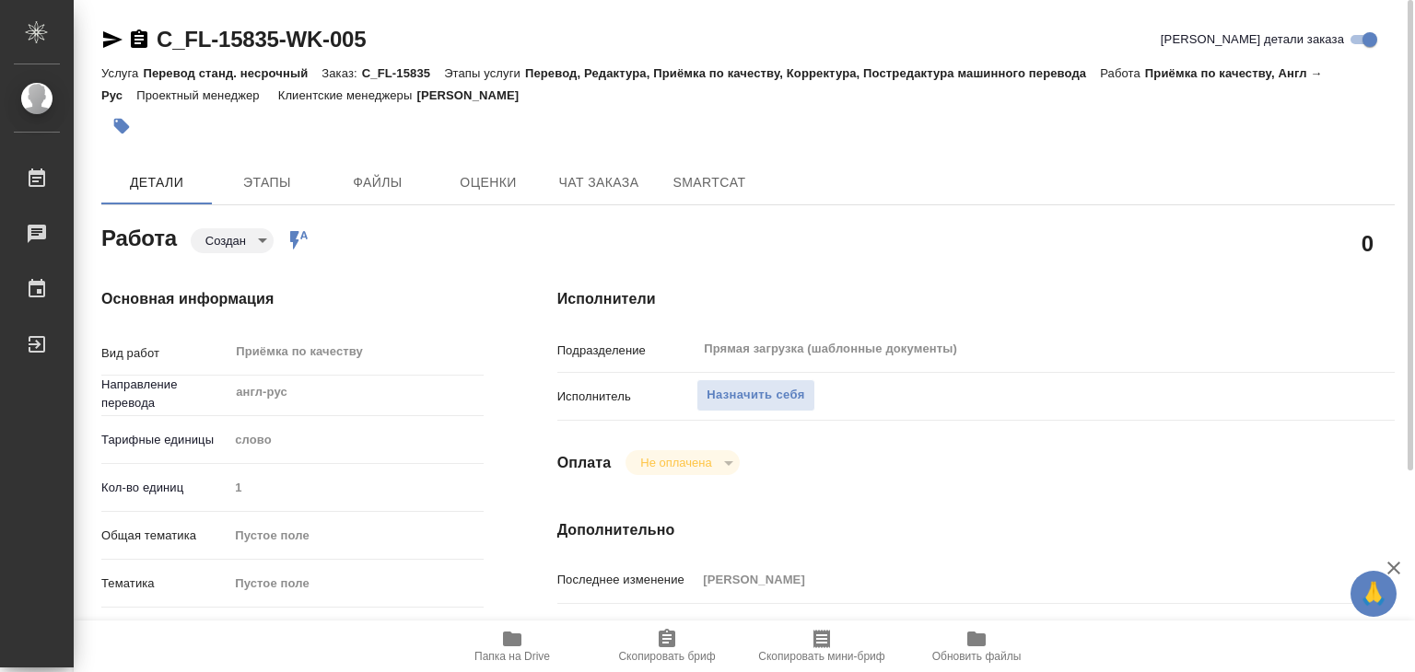
type textarea "x"
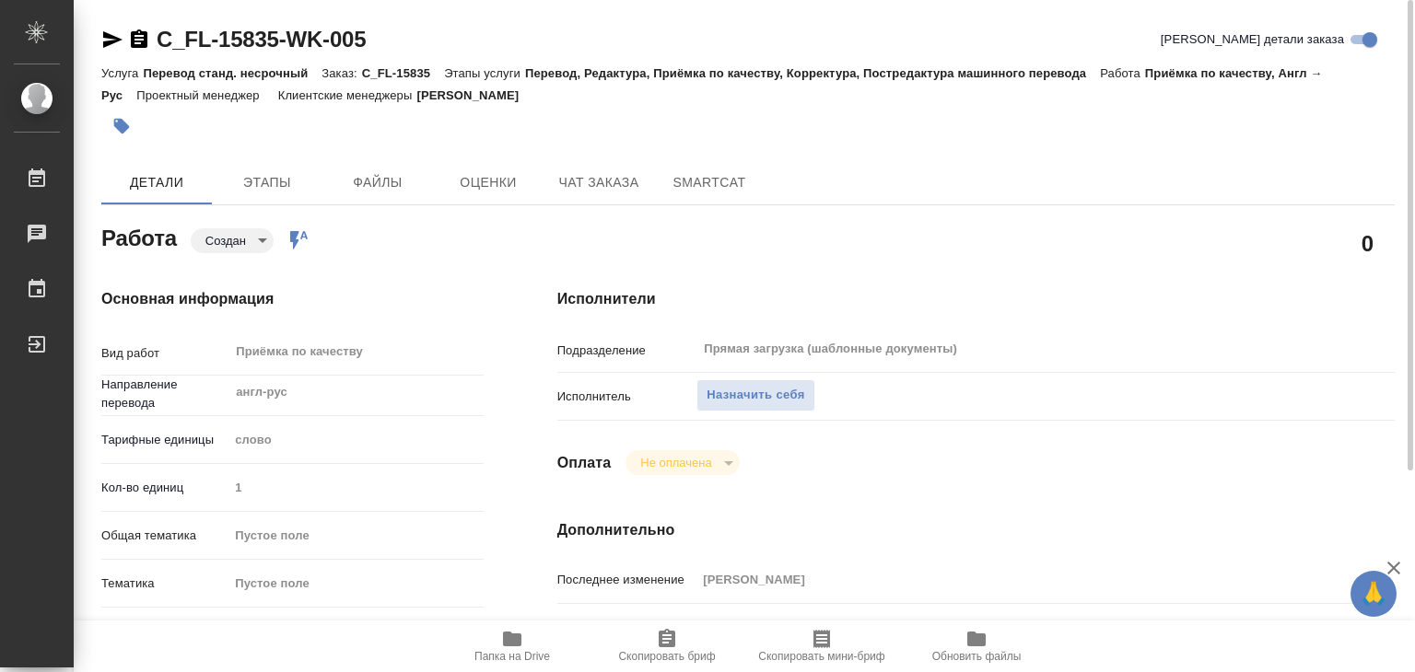
type textarea "x"
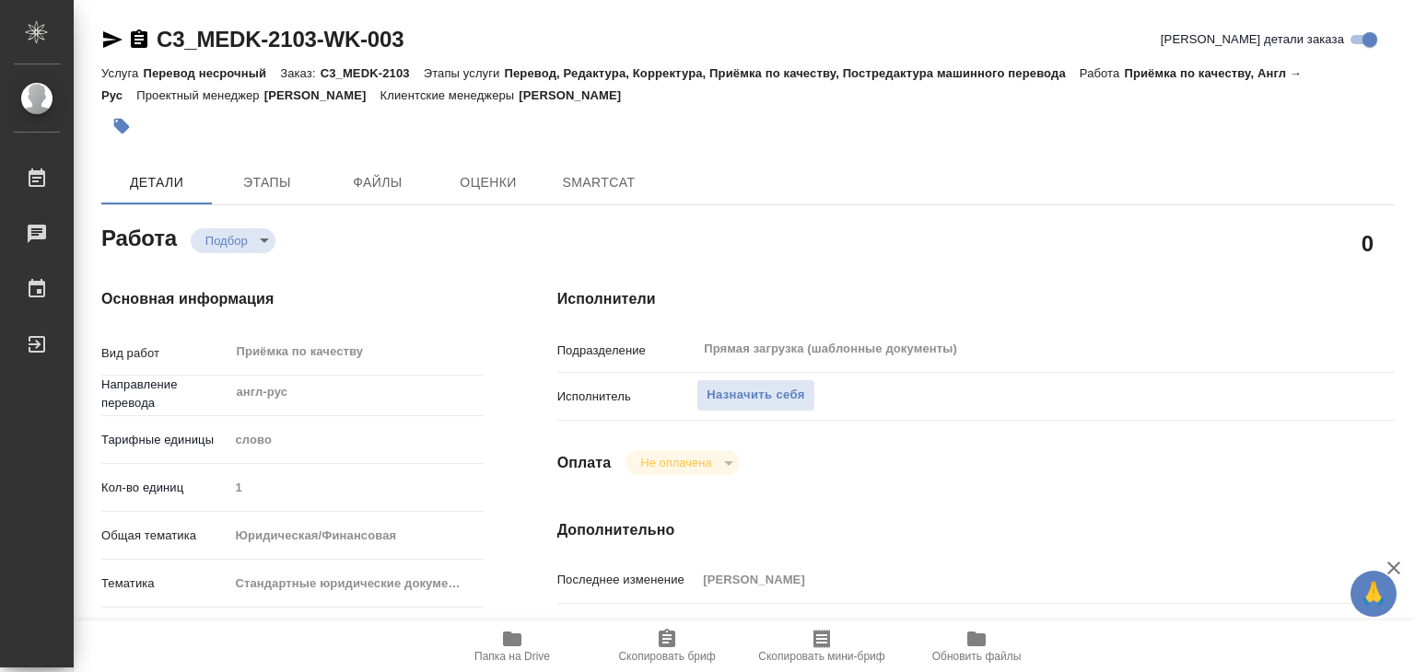
type textarea "x"
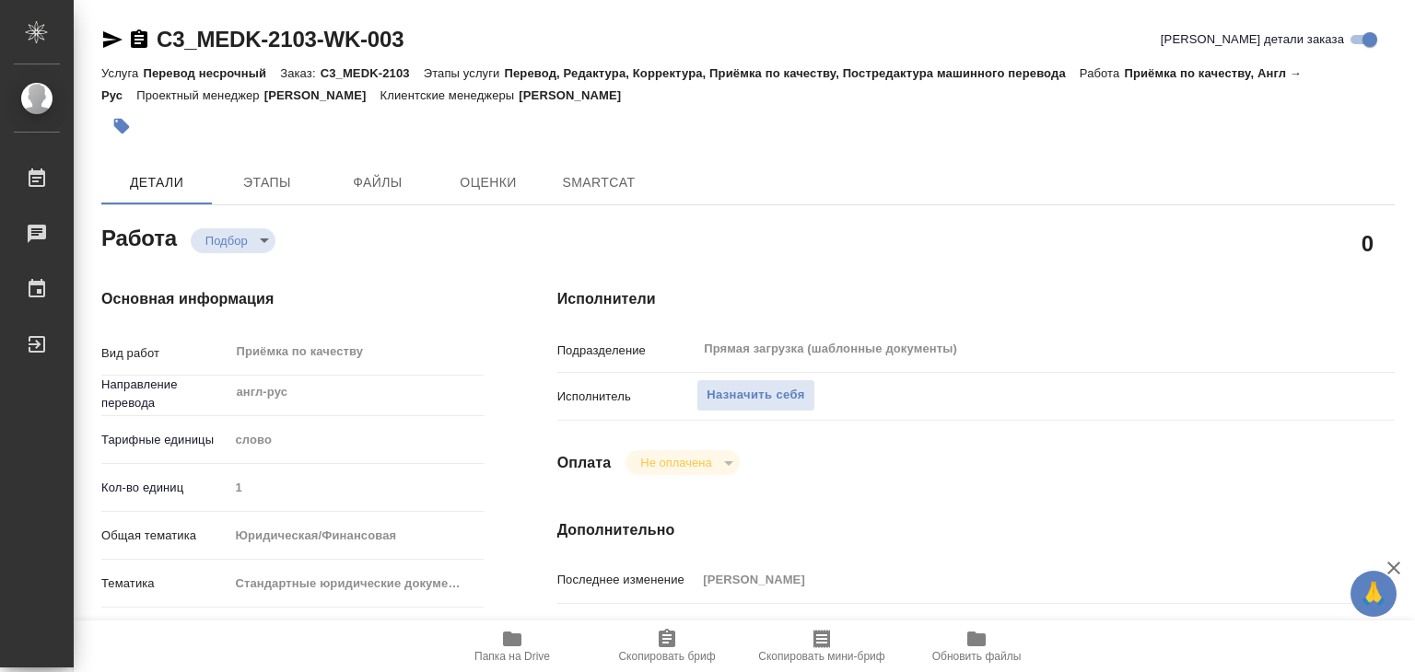
type textarea "x"
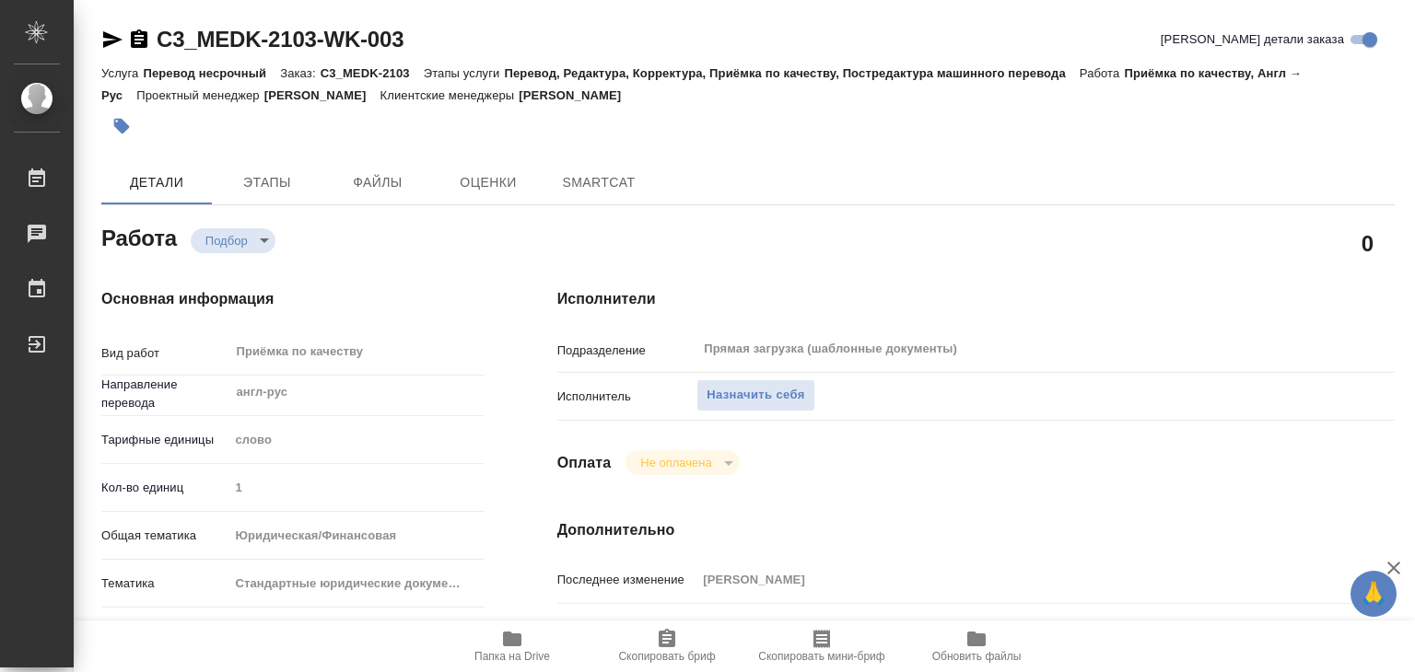
type textarea "x"
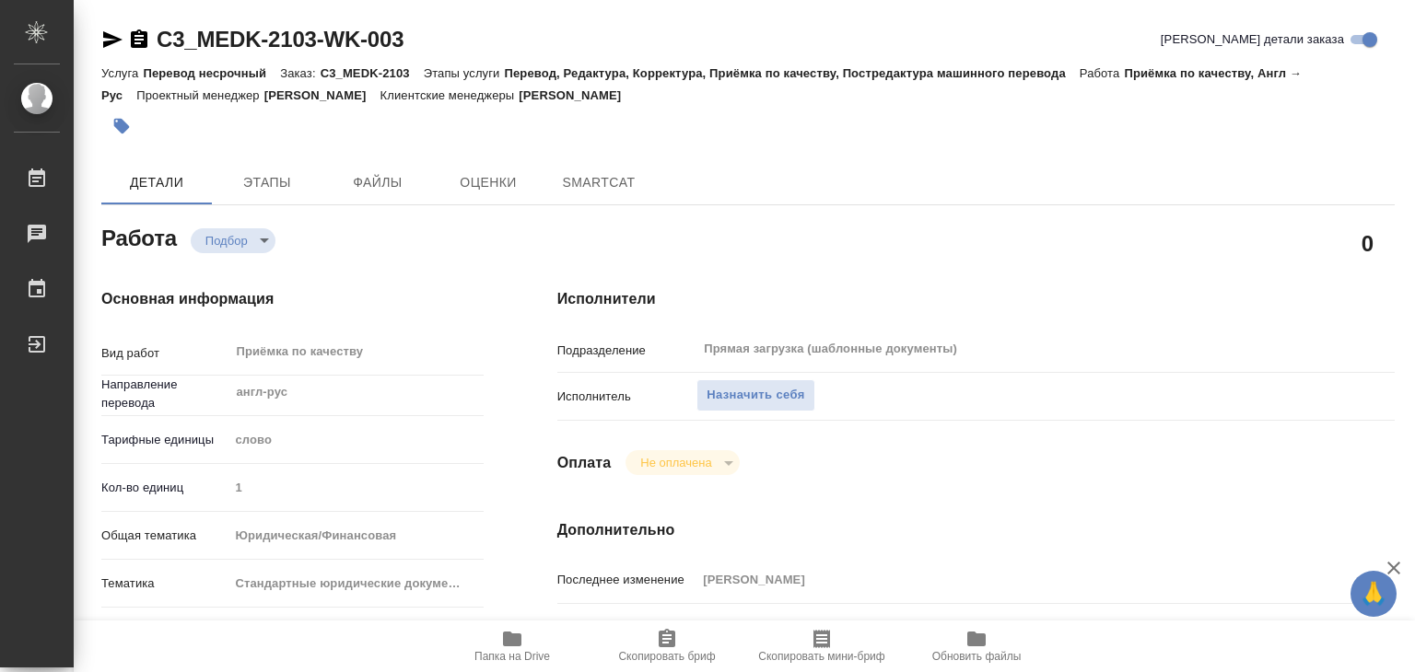
type textarea "x"
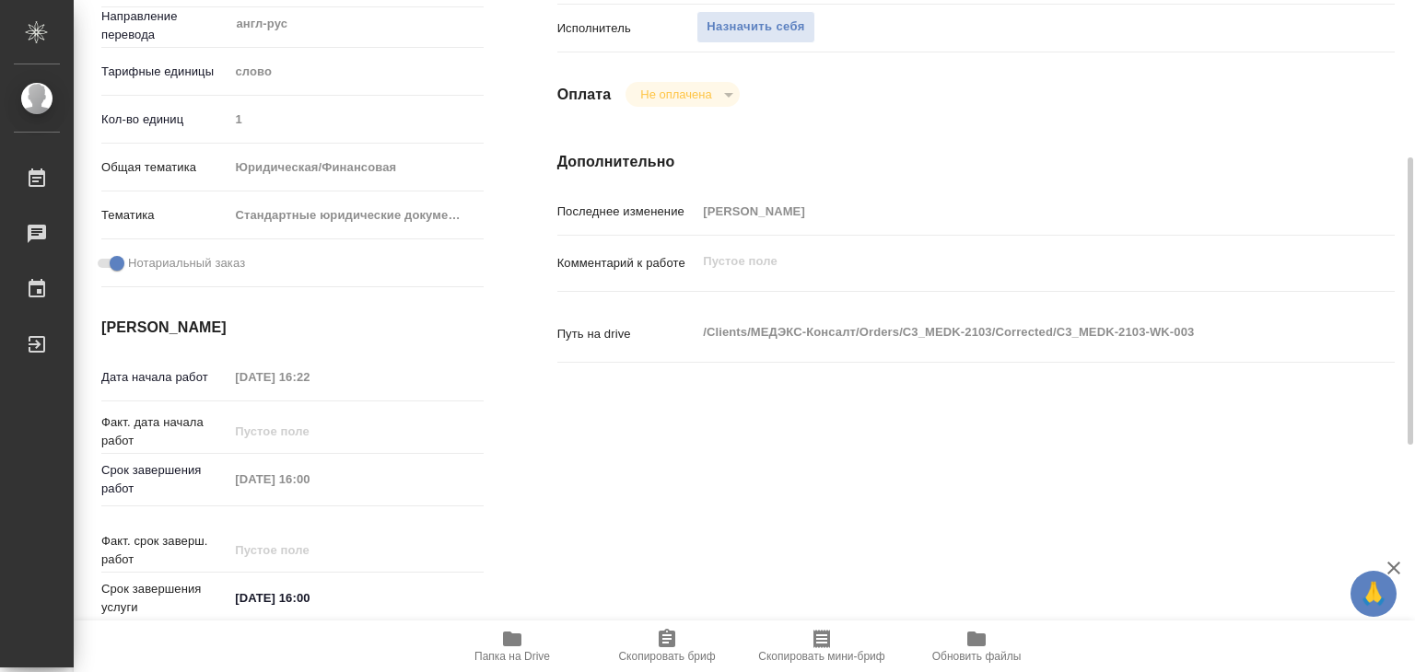
scroll to position [645, 0]
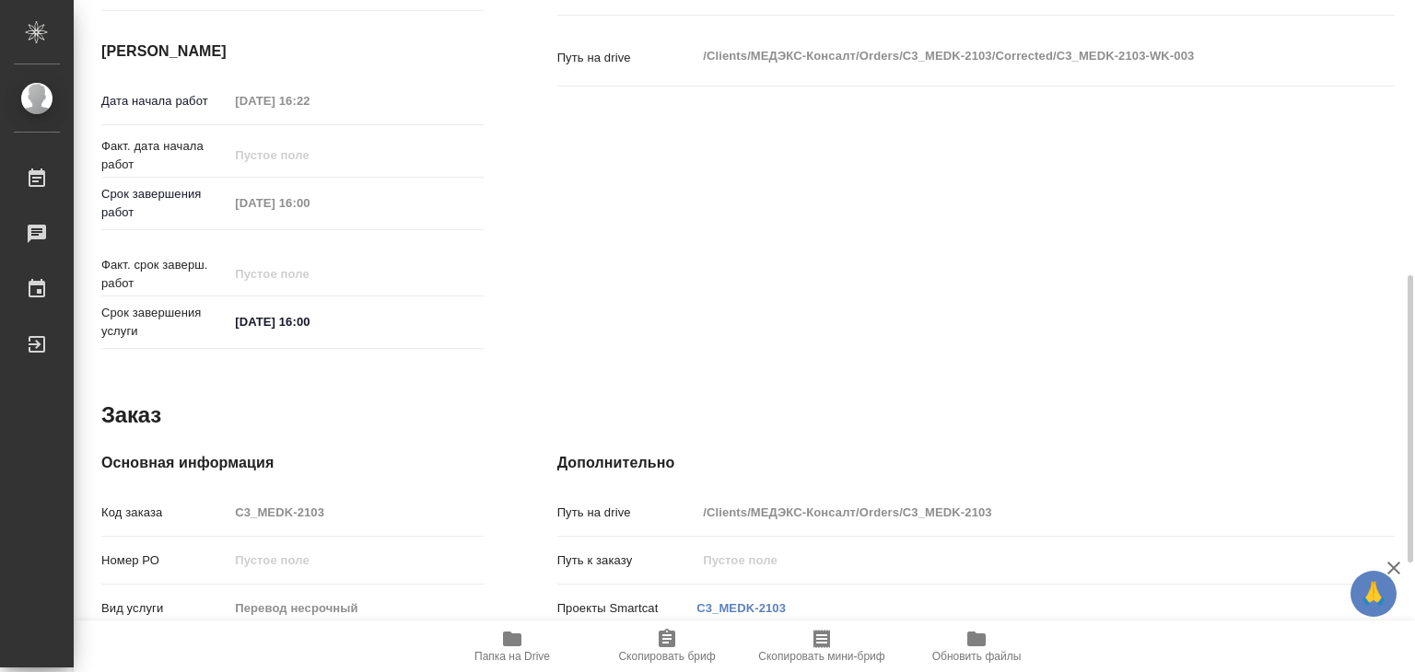
type textarea "x"
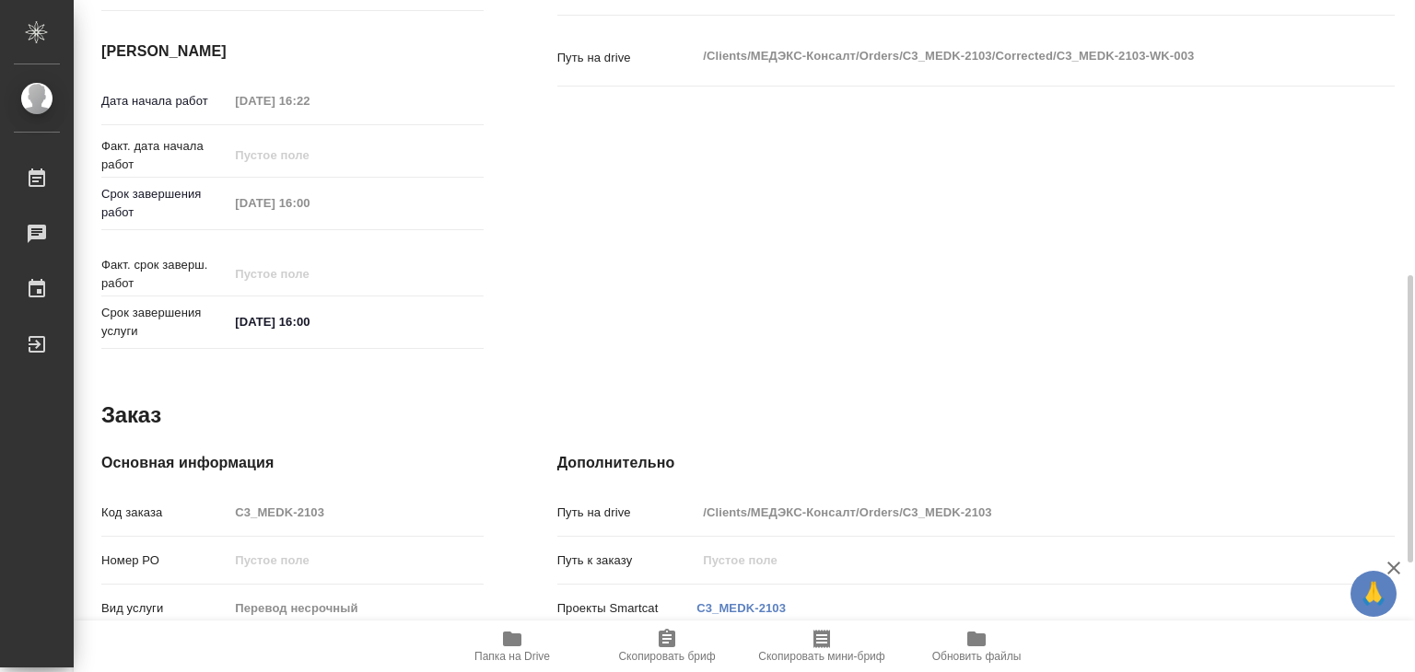
type textarea "x"
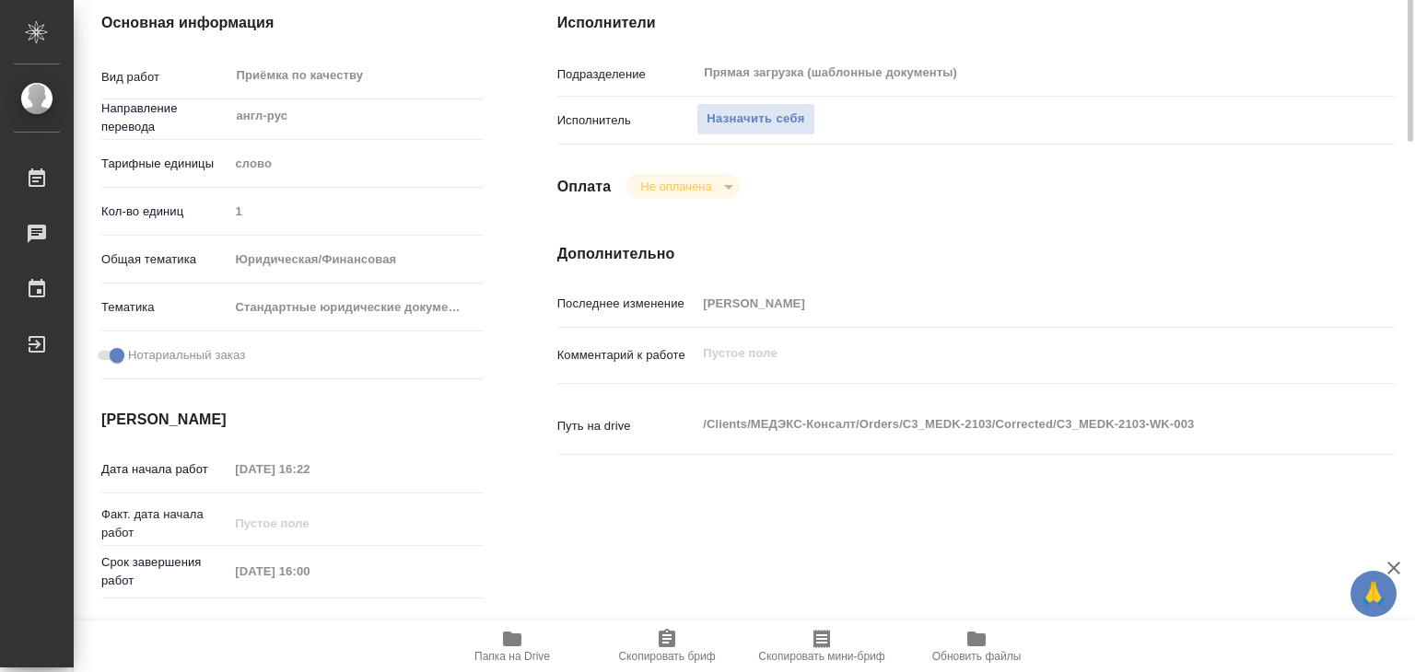
scroll to position [0, 0]
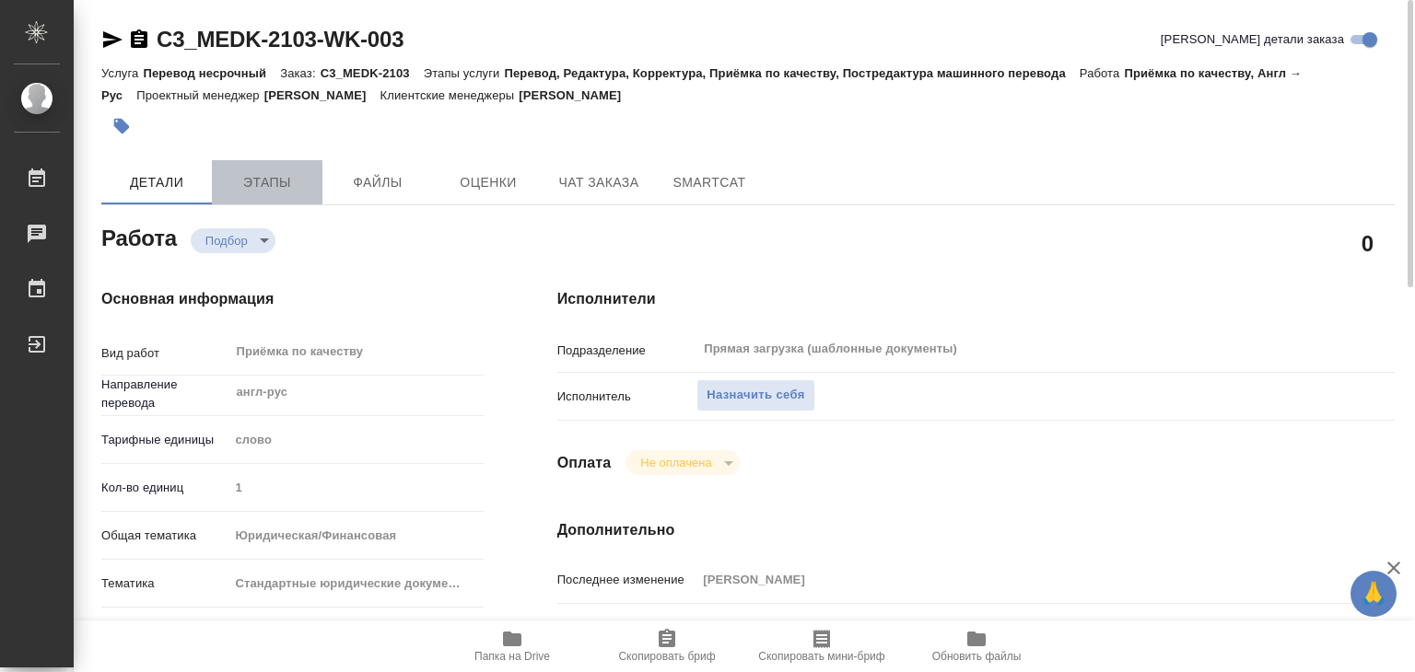
click at [298, 193] on button "Этапы" at bounding box center [267, 182] width 111 height 44
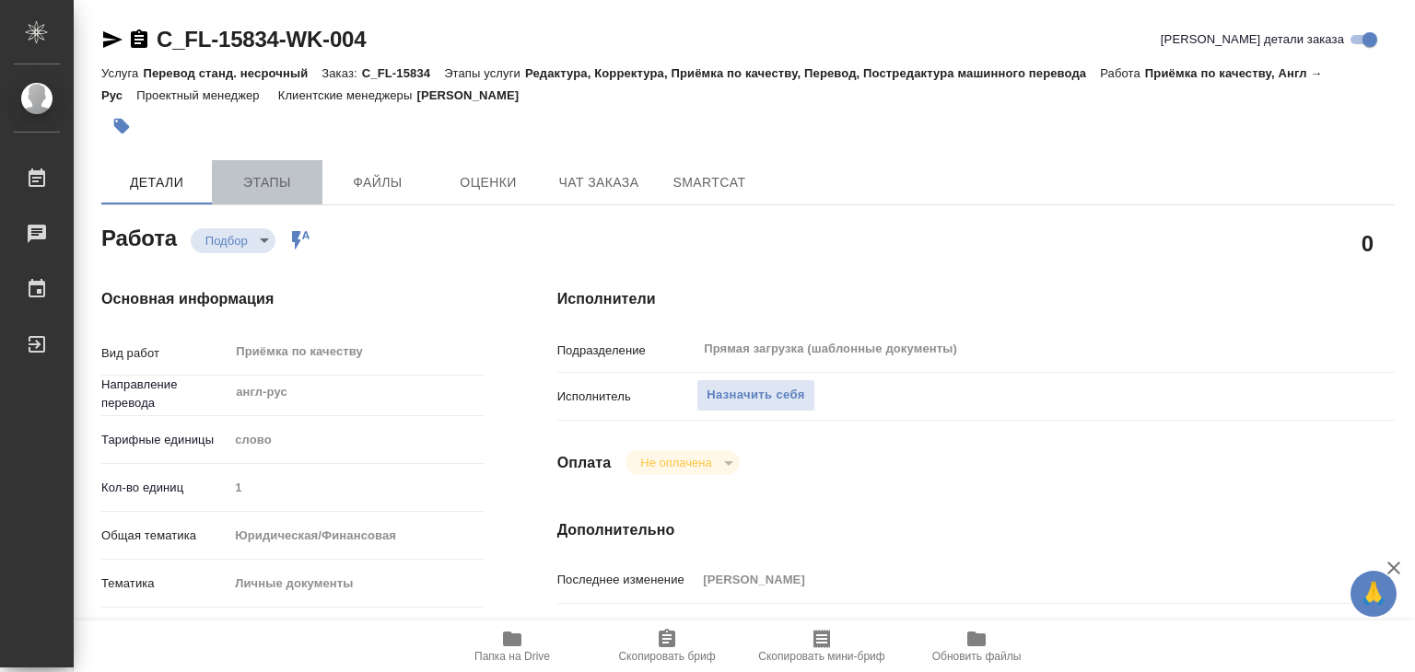
click at [274, 177] on span "Этапы" at bounding box center [267, 182] width 88 height 23
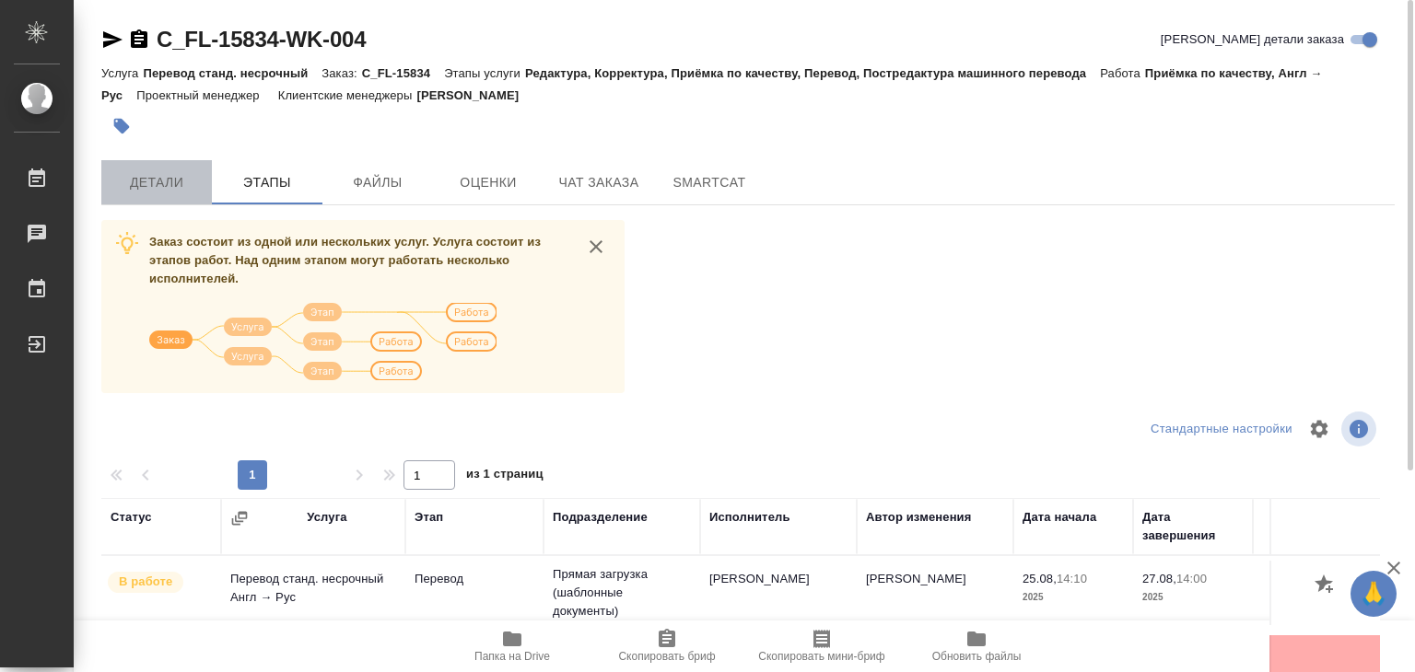
click at [165, 193] on button "Детали" at bounding box center [156, 182] width 111 height 44
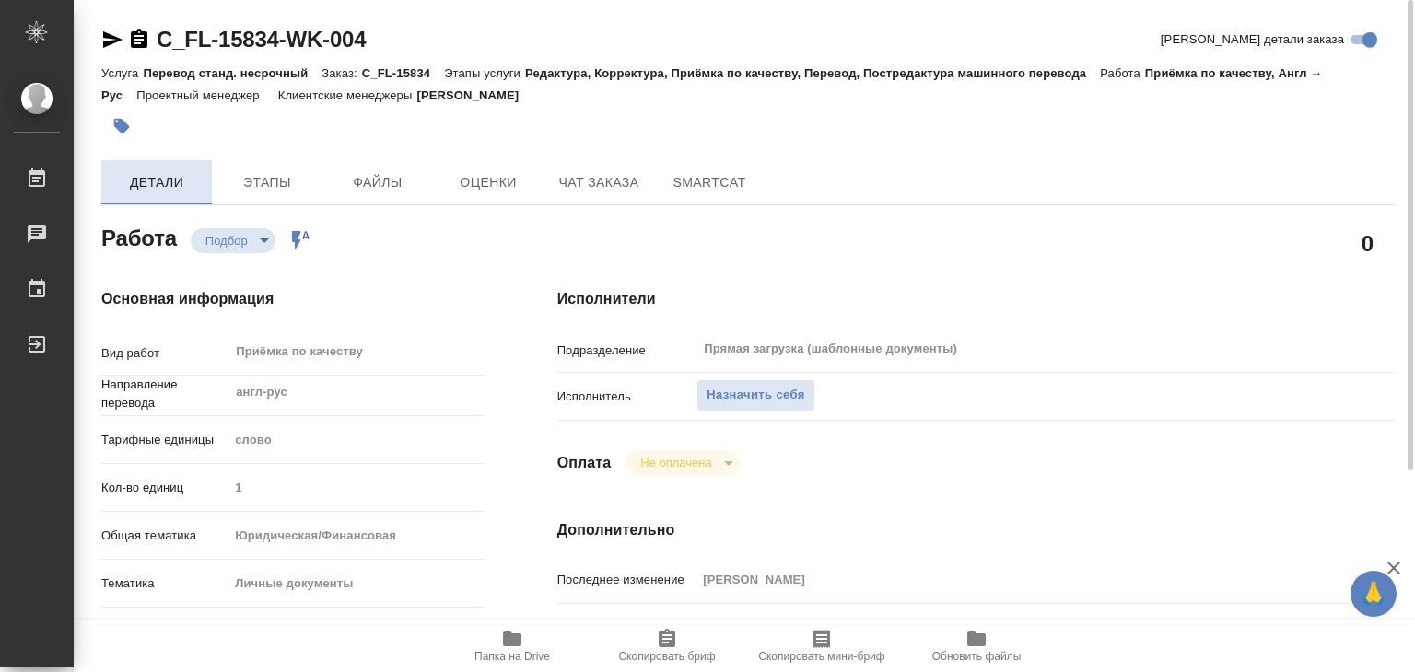
type textarea "x"
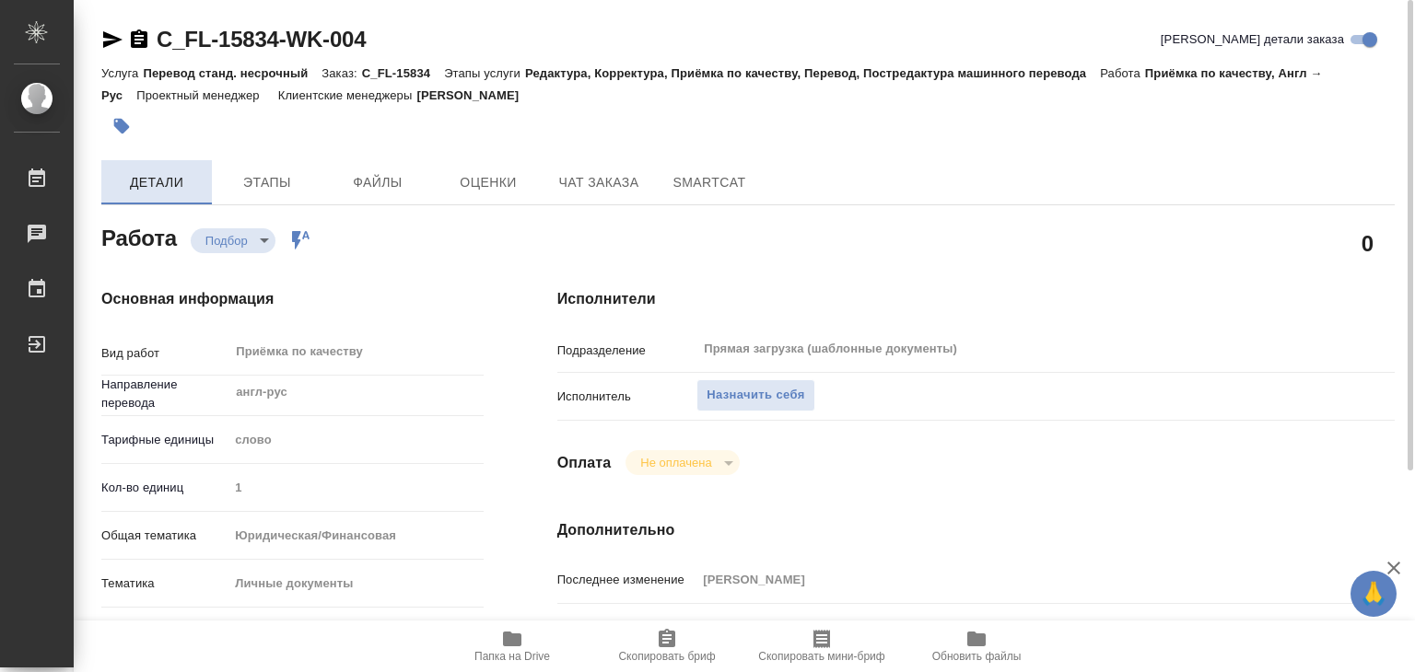
type textarea "x"
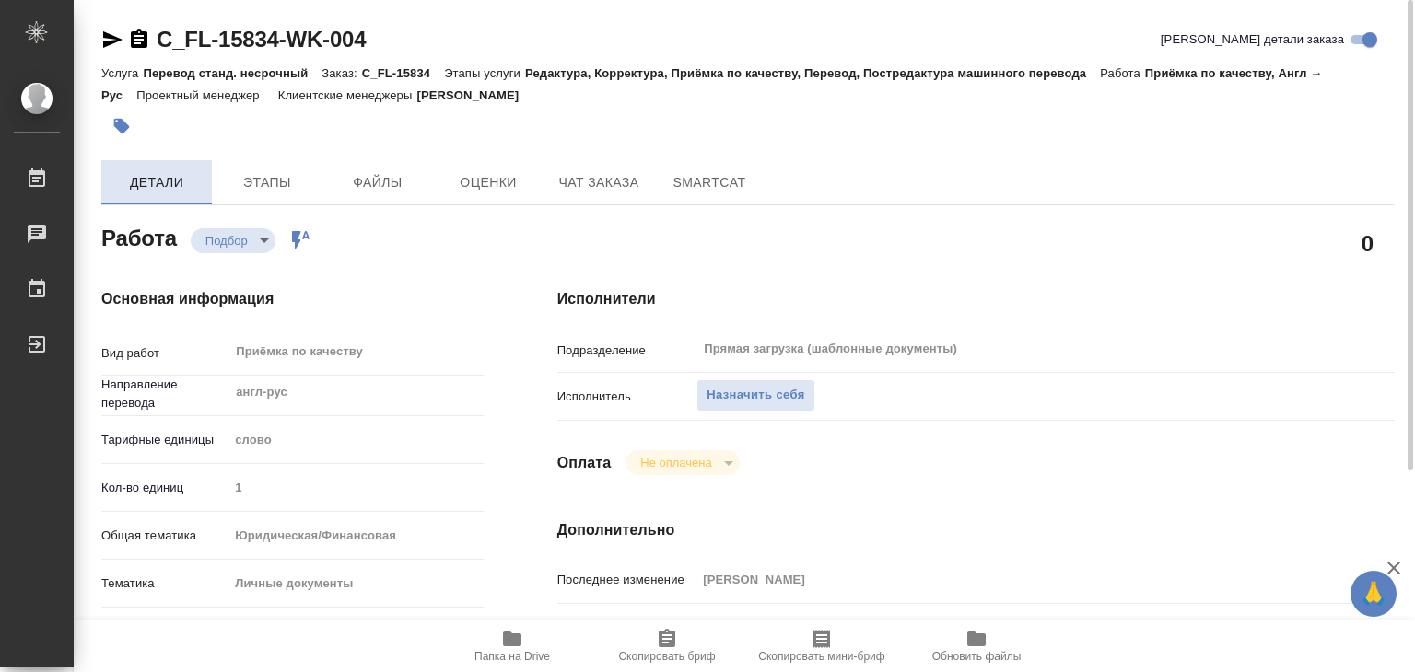
type textarea "x"
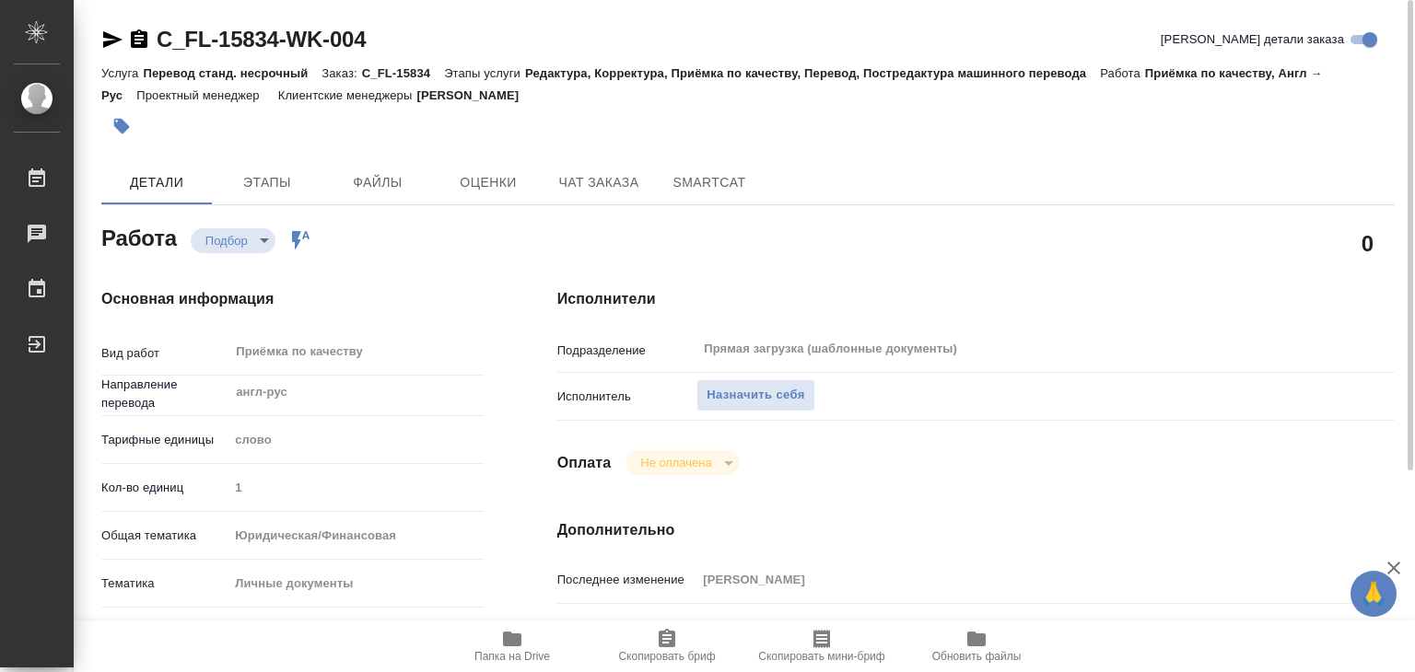
type textarea "x"
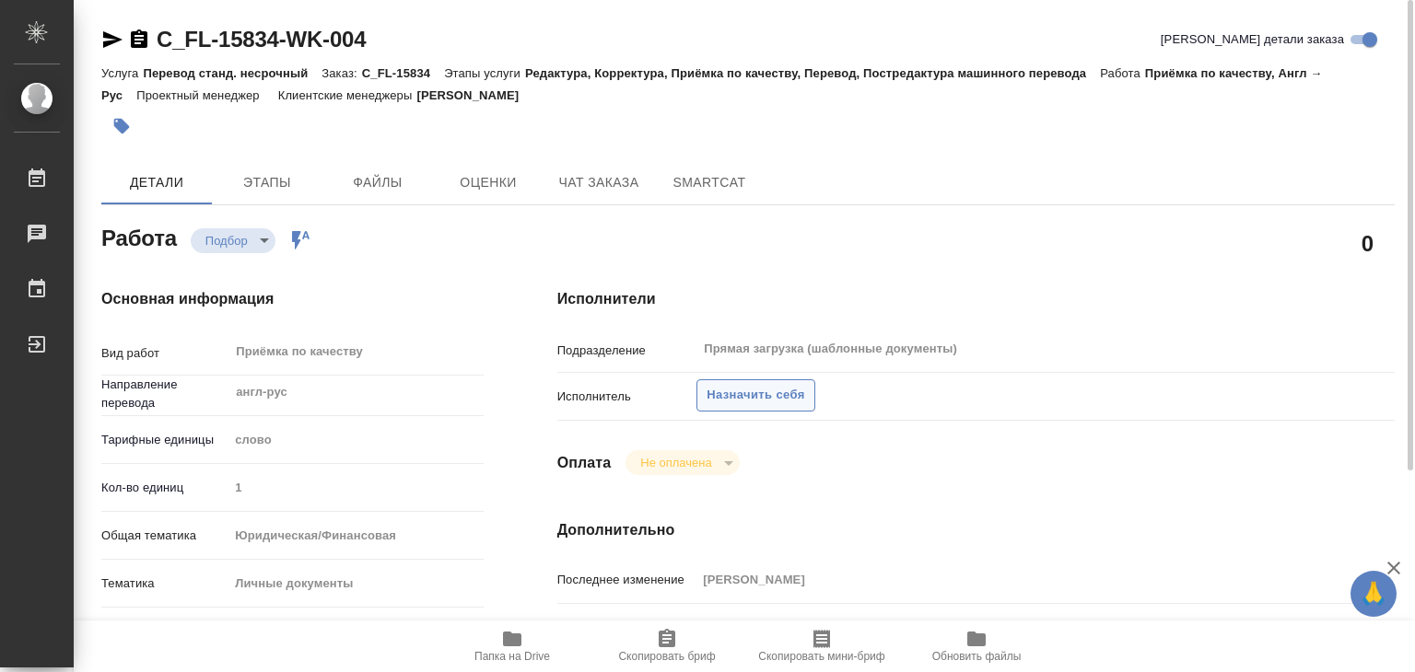
click at [774, 393] on span "Назначить себя" at bounding box center [755, 395] width 98 height 21
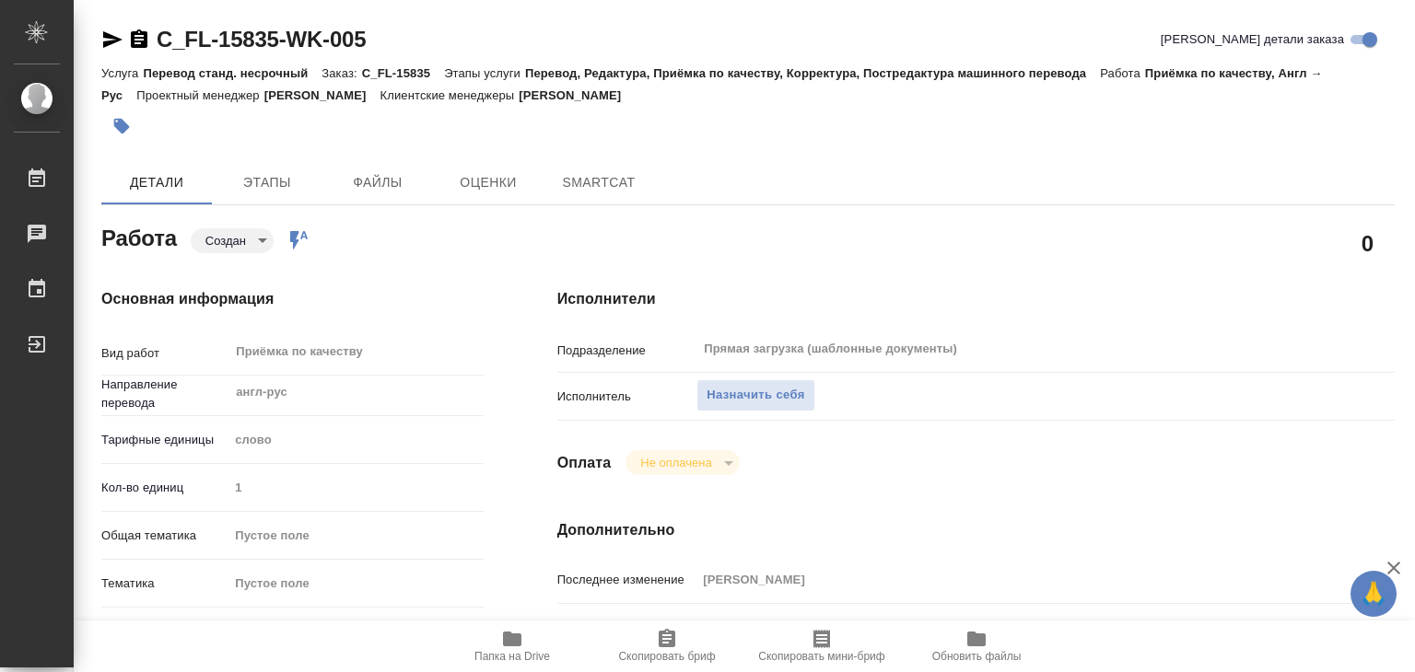
type textarea "x"
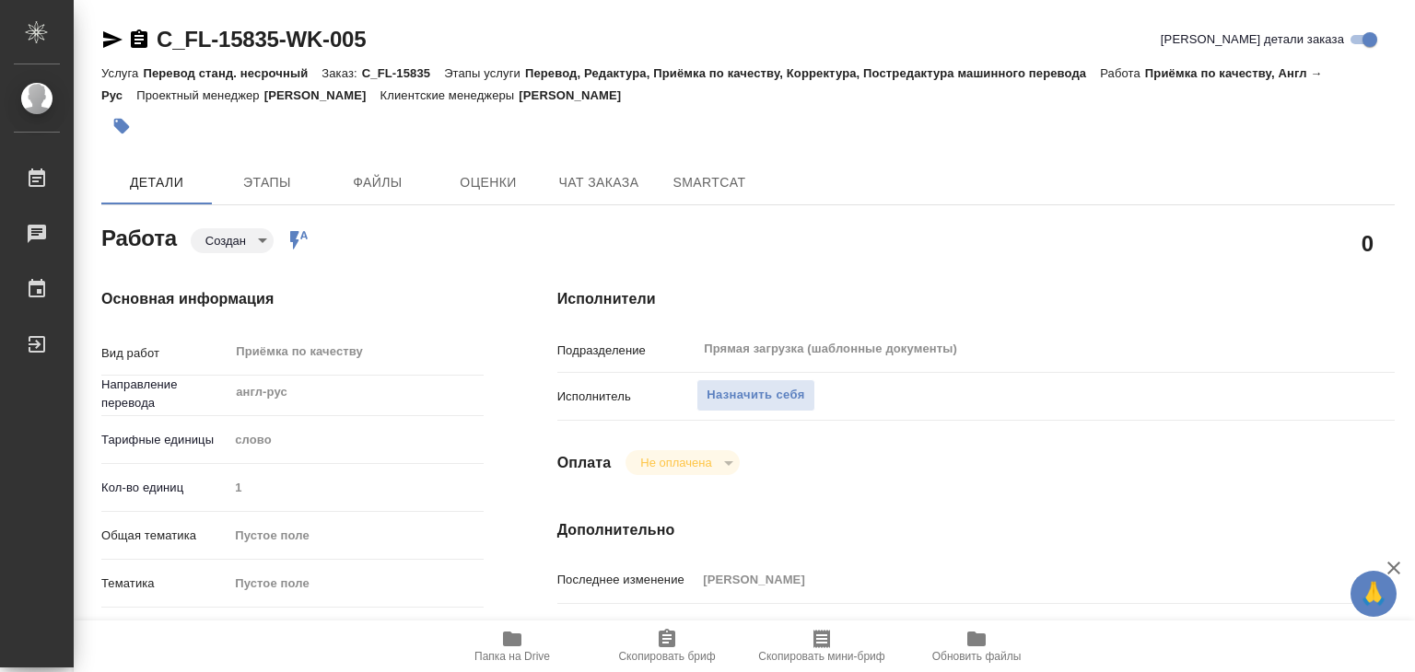
type textarea "x"
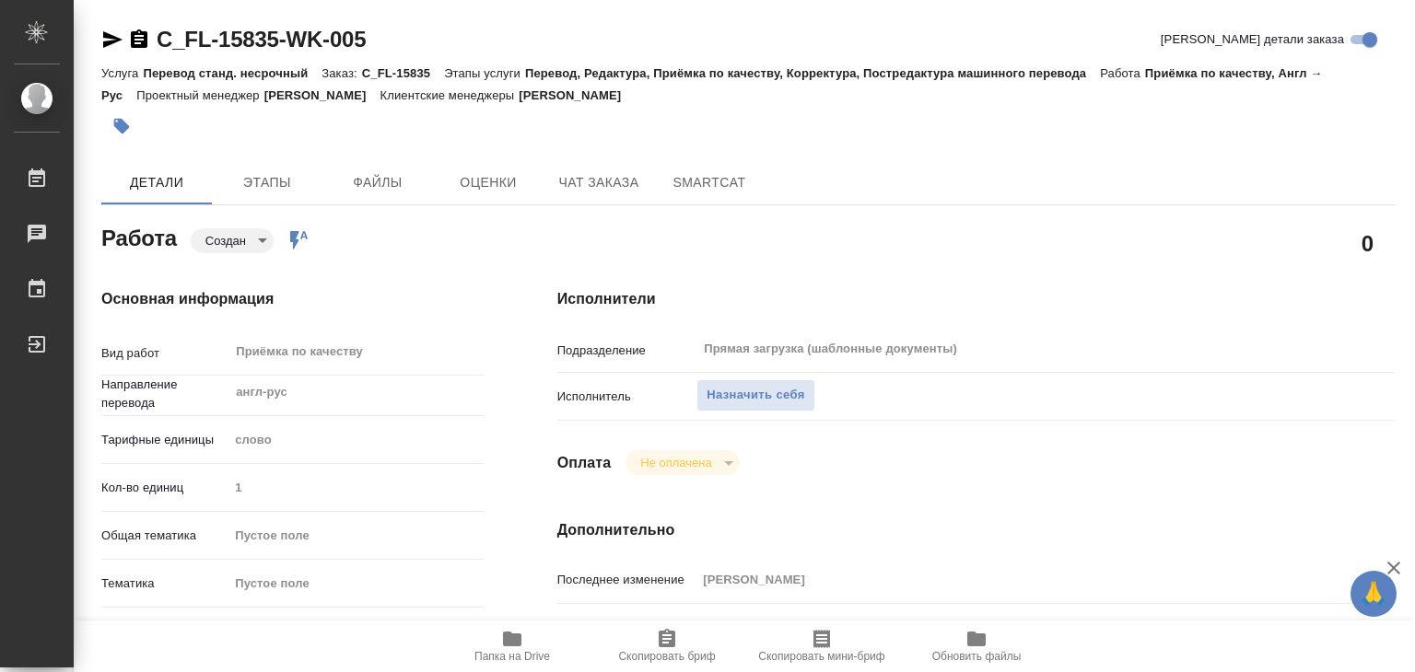
type textarea "x"
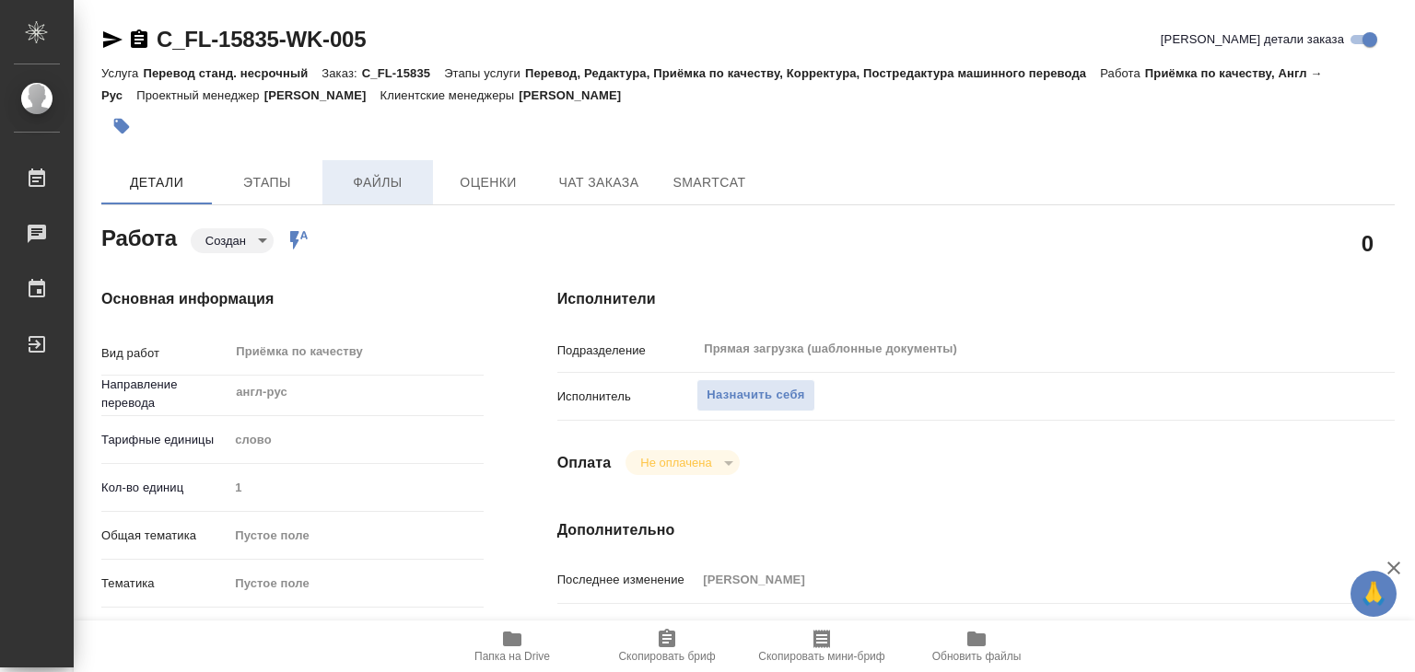
type textarea "x"
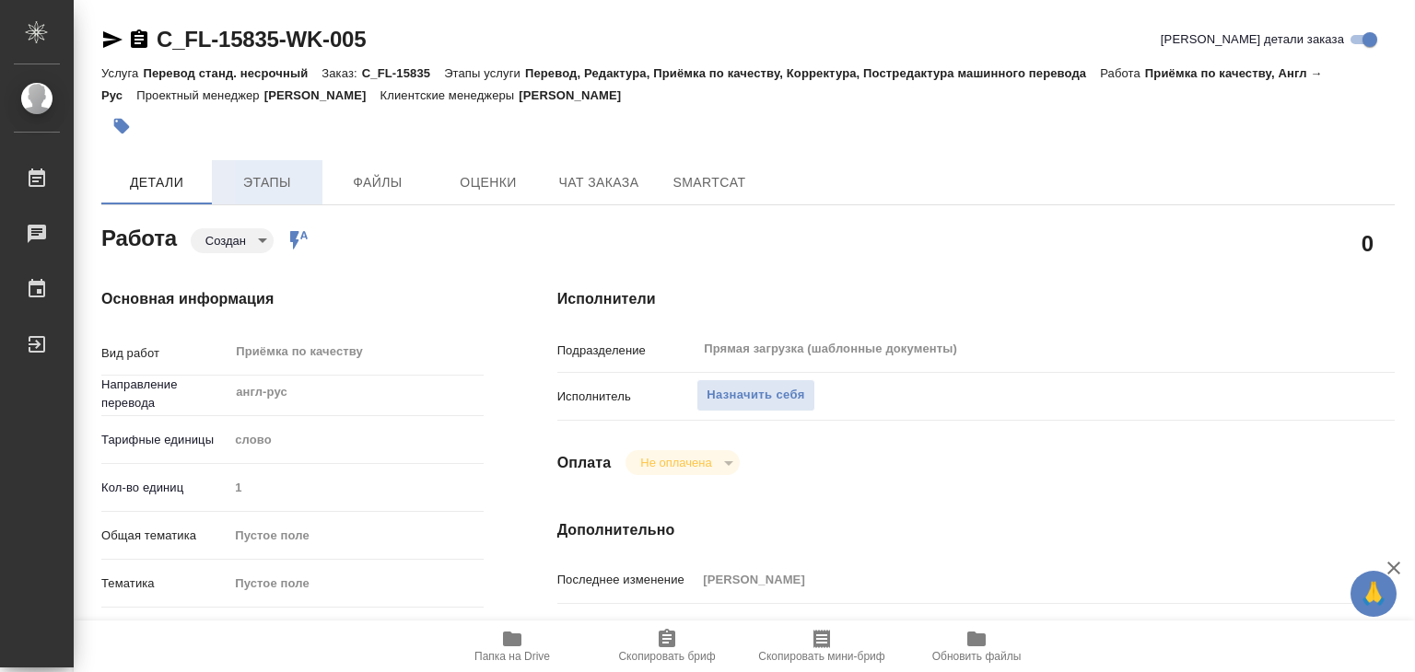
click at [302, 181] on span "Этапы" at bounding box center [267, 182] width 88 height 23
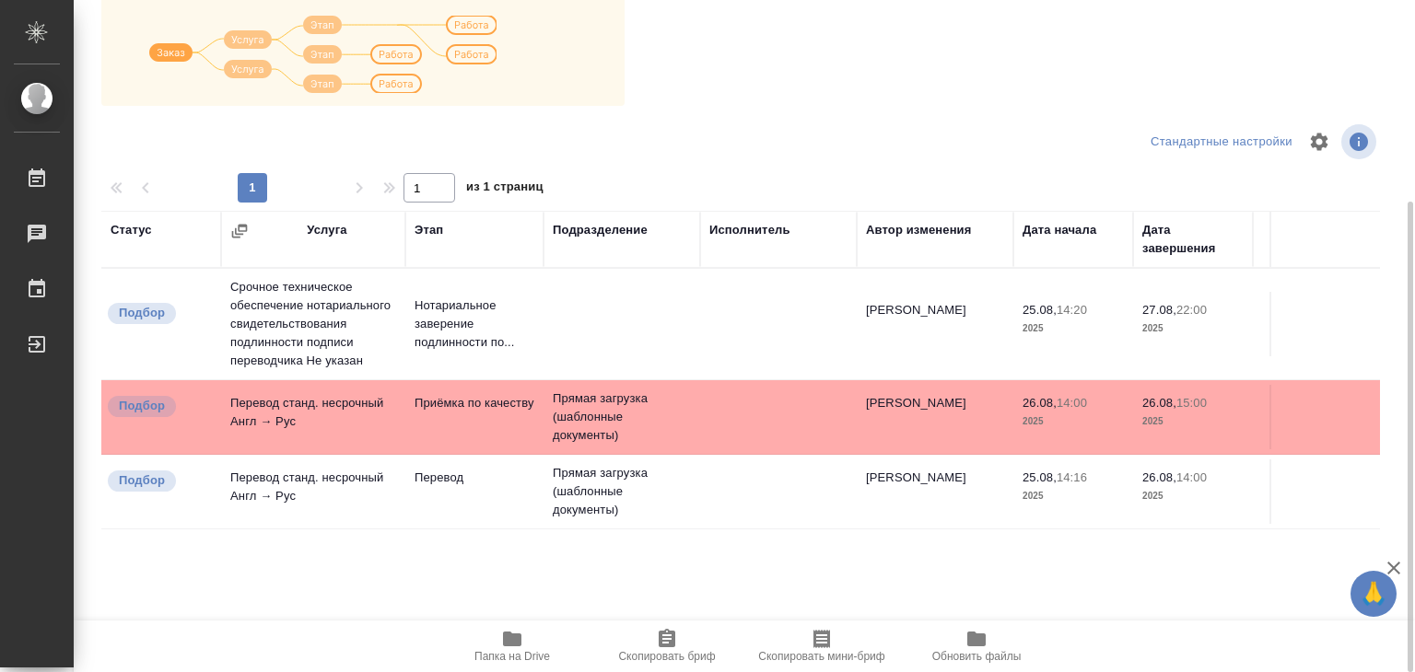
scroll to position [103, 0]
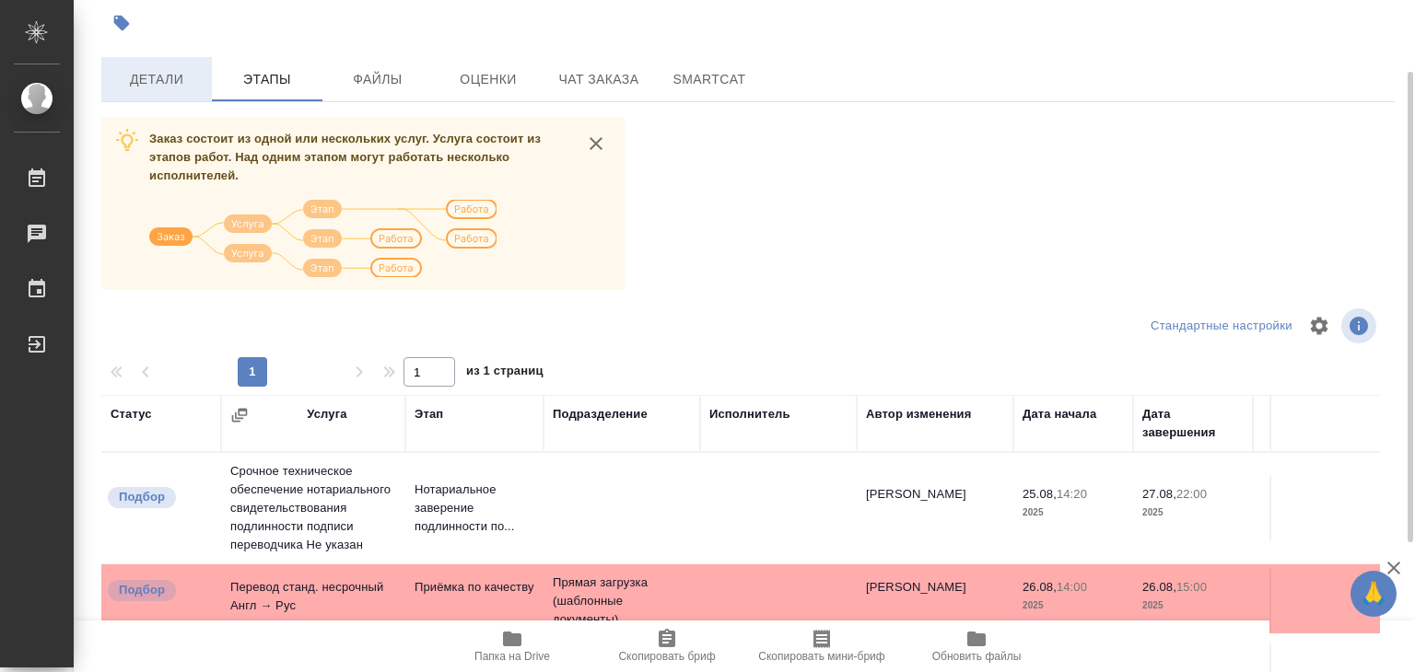
click at [150, 87] on span "Детали" at bounding box center [156, 79] width 88 height 23
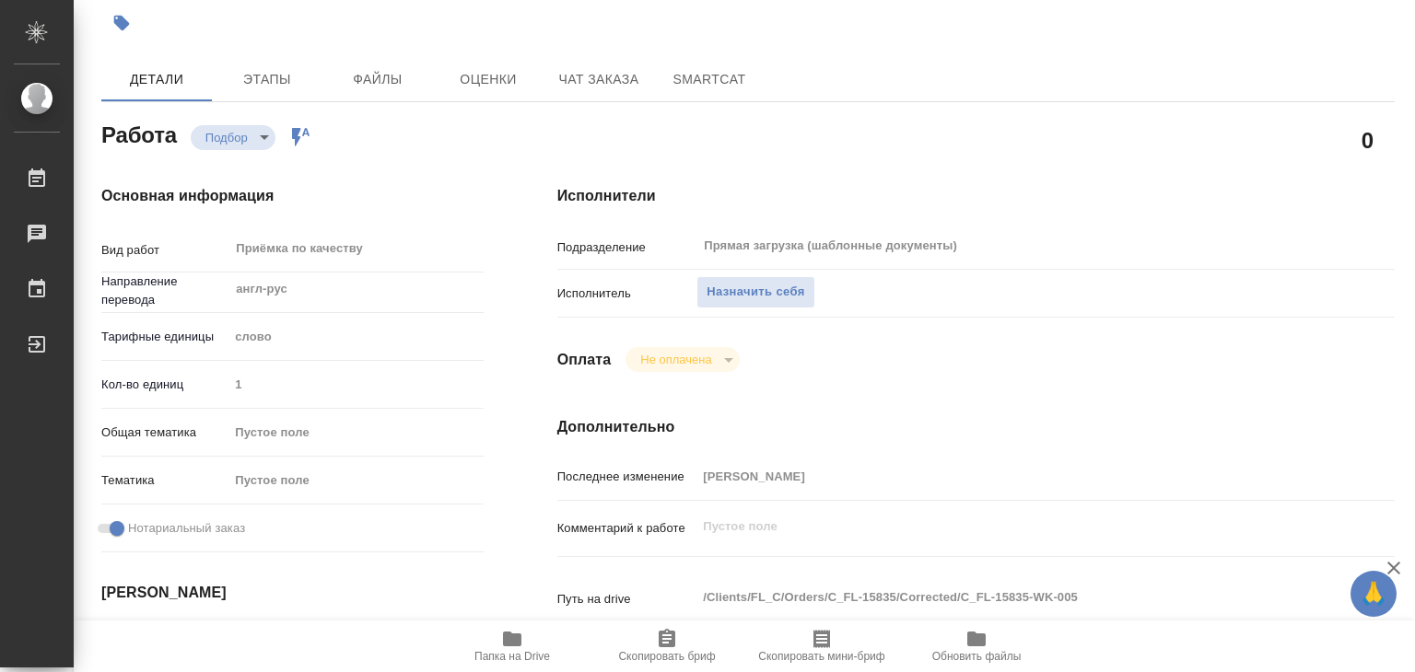
type textarea "x"
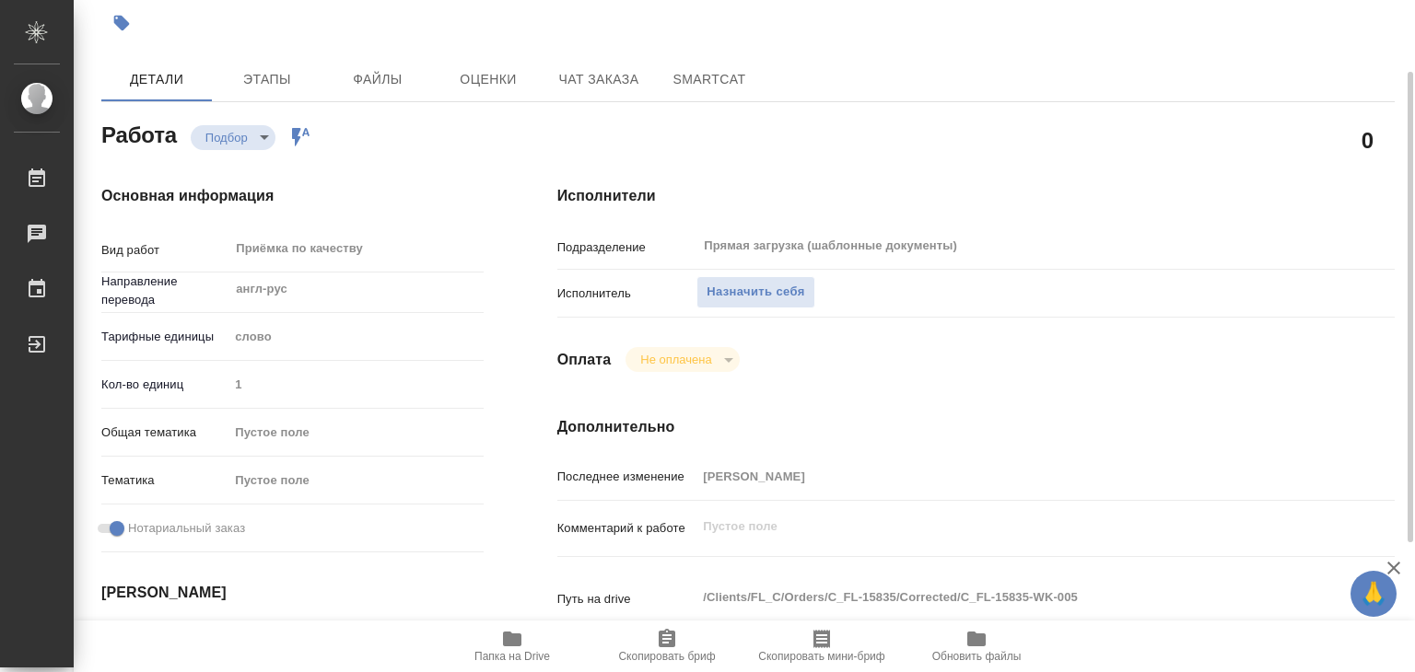
type textarea "x"
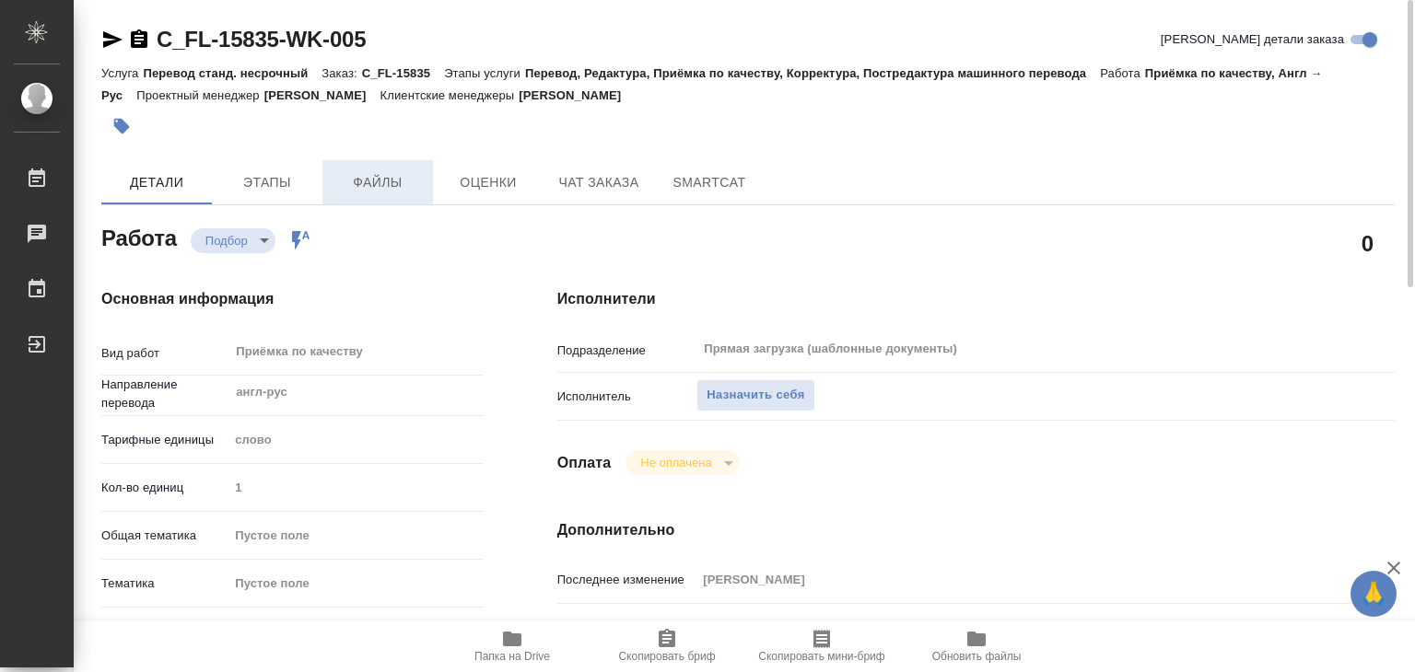
click at [349, 191] on span "Файлы" at bounding box center [377, 182] width 88 height 23
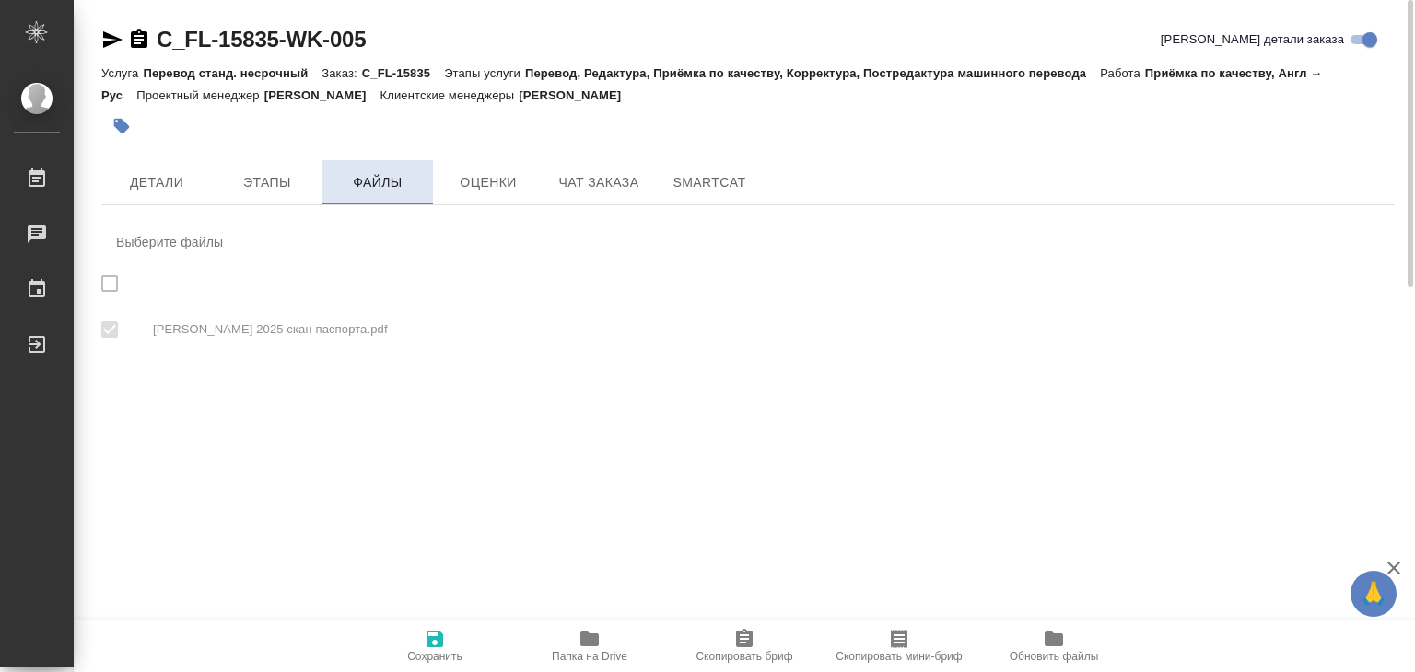
checkbox input "true"
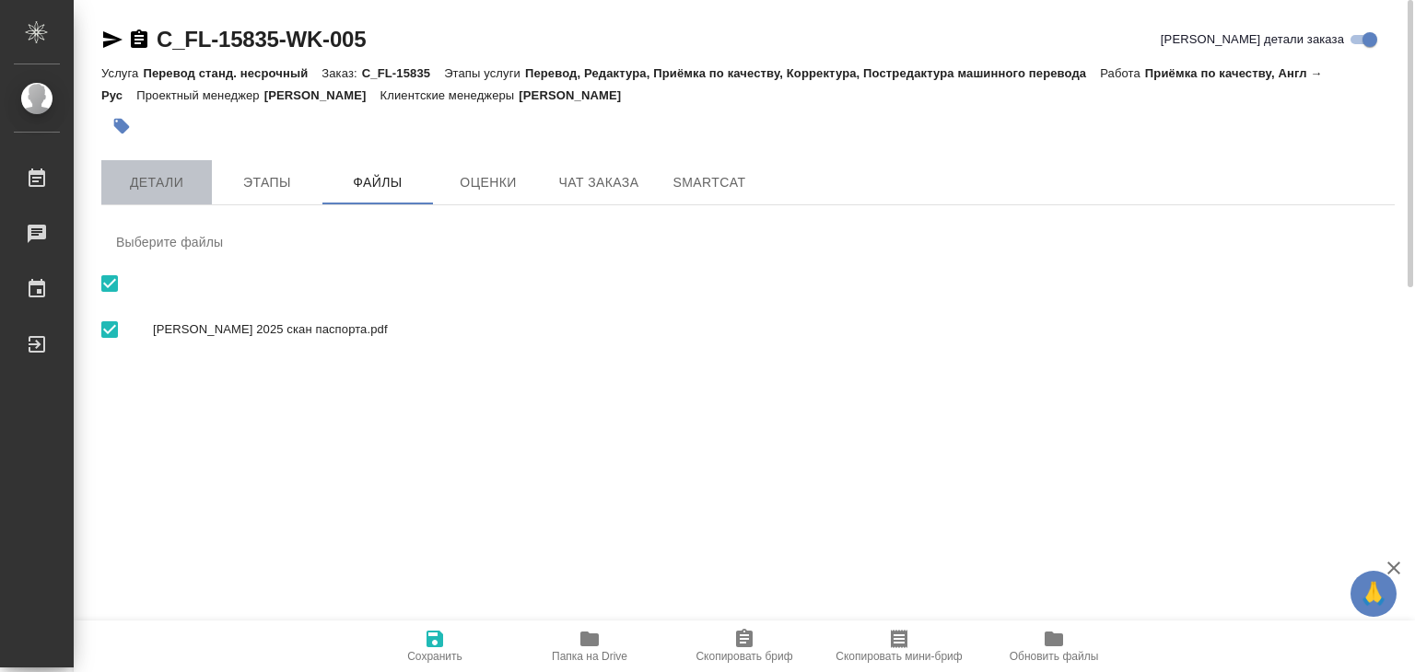
click at [173, 189] on span "Детали" at bounding box center [156, 182] width 88 height 23
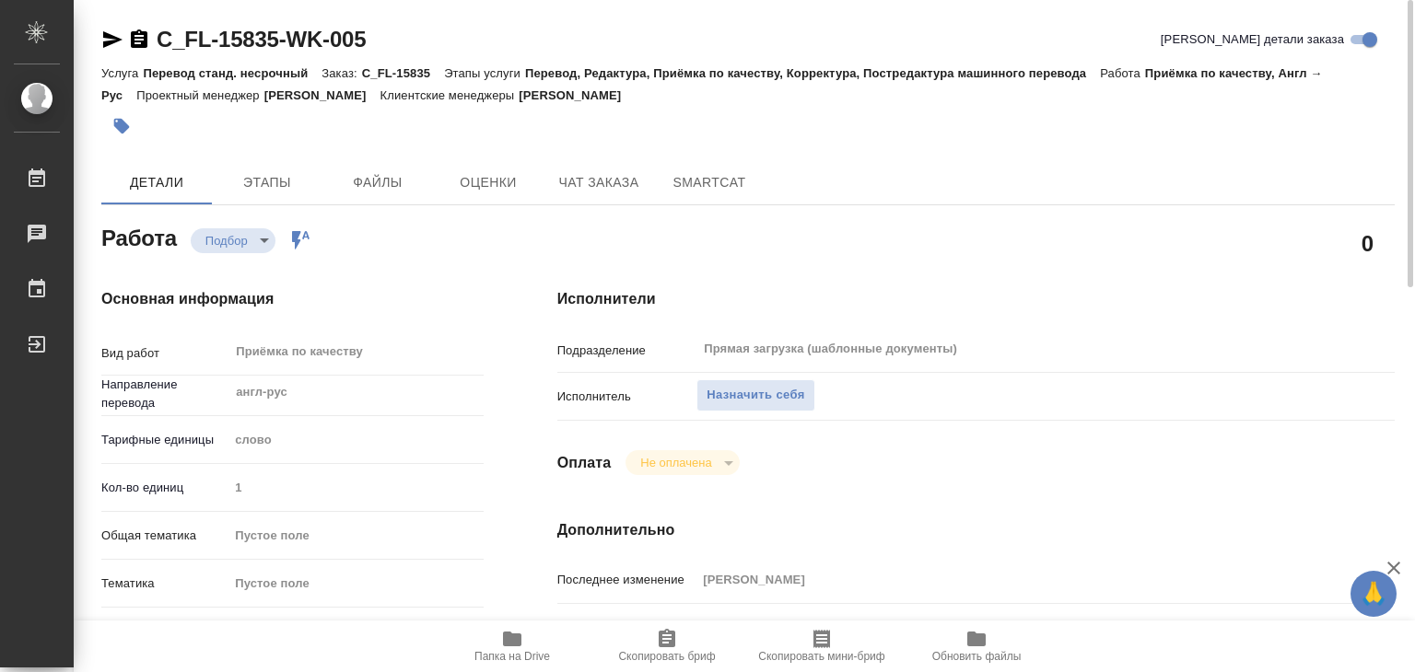
type textarea "x"
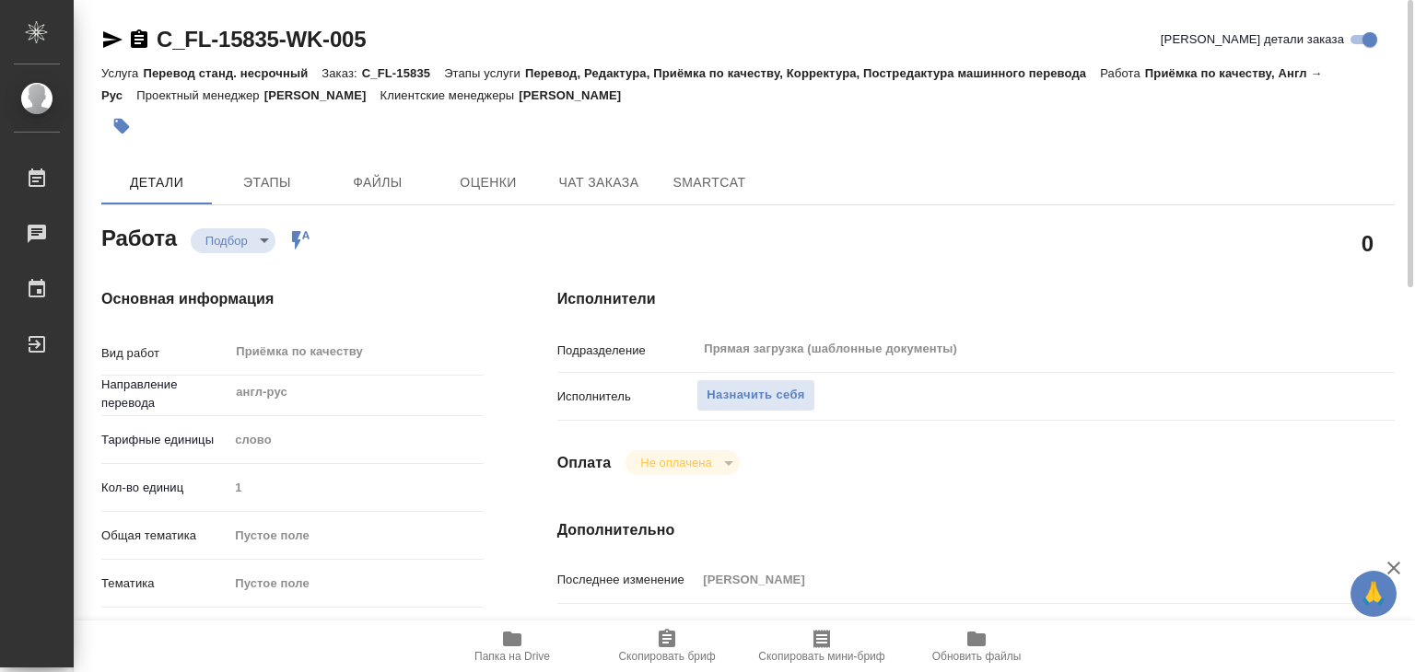
type textarea "x"
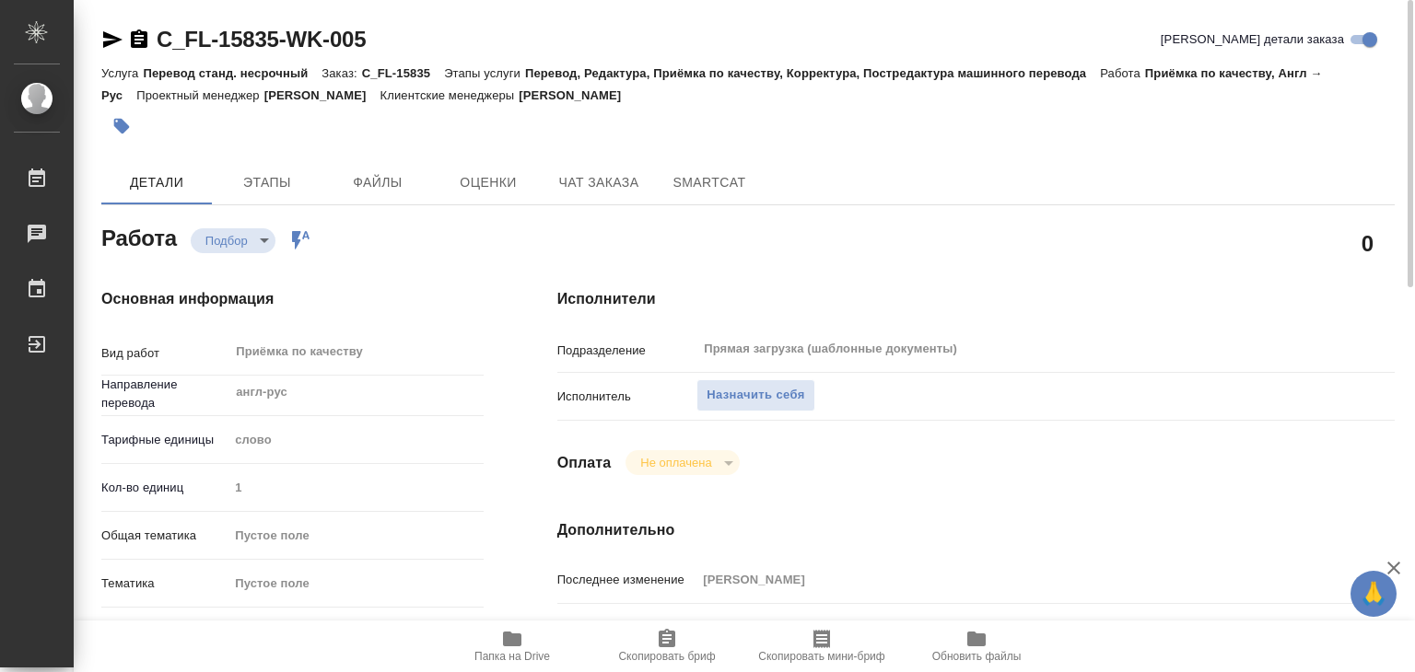
type textarea "x"
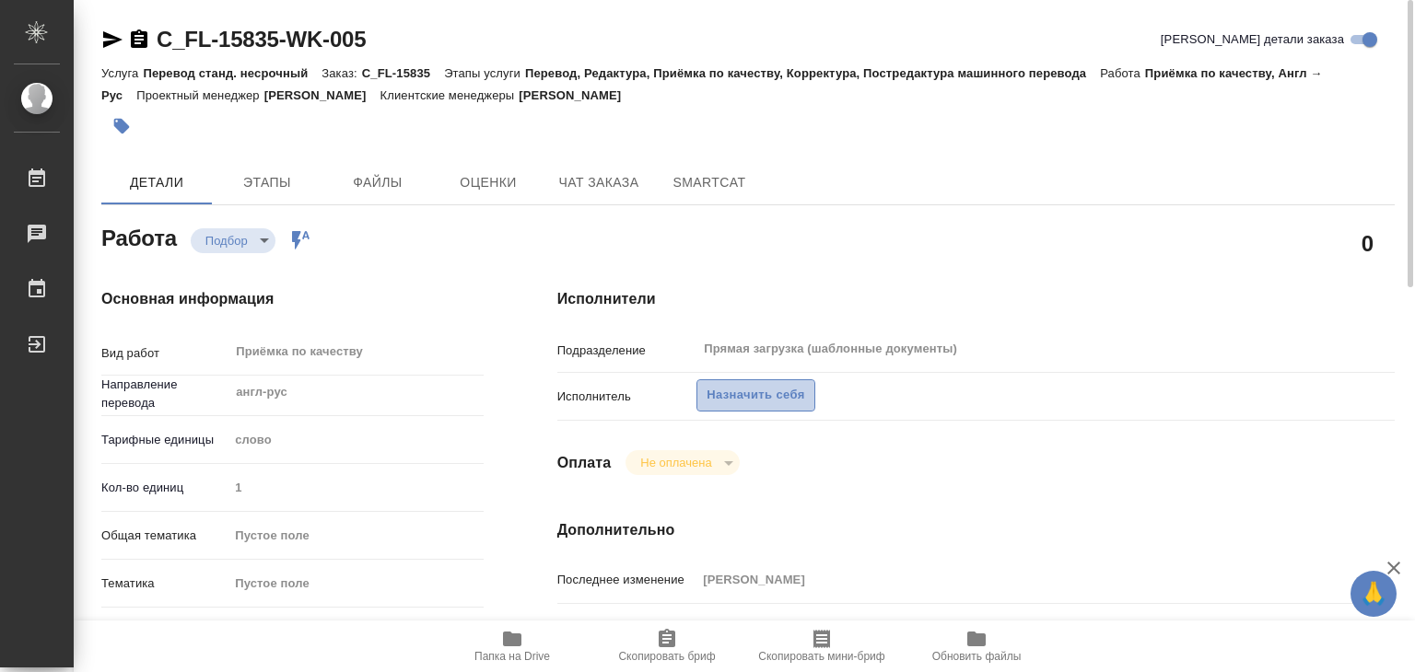
click at [733, 393] on span "Назначить себя" at bounding box center [755, 395] width 98 height 21
type textarea "x"
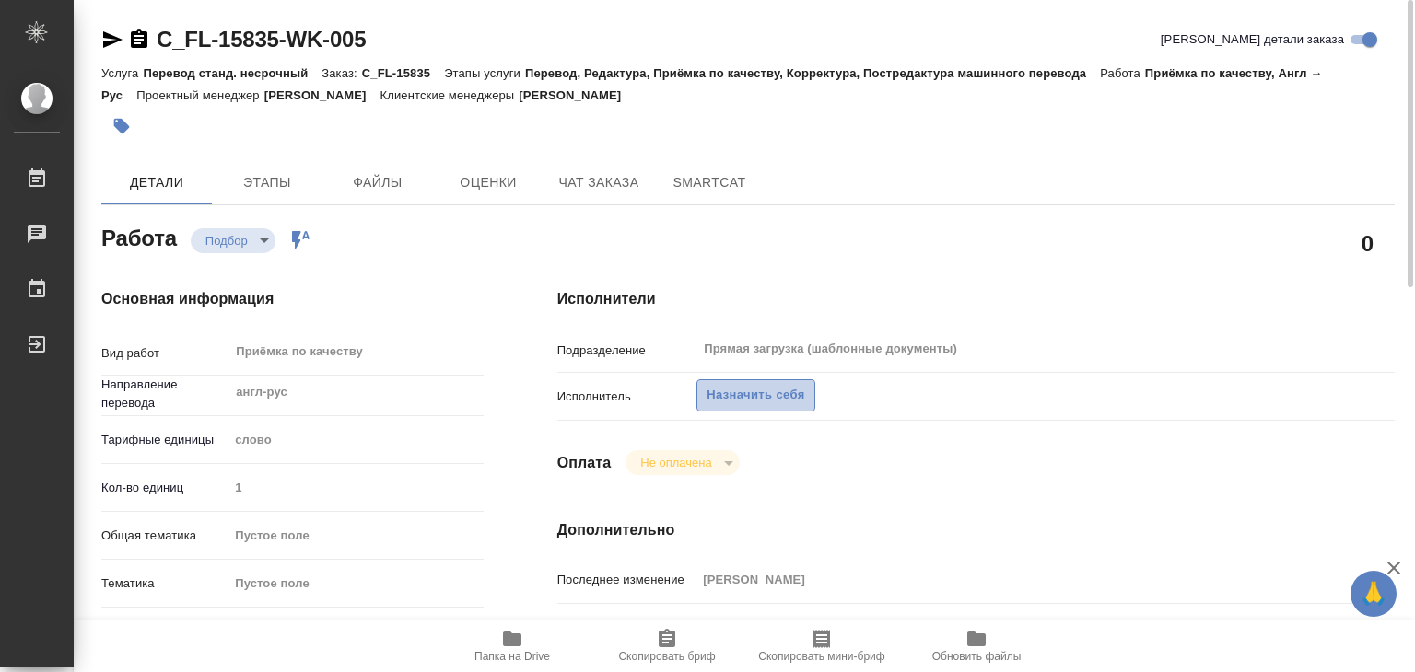
type textarea "x"
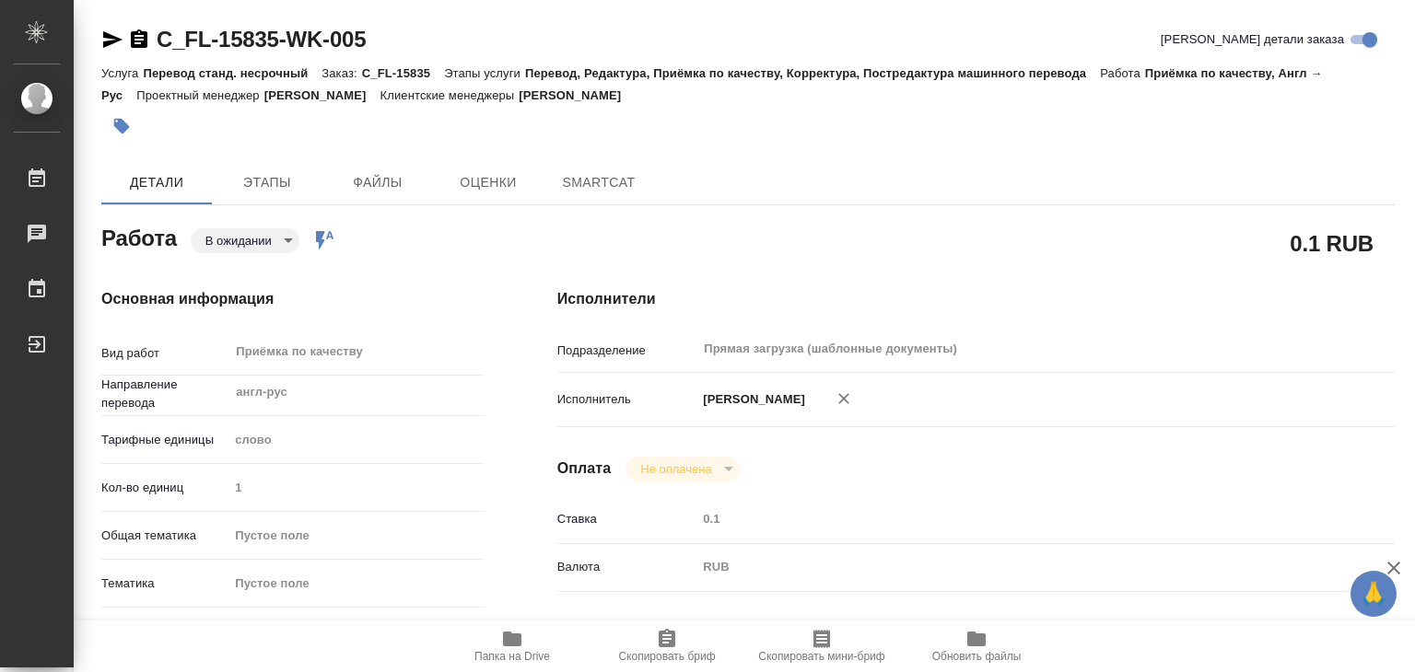
type textarea "x"
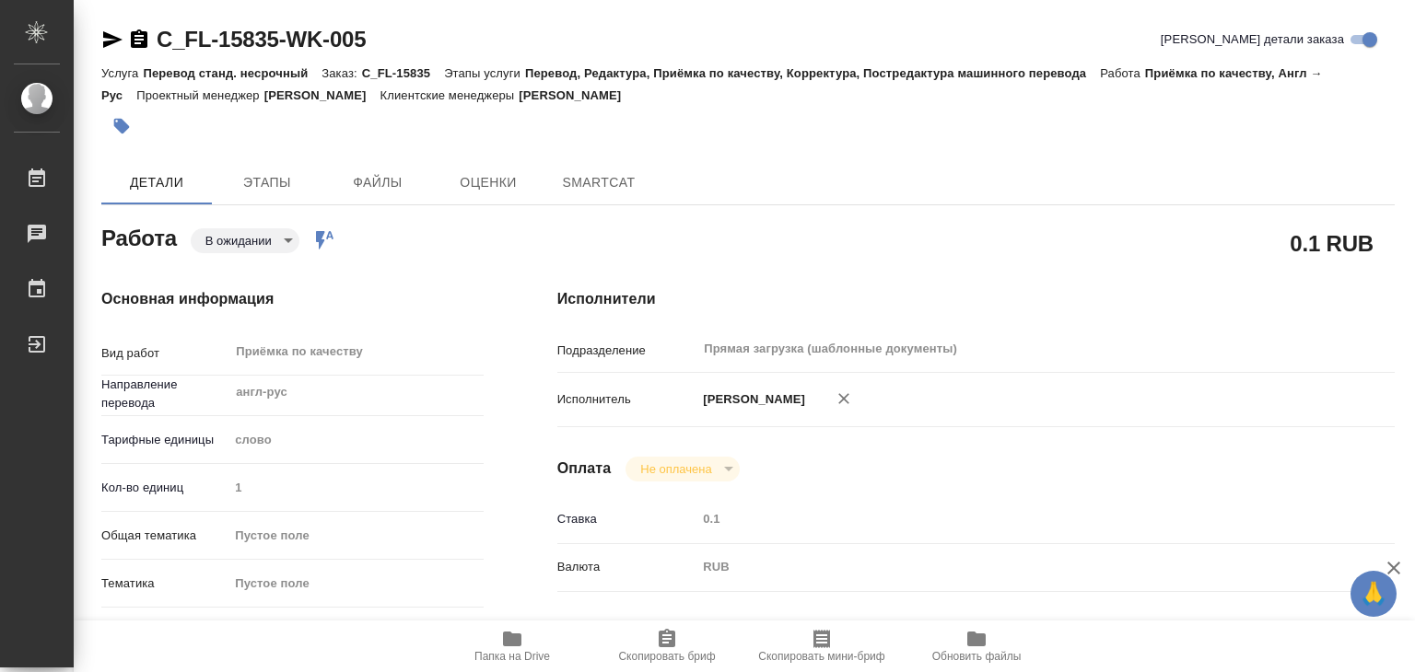
type textarea "x"
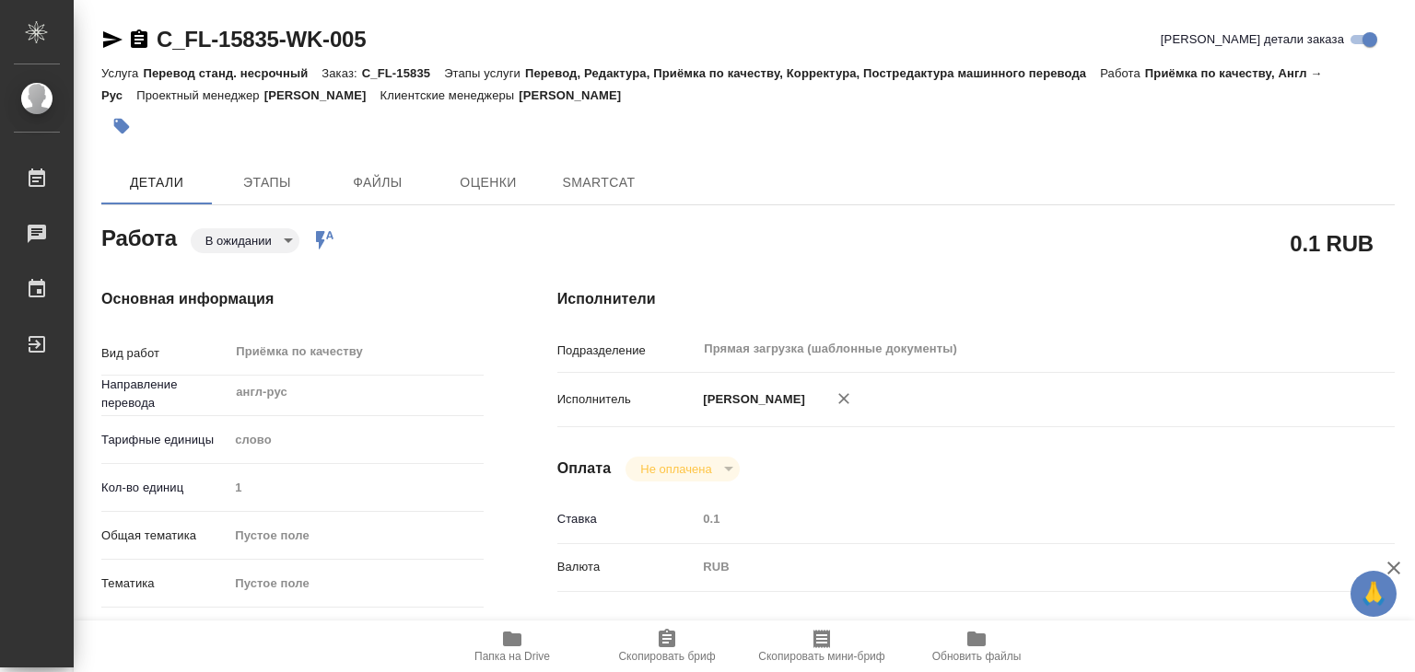
type textarea "x"
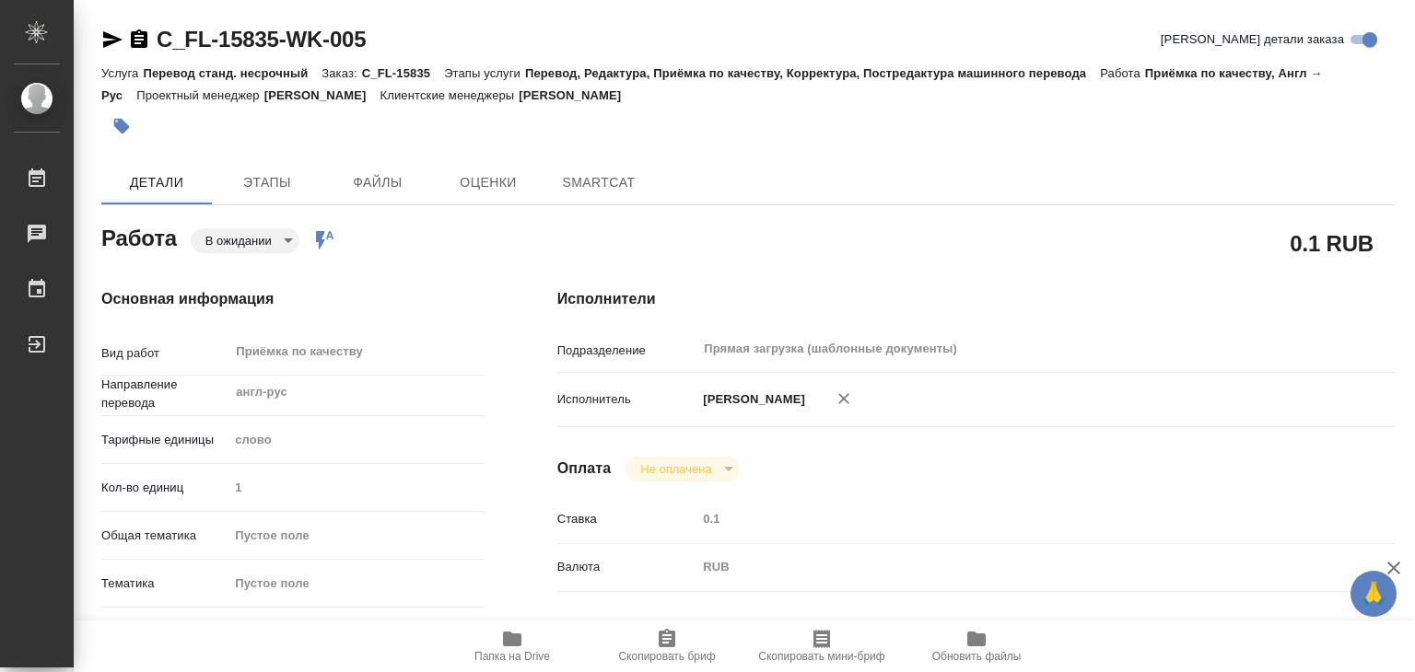
type textarea "x"
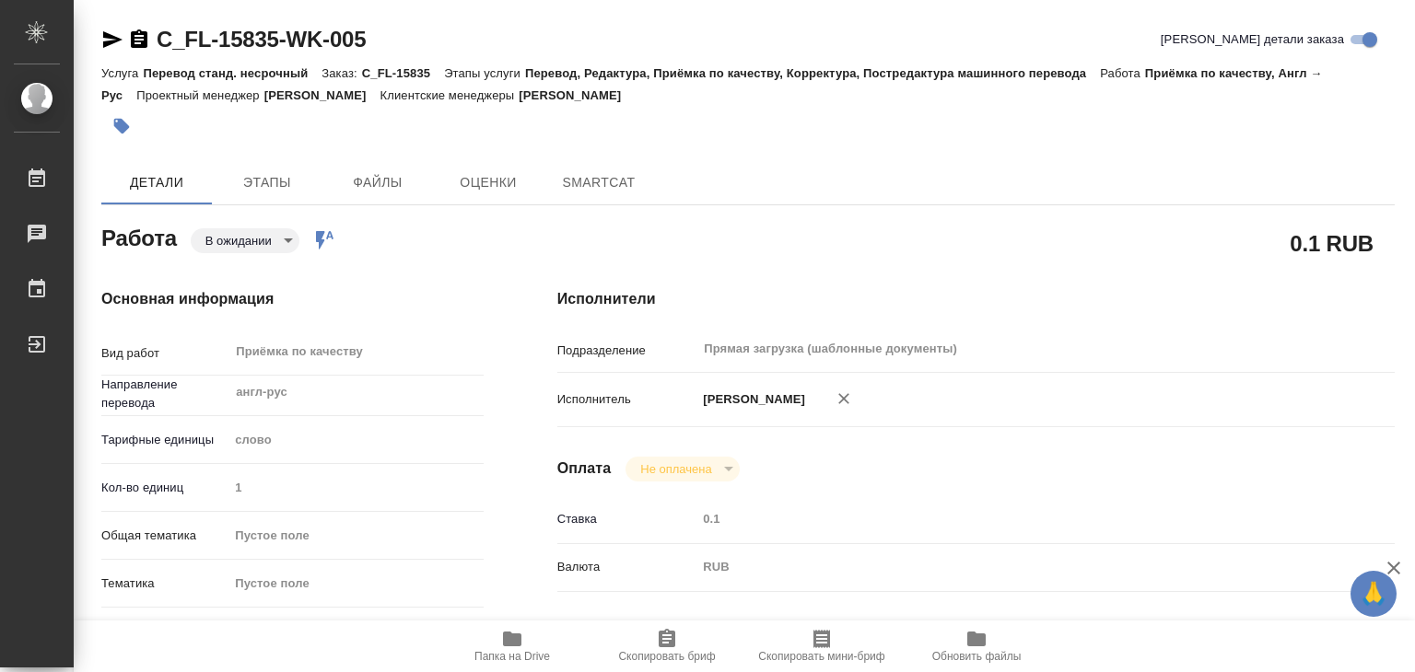
type textarea "x"
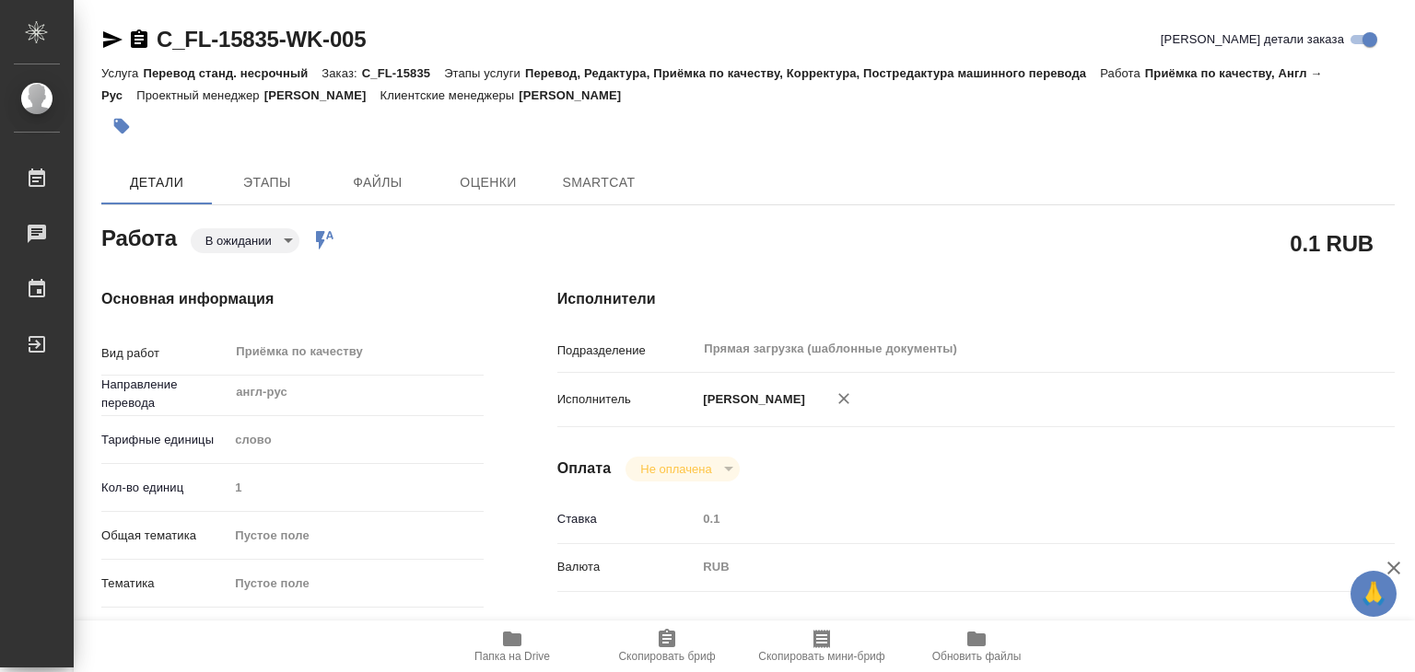
type textarea "x"
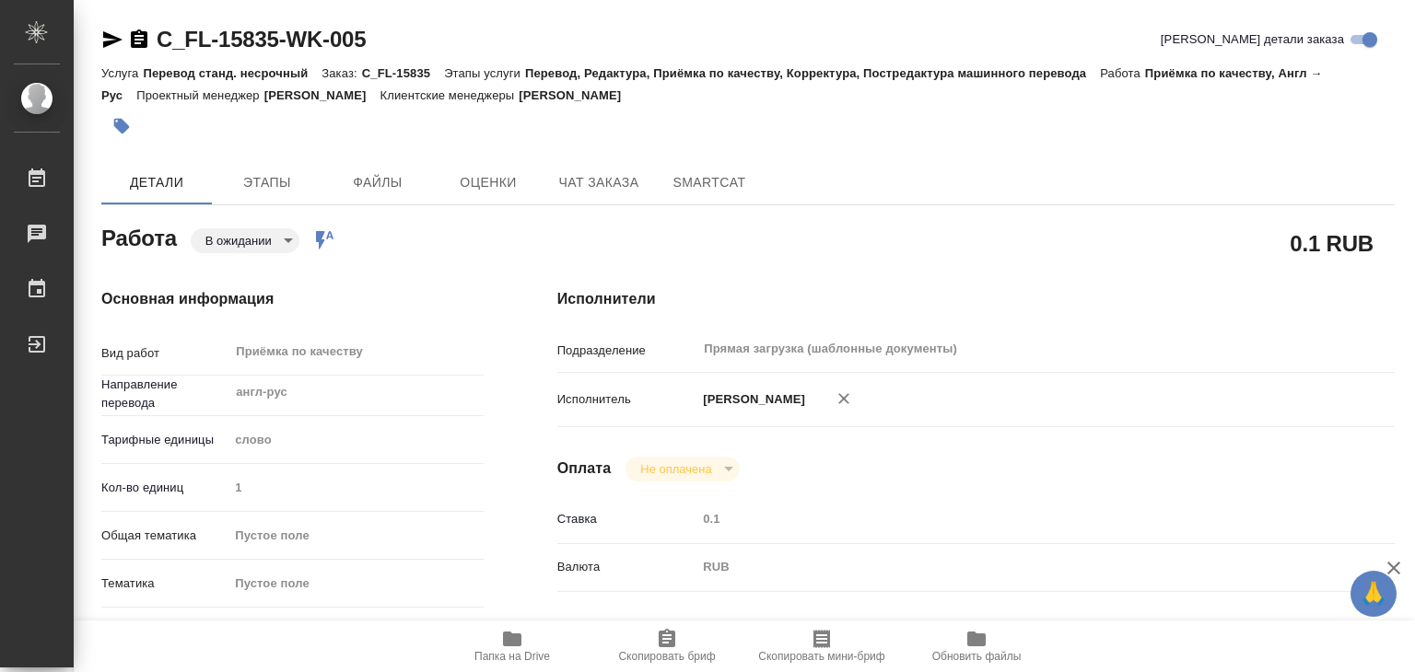
type textarea "x"
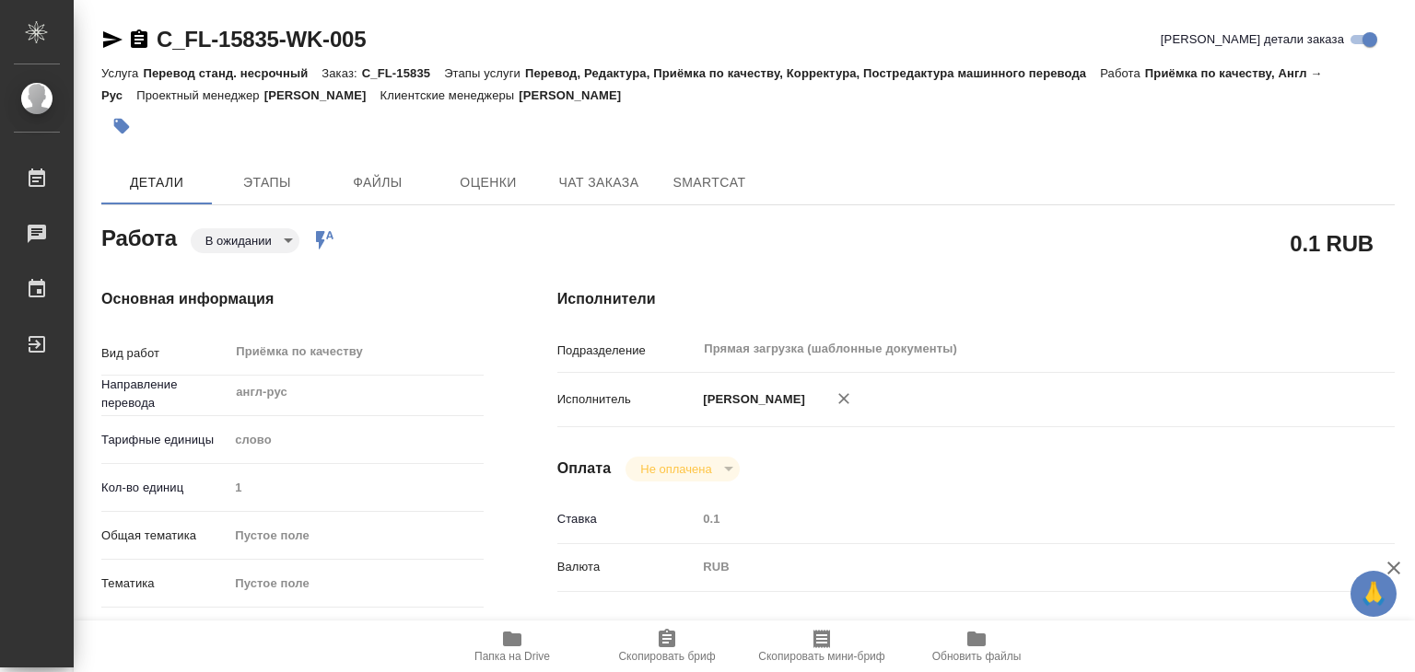
type textarea "x"
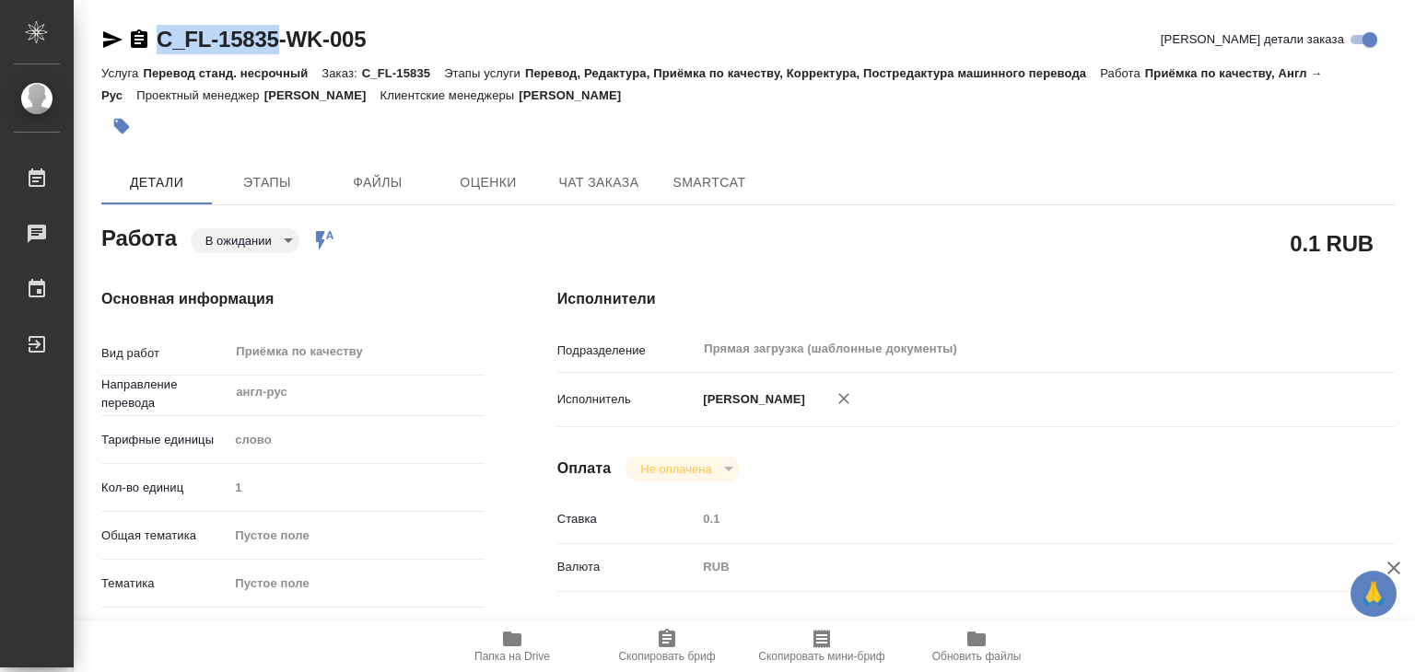
drag, startPoint x: 145, startPoint y: 12, endPoint x: 278, endPoint y: 34, distance: 135.4
copy link "C_FL-15835"
click at [277, 187] on span "Этапы" at bounding box center [267, 182] width 88 height 23
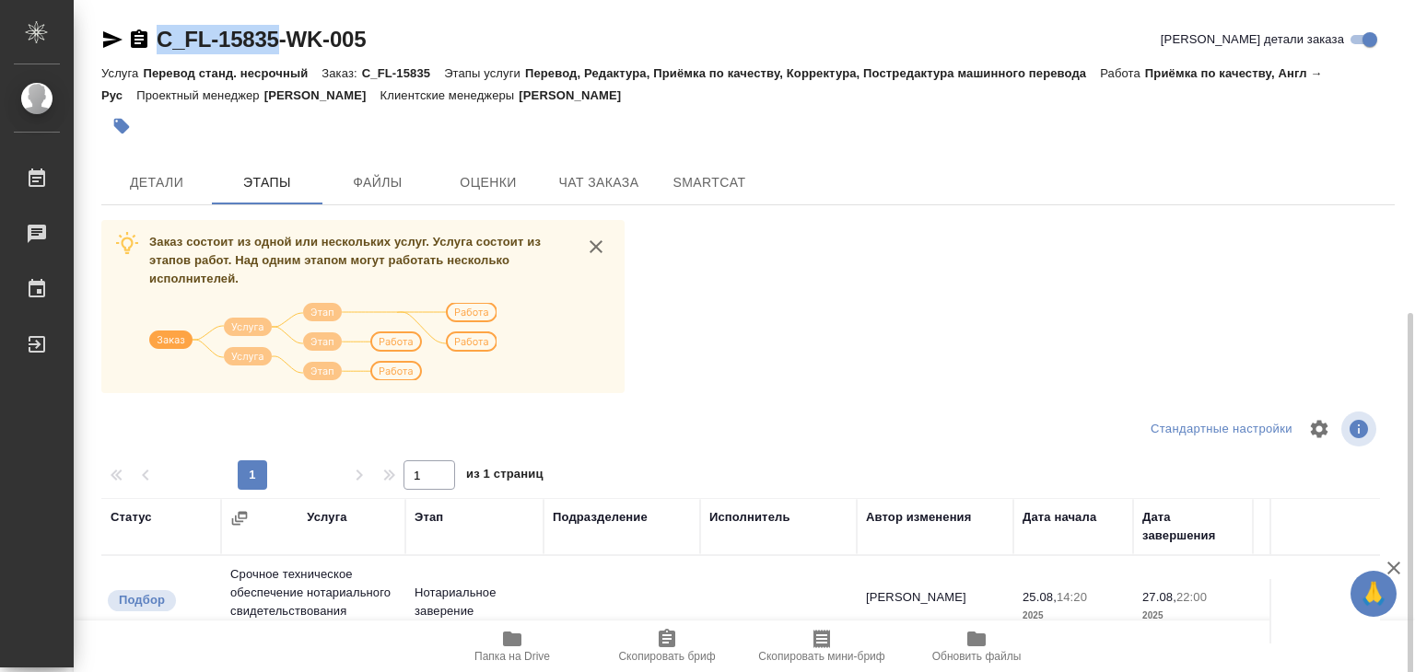
scroll to position [276, 0]
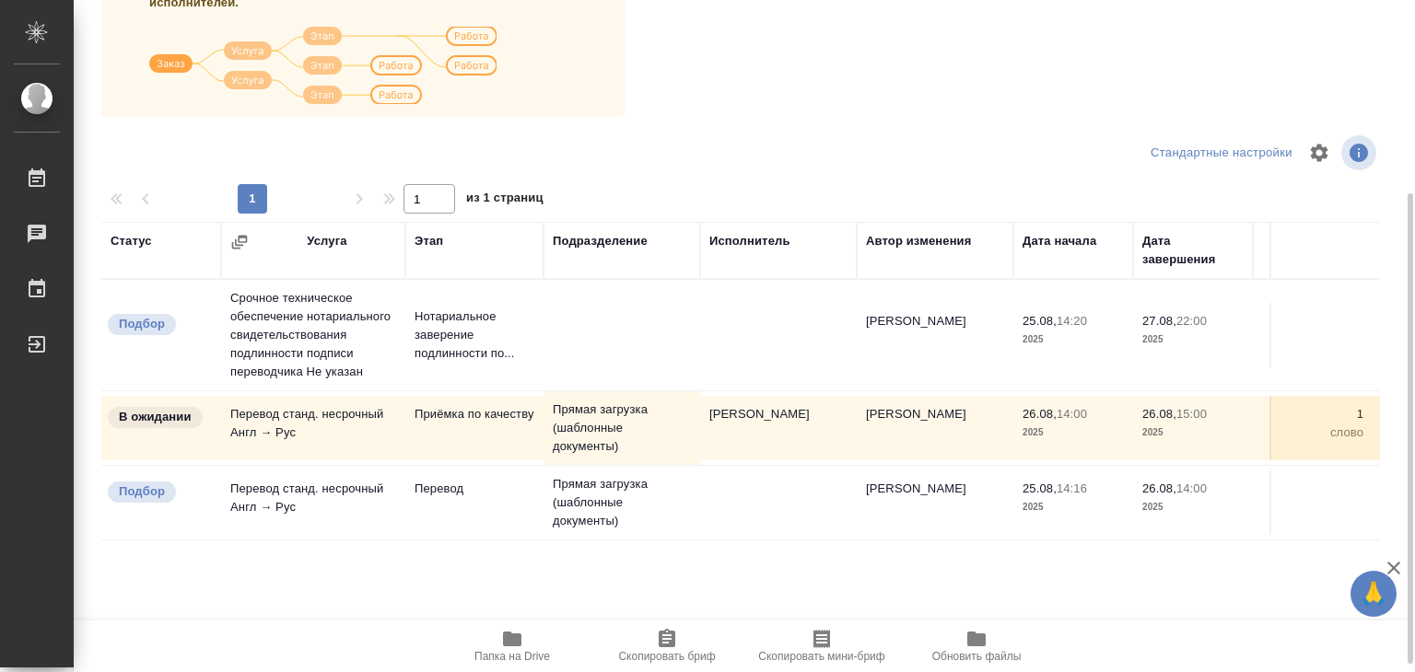
click at [753, 47] on div "Заказ состоит из одной или нескольких услуг. Услуга состоит из этапов работ. На…" at bounding box center [747, 290] width 1293 height 693
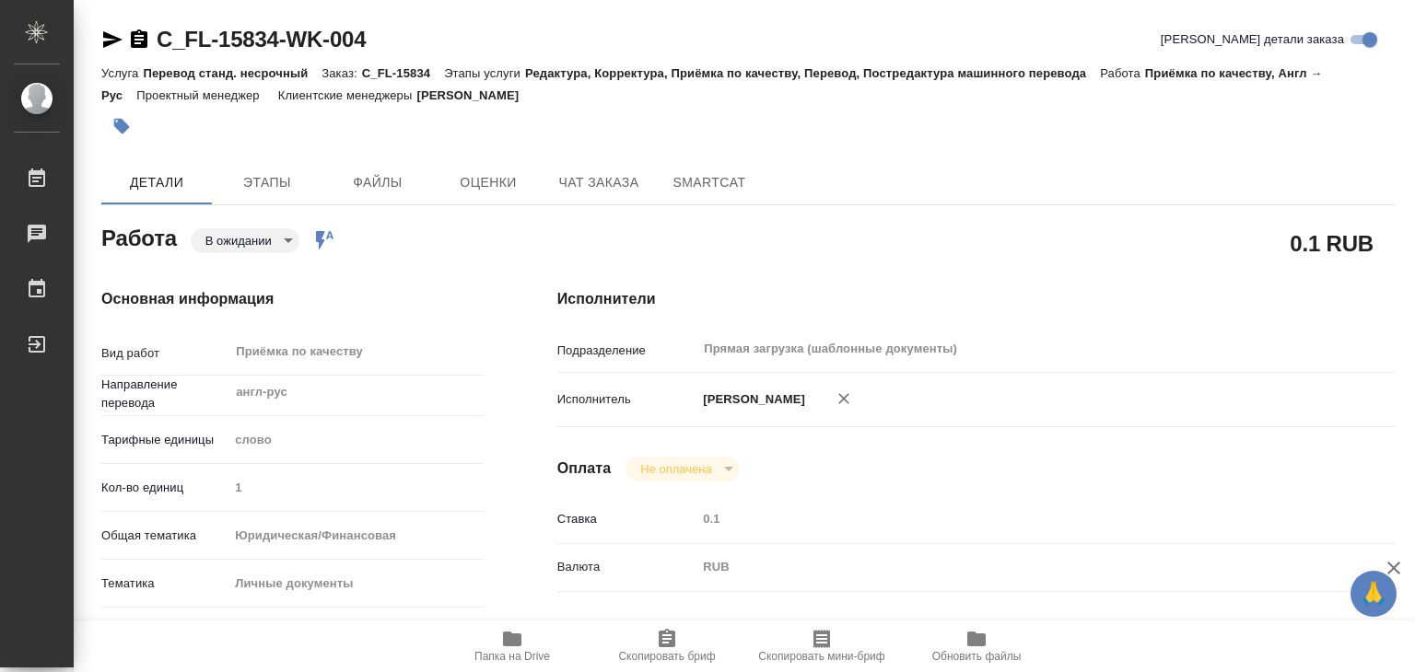
type textarea "x"
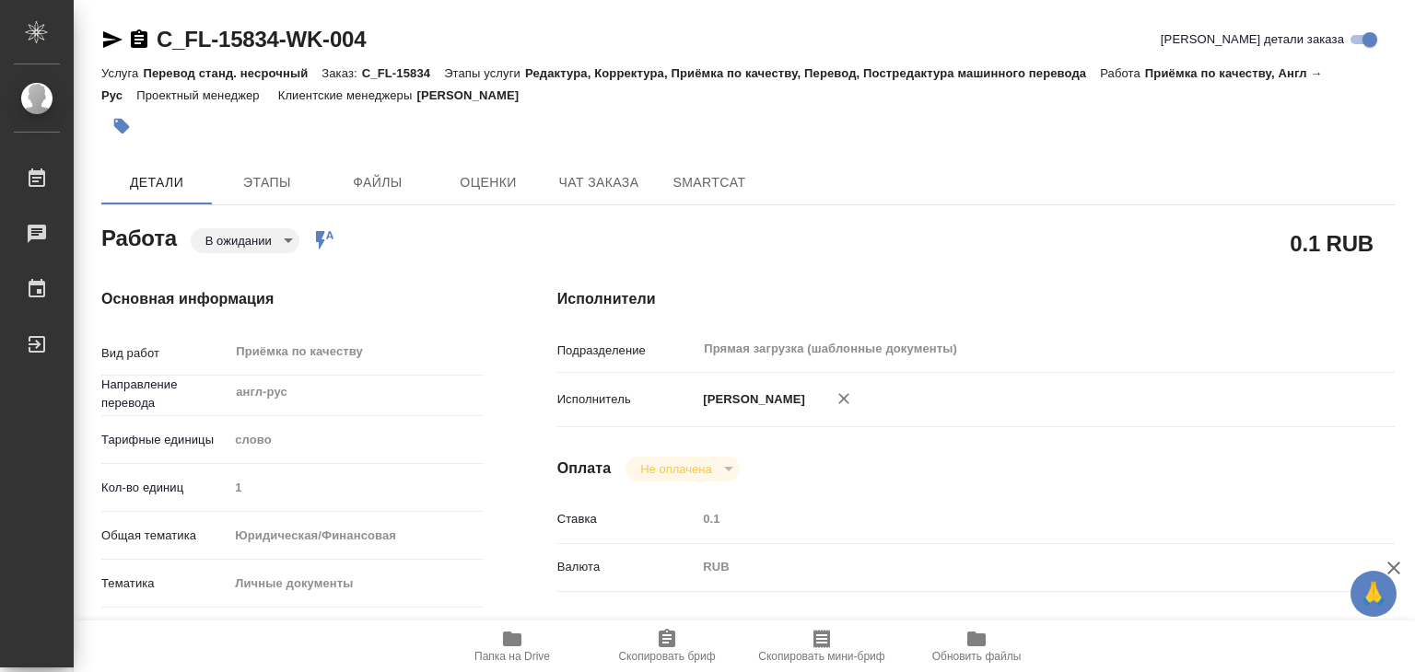
type textarea "x"
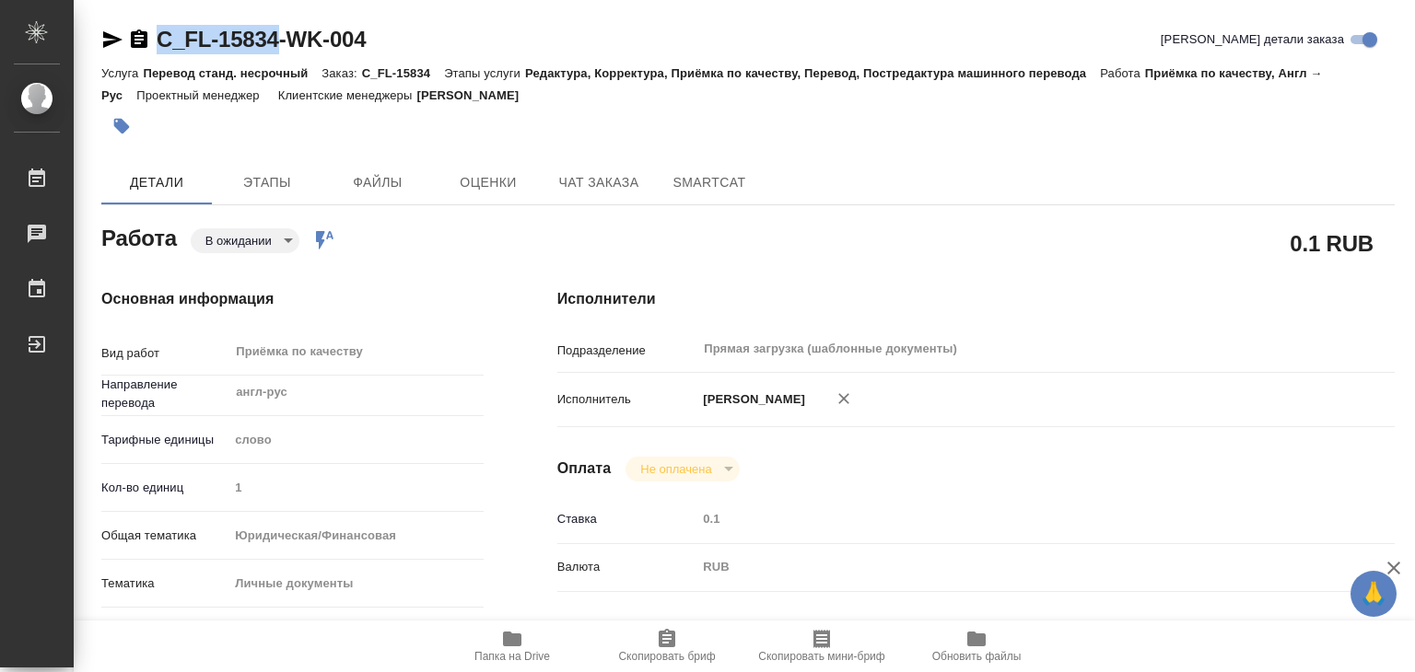
drag, startPoint x: 146, startPoint y: 22, endPoint x: 285, endPoint y: 49, distance: 141.6
copy link "C_FL-15834"
click at [538, 260] on div "Исполнители Подразделение Прямая загрузка (шаблонные документы) ​ Исполнитель […" at bounding box center [975, 644] width 911 height 787
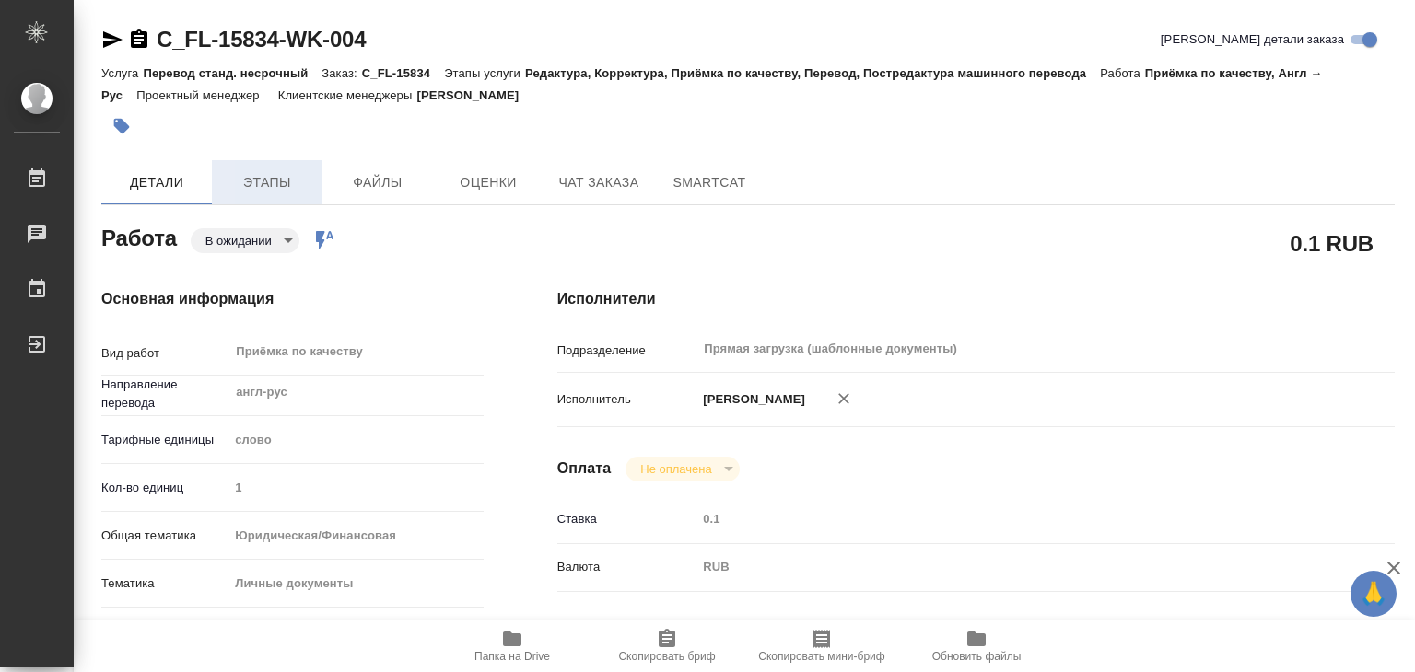
click at [263, 176] on span "Этапы" at bounding box center [267, 182] width 88 height 23
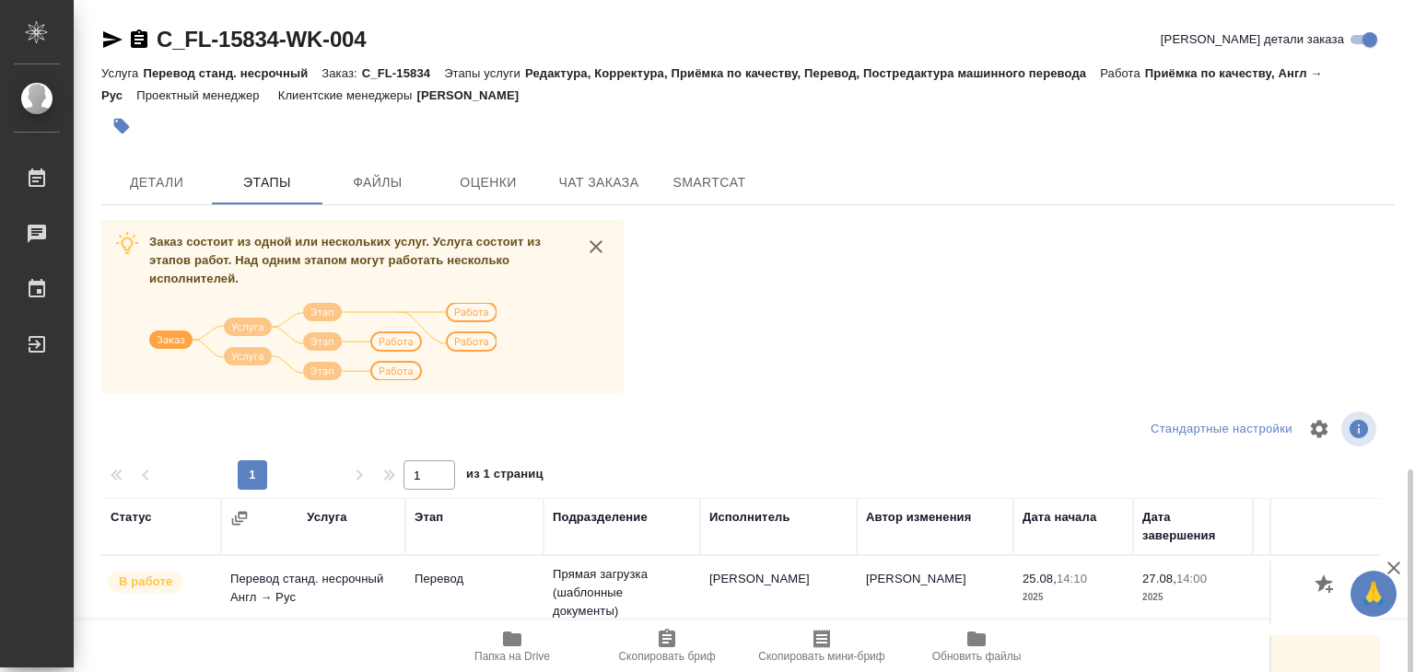
scroll to position [276, 0]
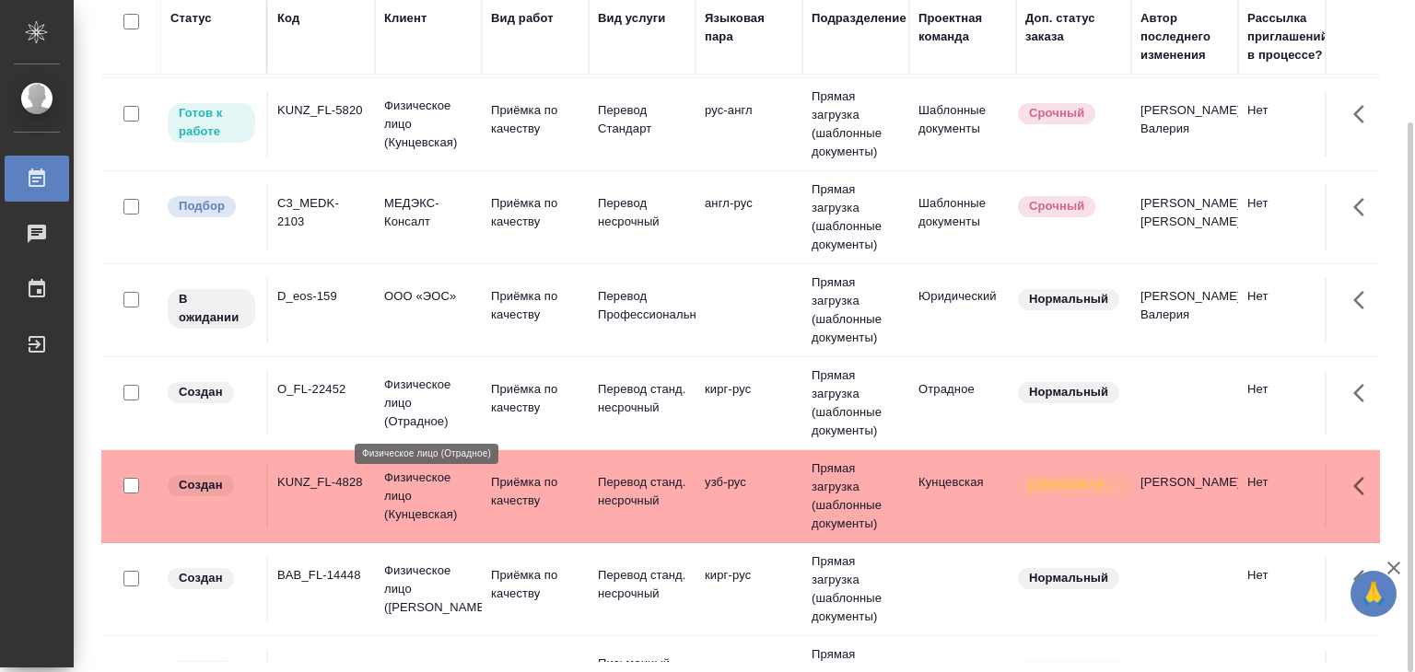
scroll to position [645, 0]
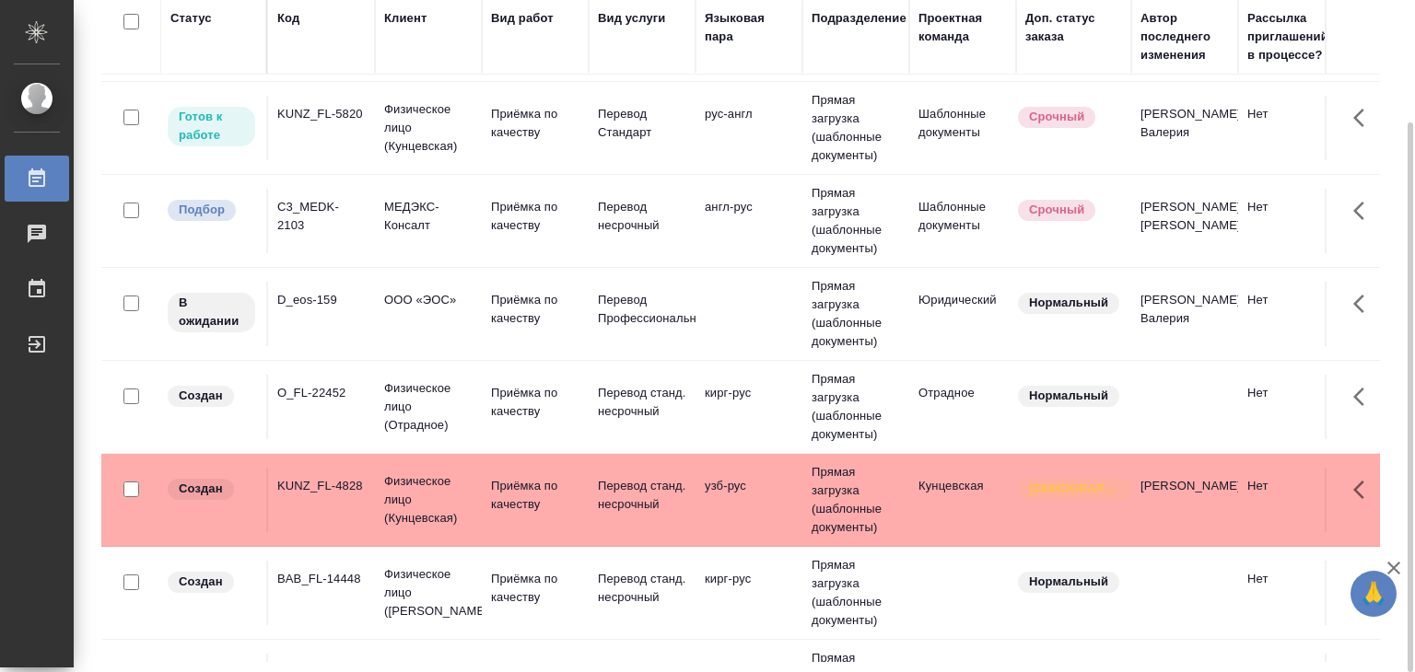
click at [413, 234] on td "МЕДЭКС-Консалт" at bounding box center [428, 221] width 107 height 64
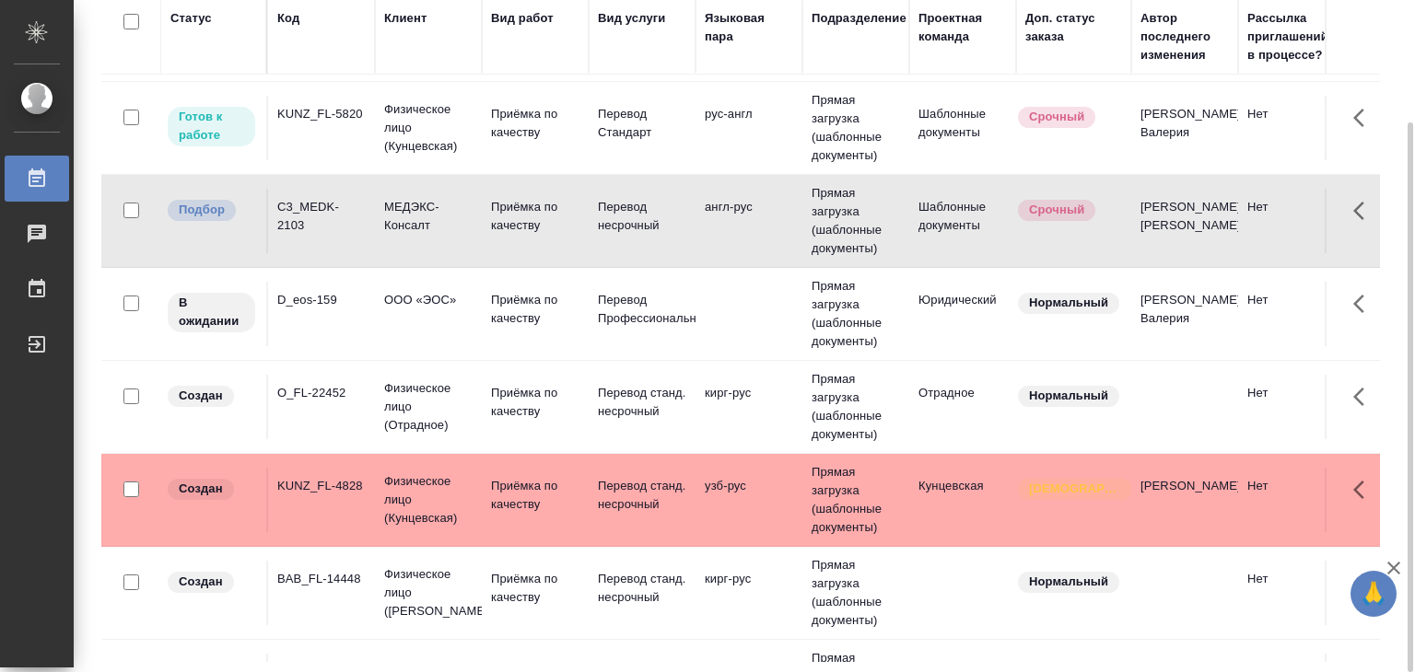
click at [413, 234] on td "МЕДЭКС-Консалт" at bounding box center [428, 221] width 107 height 64
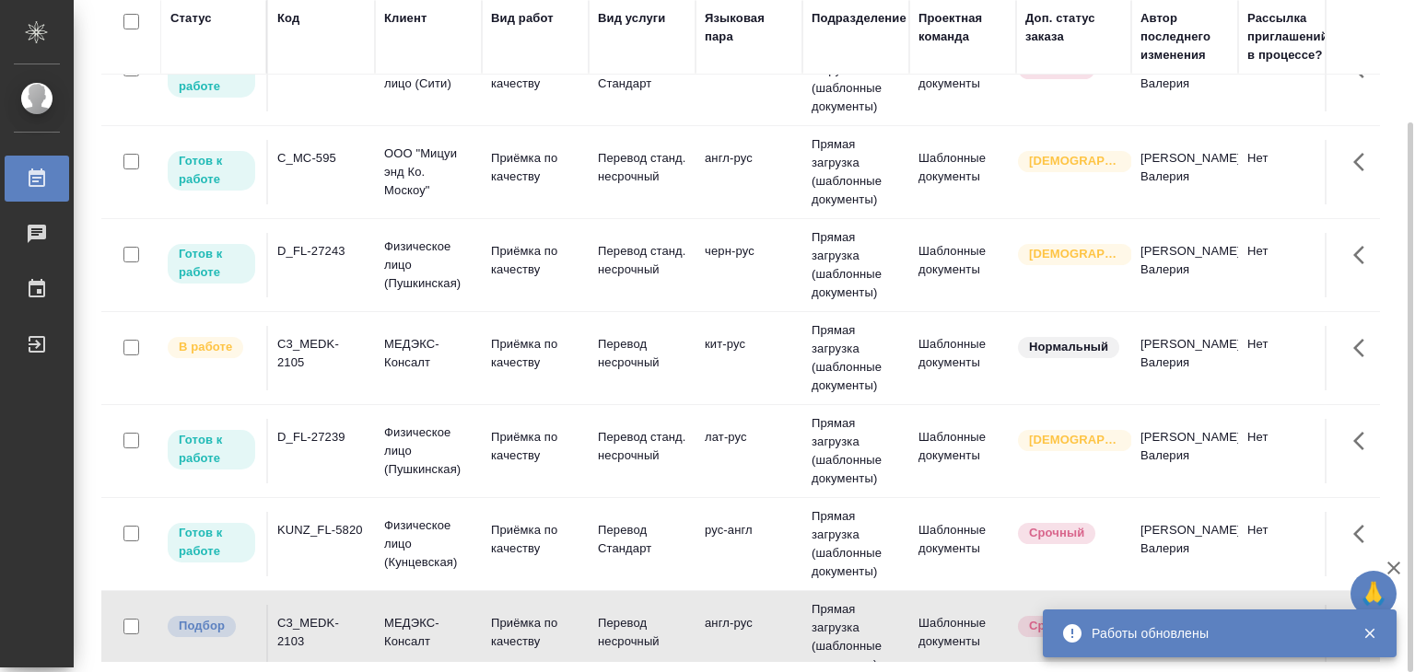
scroll to position [0, 0]
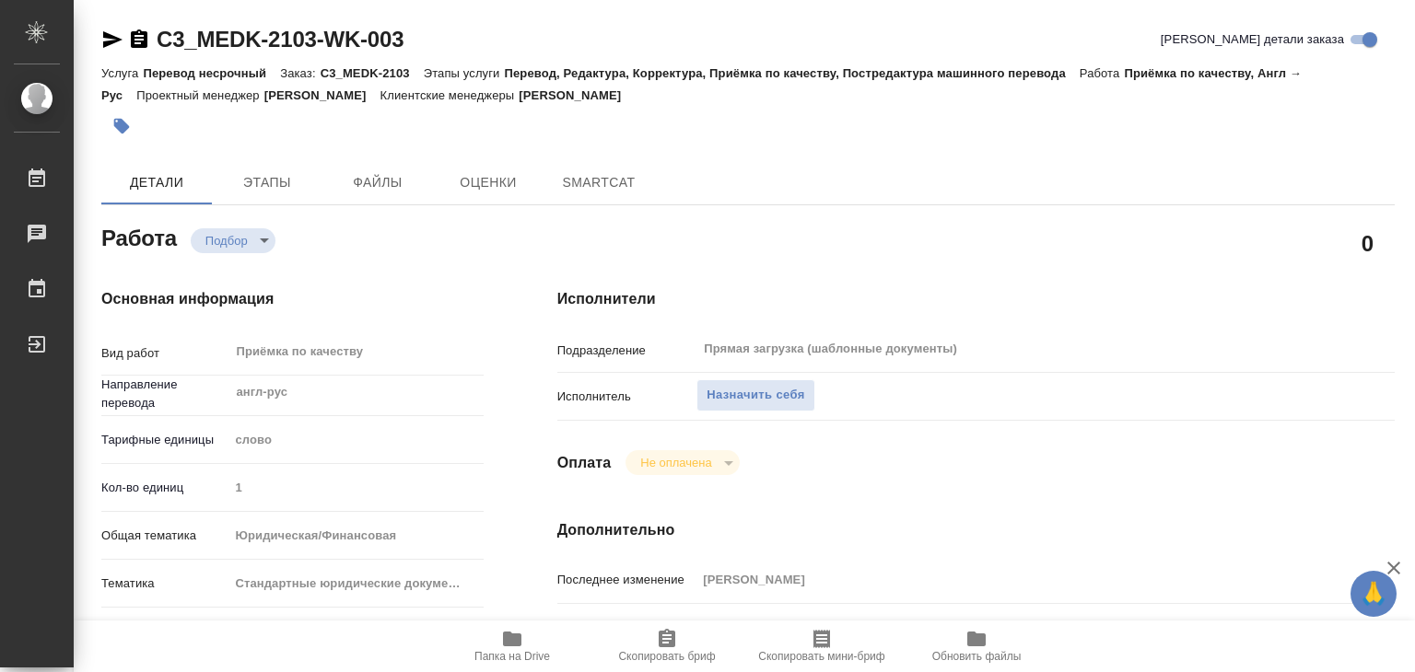
type textarea "x"
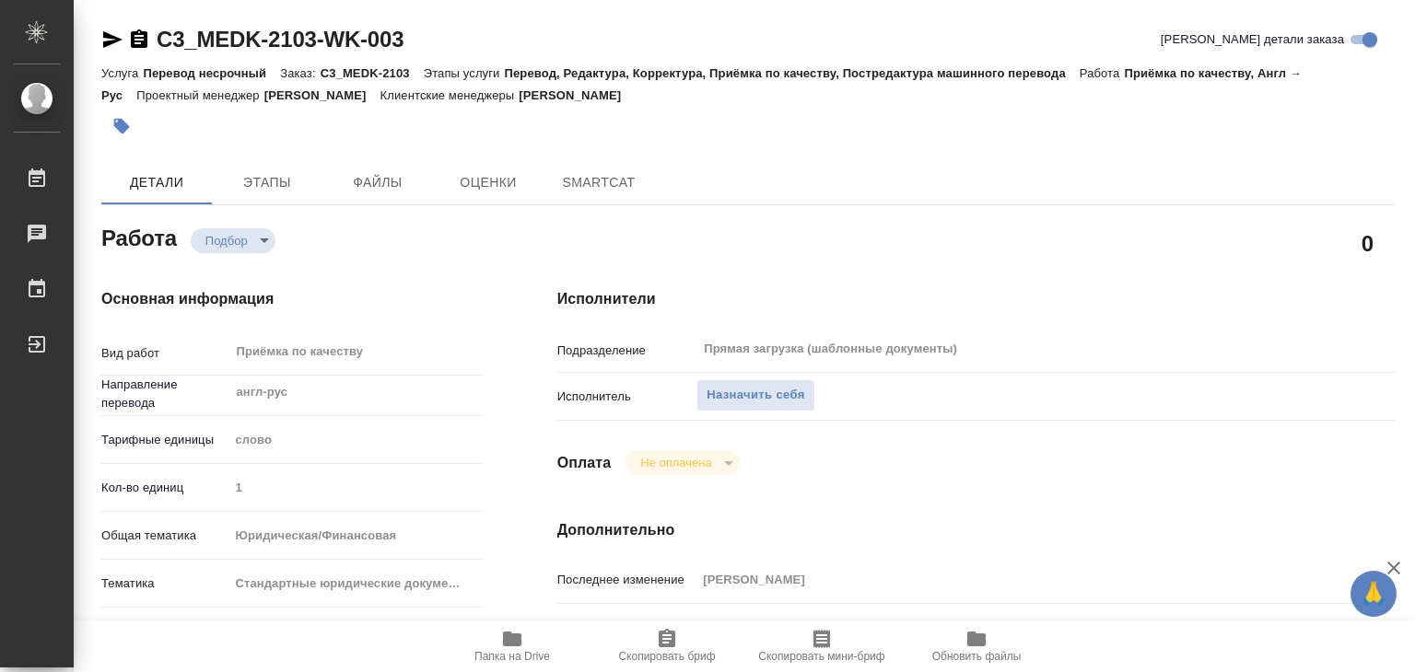
type textarea "x"
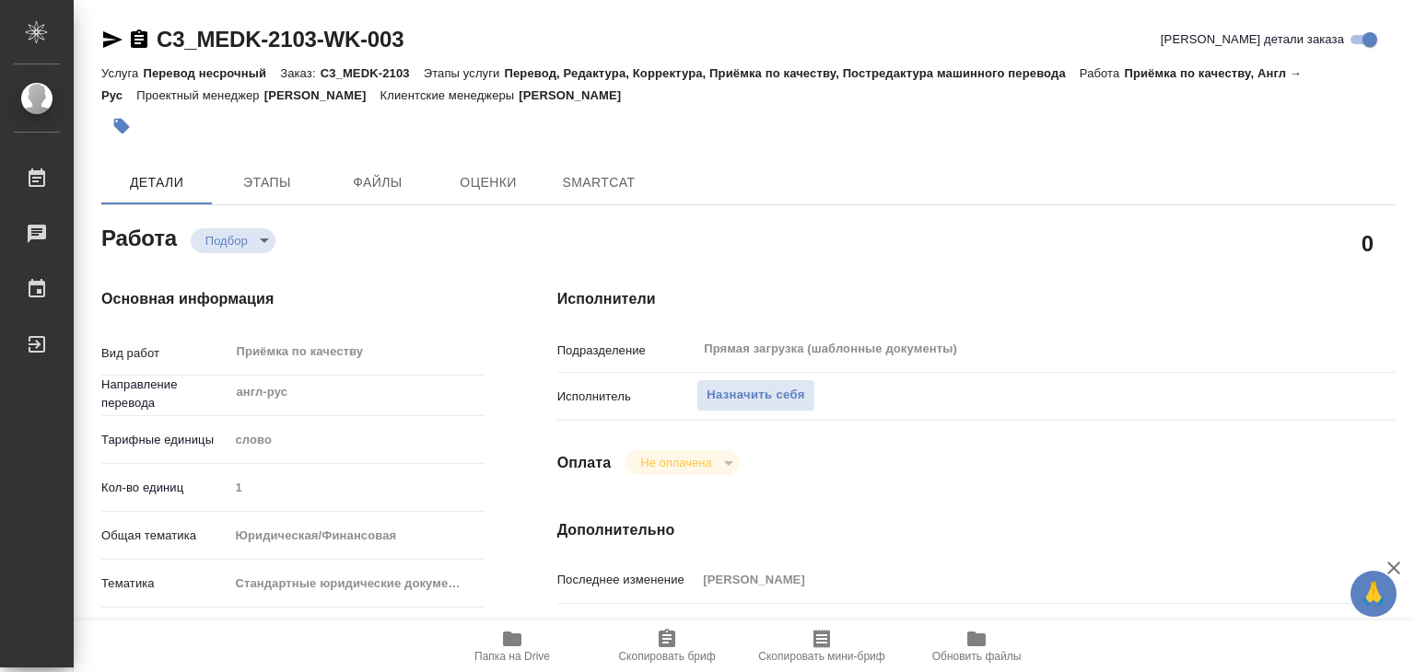
type textarea "x"
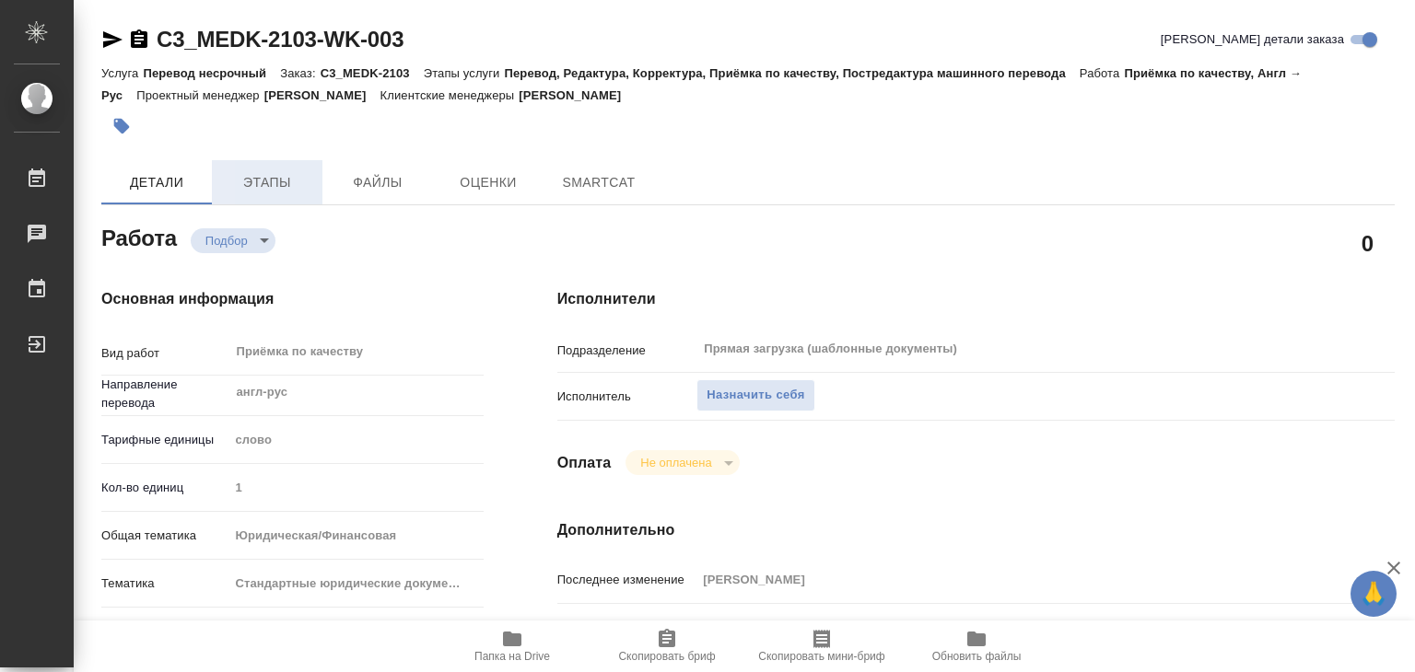
type textarea "x"
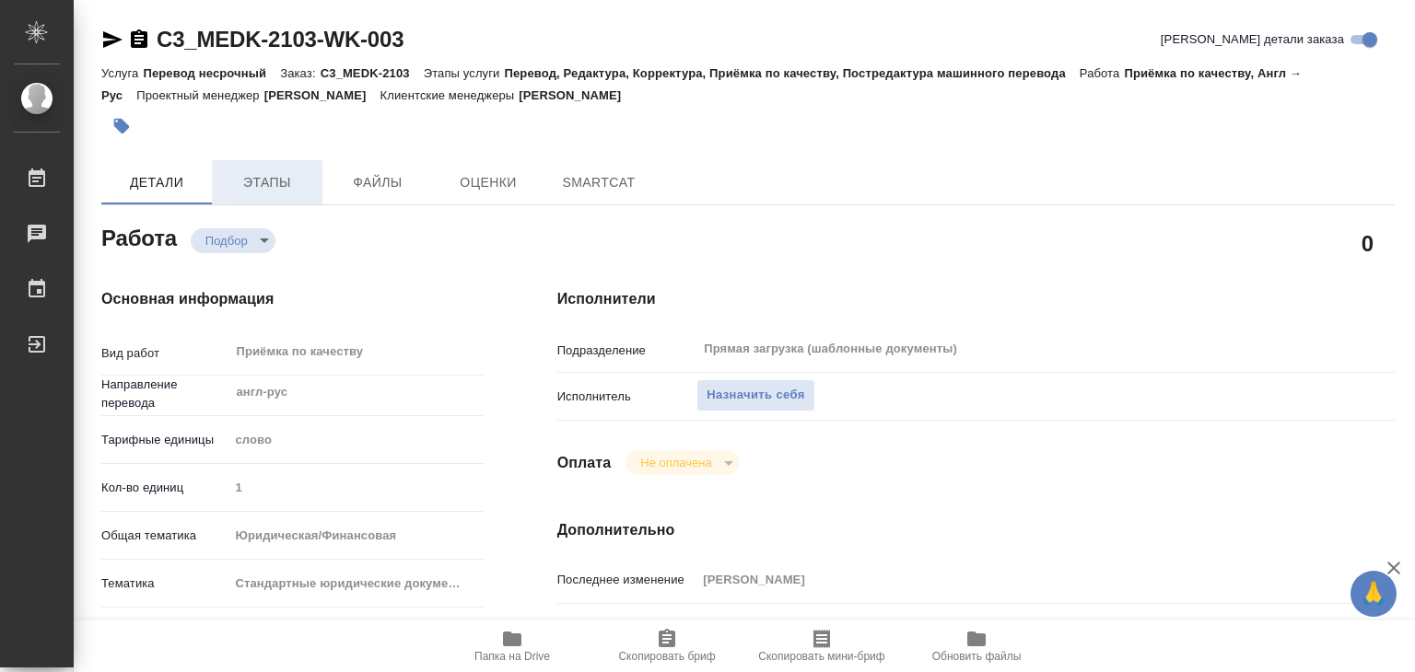
type textarea "x"
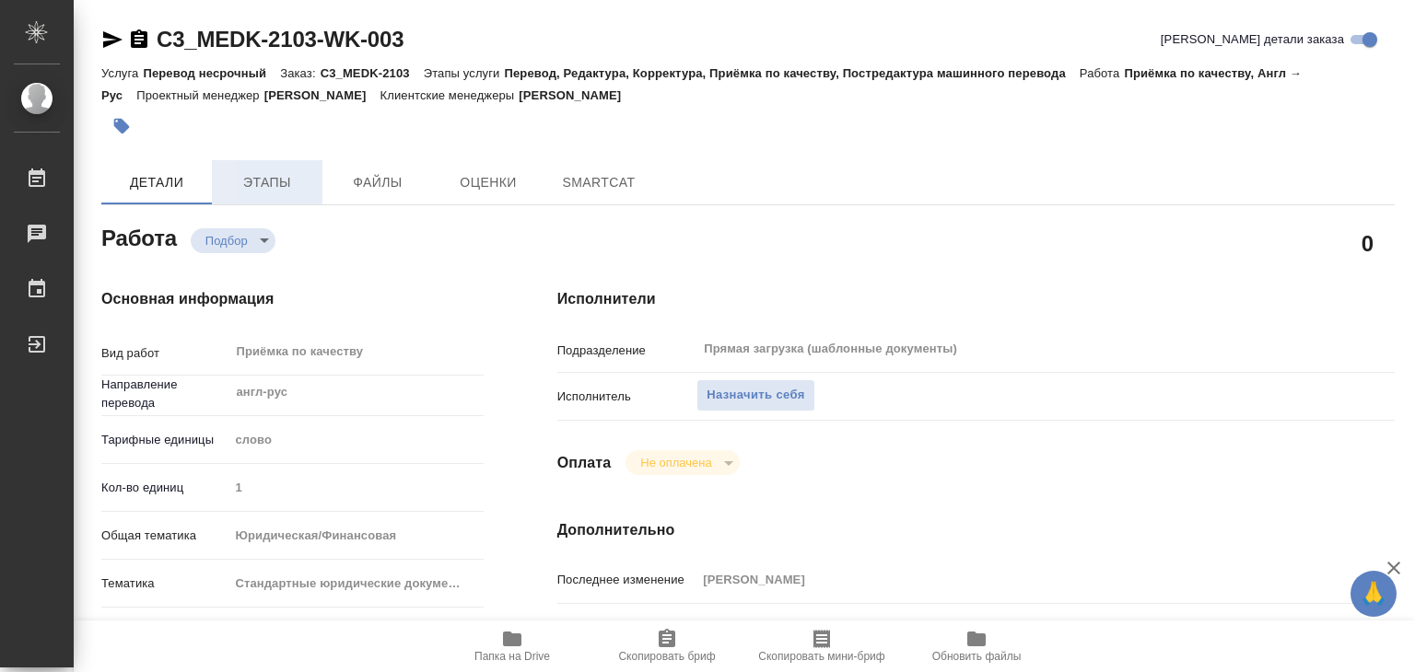
type textarea "x"
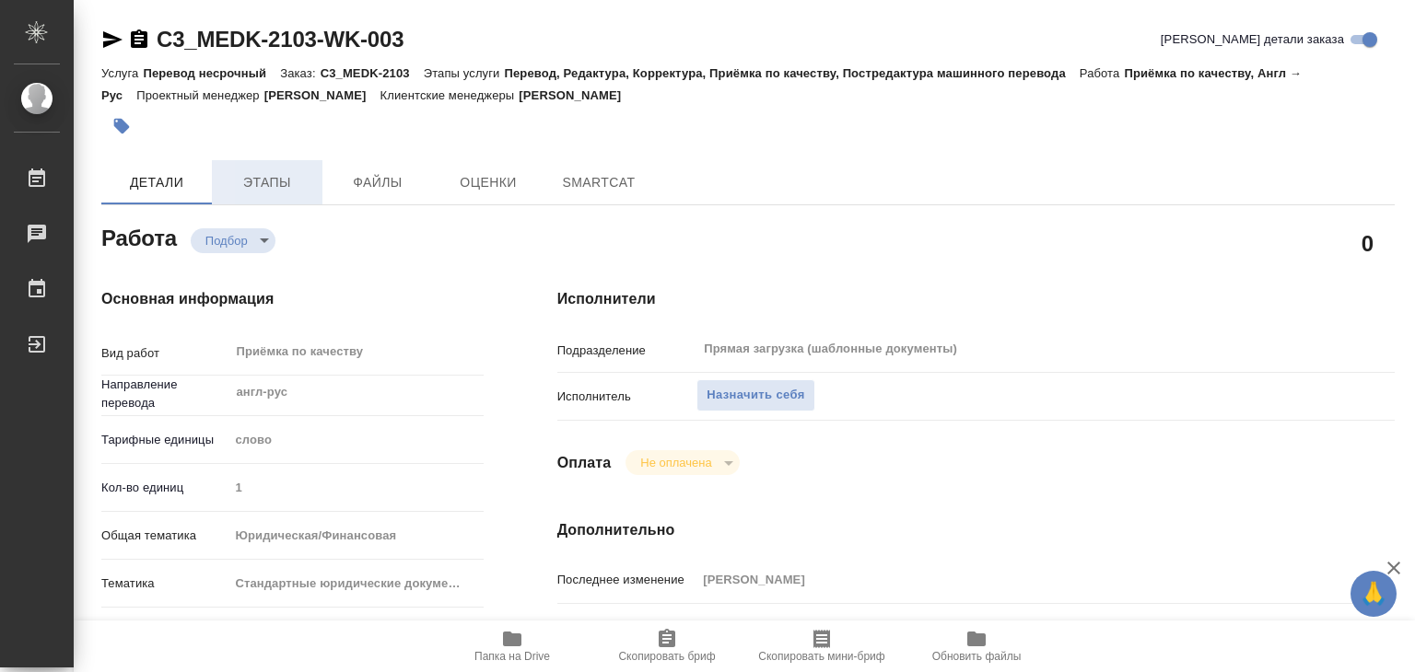
click at [262, 174] on span "Этапы" at bounding box center [267, 182] width 88 height 23
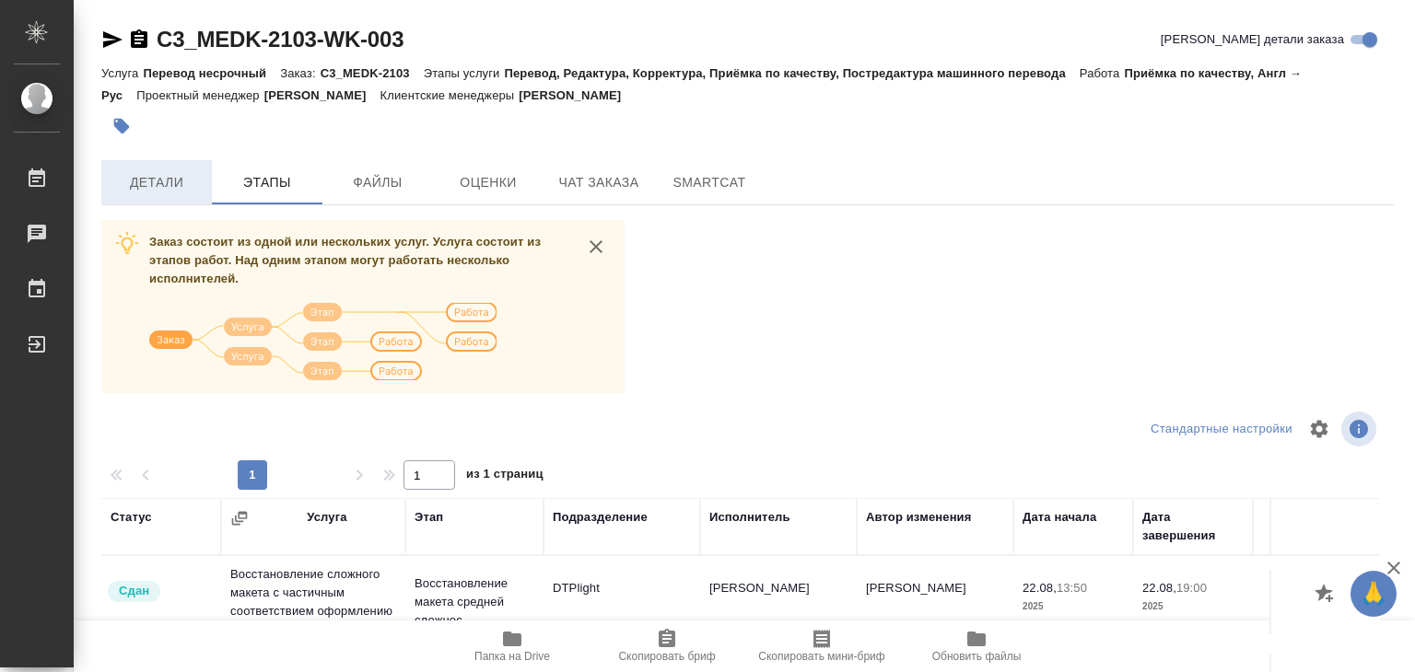
click at [169, 171] on span "Детали" at bounding box center [156, 182] width 88 height 23
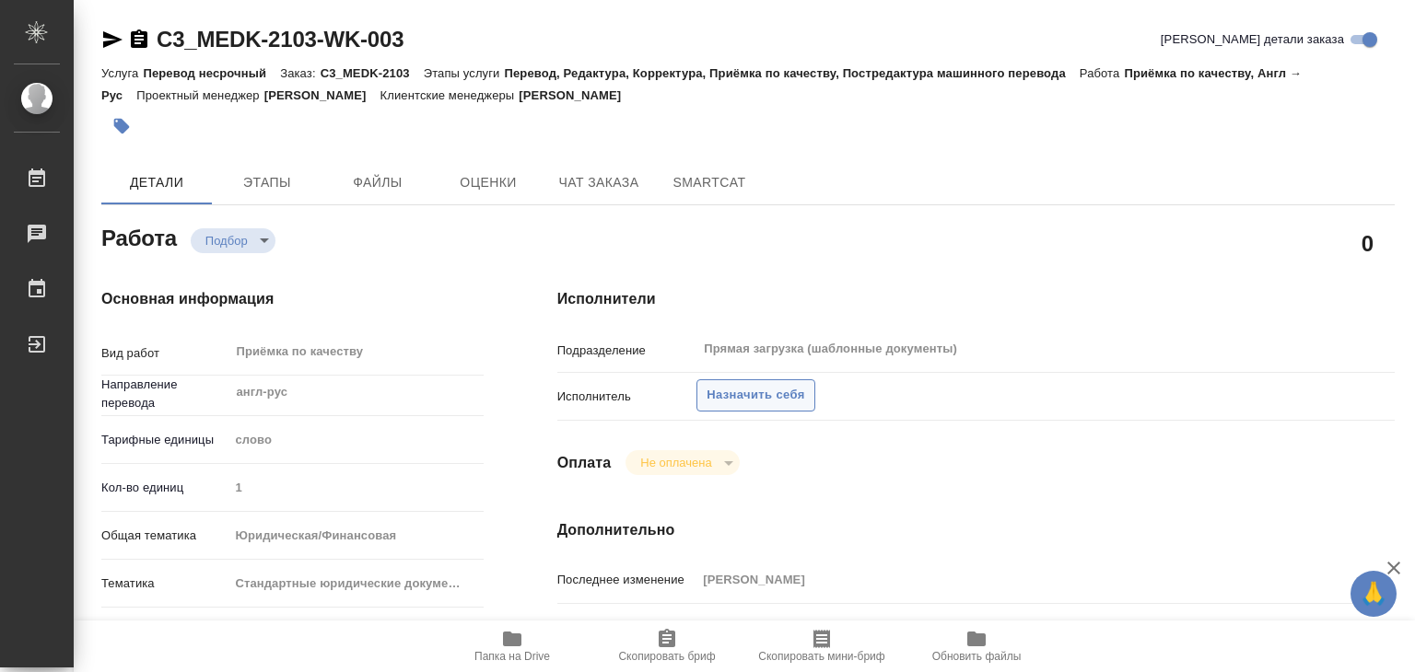
type textarea "x"
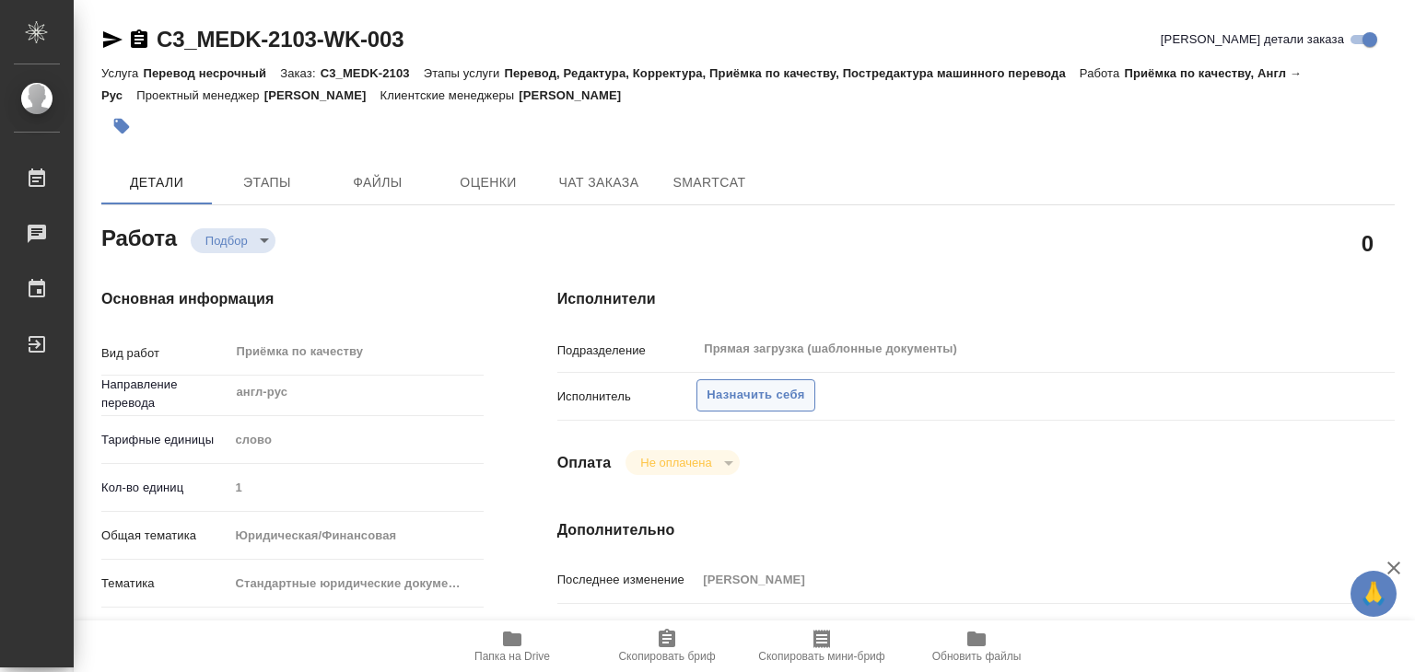
type textarea "x"
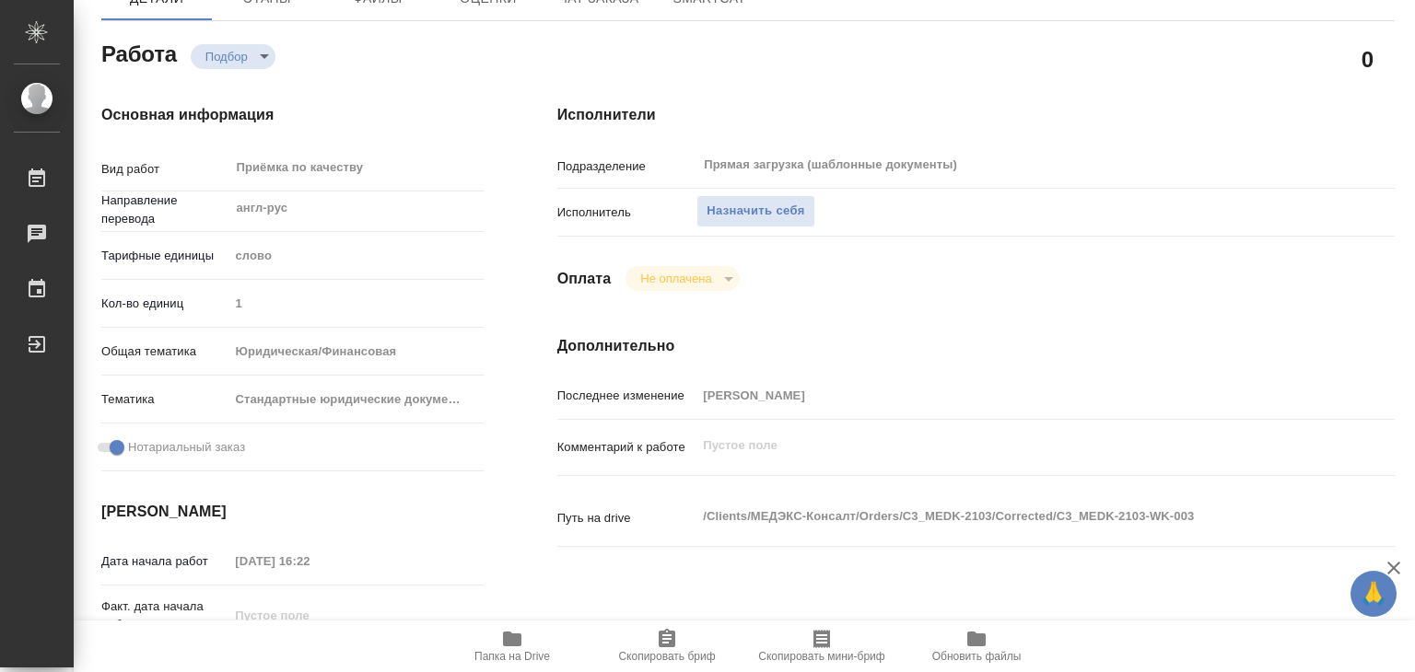
type textarea "x"
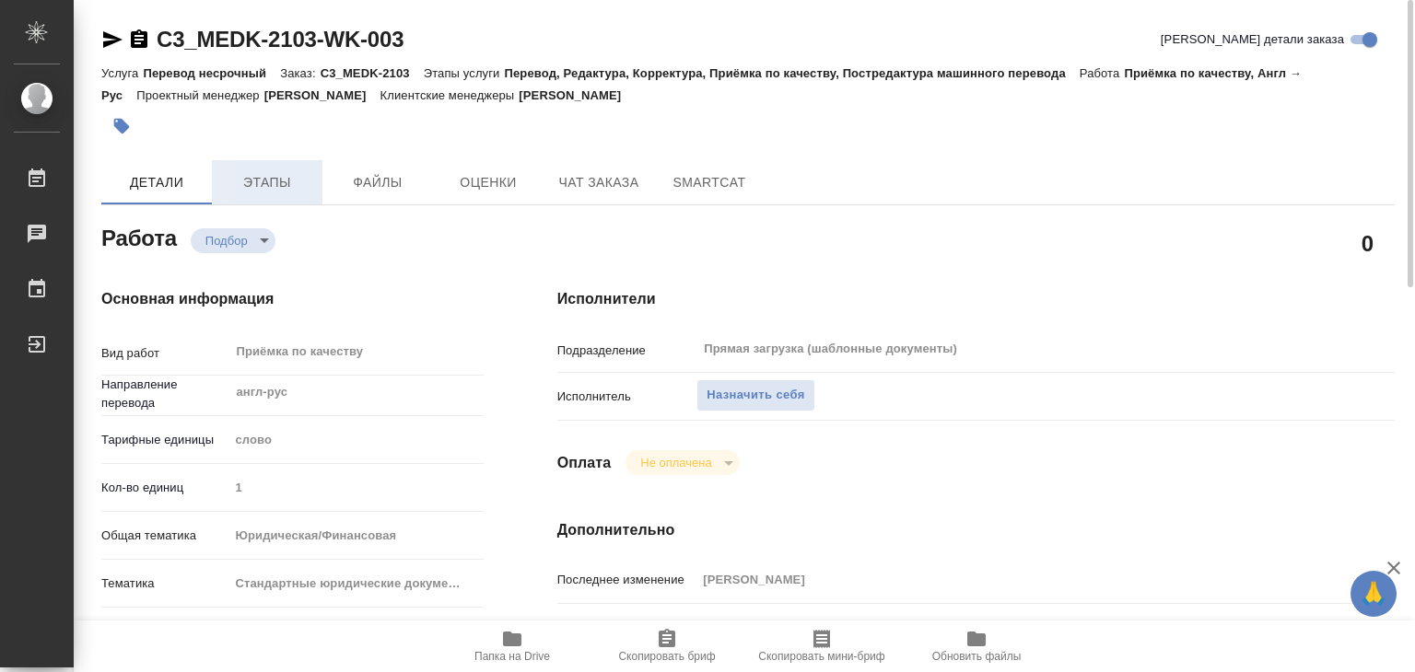
click at [291, 172] on span "Этапы" at bounding box center [267, 182] width 88 height 23
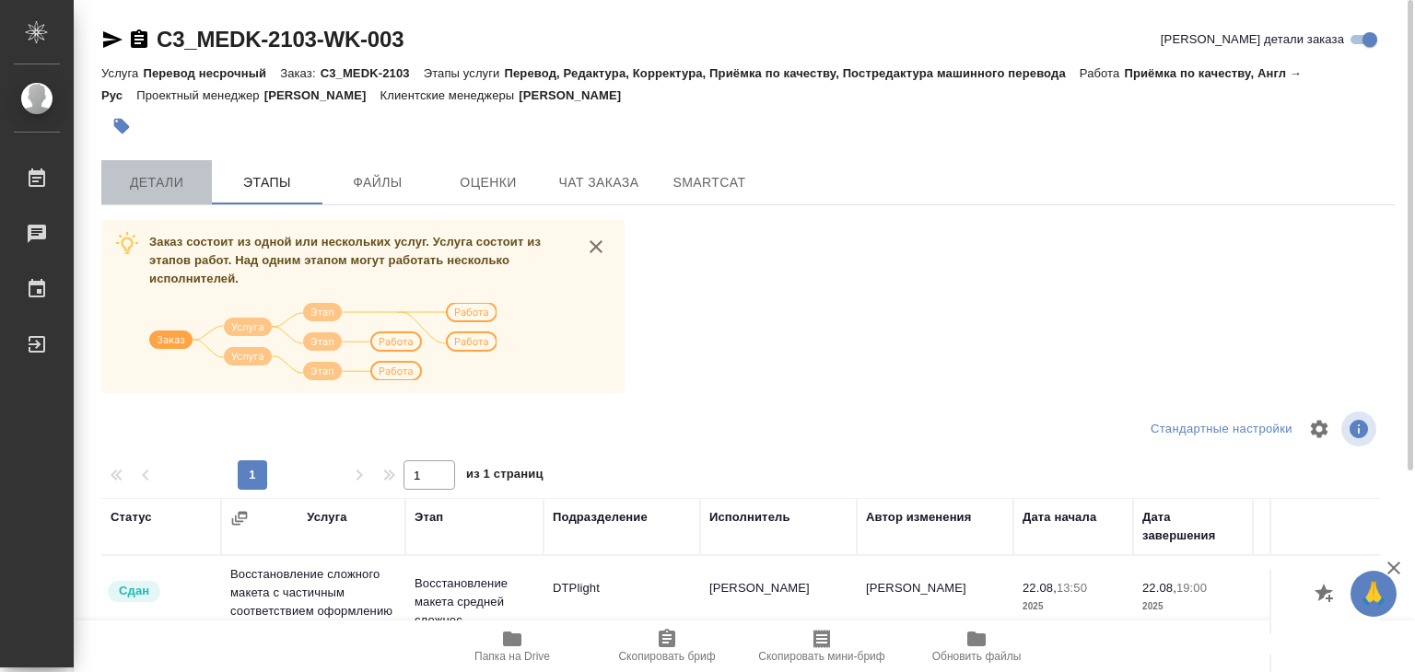
click at [147, 193] on span "Детали" at bounding box center [156, 182] width 88 height 23
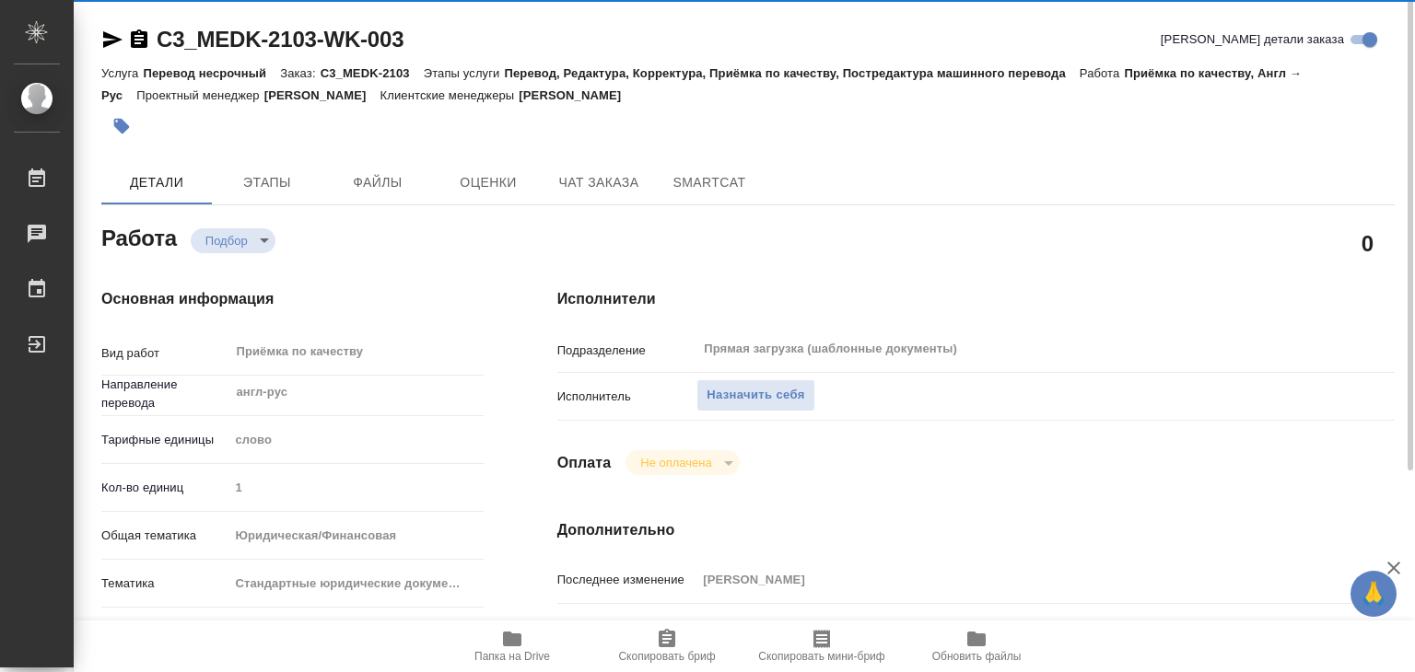
type textarea "x"
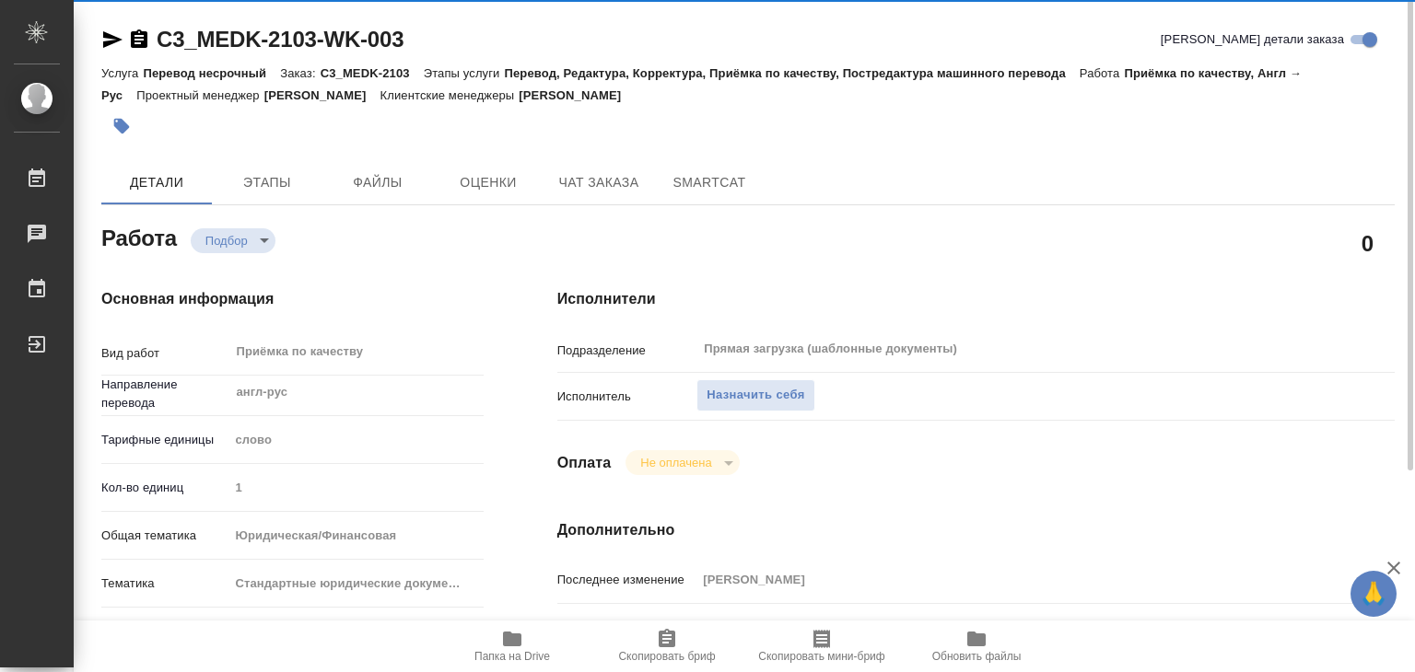
type textarea "x"
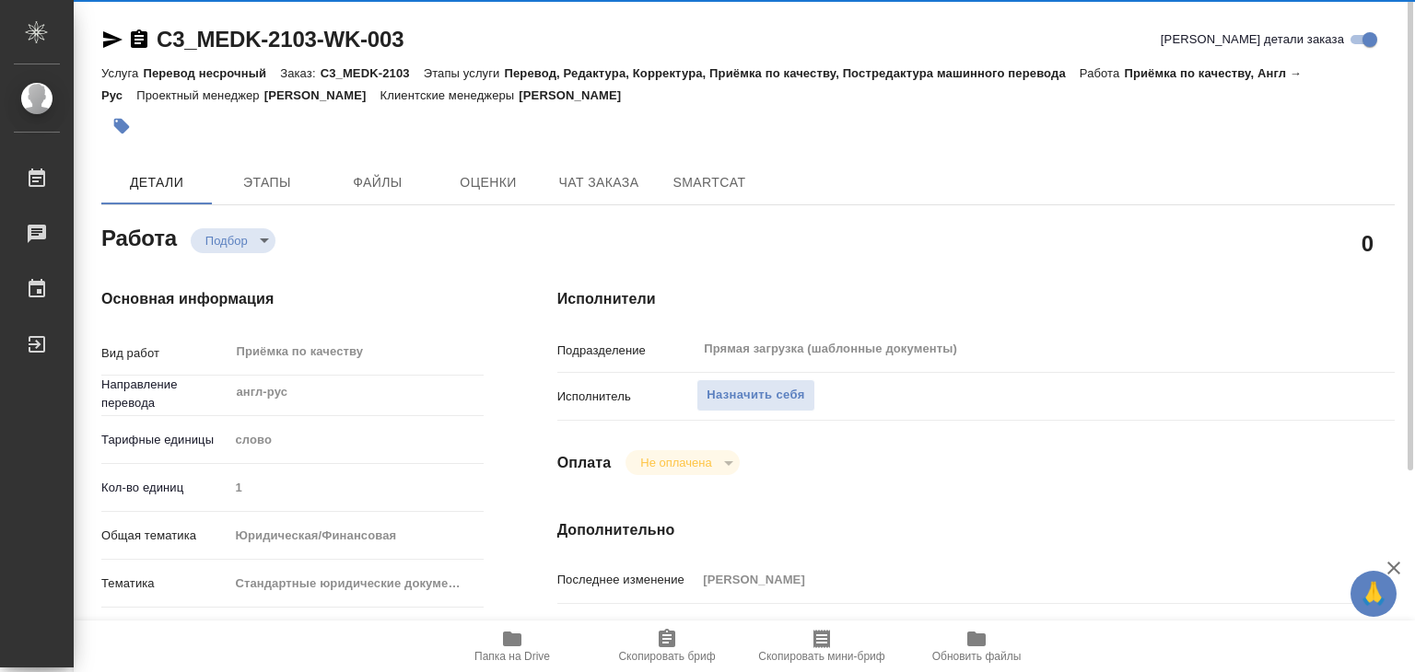
type textarea "x"
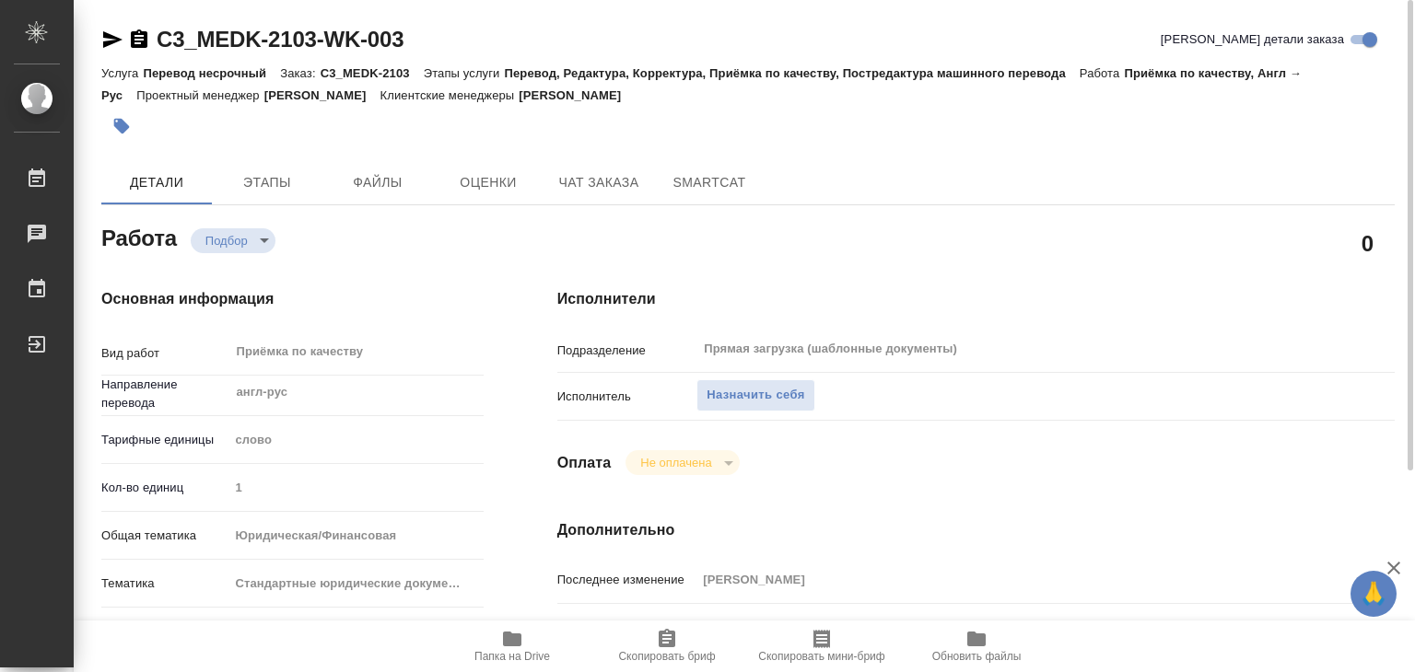
type textarea "x"
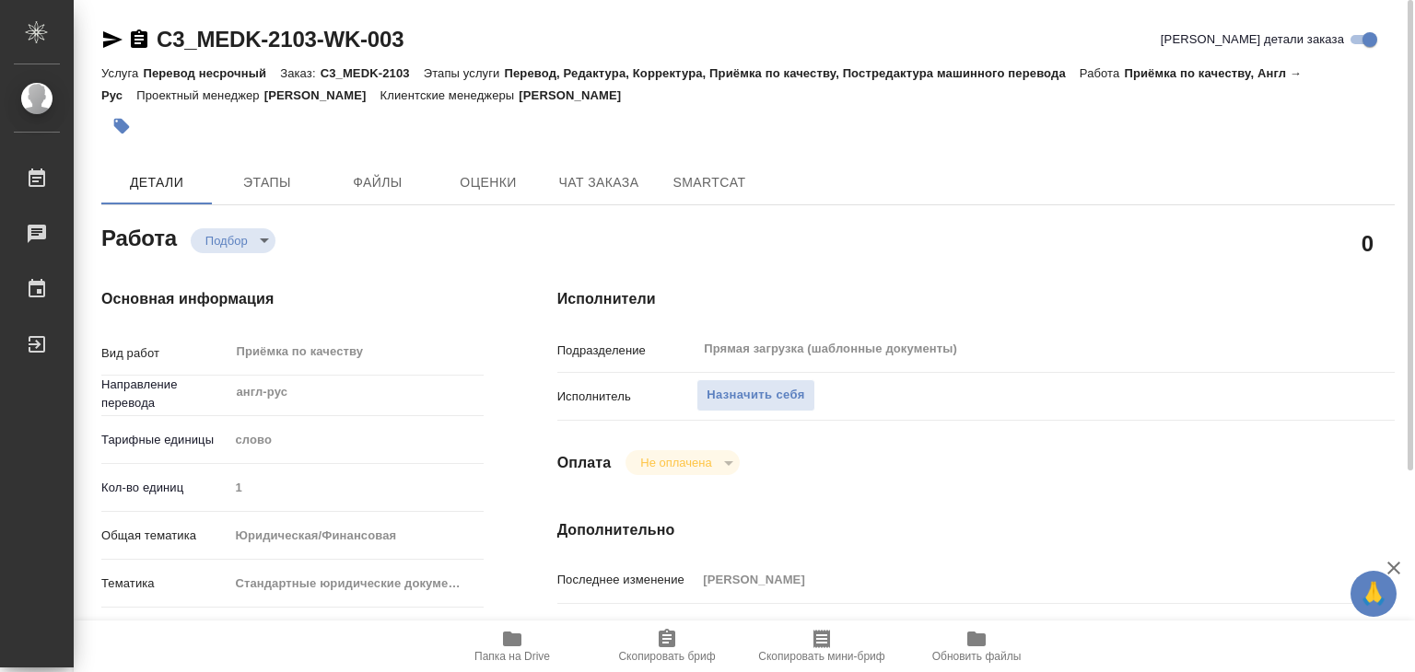
click at [506, 659] on span "Папка на Drive" at bounding box center [512, 656] width 76 height 13
click at [265, 181] on span "Этапы" at bounding box center [267, 182] width 88 height 23
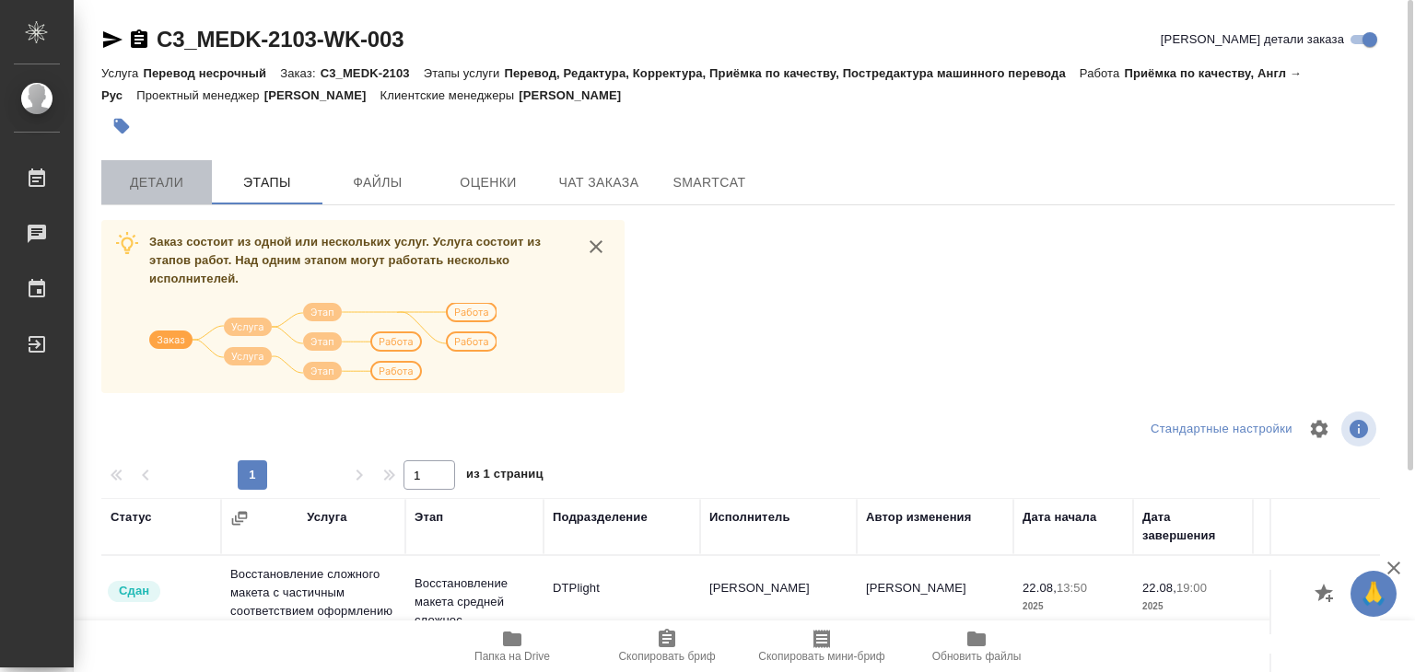
click at [134, 189] on span "Детали" at bounding box center [156, 182] width 88 height 23
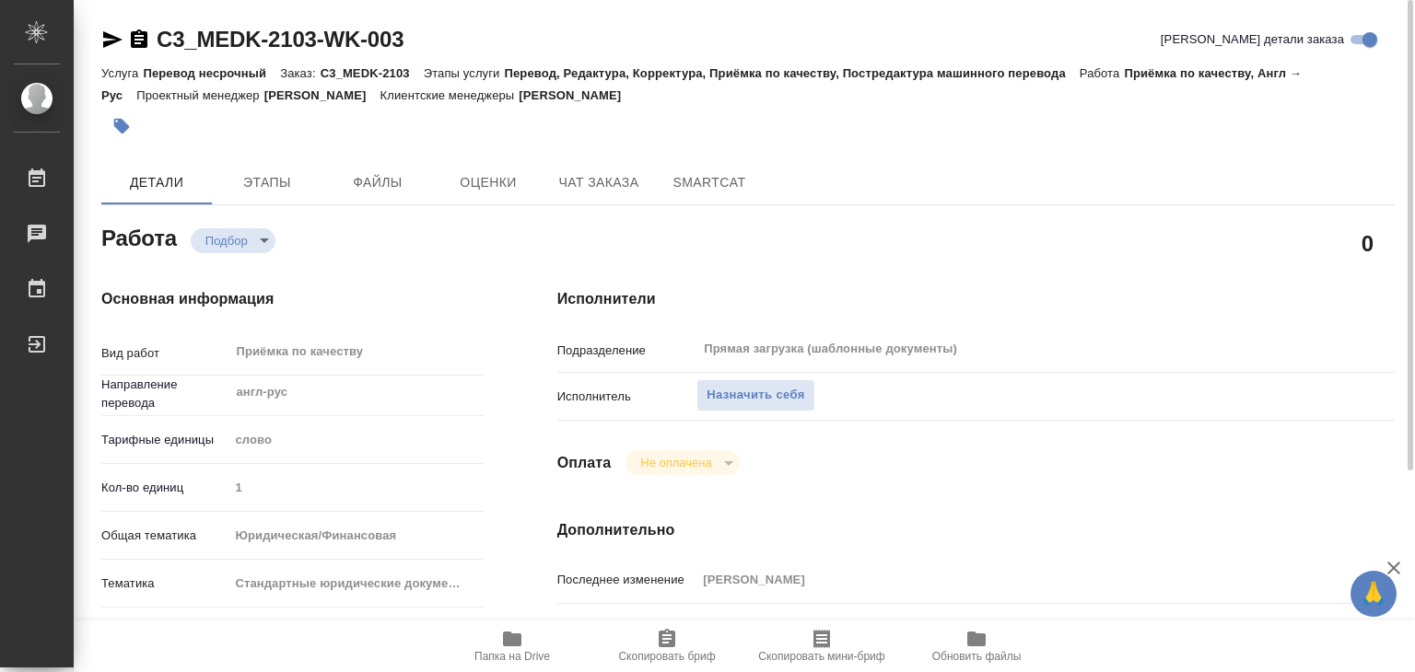
type textarea "x"
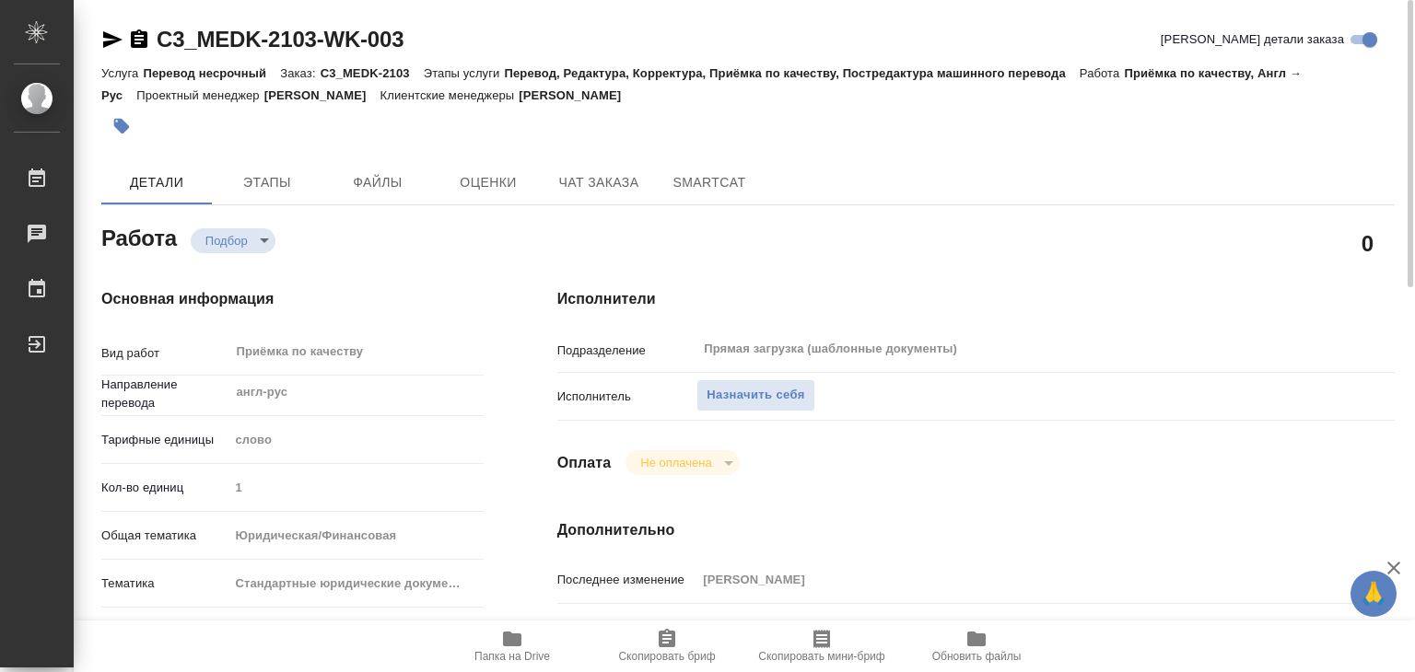
drag, startPoint x: 1380, startPoint y: 0, endPoint x: 604, endPoint y: 116, distance: 784.2
click at [604, 116] on div at bounding box center [532, 126] width 862 height 41
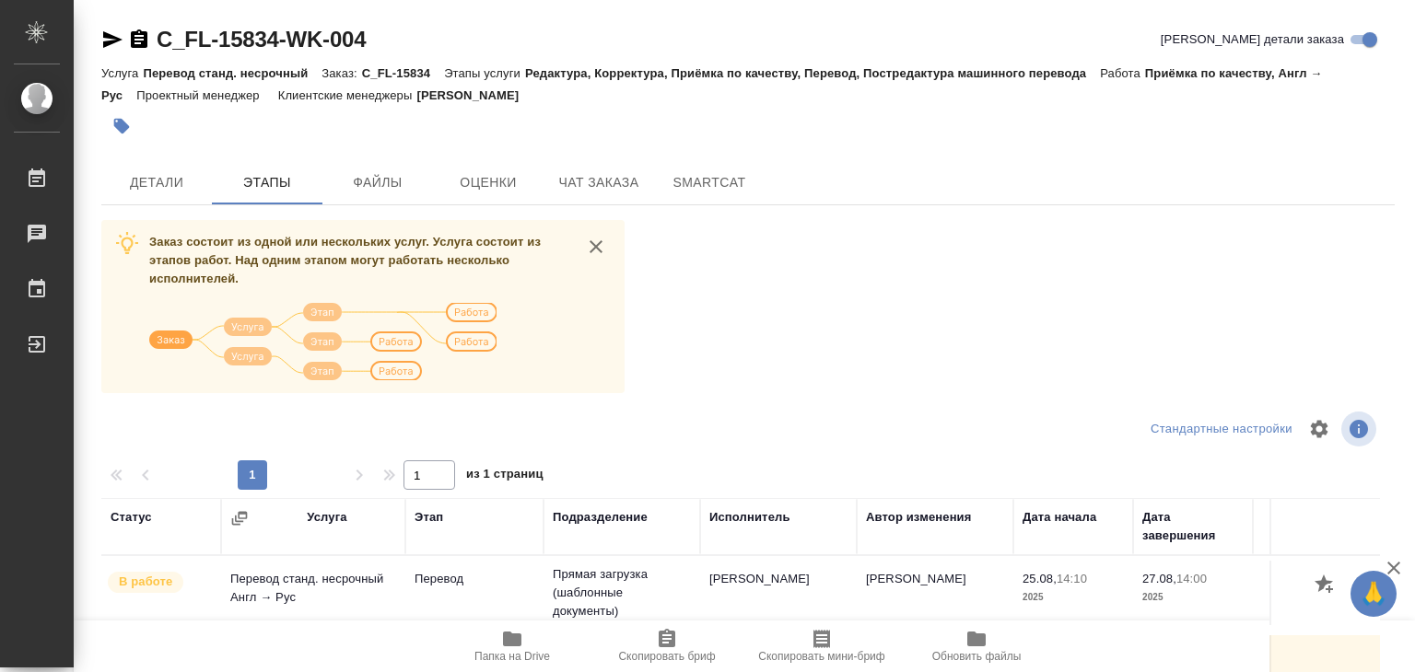
scroll to position [276, 0]
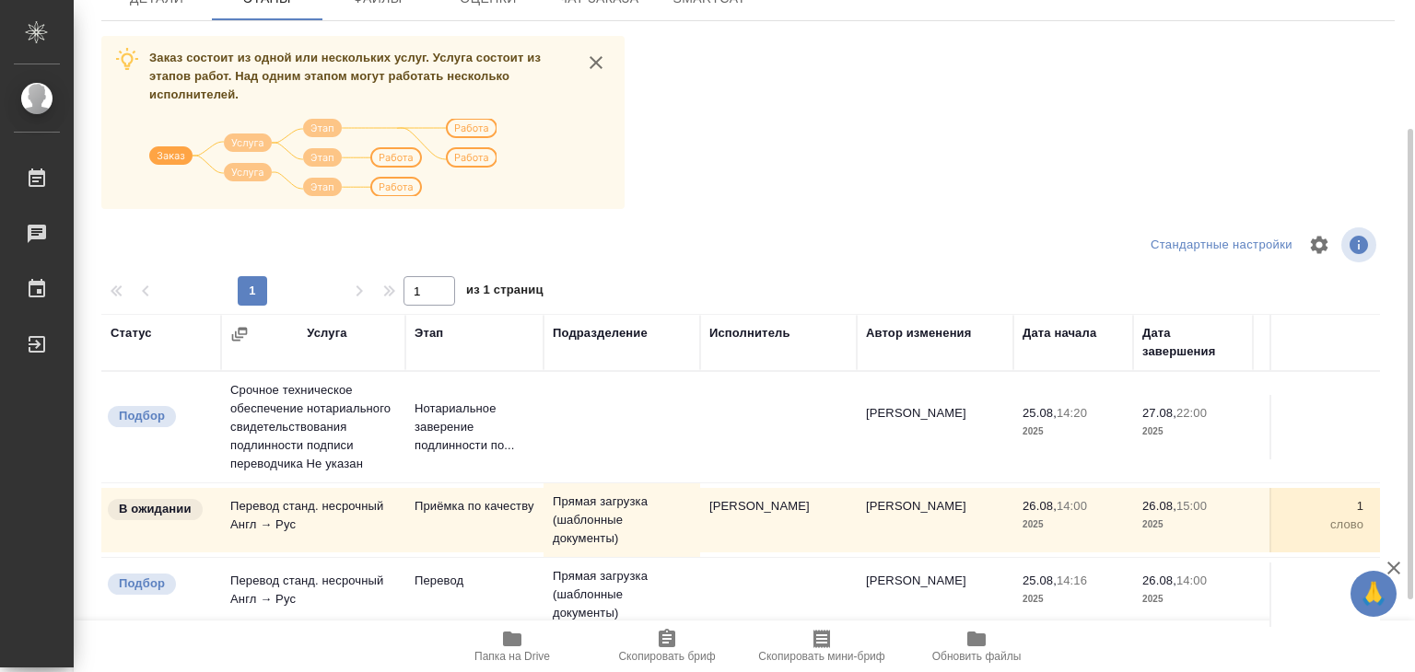
scroll to position [287, 0]
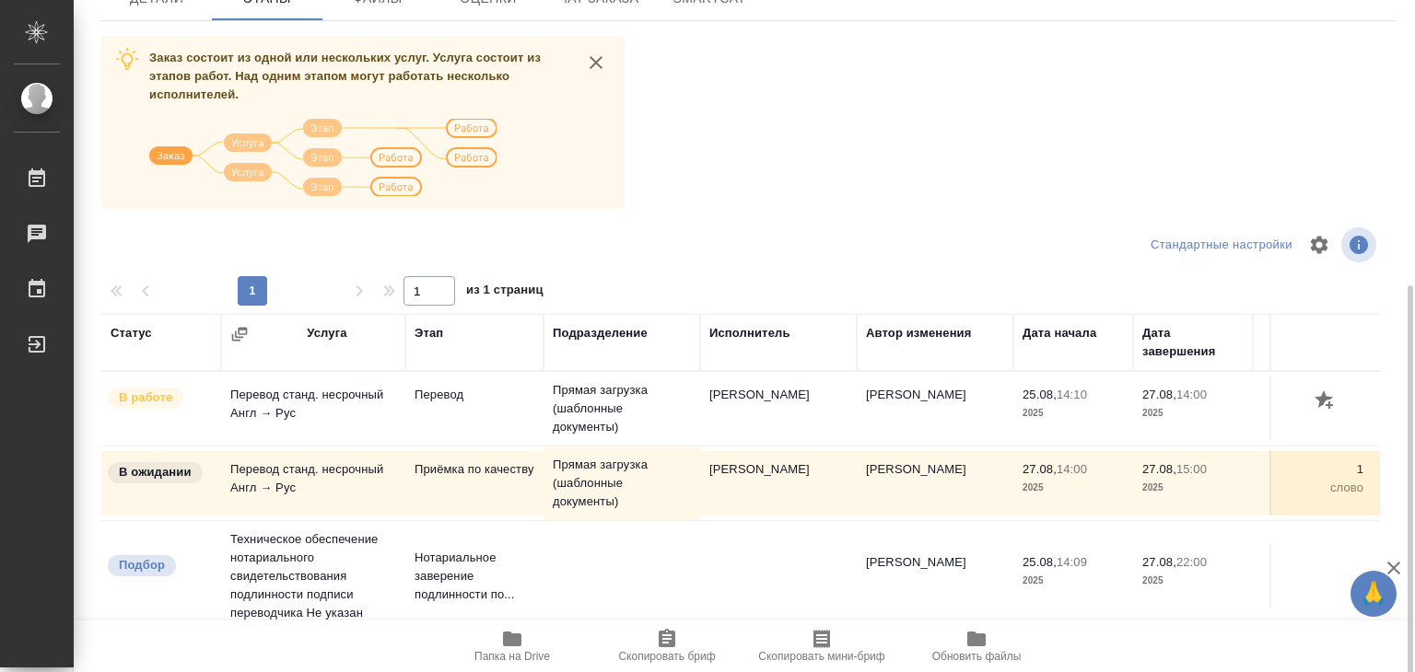
scroll to position [276, 0]
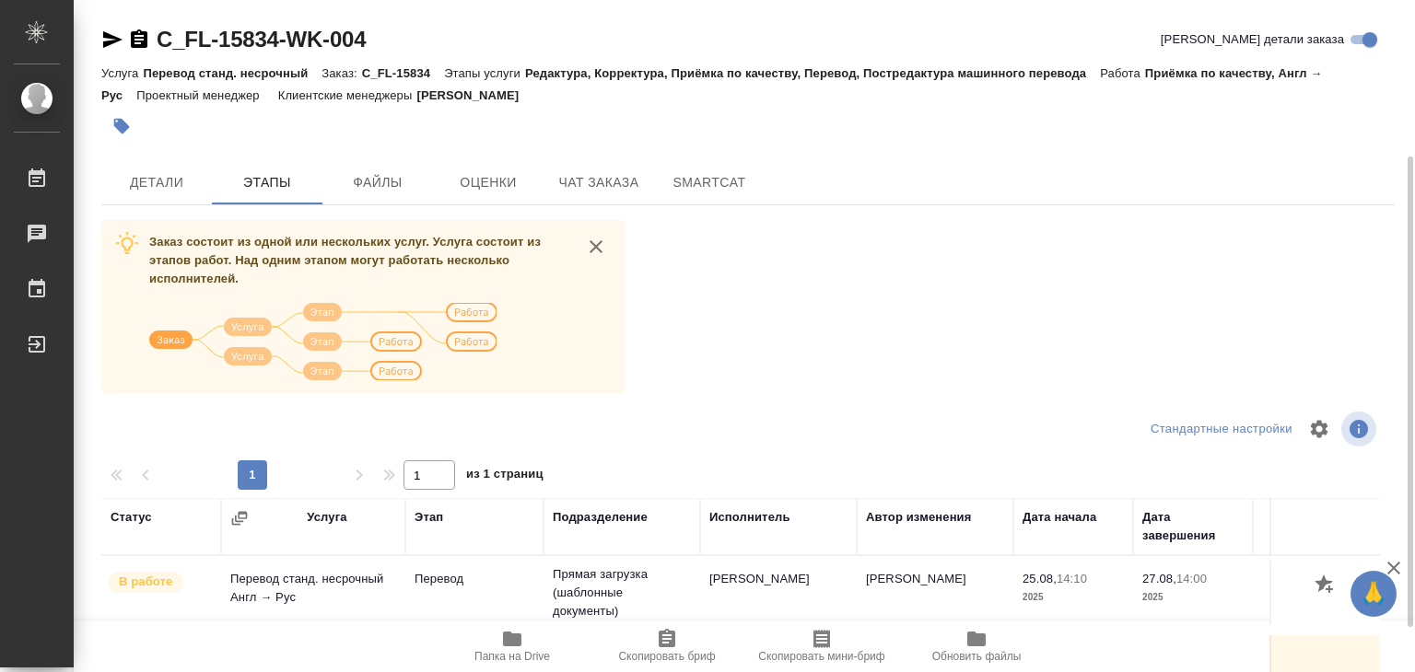
scroll to position [184, 0]
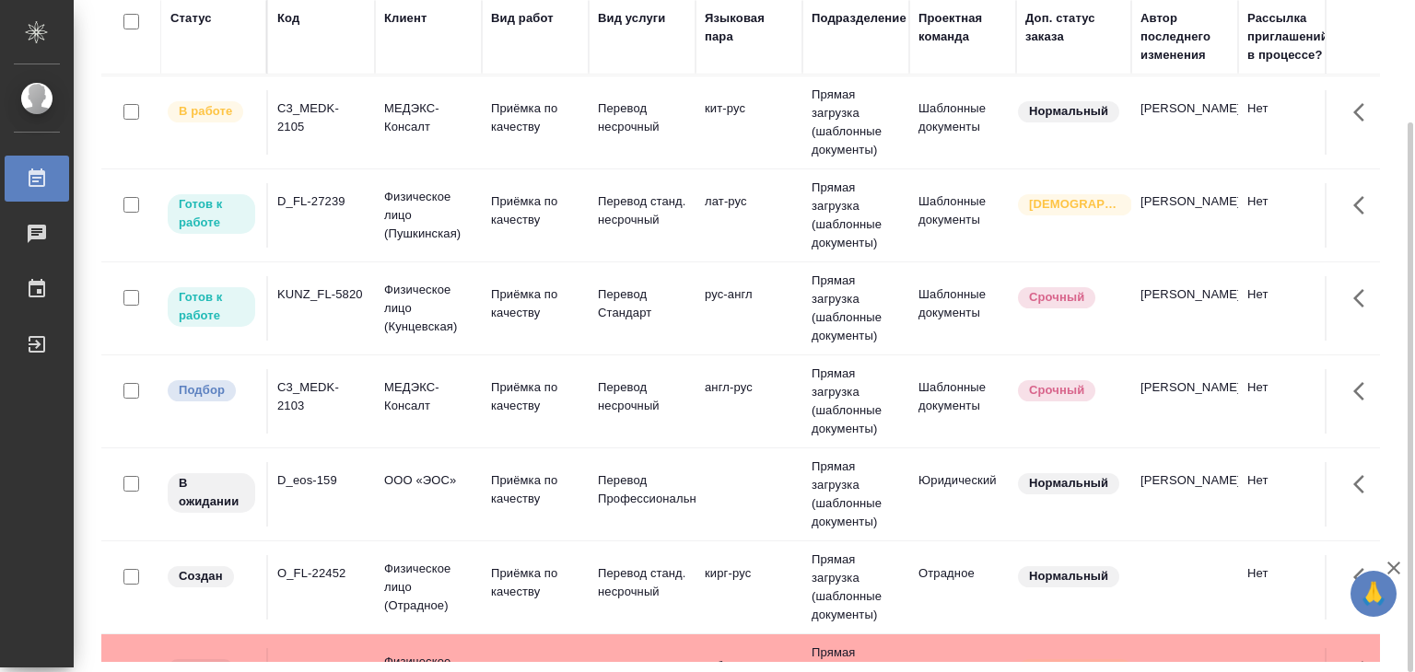
scroll to position [553, 0]
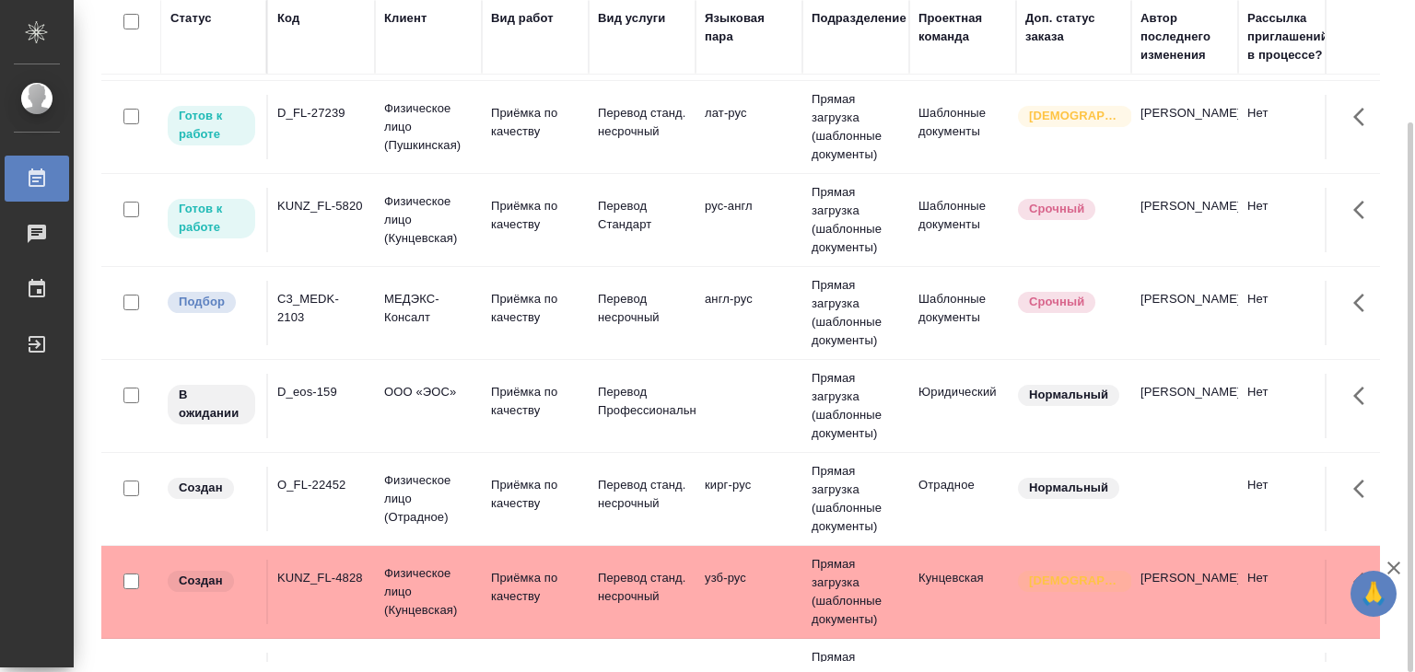
click at [377, 321] on td "МЕДЭКС-Консалт" at bounding box center [428, 313] width 107 height 64
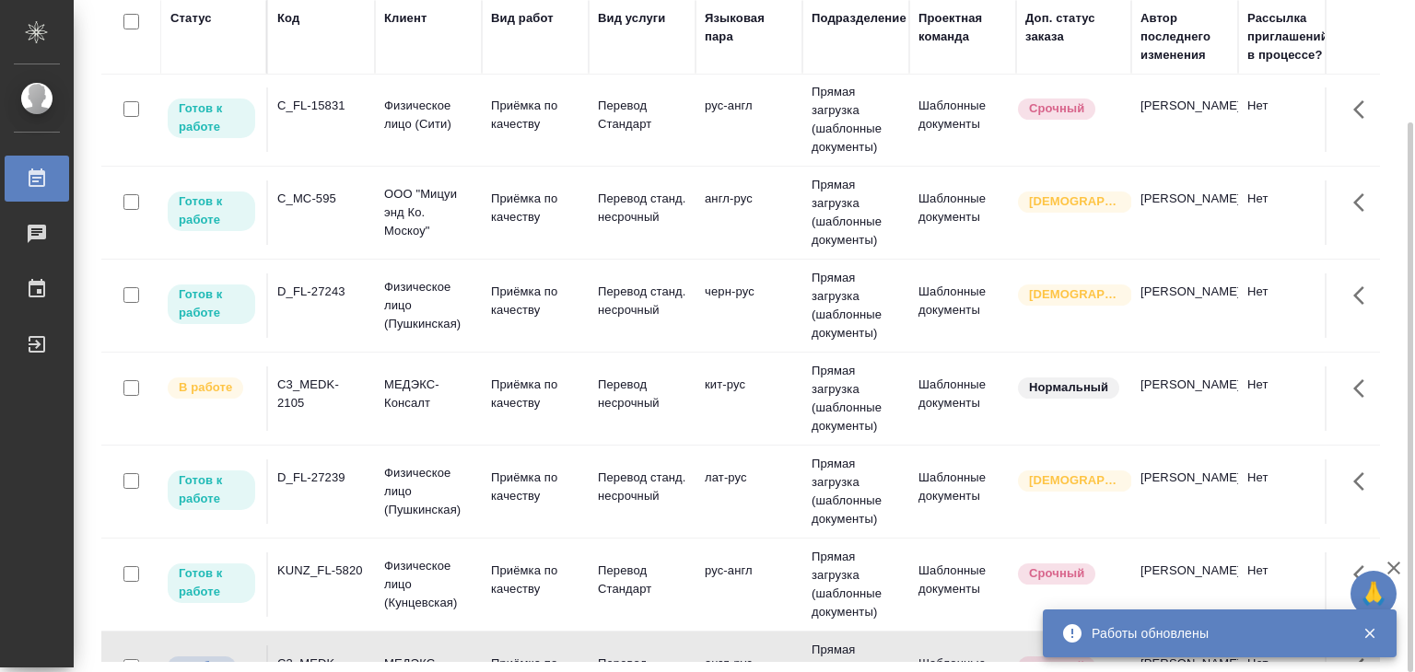
scroll to position [92, 0]
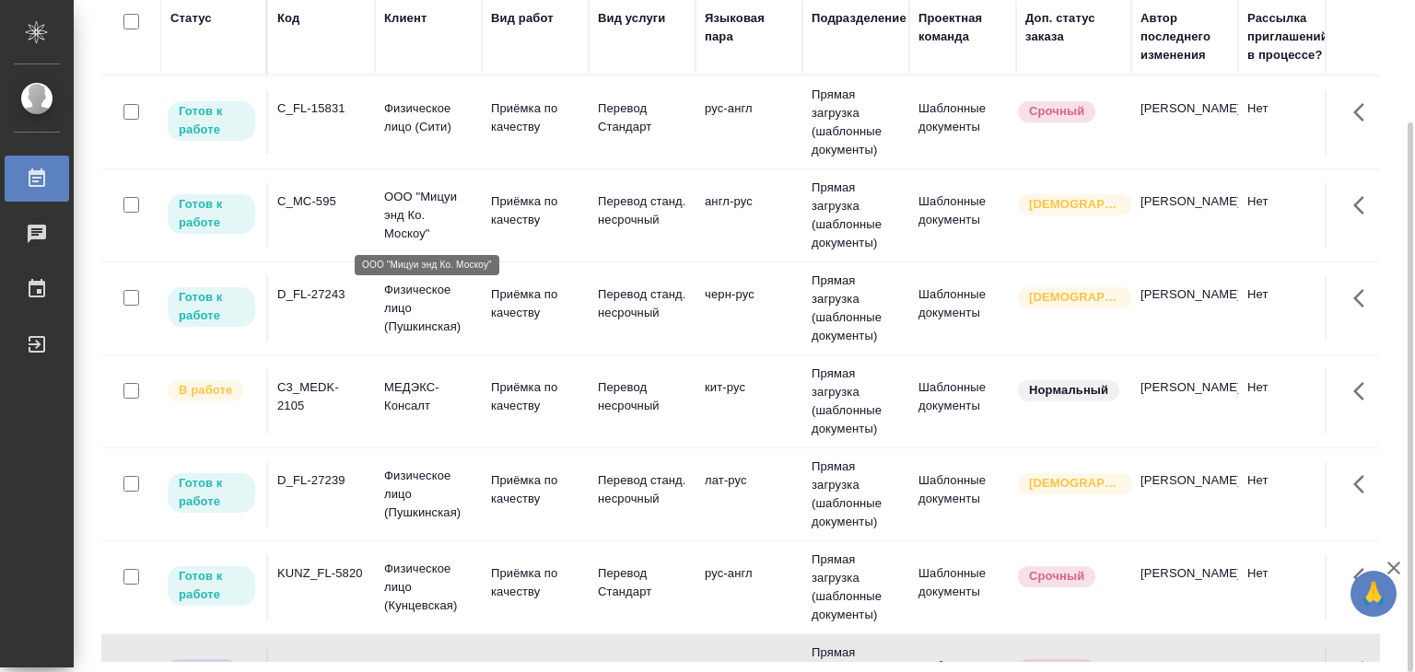
click at [462, 222] on p "ООО "Мицуи энд Ко. Москоу"" at bounding box center [428, 215] width 88 height 55
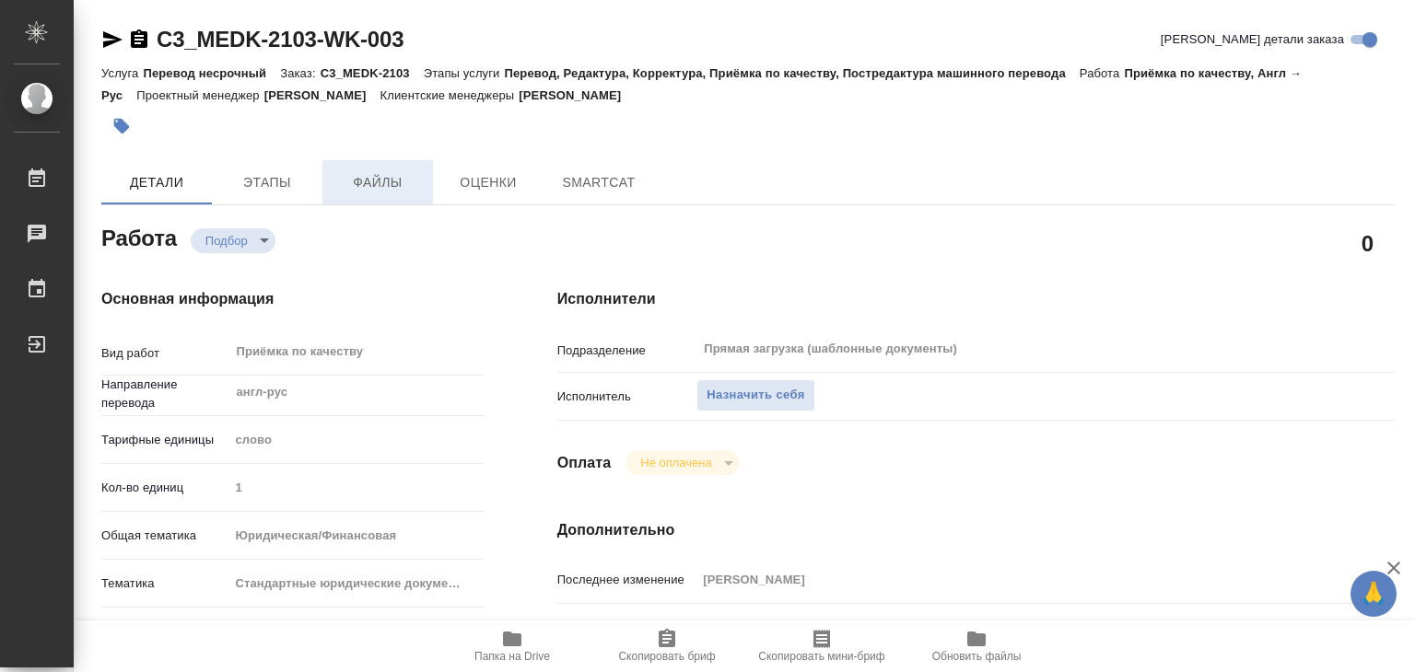
type textarea "x"
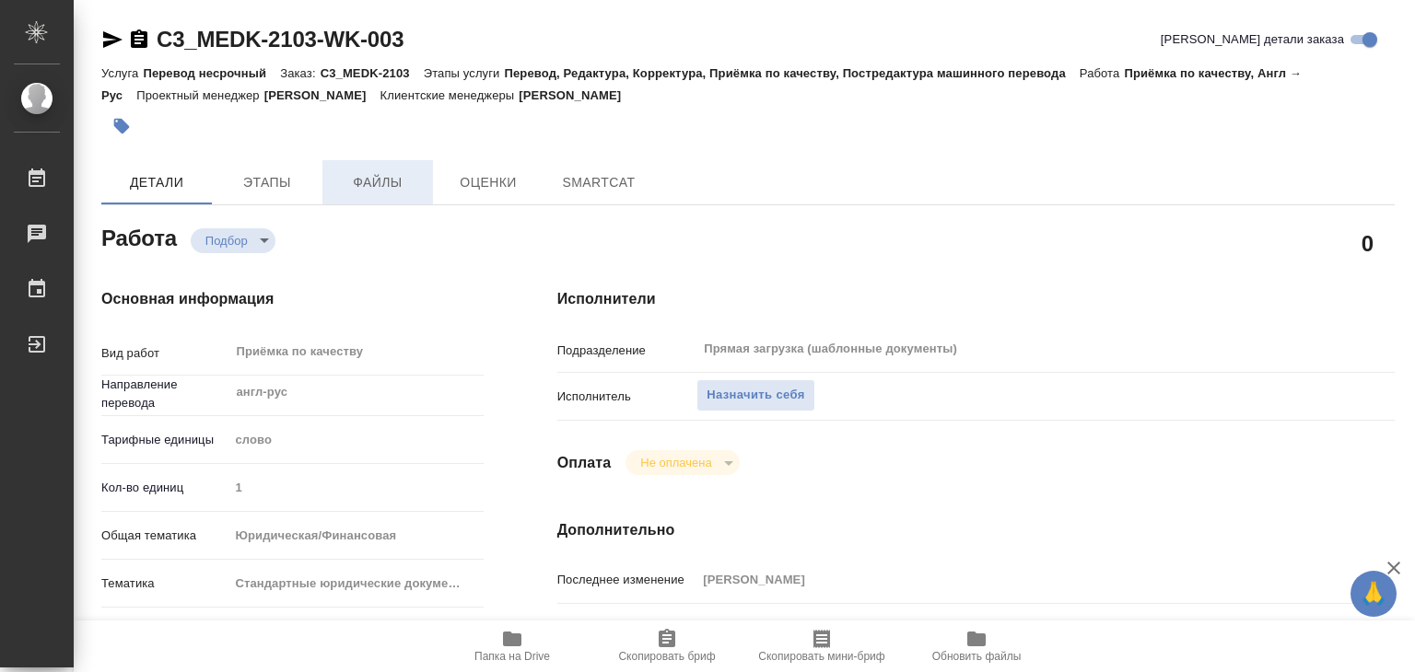
type textarea "x"
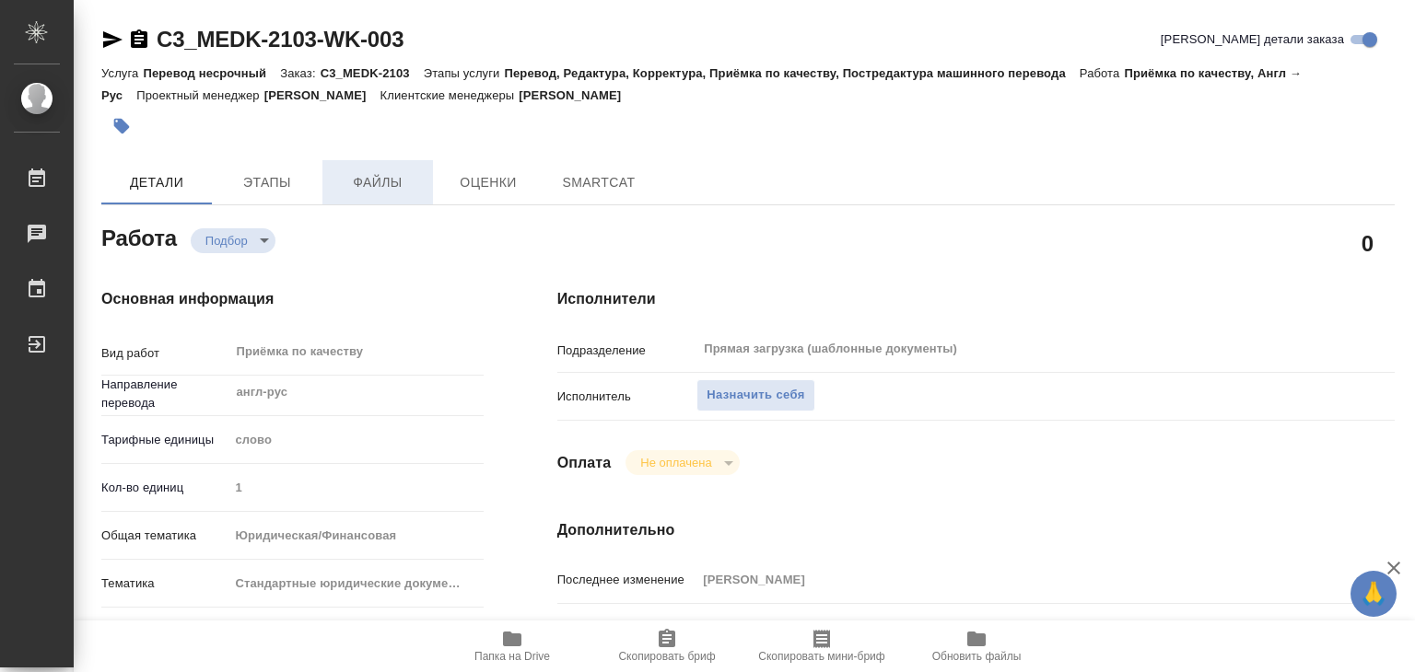
type textarea "x"
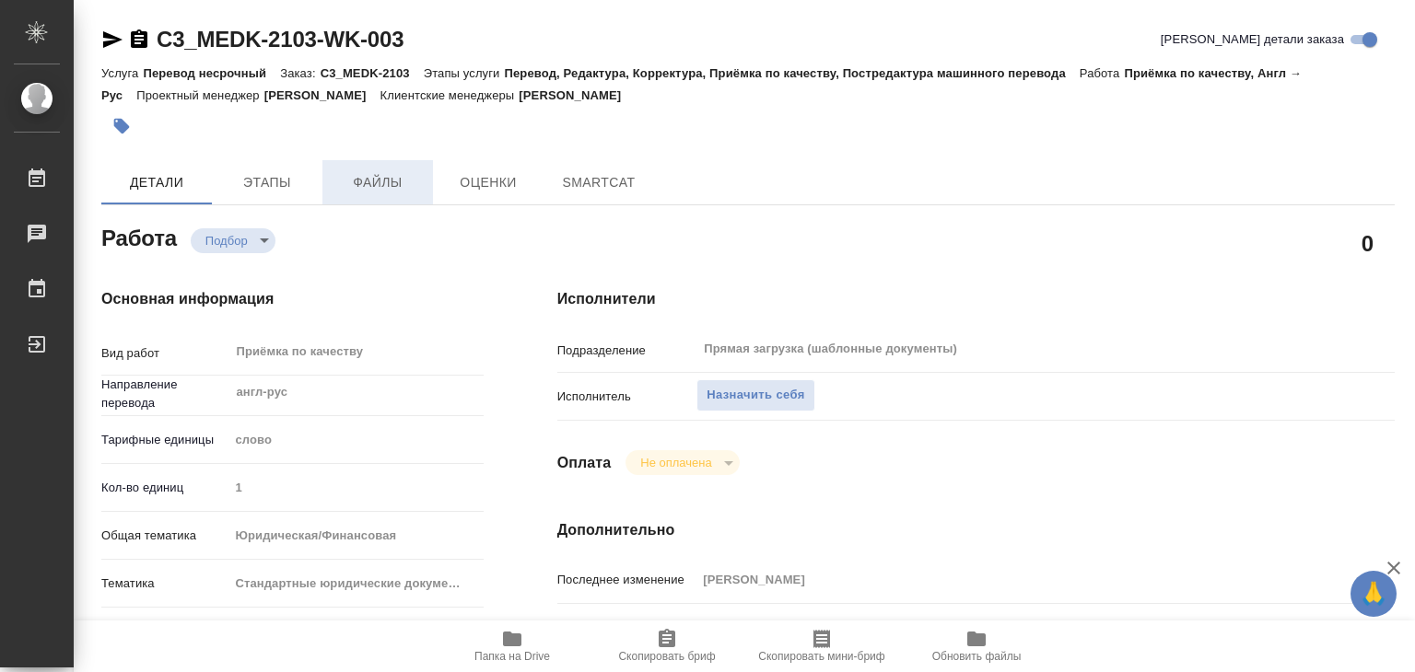
type textarea "x"
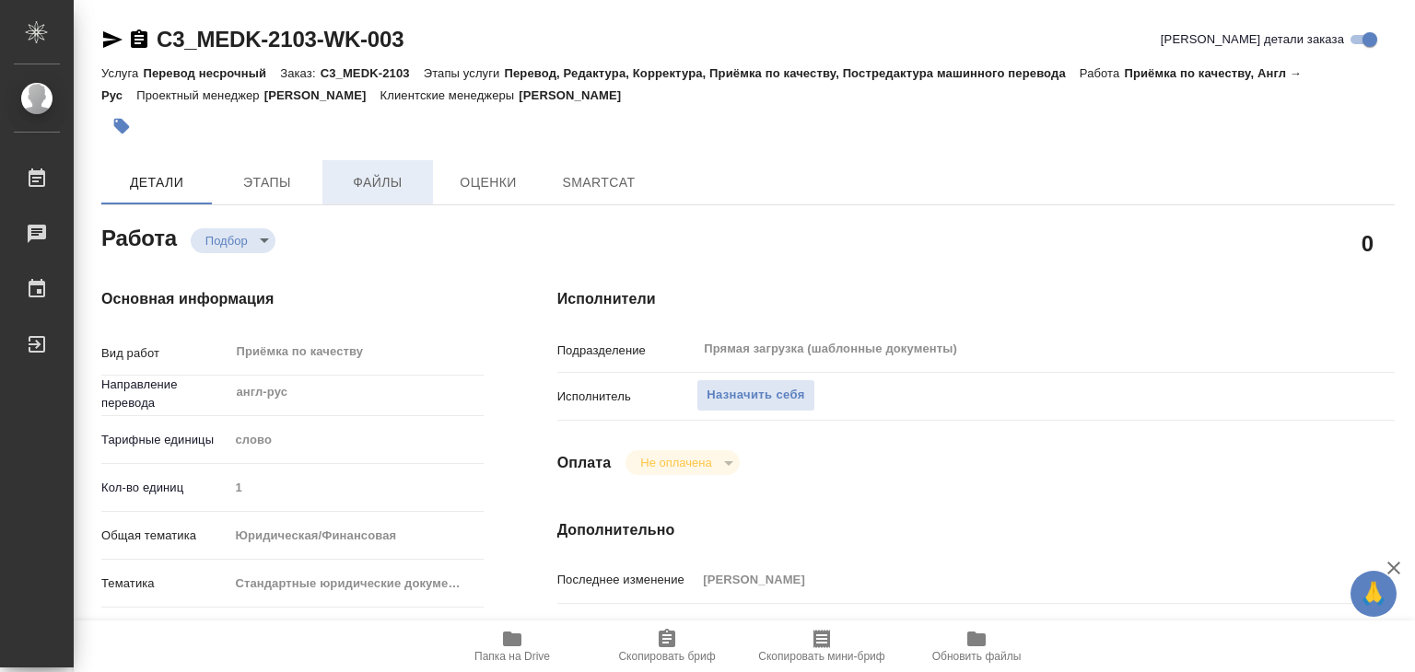
click at [351, 188] on span "Файлы" at bounding box center [377, 182] width 88 height 23
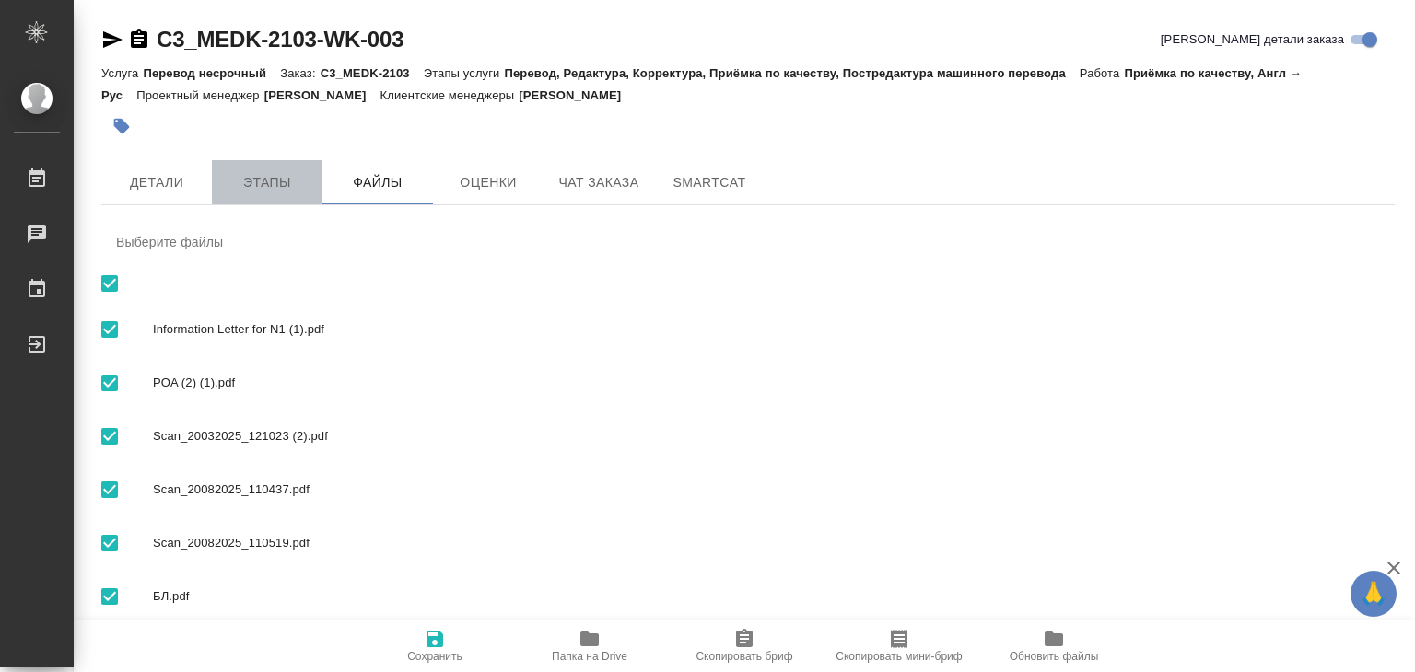
click at [280, 188] on span "Этапы" at bounding box center [267, 182] width 88 height 23
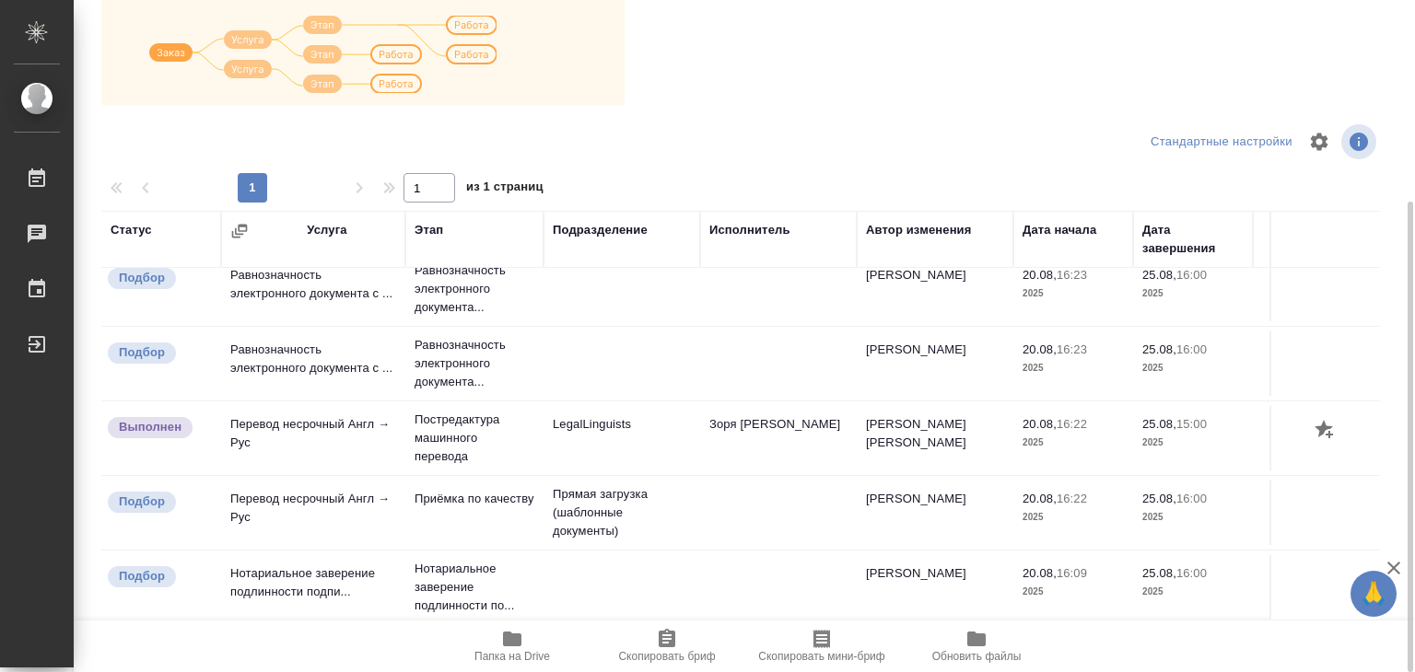
scroll to position [214, 0]
click at [517, 650] on span "Папка на Drive" at bounding box center [512, 656] width 76 height 13
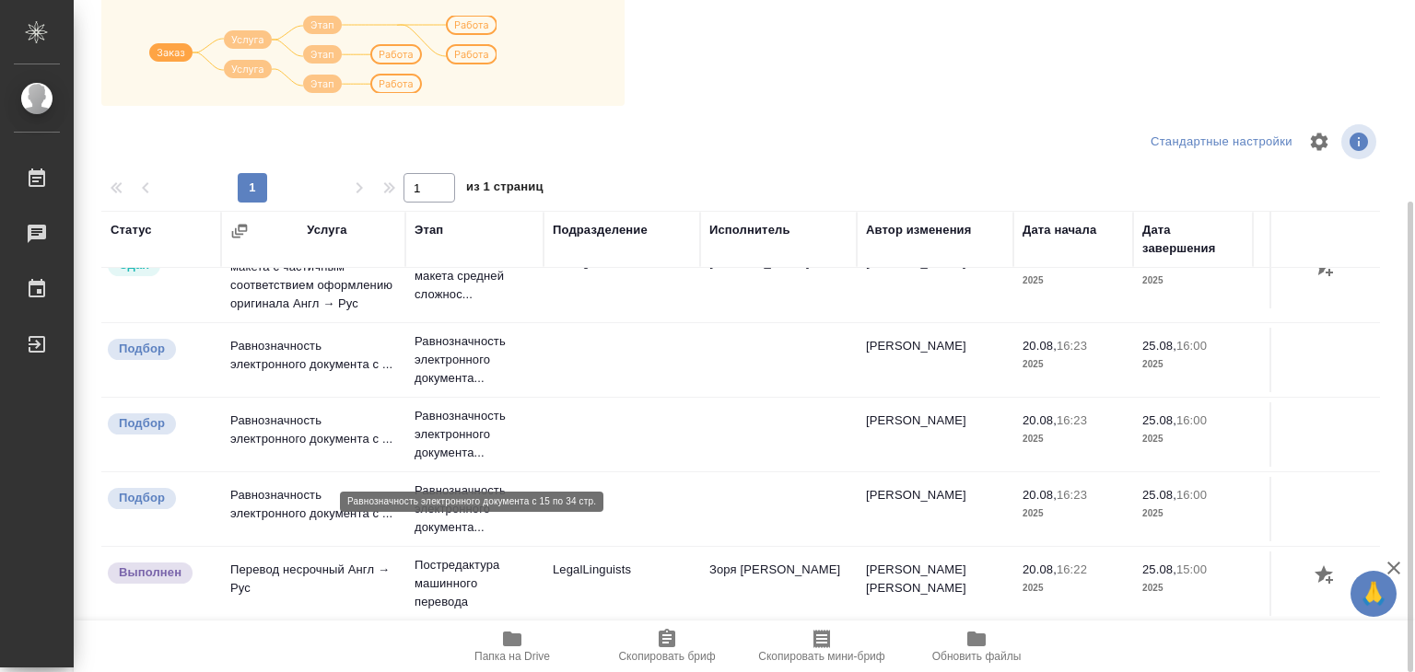
scroll to position [0, 0]
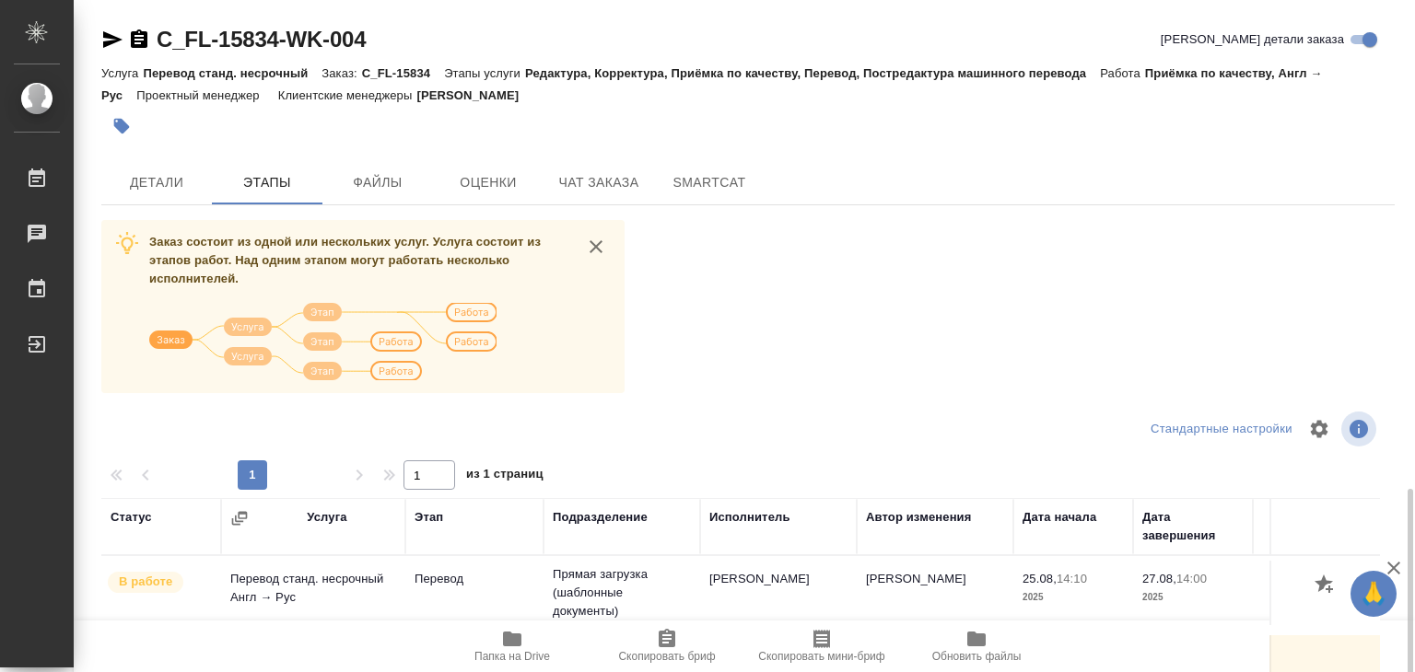
scroll to position [287, 0]
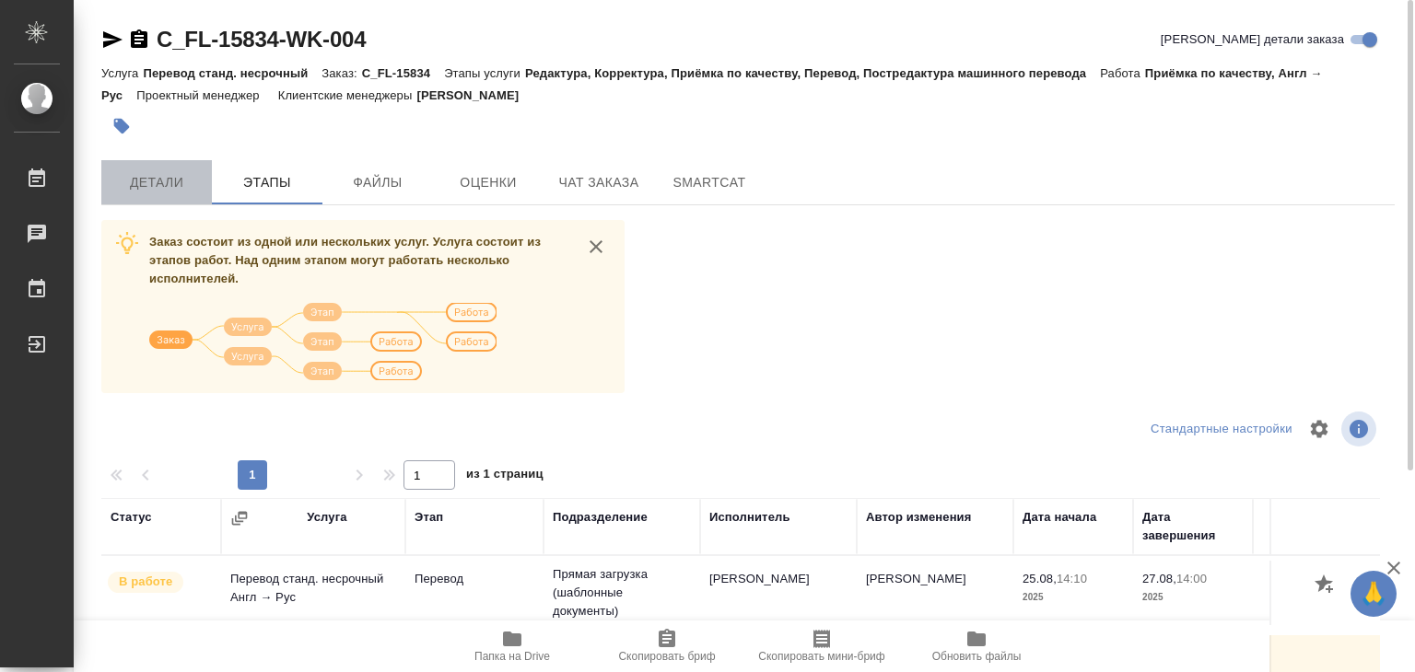
click at [166, 181] on span "Детали" at bounding box center [156, 182] width 88 height 23
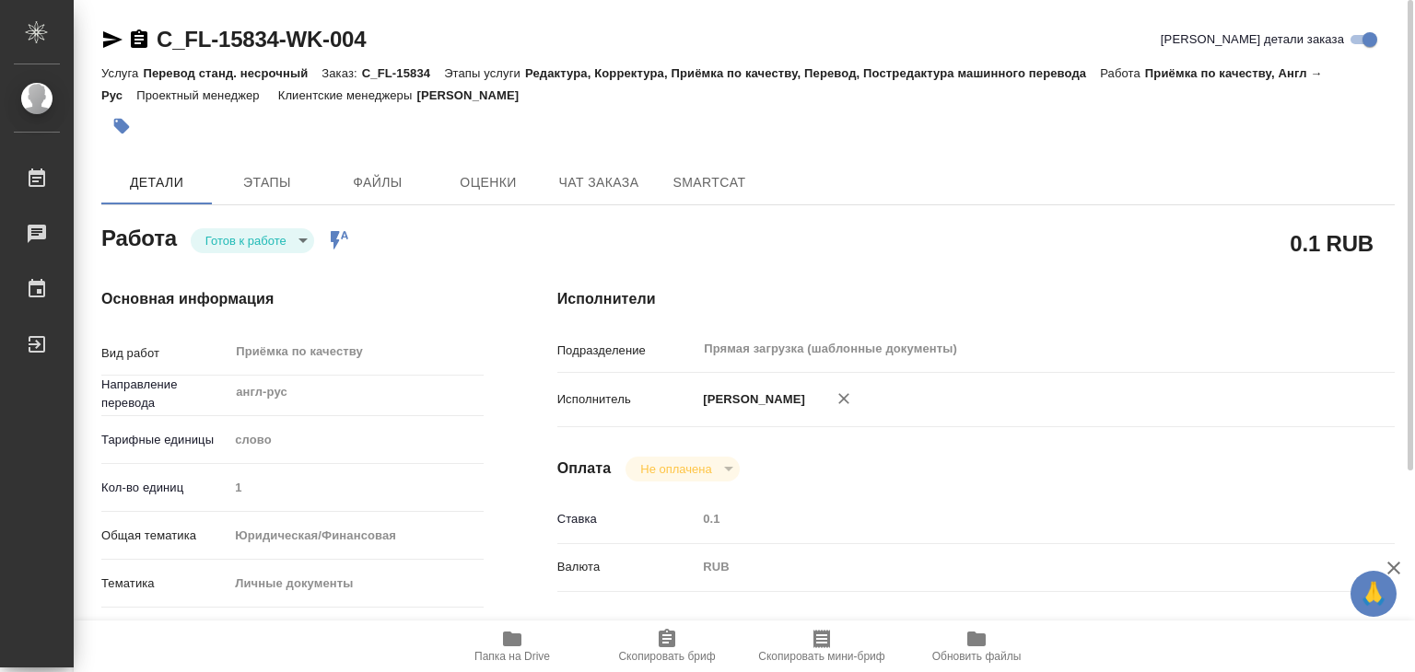
type textarea "x"
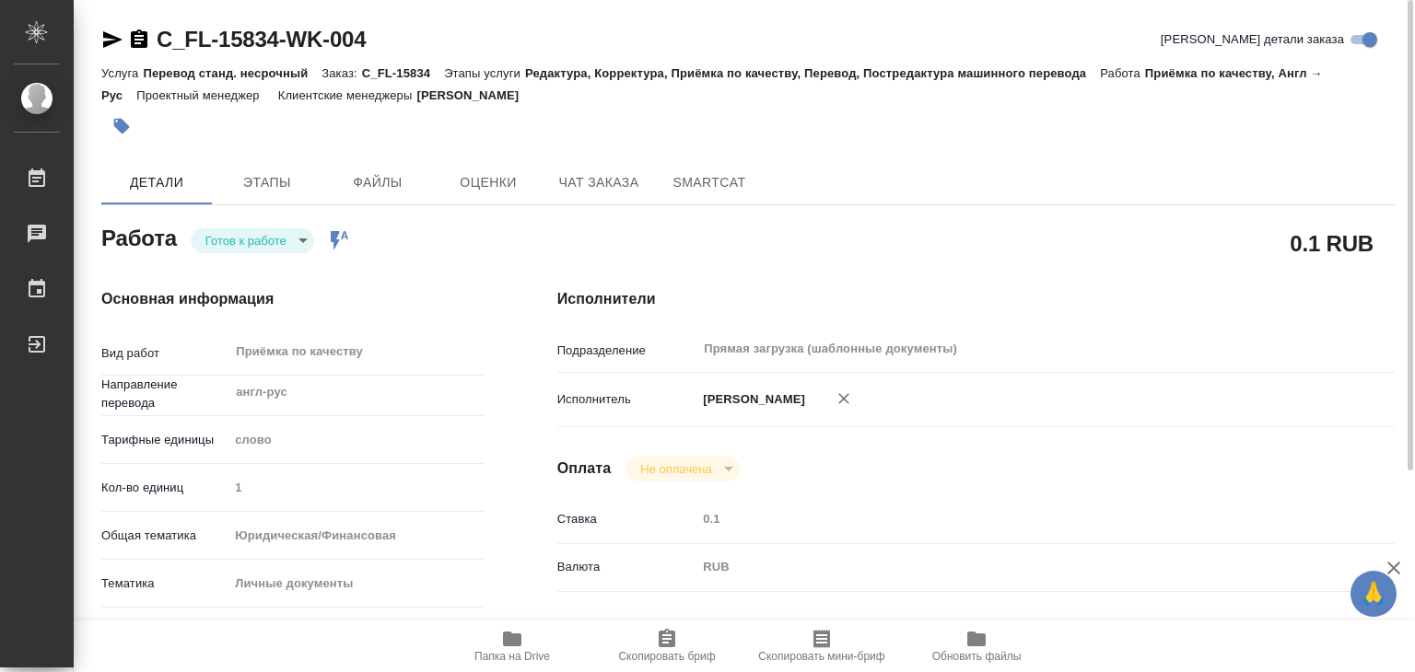
type textarea "x"
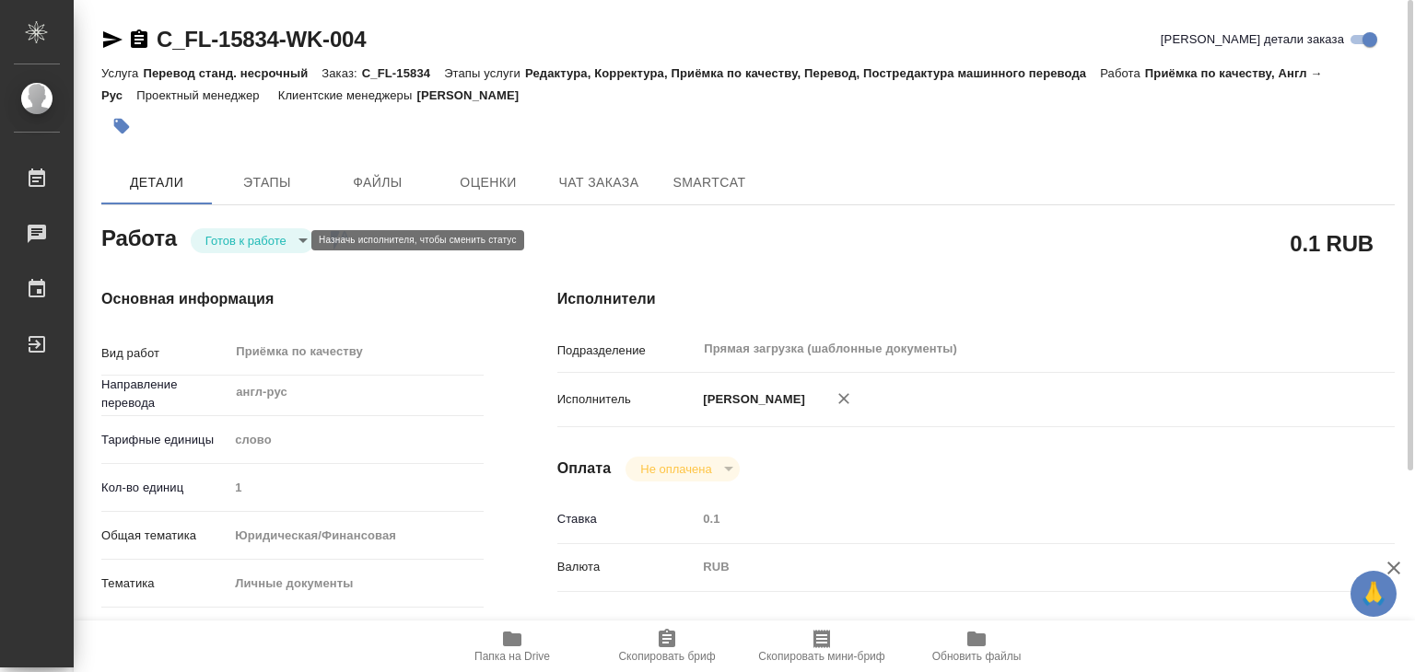
click at [265, 241] on body "🙏 .cls-1 fill:#fff; AWATERA Alilekova Valeriya Работы 0 Чаты График Выйти C_FL-…" at bounding box center [707, 336] width 1415 height 672
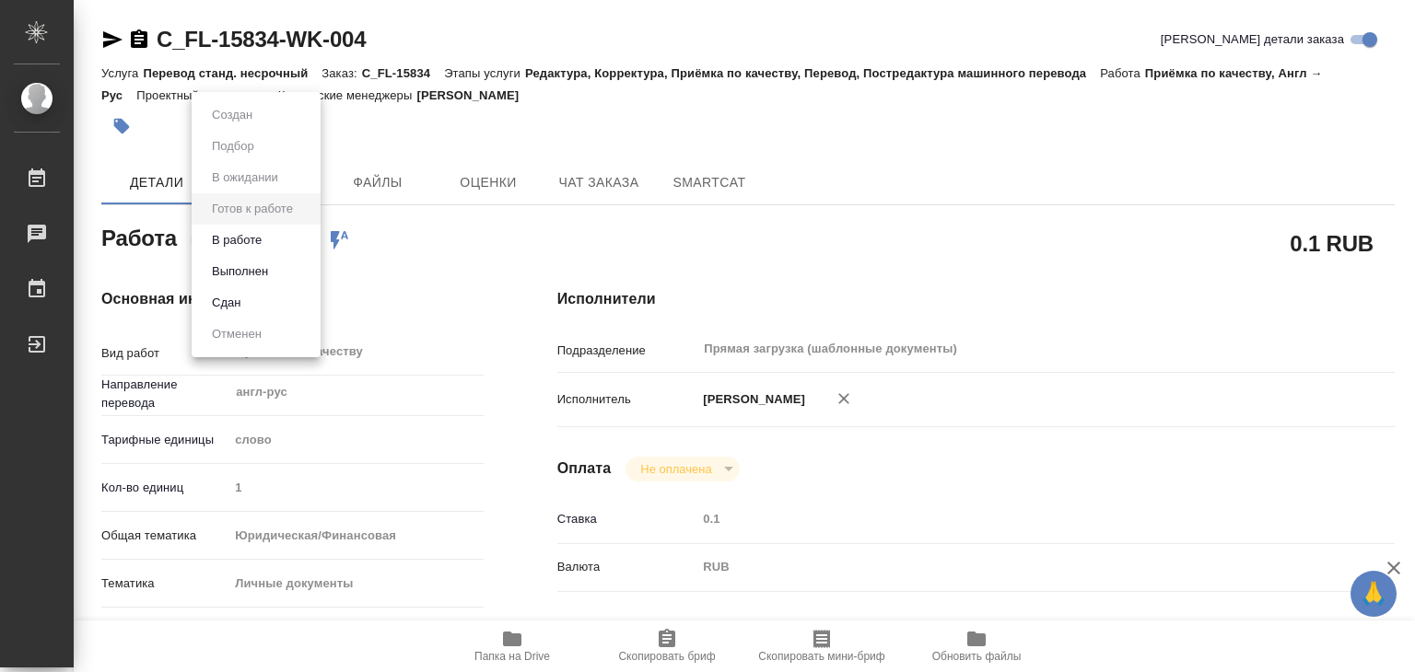
type textarea "x"
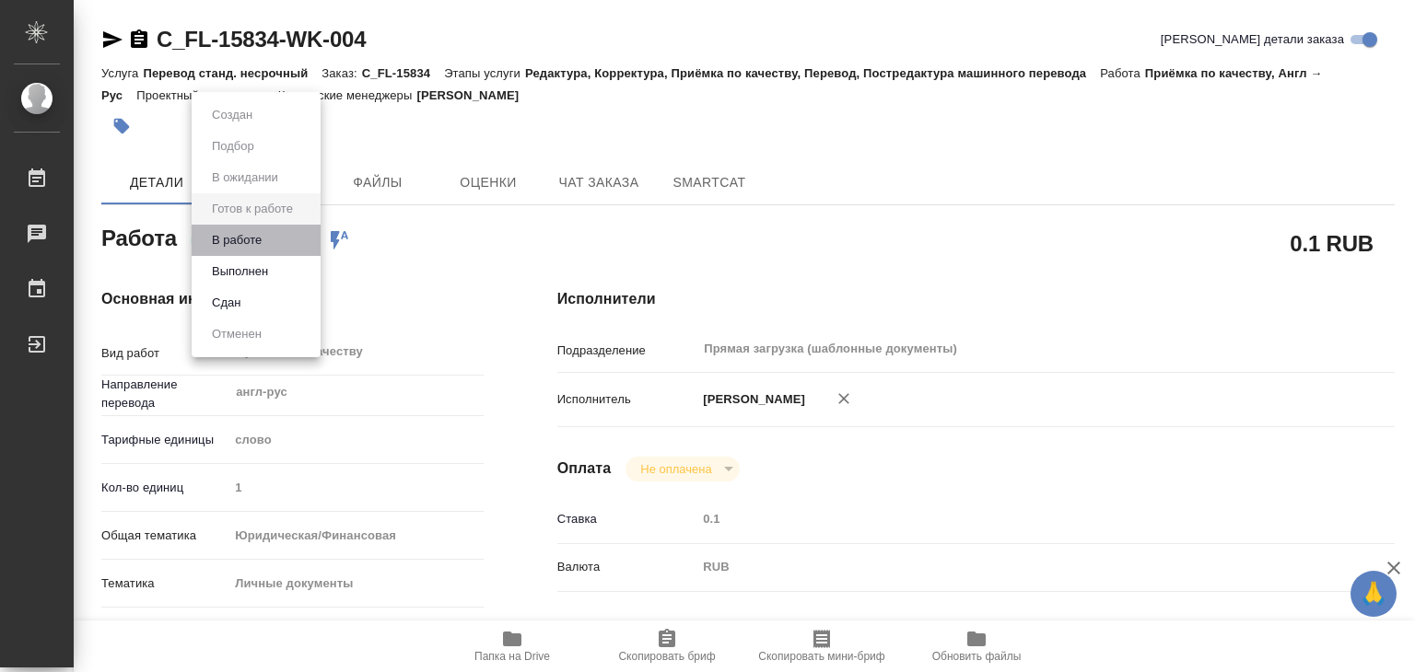
click at [269, 239] on li "В работе" at bounding box center [256, 240] width 129 height 31
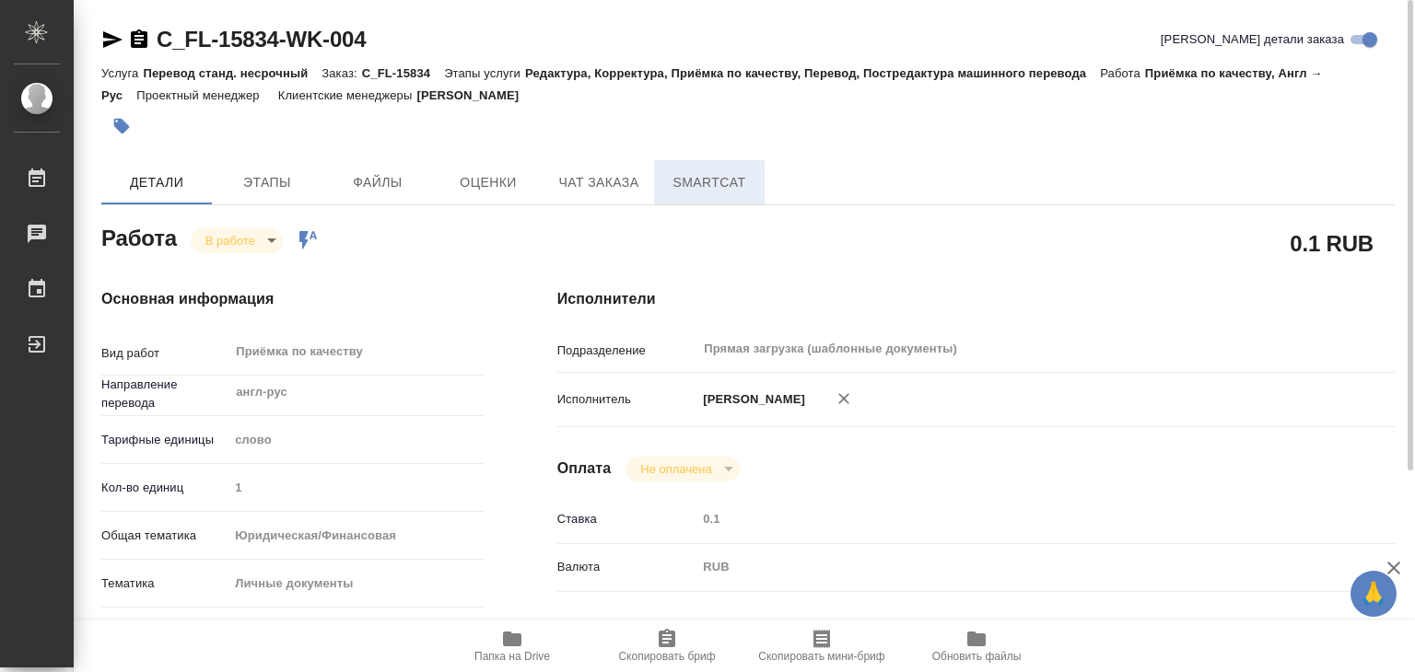
type textarea "x"
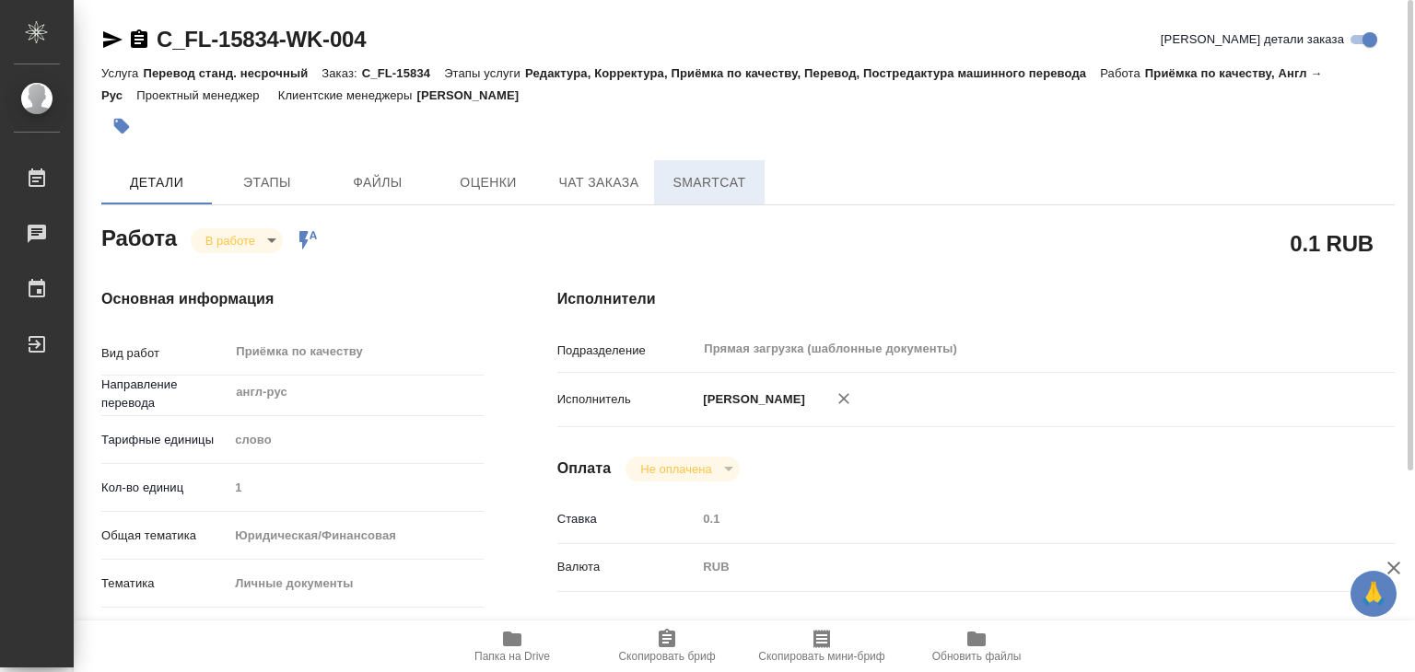
type textarea "x"
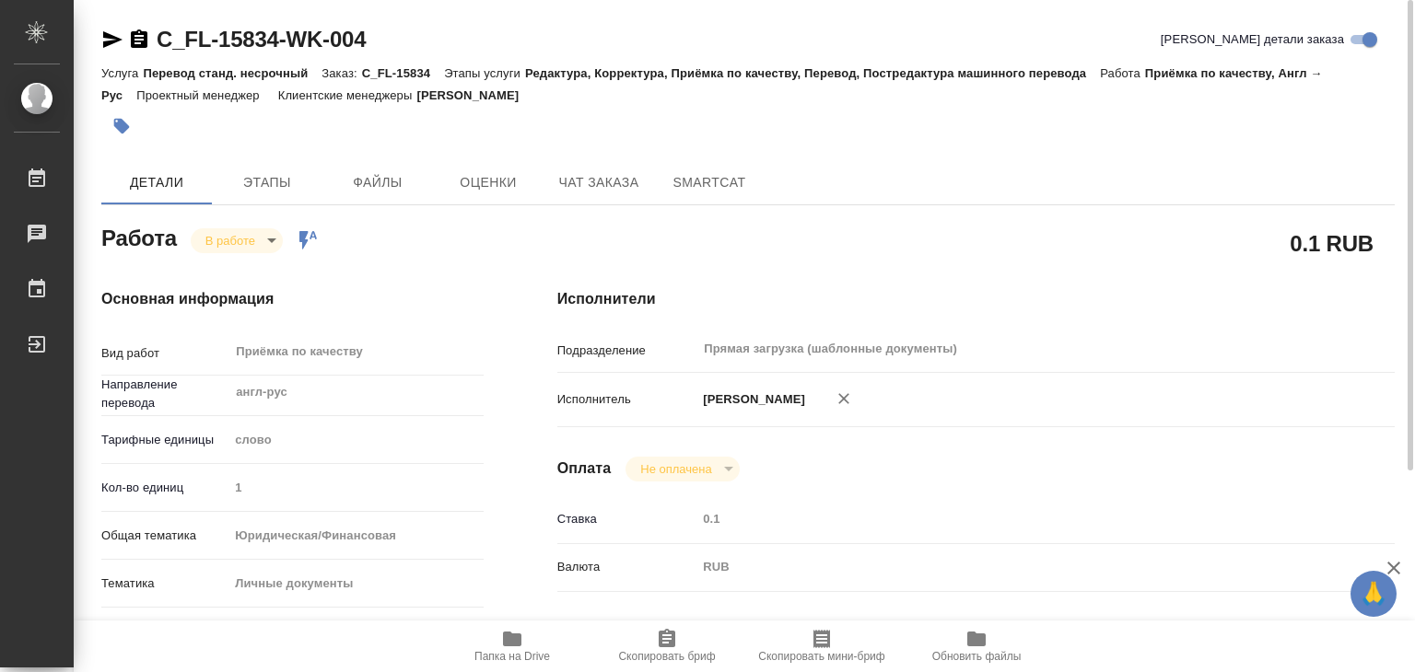
type textarea "x"
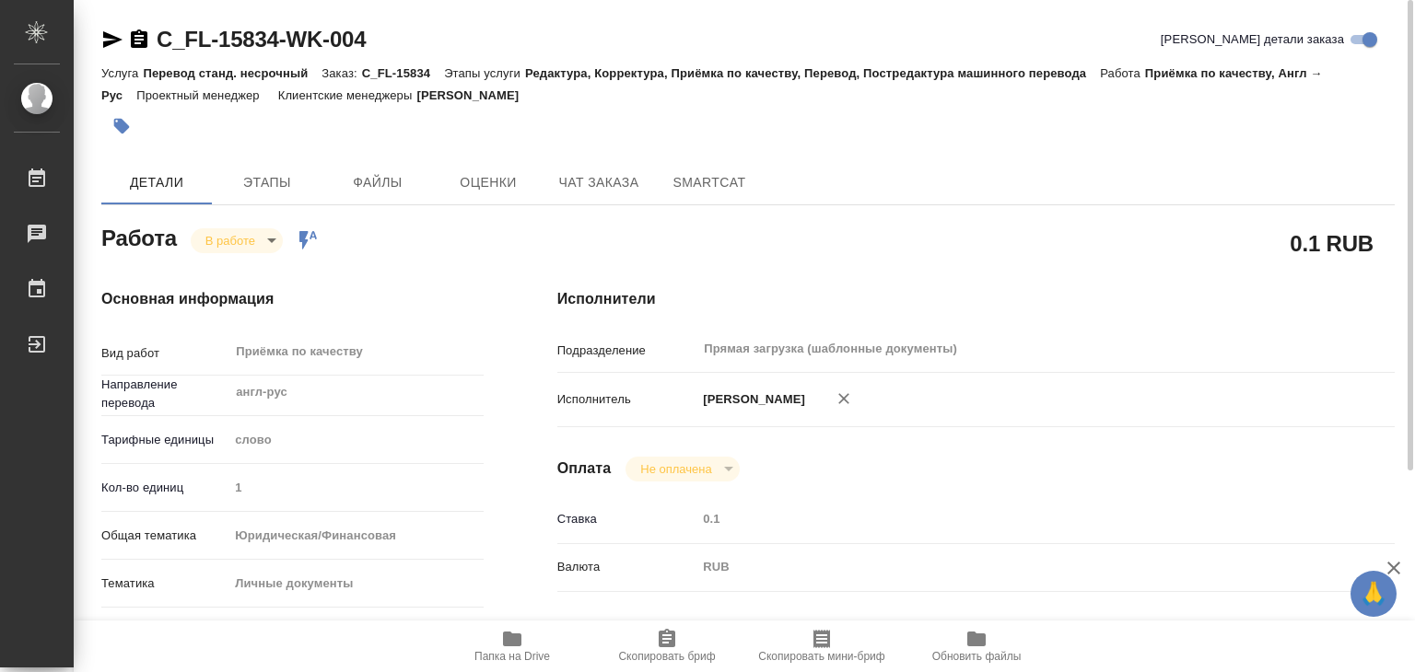
type textarea "x"
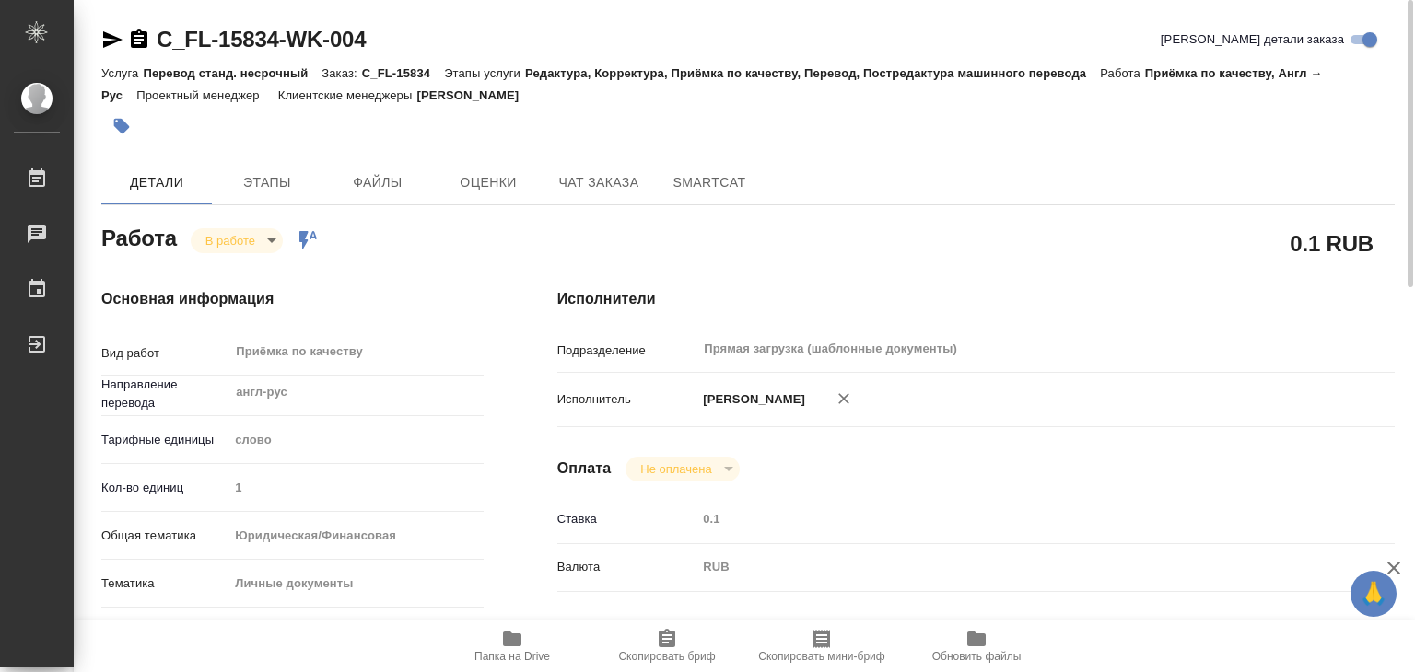
click at [506, 651] on span "Папка на Drive" at bounding box center [512, 656] width 76 height 13
click at [125, 124] on icon "button" at bounding box center [122, 127] width 16 height 16
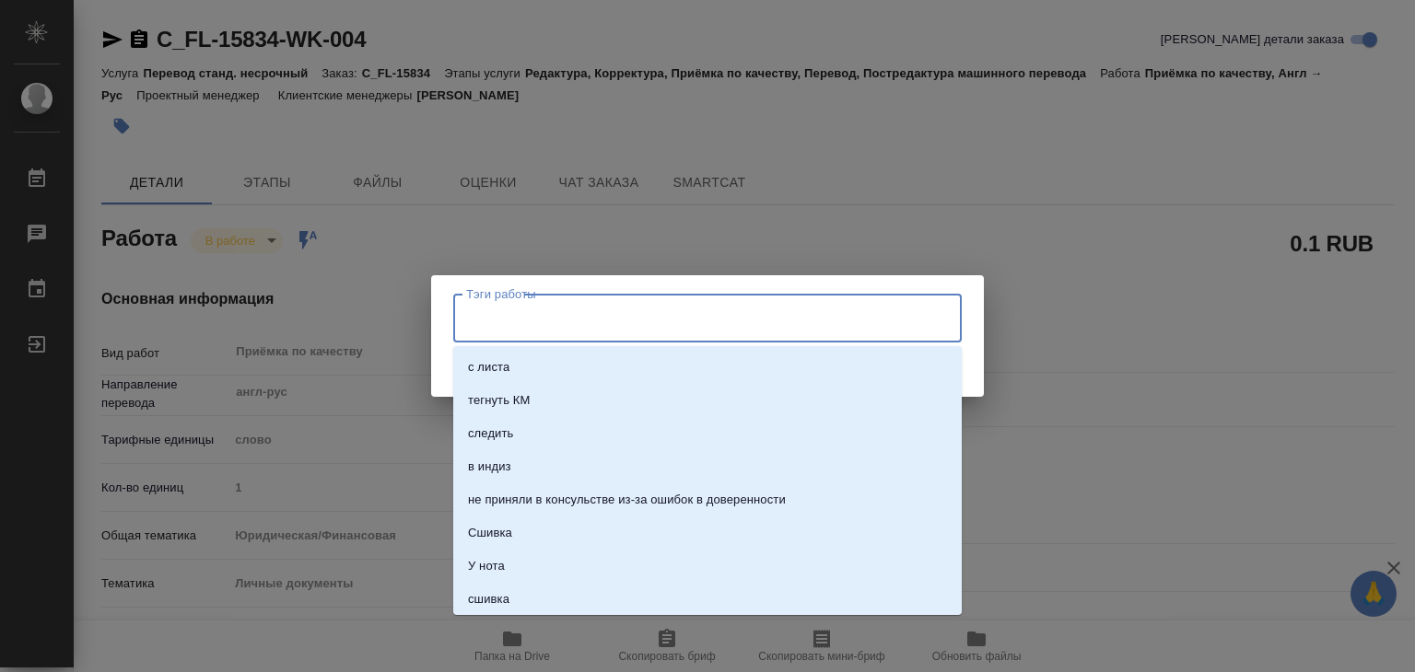
click at [659, 322] on input "Тэги работы" at bounding box center [689, 317] width 457 height 31
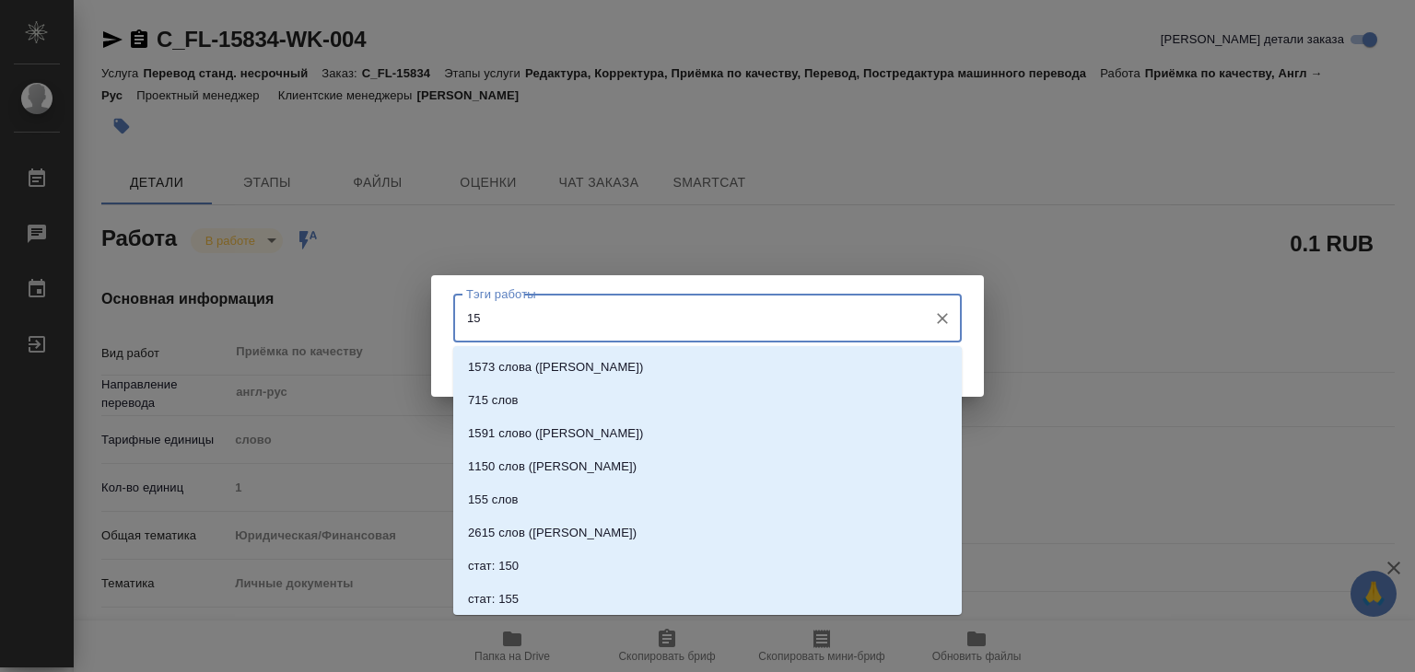
type input "158"
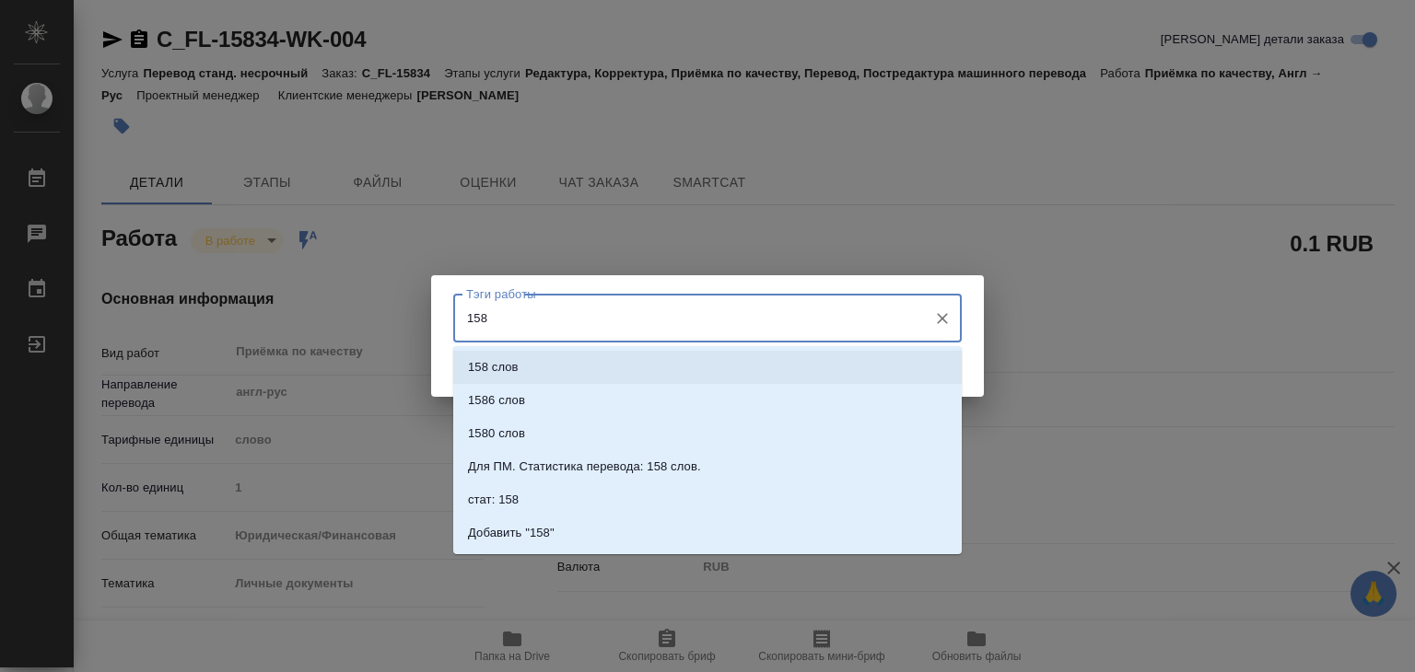
click at [623, 357] on li "158 слов" at bounding box center [707, 367] width 508 height 33
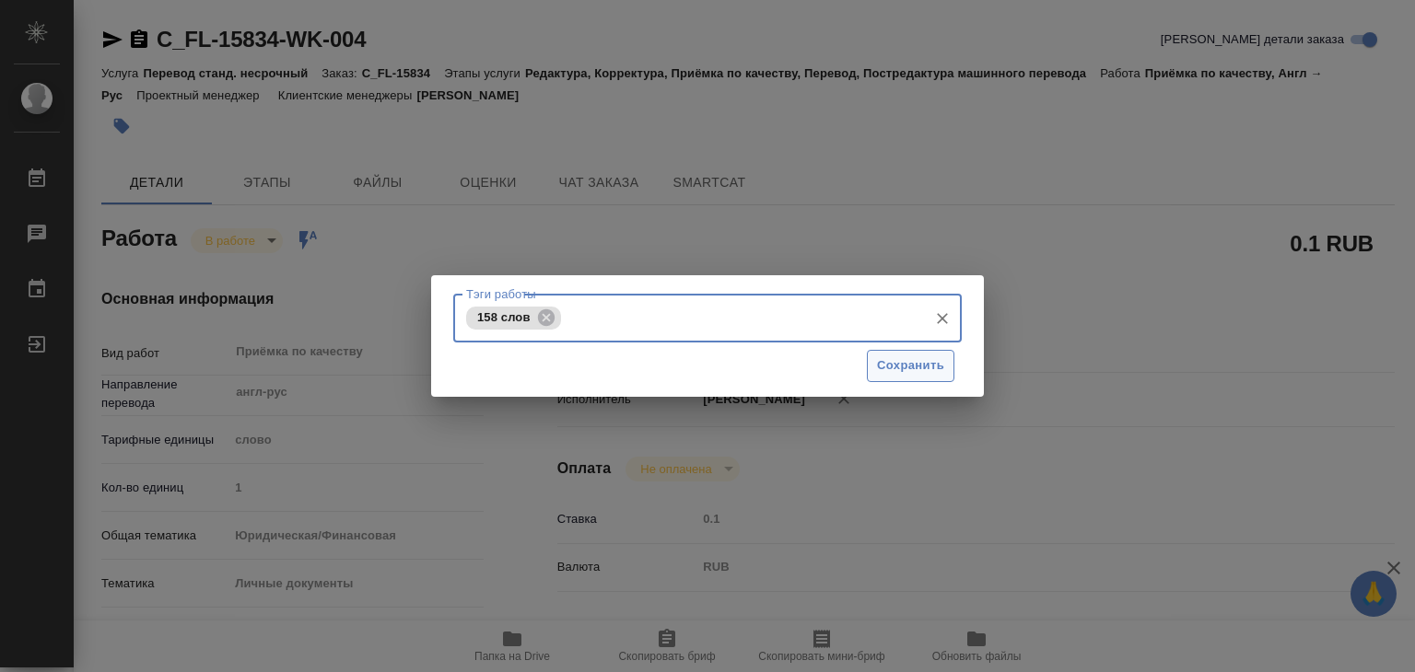
click at [873, 357] on button "Сохранить" at bounding box center [911, 366] width 88 height 32
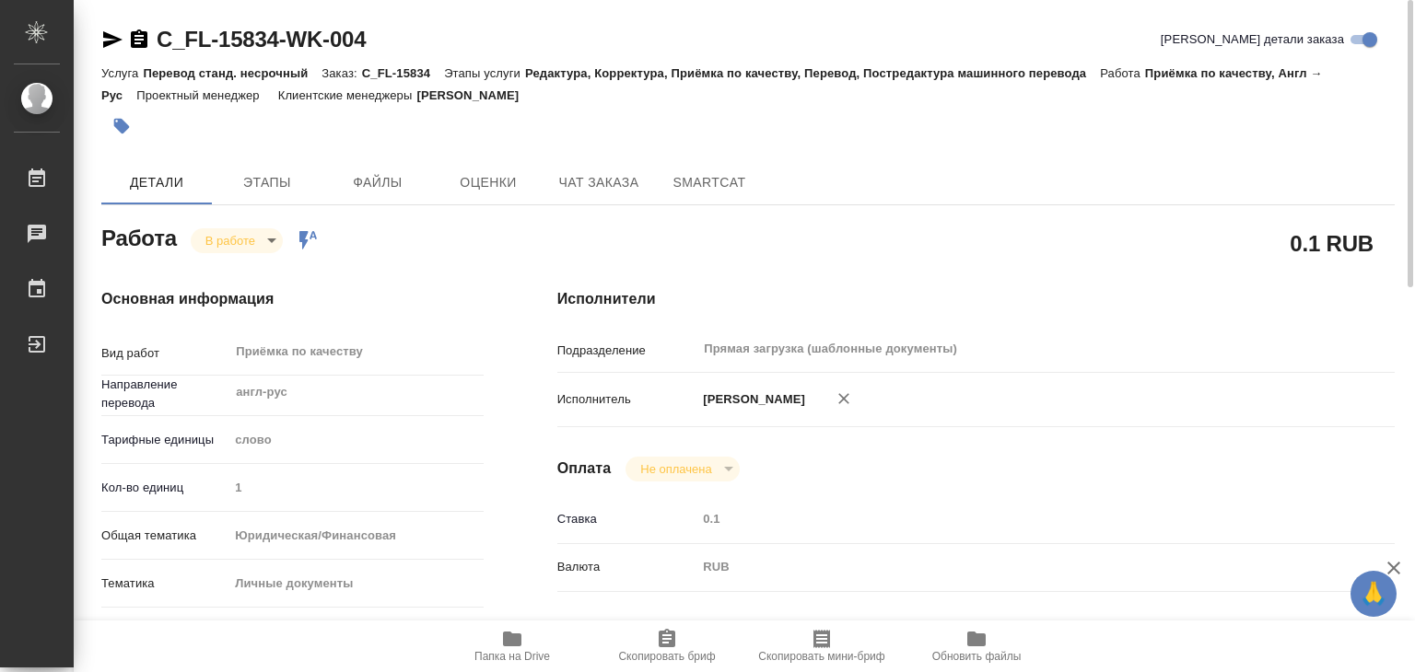
type input "inProgress"
type textarea "Приёмка по качеству"
type textarea "x"
type input "англ-рус"
type input "5a8b1489cc6b4906c91bfd90"
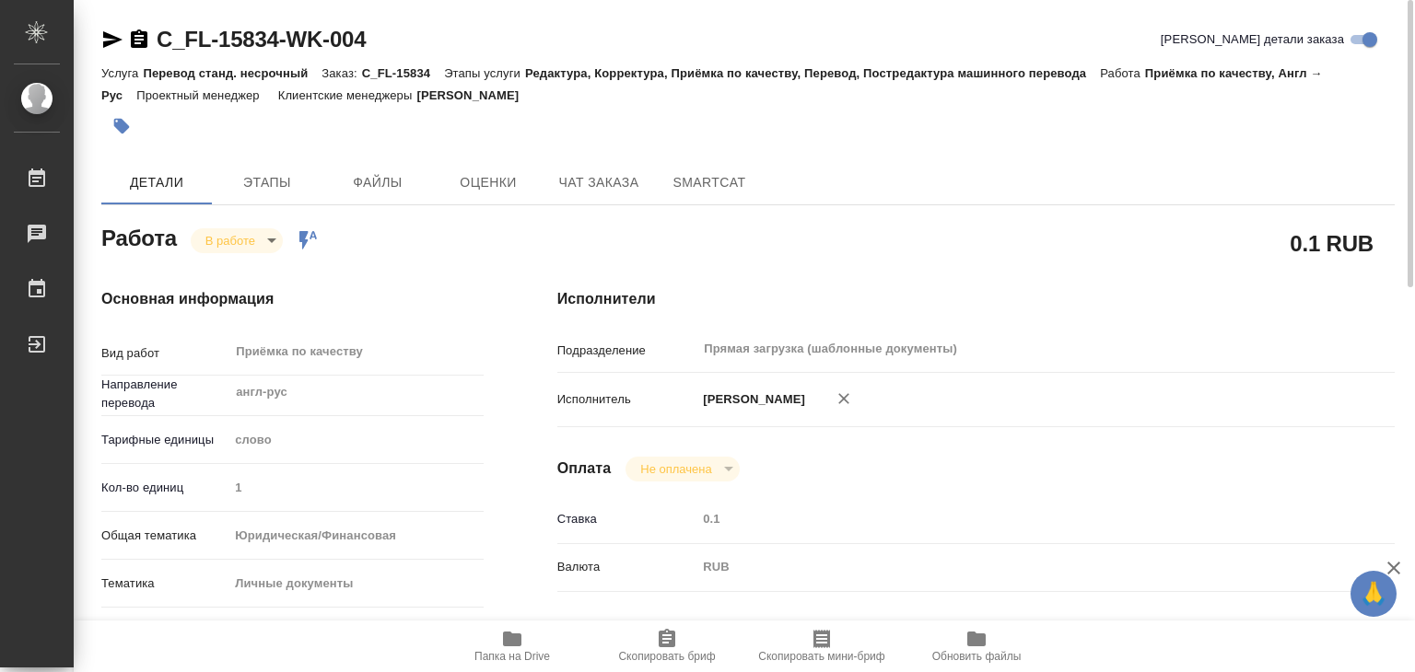
type input "1"
type input "yr-fn"
type input "5a8b8b956a9677013d343cfe"
checkbox input "true"
type input "27.08.2025 14:00"
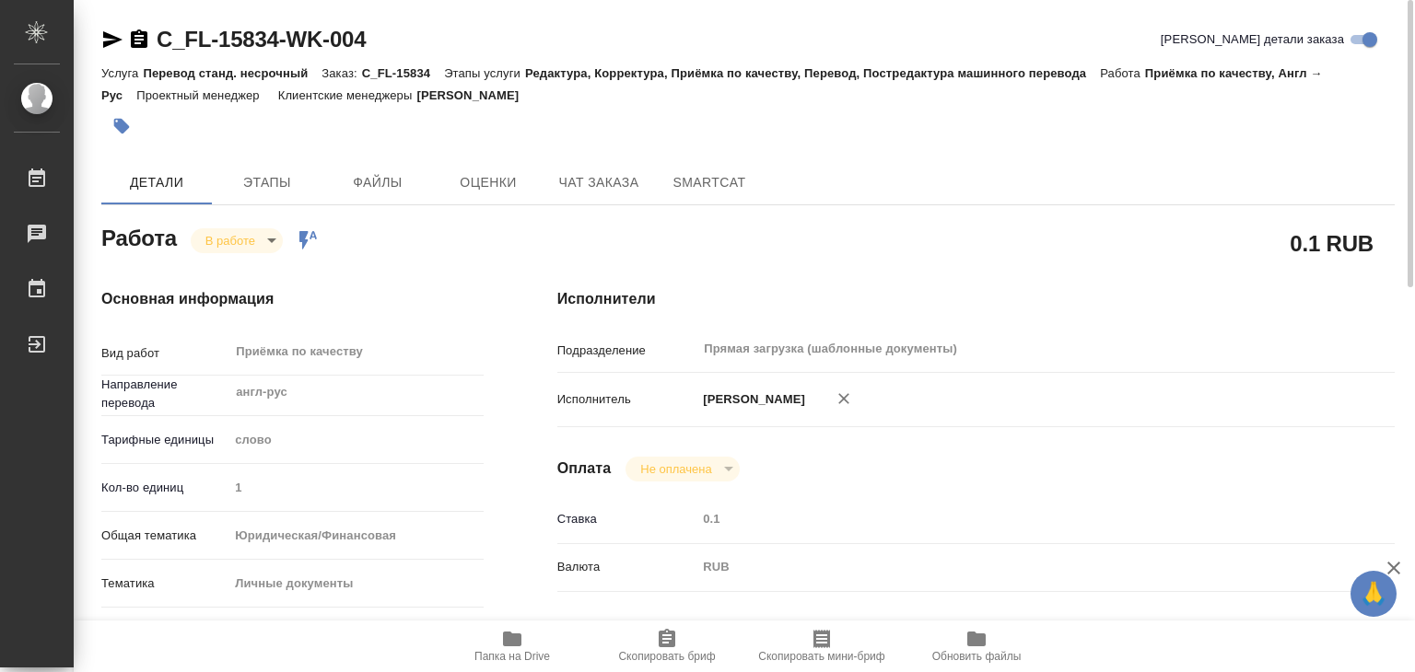
type input "25.08.2025 14:56"
type input "27.08.2025 15:00"
type input "Прямая загрузка (шаблонные документы)"
type input "notPayed"
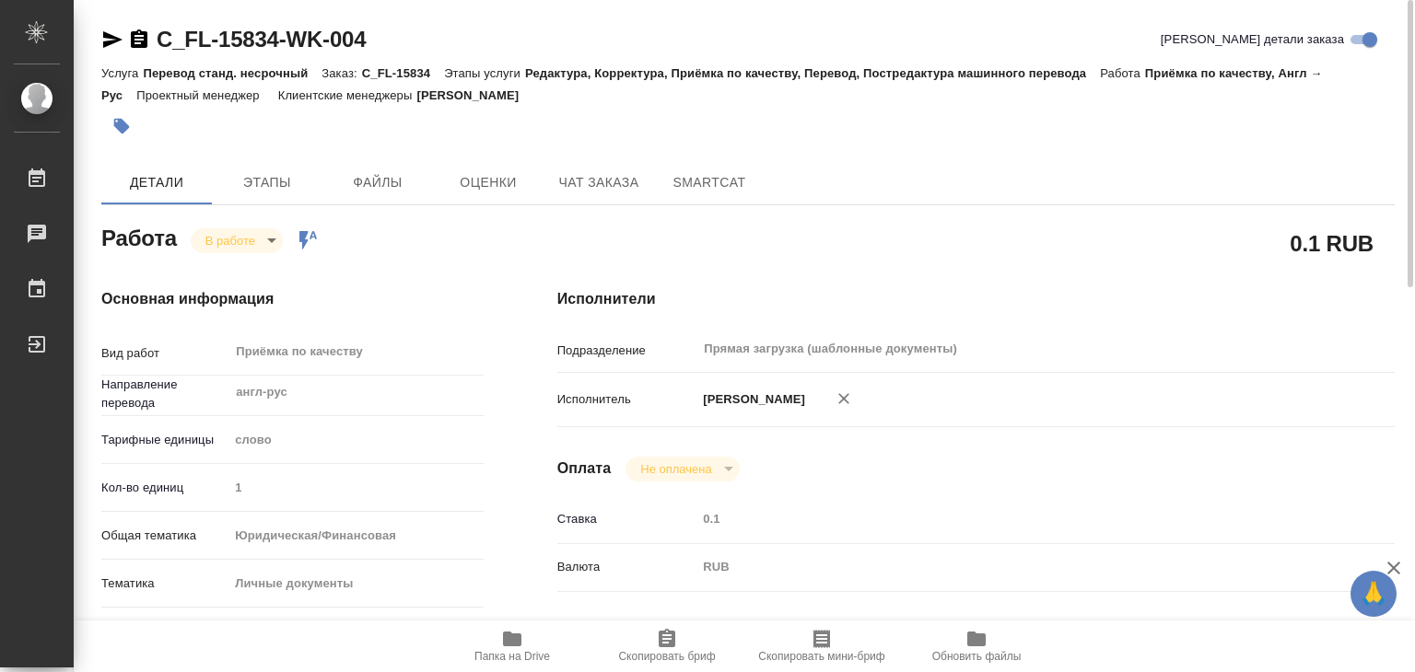
type input "0.1"
type input "RUB"
type input "[PERSON_NAME]"
type textarea "x"
type textarea "/Clients/FL_C/Orders/C_FL-15834/Corrected/C_FL-15834-WK-004"
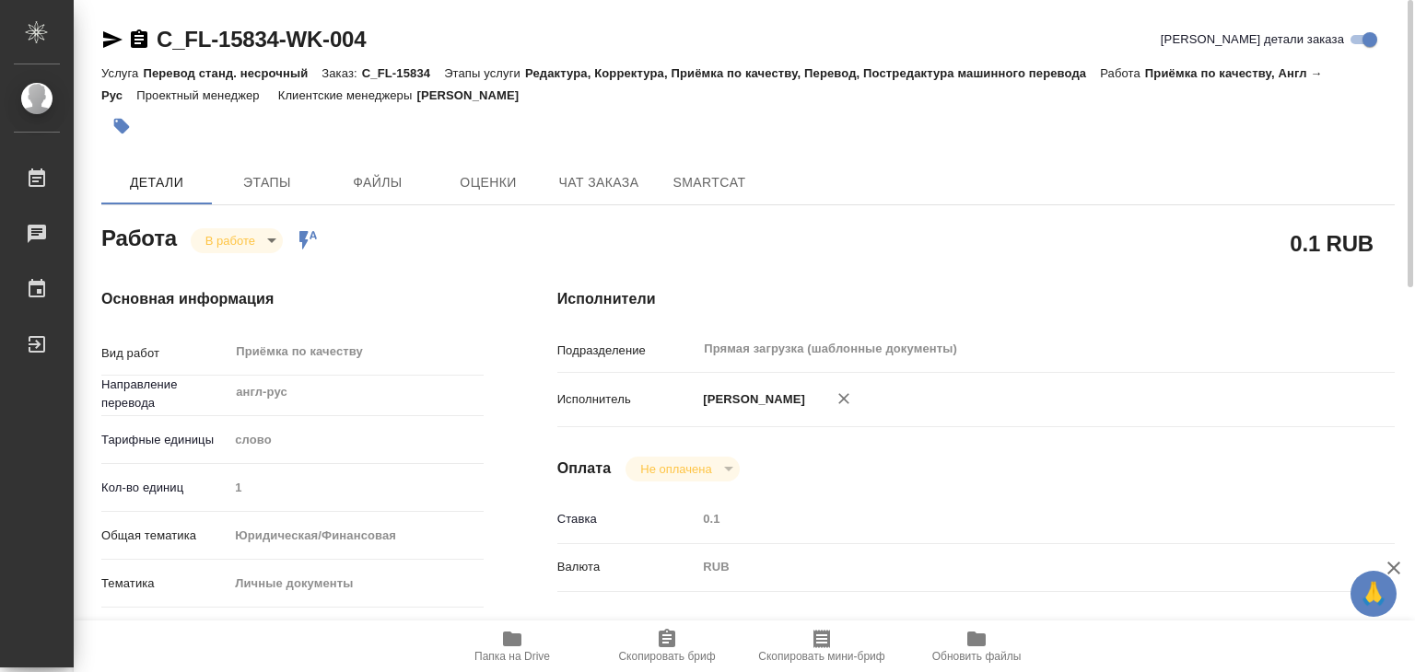
type textarea "x"
type input "C_FL-15834"
type input "Перевод станд. несрочный"
type input "Редактура, Корректура, Приёмка по качеству, Перевод, Постредактура машинного пе…"
type input "[PERSON_NAME]"
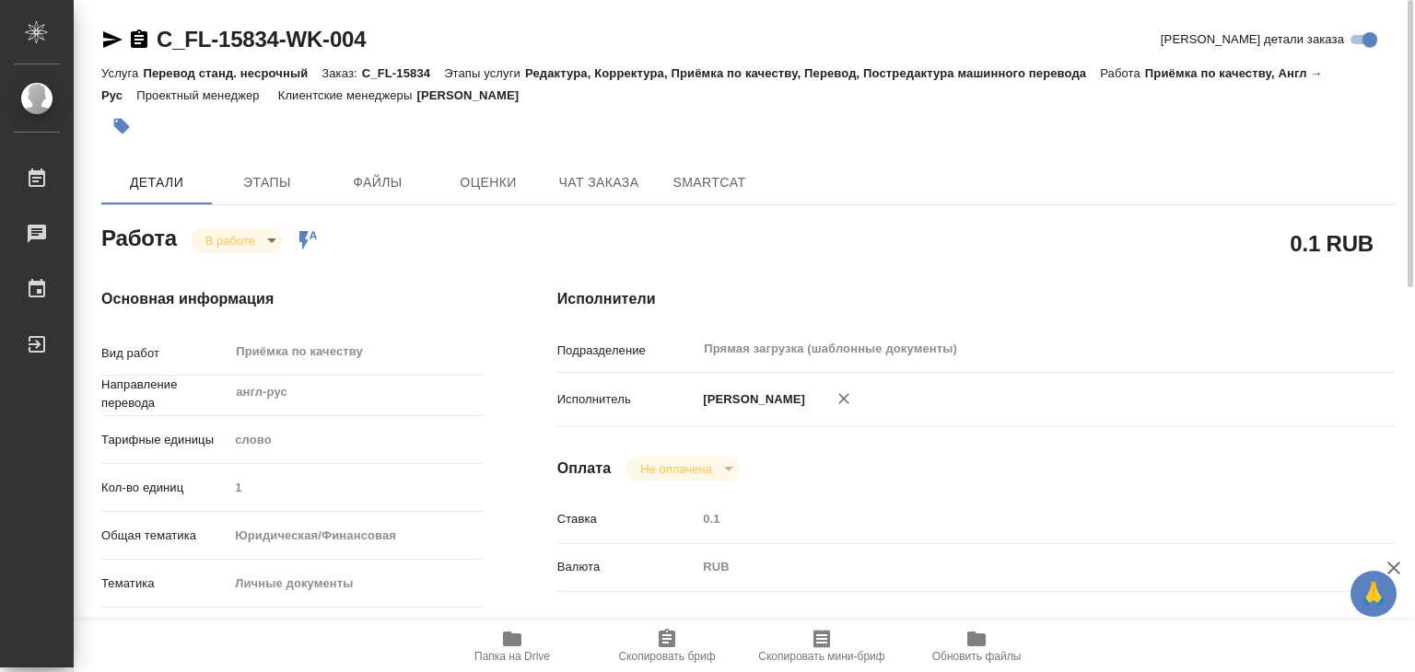
type input "/Clients/FL_C/Orders/C_FL-15834"
type textarea "Дарьина Арина"
type textarea "x"
type textarea "нот"
type textarea "x"
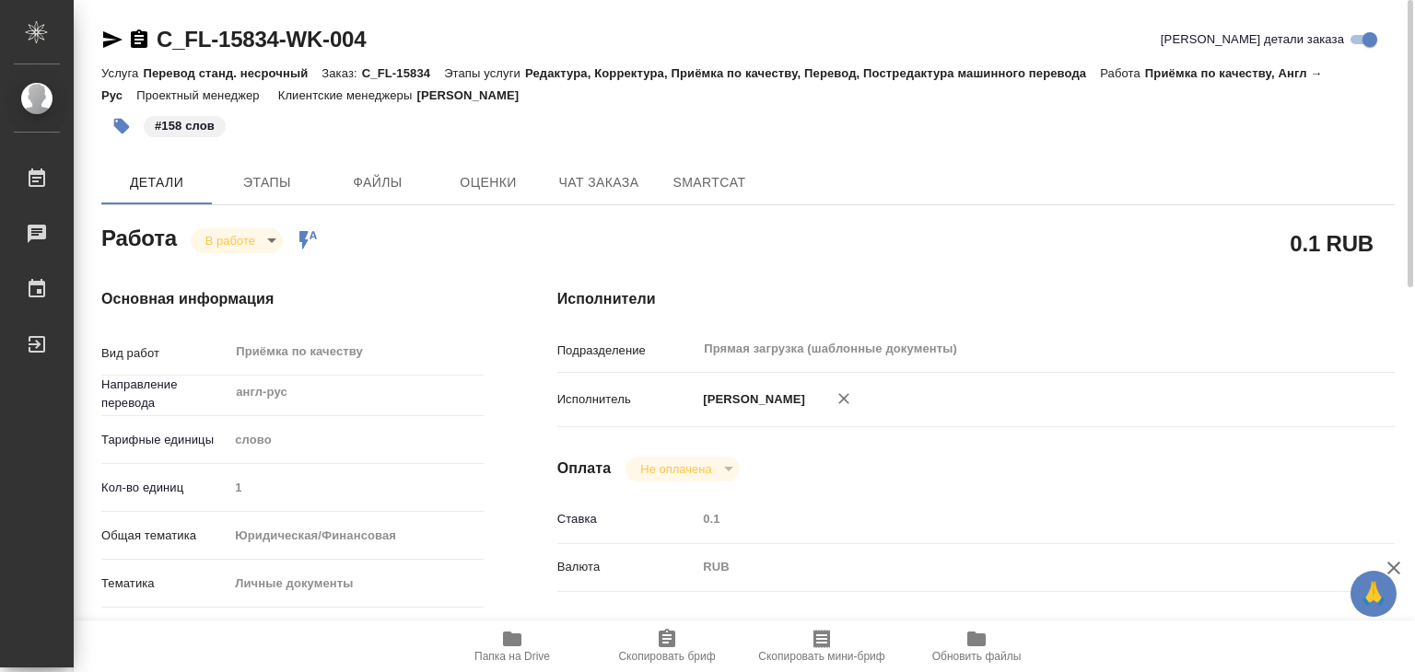
type textarea "x"
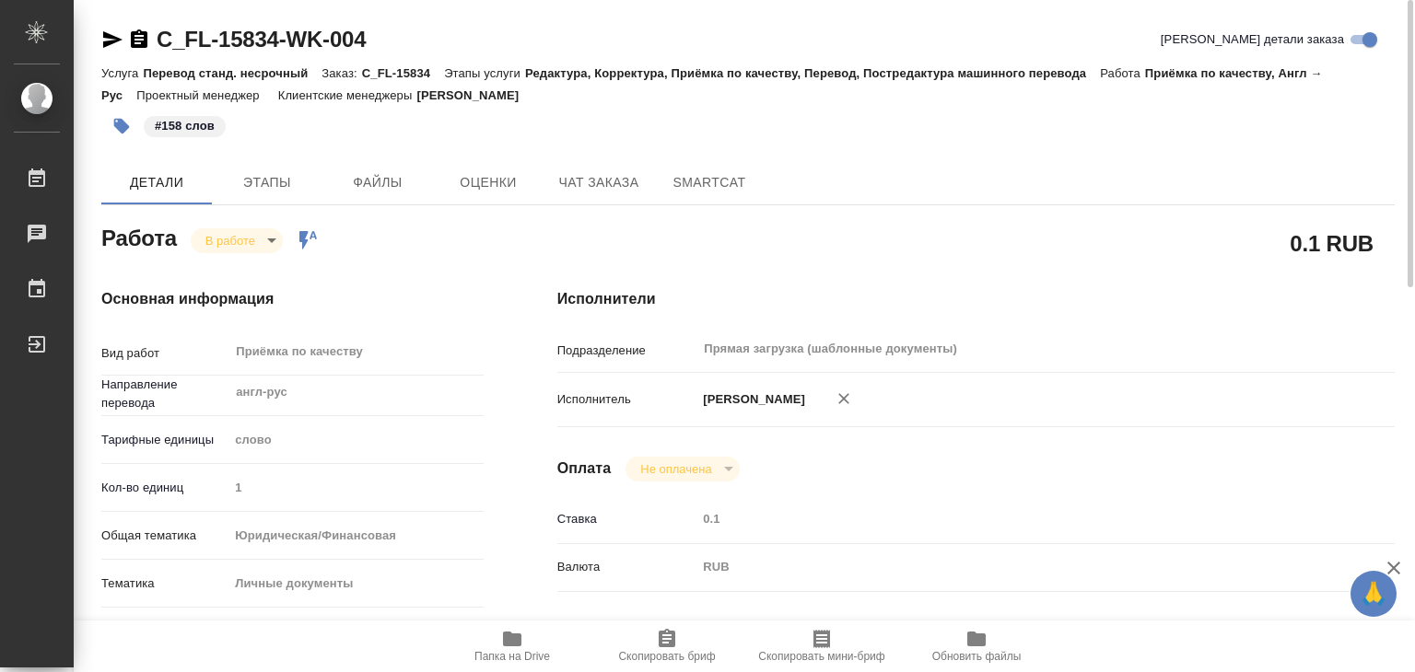
type textarea "x"
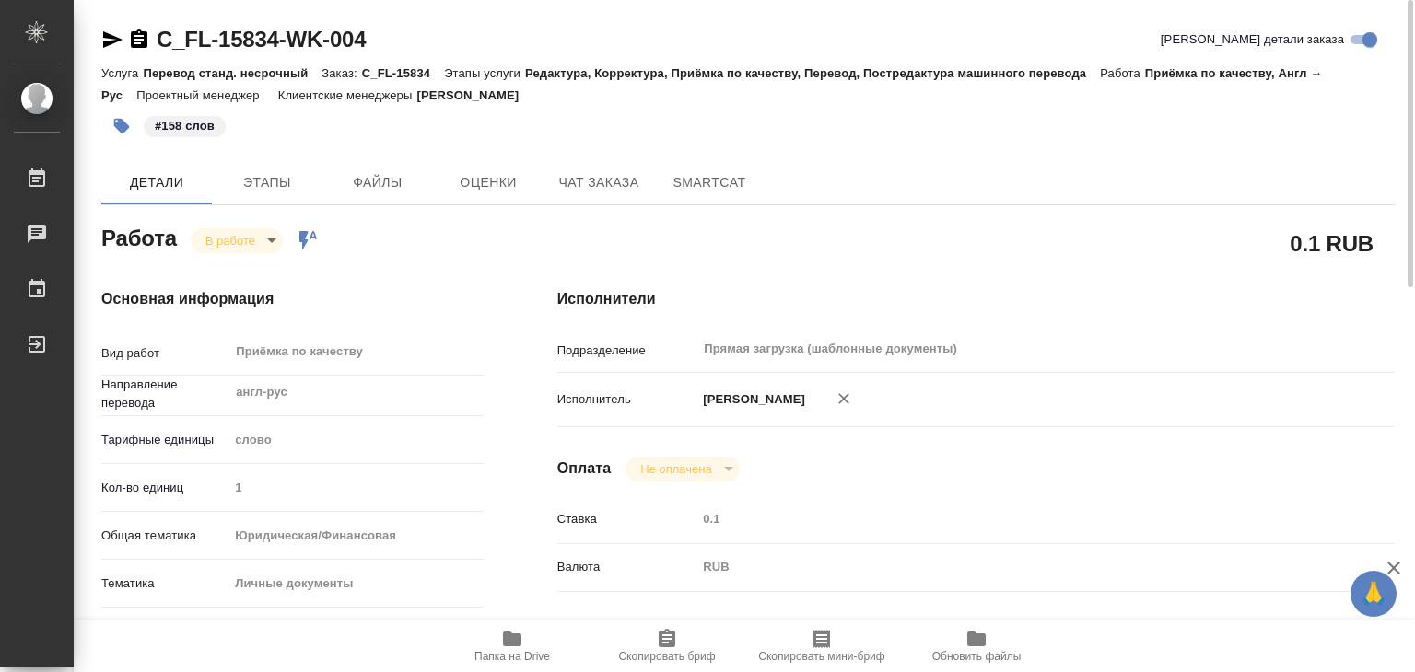
type textarea "x"
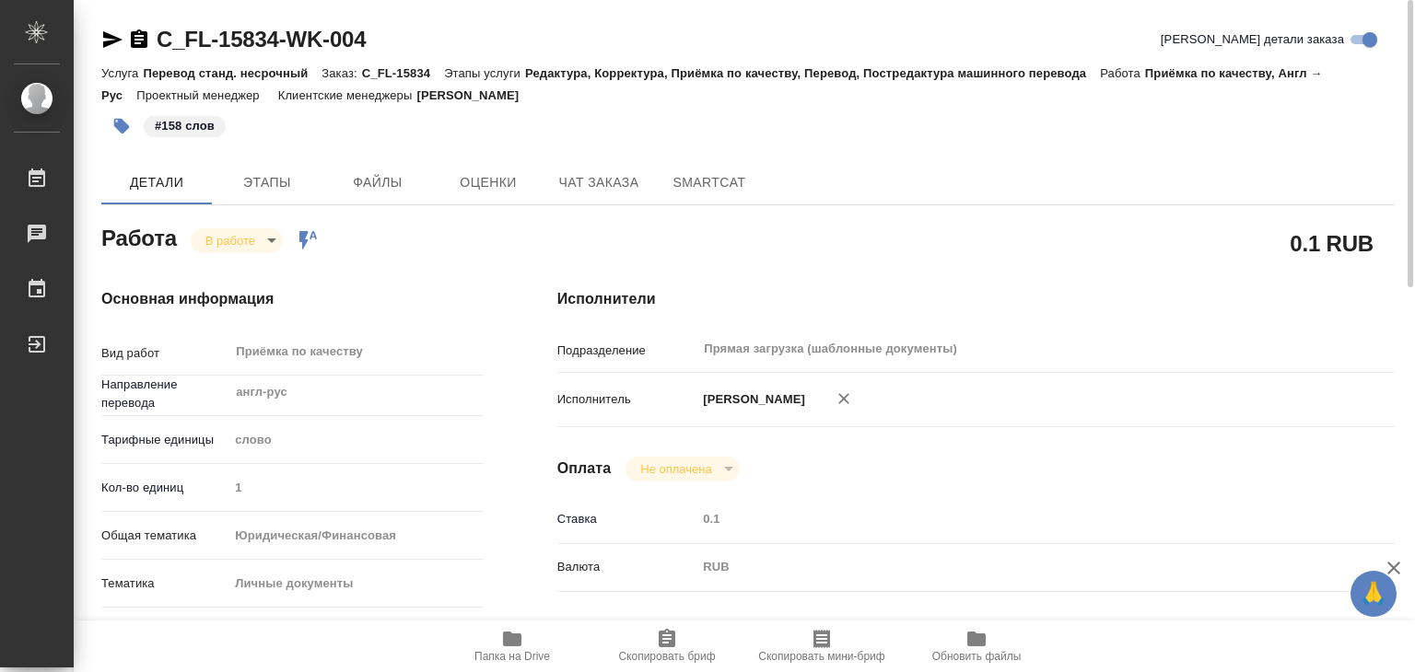
click at [241, 237] on body "🙏 .cls-1 fill:#fff; AWATERA Alilekova Valeriya Работы 0 Чаты График Выйти C_FL-…" at bounding box center [707, 336] width 1415 height 672
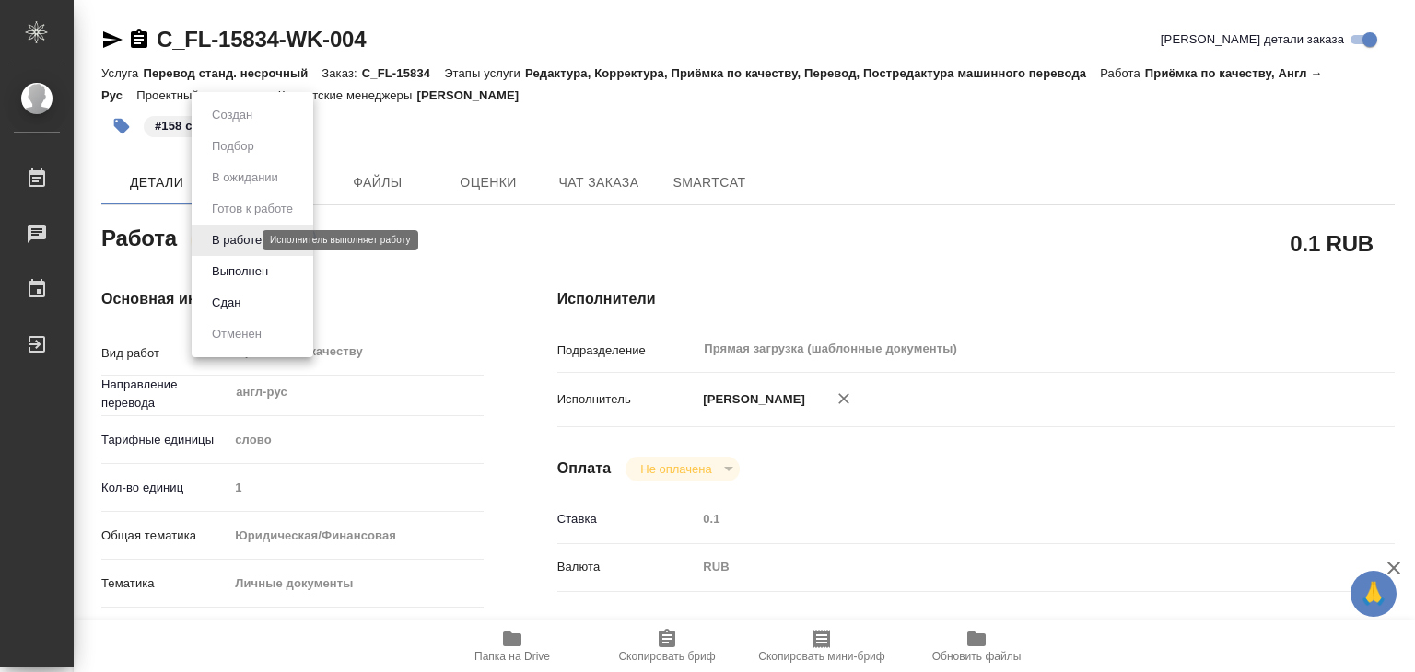
type textarea "x"
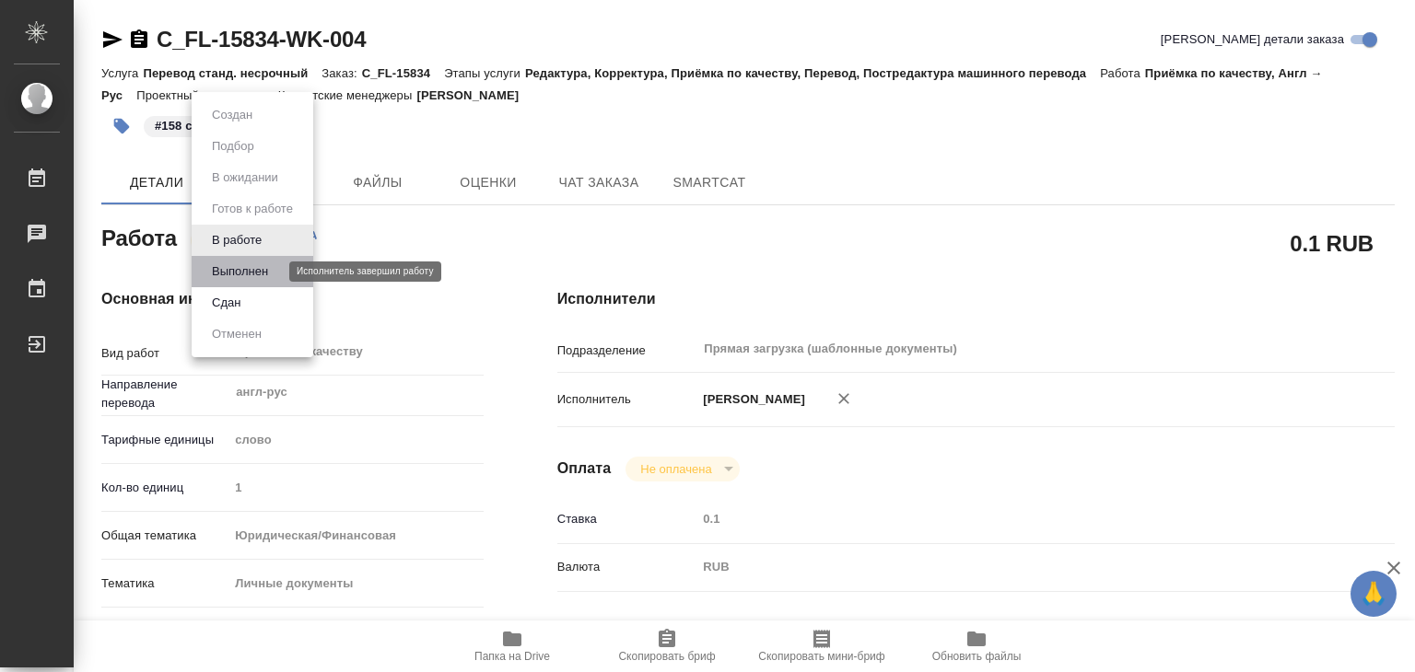
click at [247, 263] on button "Выполнен" at bounding box center [239, 272] width 67 height 20
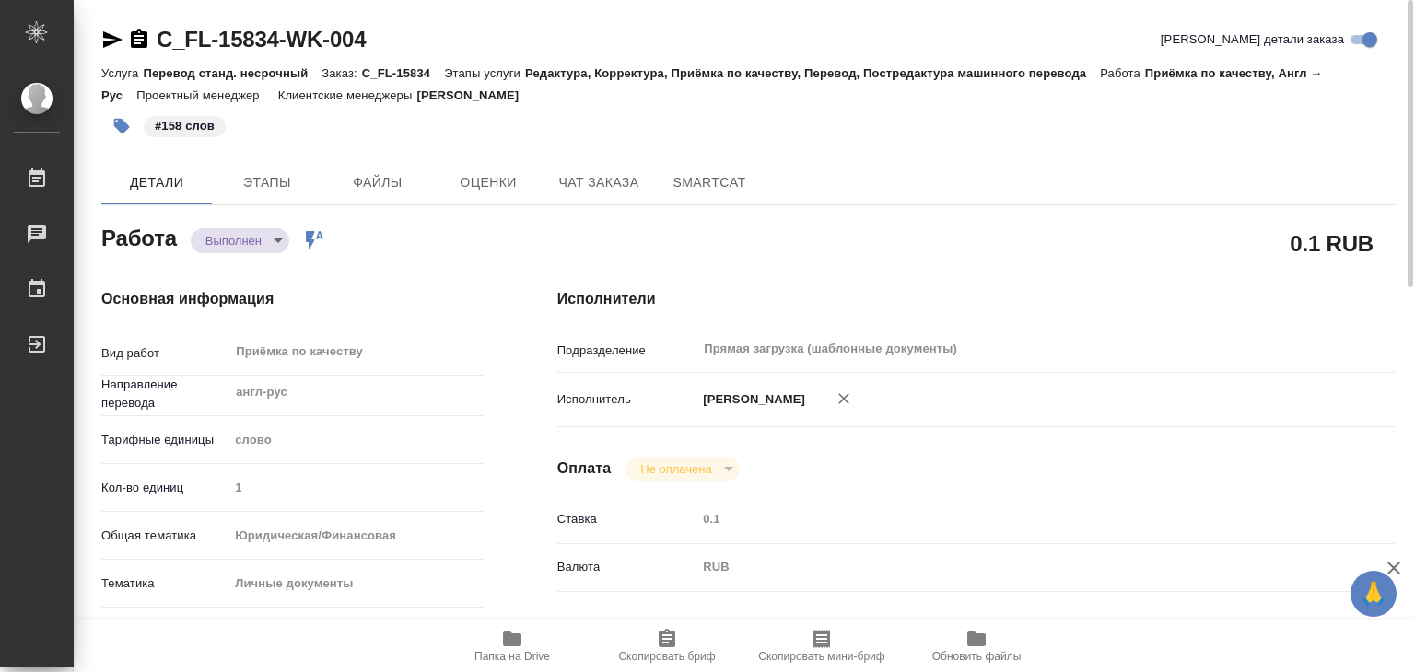
type textarea "x"
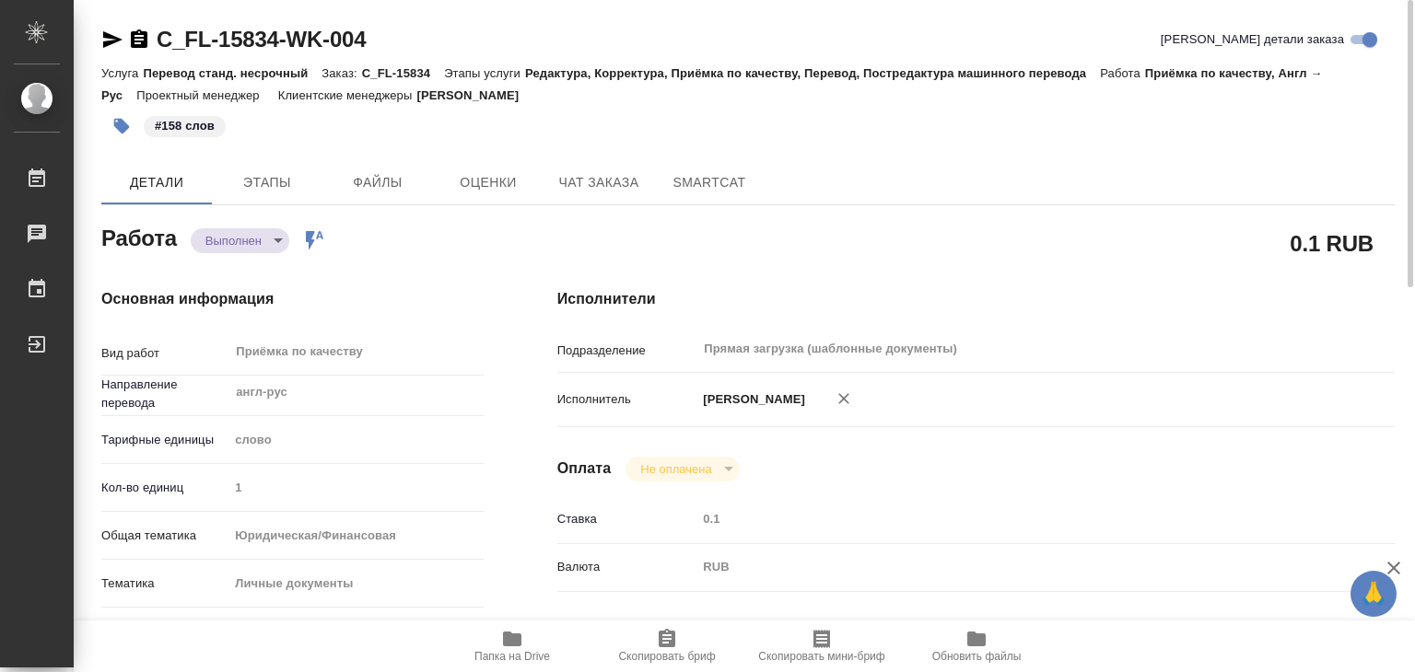
type textarea "x"
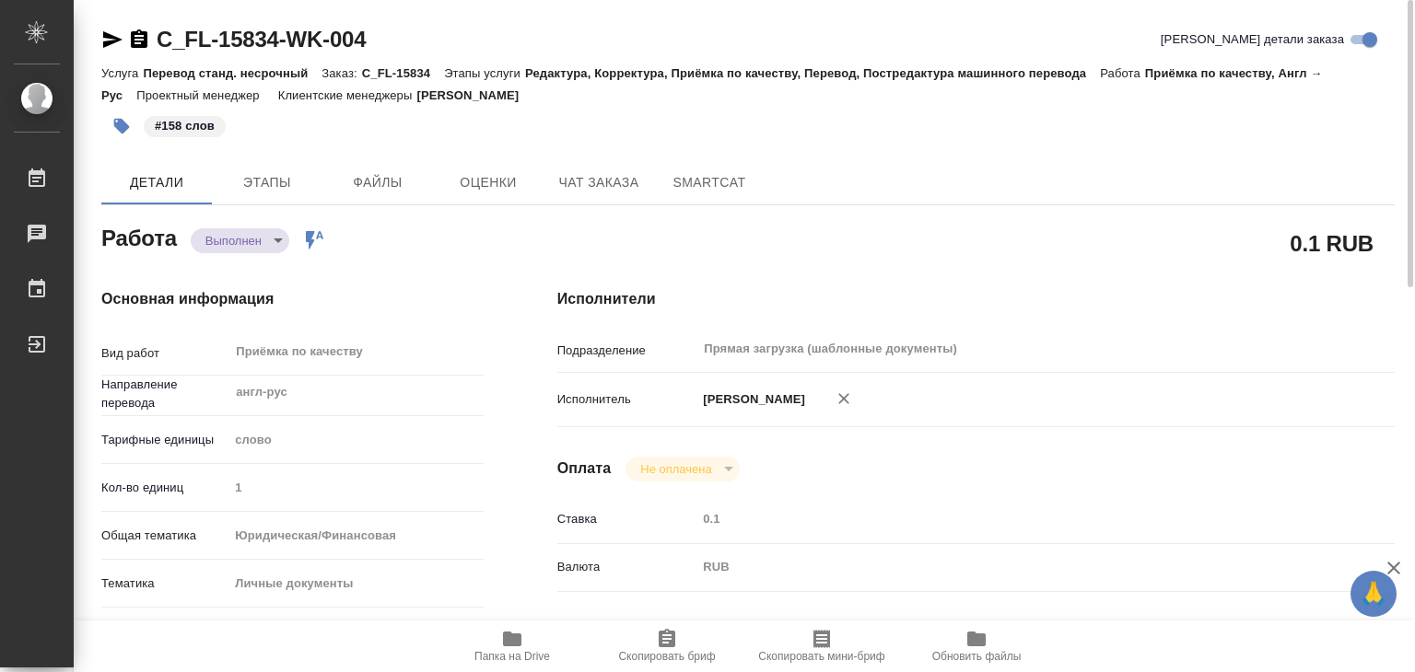
drag, startPoint x: 503, startPoint y: 96, endPoint x: 438, endPoint y: 93, distance: 64.5
click at [438, 93] on div "Услуга Перевод станд. несрочный Заказ: C_FL-15834 Этапы услуги Редактура, Корре…" at bounding box center [747, 84] width 1293 height 44
type textarea "x"
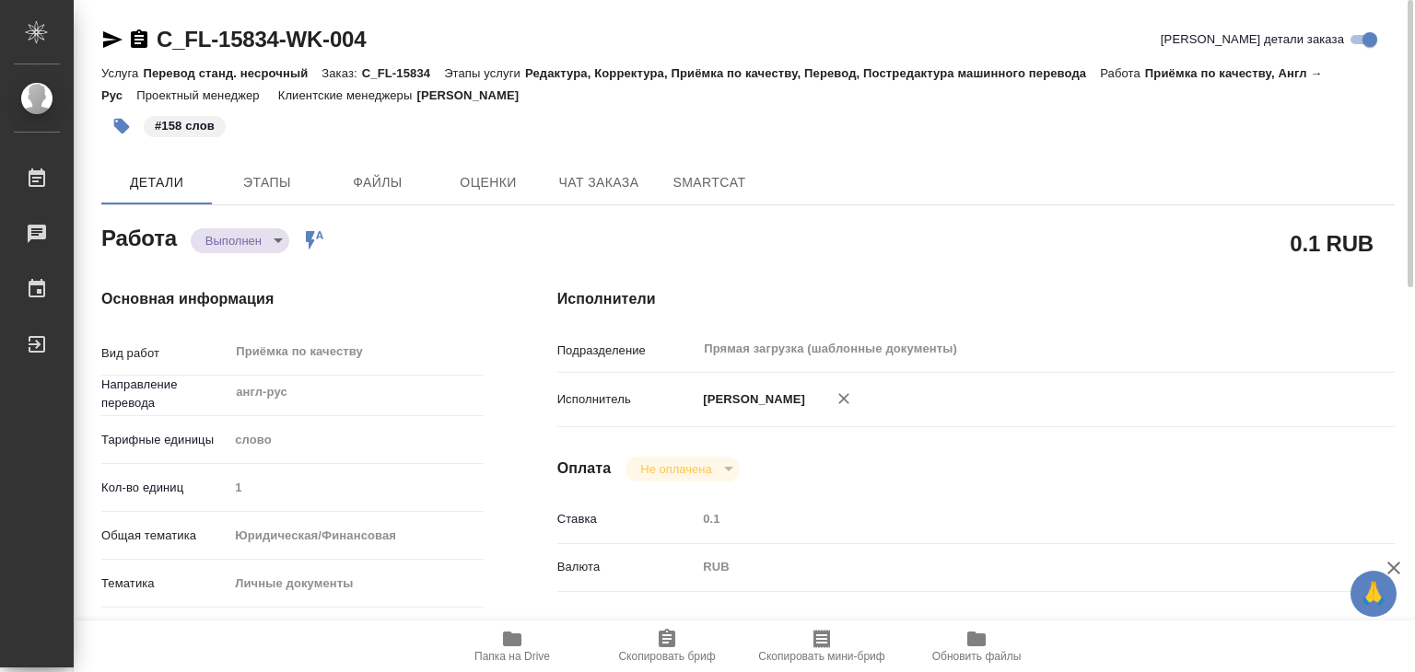
type textarea "x"
drag, startPoint x: 438, startPoint y: 93, endPoint x: 586, endPoint y: 90, distance: 147.4
click at [586, 90] on div "Услуга Перевод станд. несрочный Заказ: C_FL-15834 Этапы услуги Редактура, Корре…" at bounding box center [747, 84] width 1293 height 44
copy p "[PERSON_NAME]"
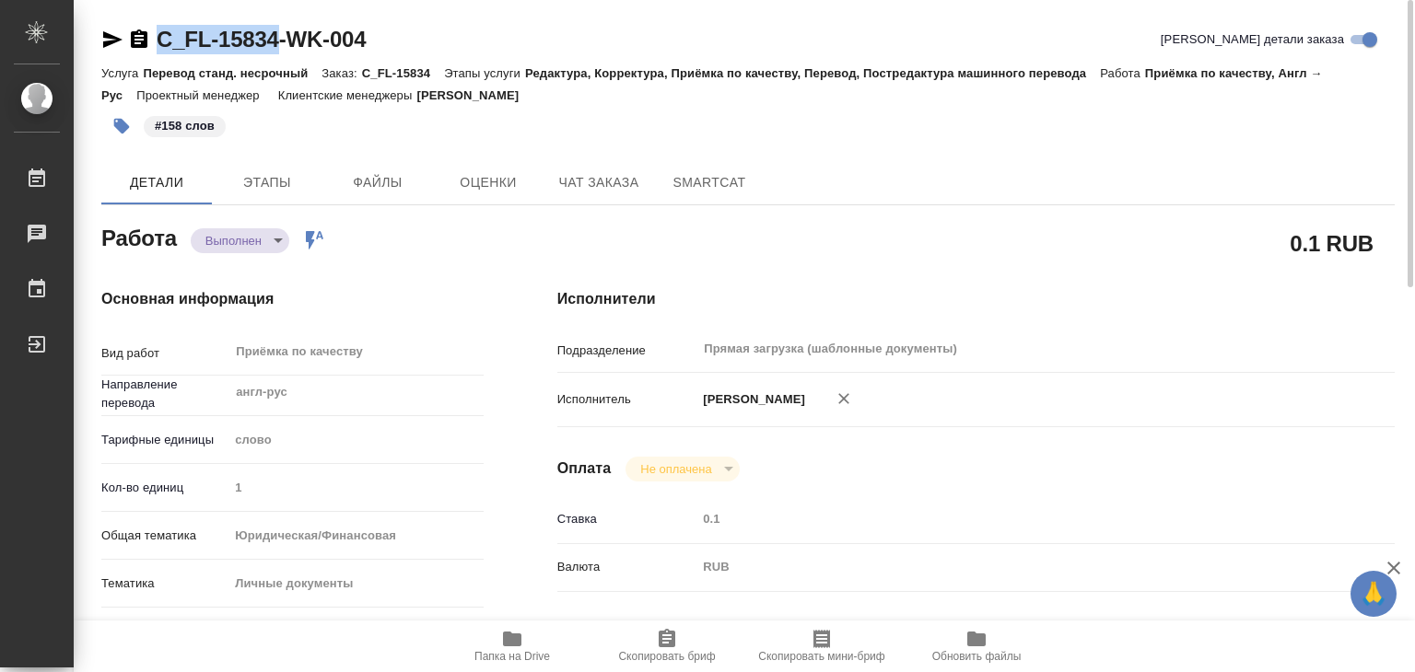
drag, startPoint x: 146, startPoint y: 23, endPoint x: 280, endPoint y: 39, distance: 135.4
copy link "C_FL-15834"
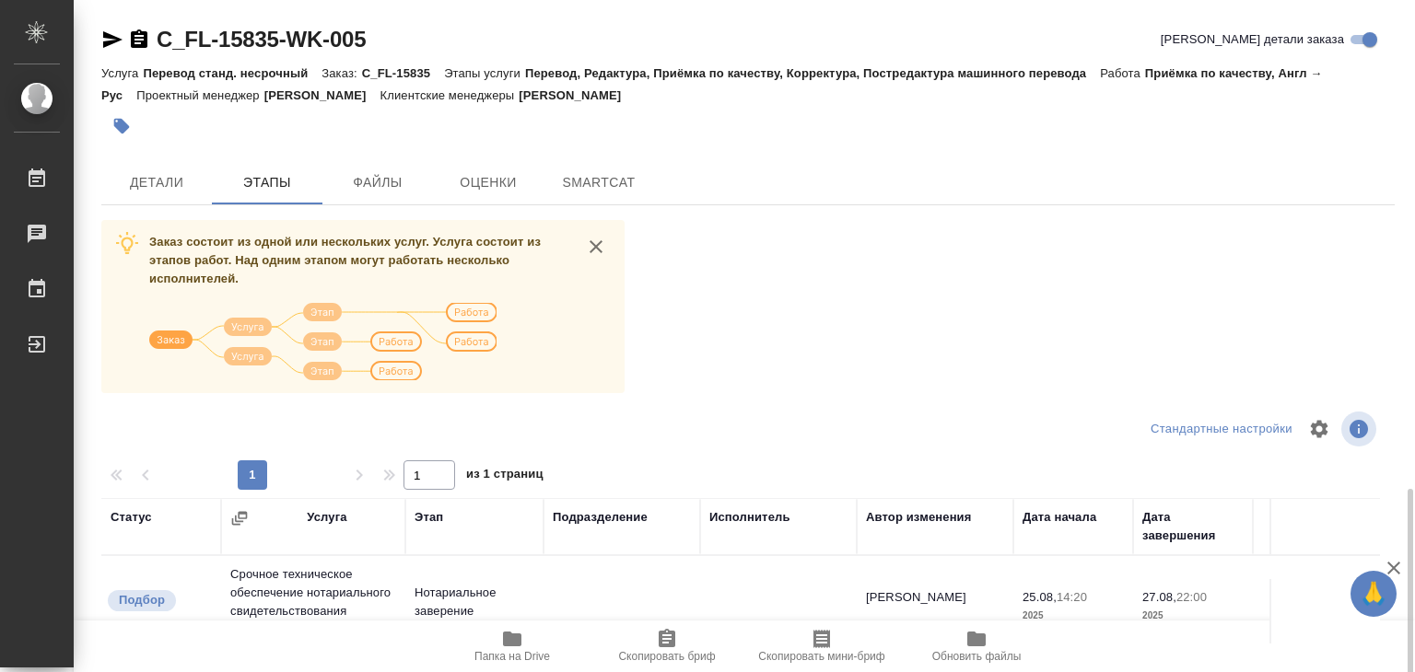
scroll to position [287, 0]
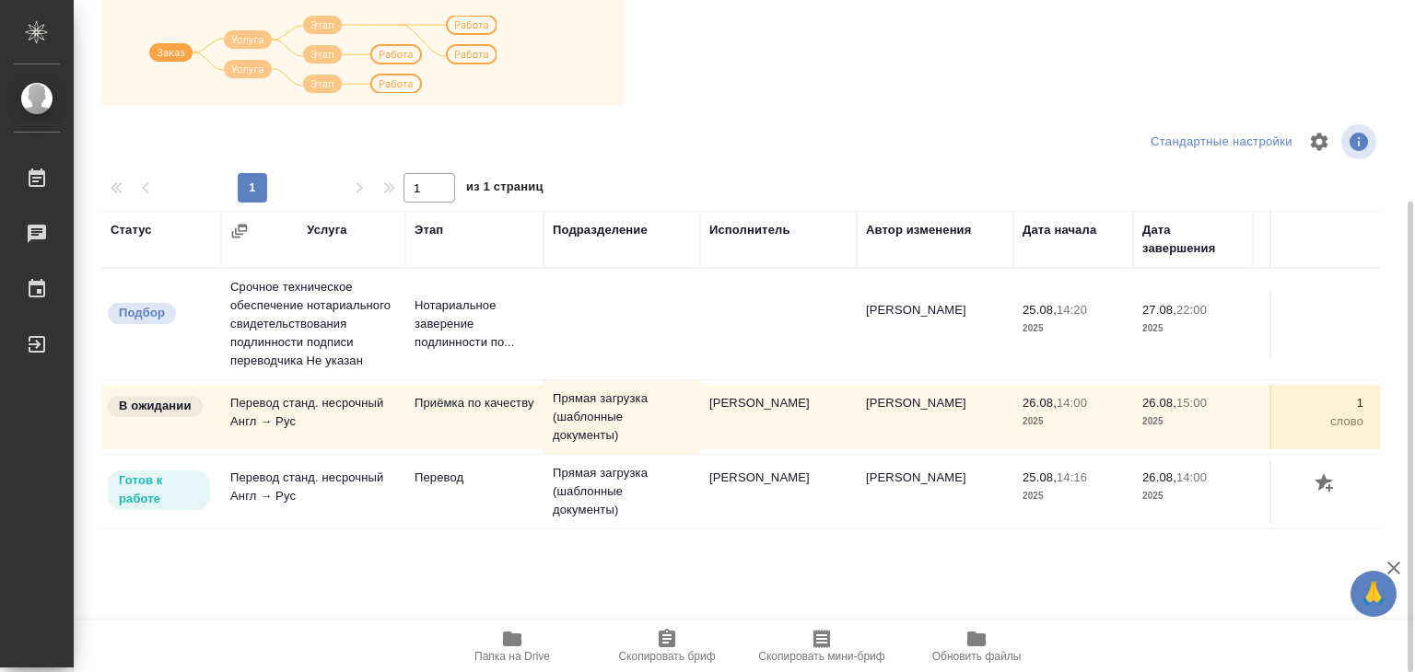
click at [501, 646] on icon "button" at bounding box center [512, 639] width 22 height 22
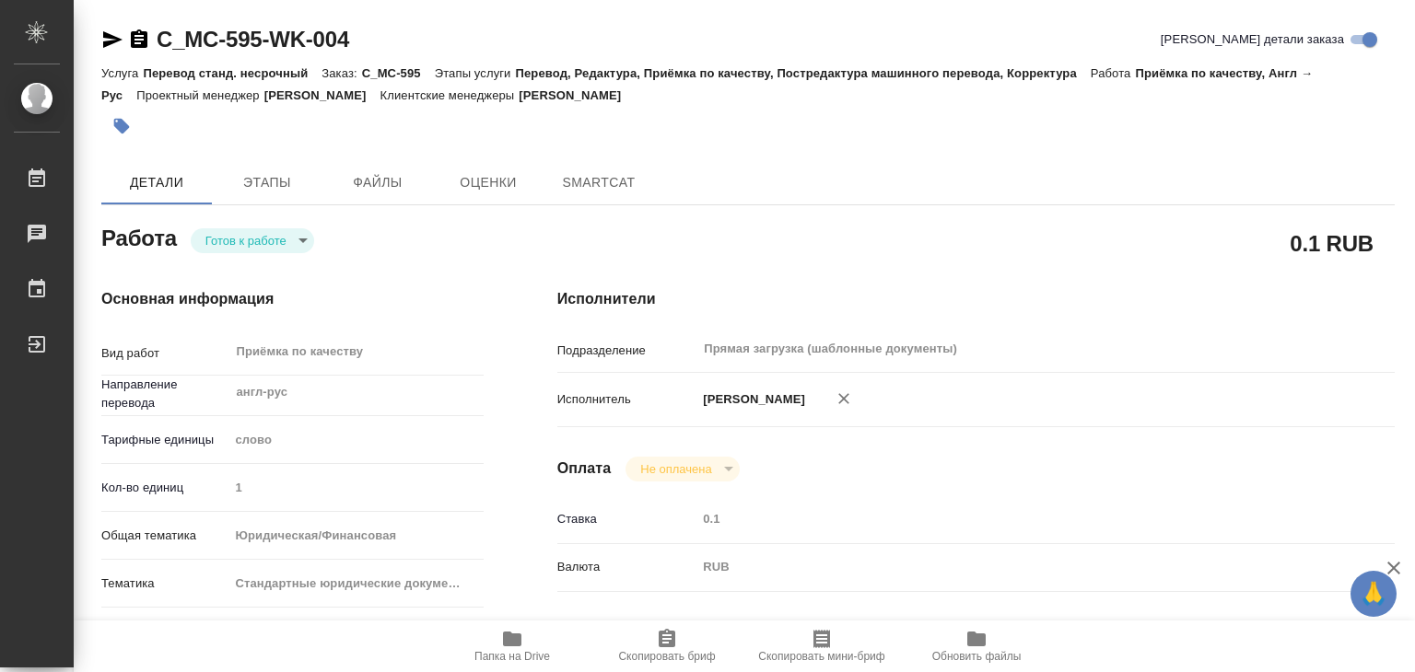
type textarea "x"
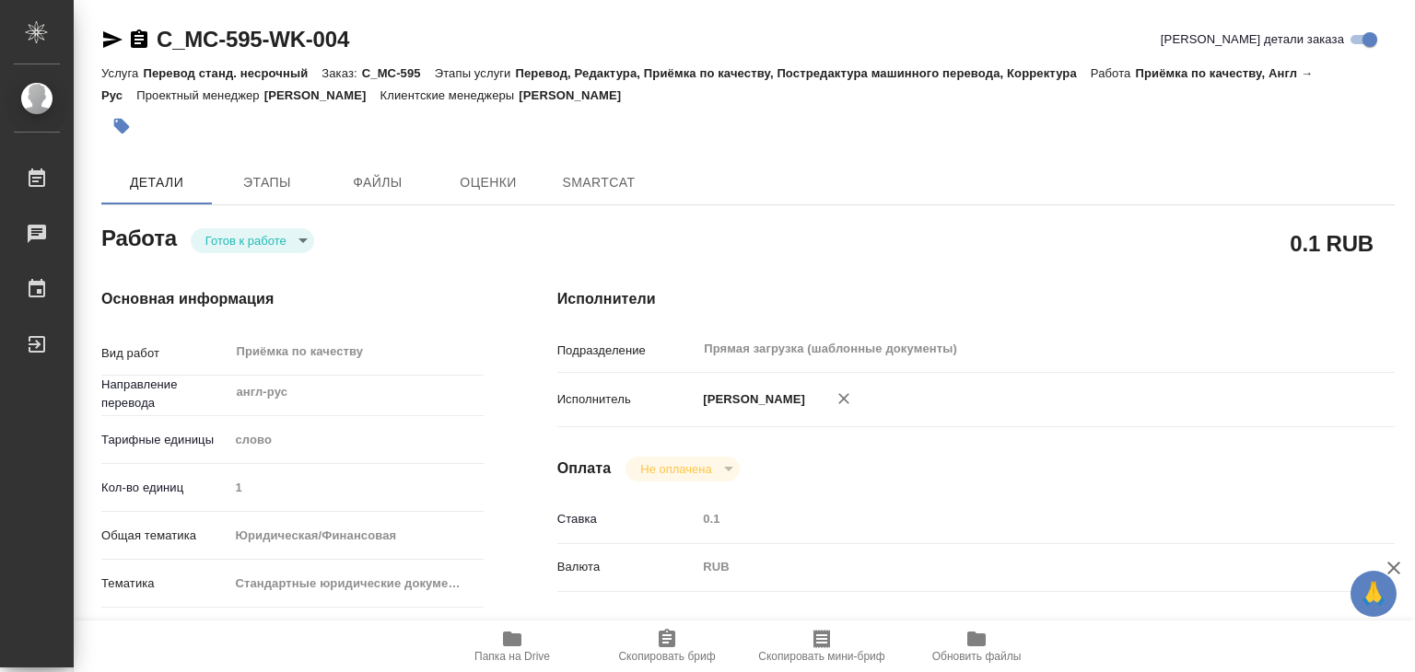
type textarea "x"
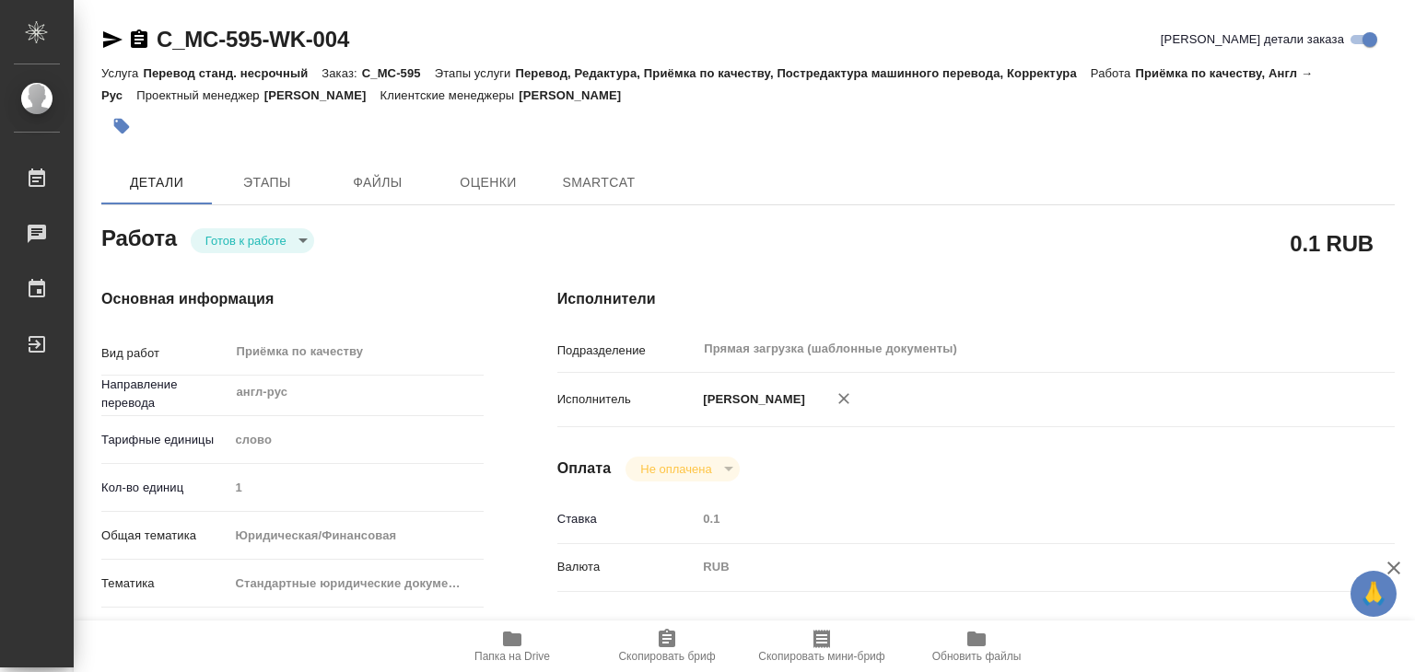
type textarea "x"
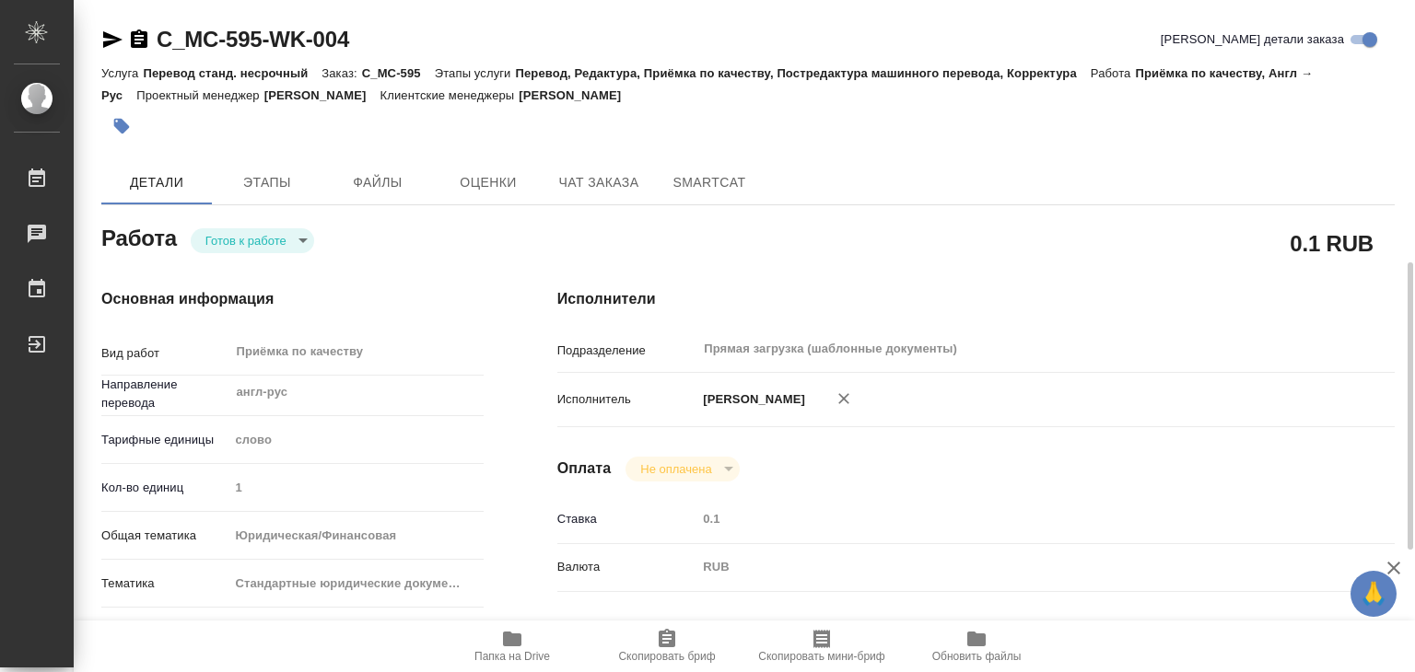
scroll to position [276, 0]
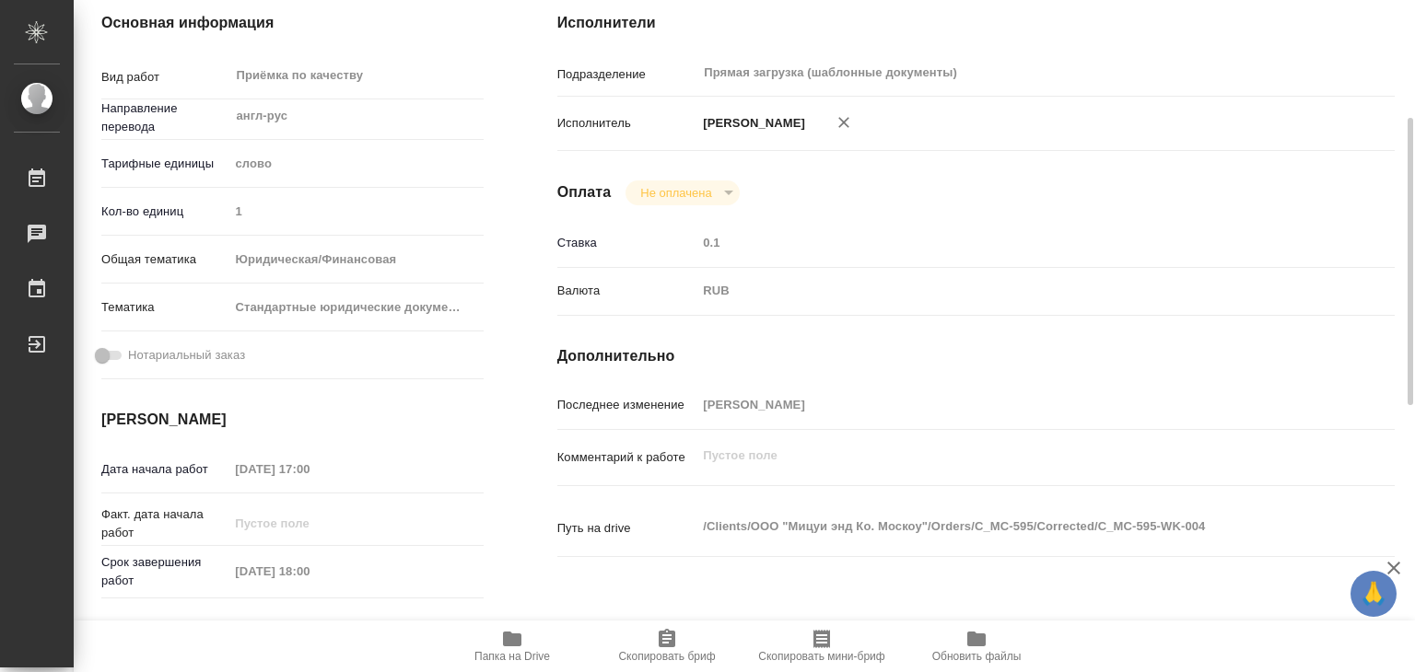
type textarea "x"
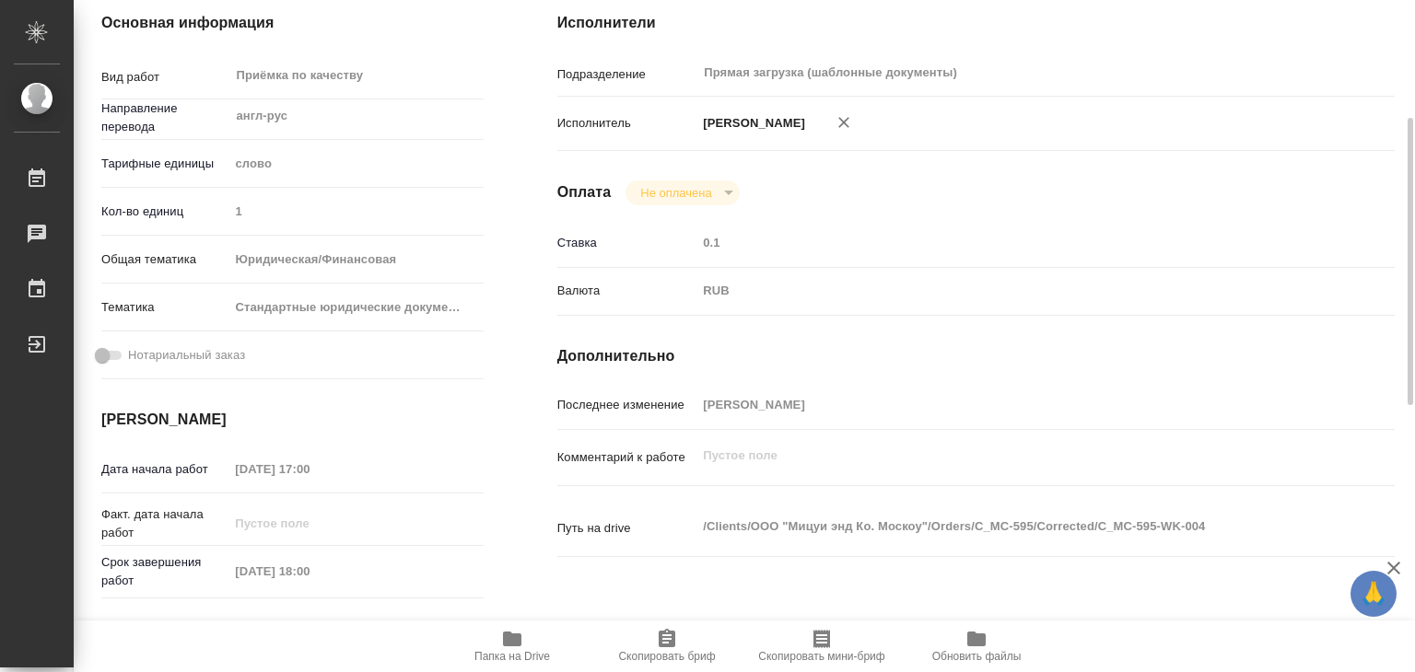
type textarea "x"
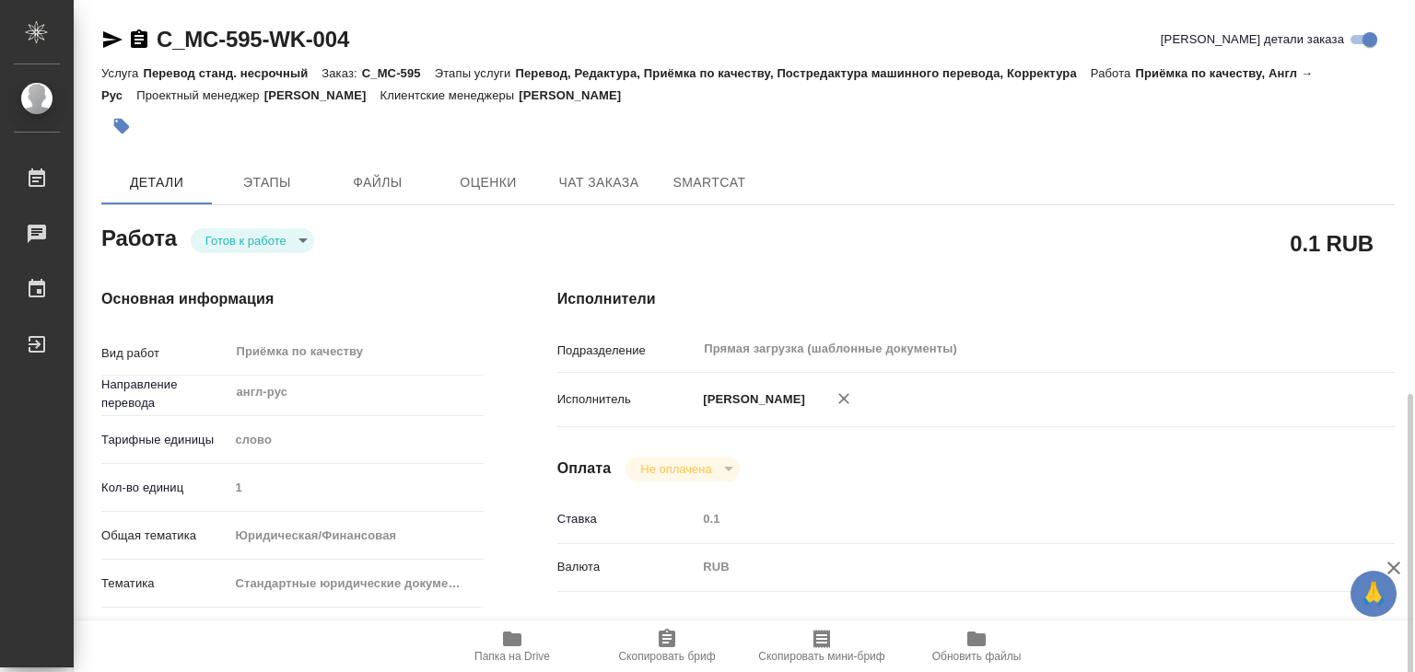
scroll to position [368, 0]
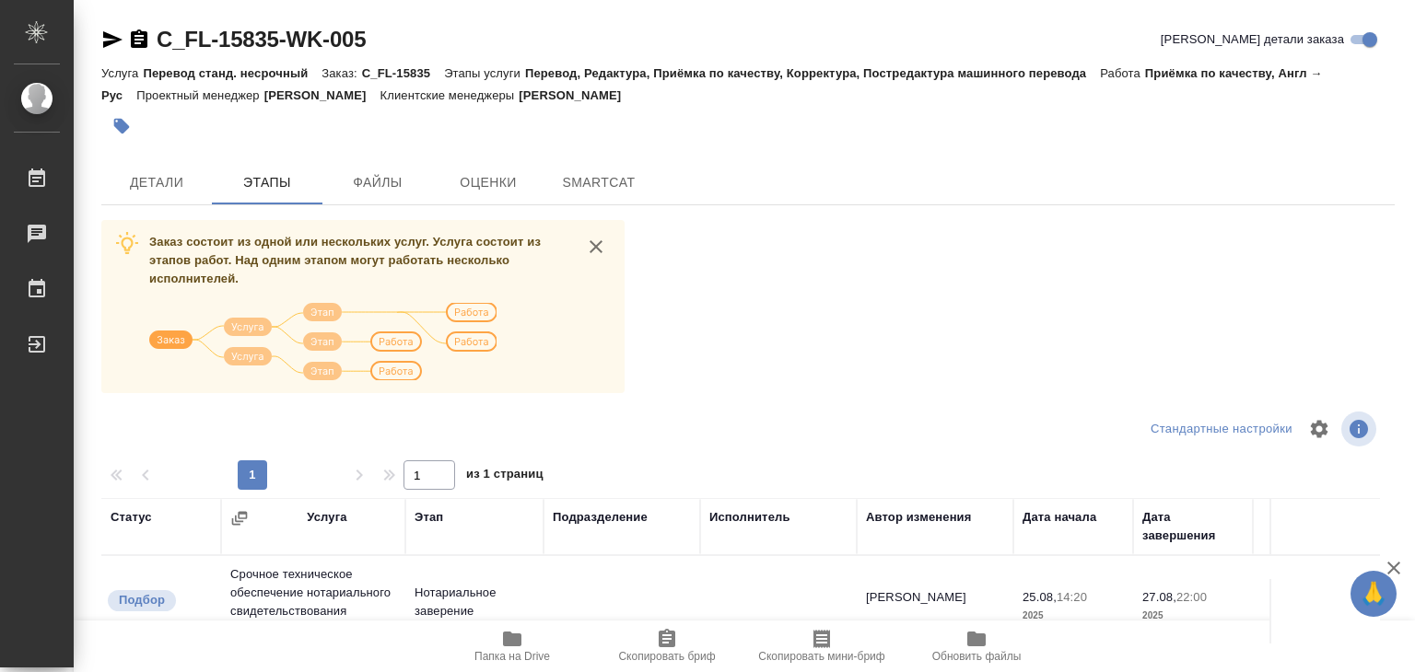
scroll to position [276, 0]
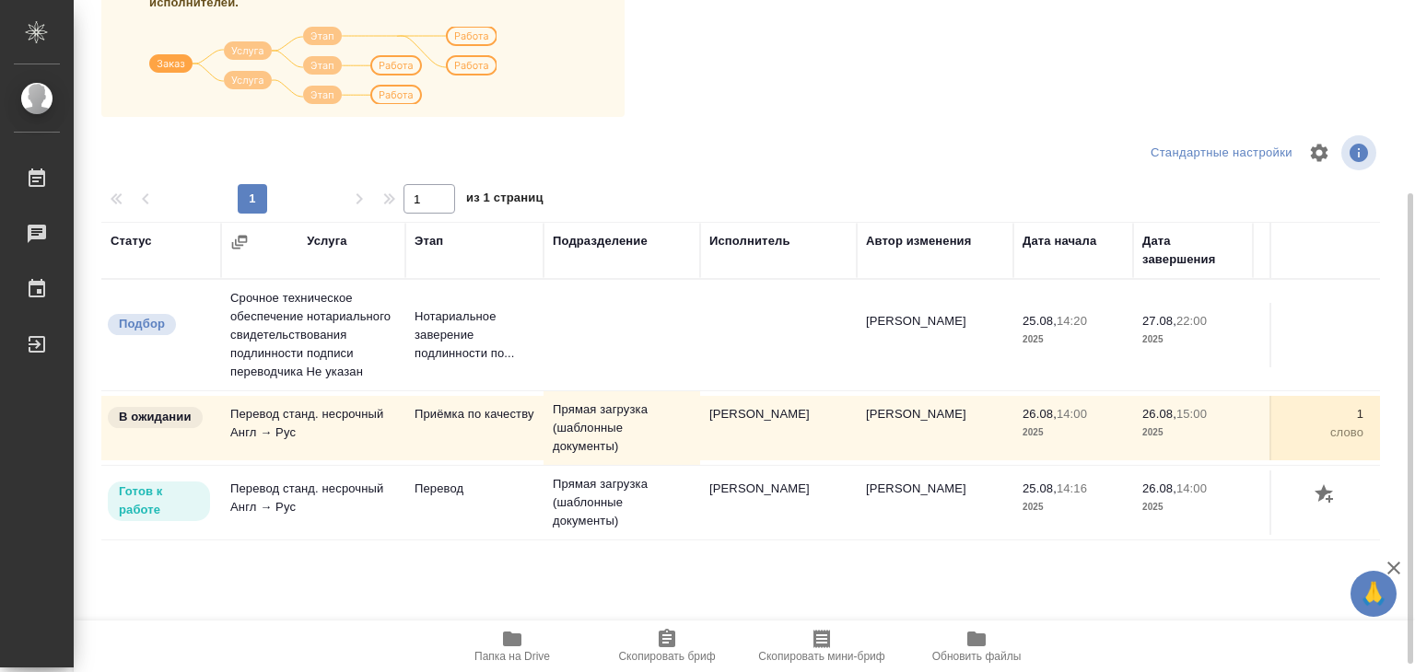
click at [517, 641] on icon "button" at bounding box center [512, 639] width 18 height 15
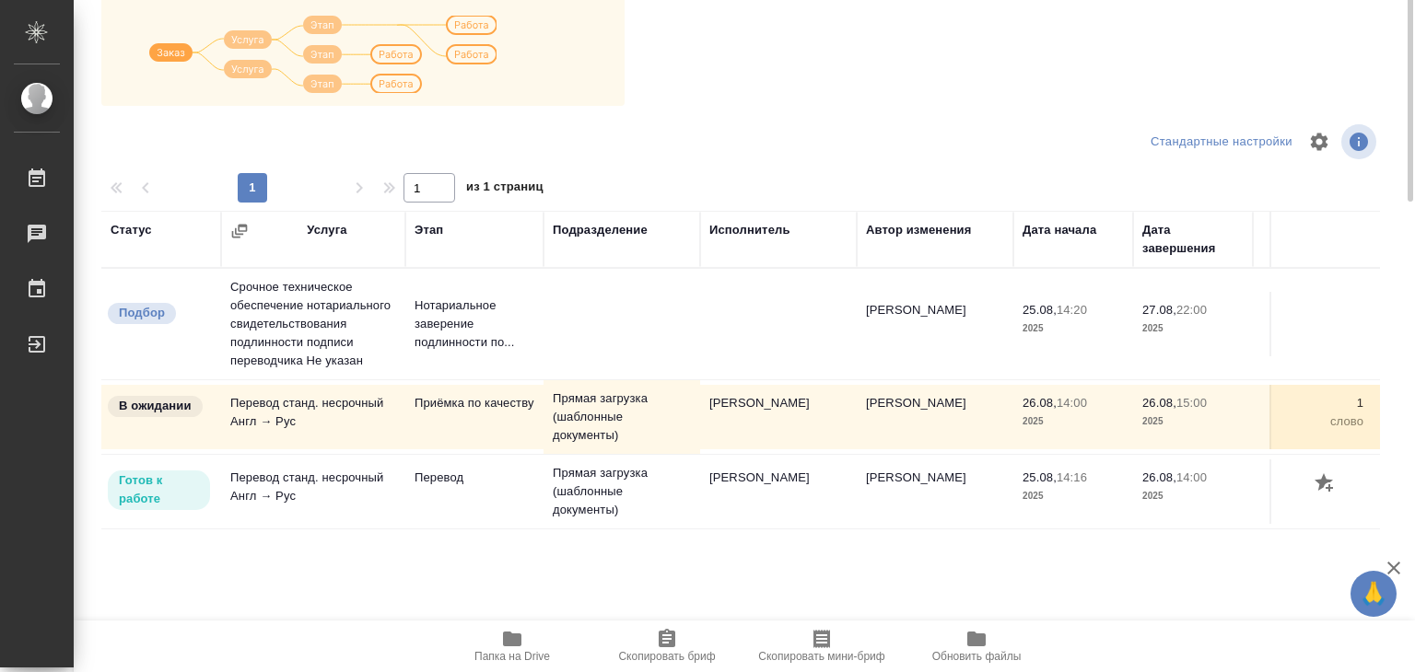
scroll to position [0, 0]
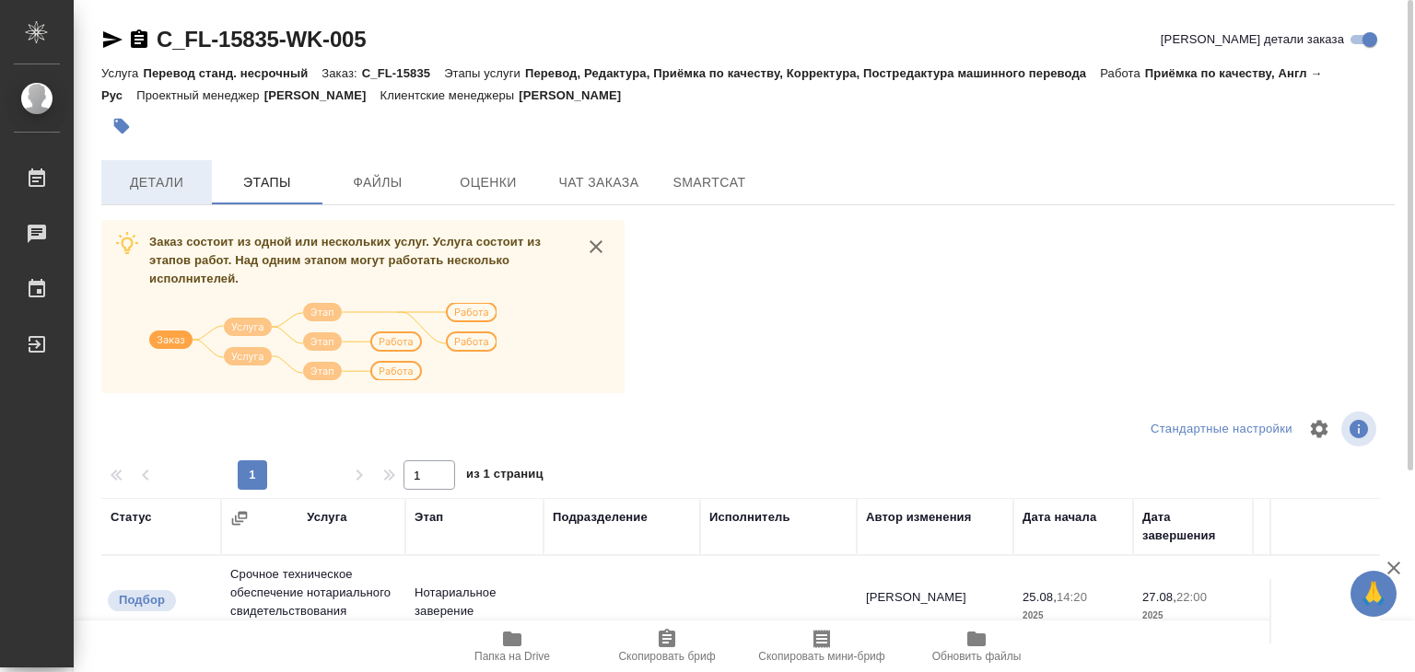
click at [195, 185] on span "Детали" at bounding box center [156, 182] width 88 height 23
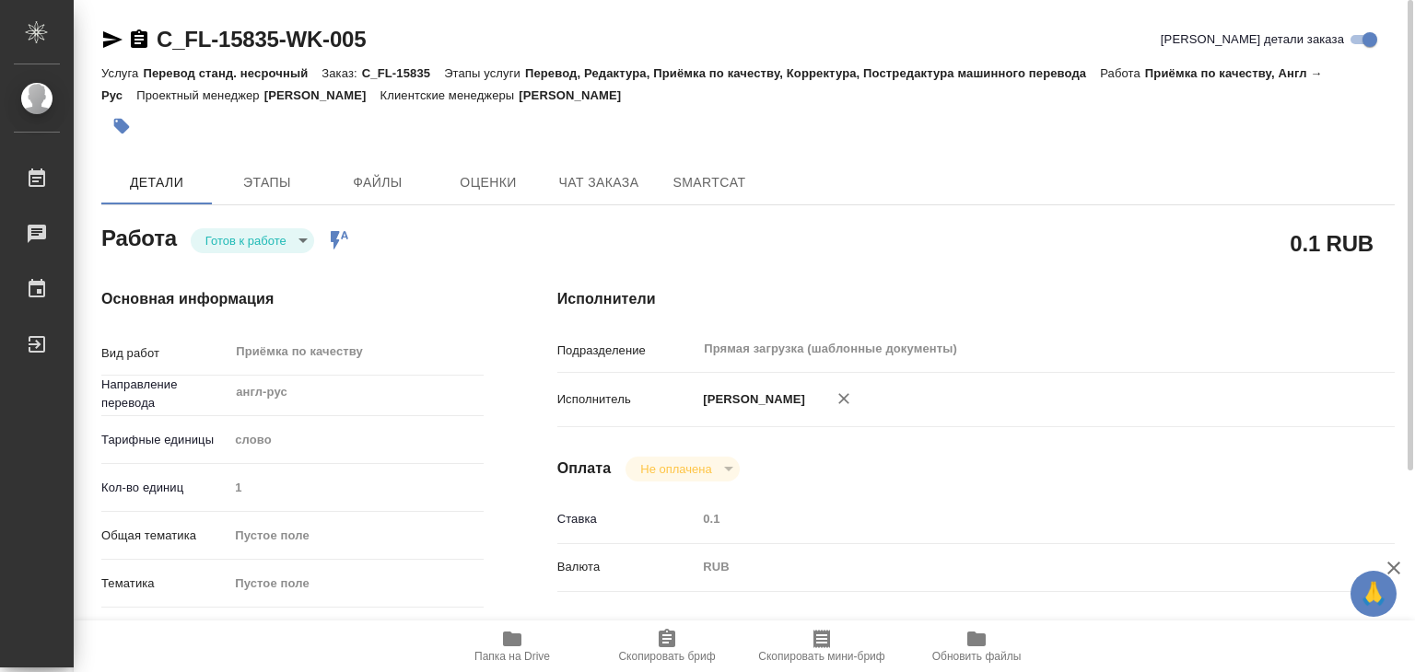
type textarea "x"
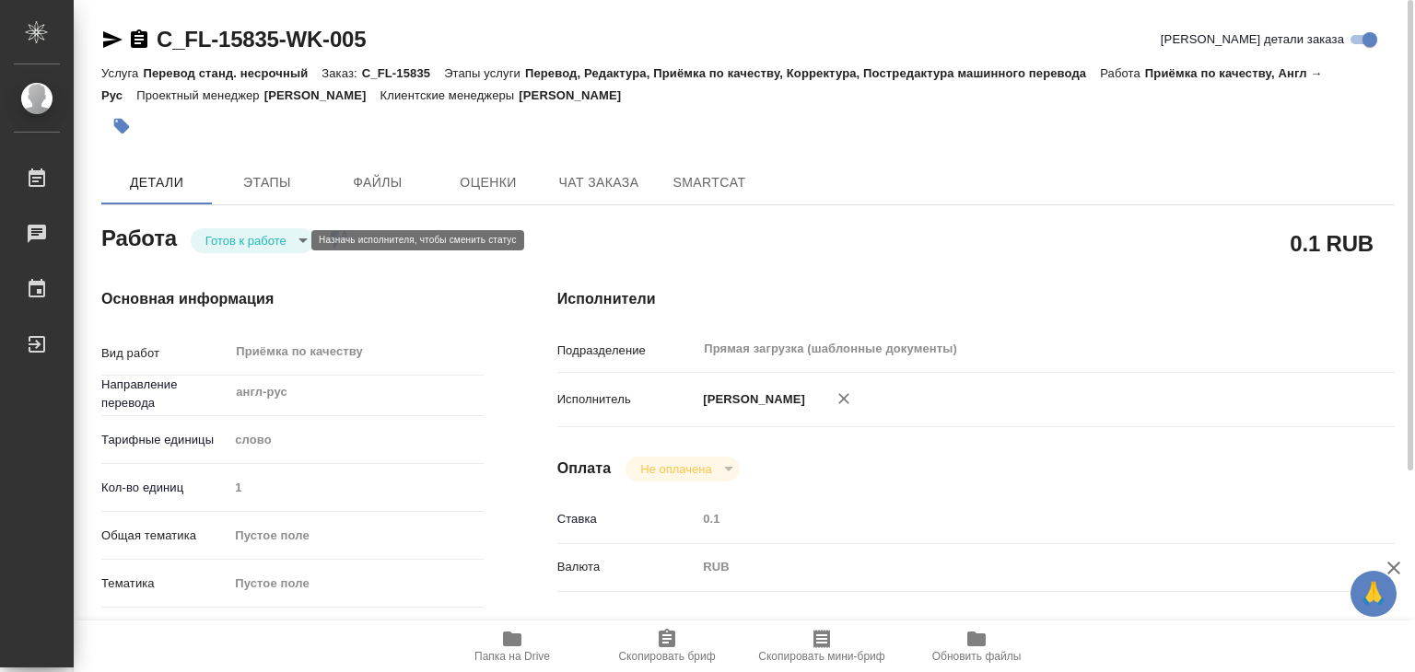
click at [290, 238] on body "🙏 .cls-1 fill:#fff; AWATERA Alilekova [PERSON_NAME] Работы 0 Чаты График Выйти …" at bounding box center [707, 336] width 1415 height 672
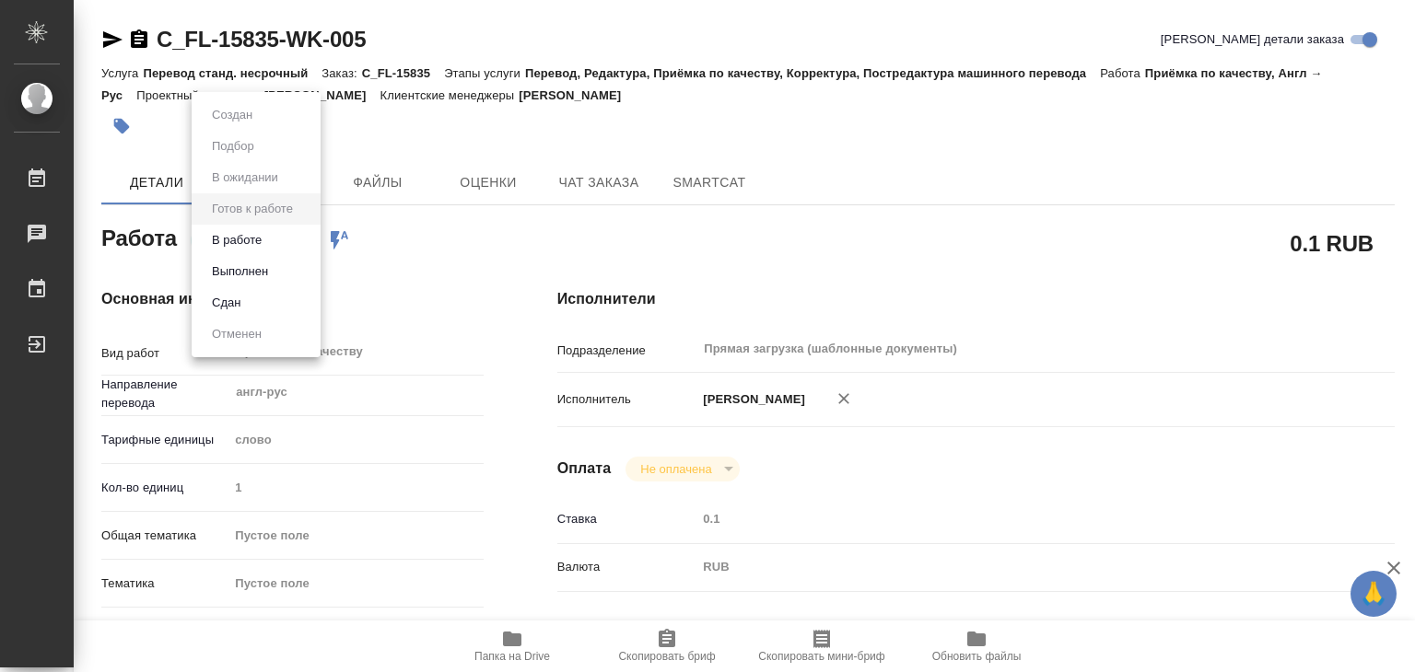
type textarea "x"
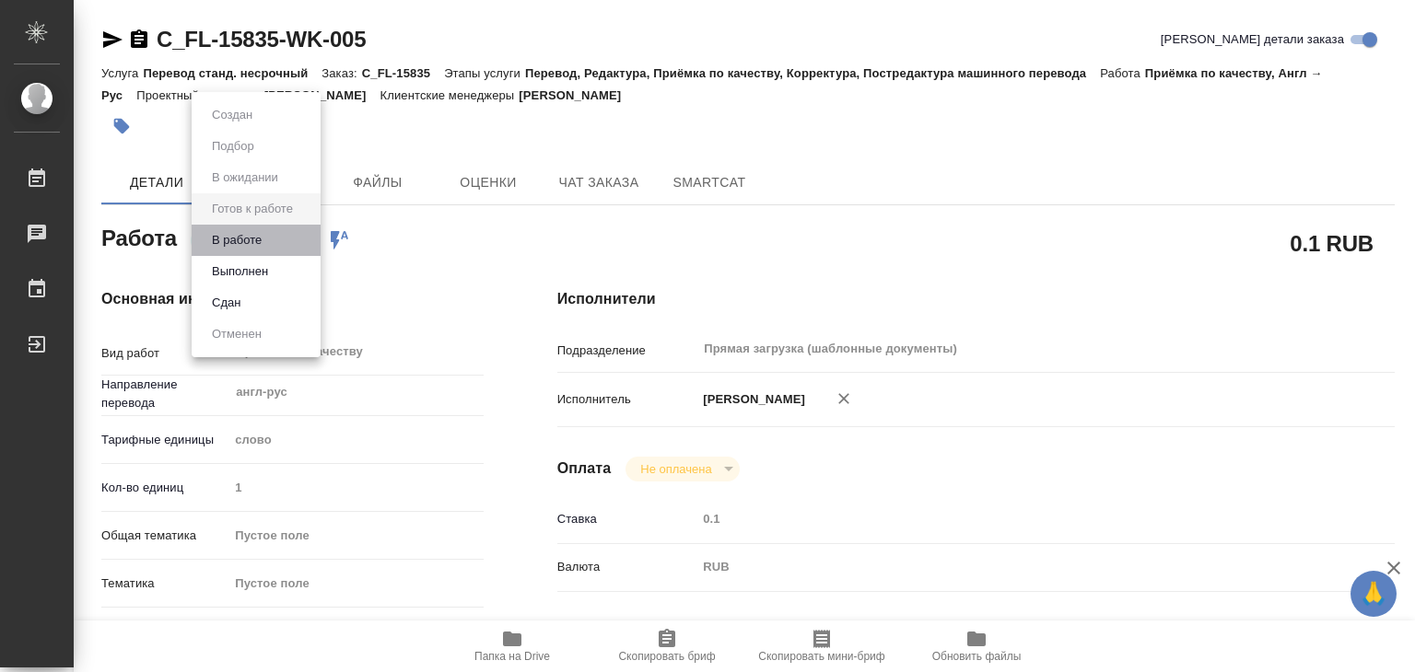
click at [272, 245] on li "В работе" at bounding box center [256, 240] width 129 height 31
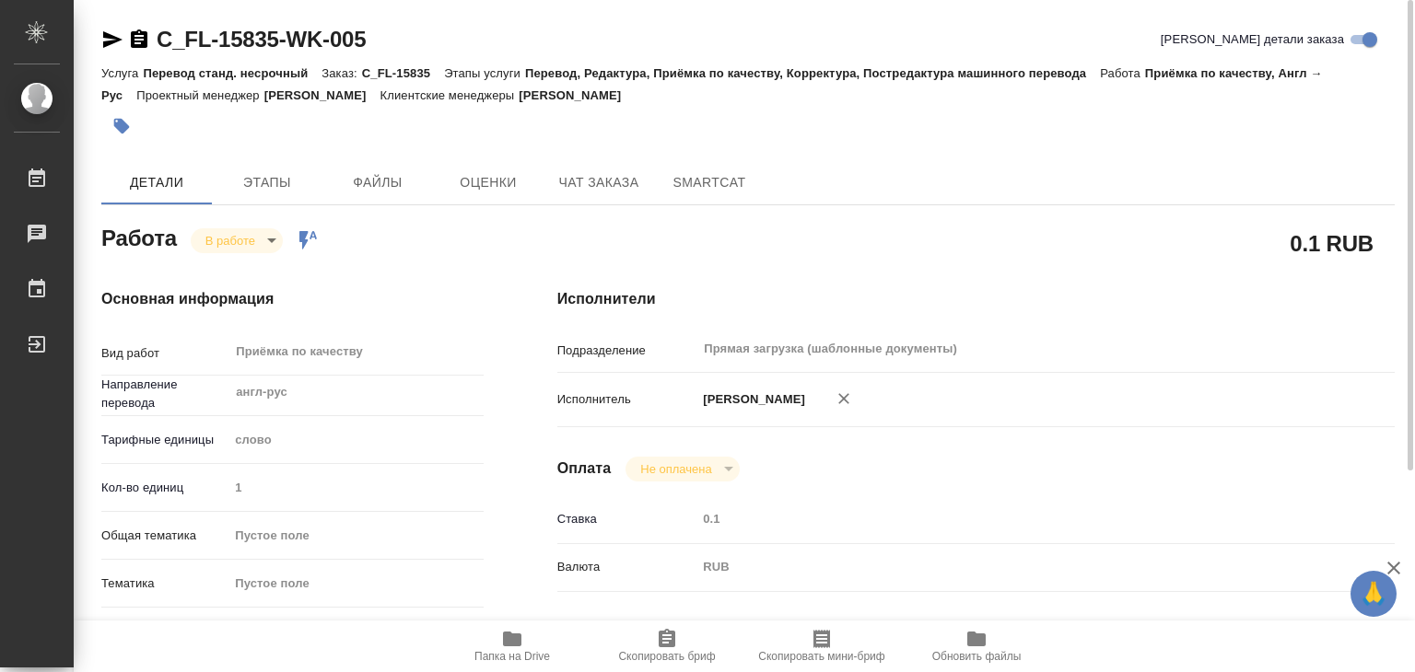
type textarea "x"
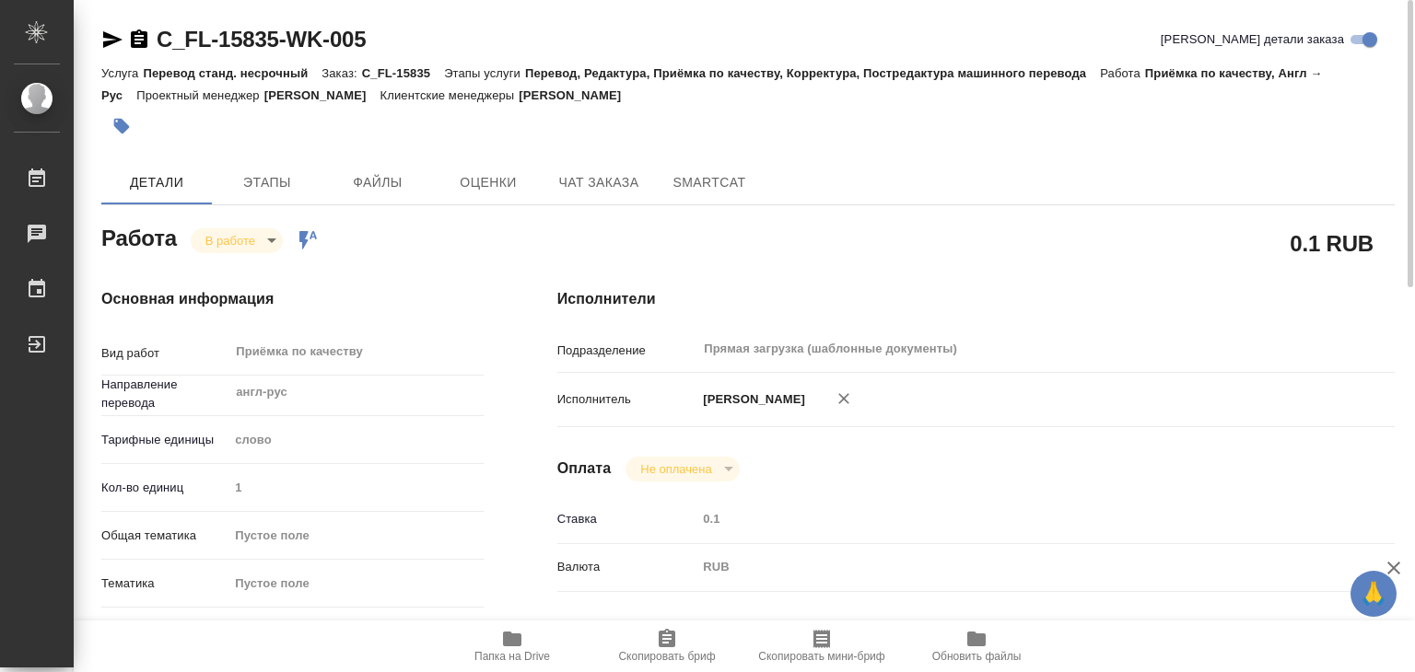
click at [112, 123] on icon "button" at bounding box center [121, 126] width 18 height 18
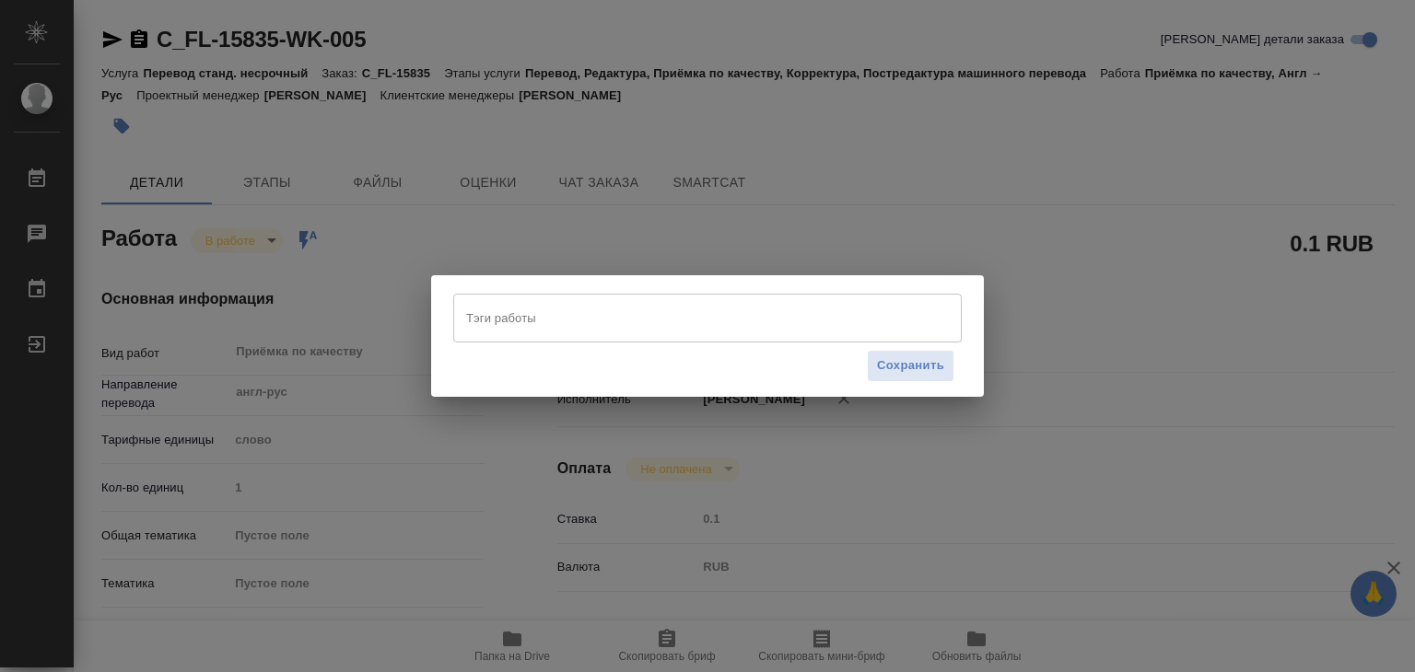
click at [576, 313] on input "Тэги работы" at bounding box center [689, 317] width 457 height 31
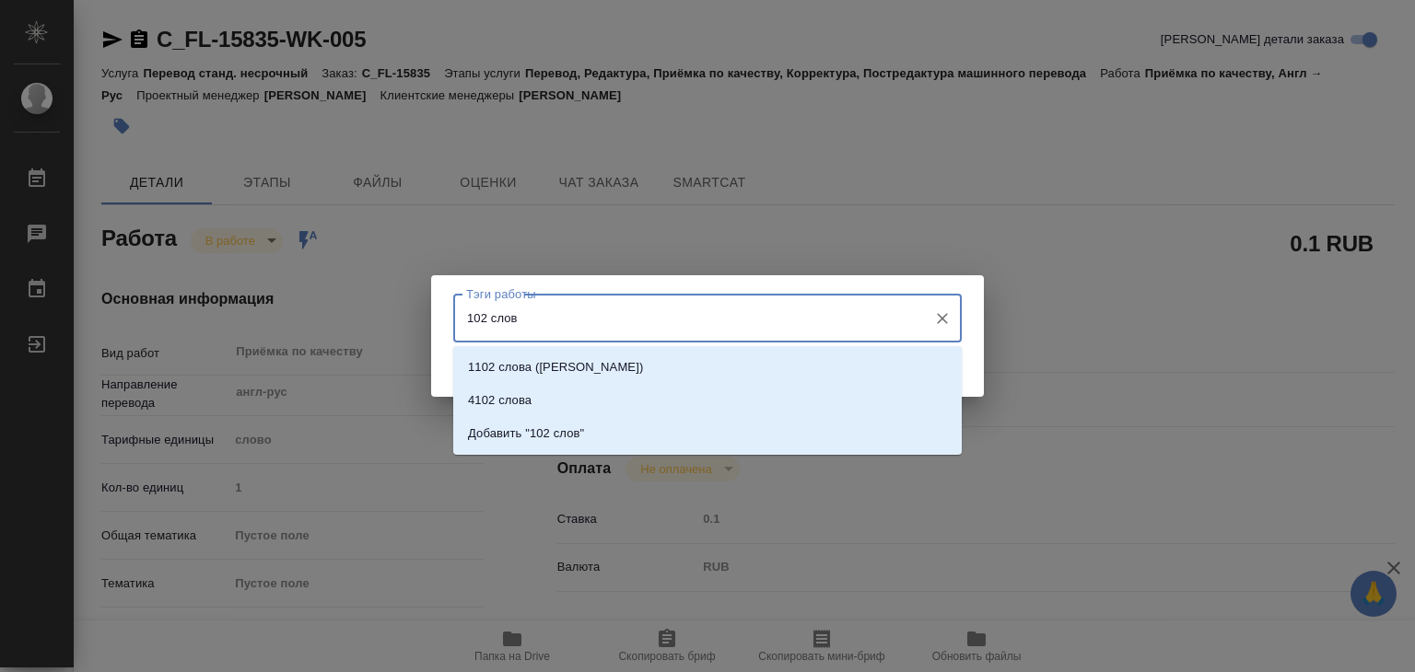
type input "102 слова"
click at [576, 421] on li "Добавить "102 слова"" at bounding box center [707, 433] width 508 height 33
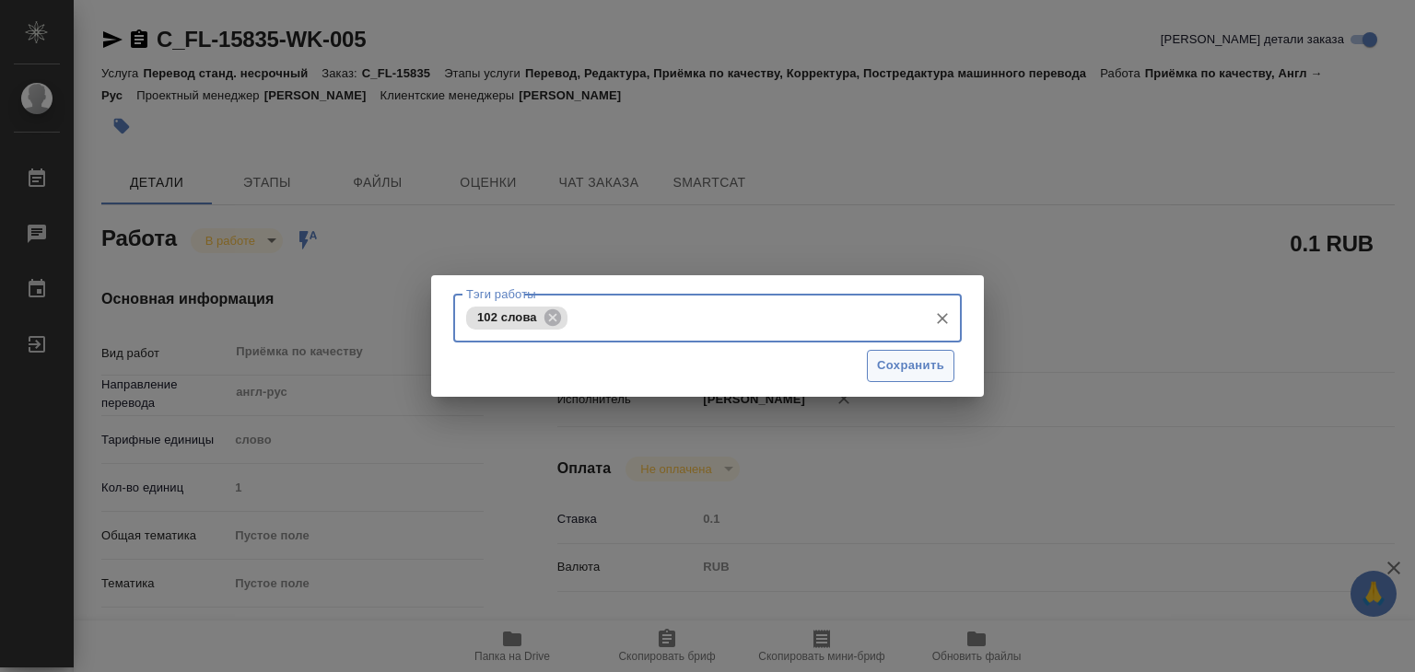
click at [885, 363] on span "Сохранить" at bounding box center [910, 366] width 67 height 21
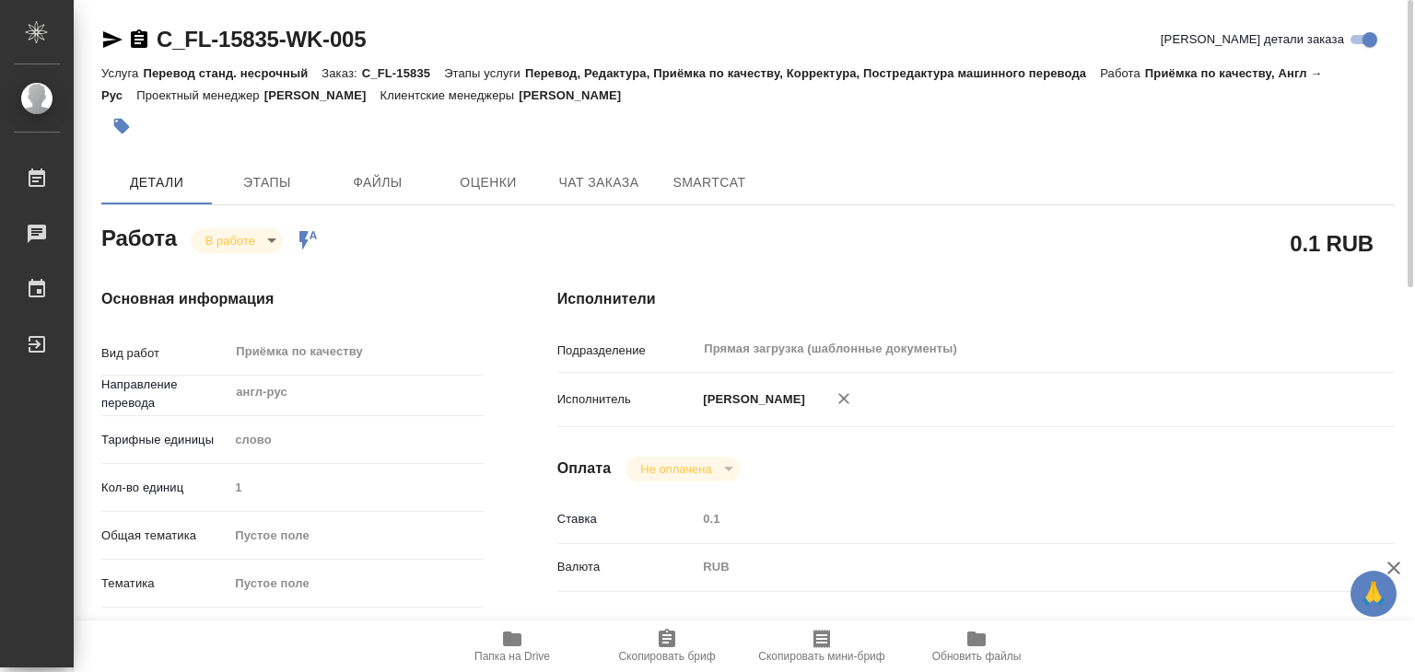
type input "inProgress"
type textarea "Приёмка по качеству"
type textarea "x"
type input "англ-рус"
type input "5a8b1489cc6b4906c91bfd90"
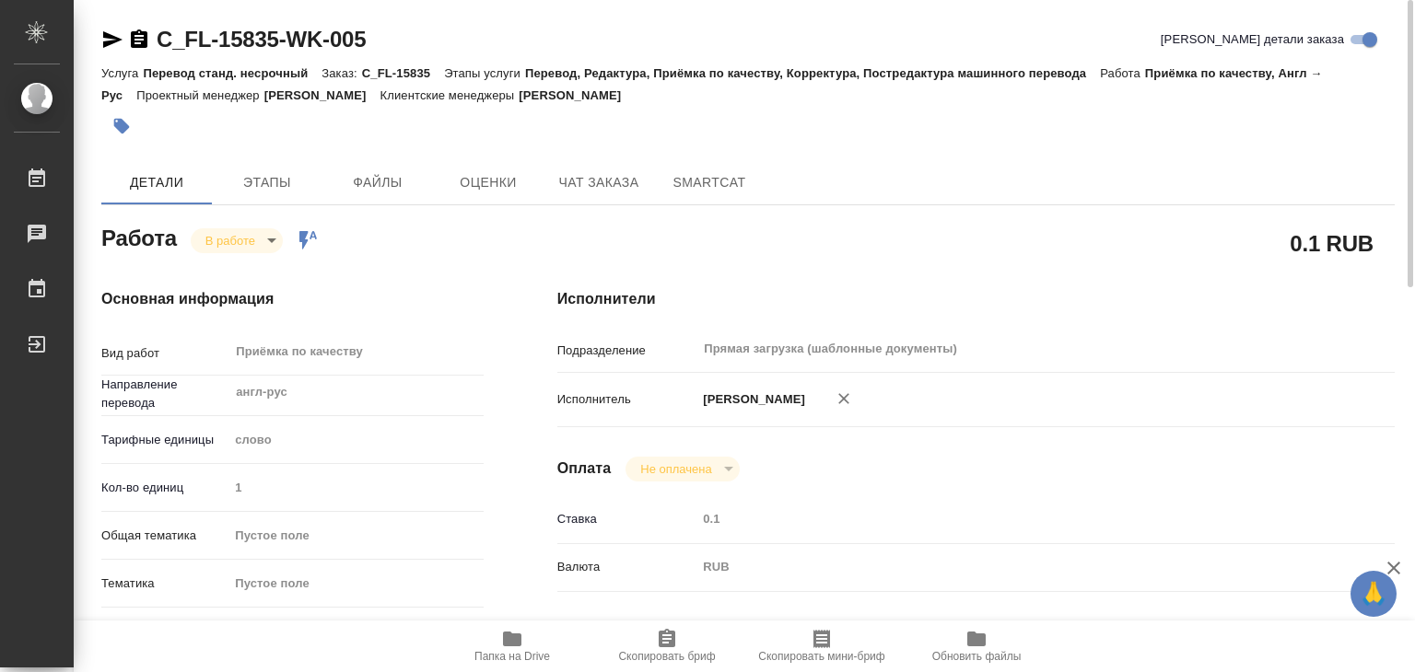
type input "1"
checkbox input "true"
type input "[DATE] 14:00"
type input "[DATE] 15:25"
type input "[DATE] 15:00"
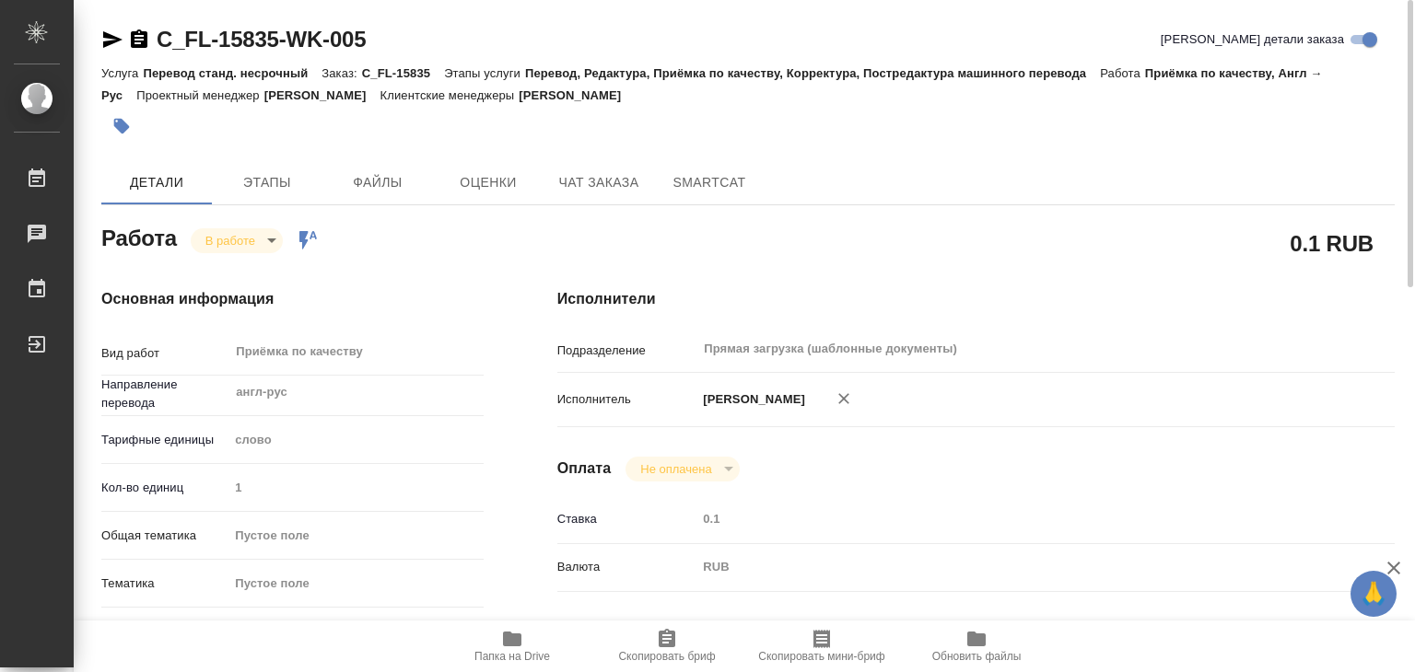
type input "[DATE] 22:00"
type input "Прямая загрузка (шаблонные документы)"
type input "notPayed"
type input "0.1"
type input "RUB"
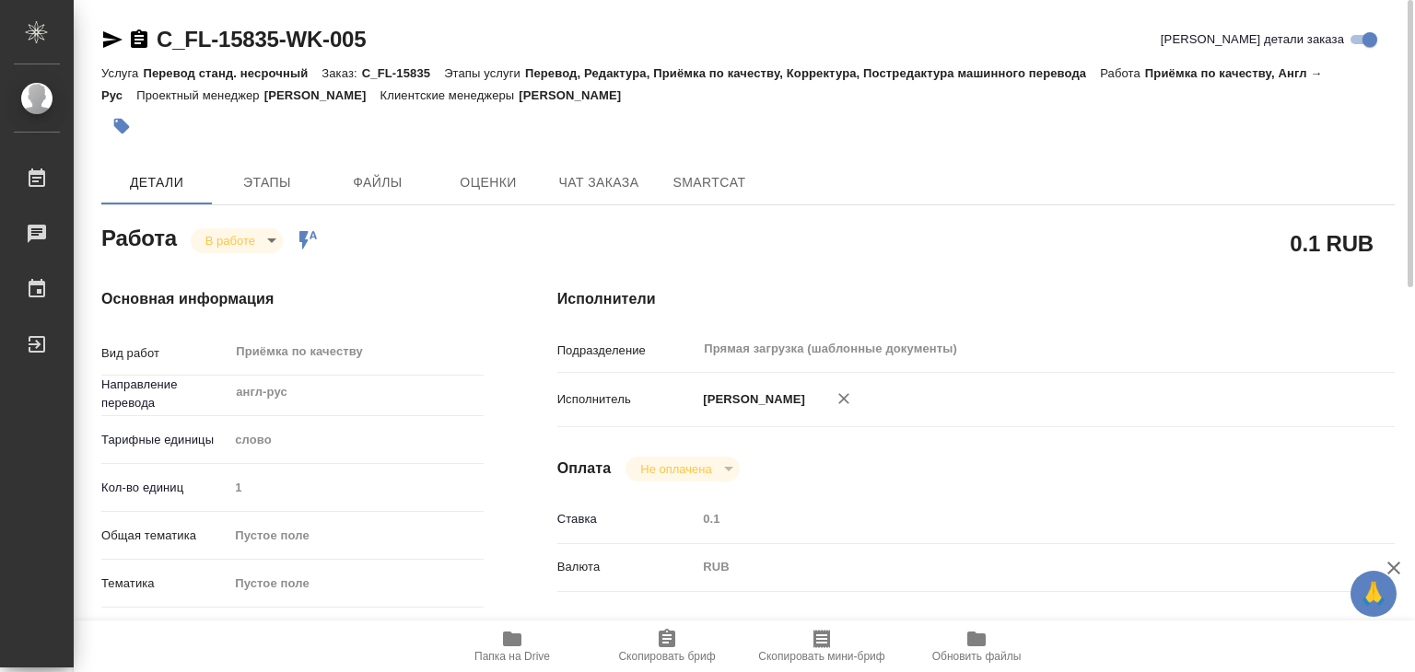
type input "[PERSON_NAME]"
type textarea "x"
type textarea "/Clients/FL_C/Orders/C_FL-15835/Corrected/C_FL-15835-WK-005"
type textarea "x"
type input "C_FL-15835"
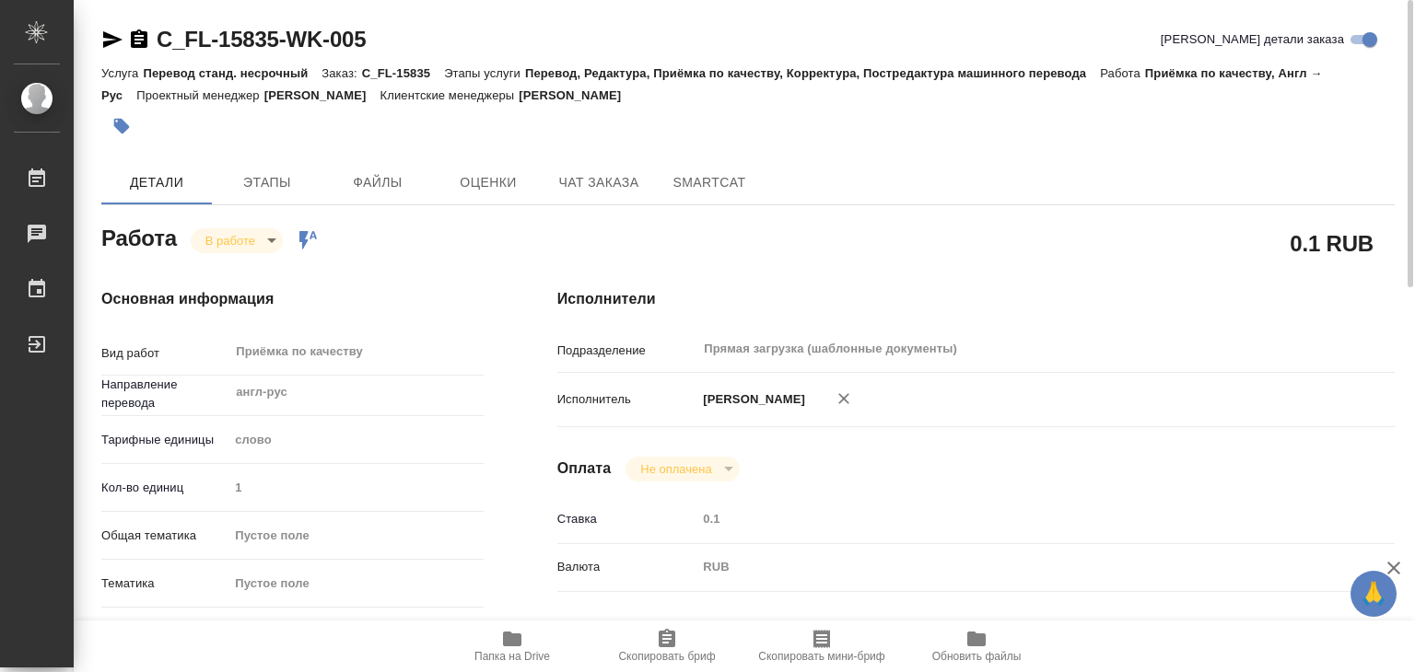
type input "Перевод станд. несрочный"
type input "Перевод, Редактура, Приёмка по качеству, Корректура, Постредактура машинного пе…"
type input "[PERSON_NAME]"
type input "/Clients/FL_C/Orders/C_FL-15835"
type textarea "x"
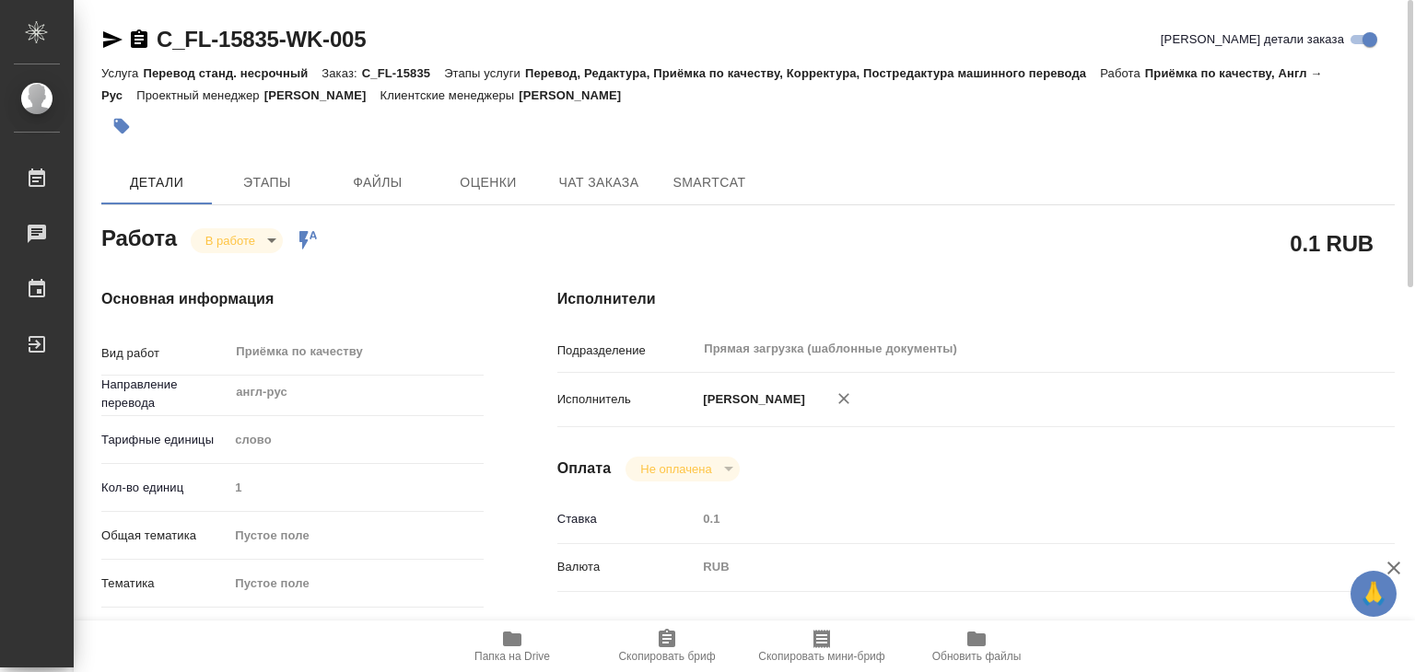
type textarea "x"
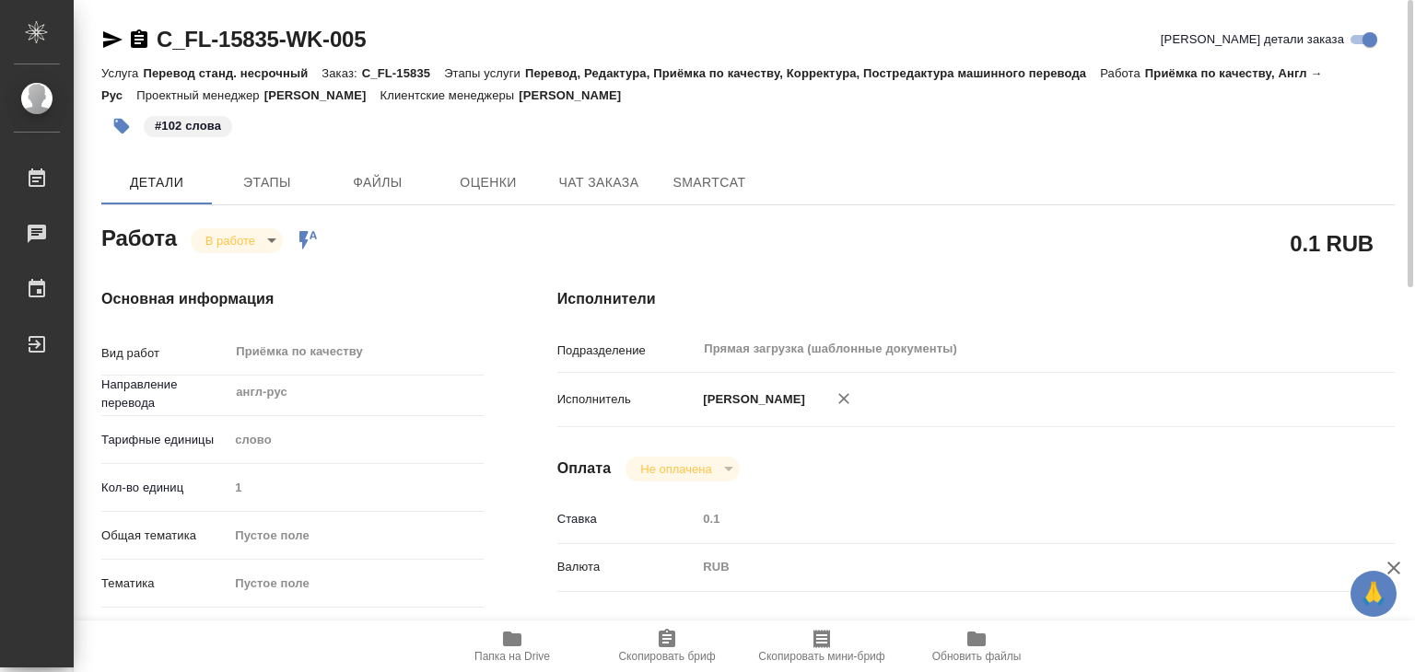
type textarea "x"
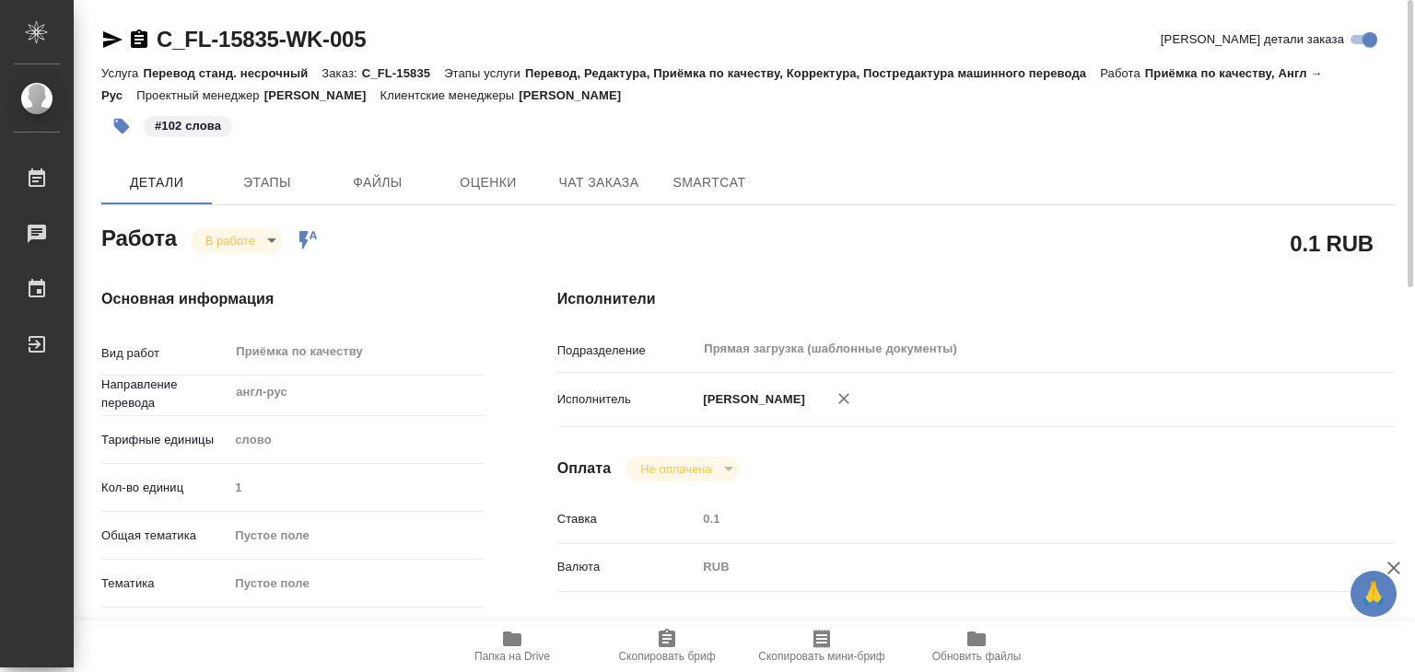
type textarea "x"
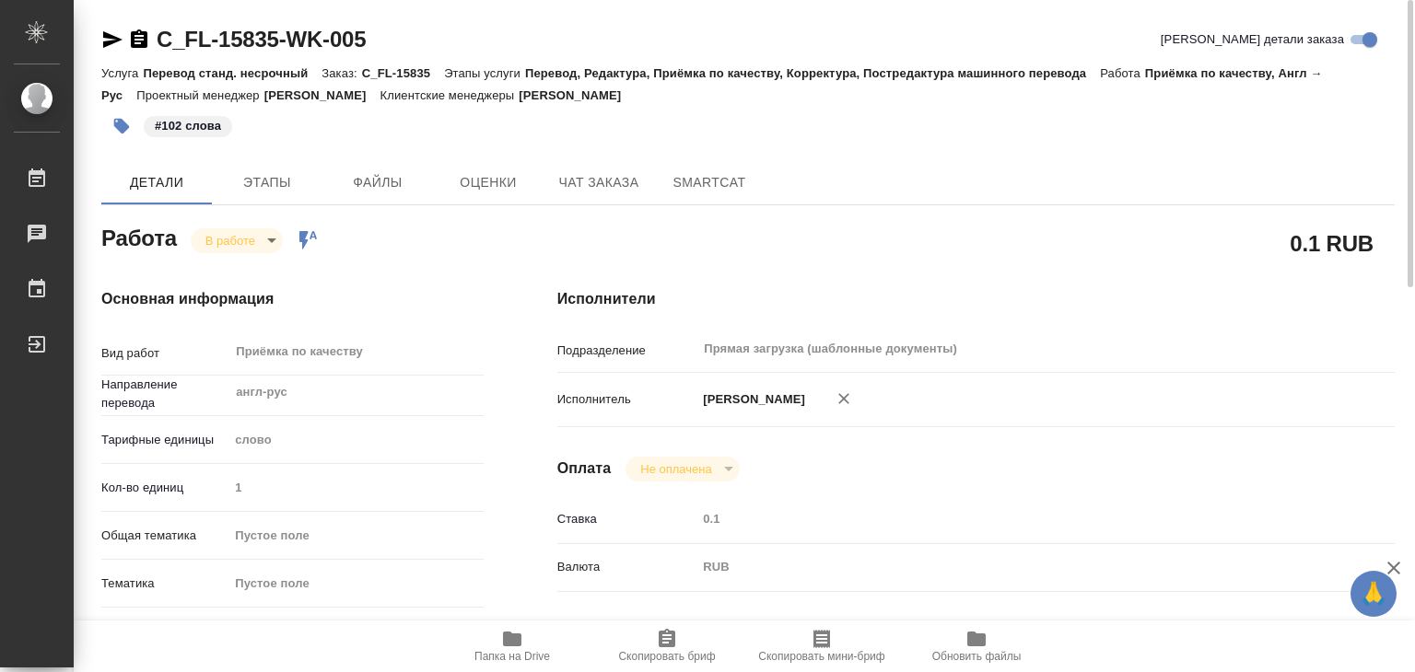
type textarea "x"
click at [505, 648] on icon "button" at bounding box center [512, 639] width 22 height 22
click at [243, 246] on body "🙏 .cls-1 fill:#fff; AWATERA Alilekova [PERSON_NAME] Работы 0 Чаты График Выйти …" at bounding box center [707, 336] width 1415 height 672
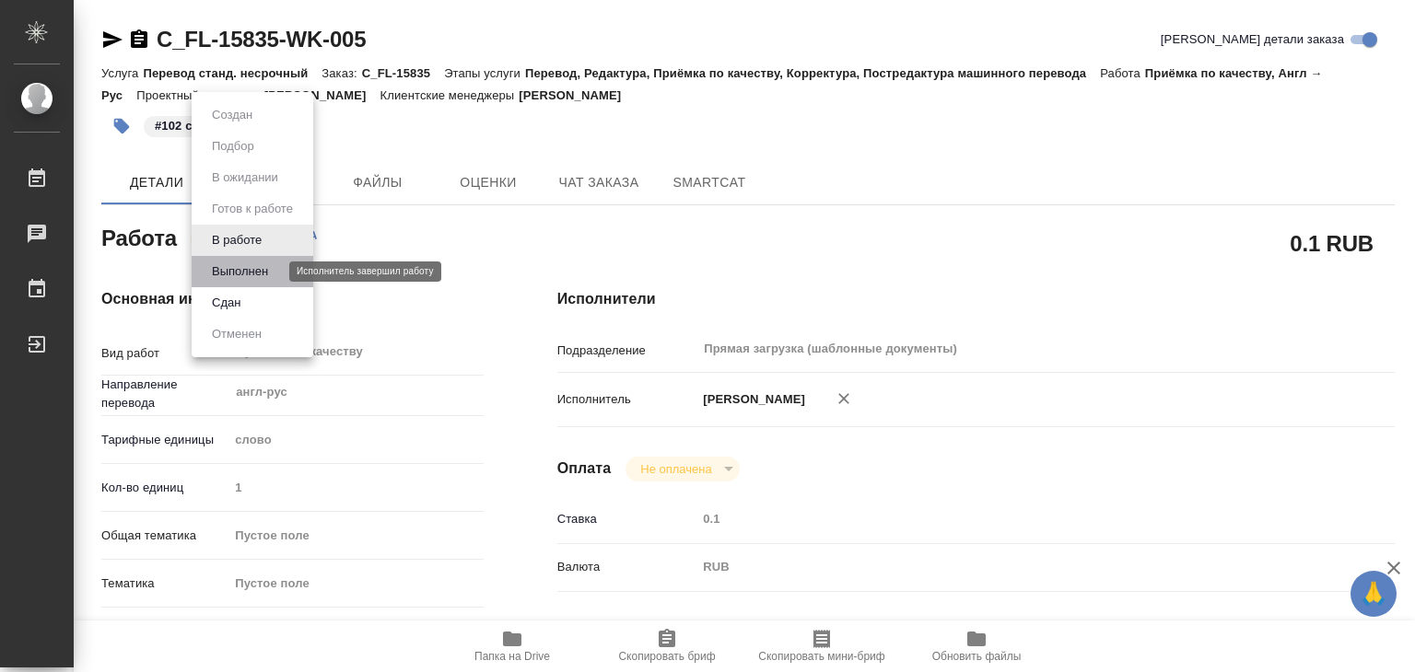
click at [257, 263] on button "Выполнен" at bounding box center [239, 272] width 67 height 20
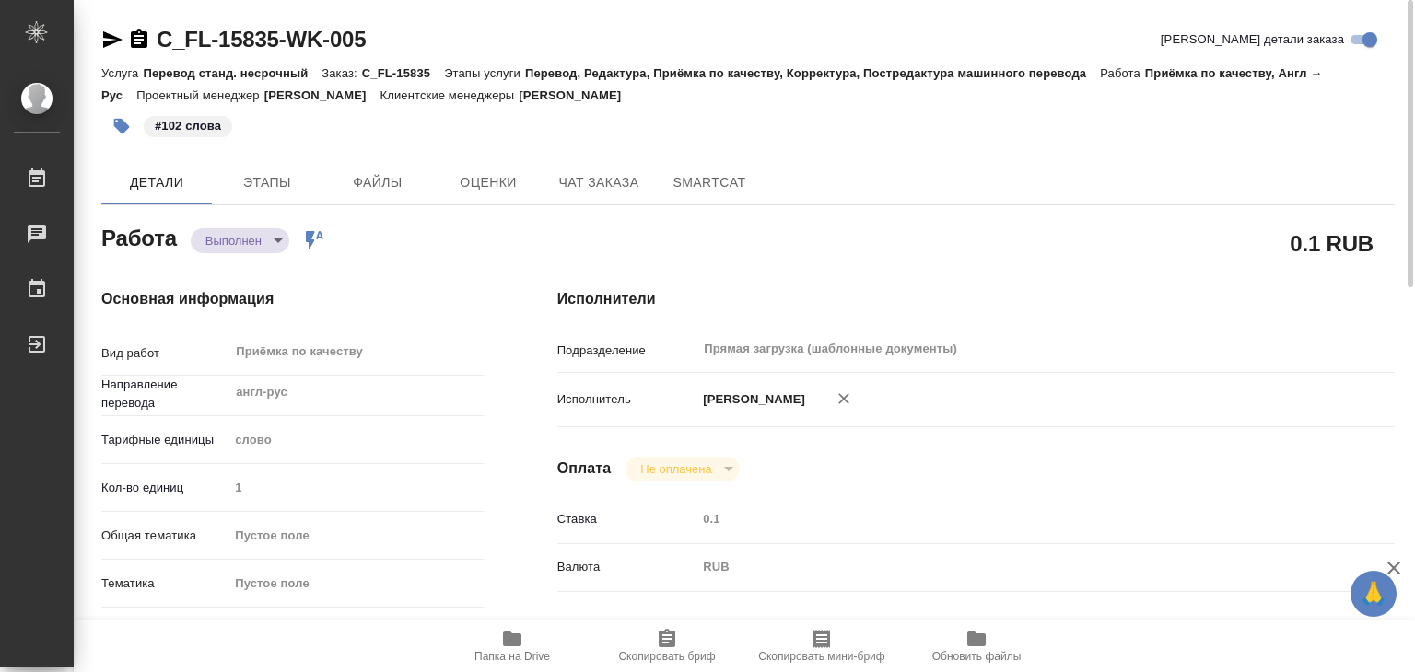
type textarea "x"
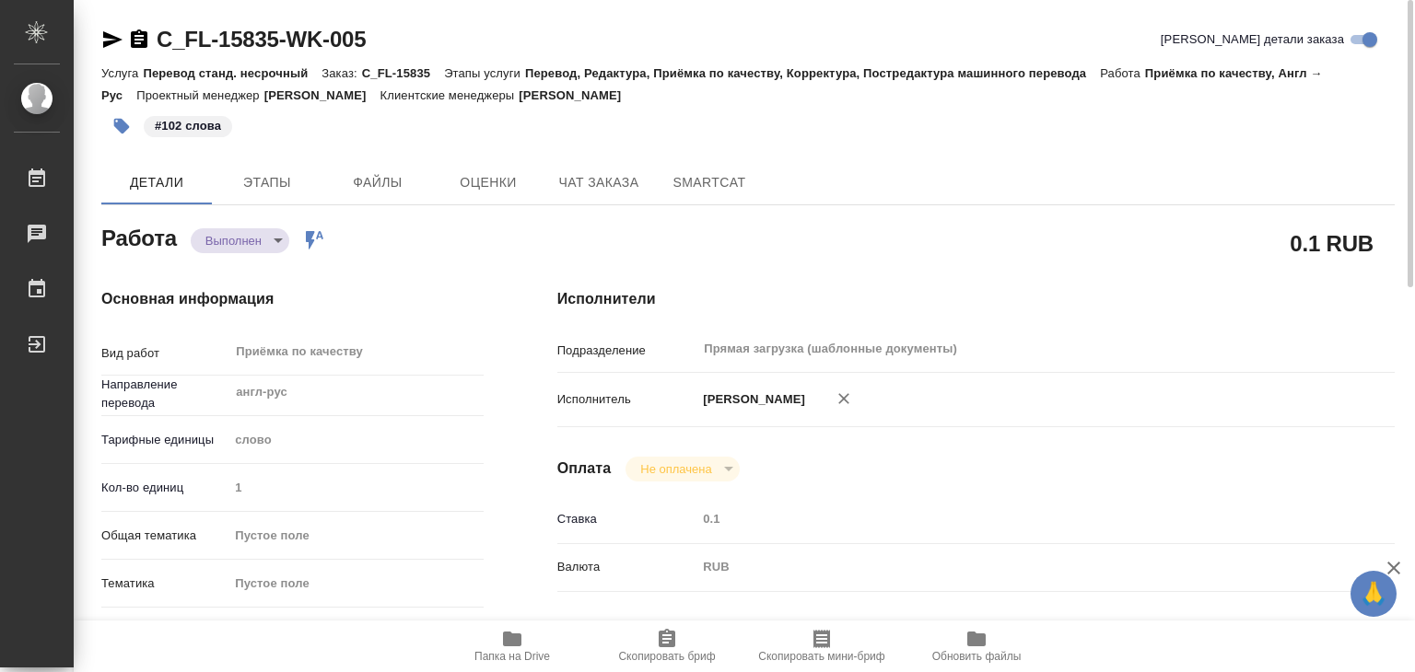
type textarea "x"
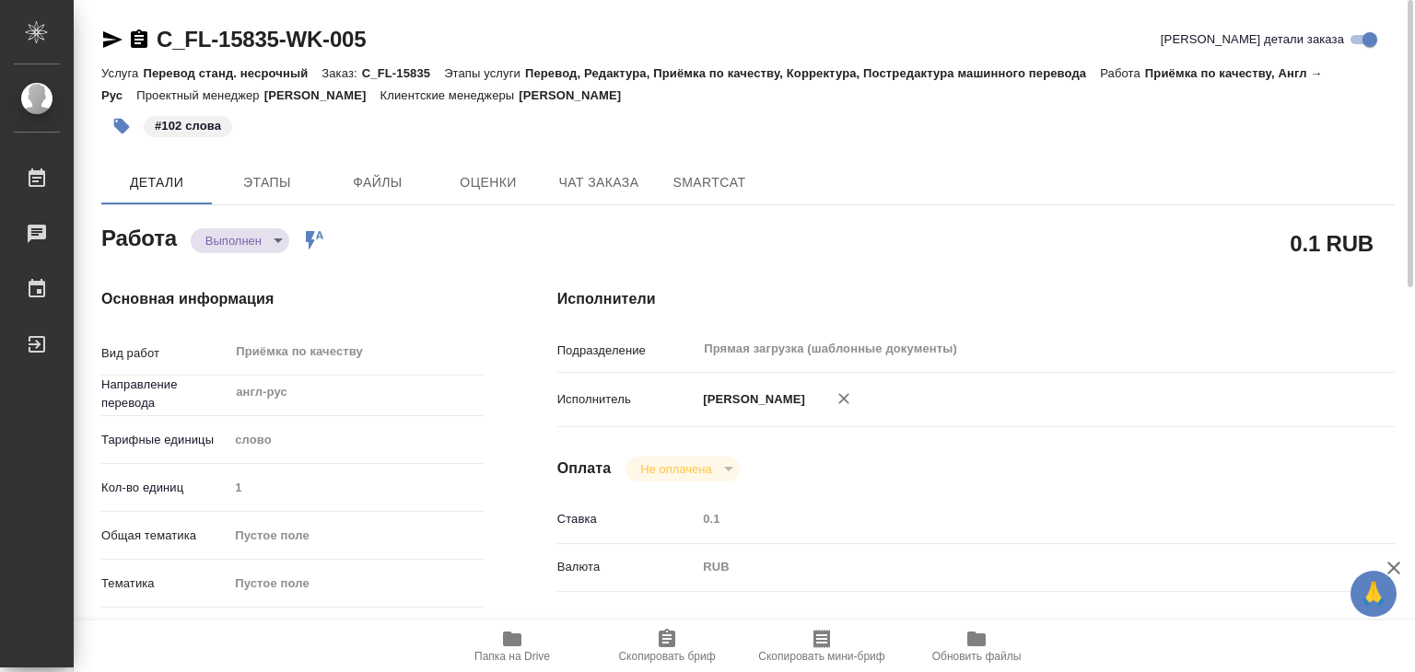
type textarea "x"
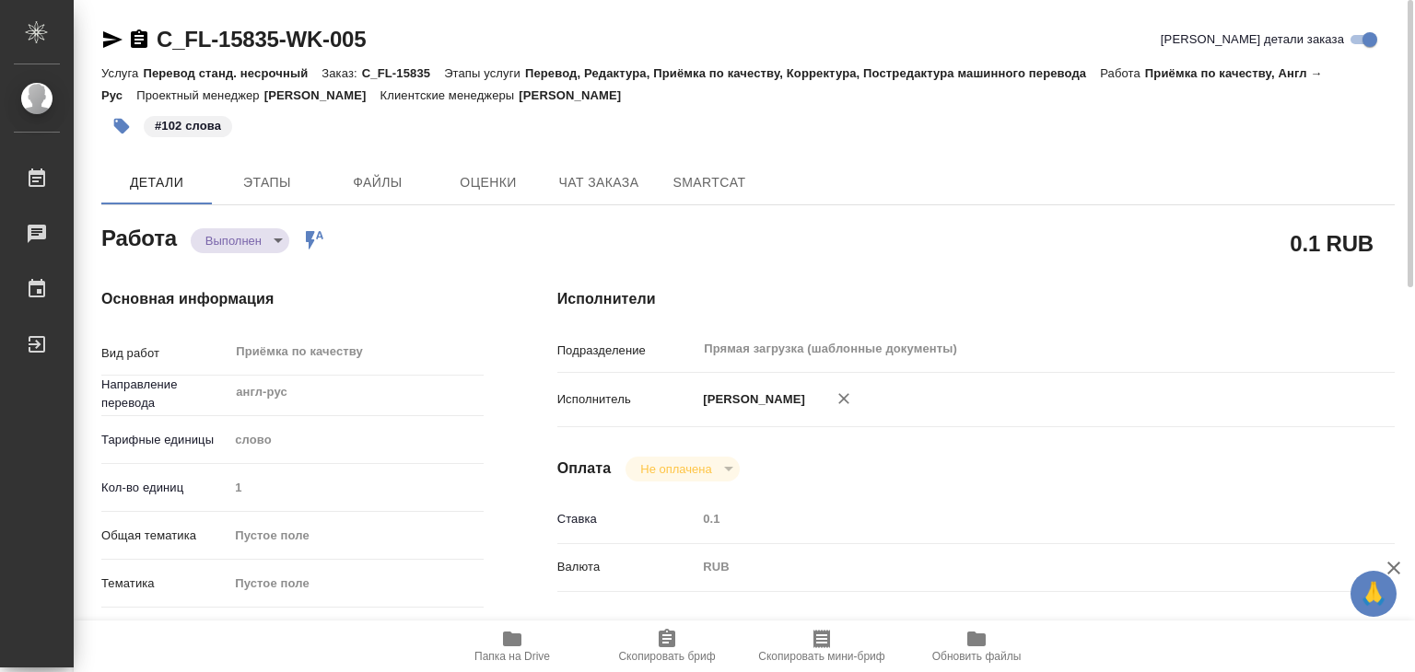
type textarea "x"
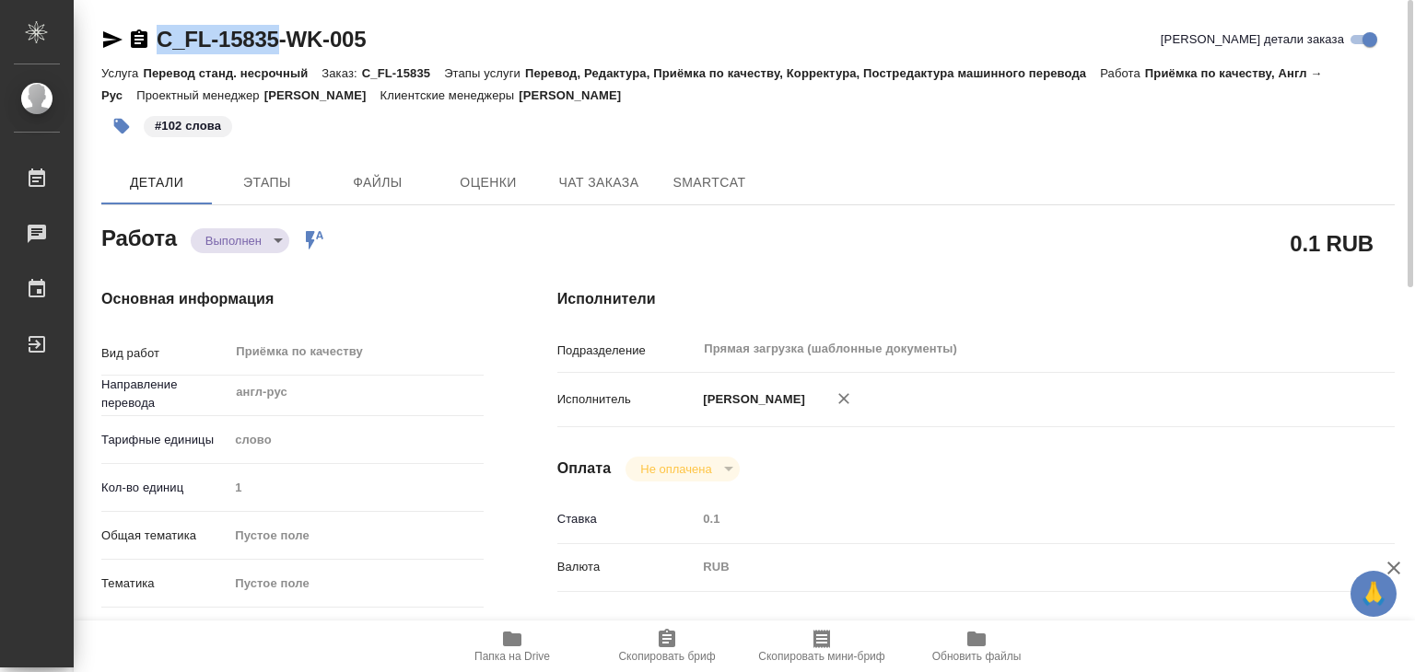
drag, startPoint x: 151, startPoint y: 23, endPoint x: 280, endPoint y: 45, distance: 130.8
copy link "C_FL-15835"
